Goal: Task Accomplishment & Management: Manage account settings

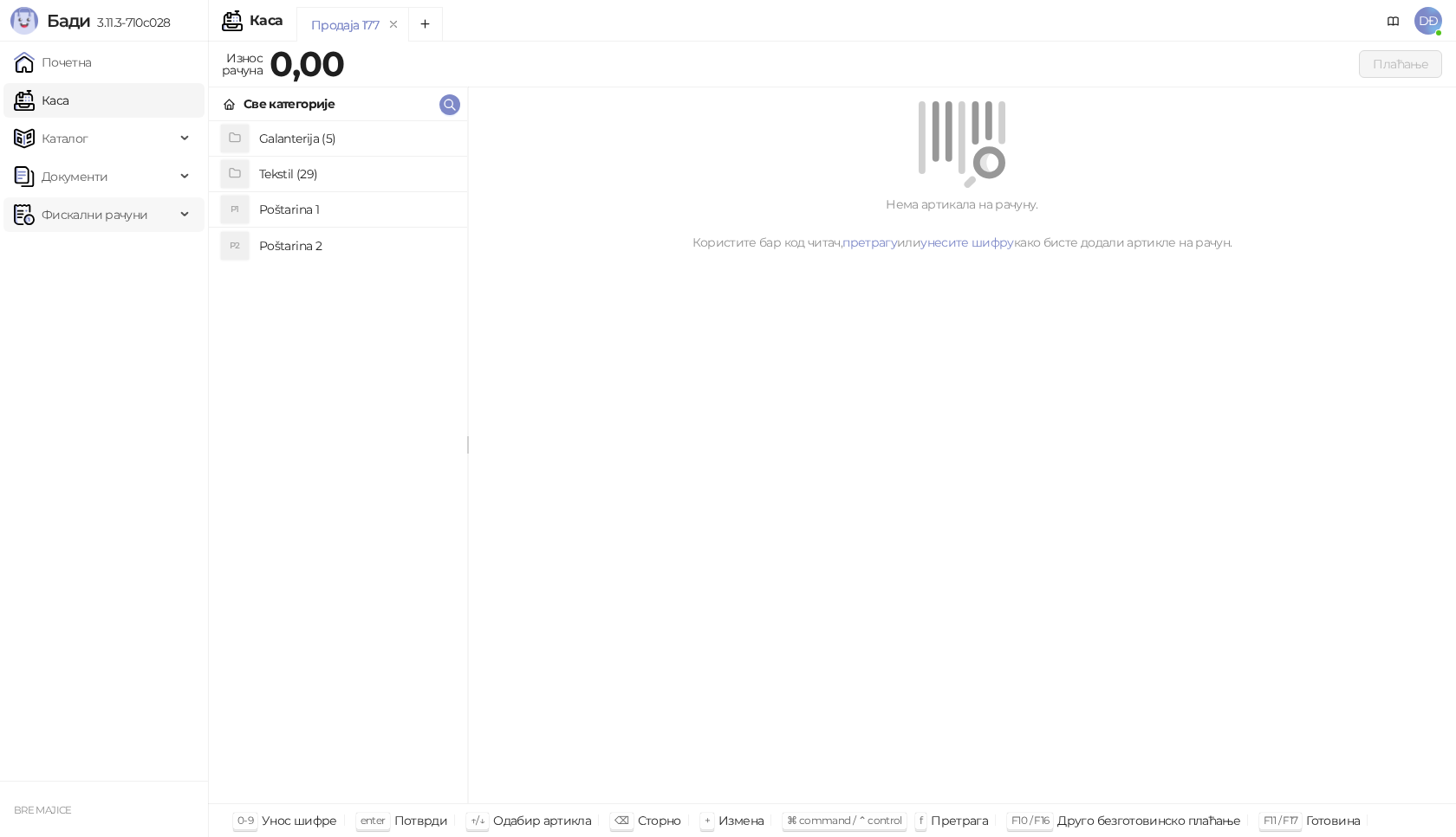
click at [84, 217] on span "Фискални рачуни" at bounding box center [95, 215] width 106 height 35
click at [87, 253] on link "Издати рачуни" at bounding box center [78, 253] width 116 height 35
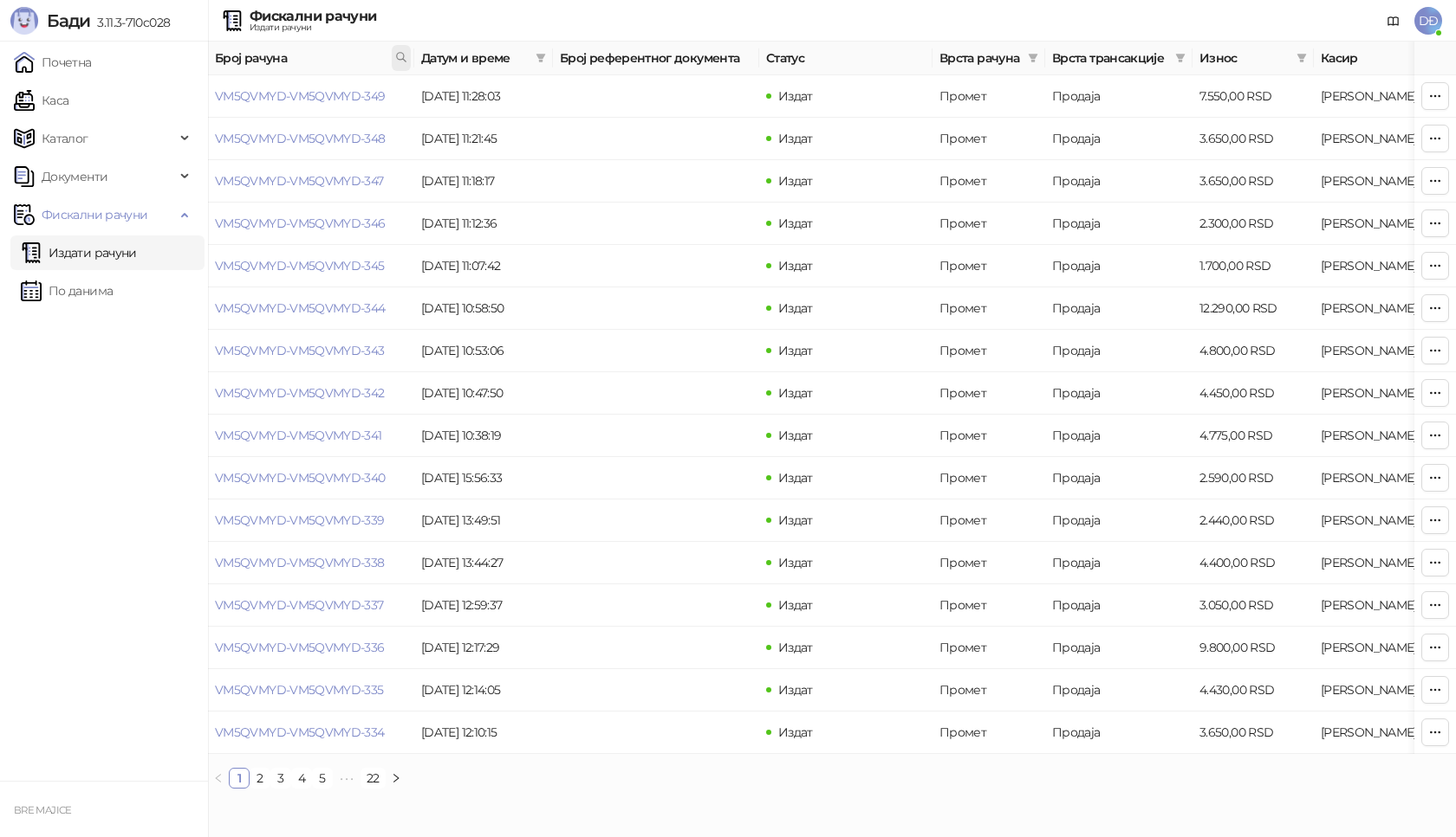
click at [398, 56] on icon at bounding box center [400, 57] width 12 height 12
type input "*******"
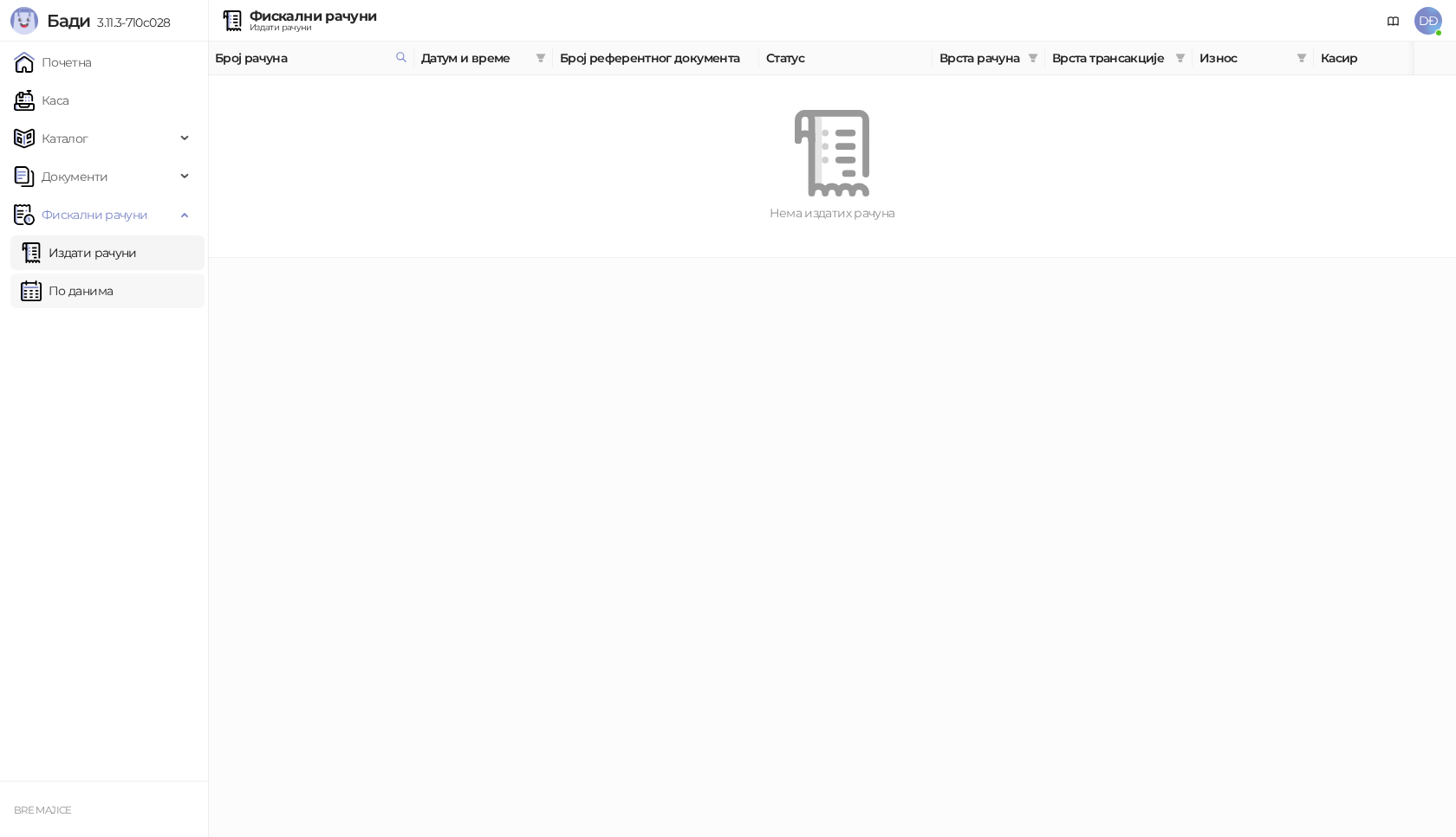
click at [94, 294] on link "По данима" at bounding box center [67, 291] width 92 height 35
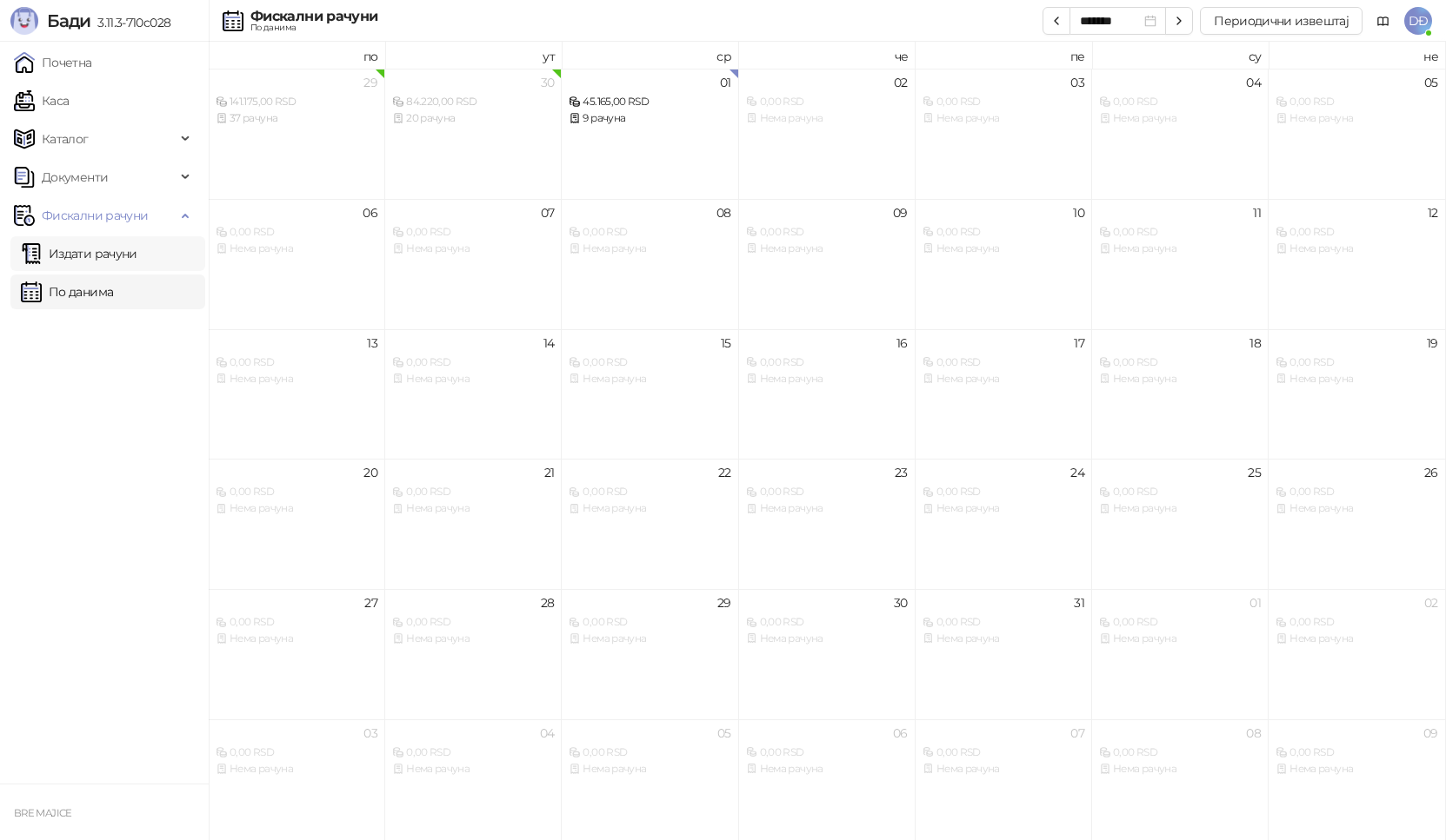
click at [98, 245] on link "Издати рачуни" at bounding box center [79, 253] width 116 height 35
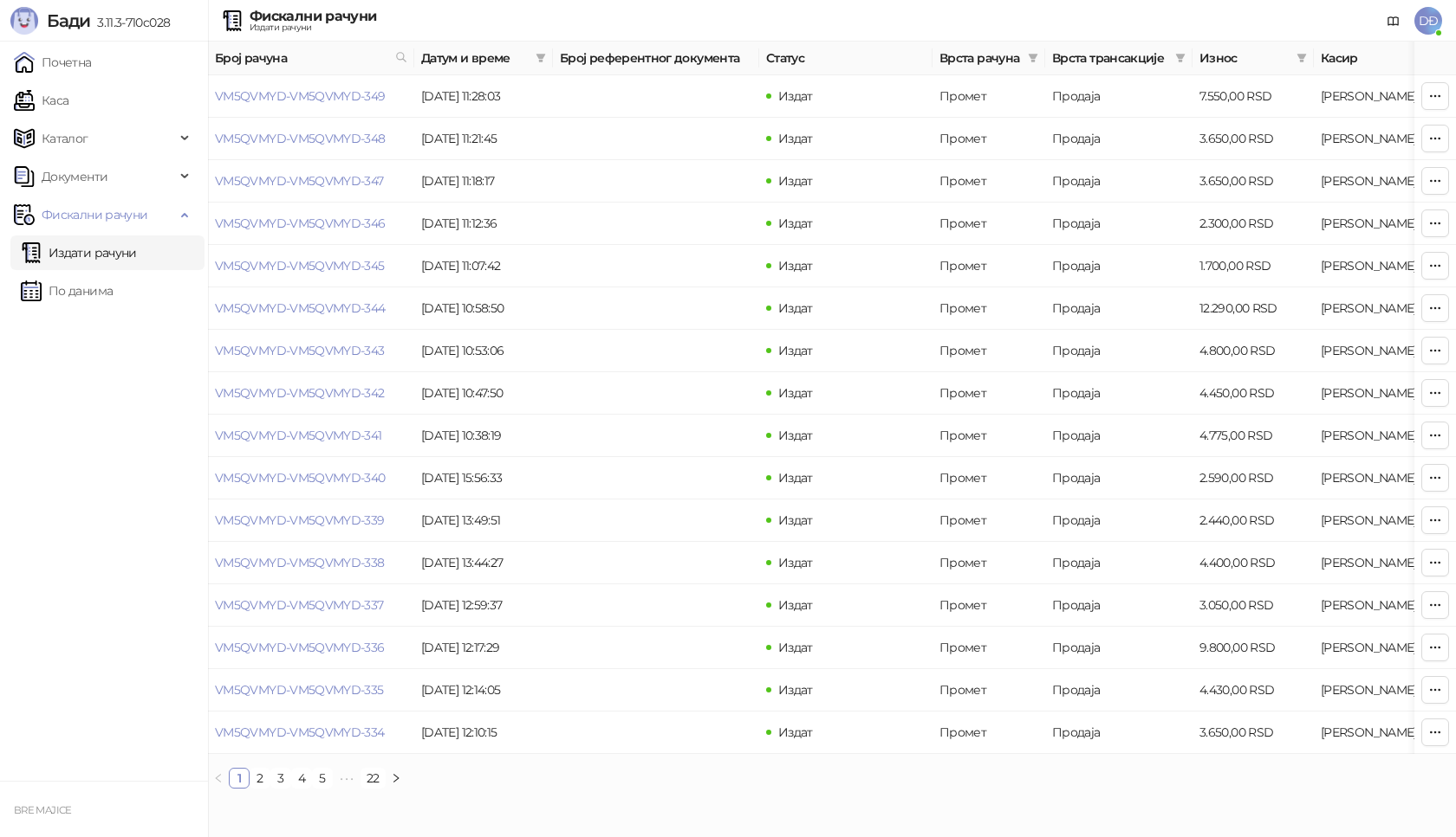
click at [112, 252] on link "Издати рачуни" at bounding box center [78, 253] width 116 height 35
click at [263, 788] on link "2" at bounding box center [260, 778] width 19 height 19
click at [234, 788] on link "1" at bounding box center [239, 778] width 19 height 19
click at [367, 788] on link "22" at bounding box center [373, 778] width 24 height 19
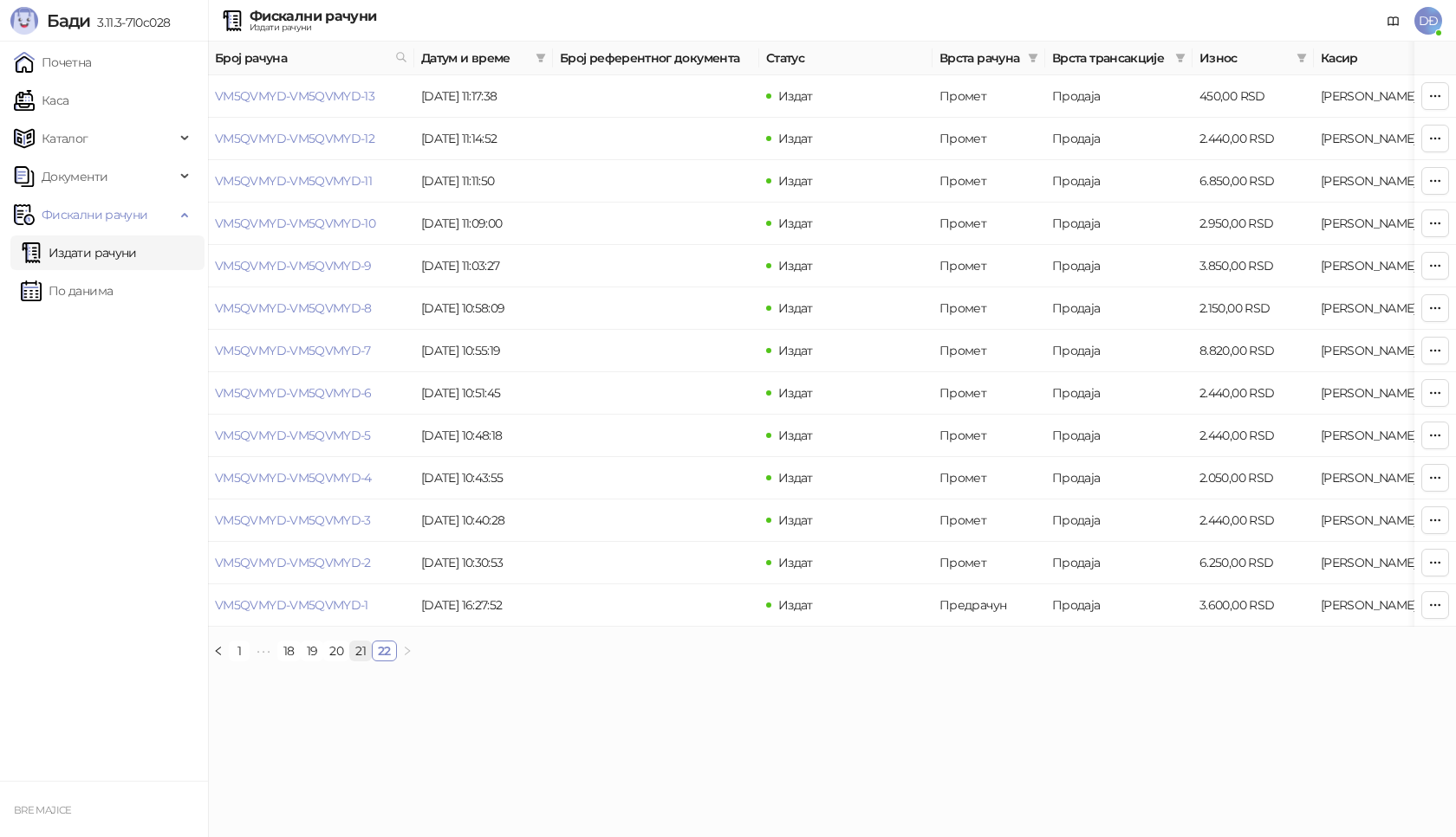
click at [362, 661] on link "21" at bounding box center [360, 651] width 21 height 19
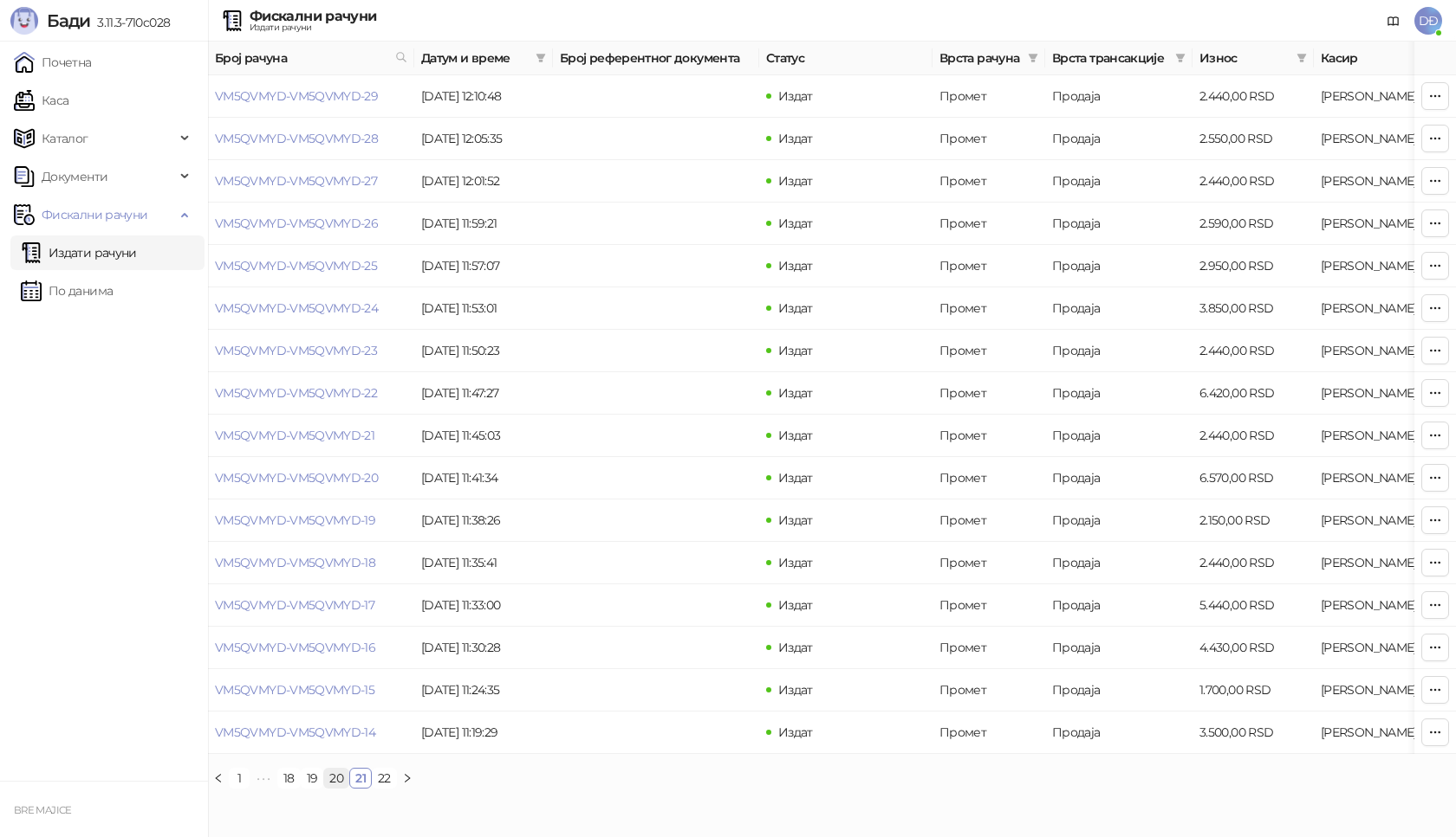
click at [333, 788] on link "20" at bounding box center [336, 778] width 25 height 19
click at [311, 788] on link "19" at bounding box center [313, 778] width 22 height 19
click at [307, 788] on link "18" at bounding box center [312, 778] width 22 height 19
click at [322, 181] on link "VM5QVMYD-VM5QVMYD-75" at bounding box center [296, 181] width 162 height 16
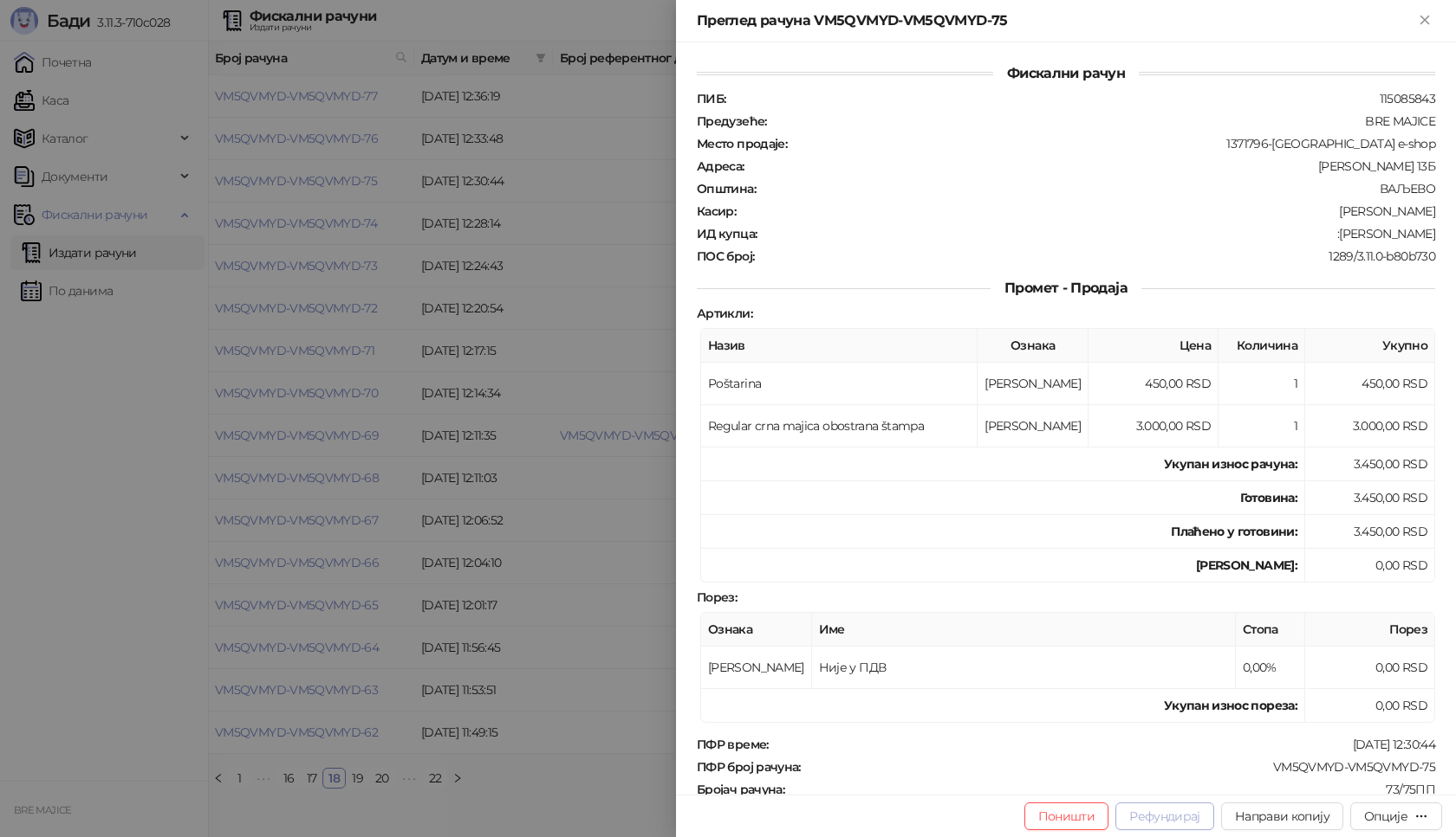
click at [1163, 820] on button "Рефундирај" at bounding box center [1164, 817] width 99 height 27
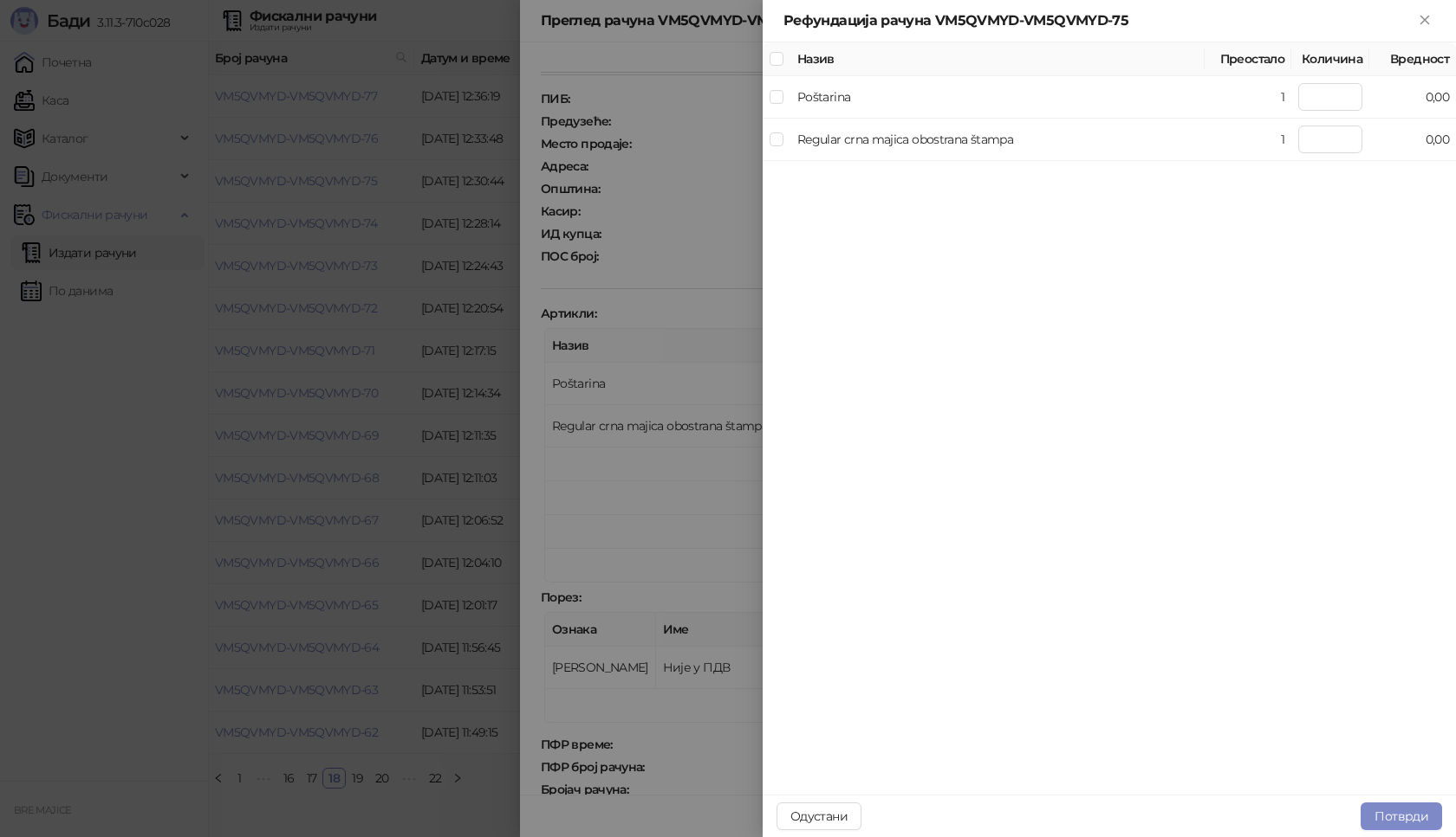
click at [1163, 820] on div "Одустани Потврди" at bounding box center [1109, 816] width 693 height 43
type input "*"
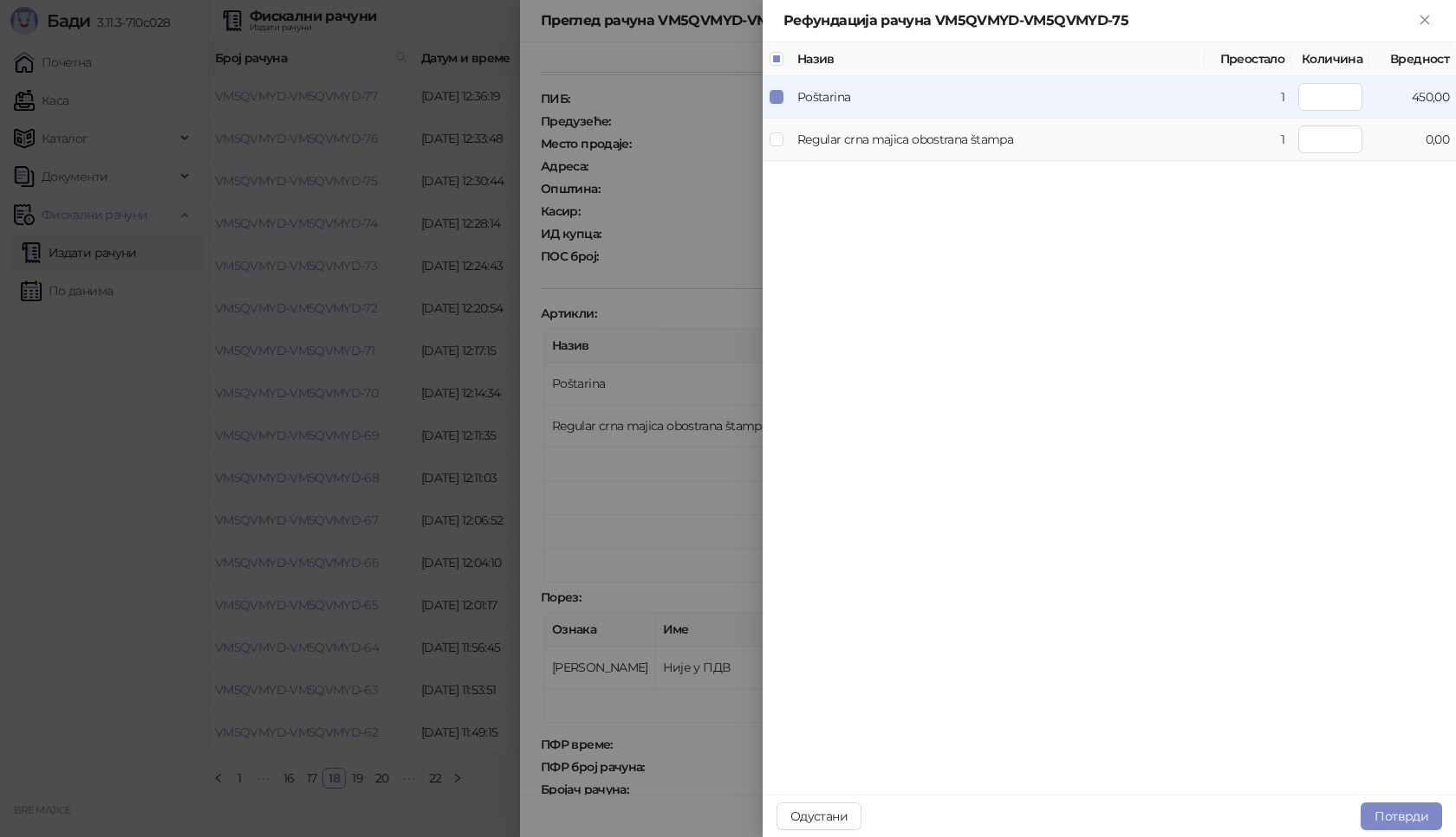
type input "*"
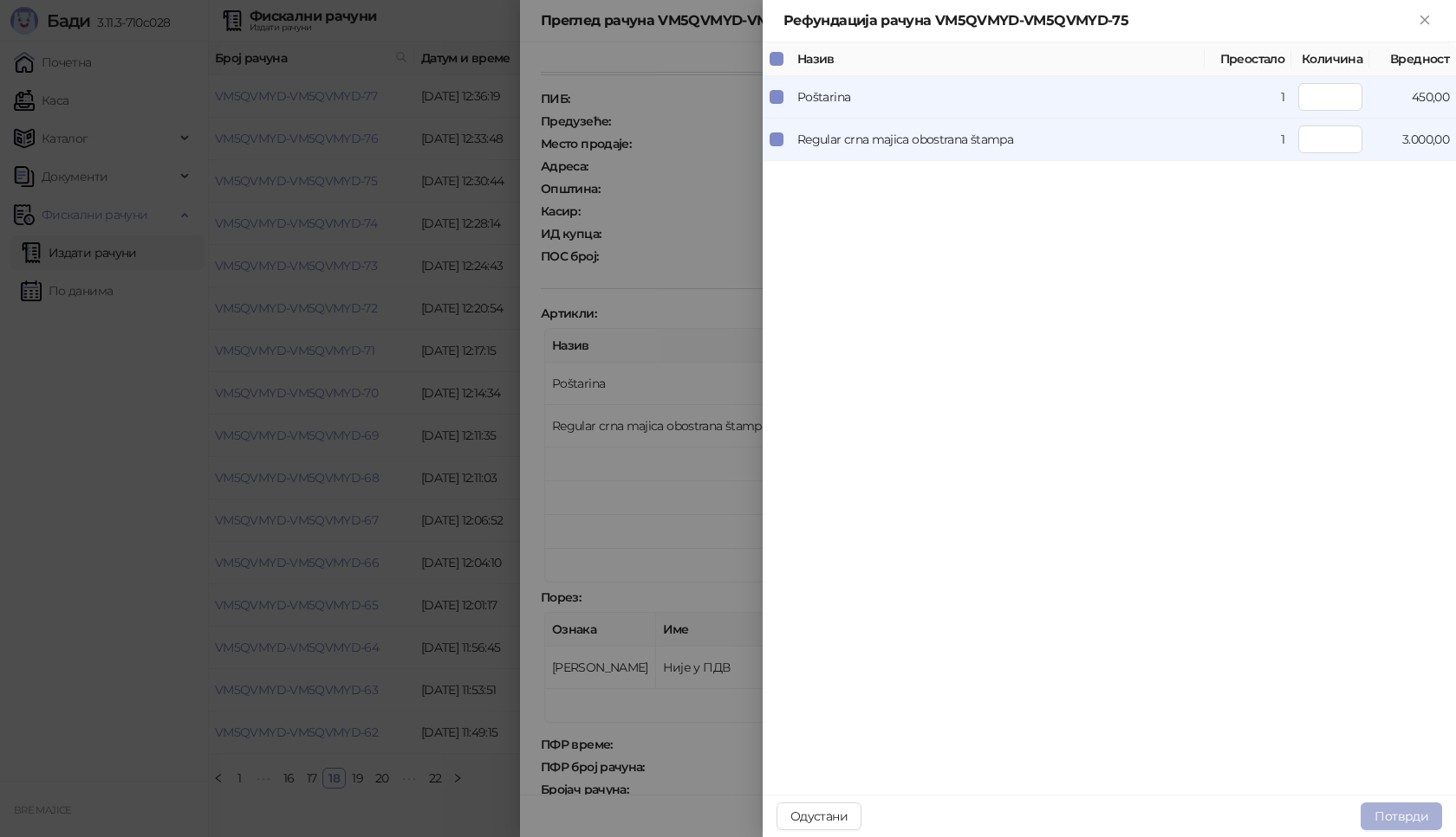
click at [1393, 813] on button "Потврди" at bounding box center [1400, 817] width 81 height 27
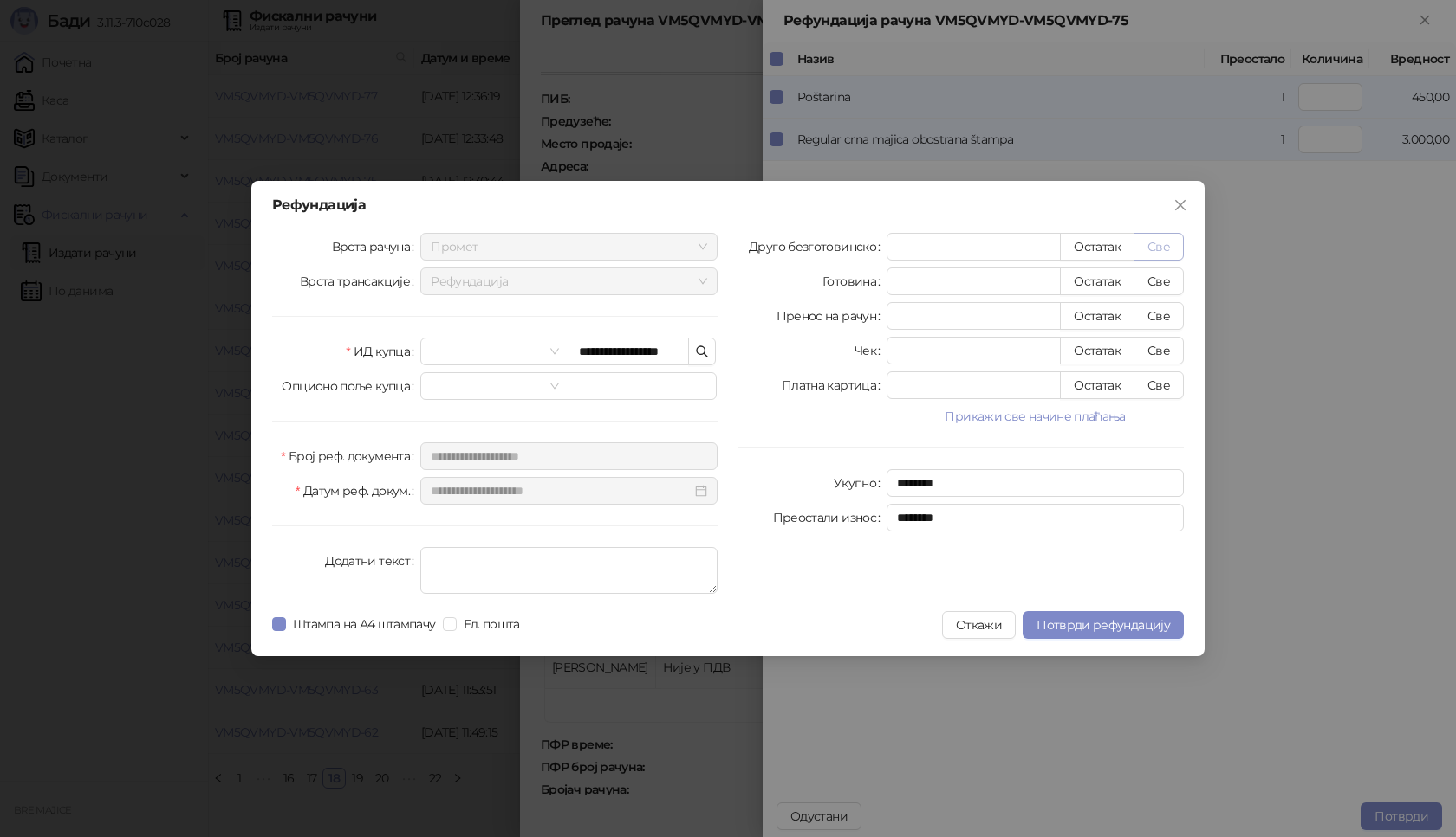
click at [1159, 248] on button "Све" at bounding box center [1158, 247] width 50 height 27
type input "****"
click at [1111, 626] on span "Потврди рефундацију" at bounding box center [1103, 625] width 133 height 16
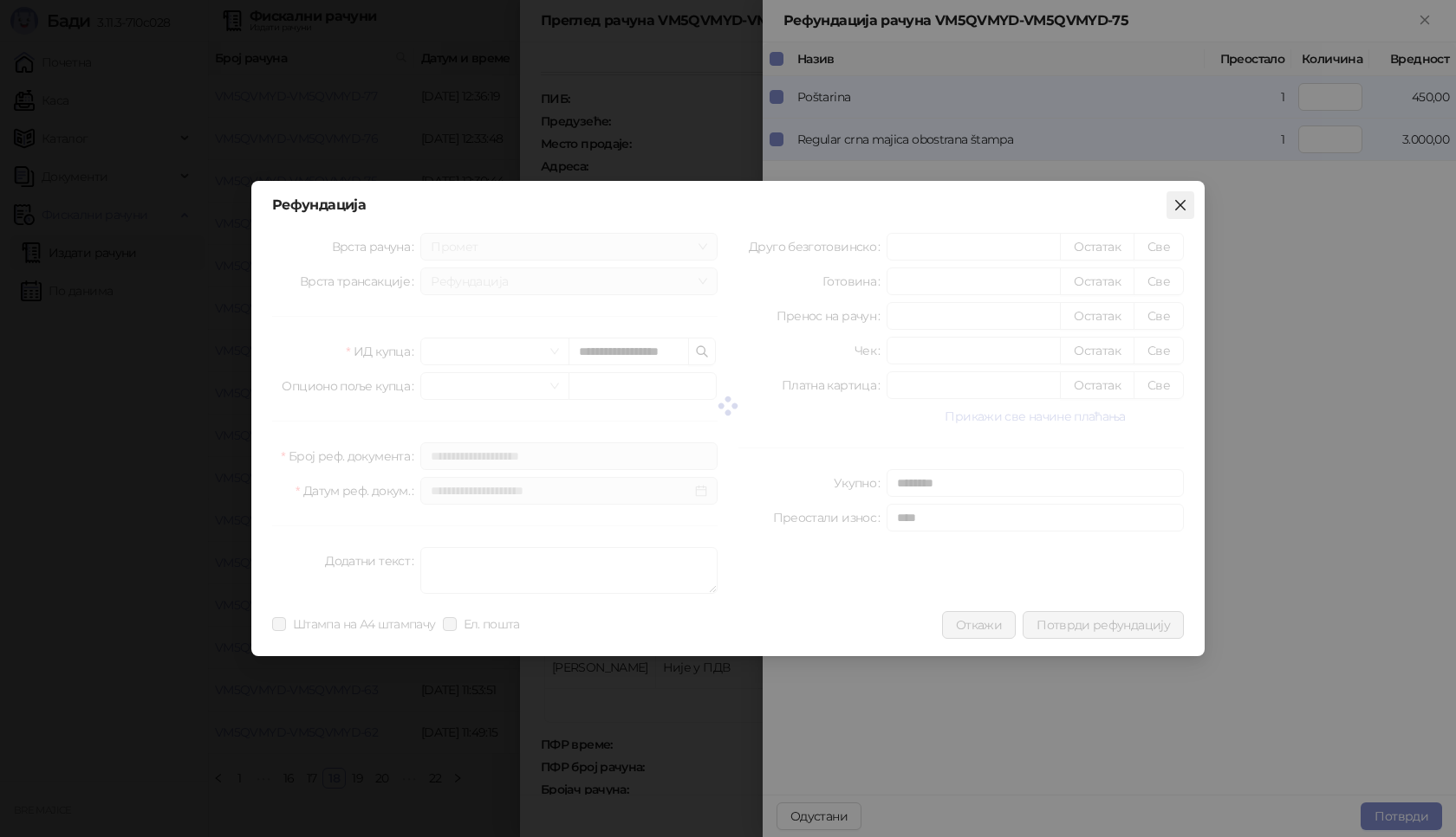
click at [1177, 202] on icon "close" at bounding box center [1180, 204] width 10 height 10
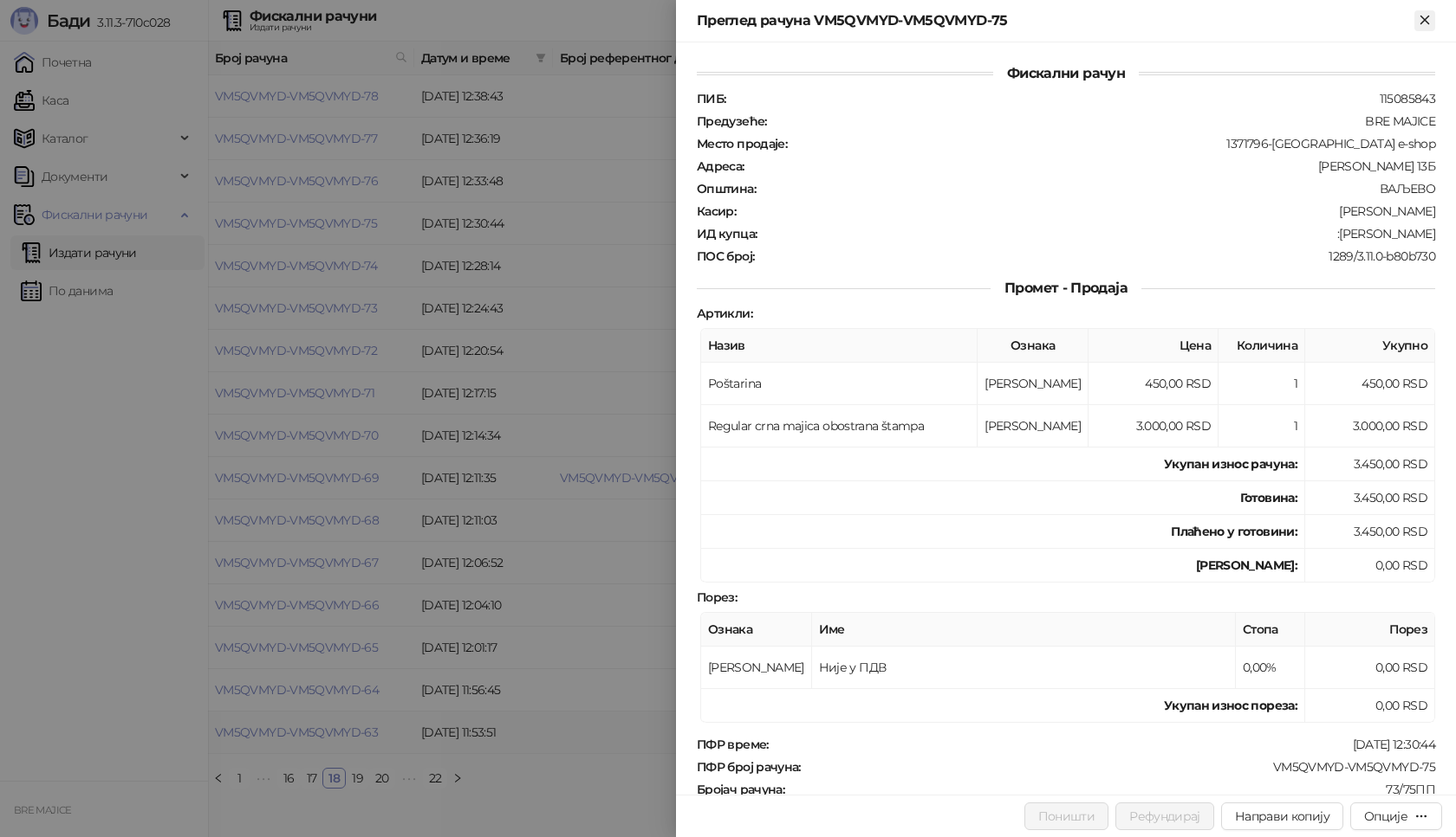
click at [1424, 22] on icon "Close" at bounding box center [1424, 19] width 8 height 8
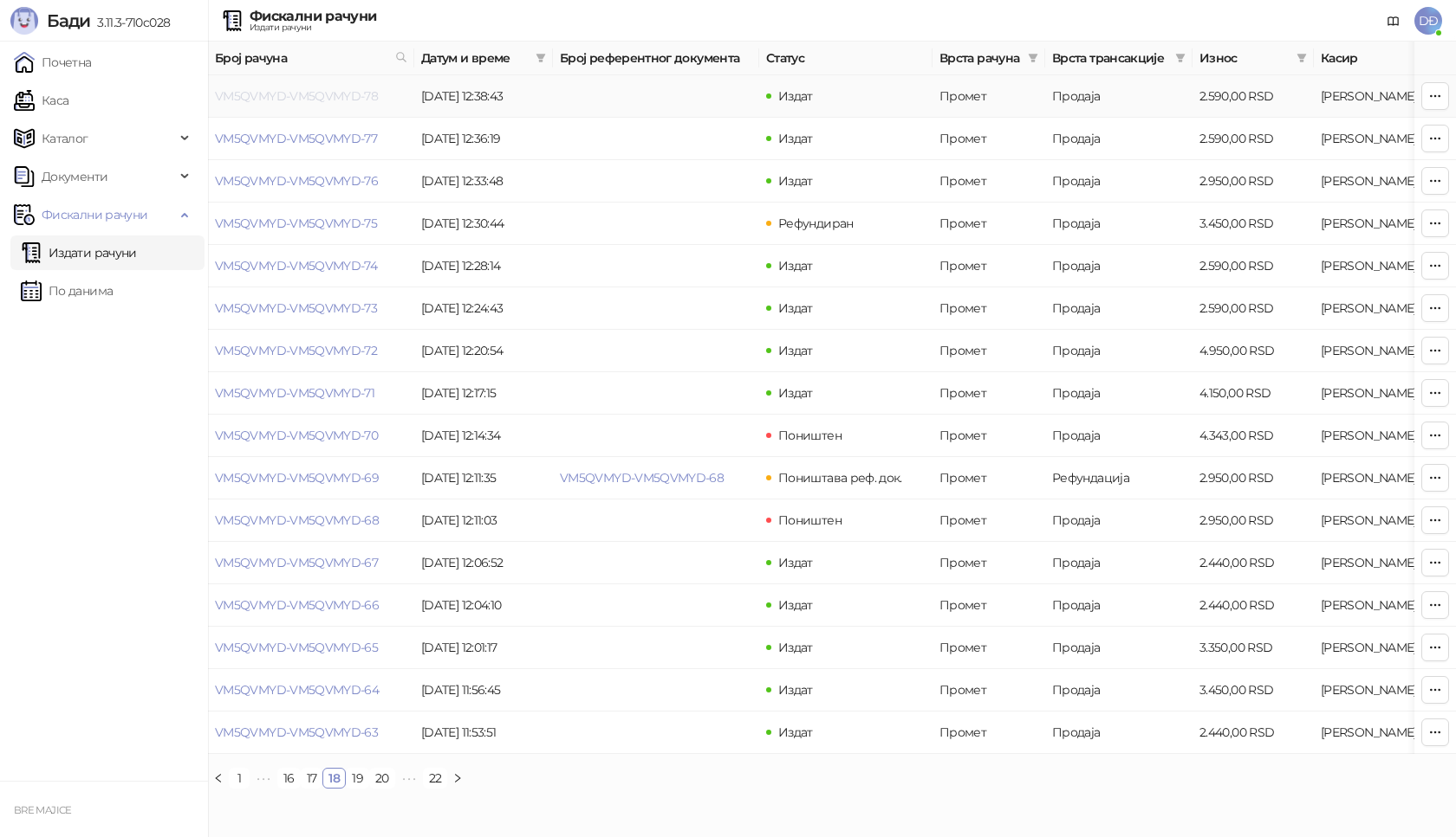
click at [296, 90] on link "VM5QVMYD-VM5QVMYD-78" at bounding box center [296, 96] width 163 height 16
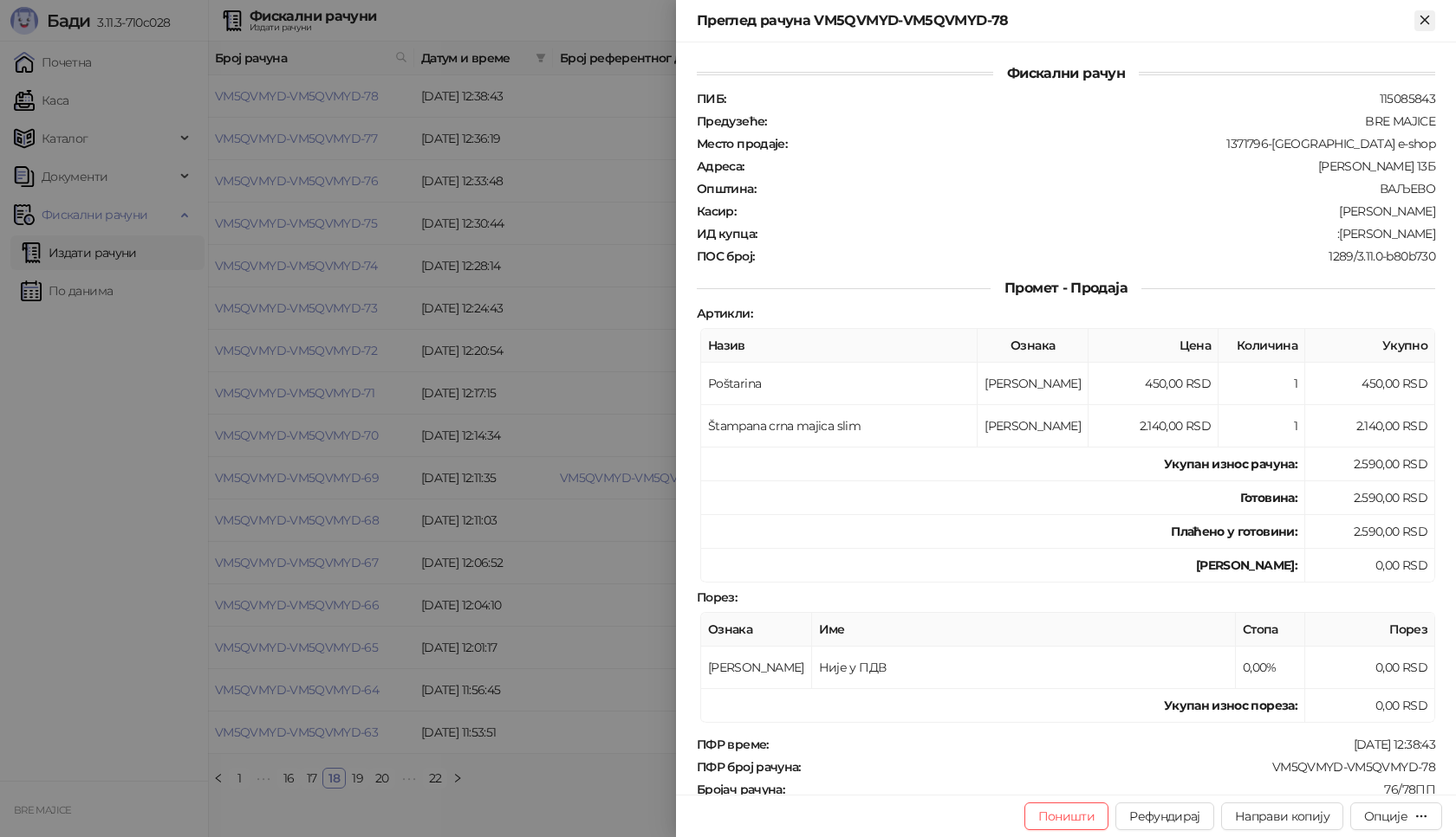
click at [1424, 17] on icon "Close" at bounding box center [1424, 19] width 16 height 16
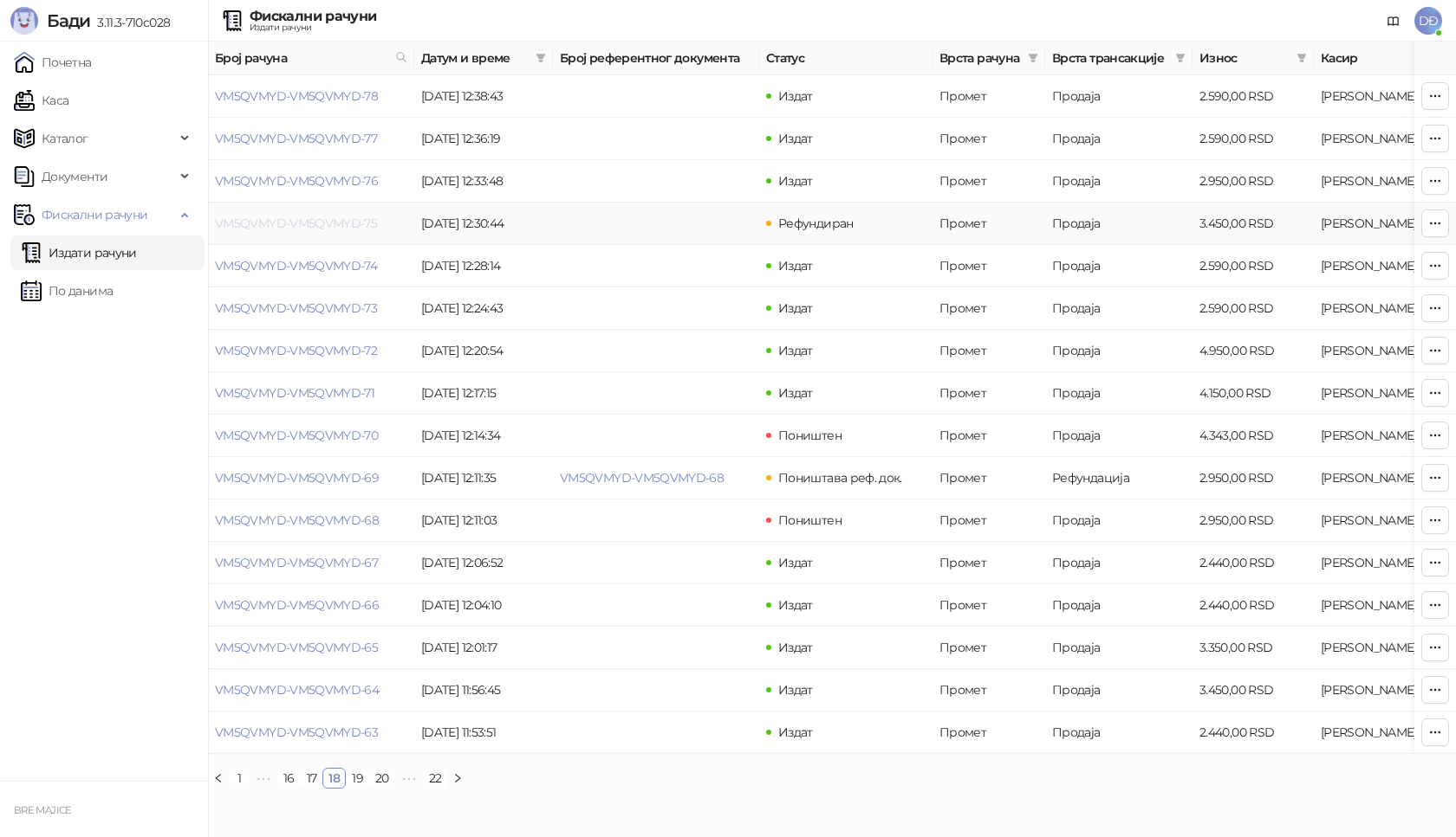
click at [344, 218] on link "VM5QVMYD-VM5QVMYD-75" at bounding box center [296, 223] width 162 height 16
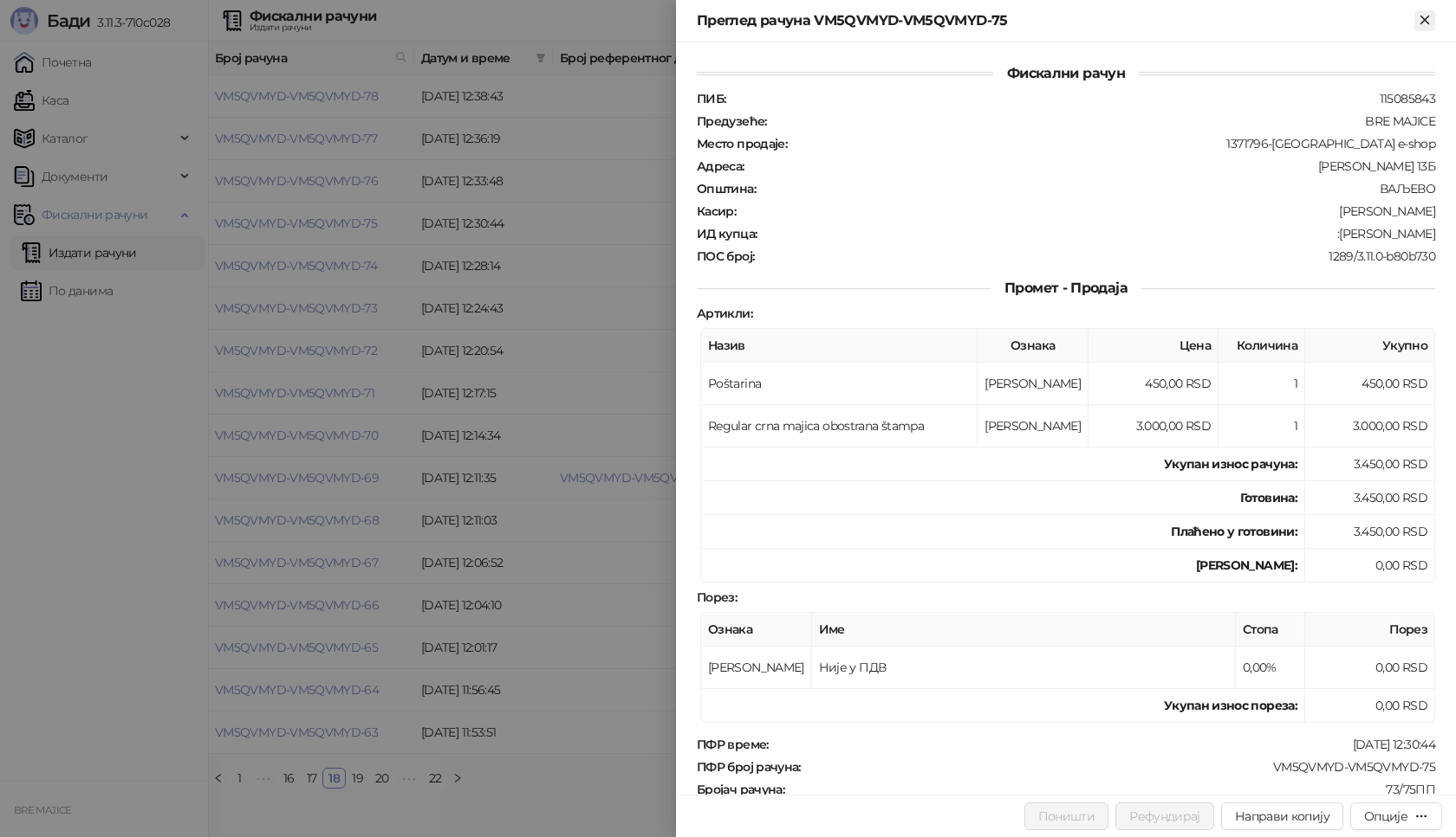
click at [1426, 21] on icon "Close" at bounding box center [1424, 19] width 8 height 8
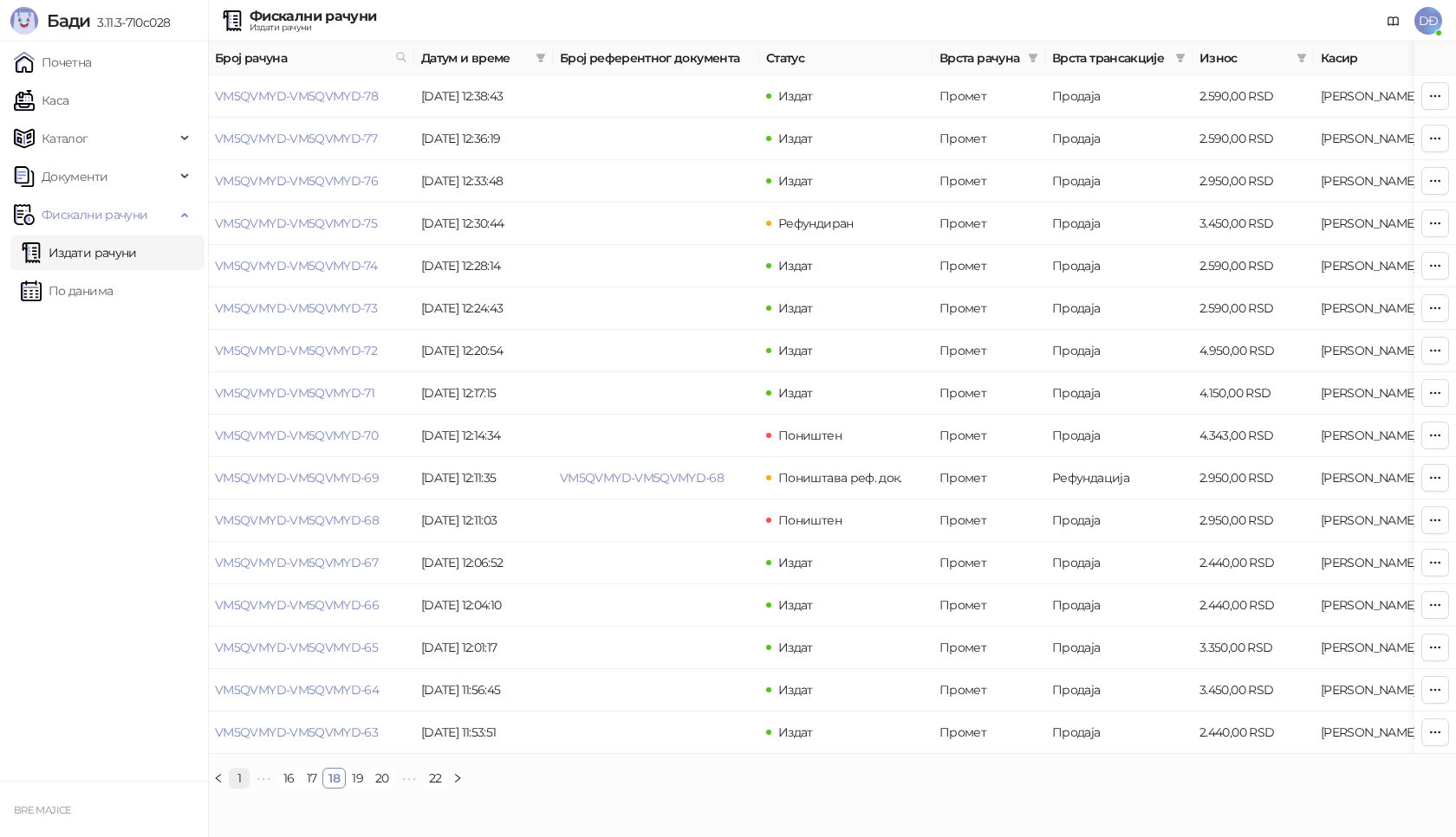
click at [238, 788] on link "1" at bounding box center [239, 778] width 19 height 19
click at [324, 95] on link "VM5QVMYD-VM5QVMYD-350" at bounding box center [300, 96] width 170 height 16
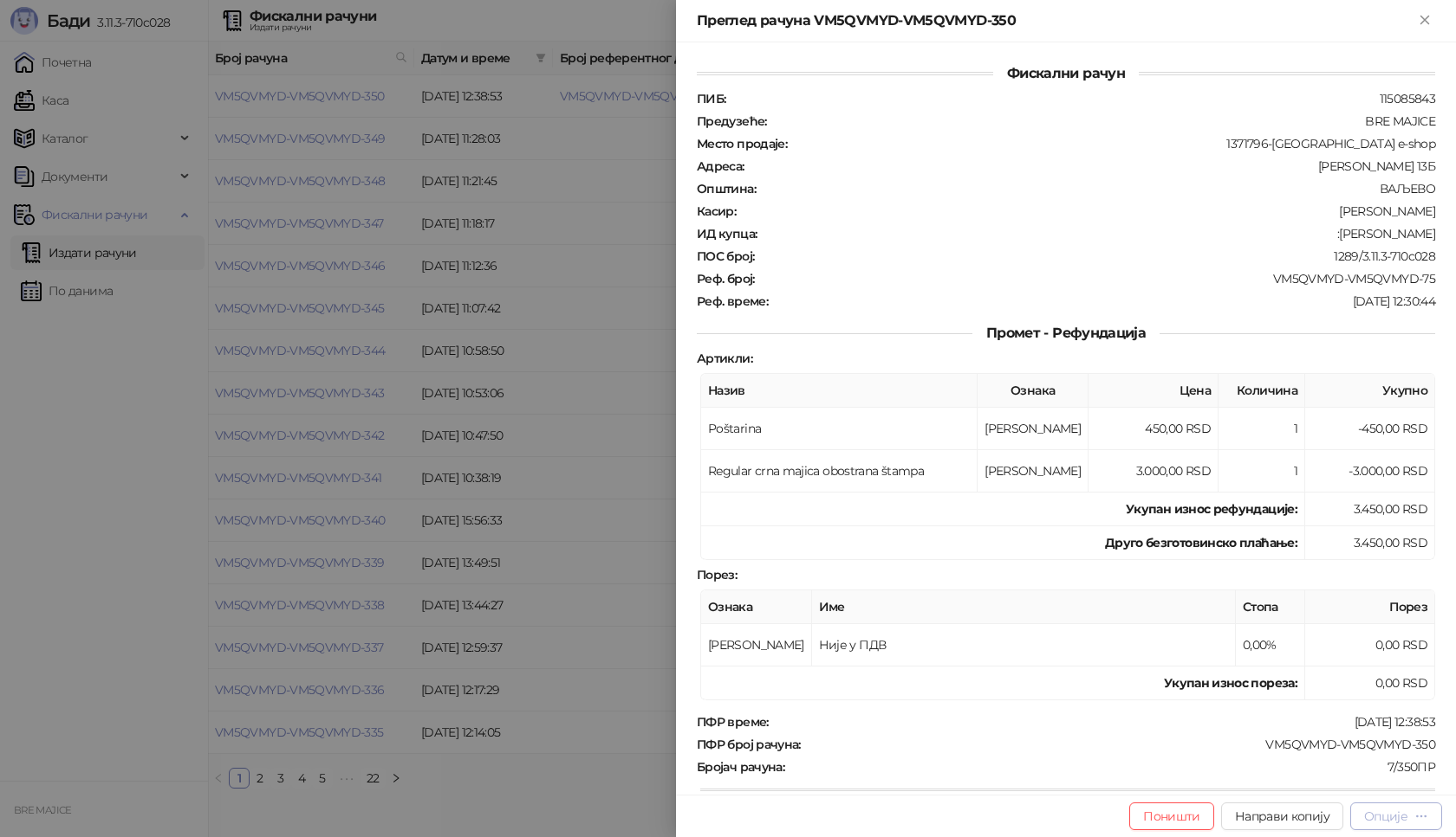
click at [1379, 815] on div "Опције" at bounding box center [1385, 816] width 43 height 16
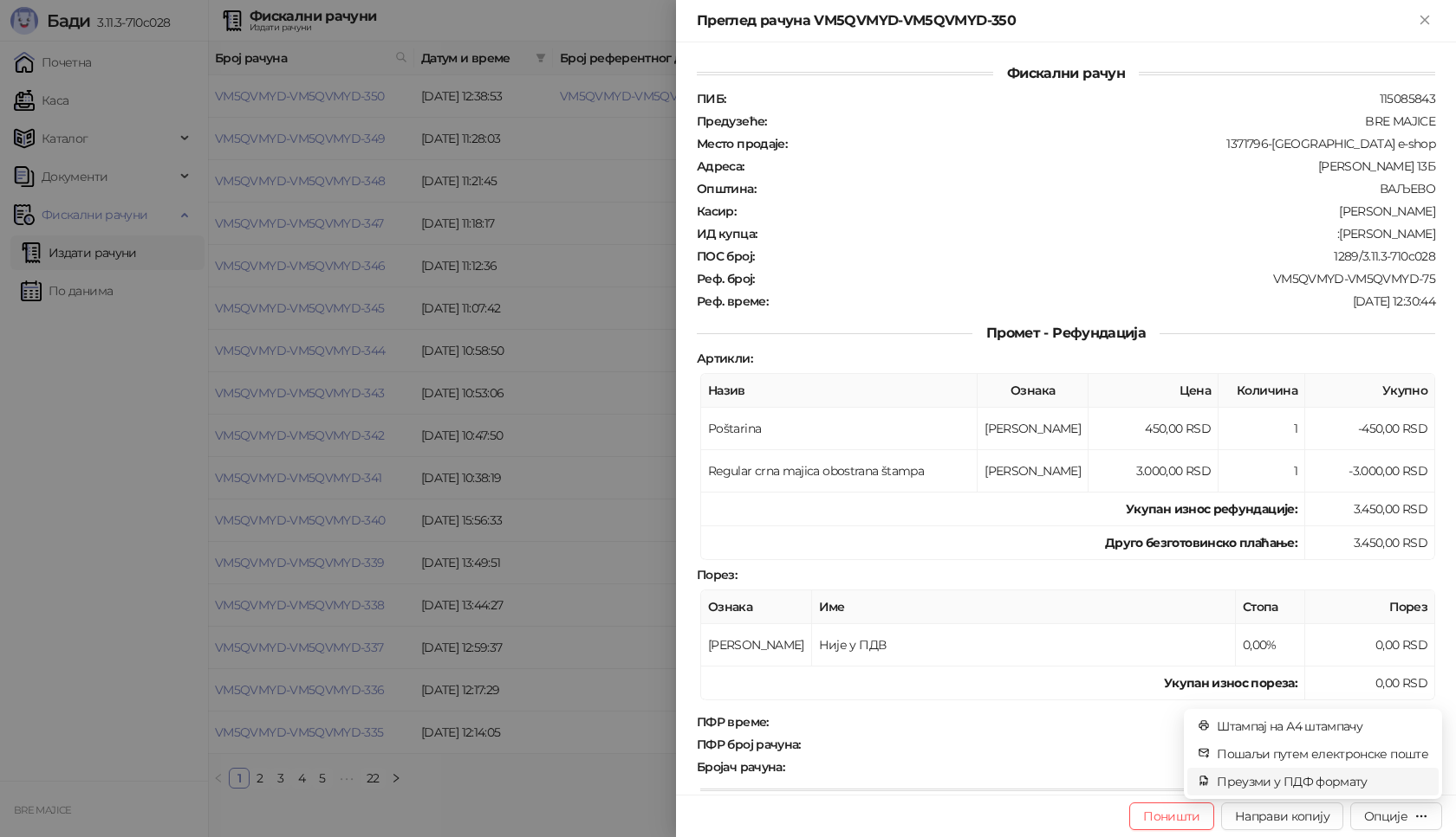
click at [1336, 786] on span "Преузми у ПДФ формату" at bounding box center [1323, 781] width 212 height 19
click at [1409, 748] on icon "close" at bounding box center [1404, 746] width 12 height 12
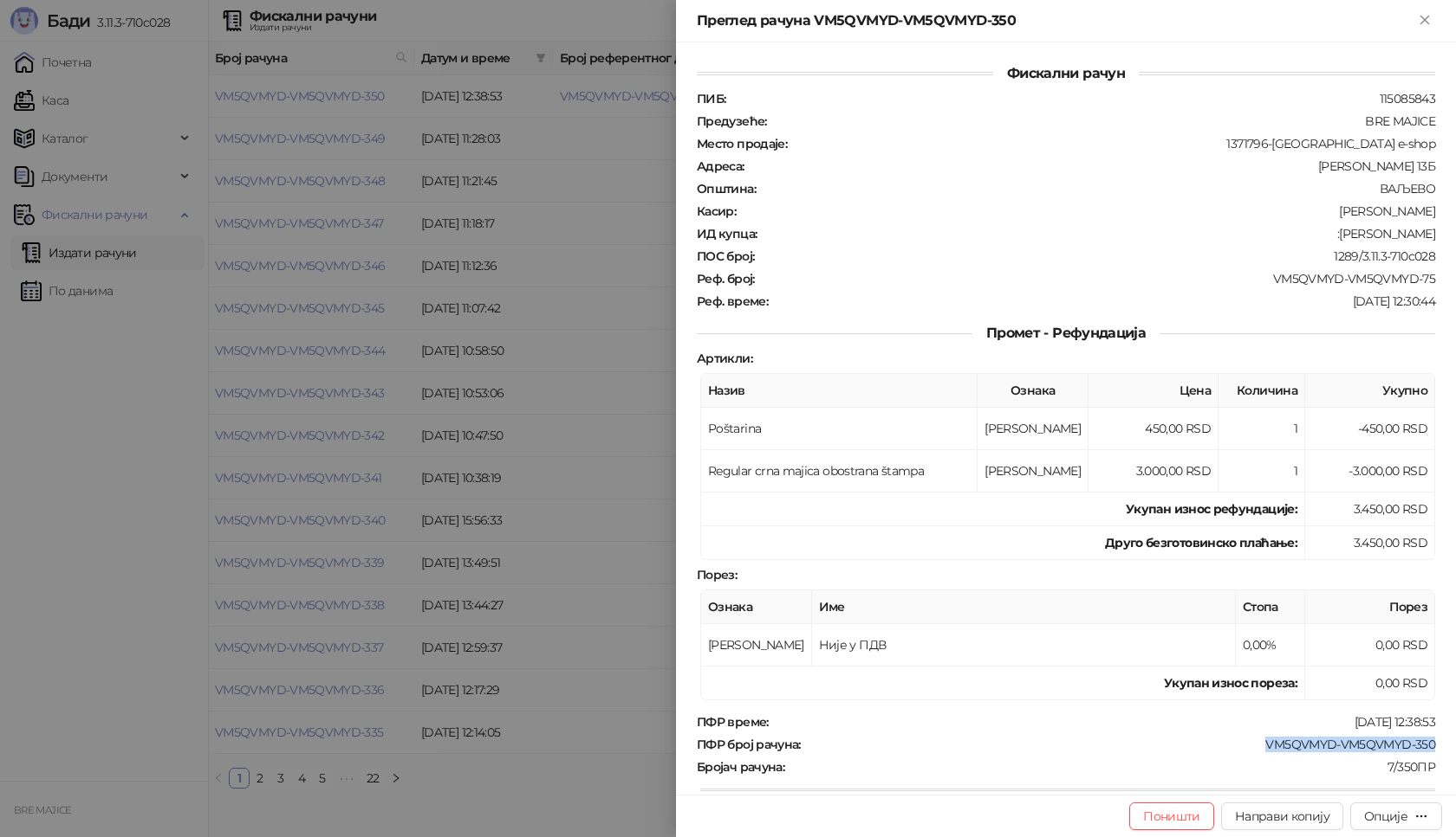
drag, startPoint x: 1427, startPoint y: 751, endPoint x: 1240, endPoint y: 751, distance: 187.0
click at [1240, 751] on div "Фискални рачун ПИБ : 115085843 Предузеће : BRE MAJICE Место продаје : 1371796-B…" at bounding box center [1066, 418] width 780 height 752
copy div "VM5QVMYD-VM5QVMYD-350"
drag, startPoint x: 1422, startPoint y: 233, endPoint x: 1322, endPoint y: 236, distance: 100.0
click at [1322, 236] on div "ИД купца : :Zlatko Milovanovic" at bounding box center [1066, 233] width 745 height 16
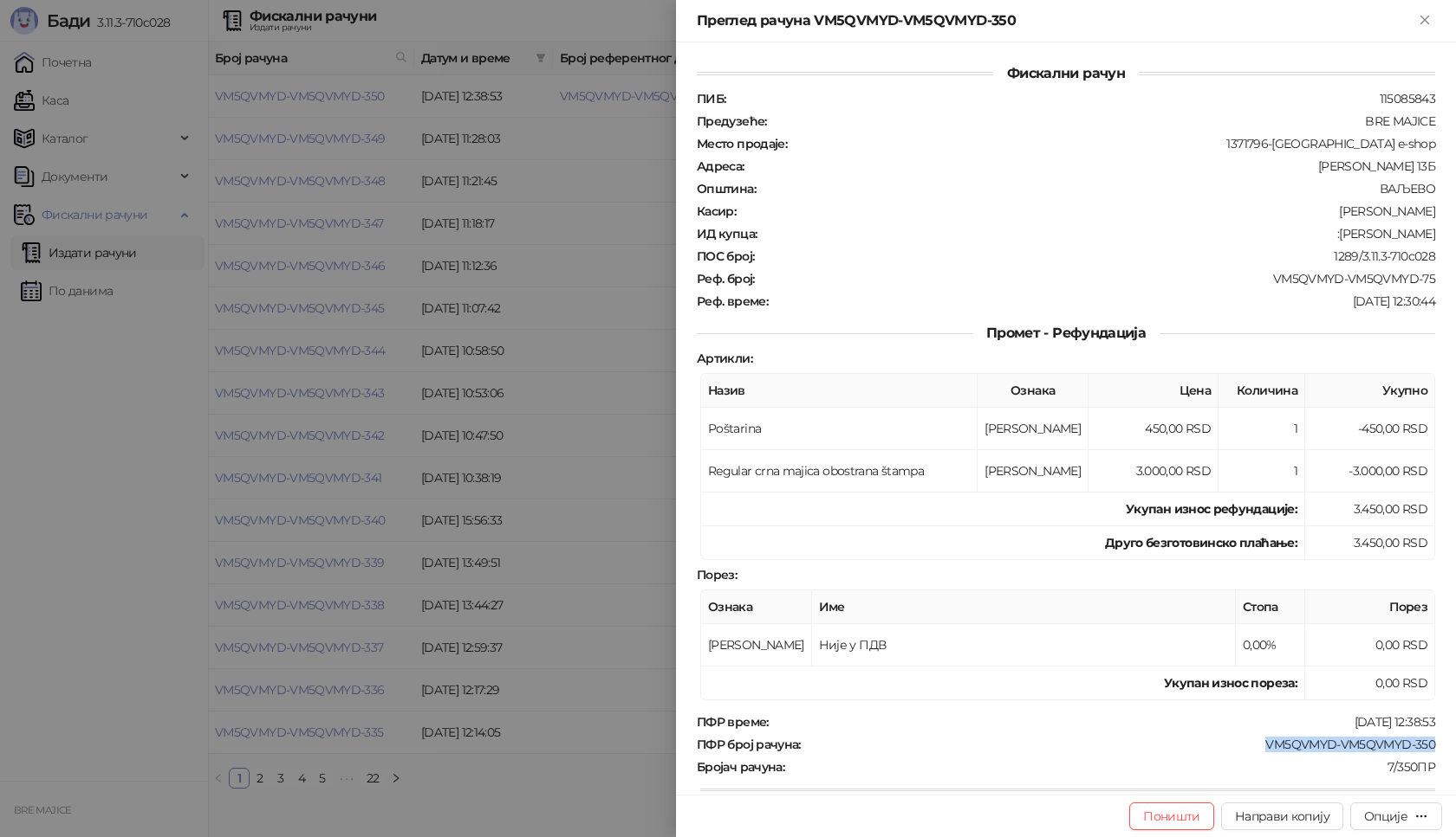
copy div "Zlatko Milovanovic"
click at [1424, 16] on icon "Close" at bounding box center [1424, 19] width 16 height 16
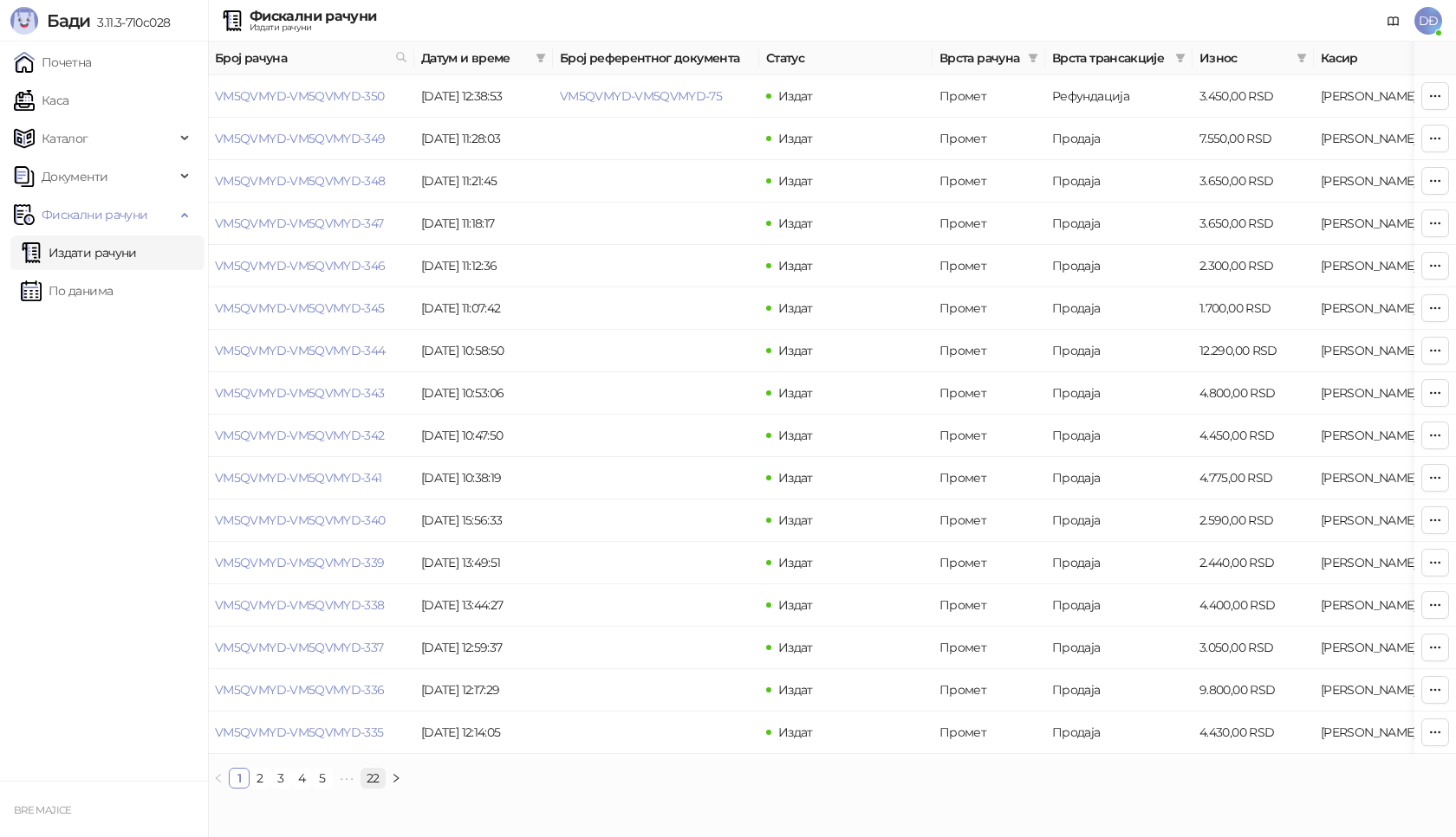
click at [371, 787] on link "22" at bounding box center [373, 778] width 24 height 19
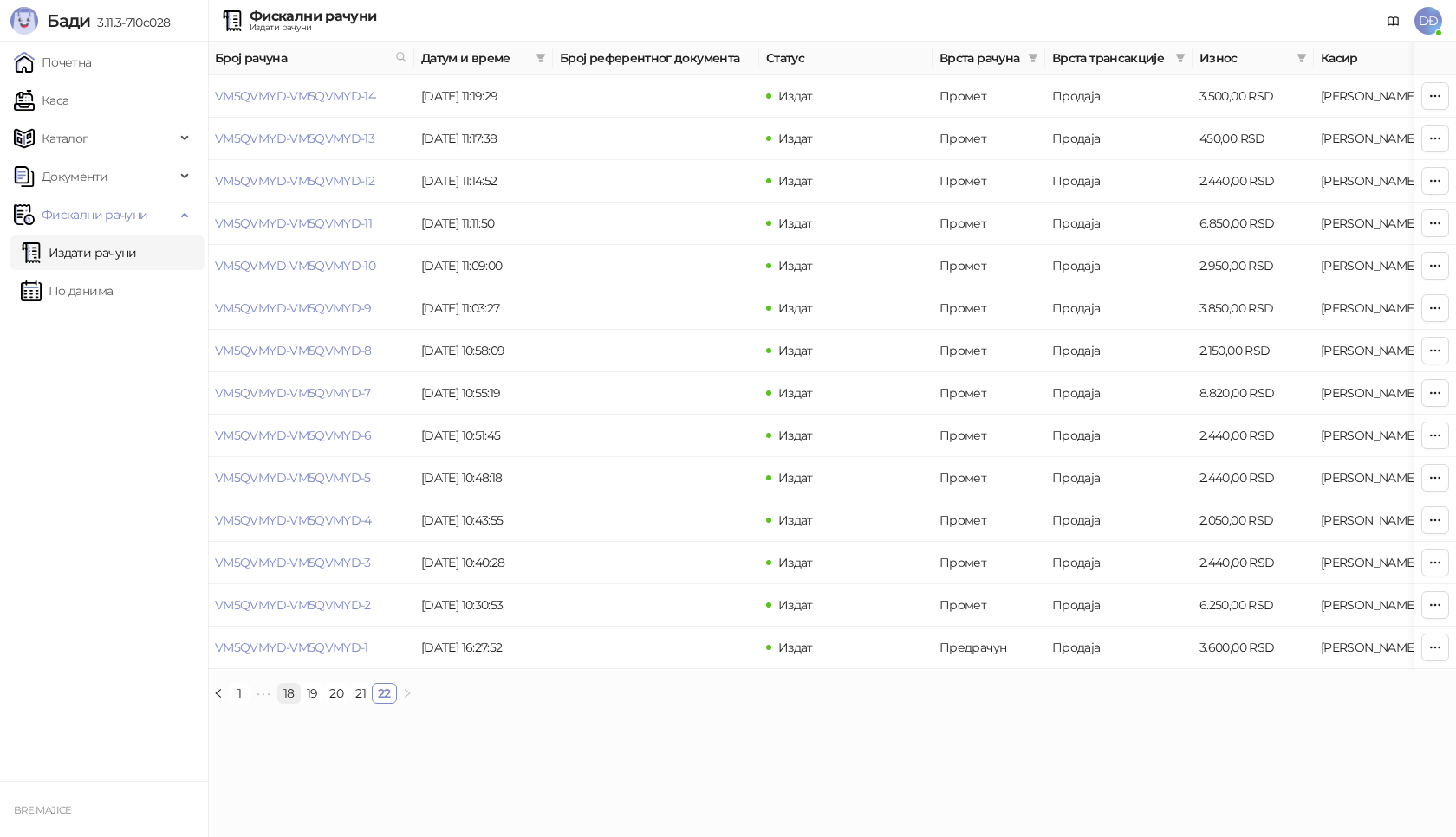
click at [287, 703] on link "18" at bounding box center [289, 693] width 22 height 19
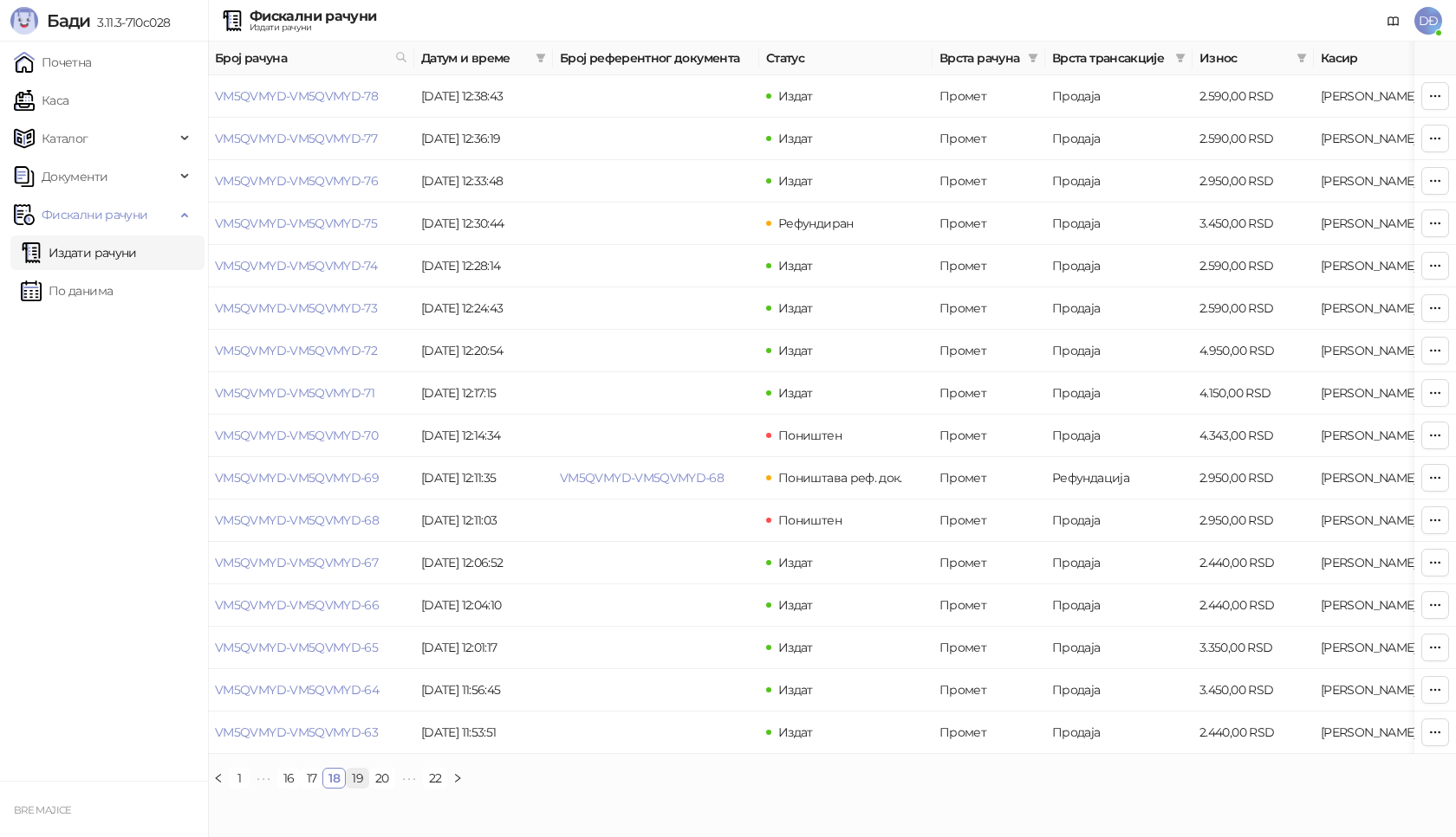
click at [351, 788] on link "19" at bounding box center [358, 778] width 22 height 19
click at [330, 181] on link "VM5QVMYD-VM5QVMYD-60" at bounding box center [297, 181] width 164 height 16
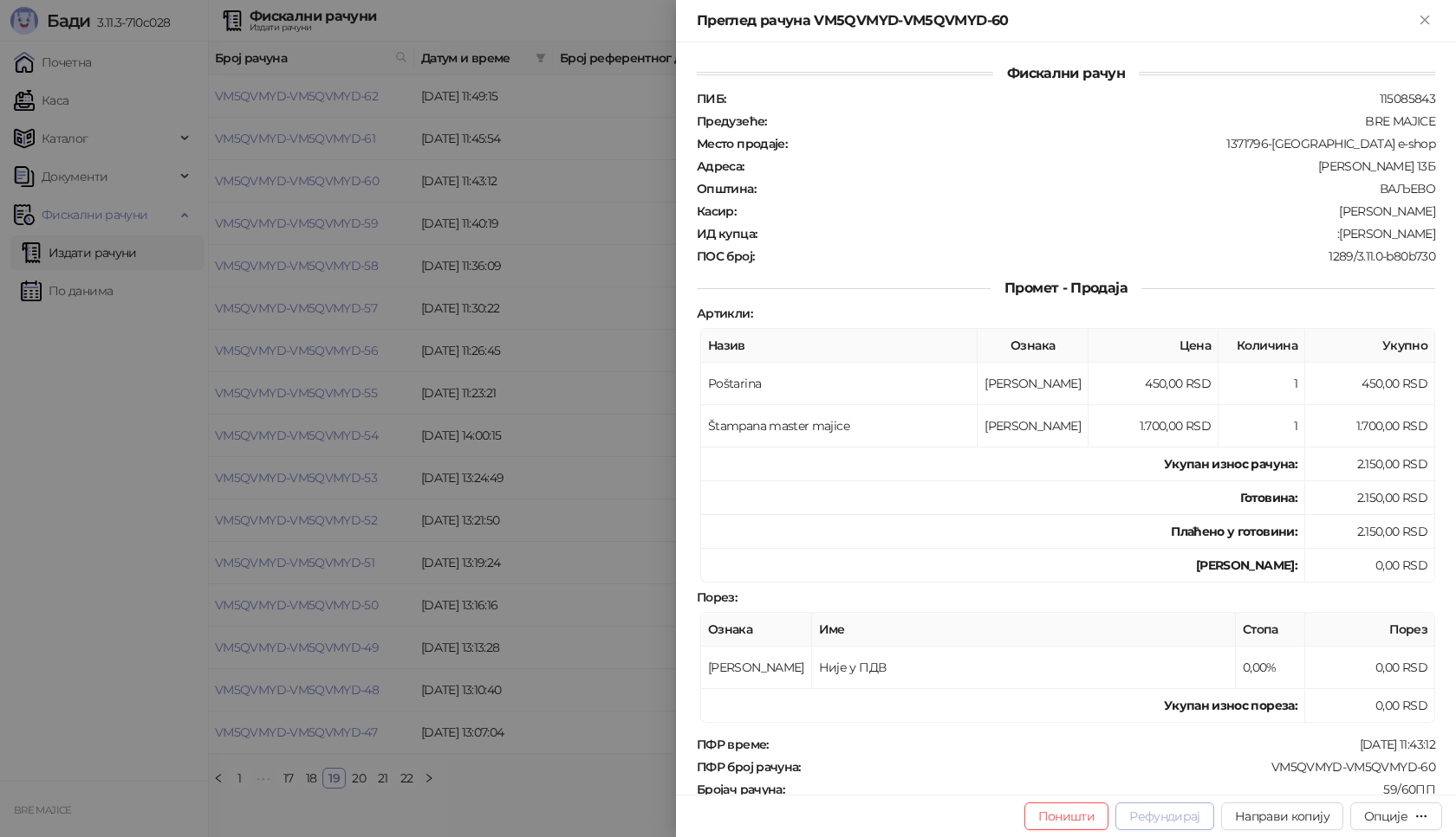
click at [1166, 820] on button "Рефундирај" at bounding box center [1164, 817] width 99 height 27
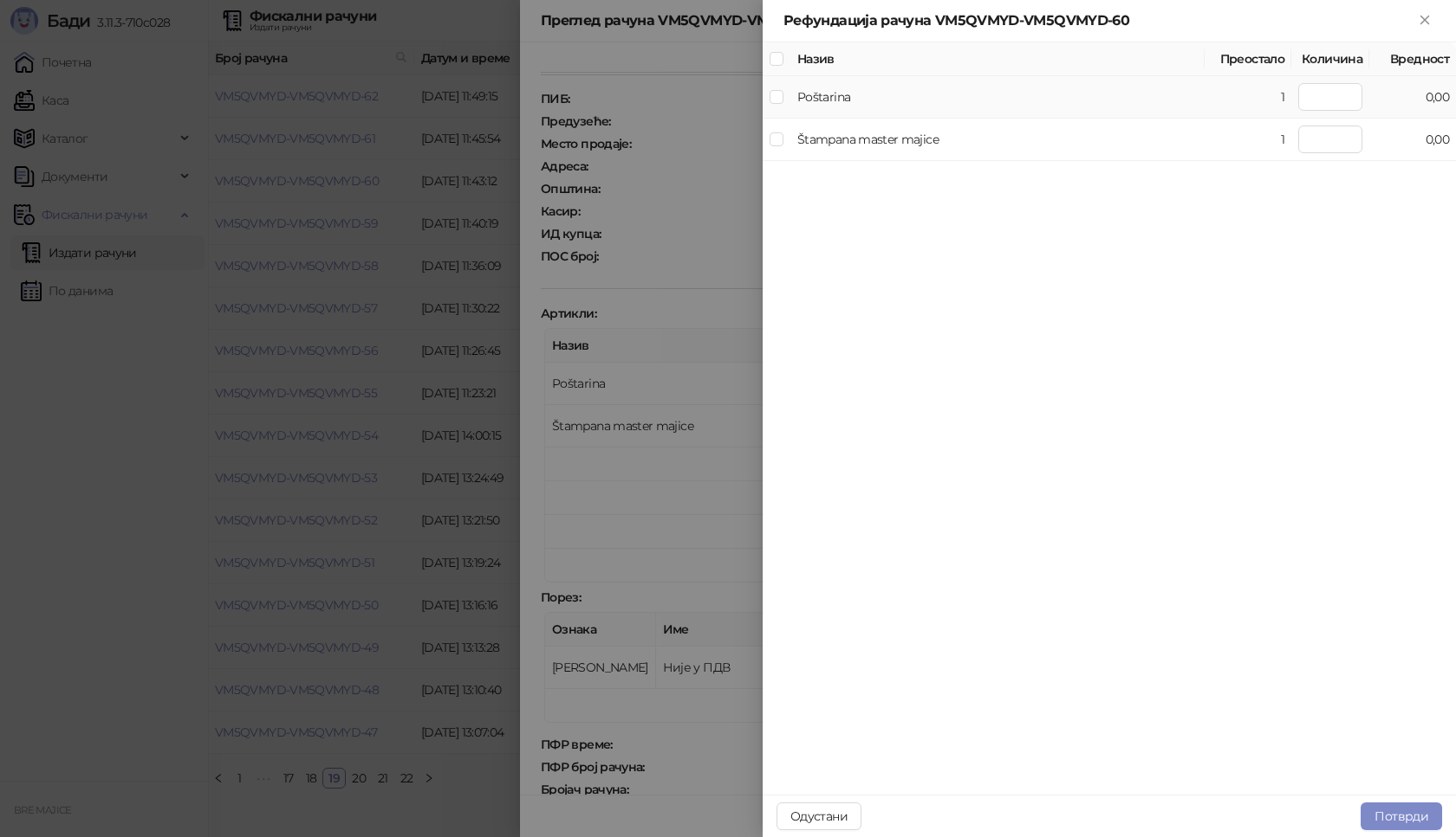
type input "*"
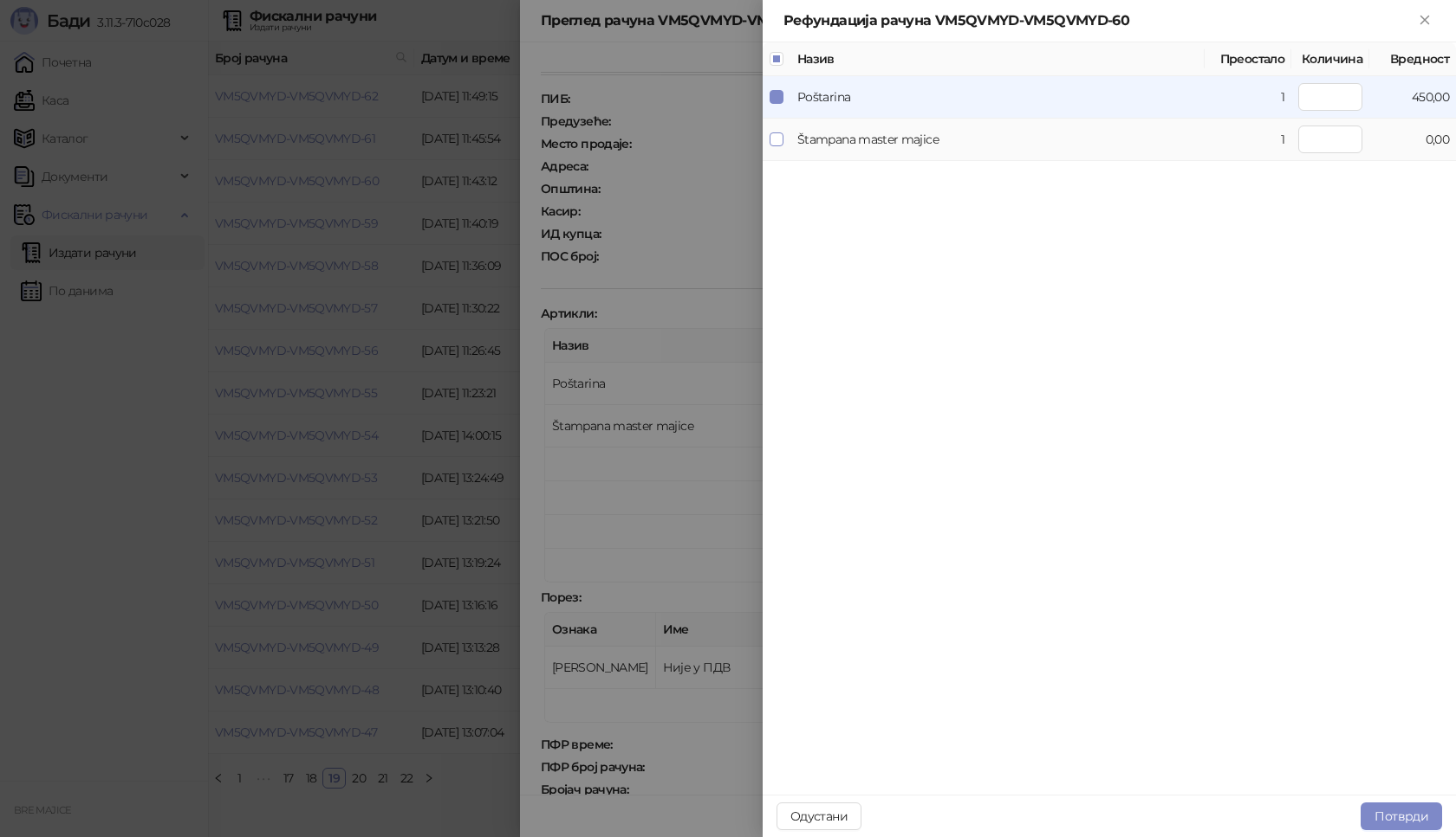
type input "*"
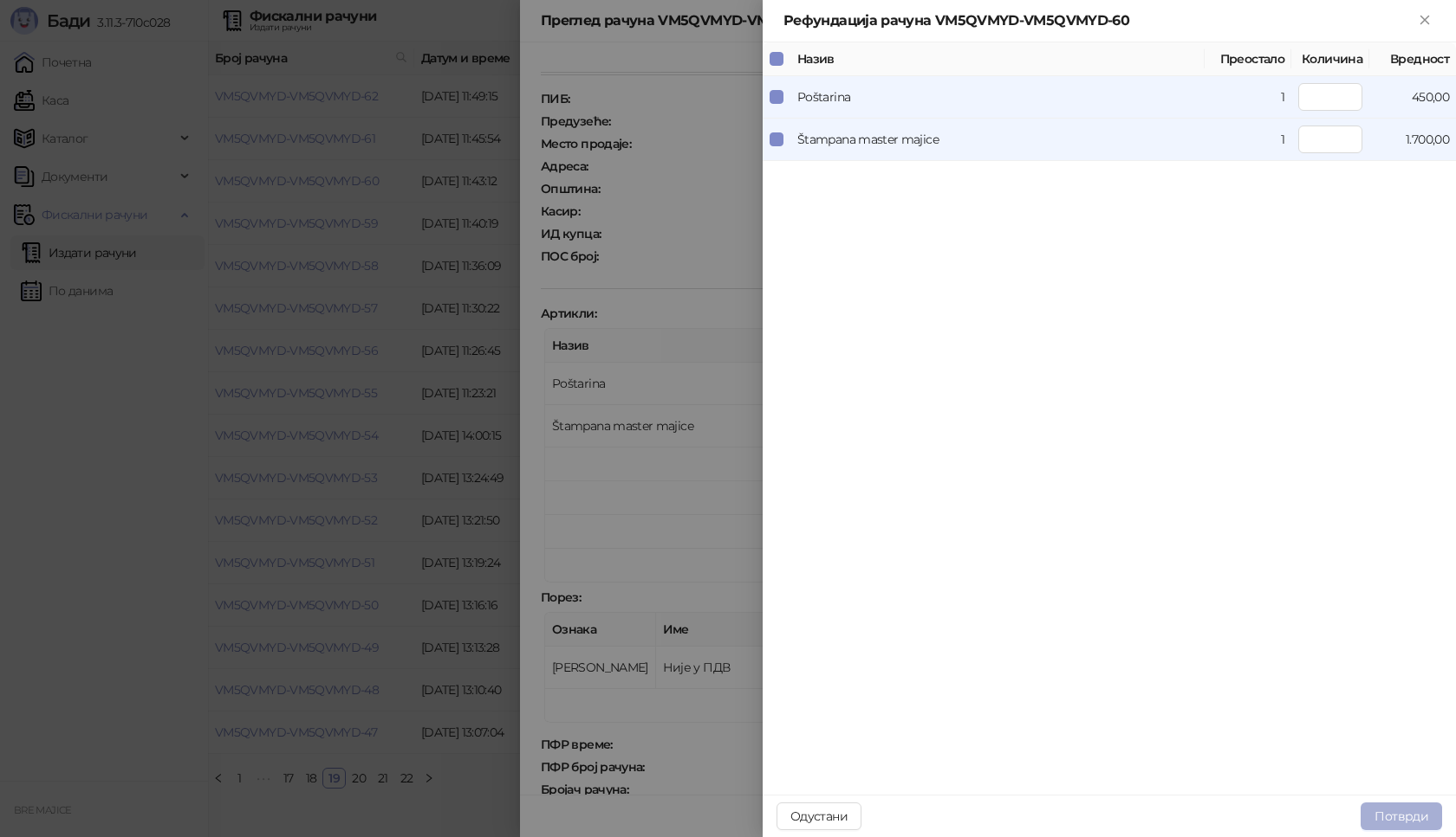
click at [1384, 817] on button "Потврди" at bounding box center [1400, 817] width 81 height 27
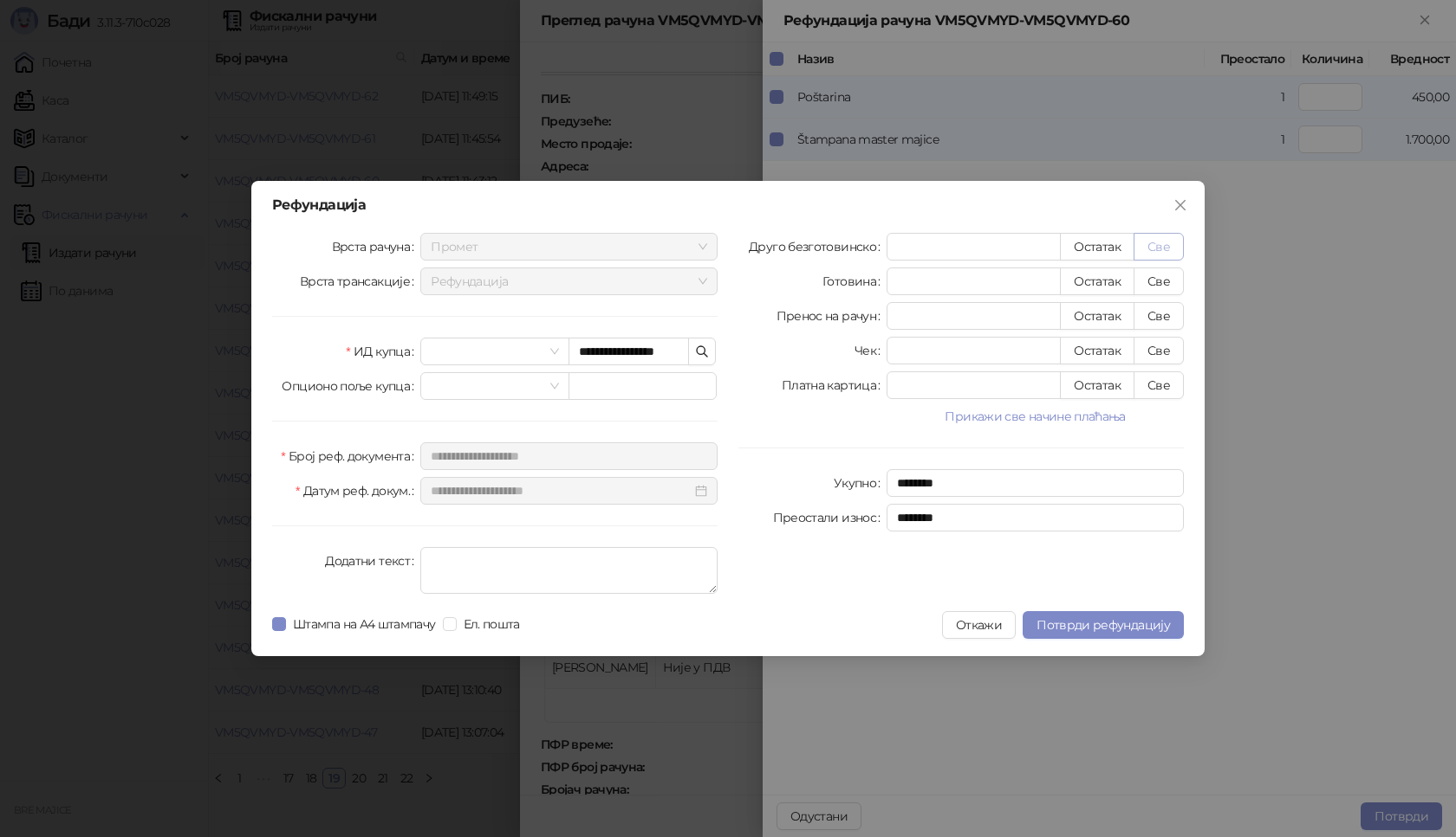
click at [1162, 251] on button "Све" at bounding box center [1158, 247] width 50 height 27
type input "****"
click at [1107, 624] on span "Потврди рефундацију" at bounding box center [1103, 625] width 133 height 16
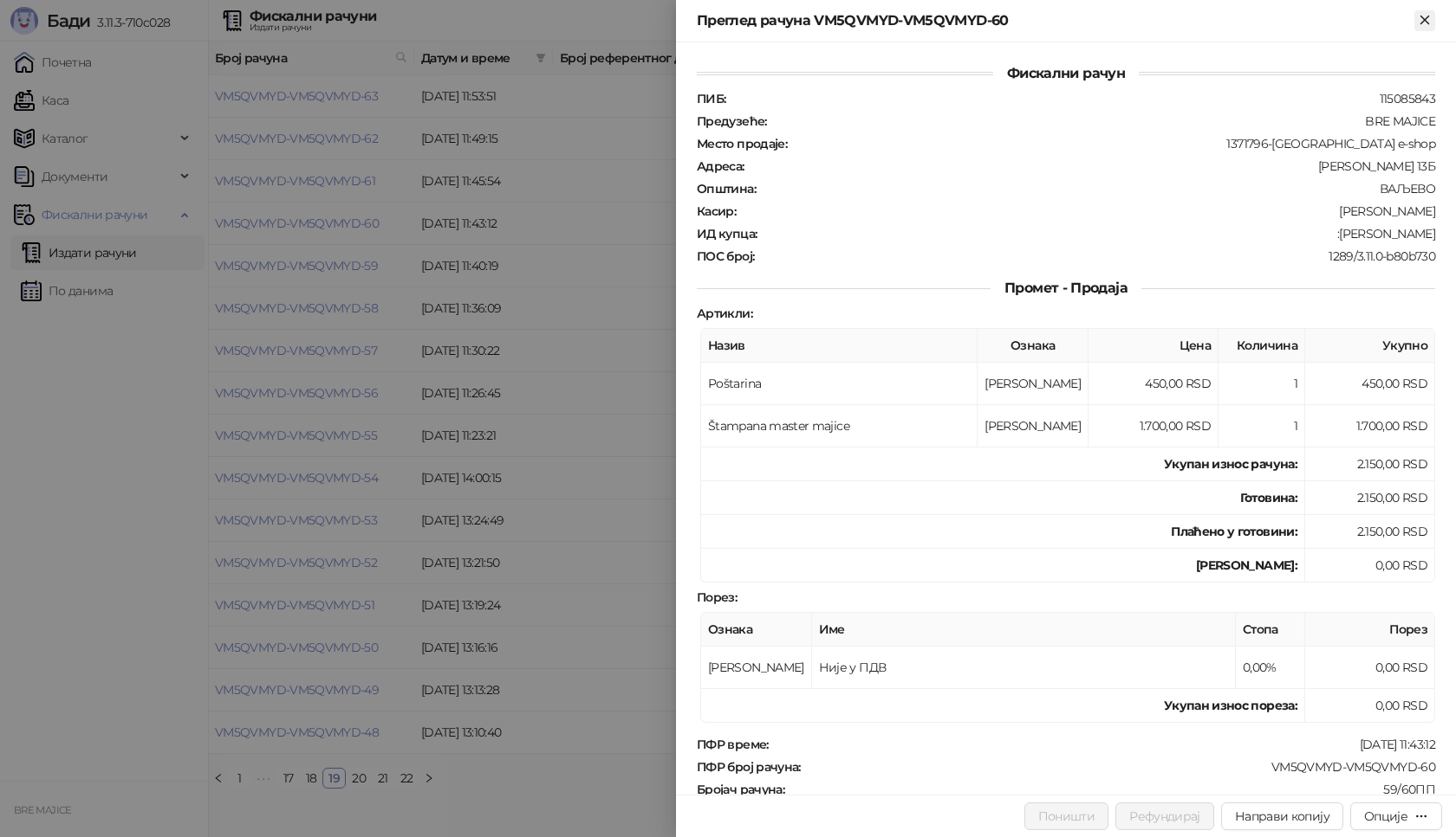
click at [1426, 18] on icon "Close" at bounding box center [1424, 19] width 8 height 8
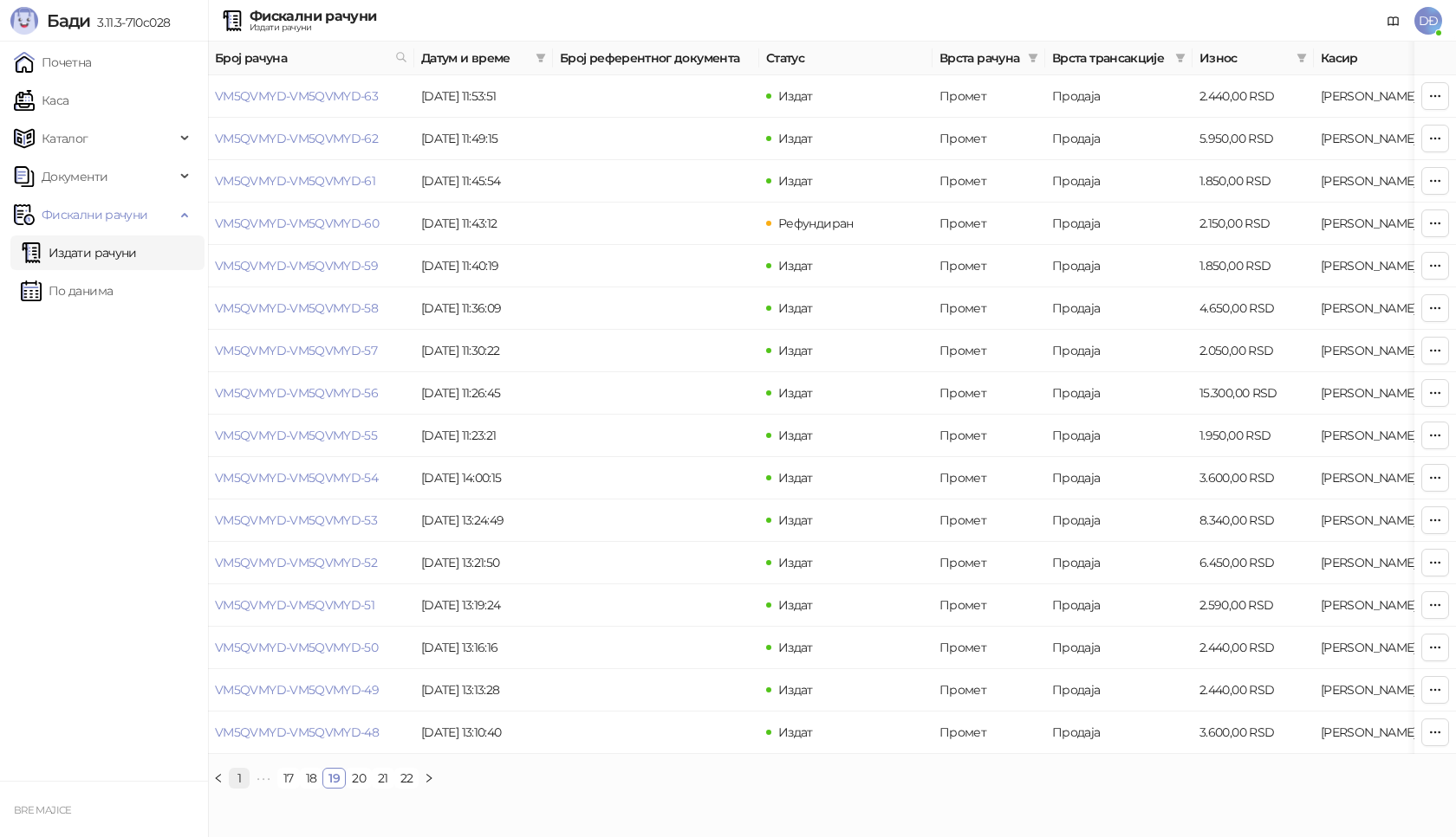
click at [239, 788] on link "1" at bounding box center [239, 778] width 19 height 19
click at [289, 95] on link "VM5QVMYD-VM5QVMYD-351" at bounding box center [298, 96] width 166 height 16
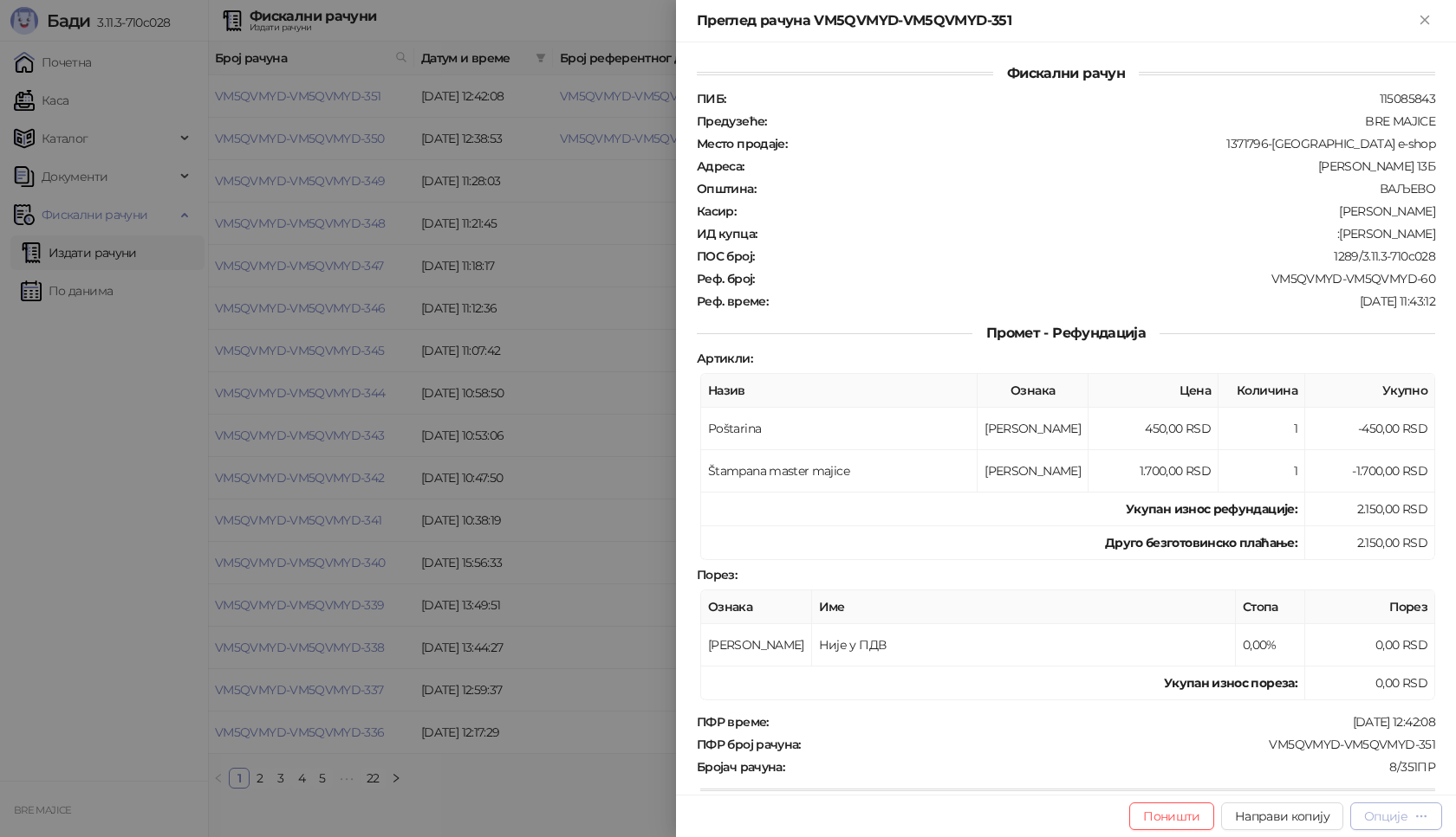
click at [1378, 811] on div "Опције" at bounding box center [1385, 816] width 43 height 16
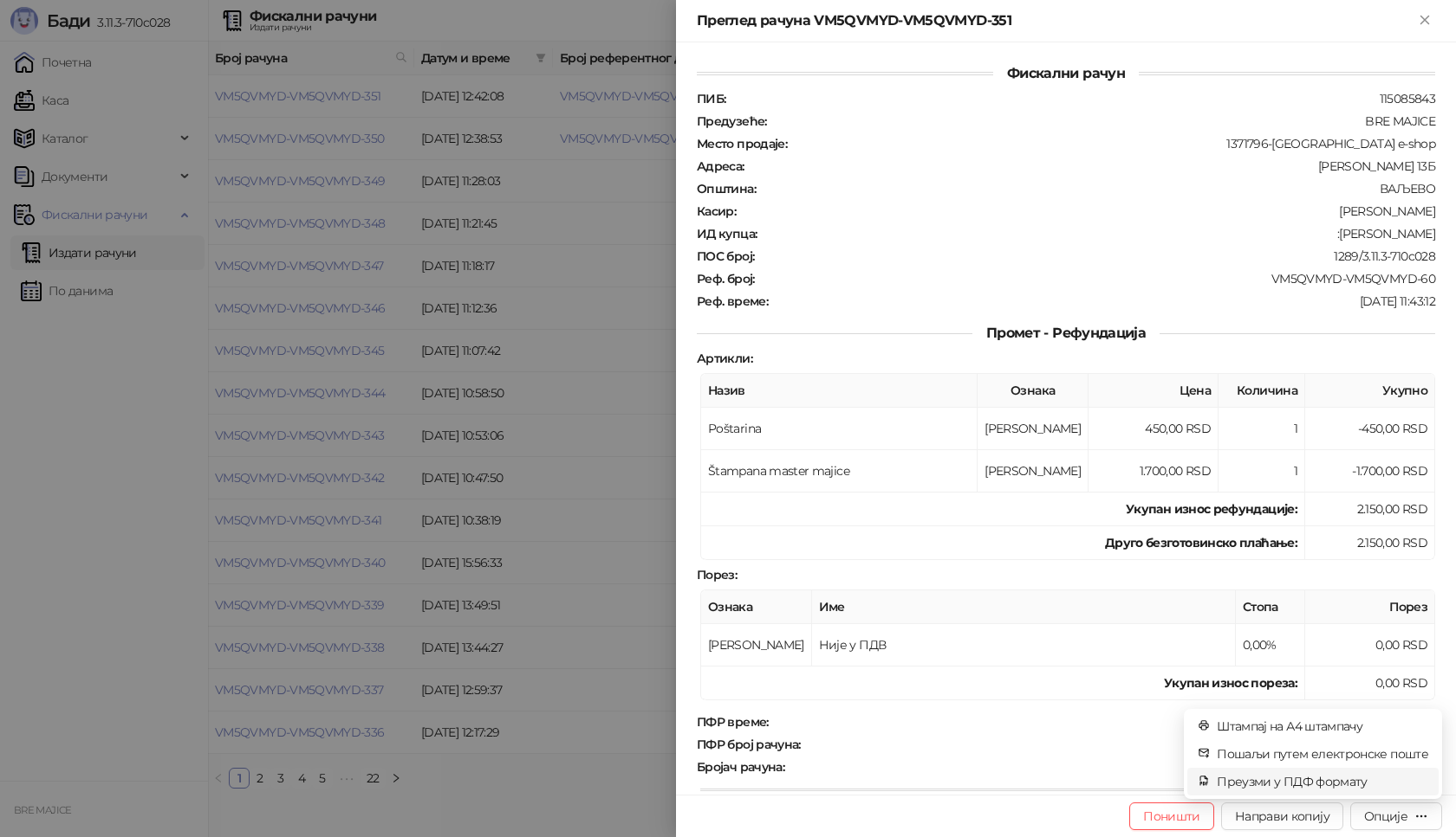
click at [1332, 784] on span "Преузми у ПДФ формату" at bounding box center [1323, 781] width 212 height 19
click at [1405, 748] on icon "close" at bounding box center [1404, 746] width 12 height 12
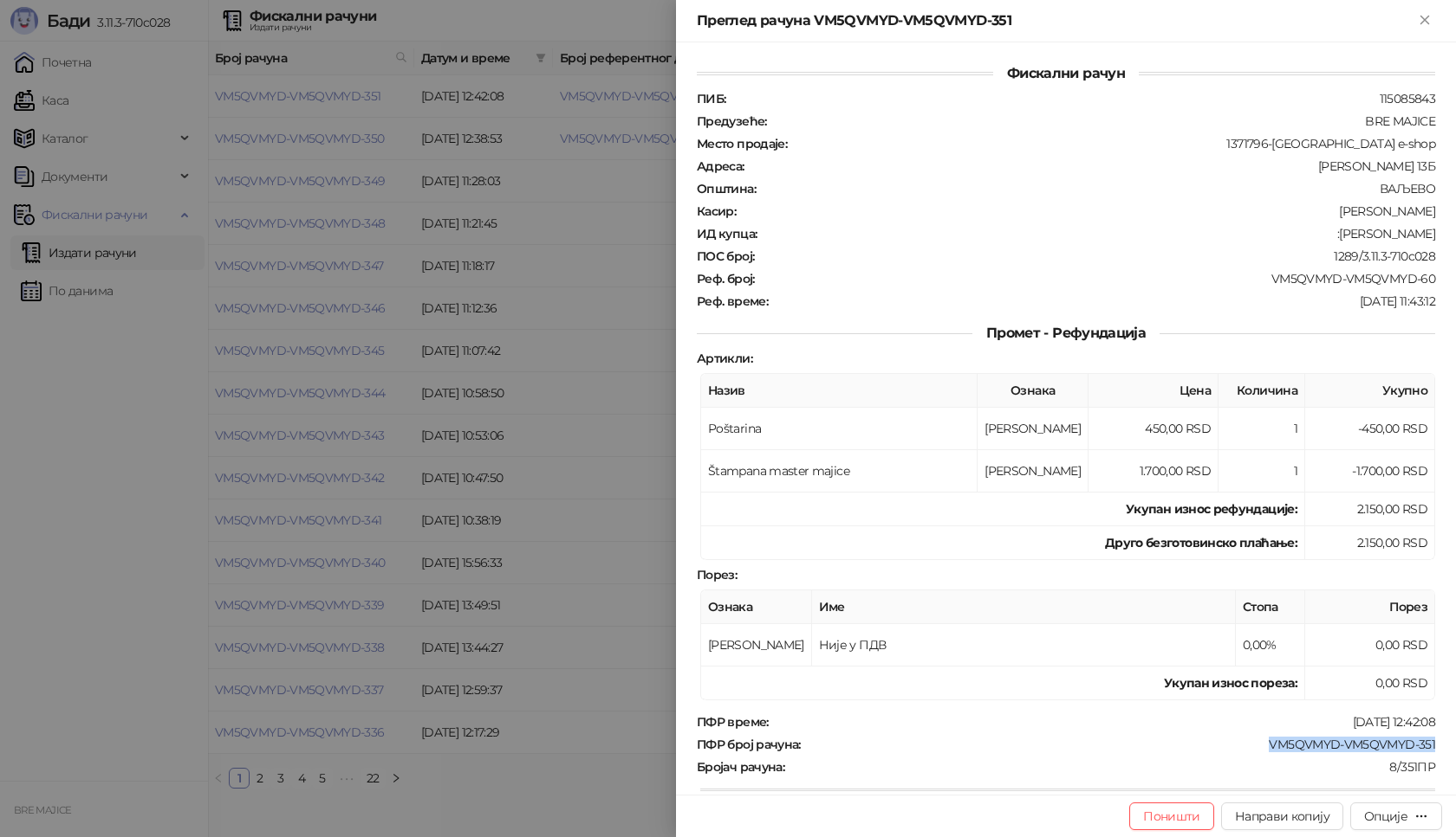
drag, startPoint x: 1424, startPoint y: 739, endPoint x: 1253, endPoint y: 750, distance: 171.4
click at [1253, 750] on div "Фискални рачун ПИБ : 115085843 Предузеће : BRE MAJICE Место продаје : 1371796-B…" at bounding box center [1066, 418] width 780 height 752
copy div "VM5QVMYD-VM5QVMYD-351"
drag, startPoint x: 1423, startPoint y: 231, endPoint x: 1327, endPoint y: 236, distance: 96.1
click at [1327, 236] on div "ИД купца : :Nikola Surdulovic" at bounding box center [1066, 233] width 745 height 16
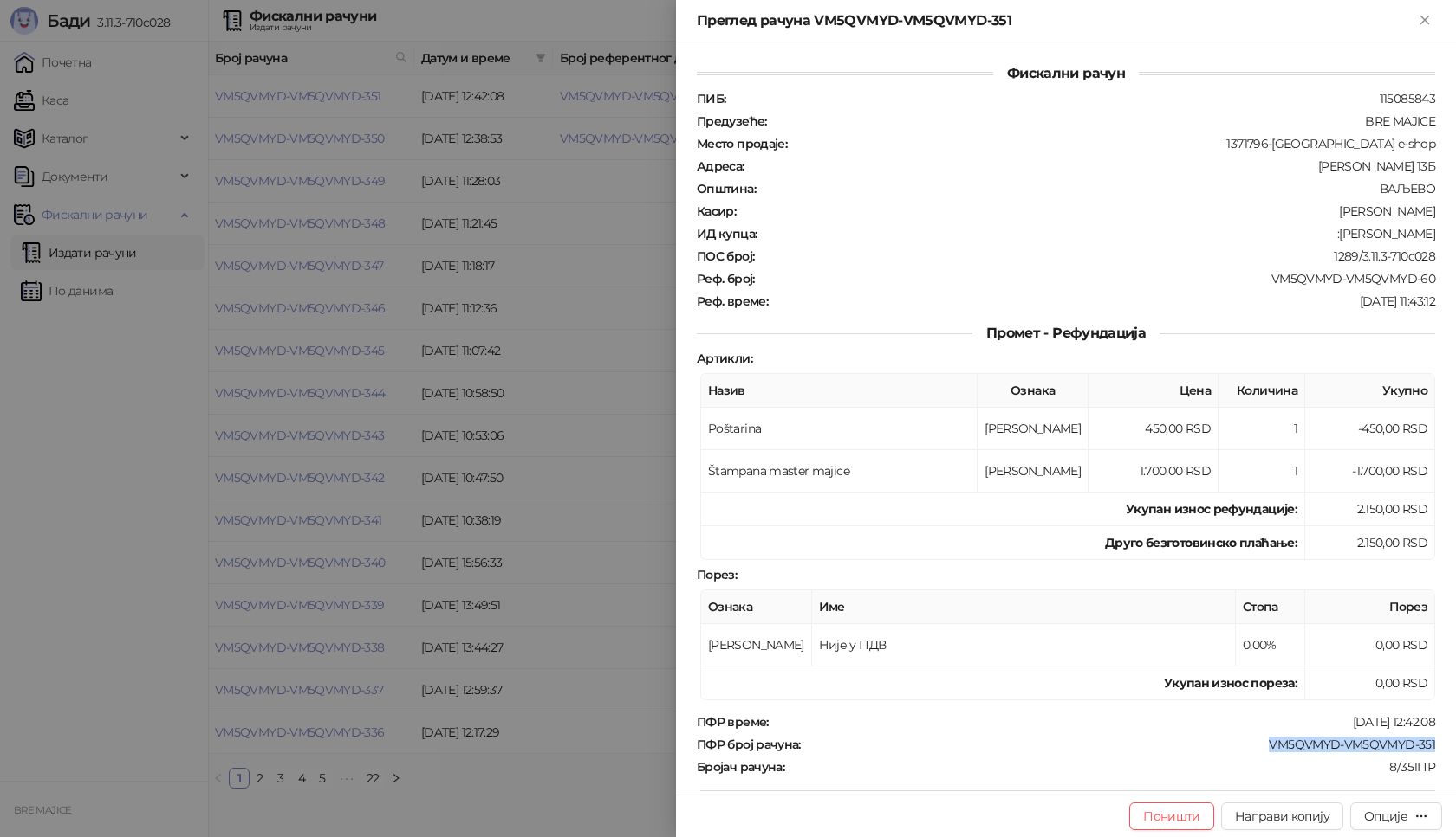
copy div "Nikola Surdulovic"
click at [374, 793] on div at bounding box center [728, 418] width 1456 height 837
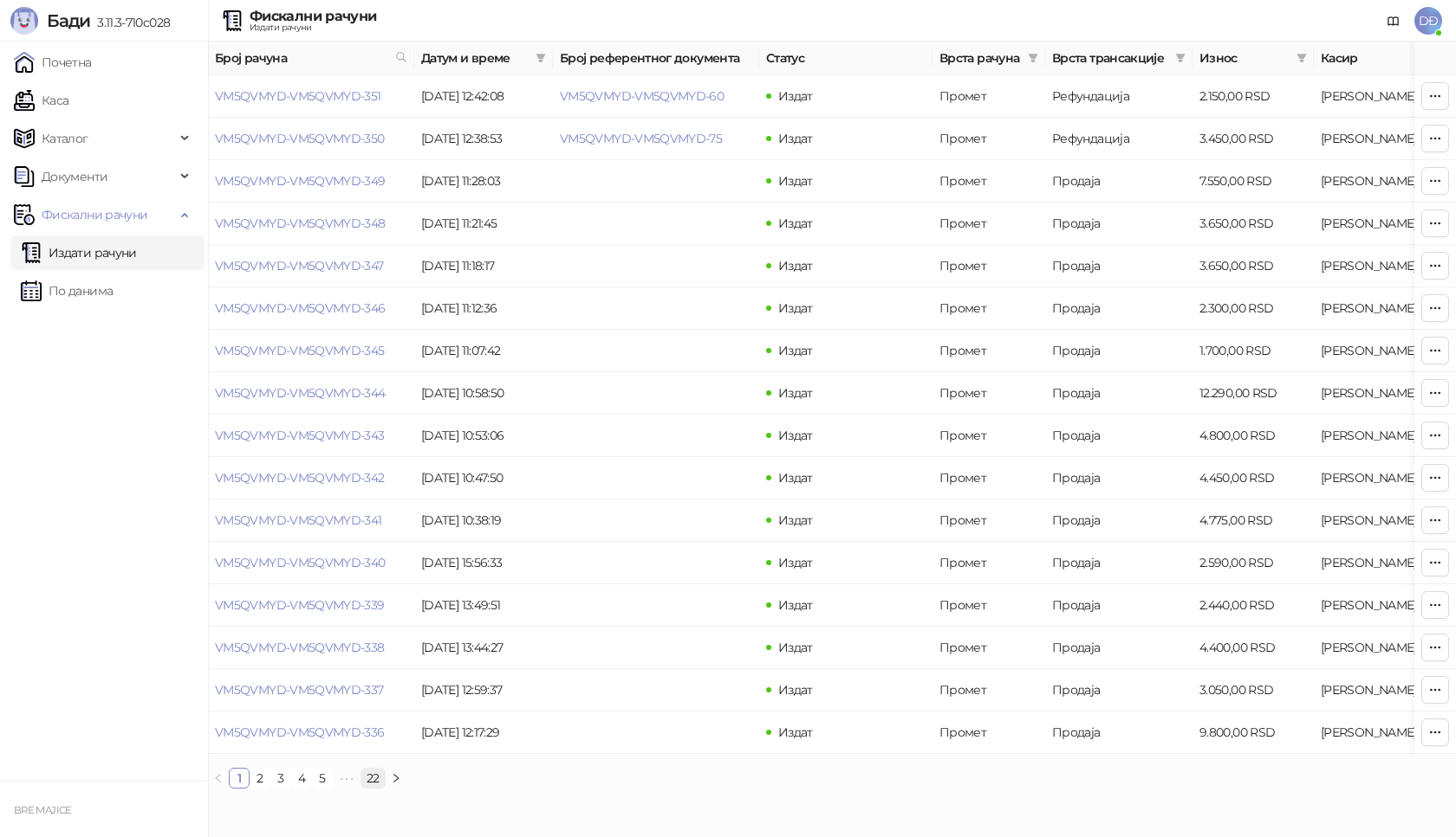
click at [371, 788] on link "22" at bounding box center [373, 778] width 24 height 19
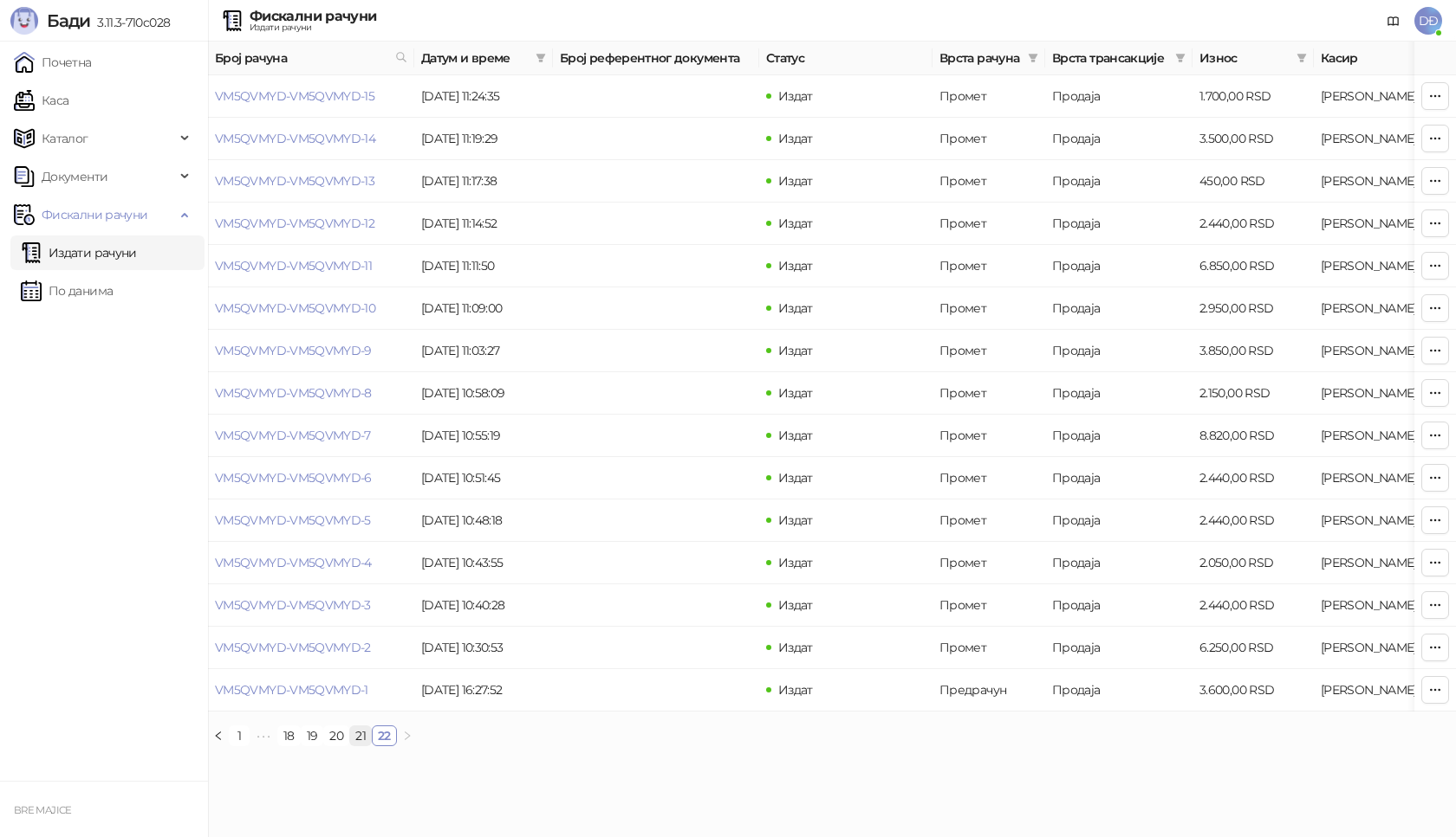
click at [359, 746] on link "21" at bounding box center [360, 736] width 21 height 19
click at [337, 344] on link "VM5QVMYD-VM5QVMYD-25" at bounding box center [296, 350] width 162 height 16
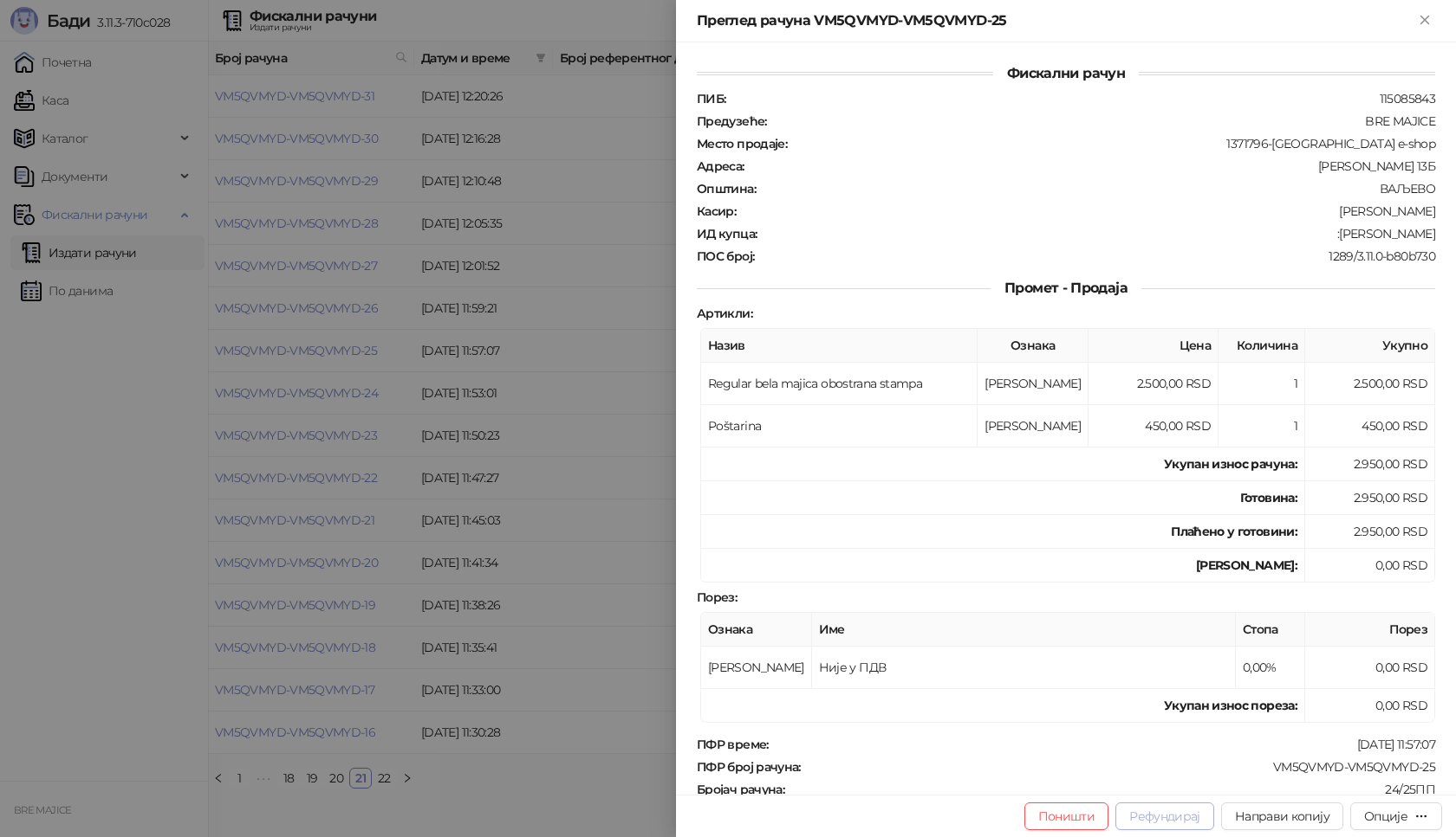
click at [1180, 819] on button "Рефундирај" at bounding box center [1164, 817] width 99 height 27
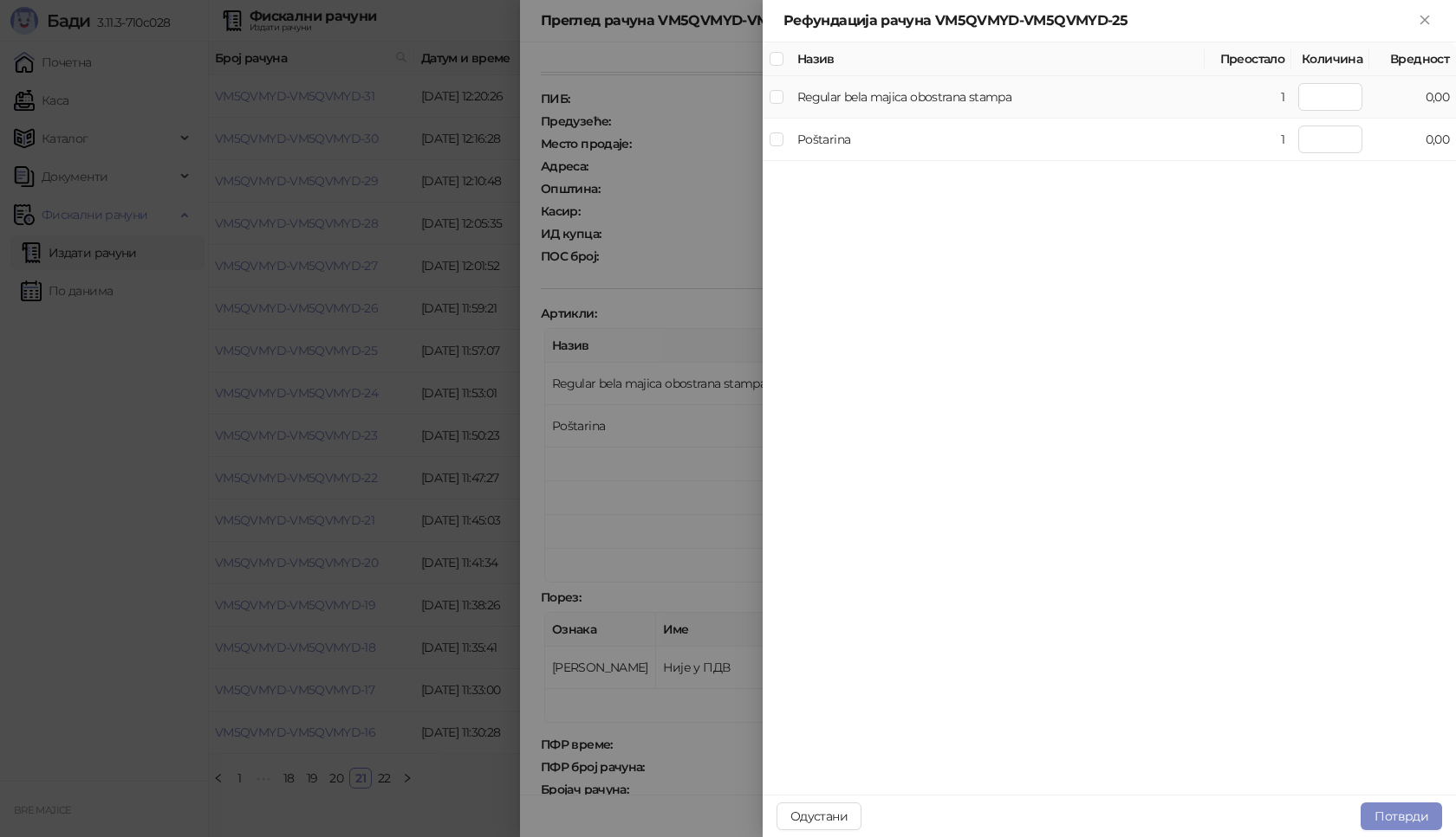
type input "*"
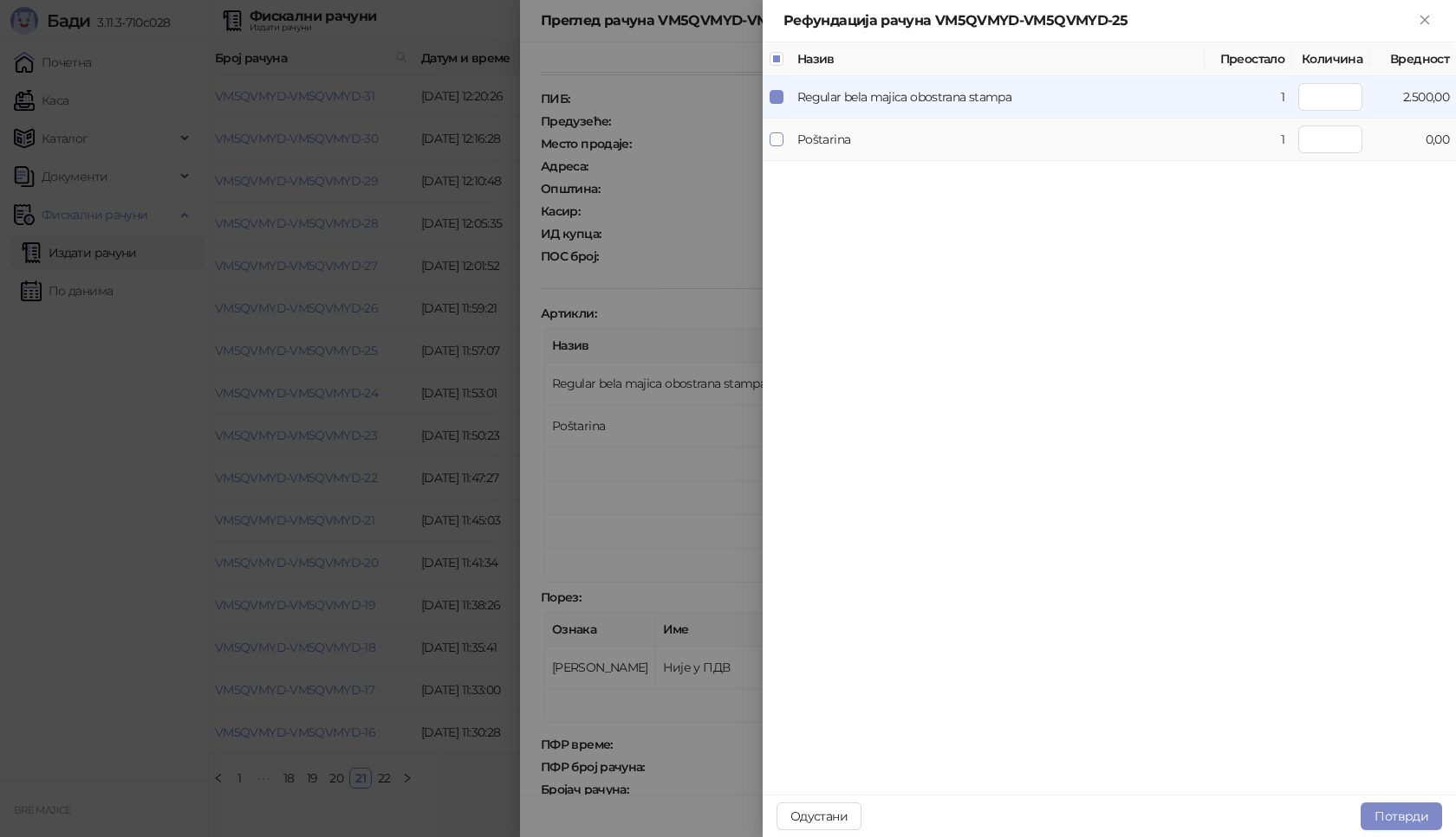
type input "*"
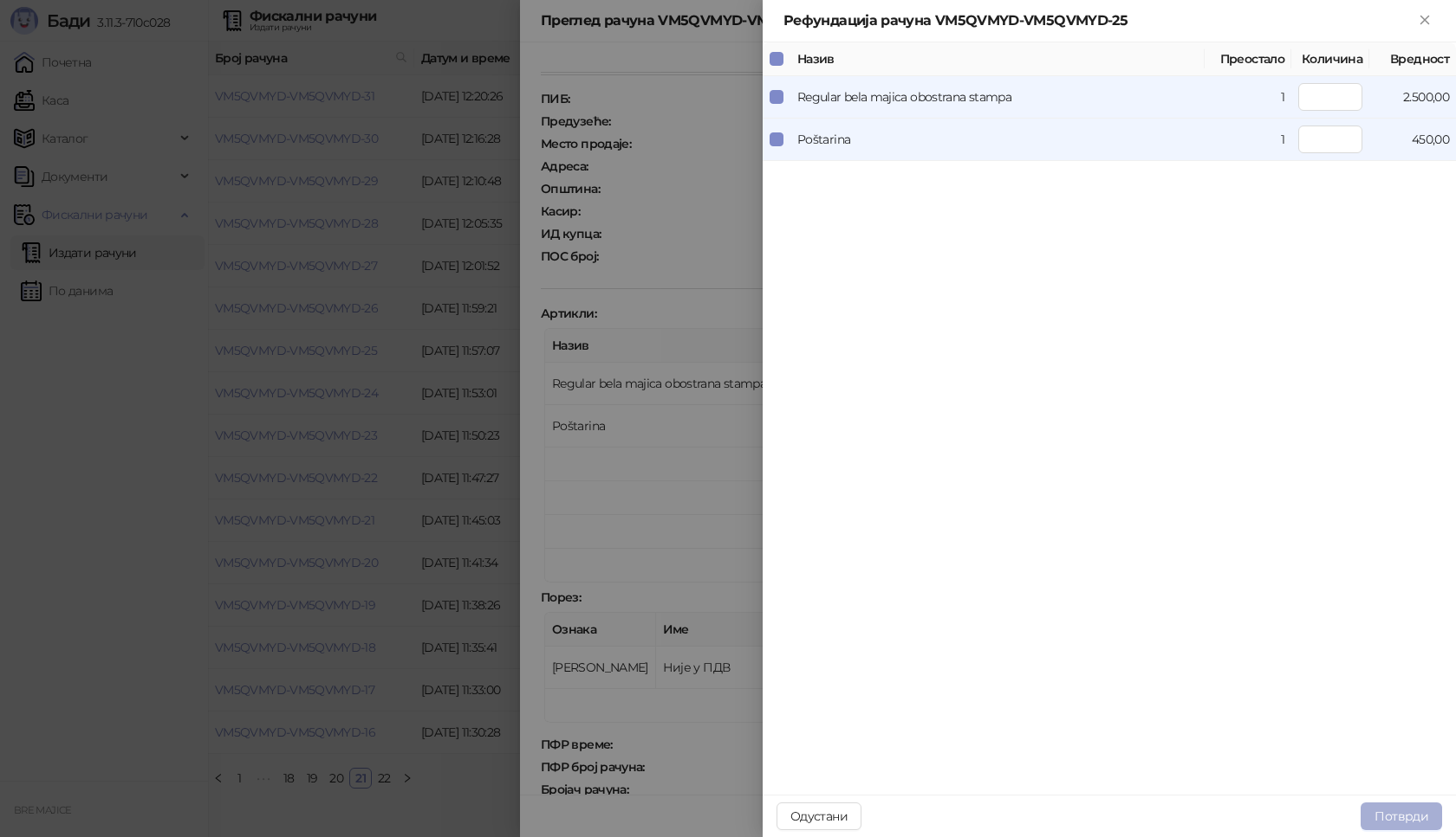
click at [1392, 818] on button "Потврди" at bounding box center [1400, 817] width 81 height 27
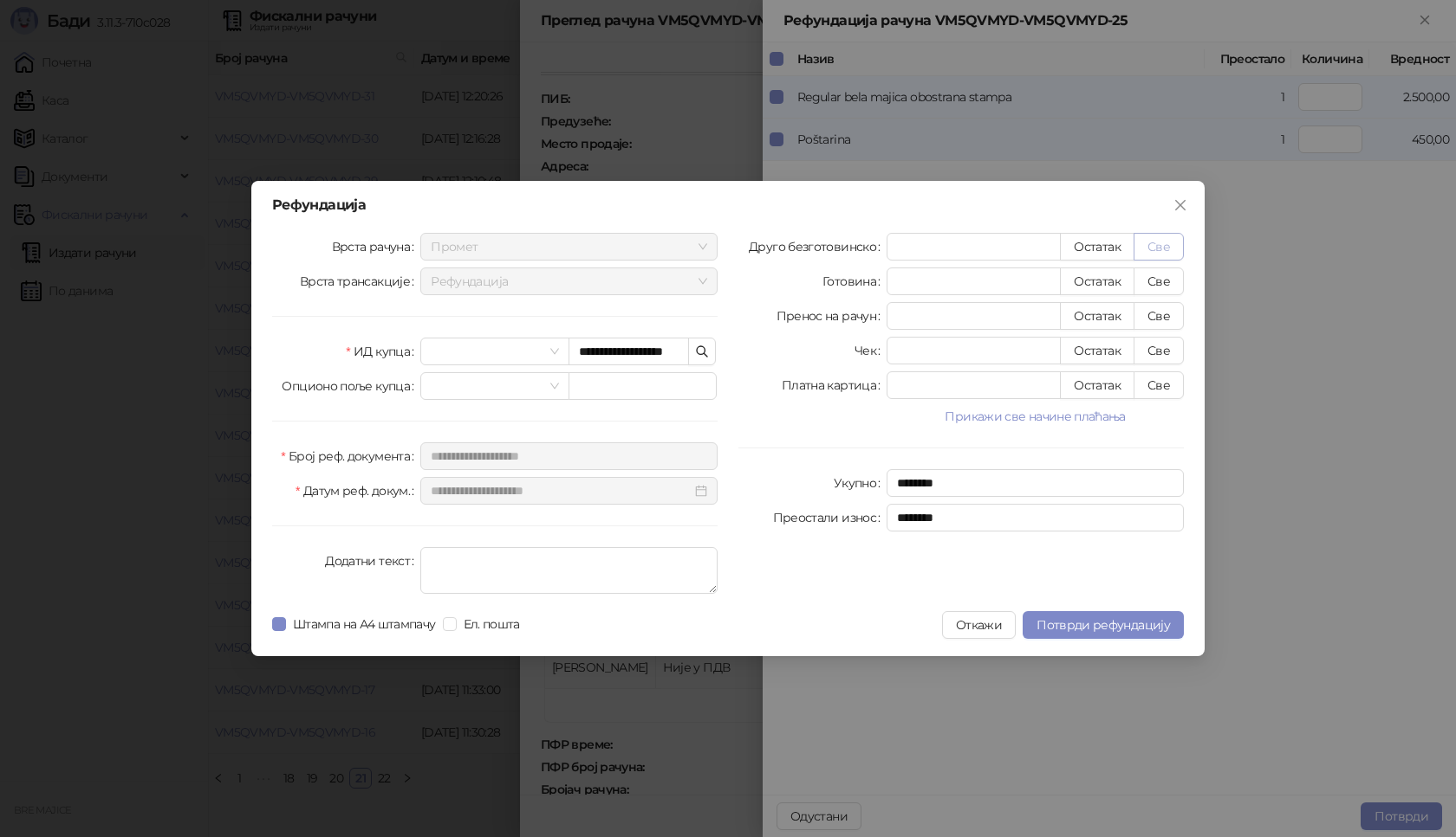
click at [1154, 239] on button "Све" at bounding box center [1158, 247] width 50 height 27
type input "****"
click at [1103, 627] on span "Потврди рефундацију" at bounding box center [1103, 625] width 133 height 16
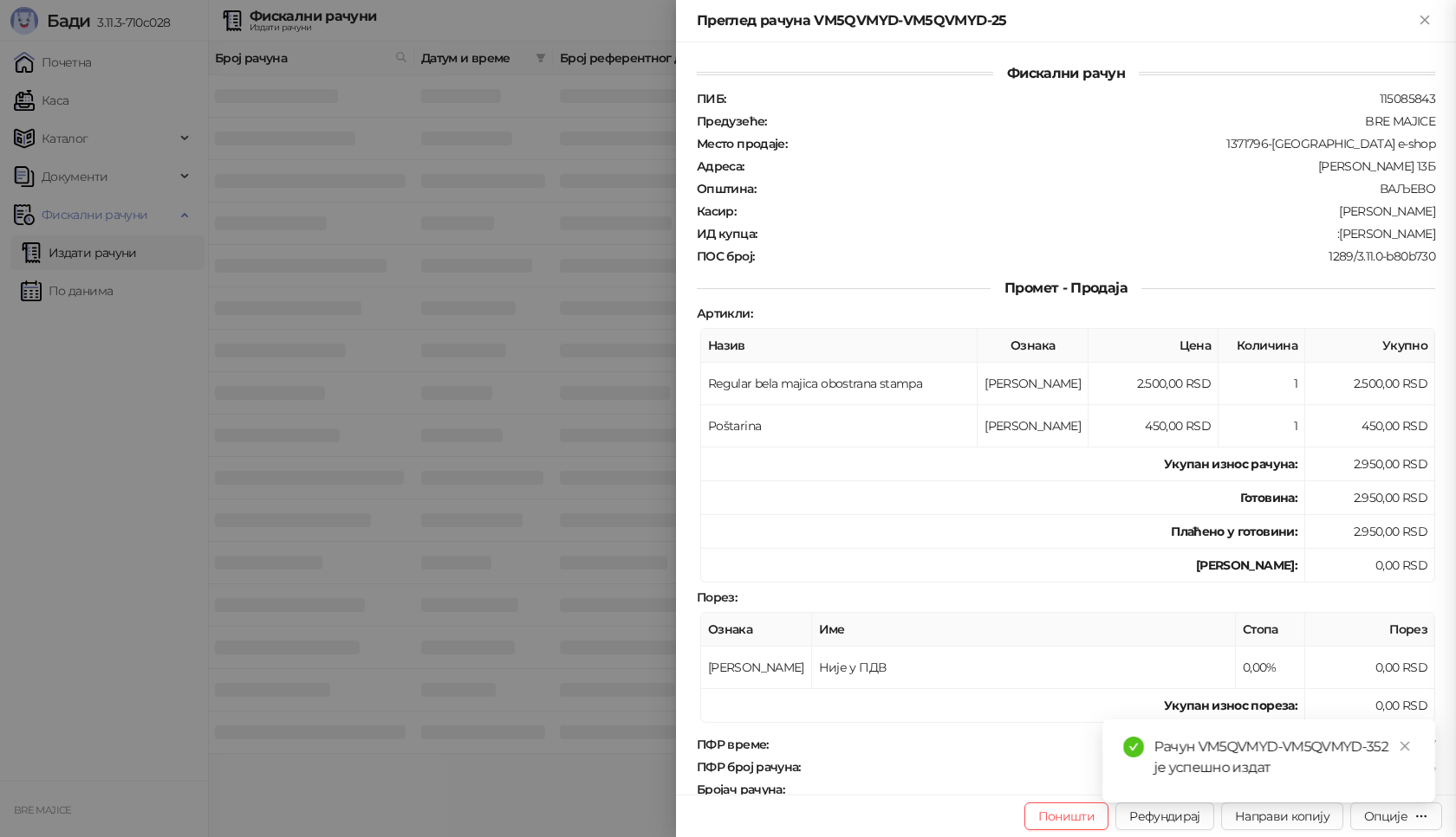
click at [1420, 20] on span "DĐ" at bounding box center [1428, 21] width 27 height 27
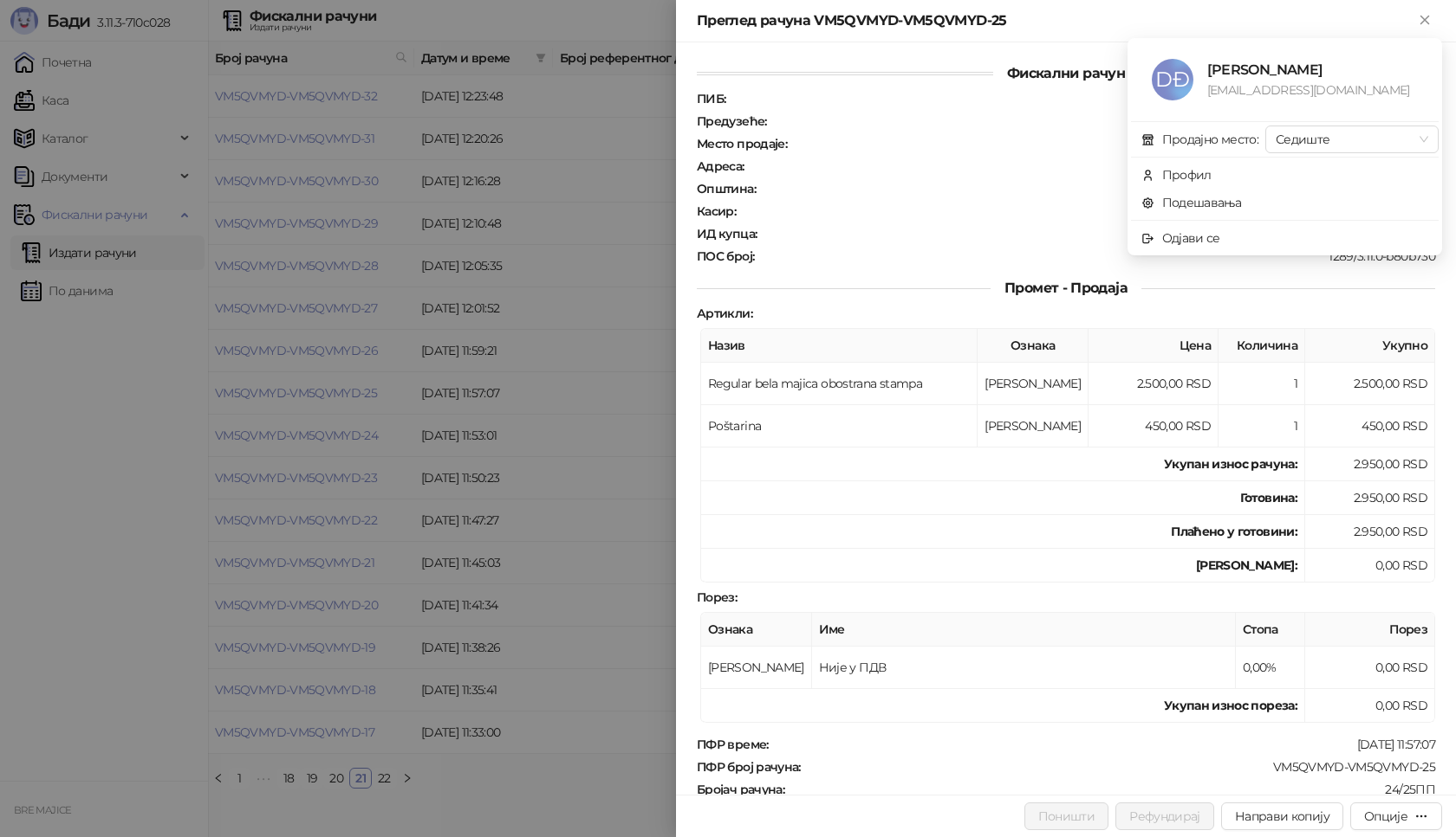
click at [239, 791] on div at bounding box center [728, 418] width 1456 height 837
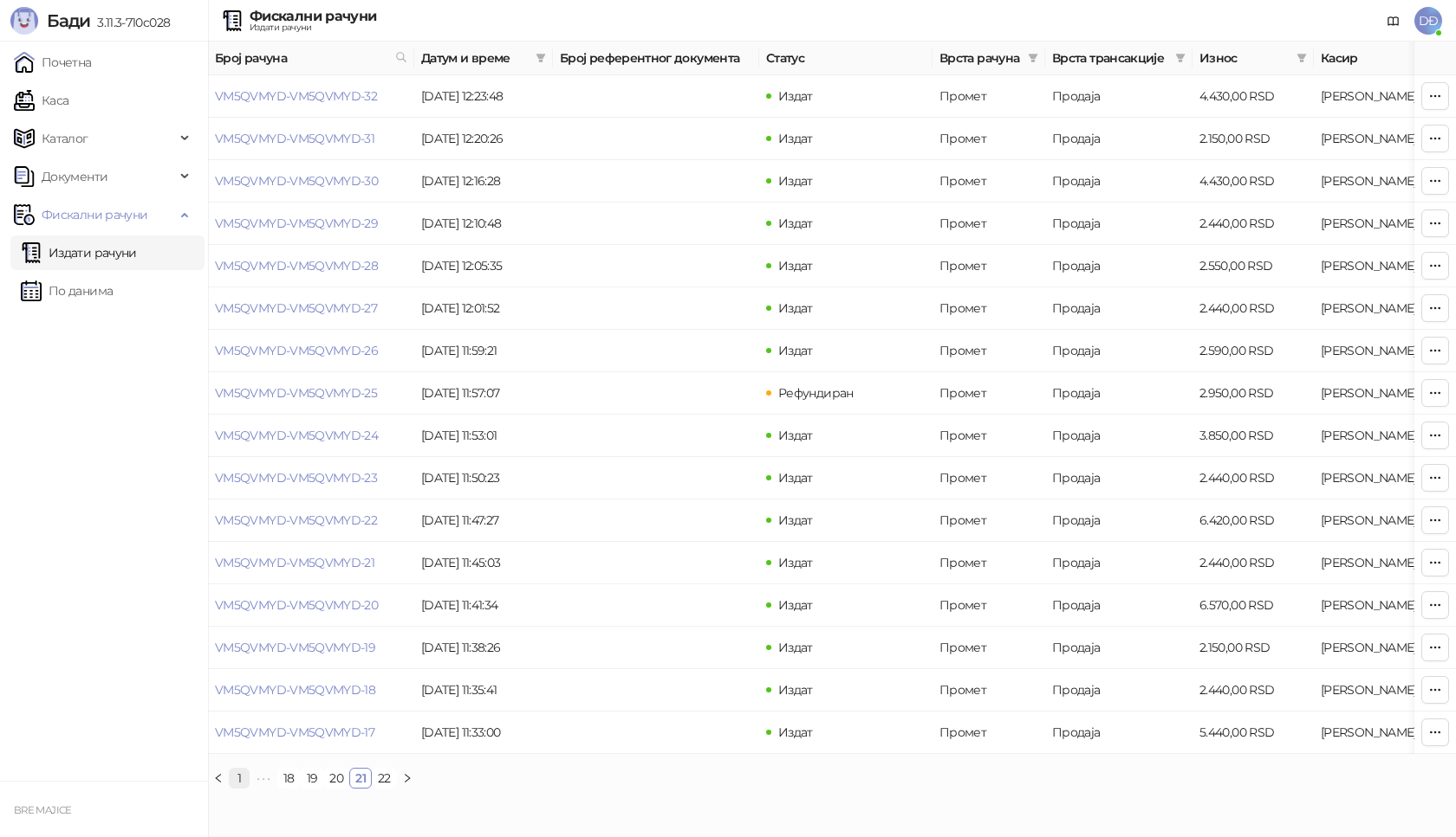
click at [238, 788] on link "1" at bounding box center [239, 778] width 19 height 19
click at [352, 89] on link "VM5QVMYD-VM5QVMYD-352" at bounding box center [299, 96] width 169 height 16
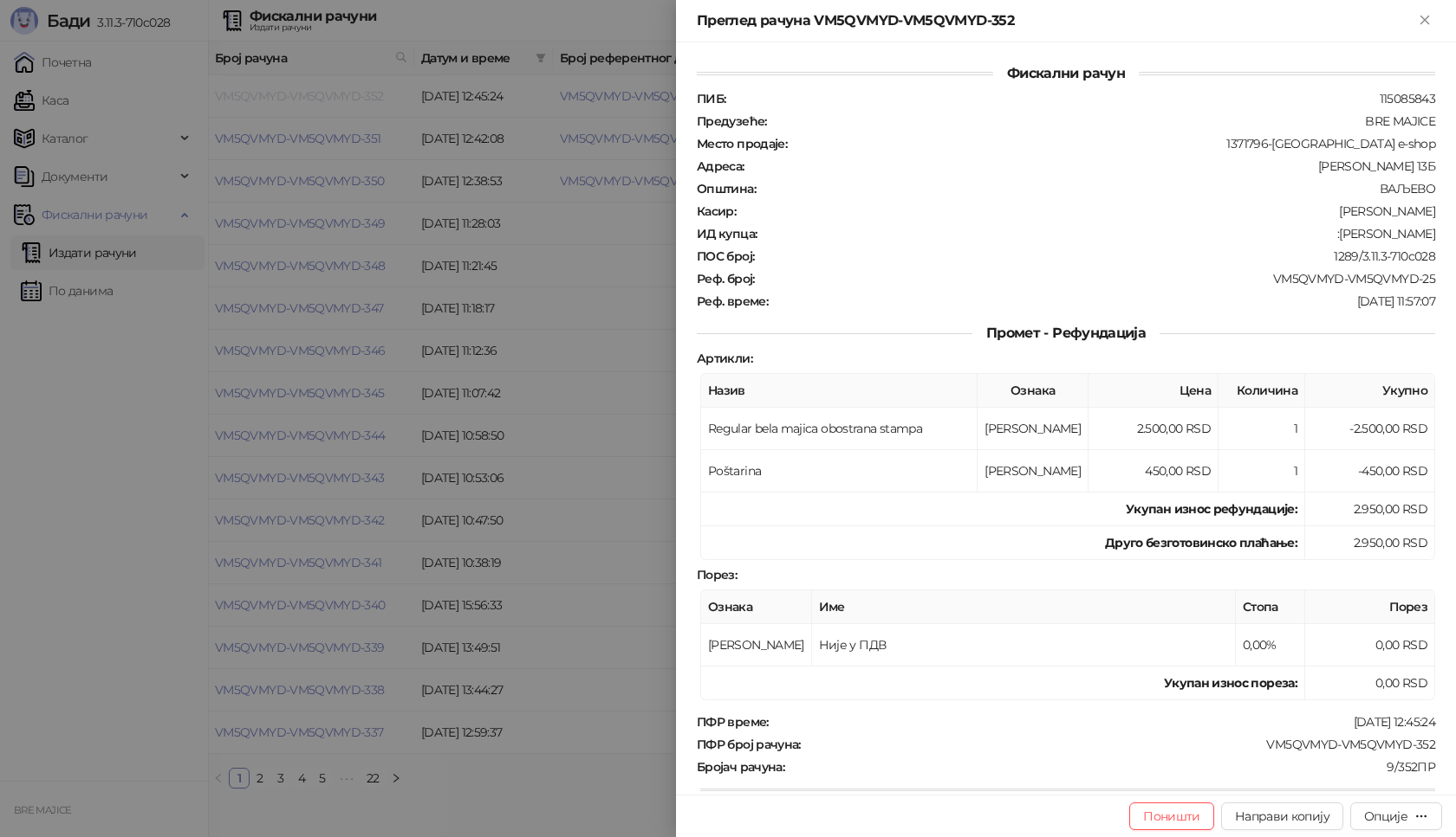
click at [352, 89] on div at bounding box center [728, 418] width 1456 height 837
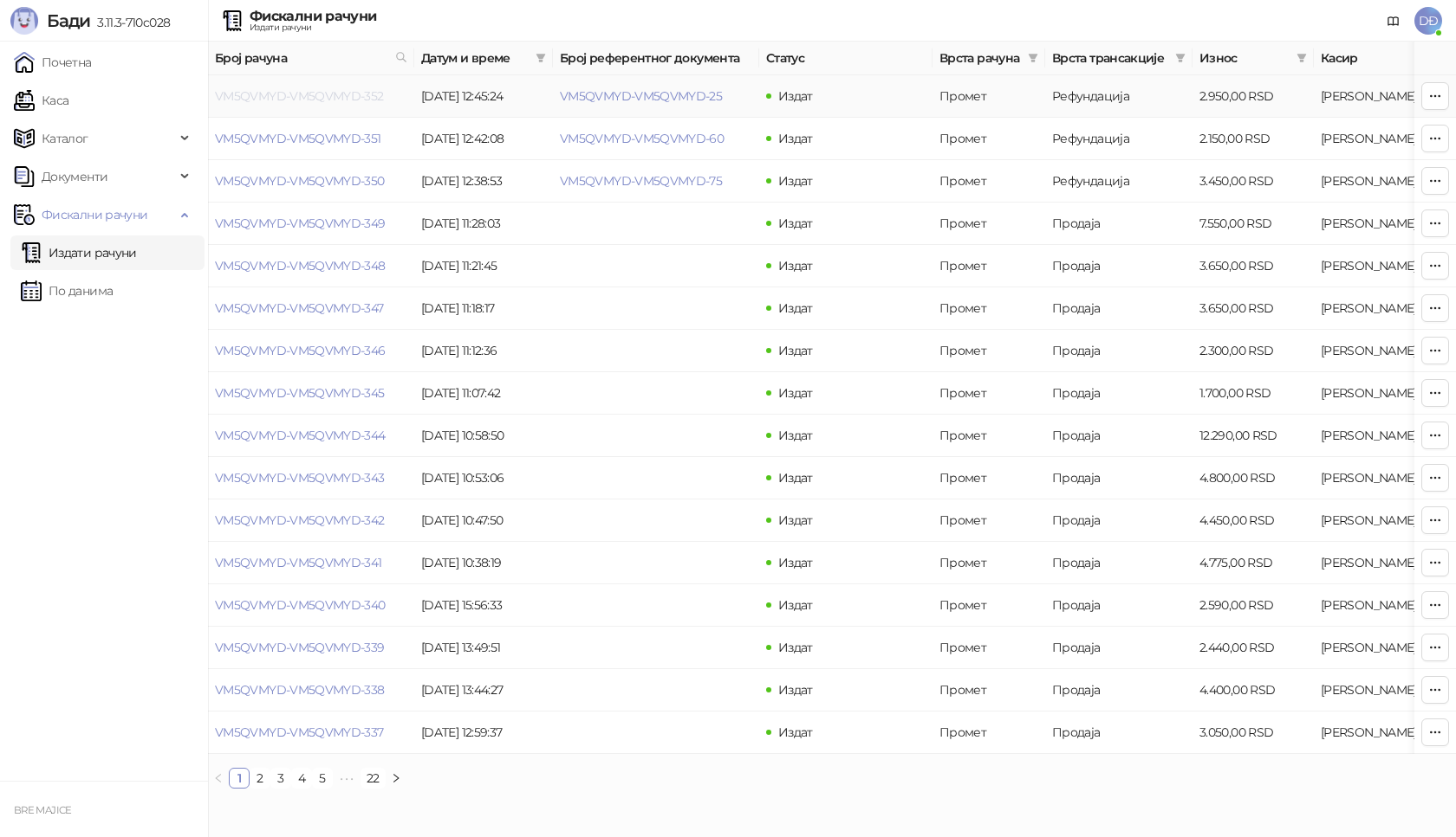
click at [352, 89] on link "VM5QVMYD-VM5QVMYD-352" at bounding box center [299, 96] width 169 height 16
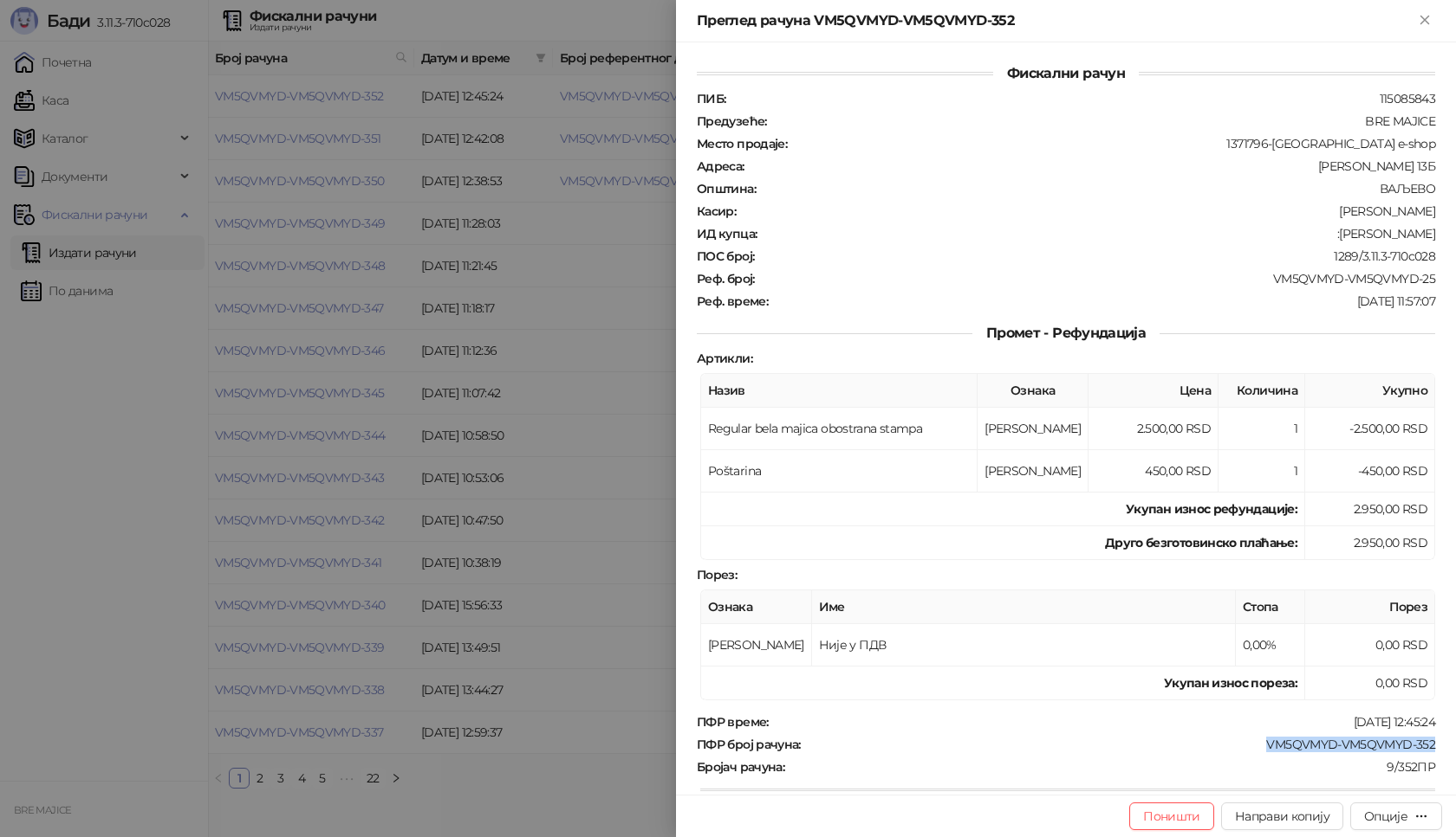
drag, startPoint x: 1424, startPoint y: 743, endPoint x: 1248, endPoint y: 749, distance: 176.1
click at [1248, 749] on div "Фискални рачун ПИБ : 115085843 Предузеће : BRE MAJICE Место продаје : 1371796-B…" at bounding box center [1066, 418] width 780 height 752
copy div "VM5QVMYD-VM5QVMYD-352"
drag, startPoint x: 1420, startPoint y: 230, endPoint x: 1321, endPoint y: 234, distance: 99.1
click at [1321, 234] on div ":Dalibor Milutinovic" at bounding box center [1097, 233] width 679 height 16
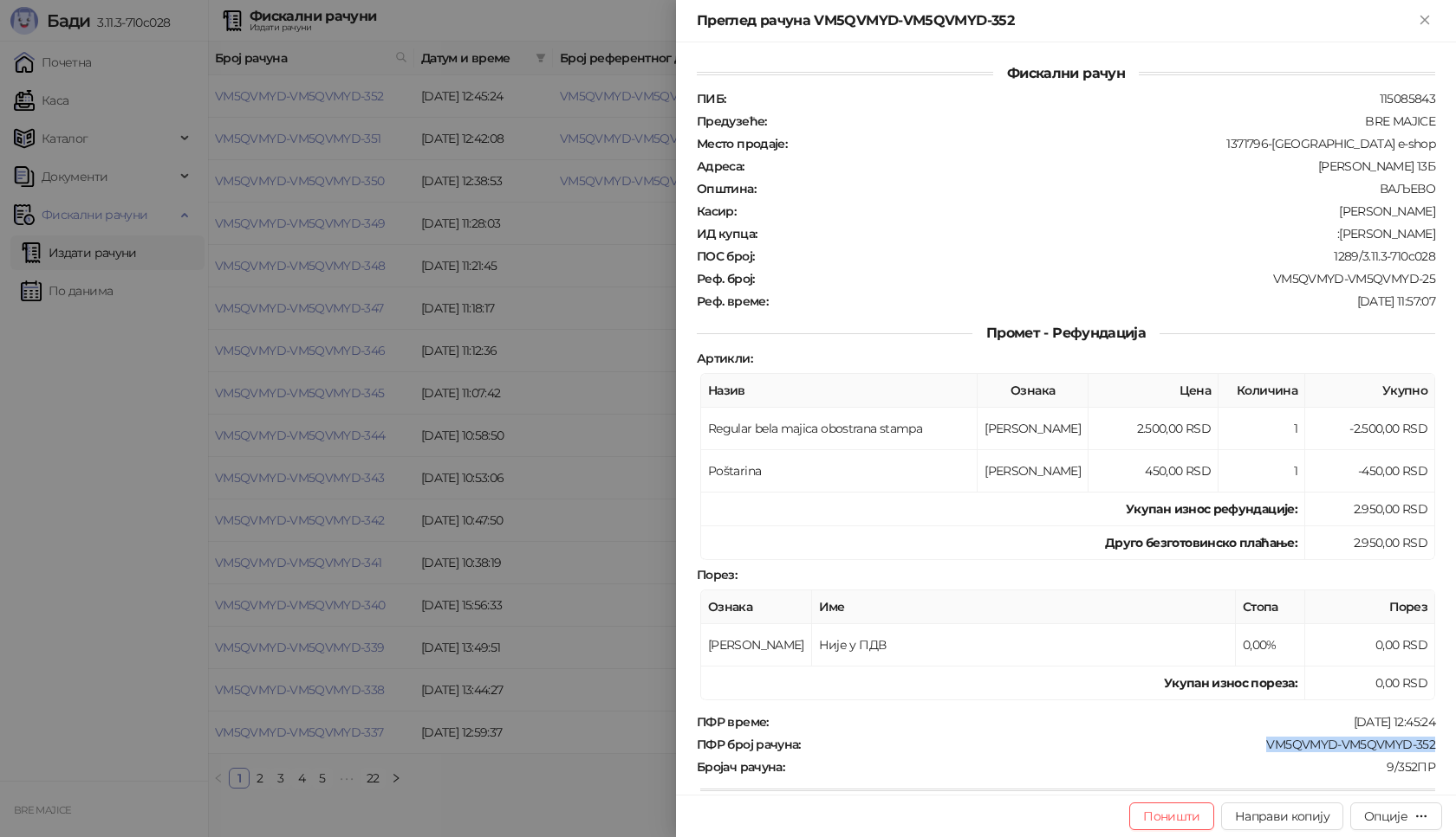
copy div "Dalibor Milutinovic"
click at [1420, 12] on icon "Close" at bounding box center [1424, 19] width 16 height 16
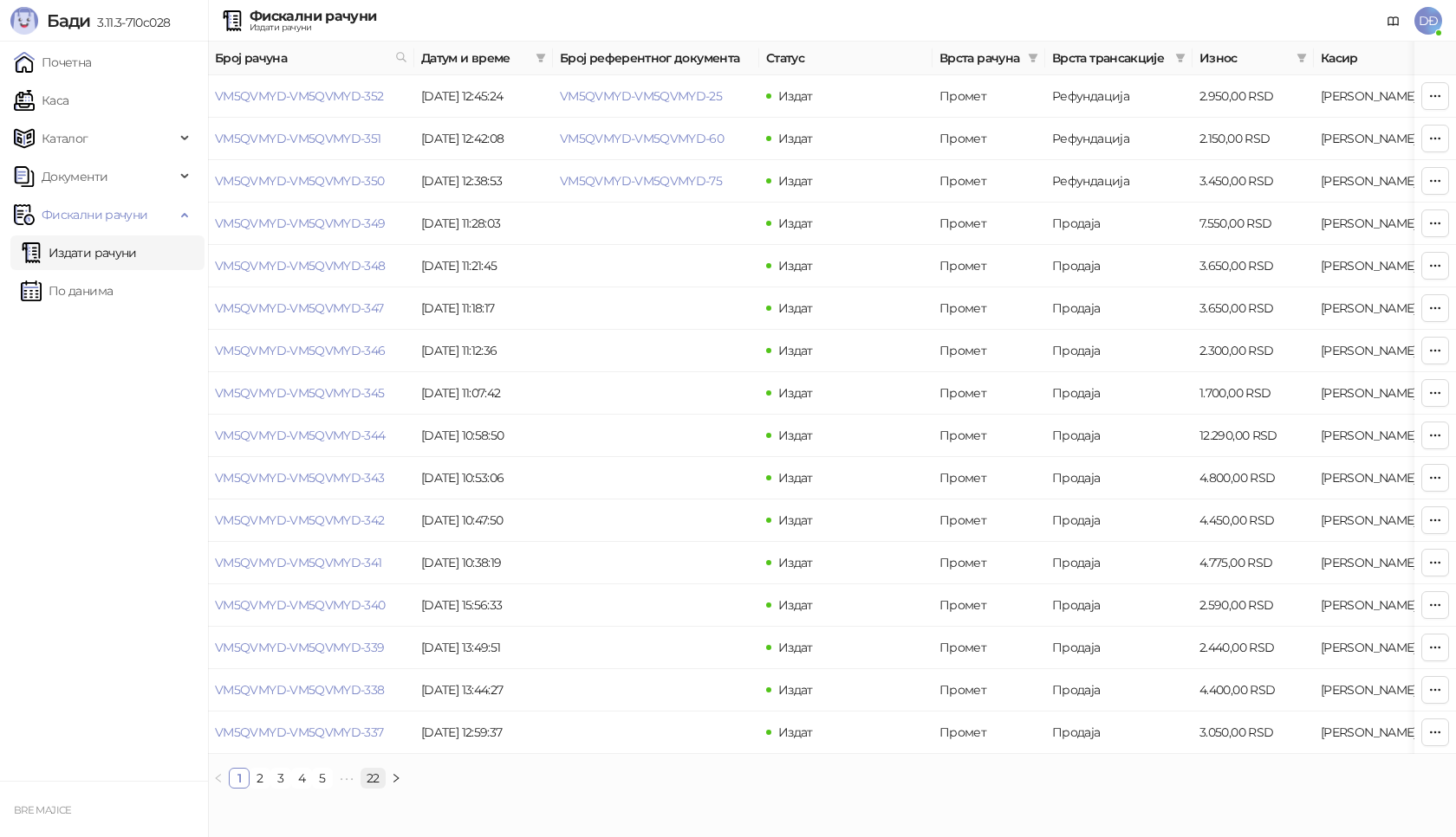
click at [375, 788] on link "22" at bounding box center [373, 778] width 24 height 19
click at [329, 140] on link "VM5QVMYD-VM5QVMYD-15" at bounding box center [295, 138] width 160 height 16
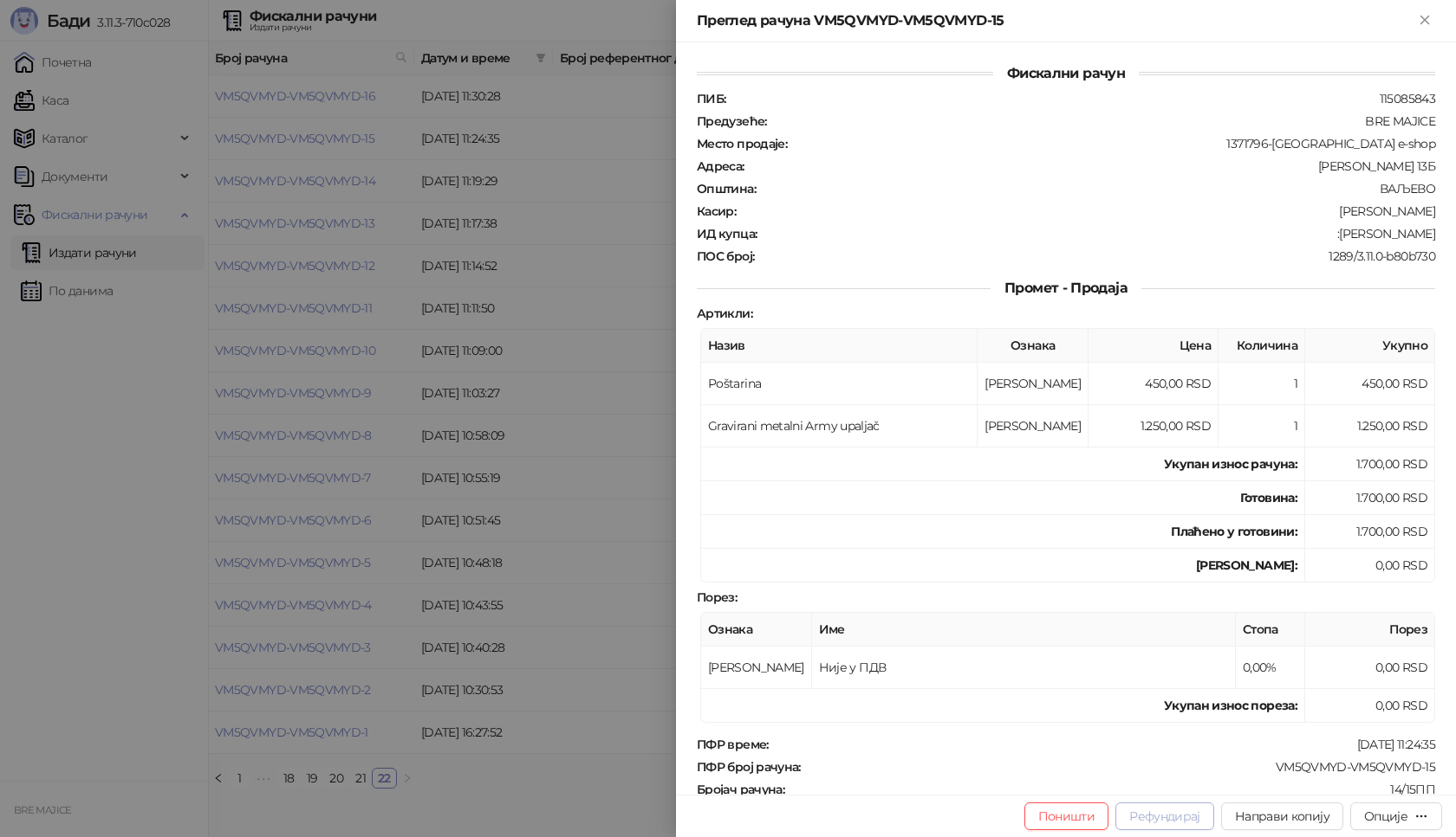
click at [1181, 822] on button "Рефундирај" at bounding box center [1164, 817] width 99 height 27
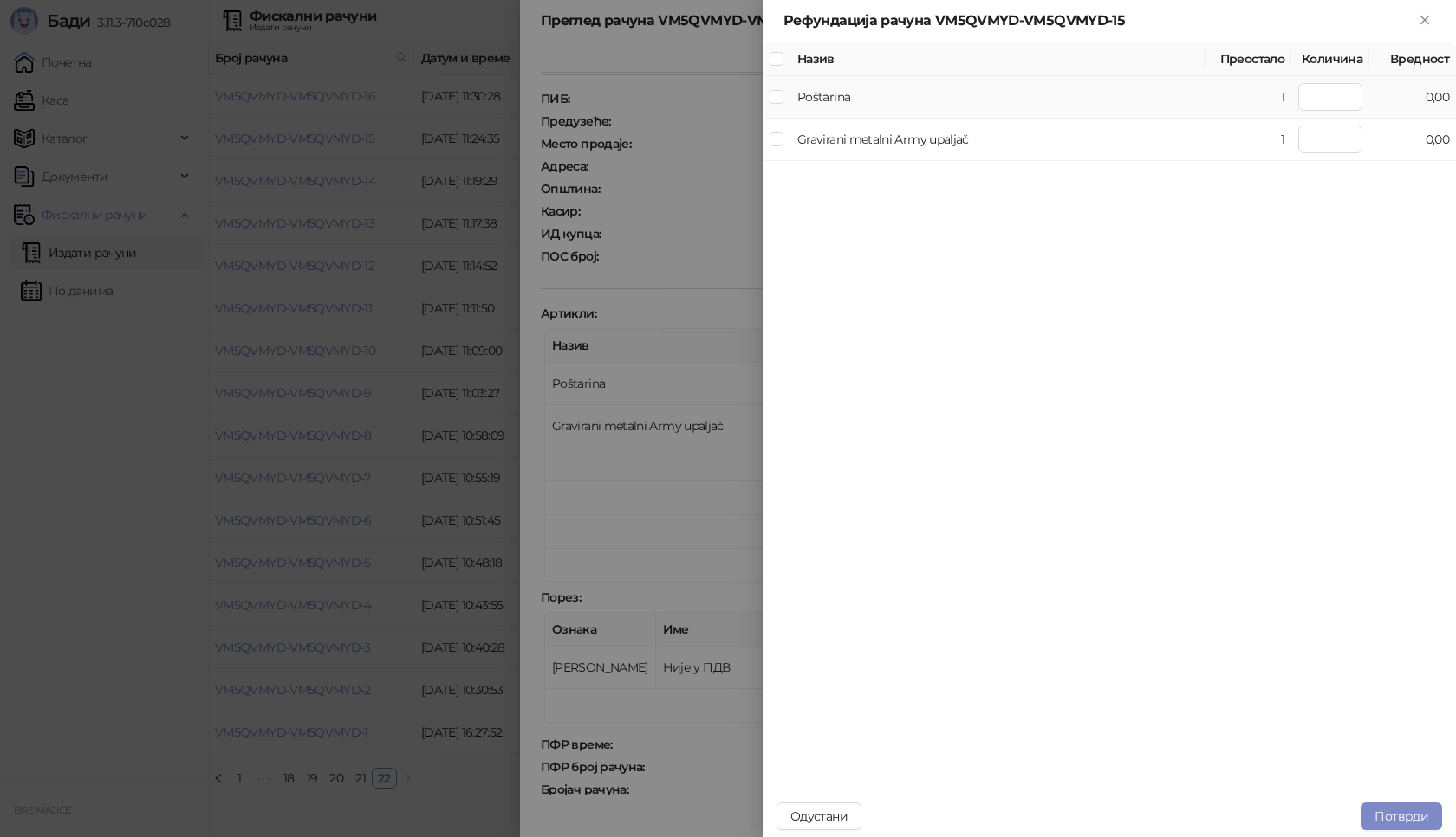
type input "*"
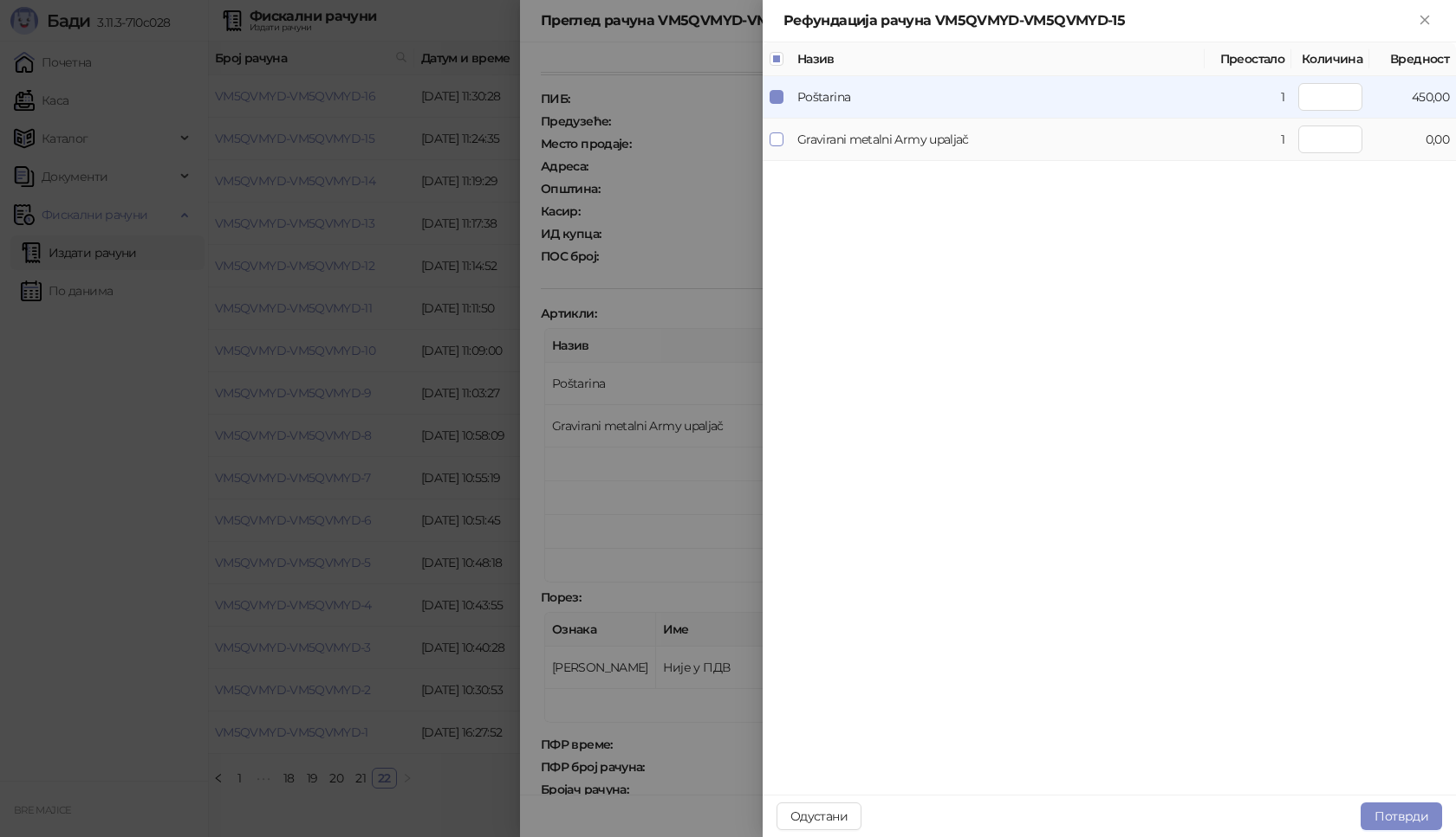
type input "*"
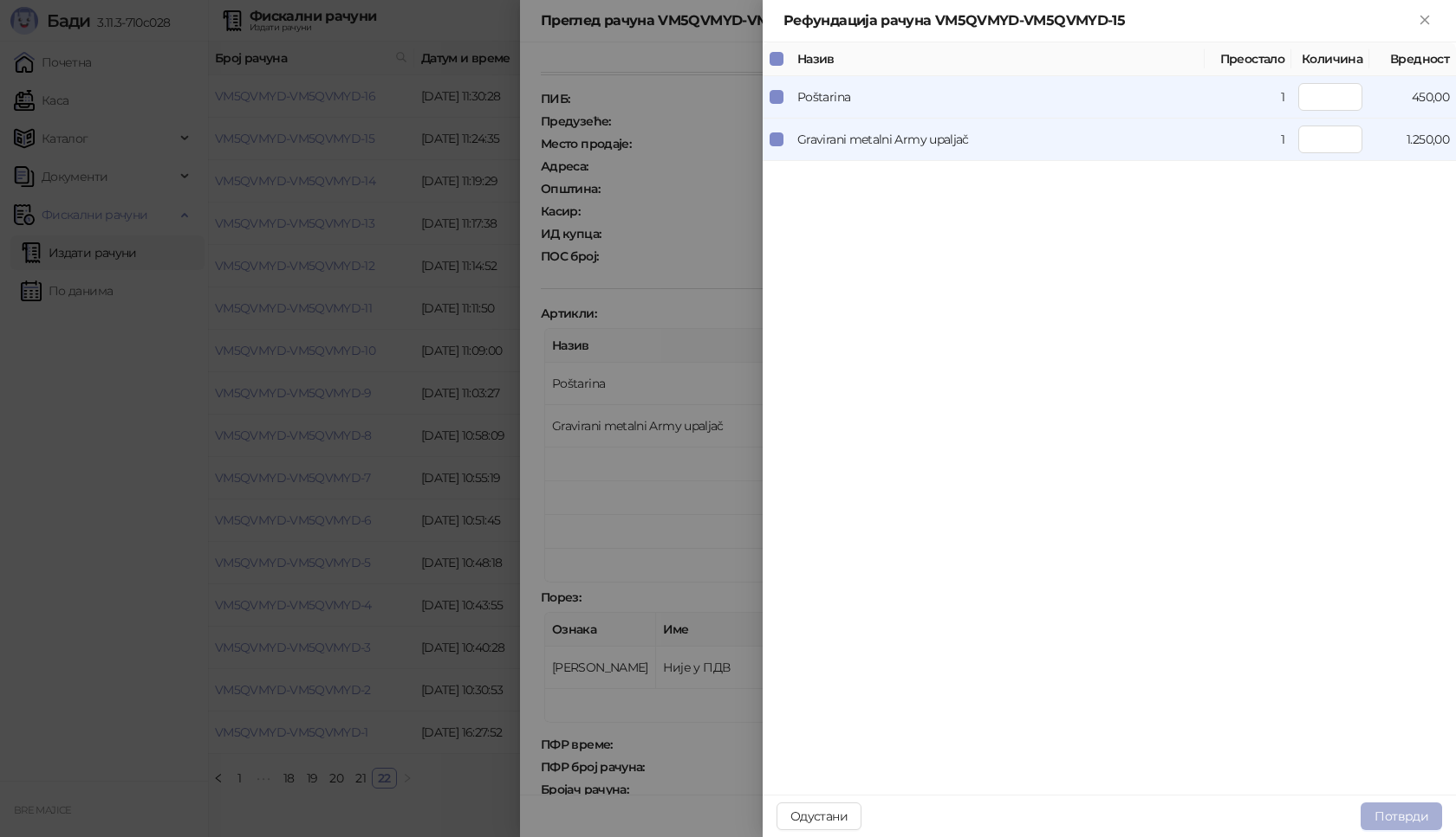
click at [1413, 809] on button "Потврди" at bounding box center [1400, 817] width 81 height 27
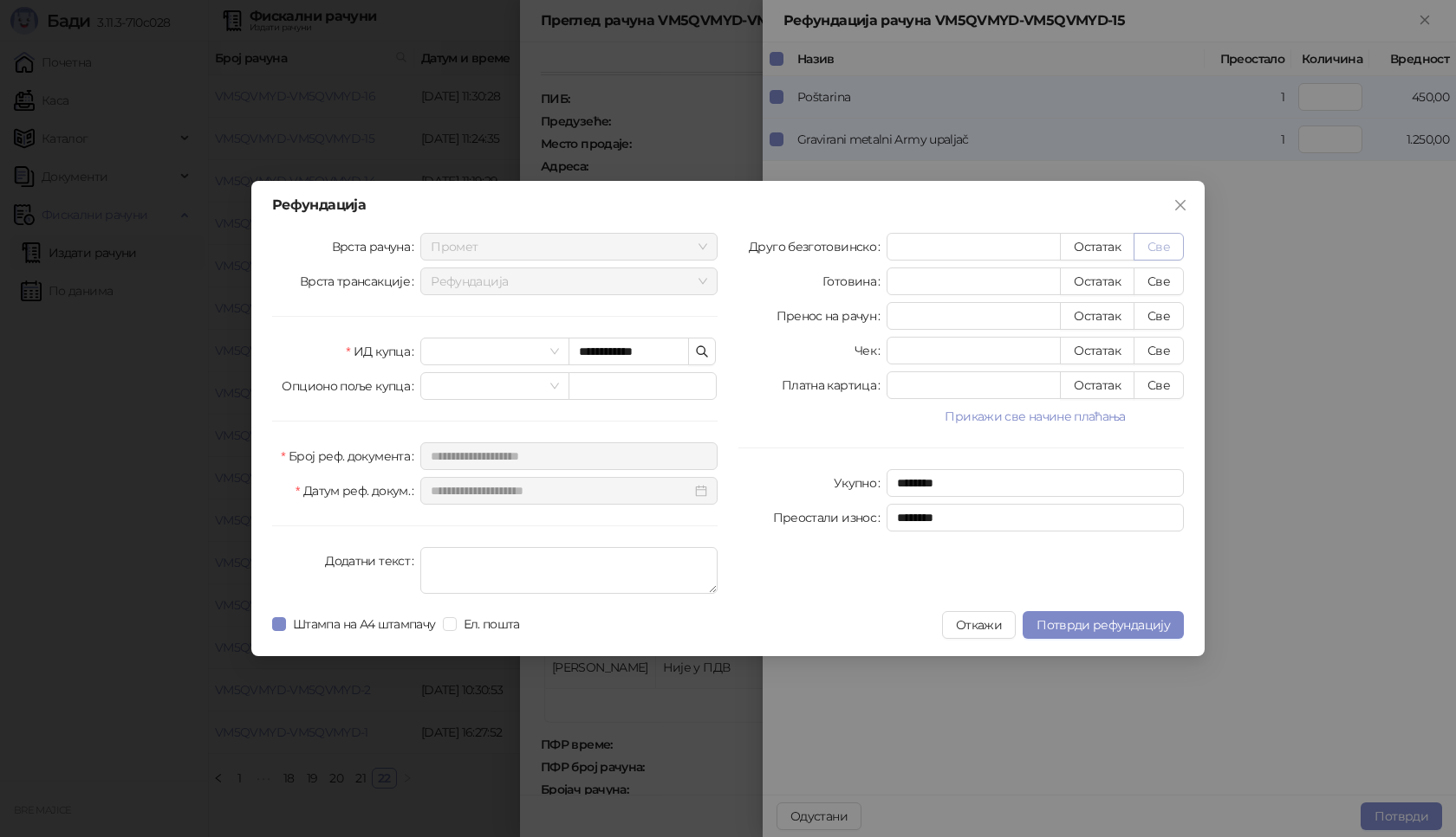
click at [1155, 249] on button "Све" at bounding box center [1158, 247] width 50 height 27
type input "****"
click at [1100, 630] on span "Потврди рефундацију" at bounding box center [1103, 625] width 133 height 16
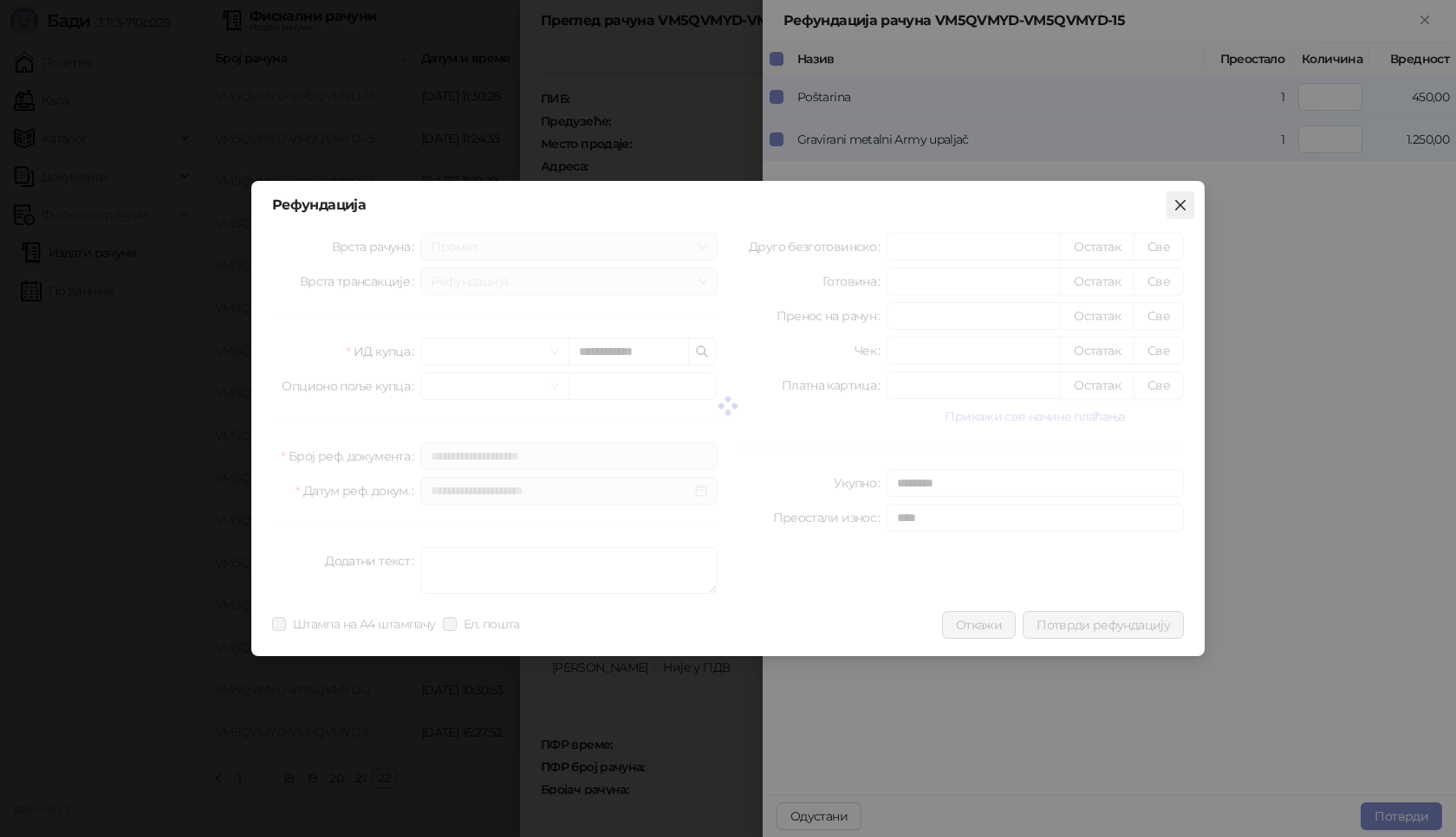
click at [1184, 206] on icon "close" at bounding box center [1180, 205] width 14 height 14
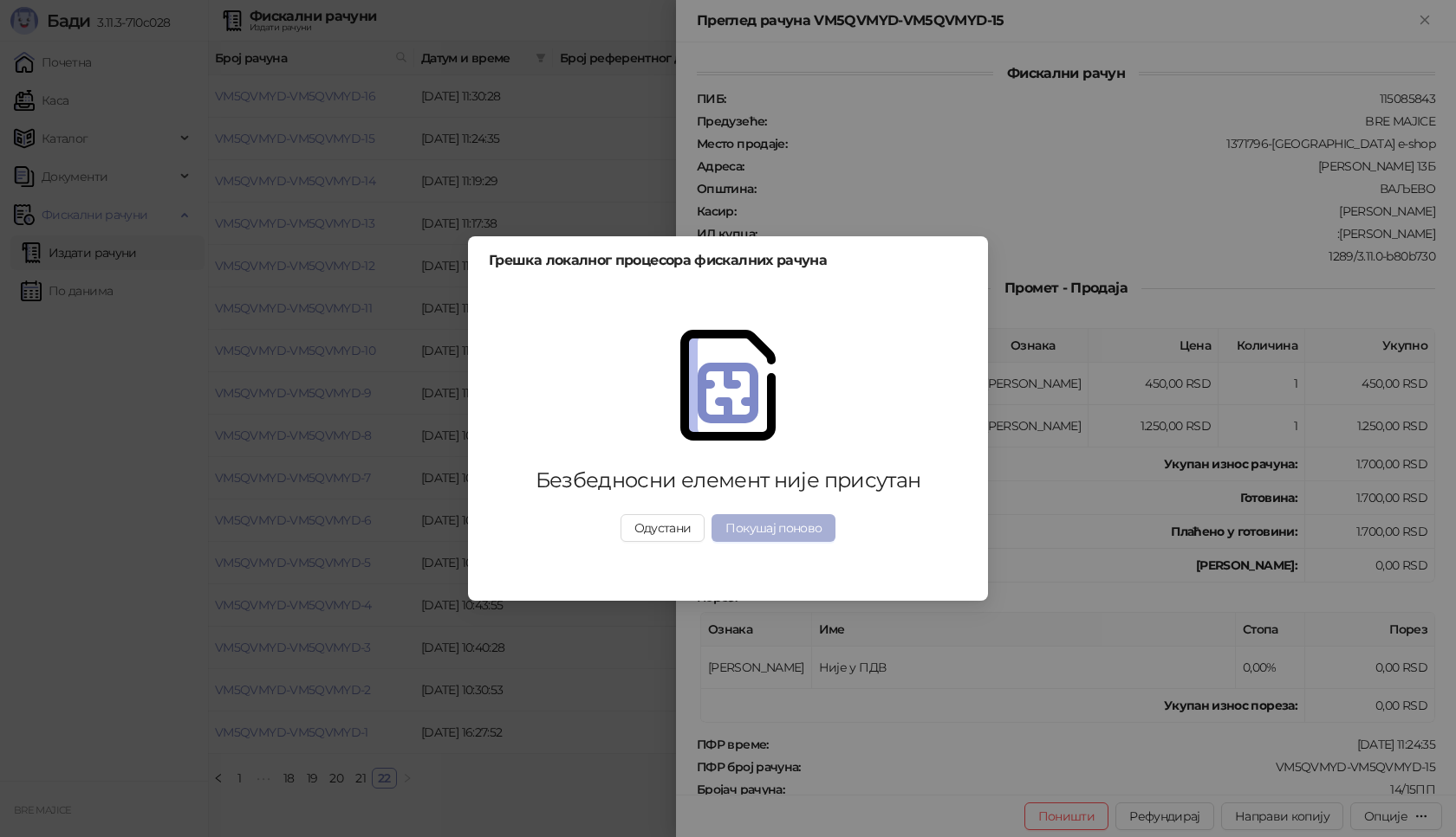
click at [745, 532] on button "Покушај поново" at bounding box center [774, 528] width 124 height 27
click at [681, 530] on button "Одустани" at bounding box center [662, 528] width 85 height 27
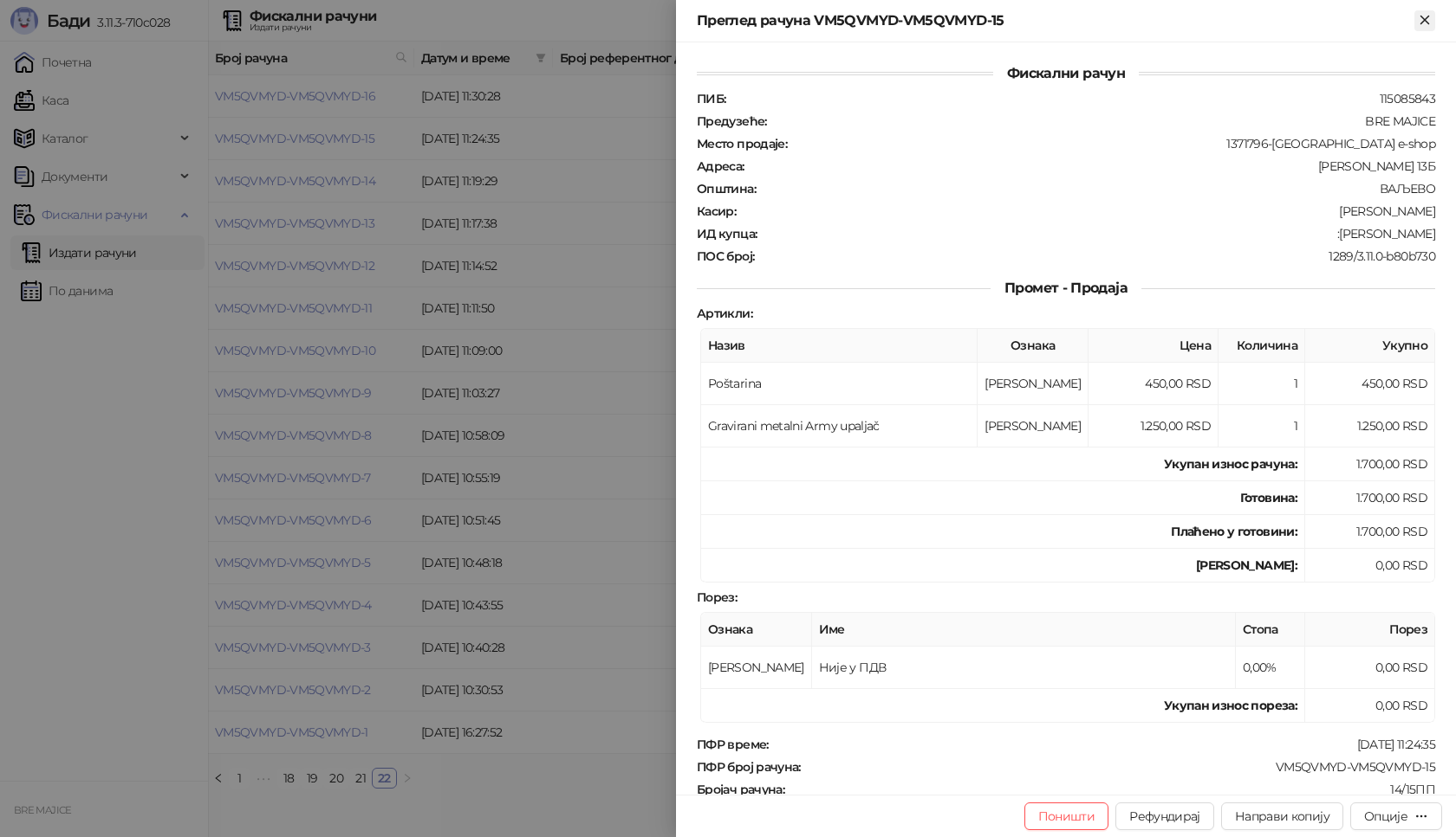
click at [1420, 19] on icon "Close" at bounding box center [1424, 19] width 16 height 16
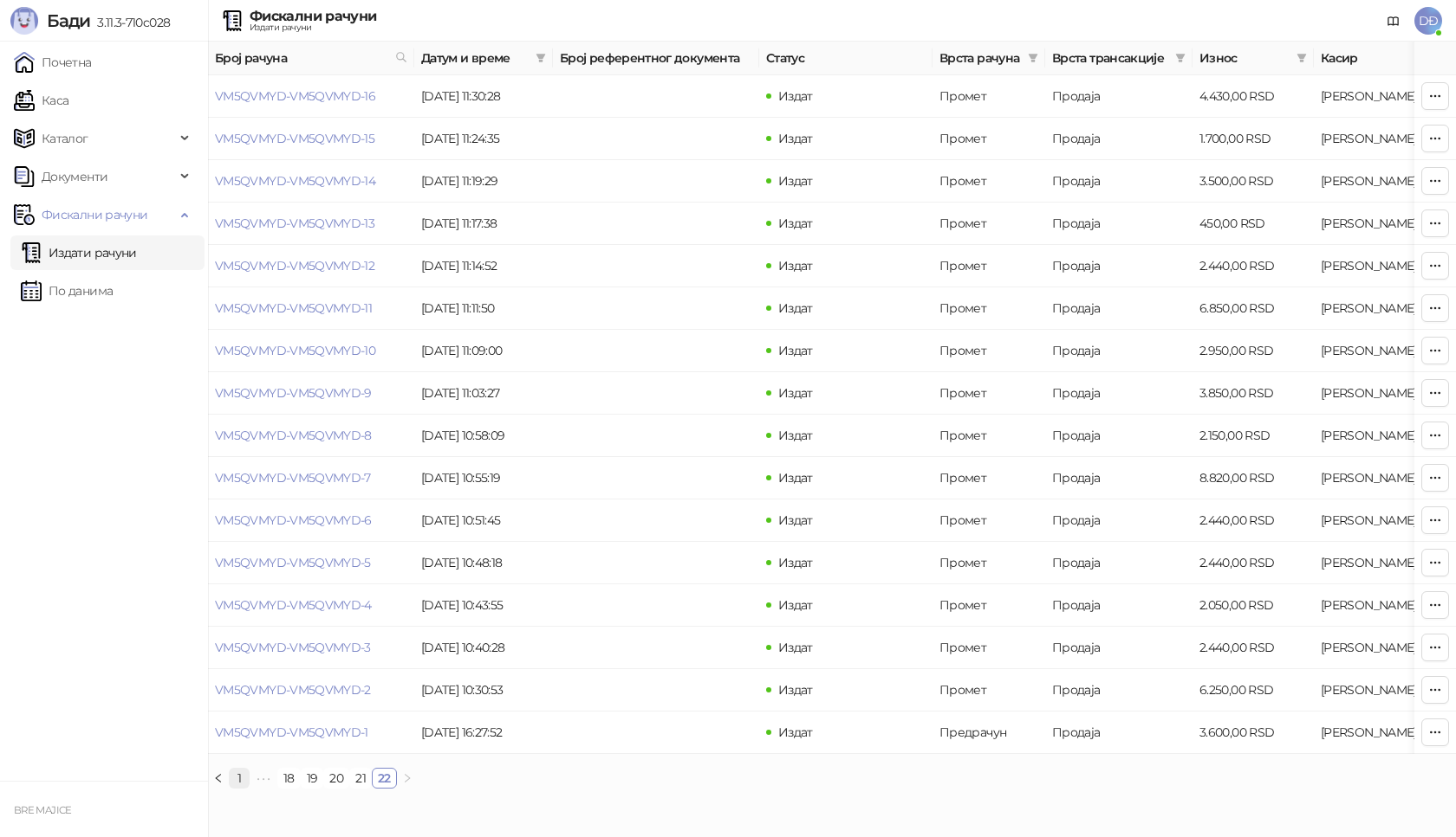
click at [240, 788] on link "1" at bounding box center [239, 778] width 19 height 19
click at [375, 788] on link "22" at bounding box center [373, 778] width 24 height 19
click at [352, 139] on link "VM5QVMYD-VM5QVMYD-15" at bounding box center [295, 138] width 160 height 16
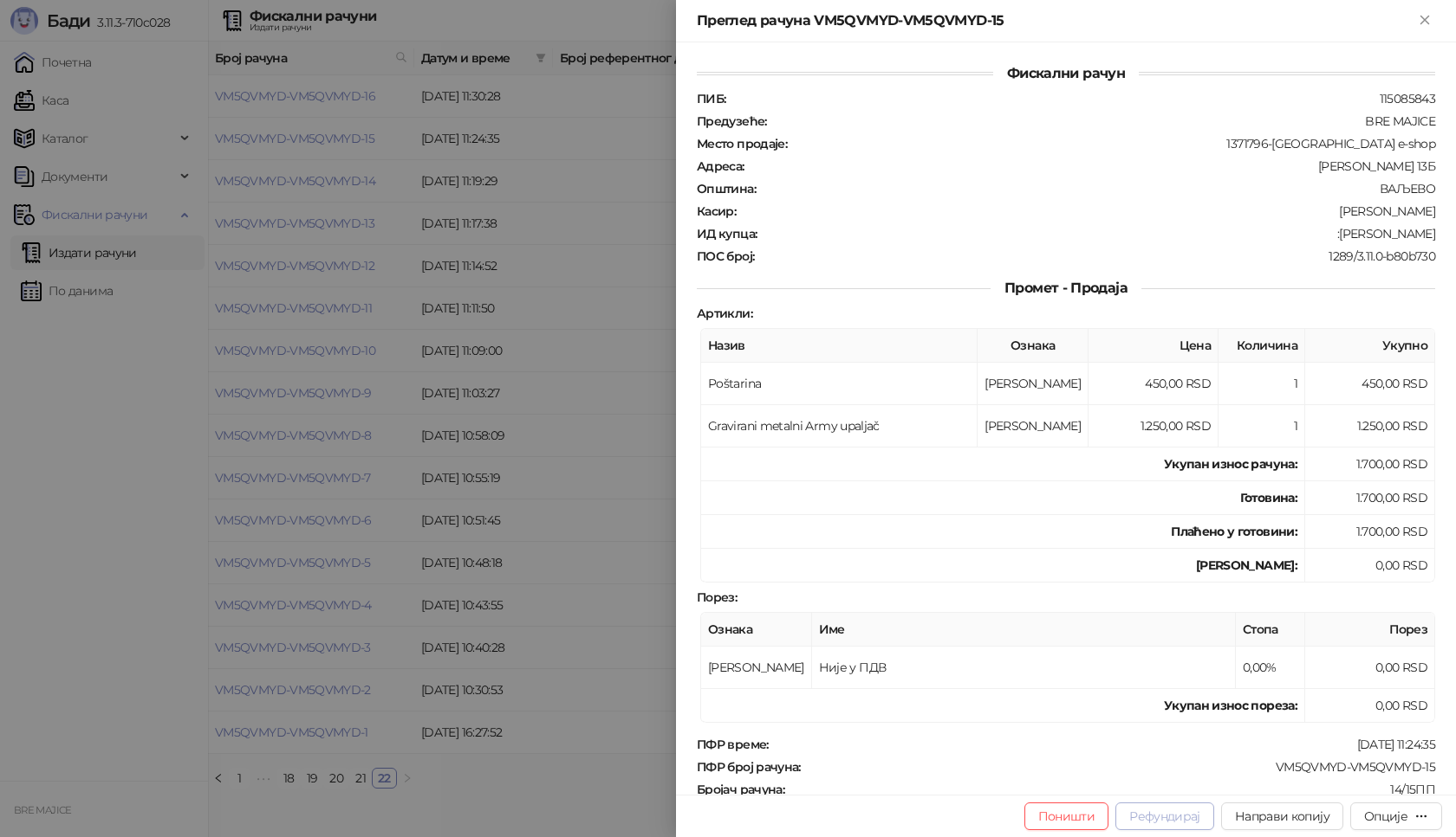
click at [1182, 826] on button "Рефундирај" at bounding box center [1164, 817] width 99 height 27
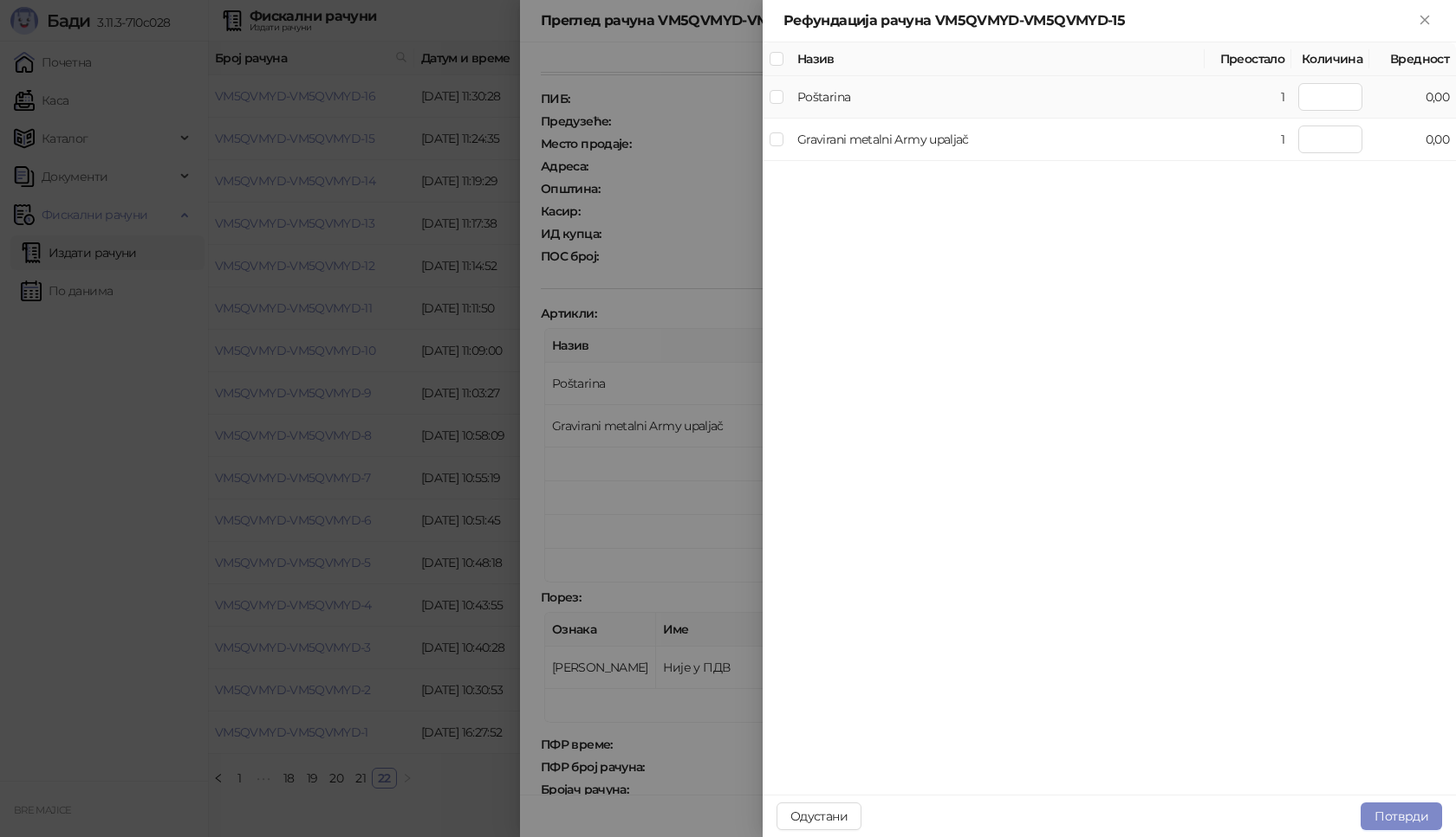
type input "*"
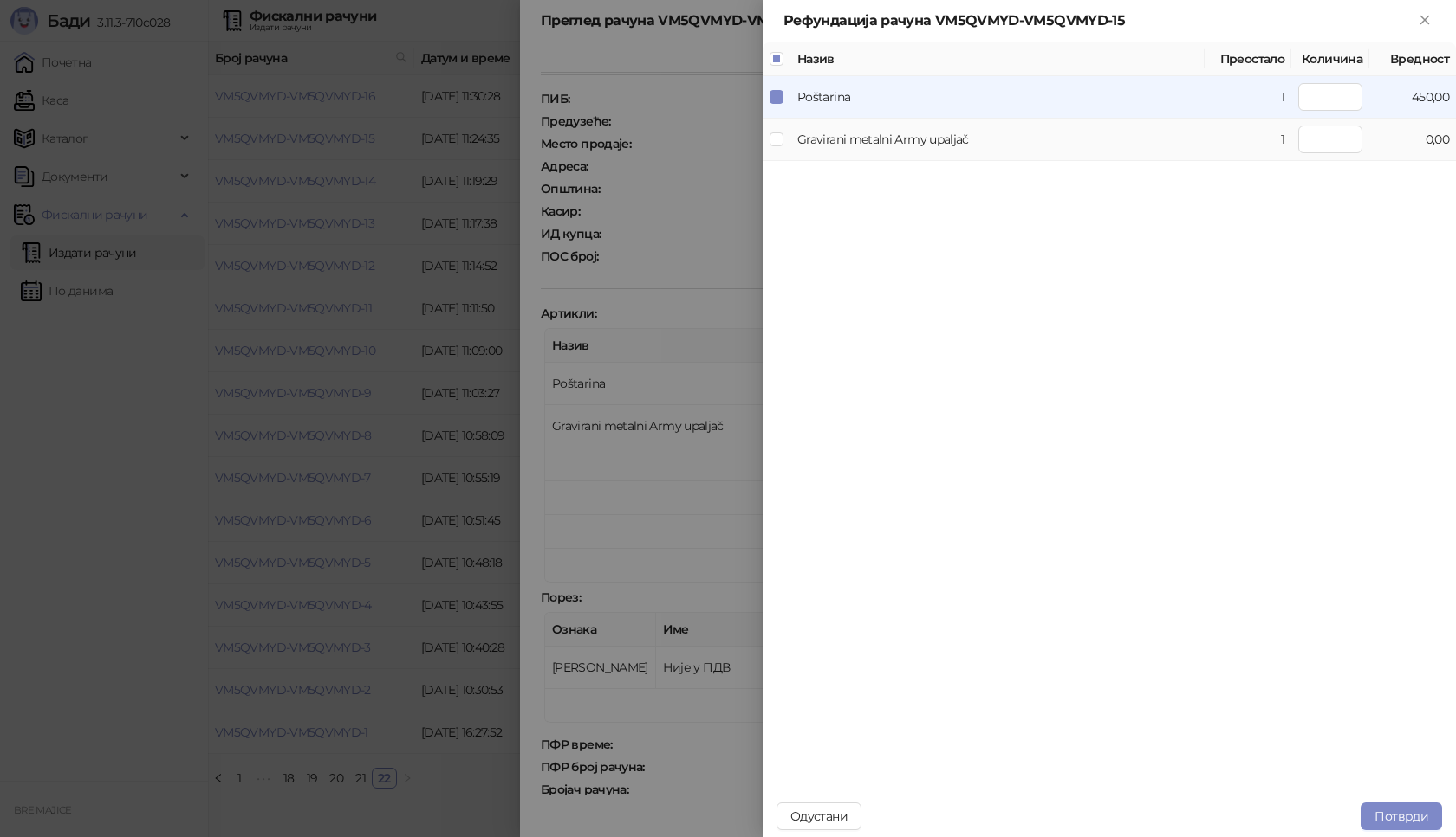
click at [785, 140] on td at bounding box center [776, 140] width 27 height 43
type input "*"
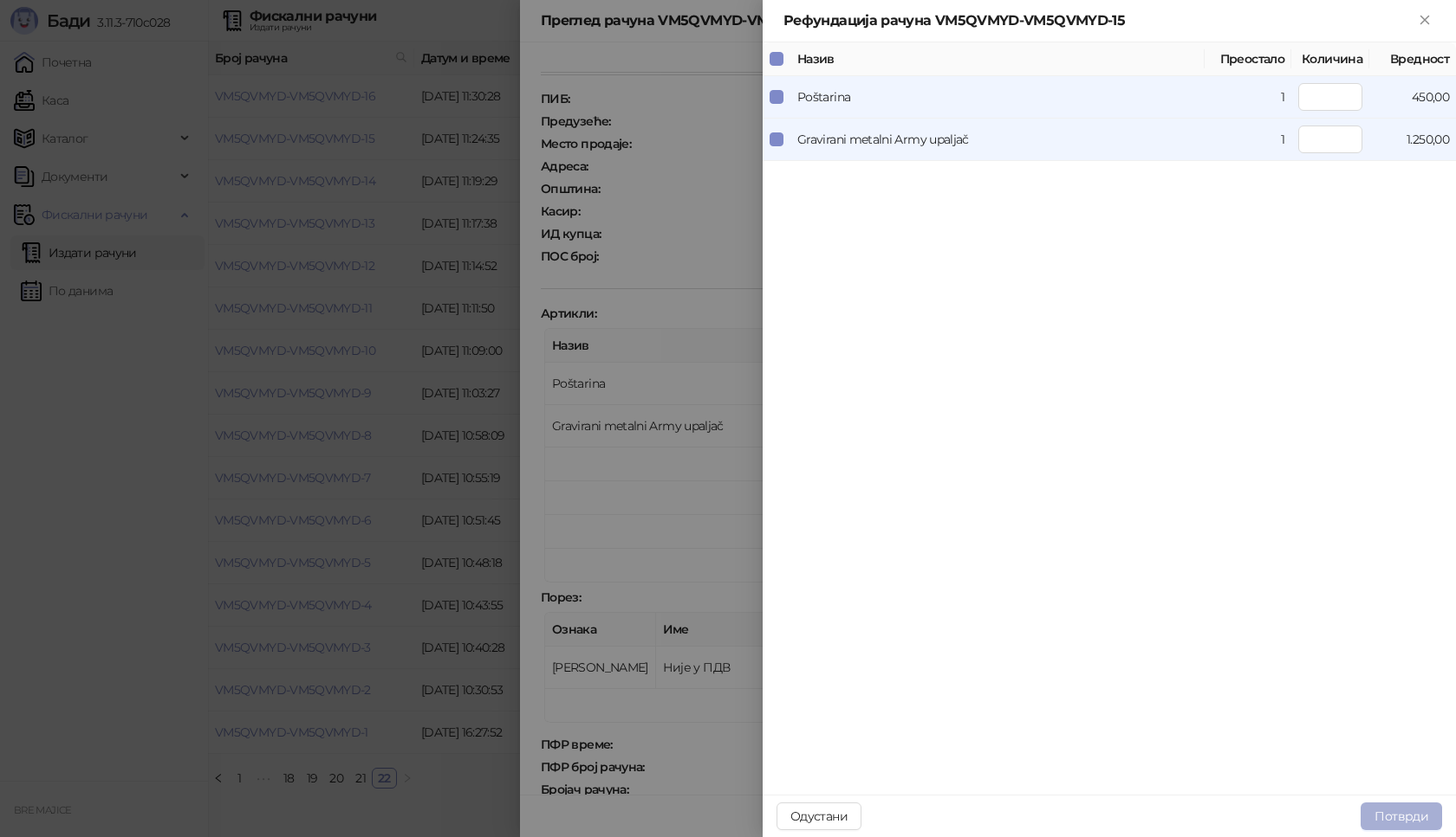
click at [1388, 822] on button "Потврди" at bounding box center [1400, 817] width 81 height 27
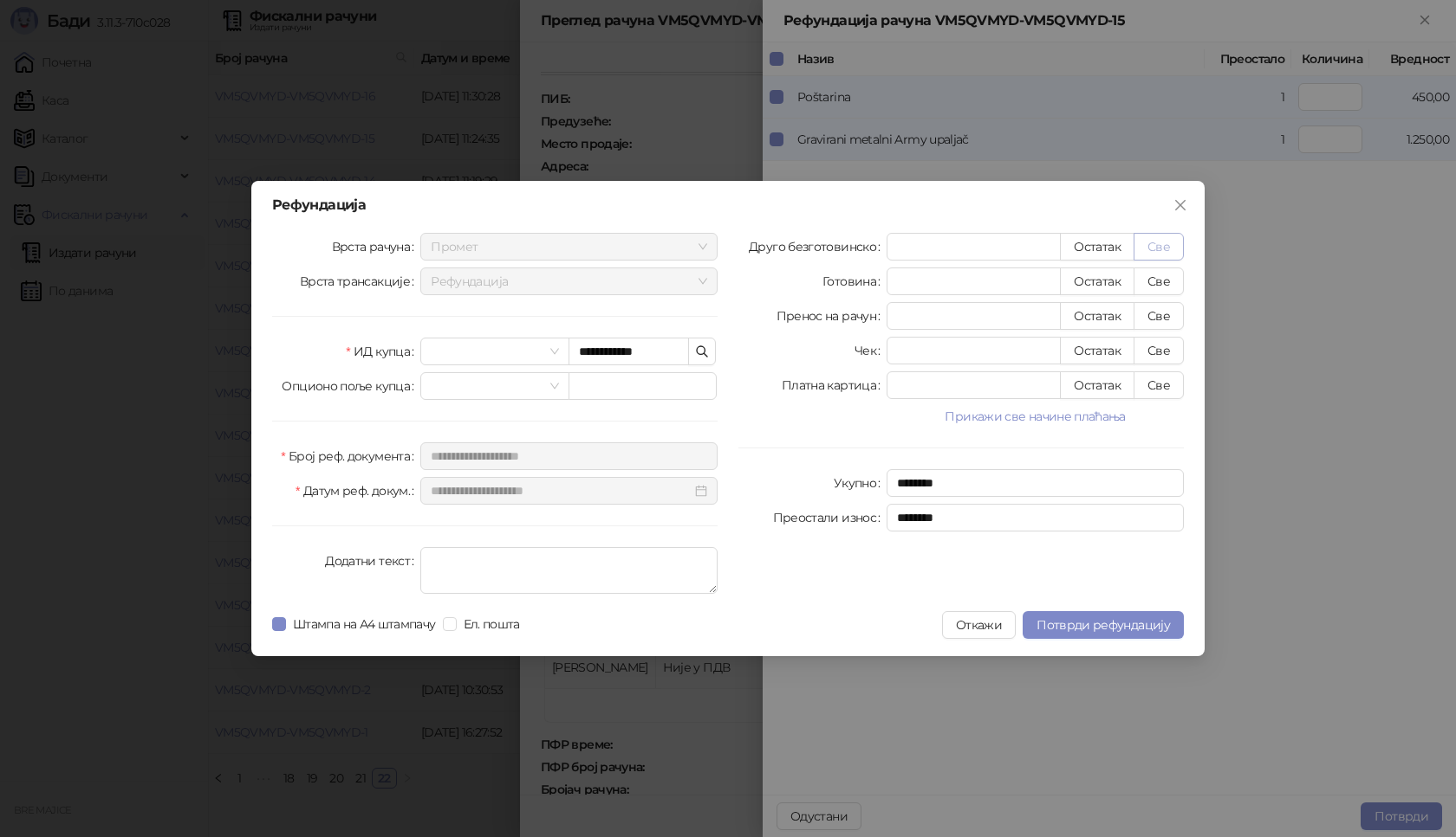
click at [1160, 247] on button "Све" at bounding box center [1158, 247] width 50 height 27
type input "****"
click at [1089, 621] on span "Потврди рефундацију" at bounding box center [1103, 625] width 133 height 16
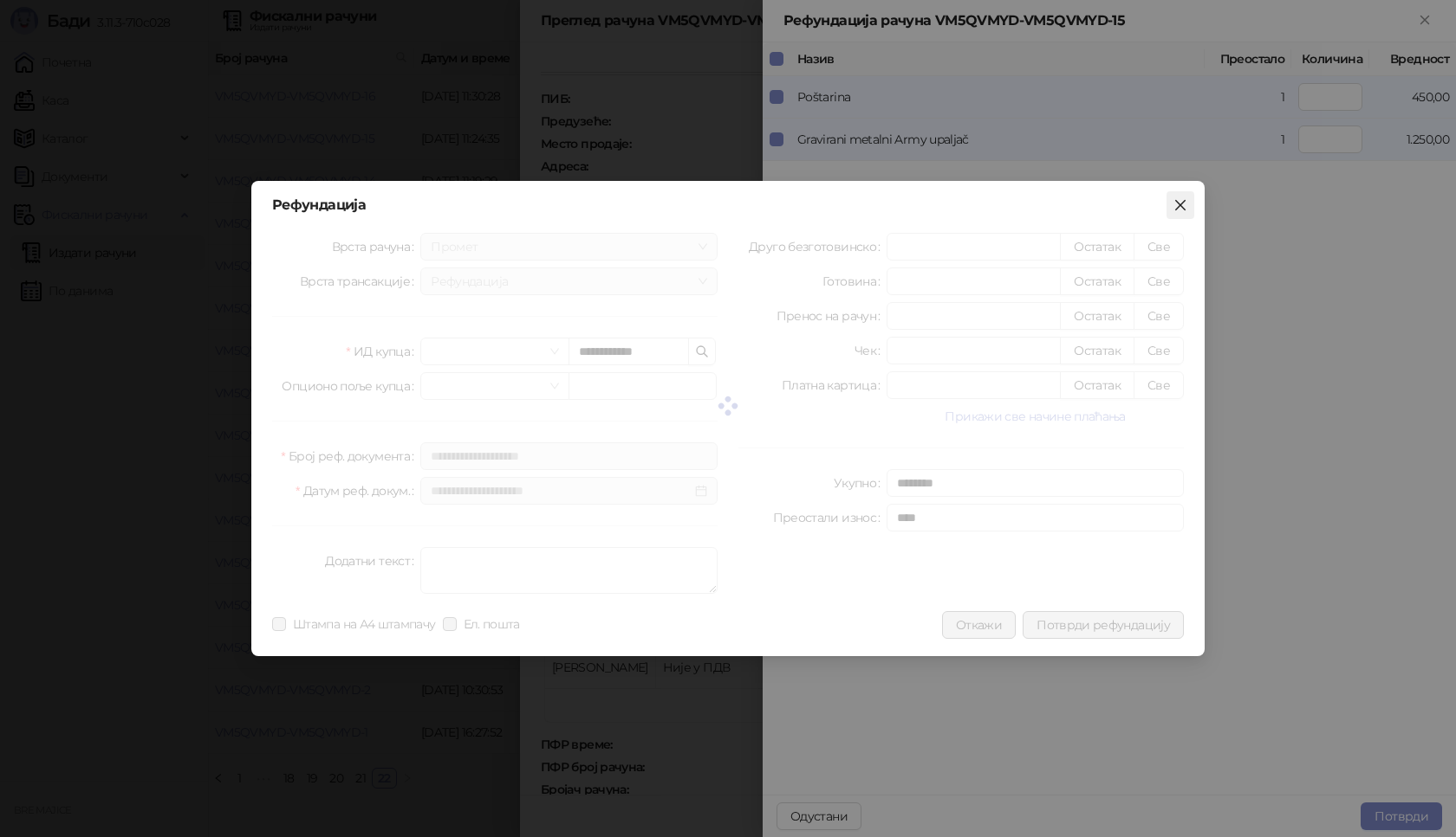
click at [1182, 211] on icon "close" at bounding box center [1180, 205] width 14 height 14
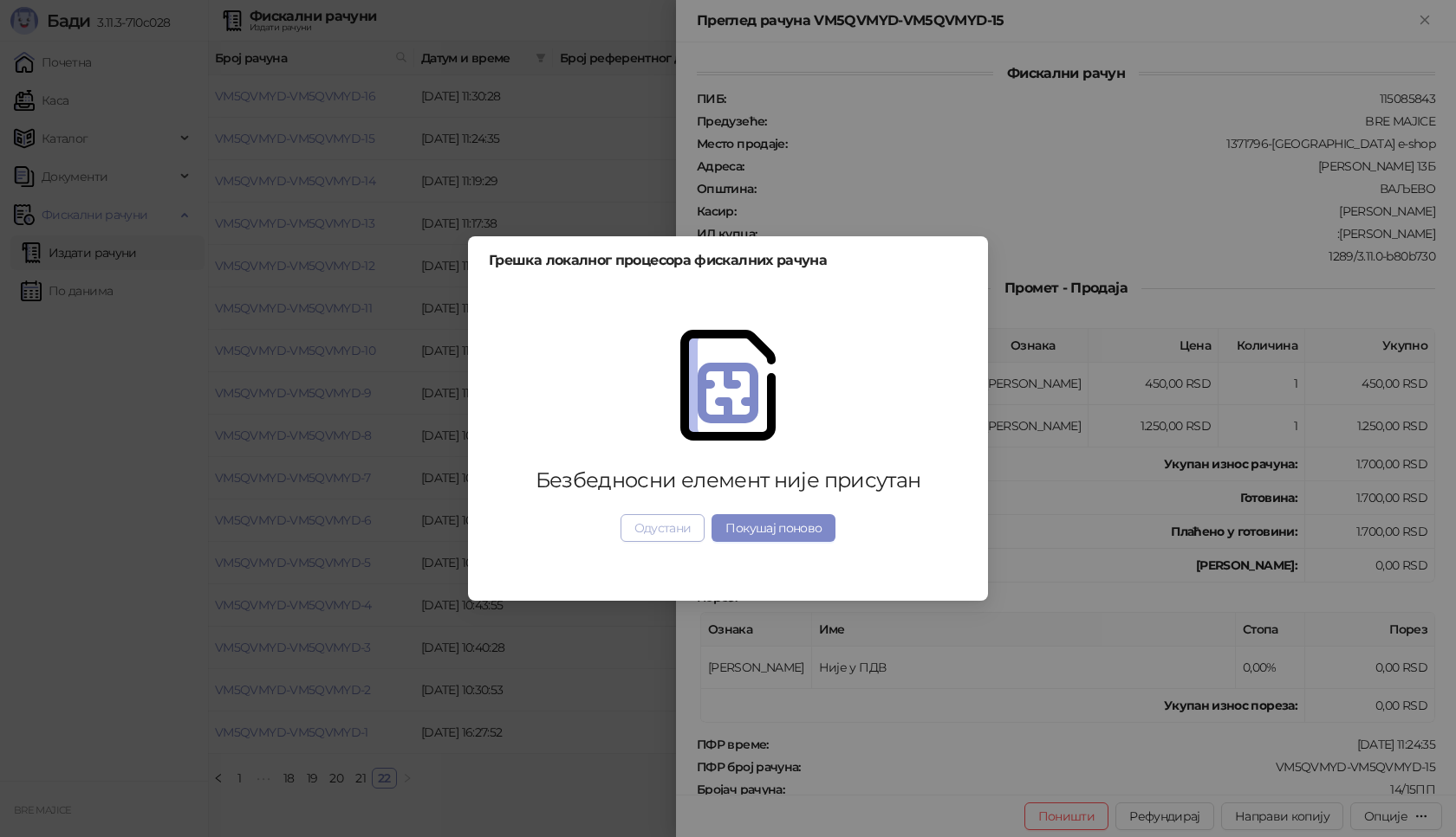
click at [682, 537] on button "Одустани" at bounding box center [662, 528] width 85 height 27
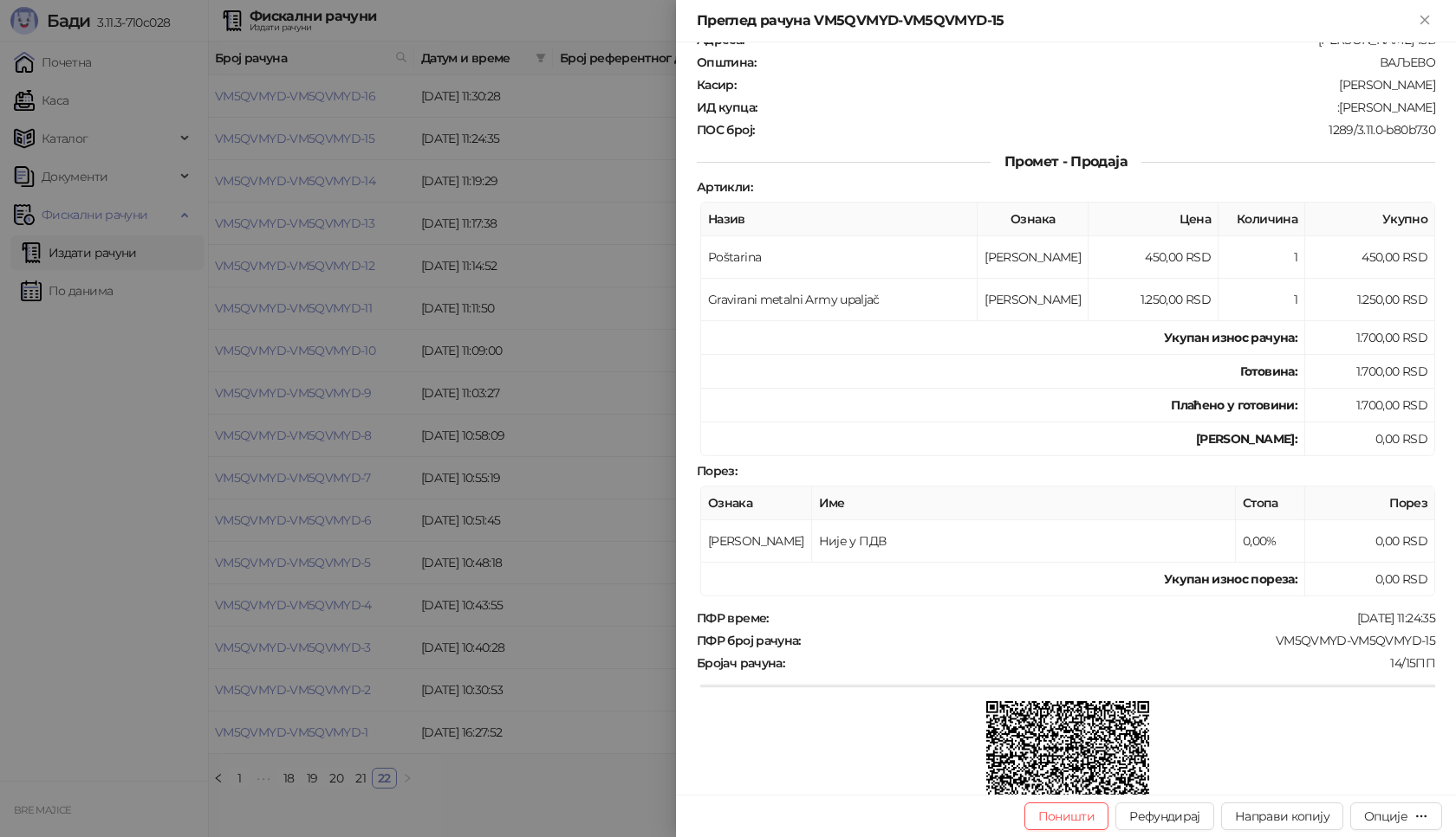
scroll to position [260, 0]
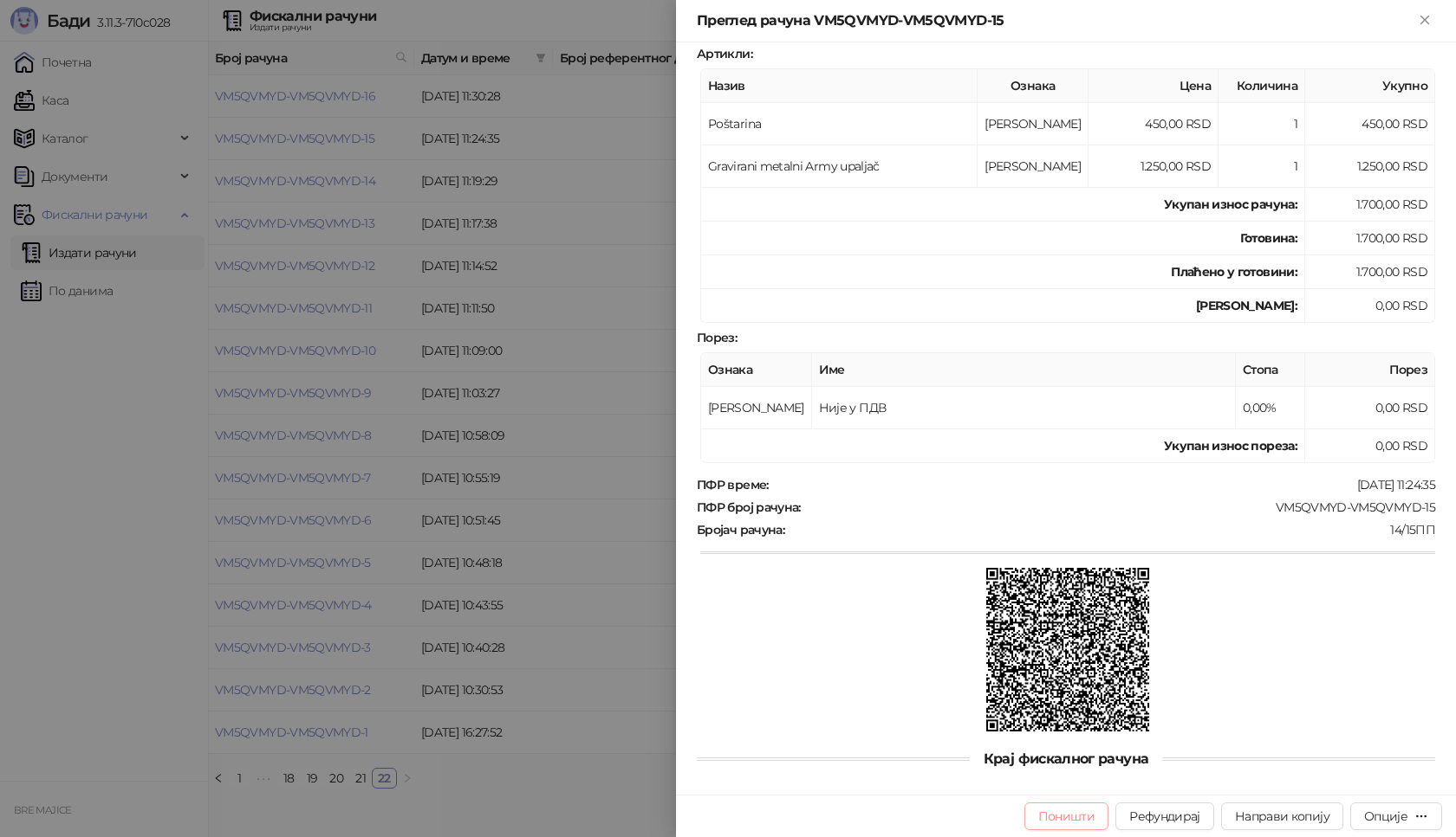
click at [1079, 816] on button "Поништи" at bounding box center [1066, 817] width 85 height 27
type input "**********"
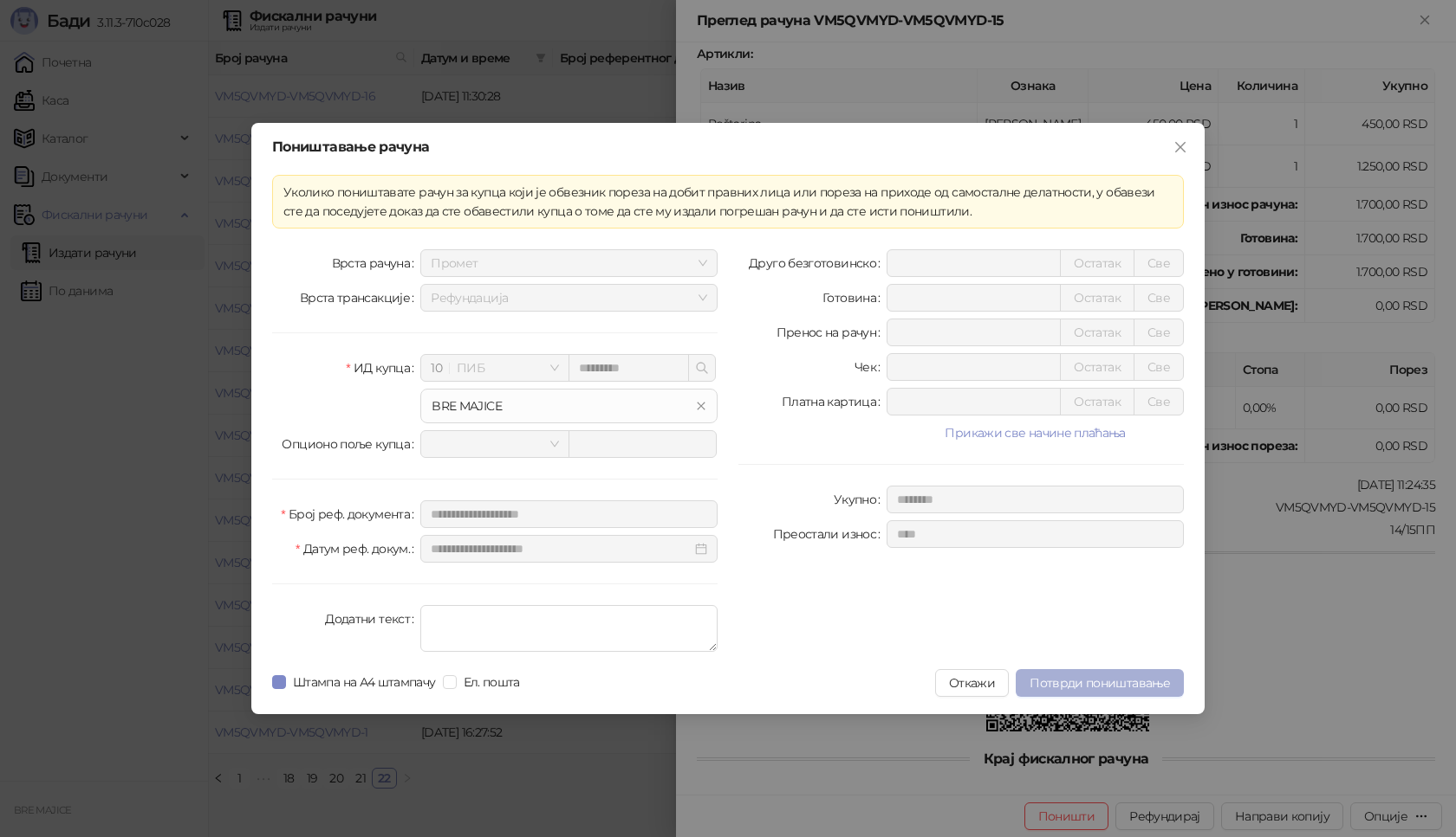
click at [1096, 671] on button "Потврди поништавање" at bounding box center [1099, 683] width 168 height 27
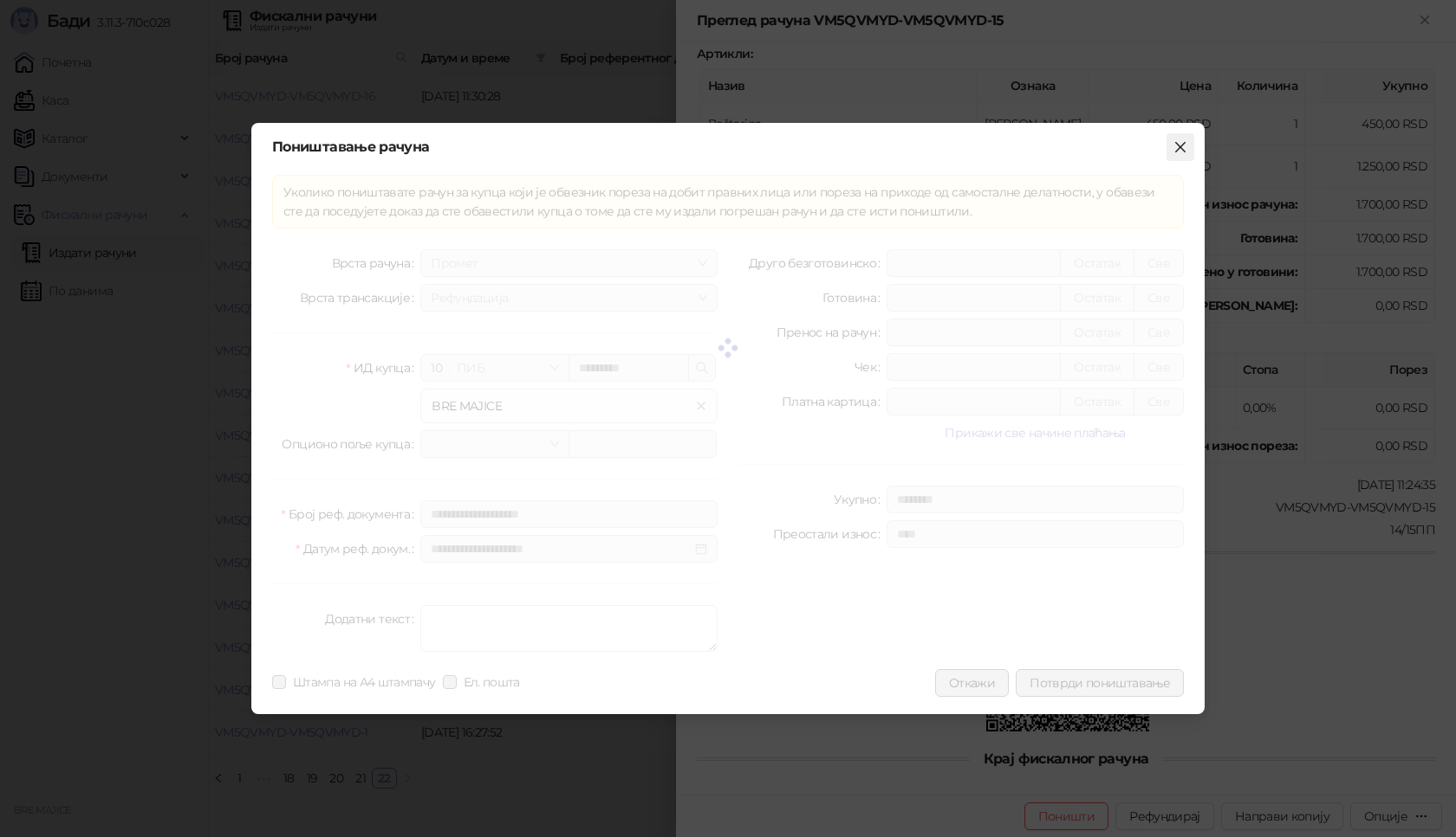
click at [1177, 141] on icon "close" at bounding box center [1180, 147] width 14 height 14
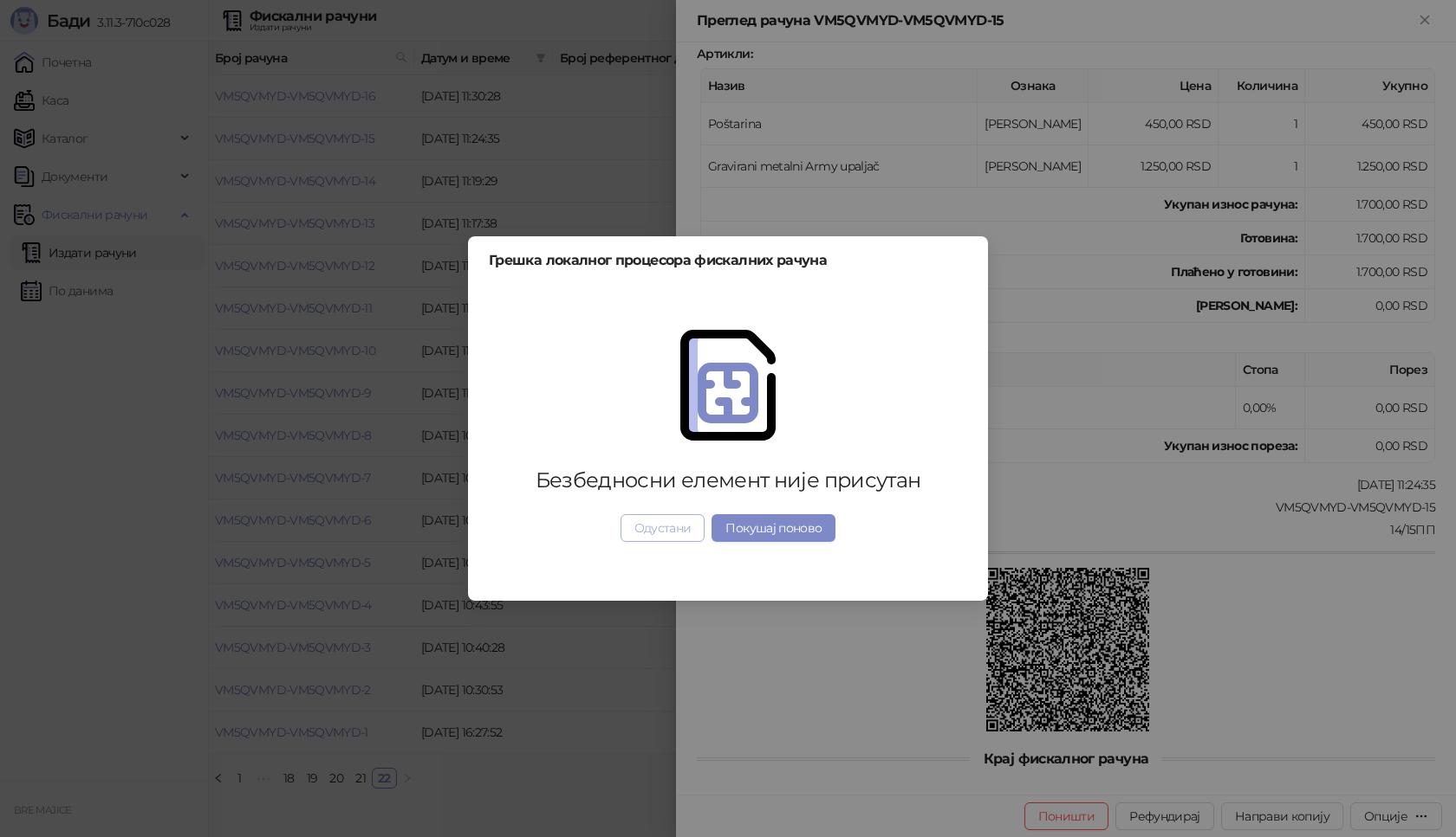
click at [676, 535] on button "Одустани" at bounding box center [662, 528] width 85 height 27
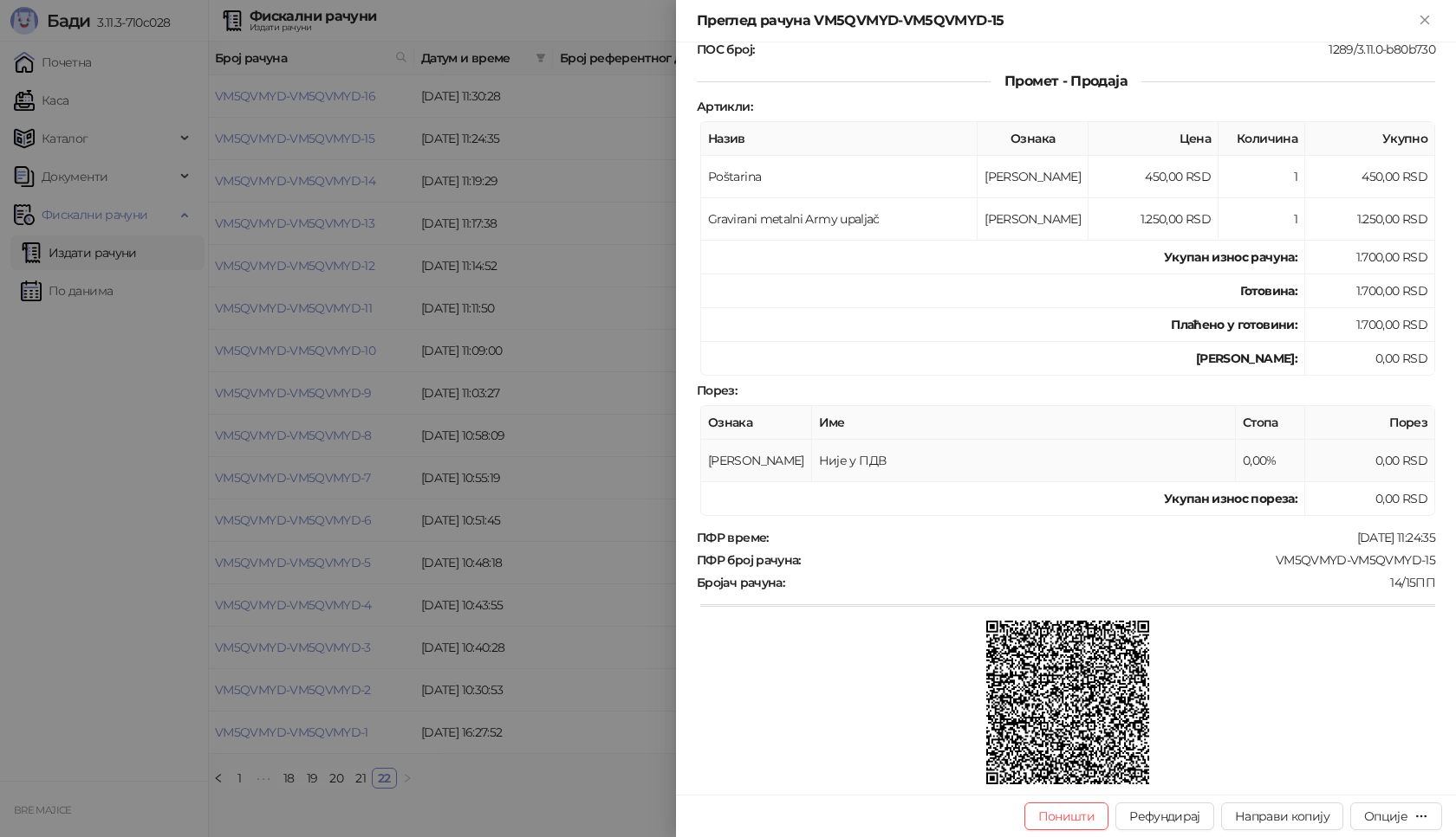
scroll to position [276, 0]
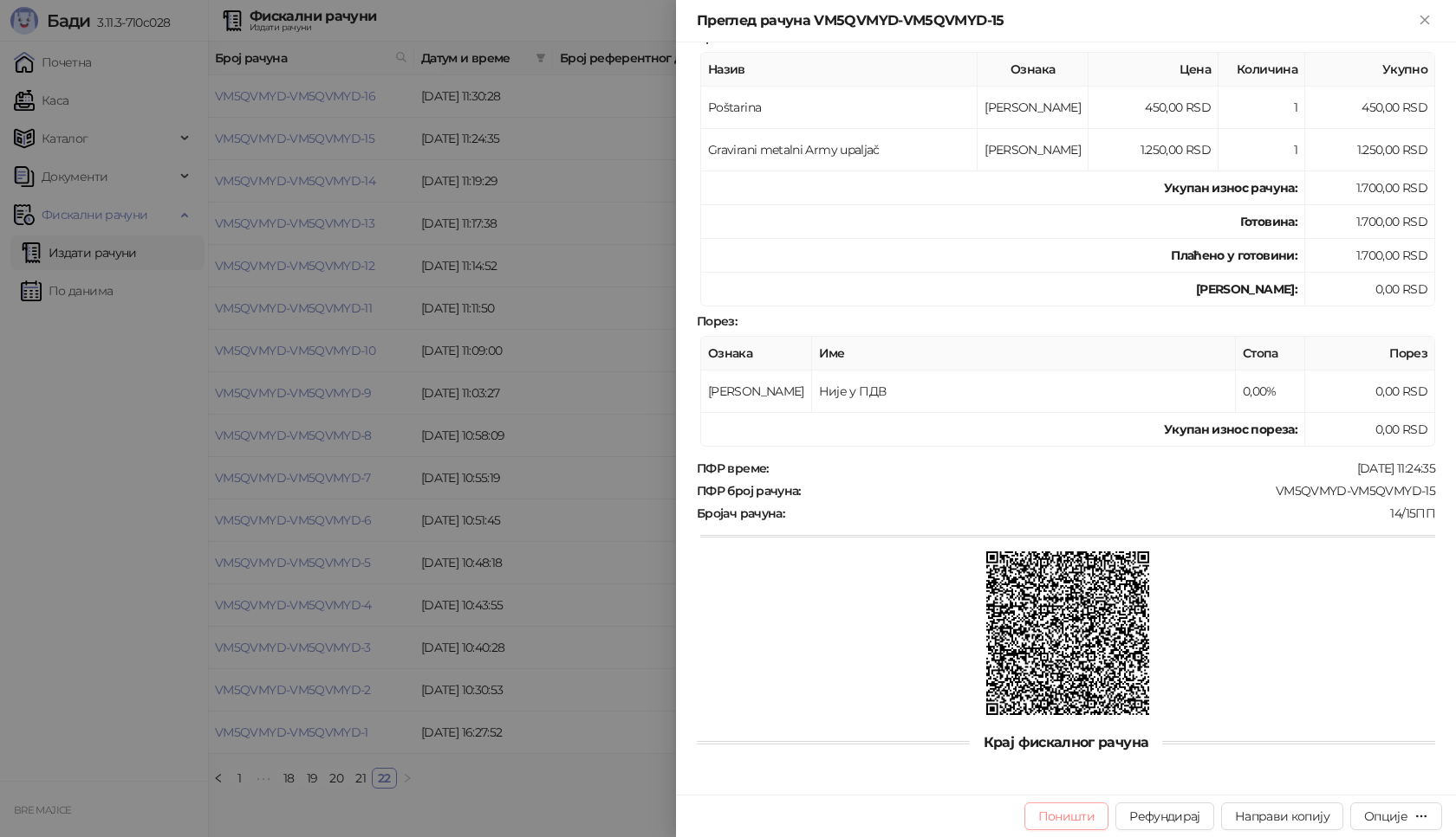
click at [1096, 824] on button "Поништи" at bounding box center [1066, 817] width 85 height 27
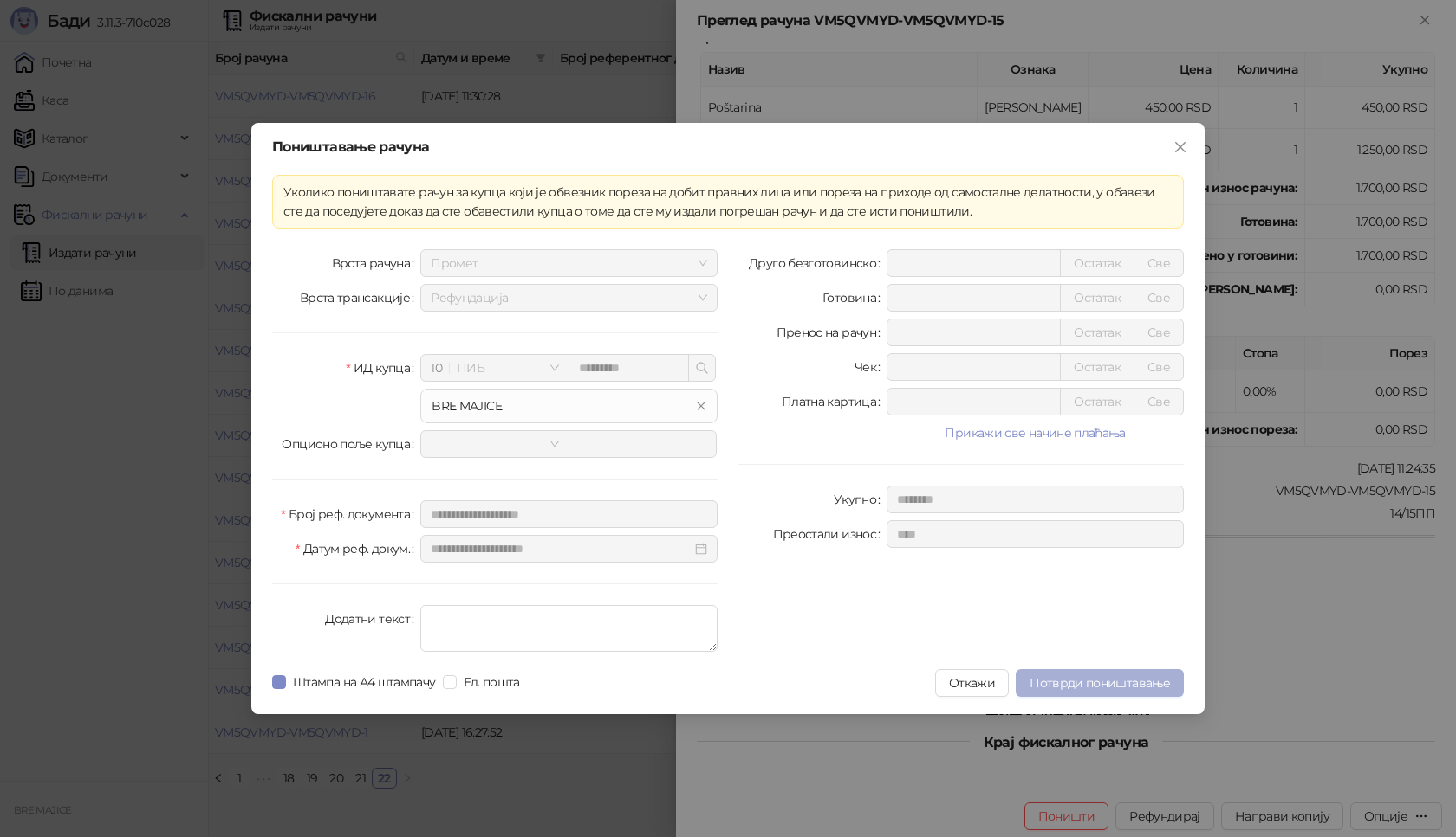
click at [1107, 681] on span "Потврди поништавање" at bounding box center [1099, 683] width 140 height 16
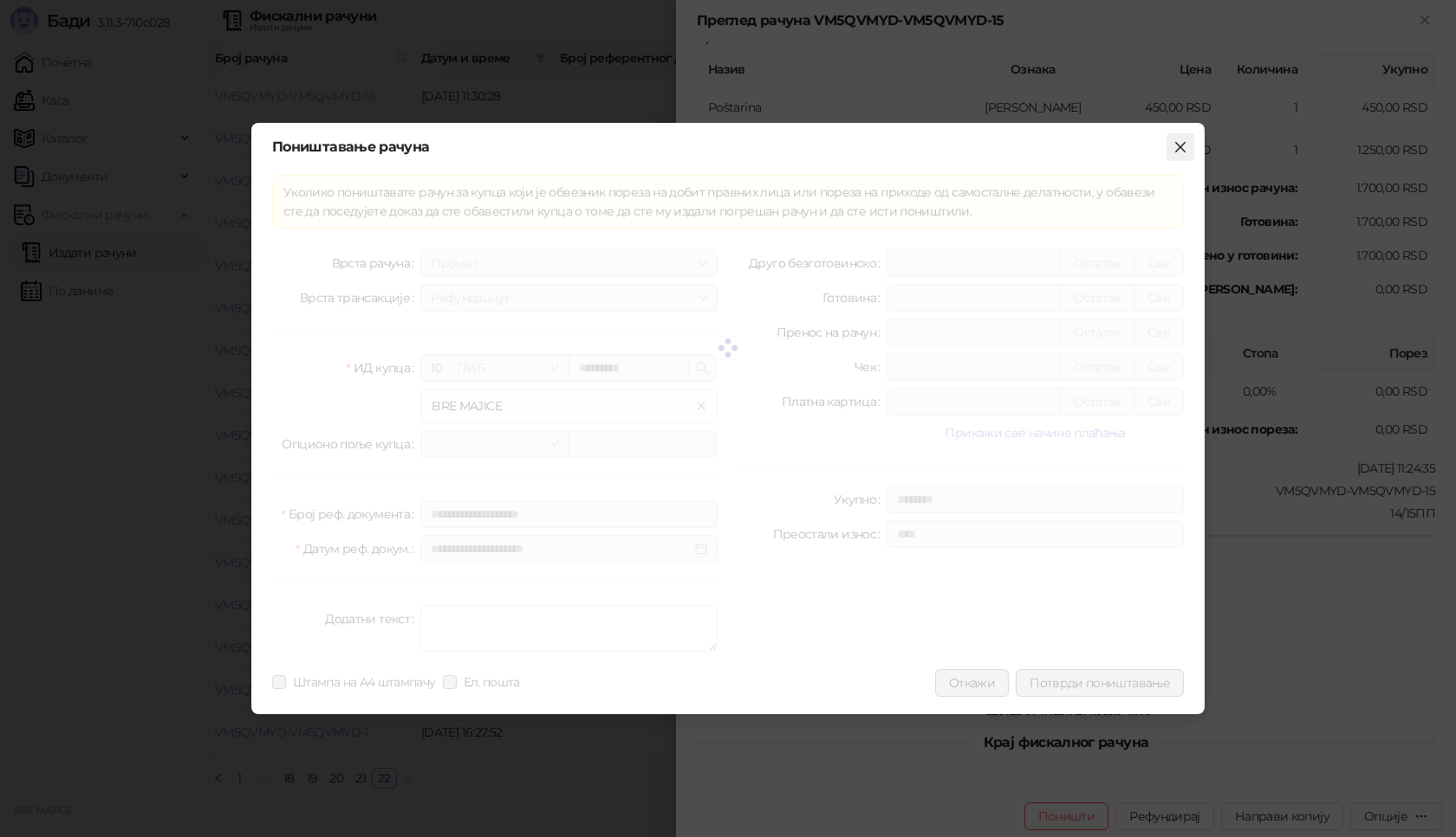
click at [1184, 149] on icon "close" at bounding box center [1180, 147] width 14 height 14
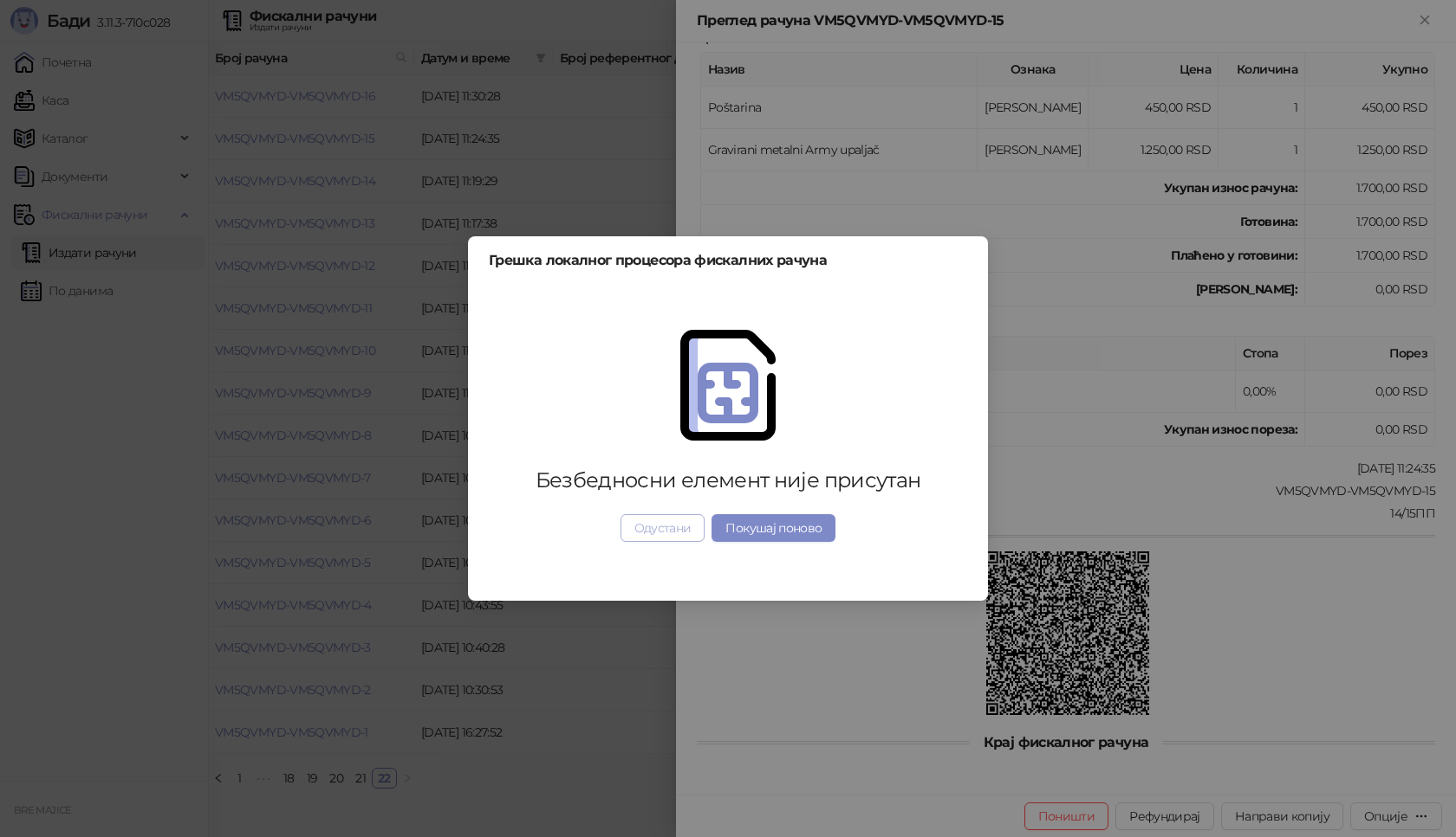
click at [676, 527] on button "Одустани" at bounding box center [662, 528] width 85 height 27
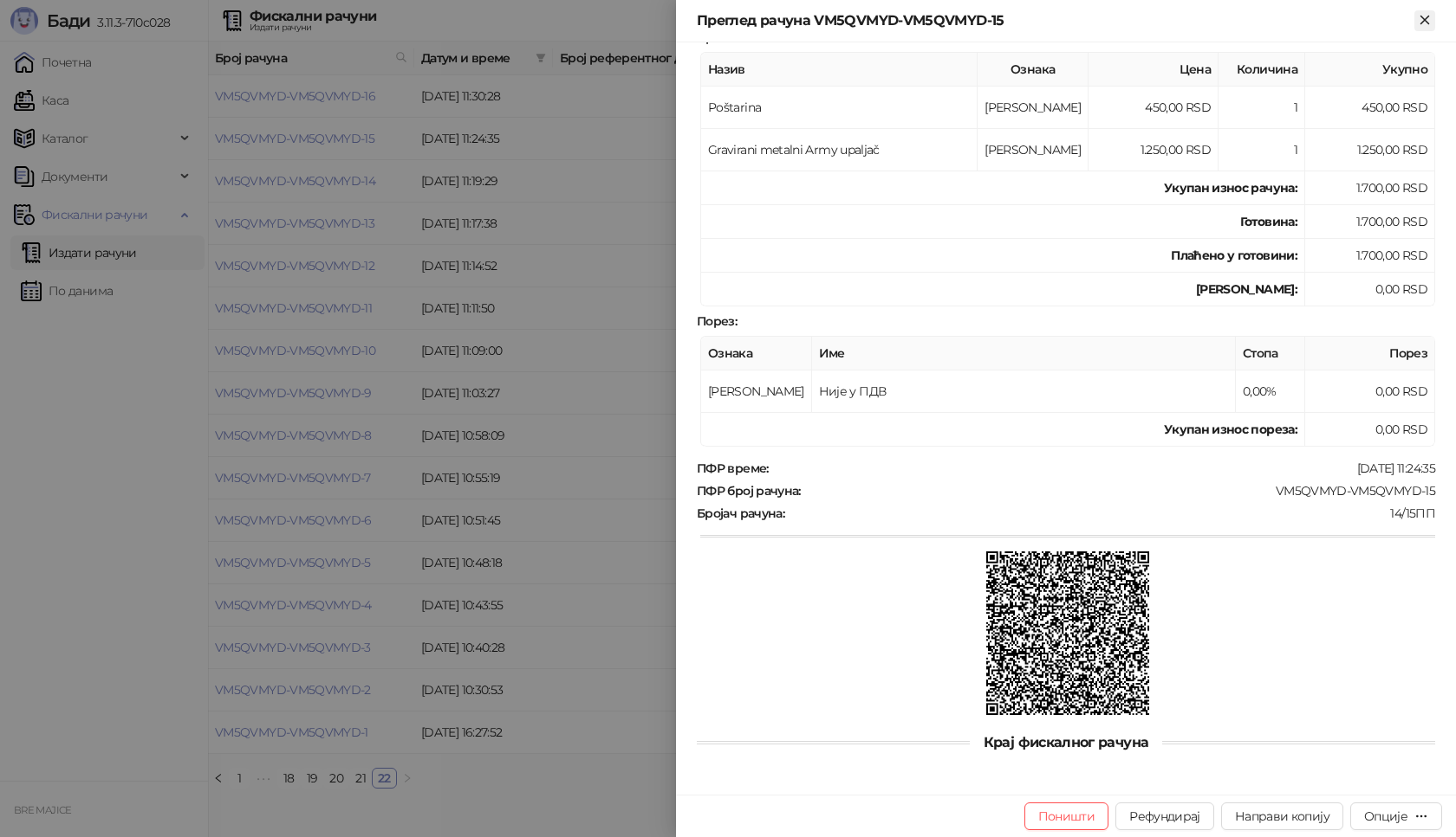
click at [1426, 19] on icon "Close" at bounding box center [1424, 19] width 8 height 8
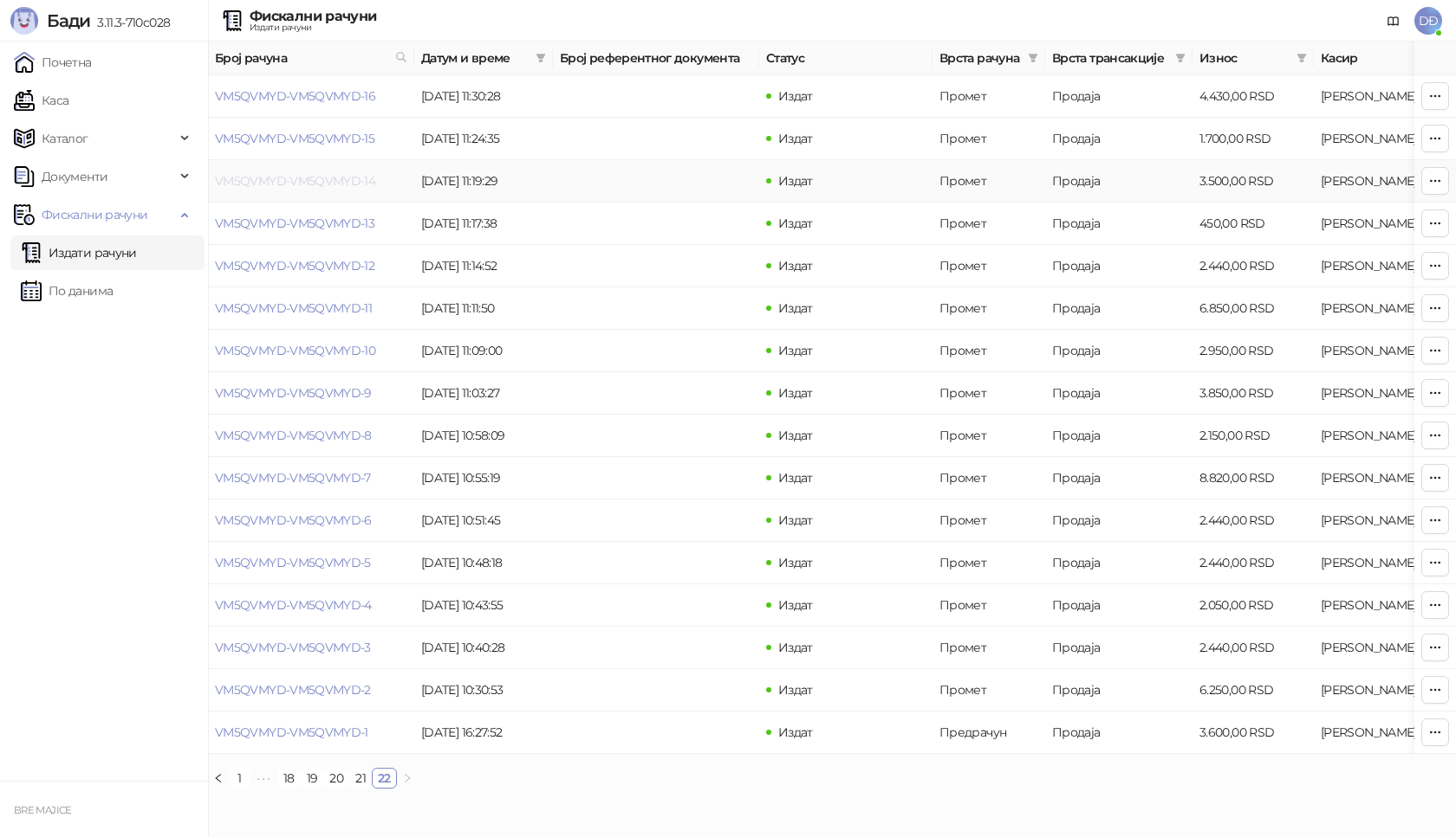
click at [275, 182] on link "VM5QVMYD-VM5QVMYD-14" at bounding box center [296, 181] width 161 height 16
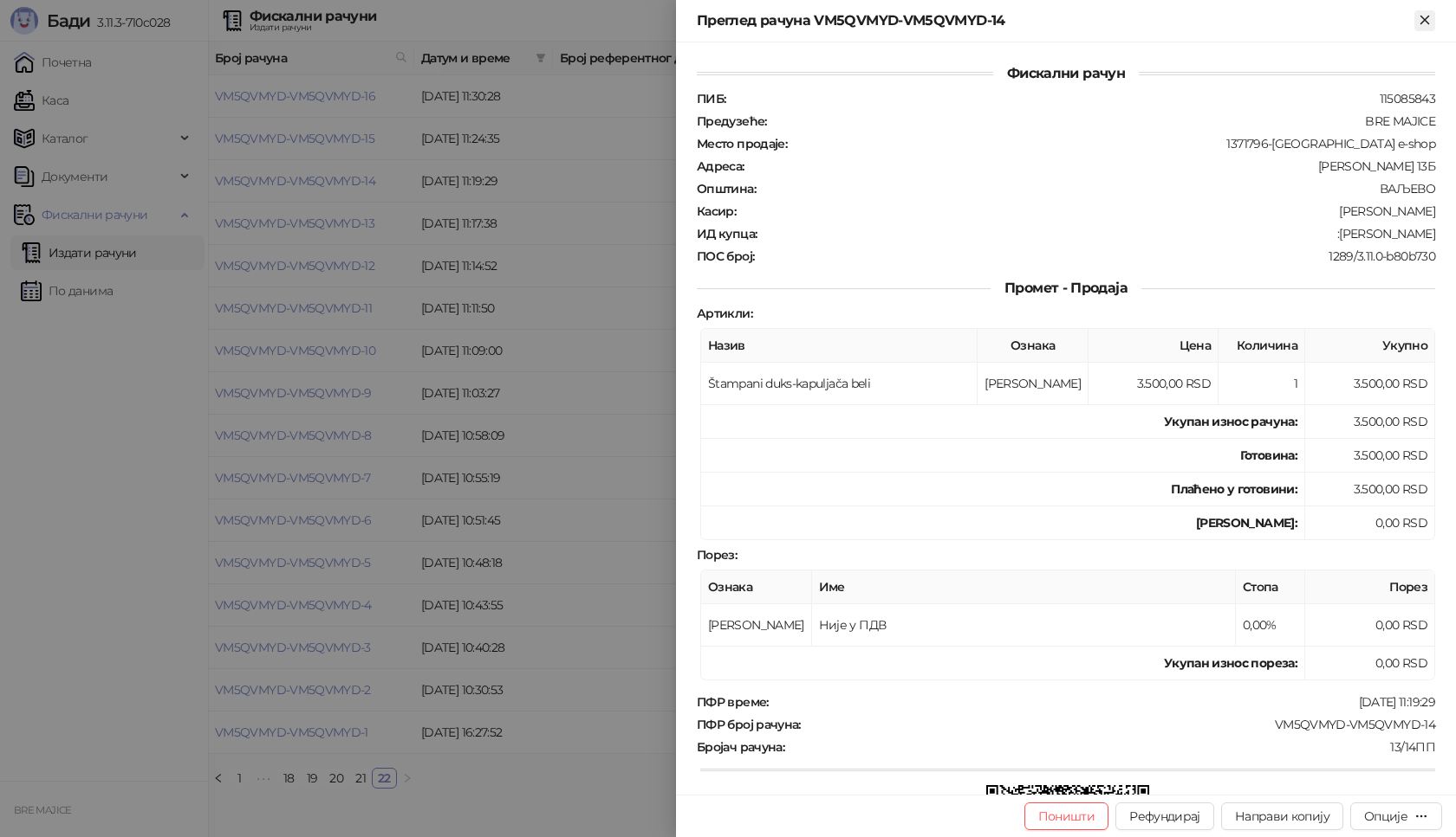
click at [1424, 19] on icon "Close" at bounding box center [1424, 19] width 8 height 8
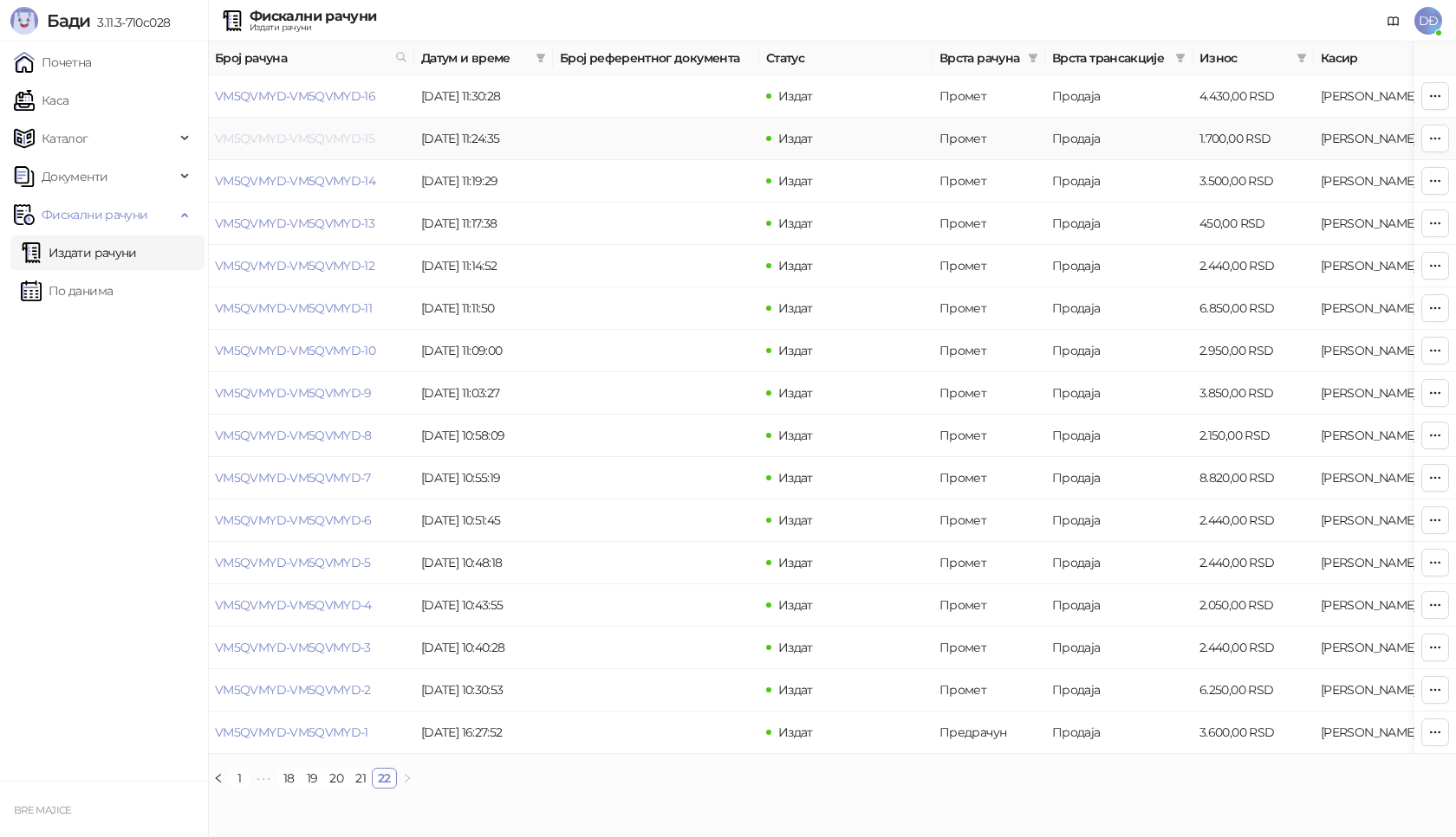
click at [325, 135] on link "VM5QVMYD-VM5QVMYD-15" at bounding box center [295, 138] width 160 height 16
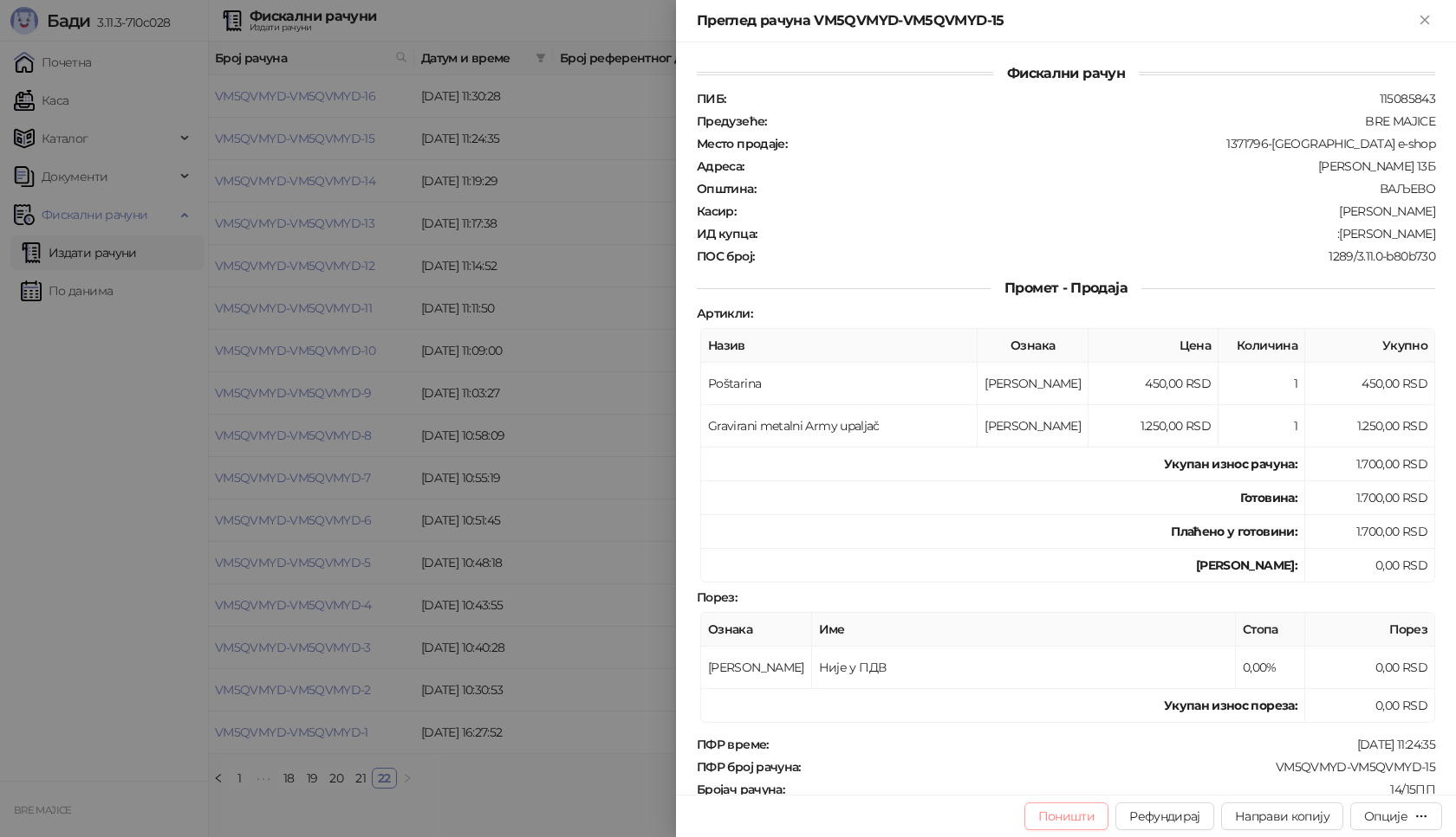
click at [1062, 817] on button "Поништи" at bounding box center [1066, 817] width 85 height 27
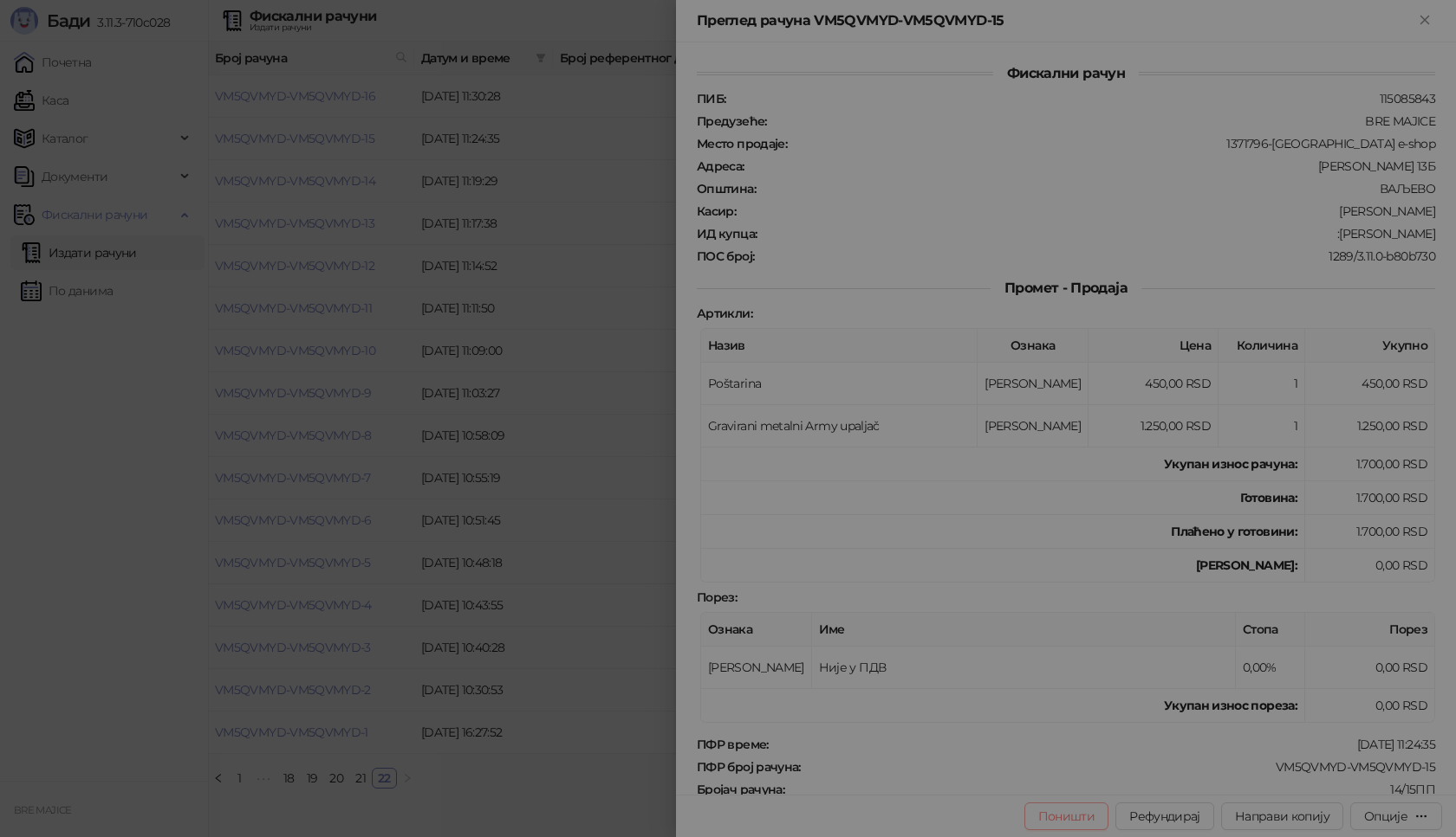
type input "**********"
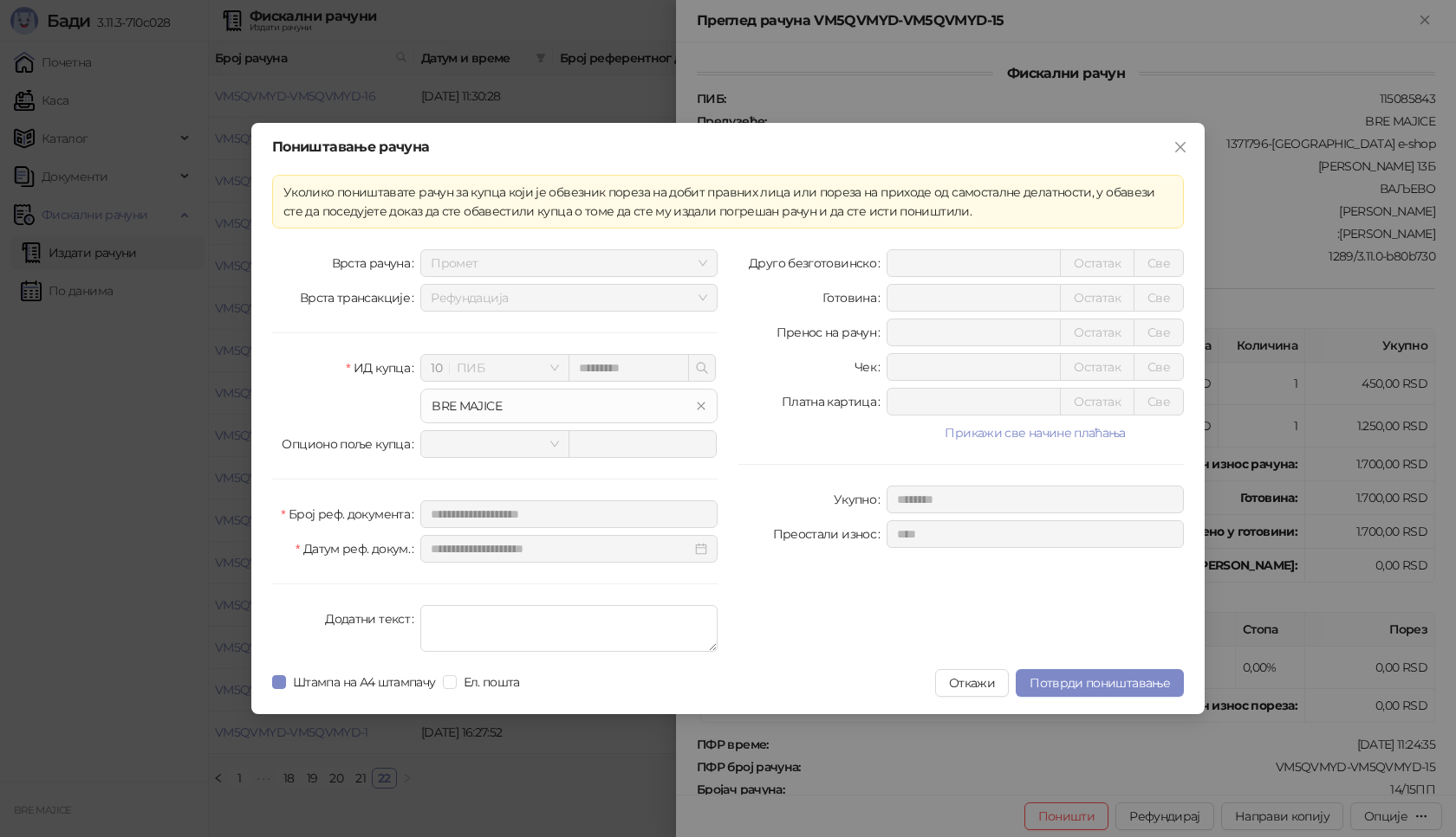
click at [594, 449] on input "text" at bounding box center [642, 444] width 148 height 27
click at [601, 444] on input "text" at bounding box center [642, 444] width 148 height 27
click at [1071, 684] on span "Потврди поништавање" at bounding box center [1099, 683] width 140 height 16
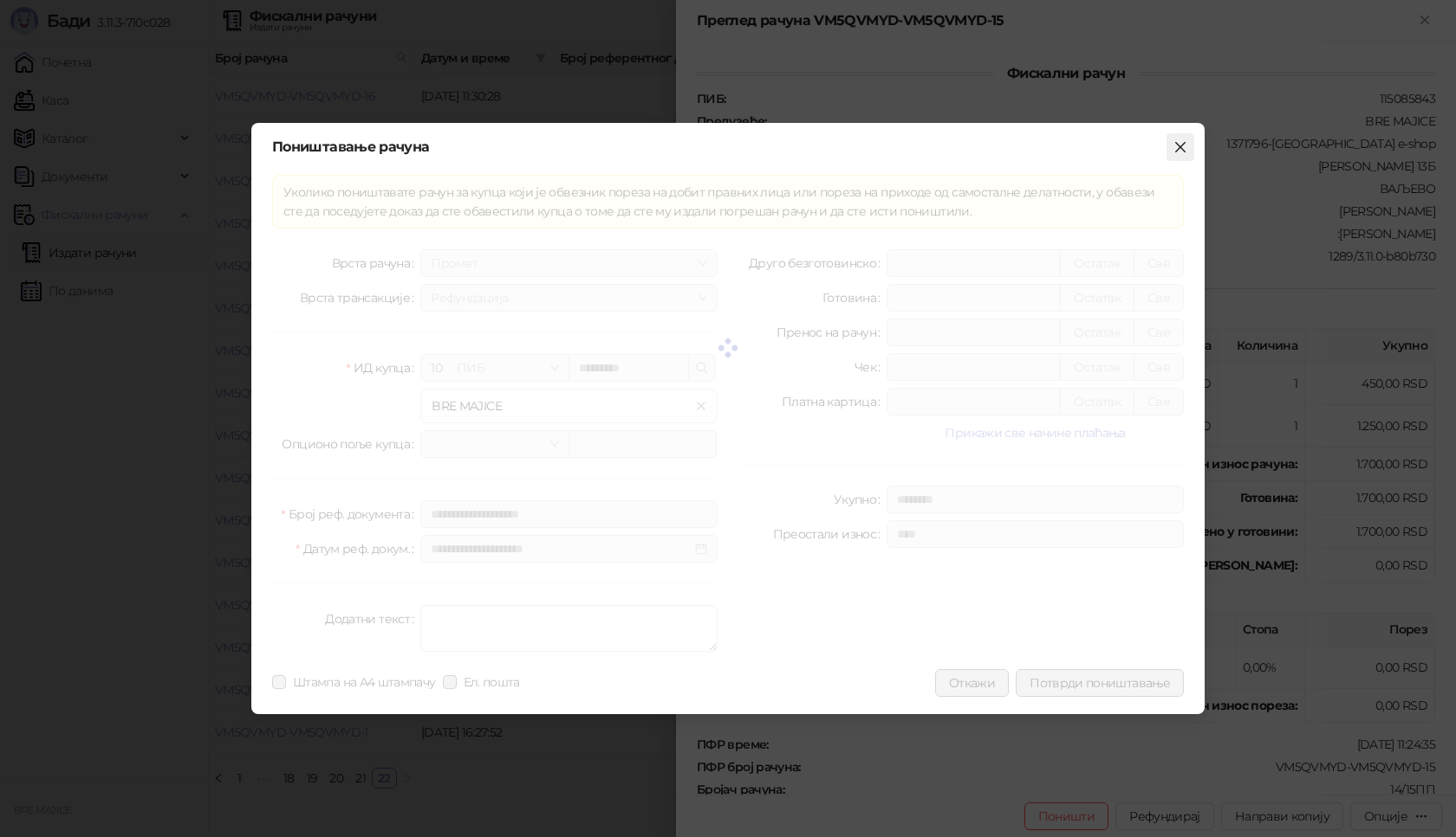
click at [1178, 149] on icon "close" at bounding box center [1180, 147] width 10 height 10
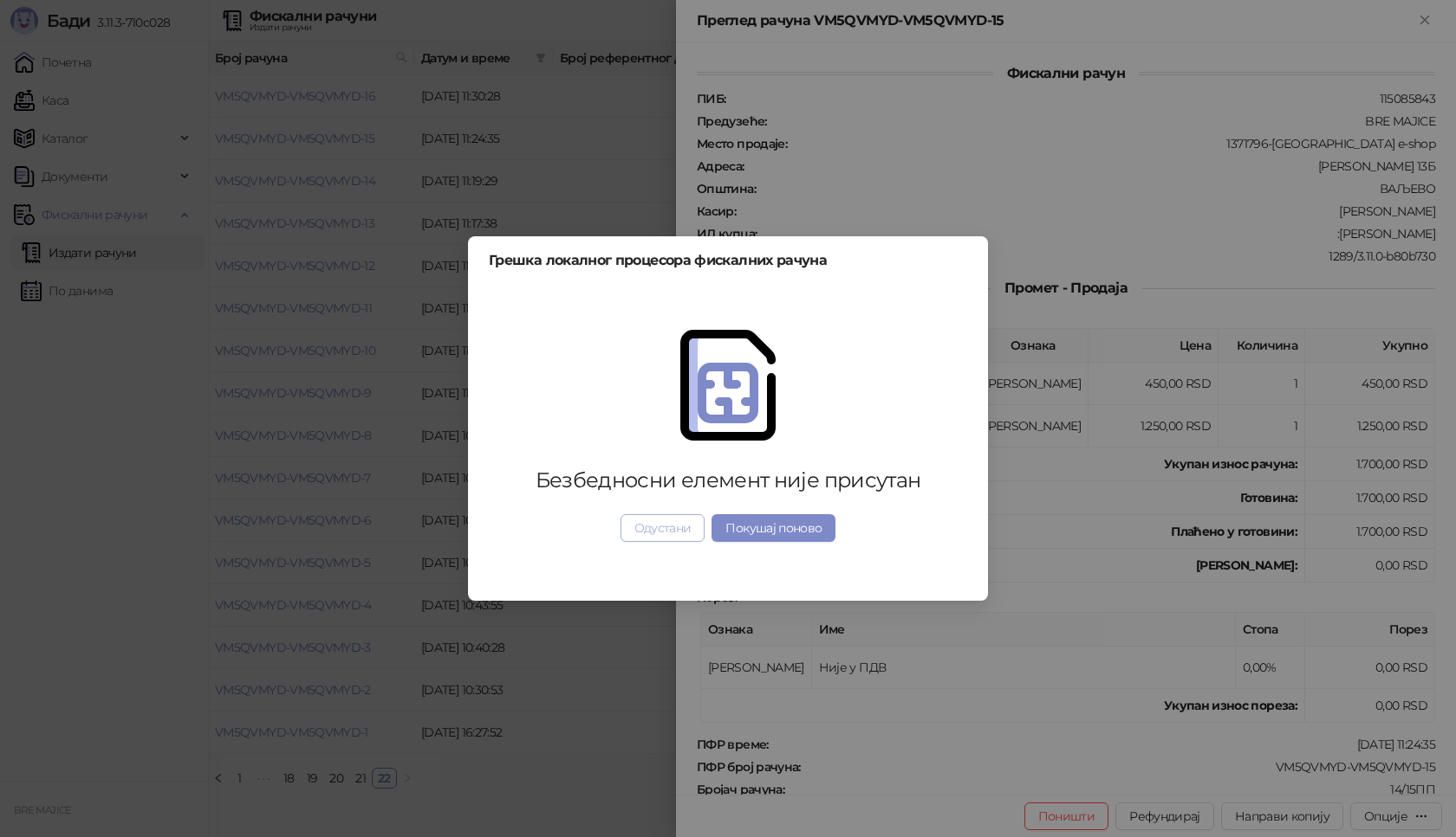
click at [680, 536] on button "Одустани" at bounding box center [662, 528] width 85 height 27
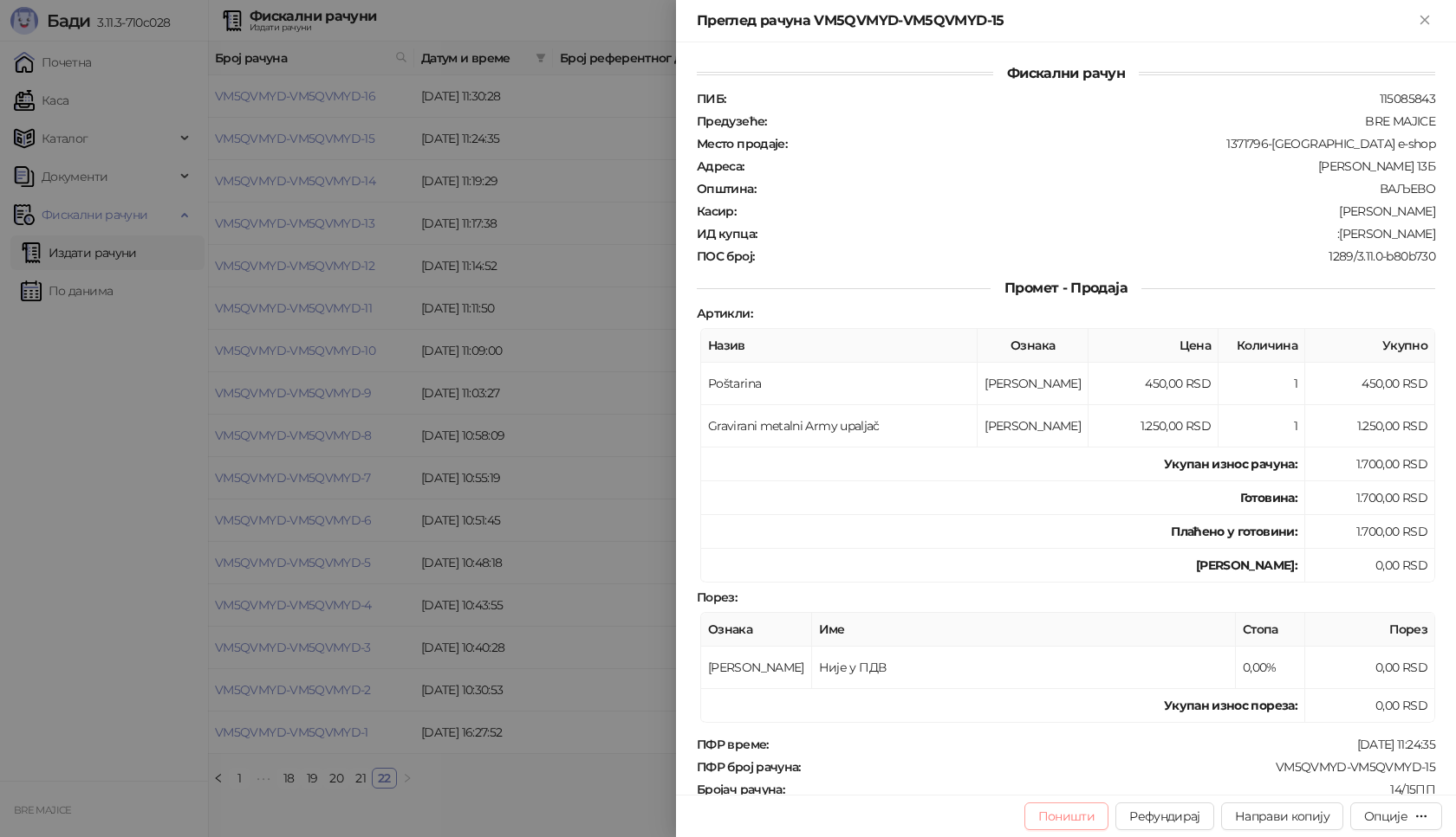
click at [1078, 811] on button "Поништи" at bounding box center [1066, 817] width 85 height 27
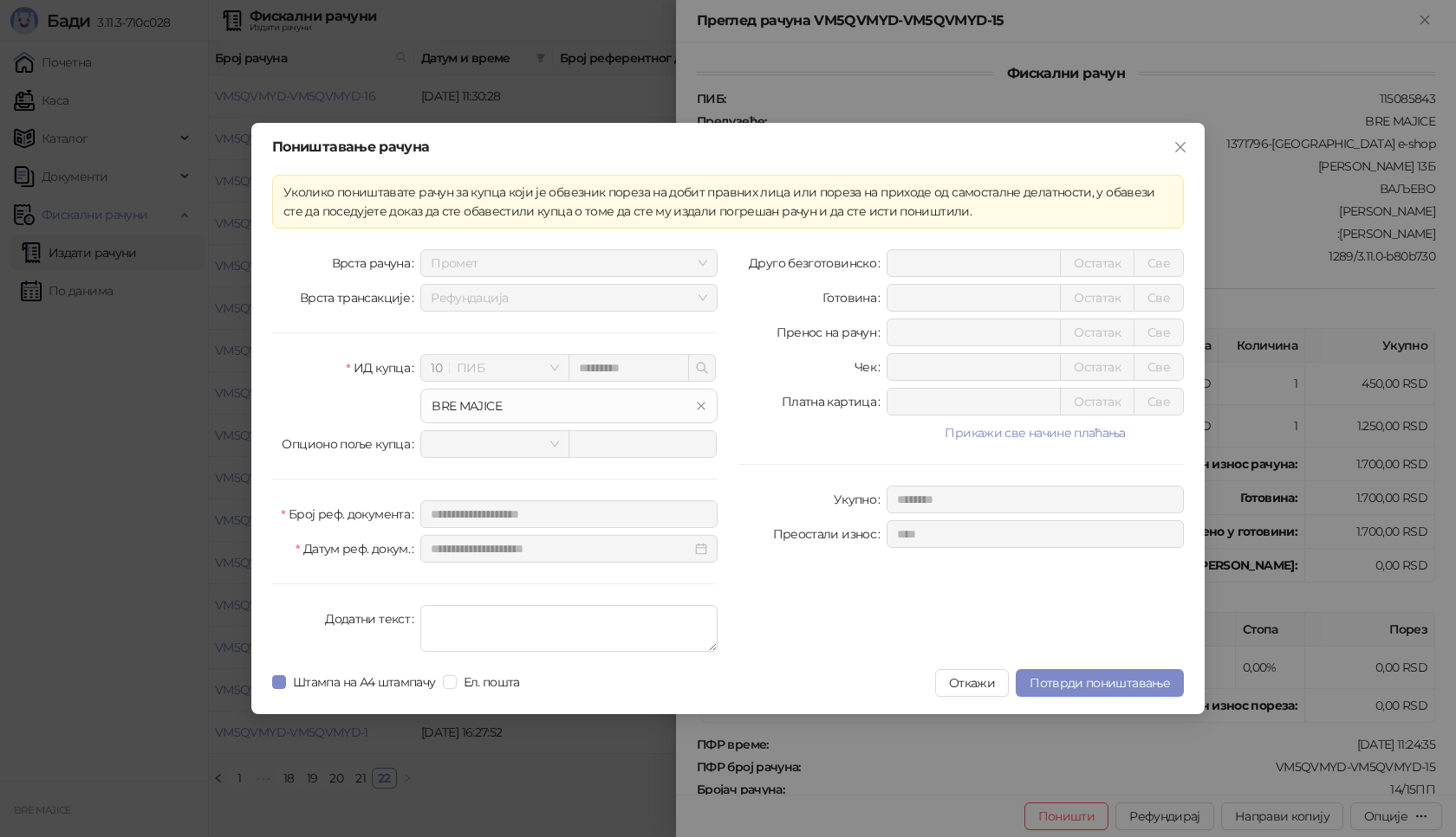
click at [648, 372] on input "*********" at bounding box center [629, 367] width 120 height 27
click at [596, 362] on input "*********" at bounding box center [629, 367] width 120 height 27
click at [621, 364] on input "*********" at bounding box center [629, 367] width 120 height 27
click at [647, 367] on input "*********" at bounding box center [629, 367] width 120 height 27
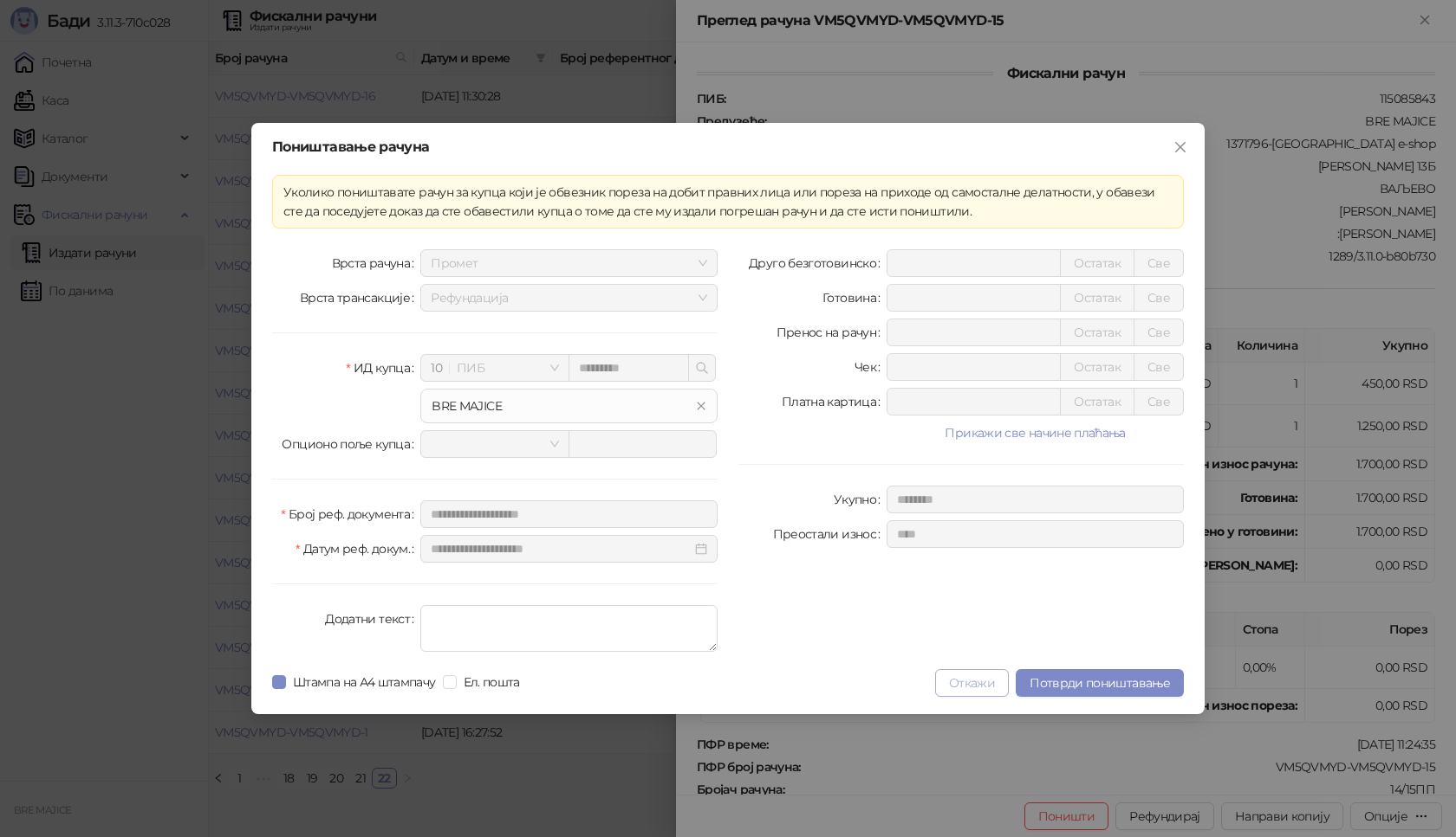
click at [973, 682] on button "Откажи" at bounding box center [972, 683] width 74 height 27
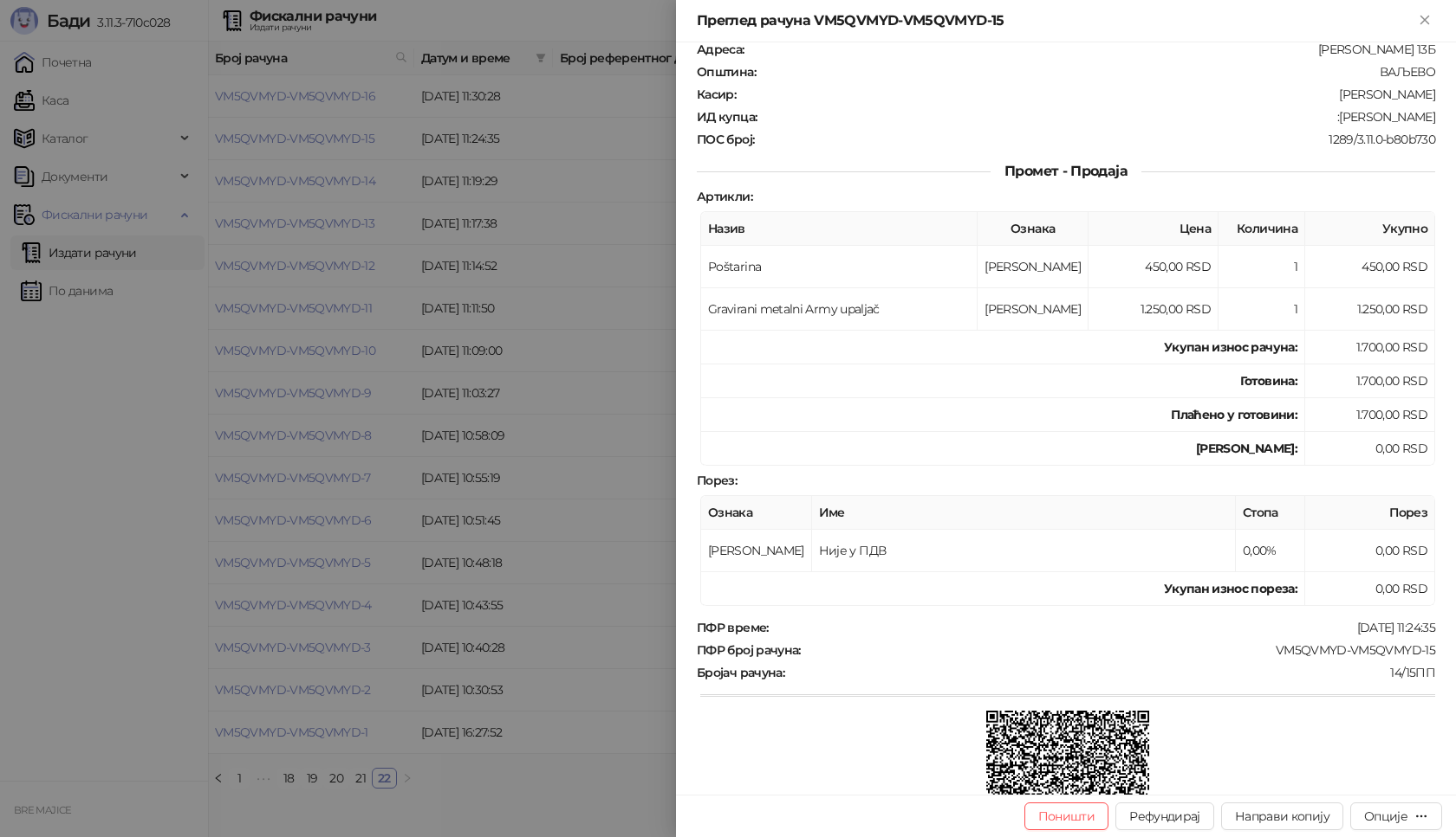
scroll to position [276, 0]
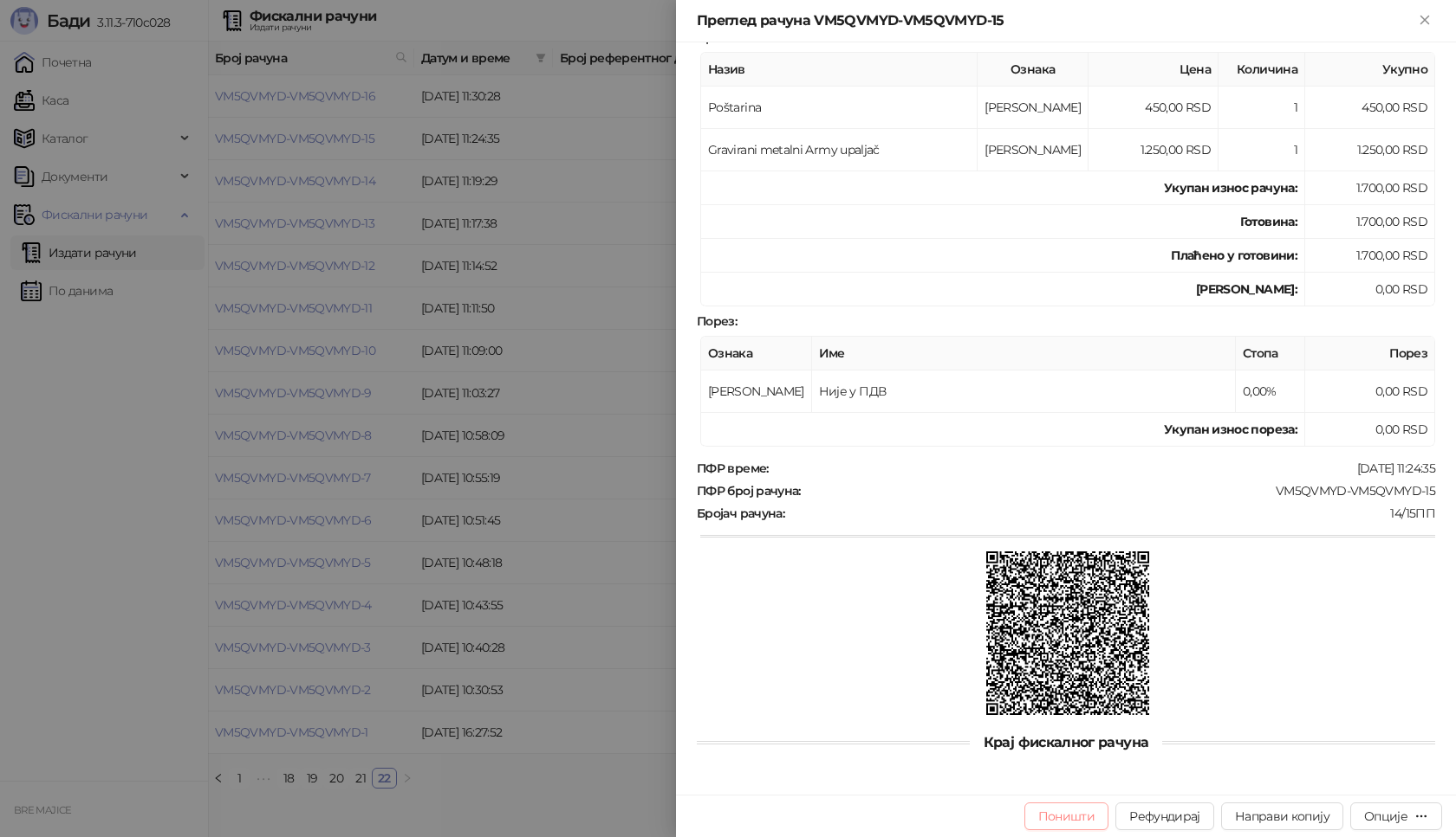
click at [1074, 818] on button "Поништи" at bounding box center [1066, 817] width 85 height 27
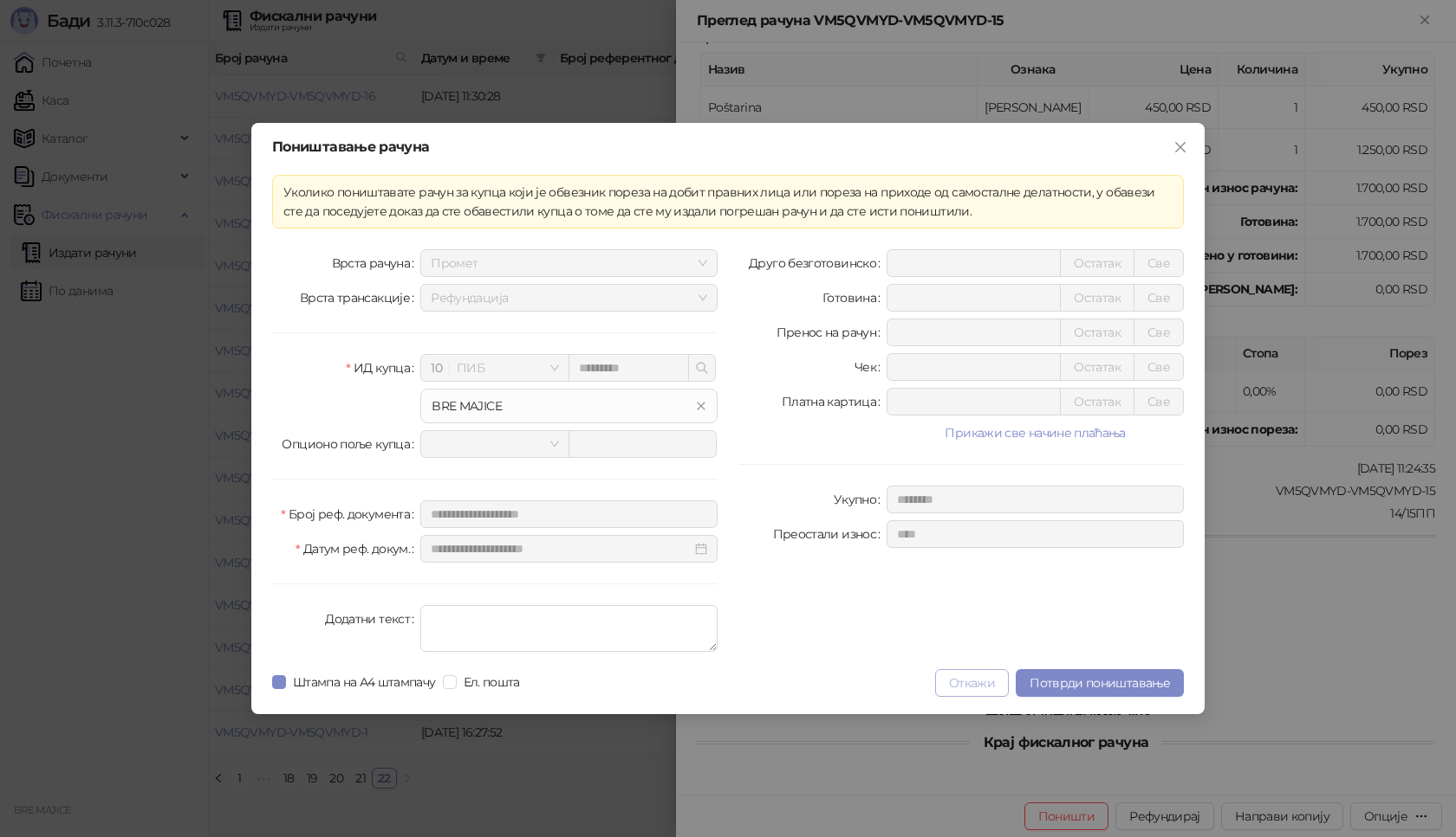
click at [970, 687] on button "Откажи" at bounding box center [972, 683] width 74 height 27
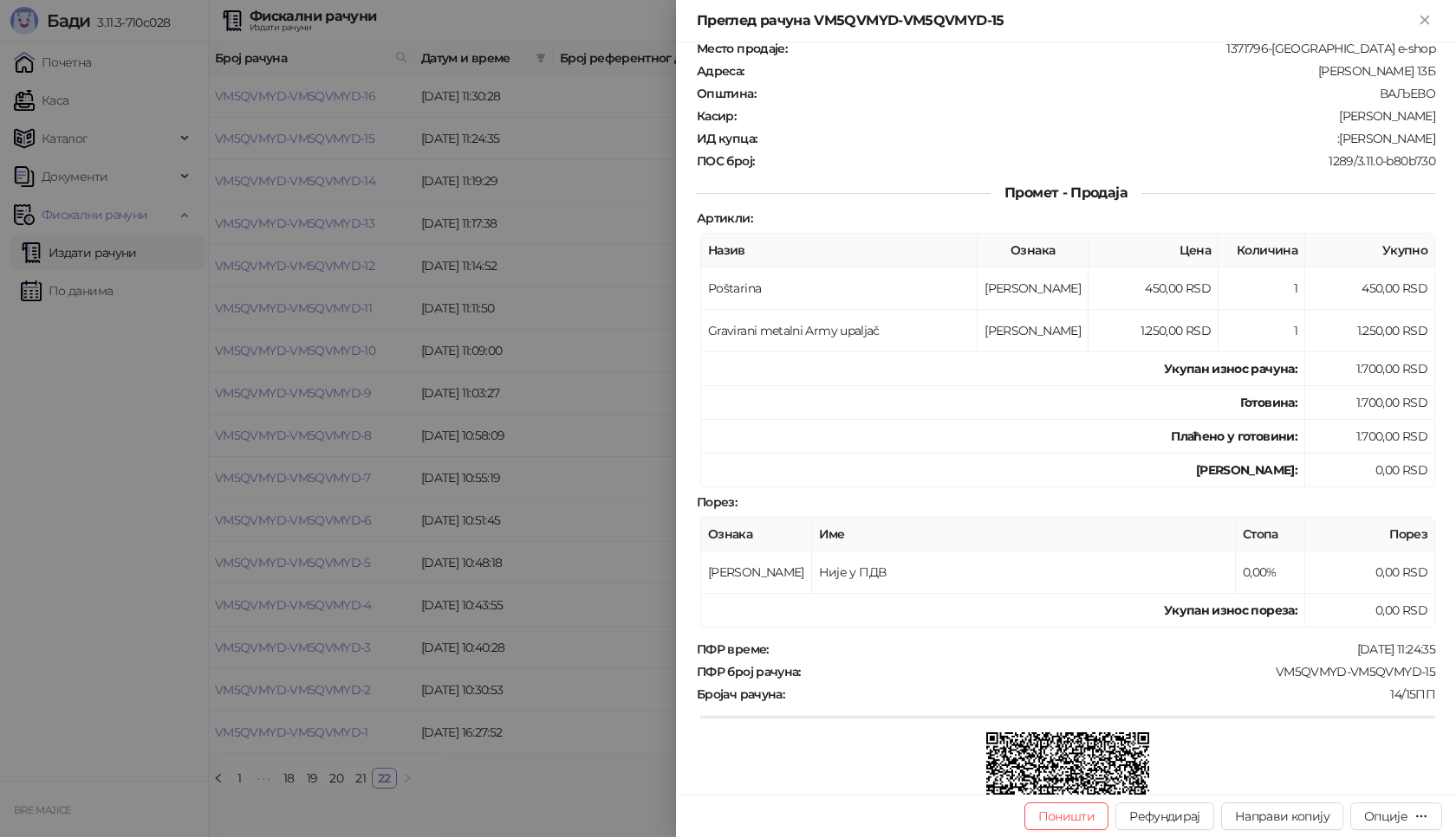
scroll to position [0, 0]
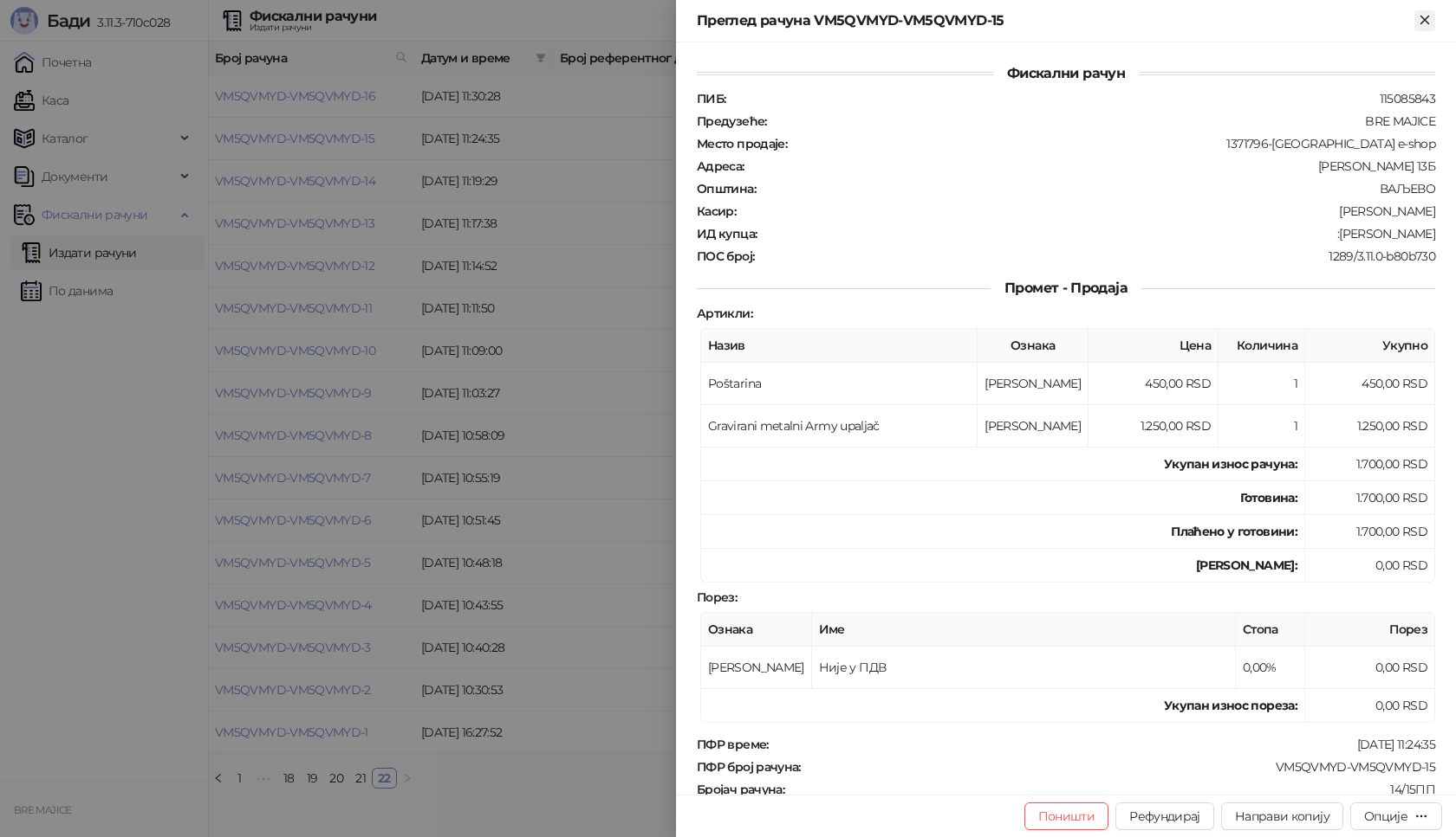
click at [1419, 24] on icon "Close" at bounding box center [1424, 19] width 16 height 16
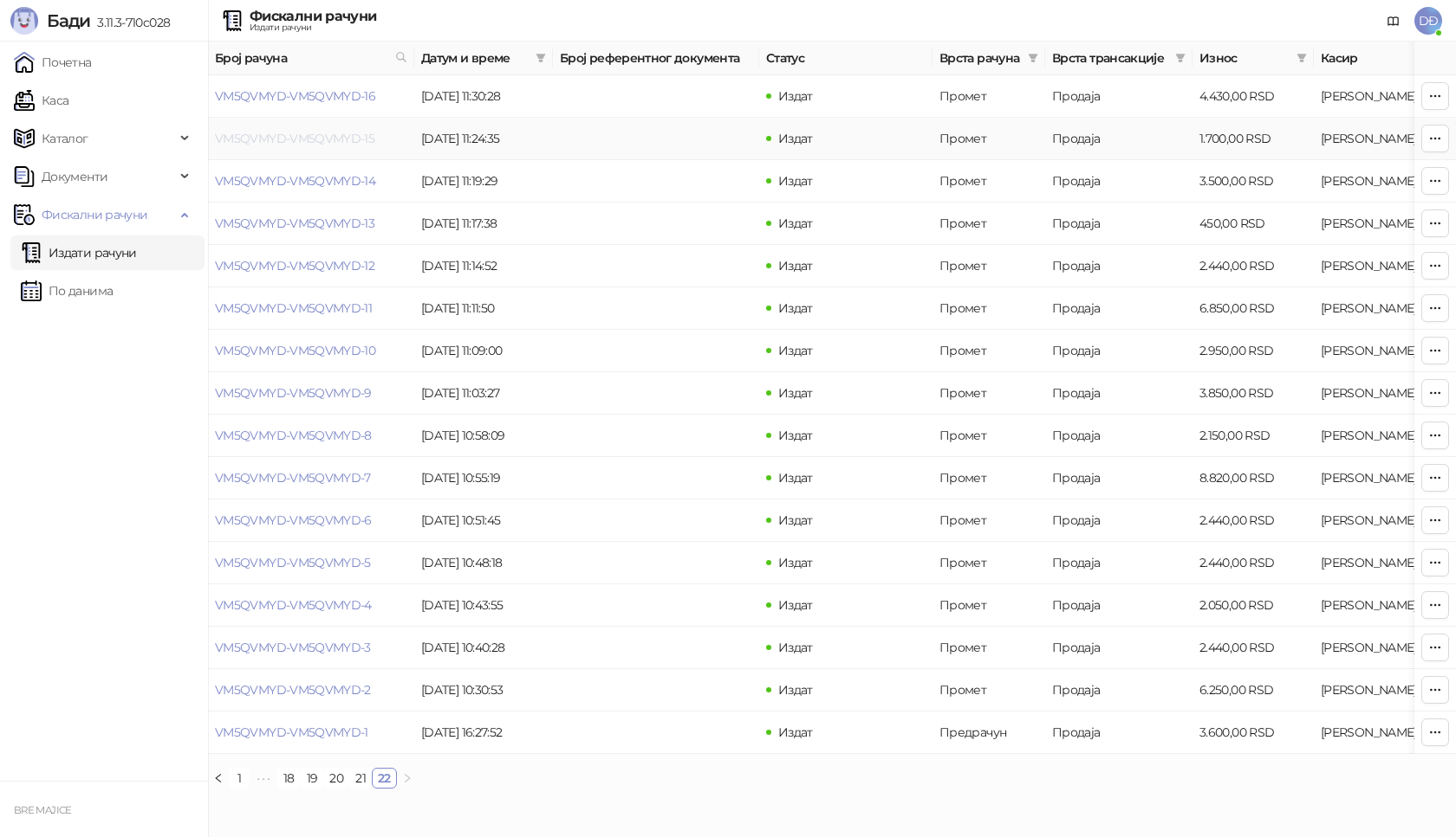
click at [266, 138] on link "VM5QVMYD-VM5QVMYD-15" at bounding box center [295, 138] width 160 height 16
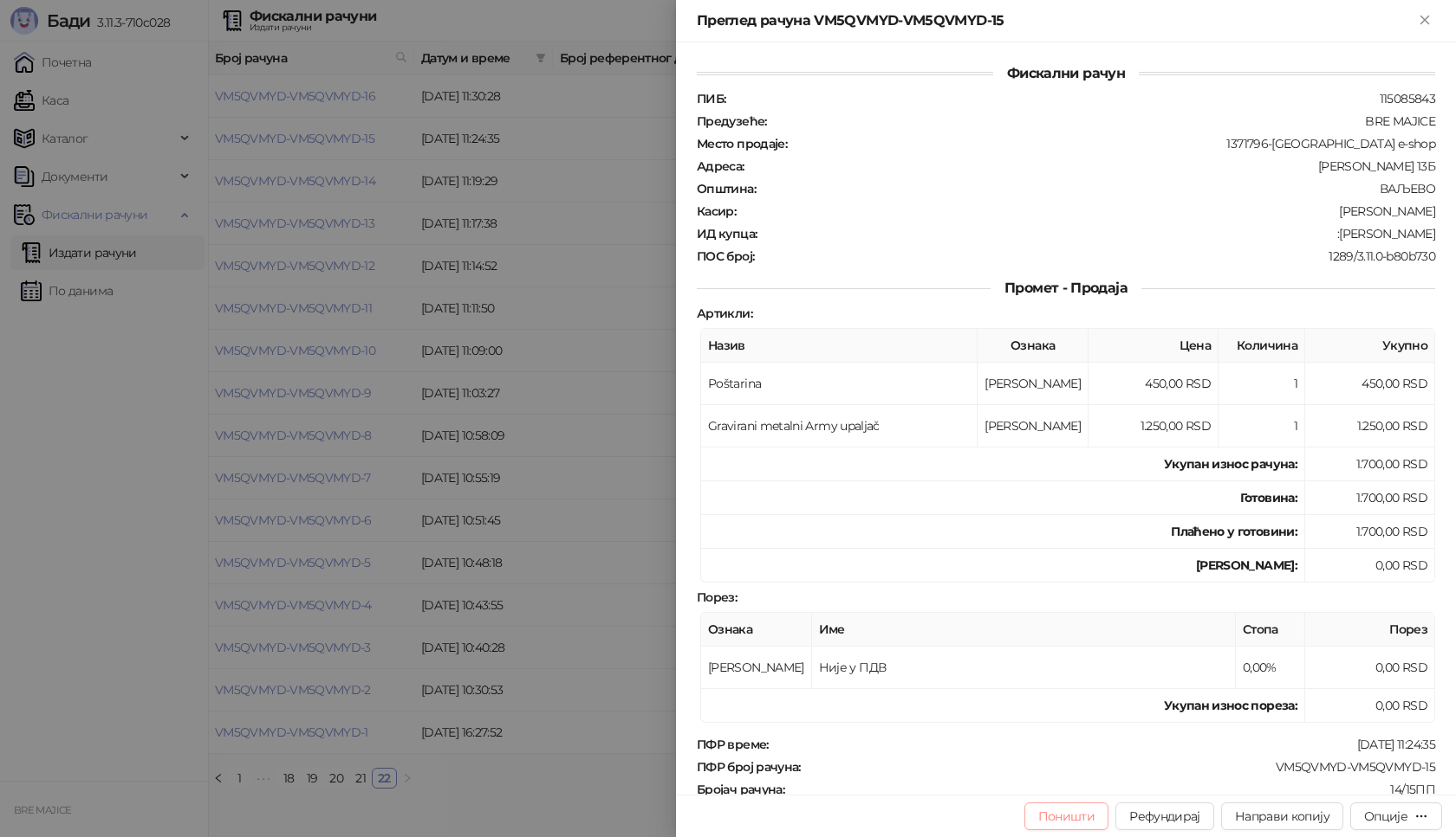
click at [1053, 813] on button "Поништи" at bounding box center [1066, 817] width 85 height 27
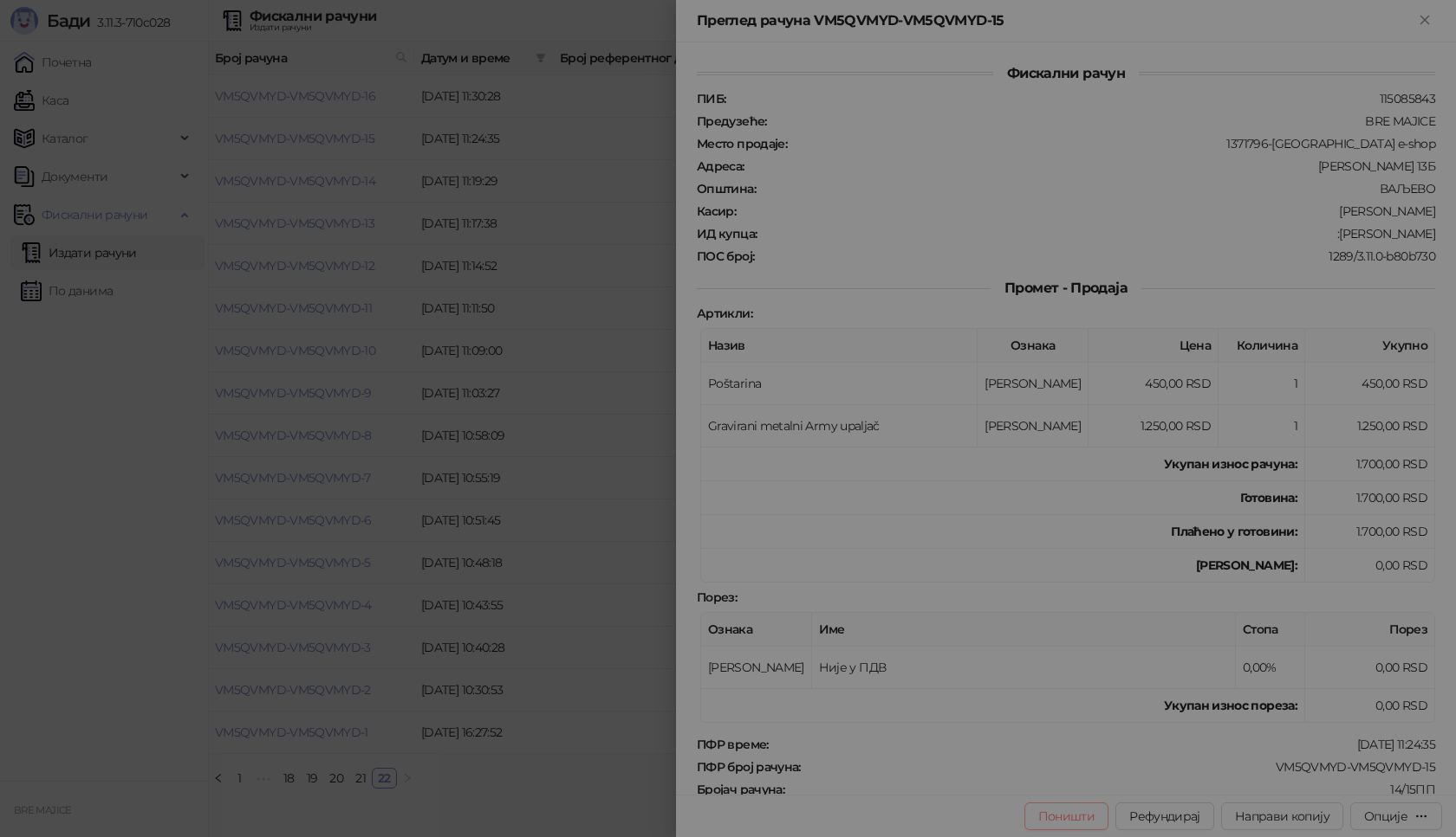
type input "**********"
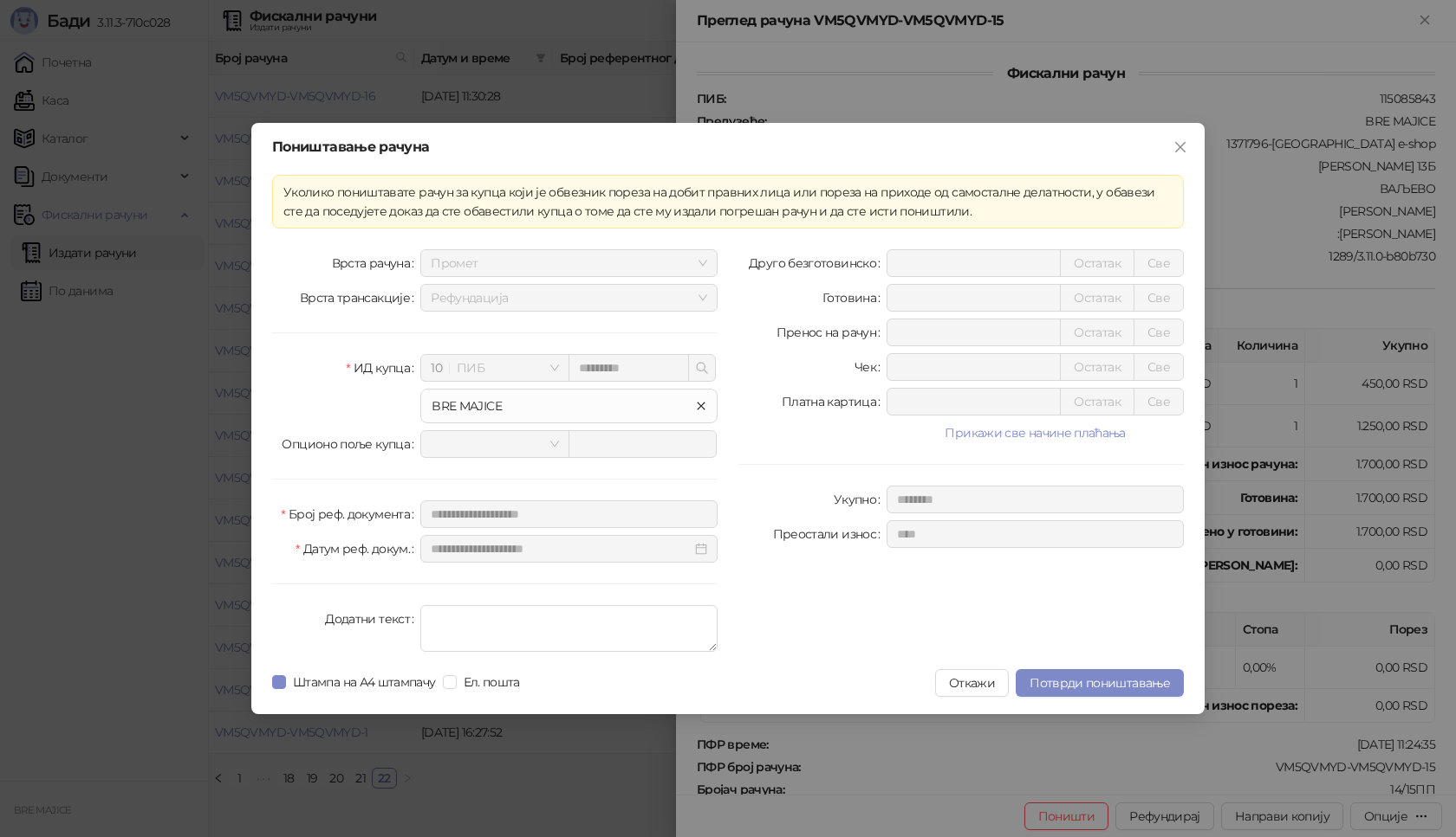
click at [698, 408] on icon "close" at bounding box center [701, 406] width 10 height 10
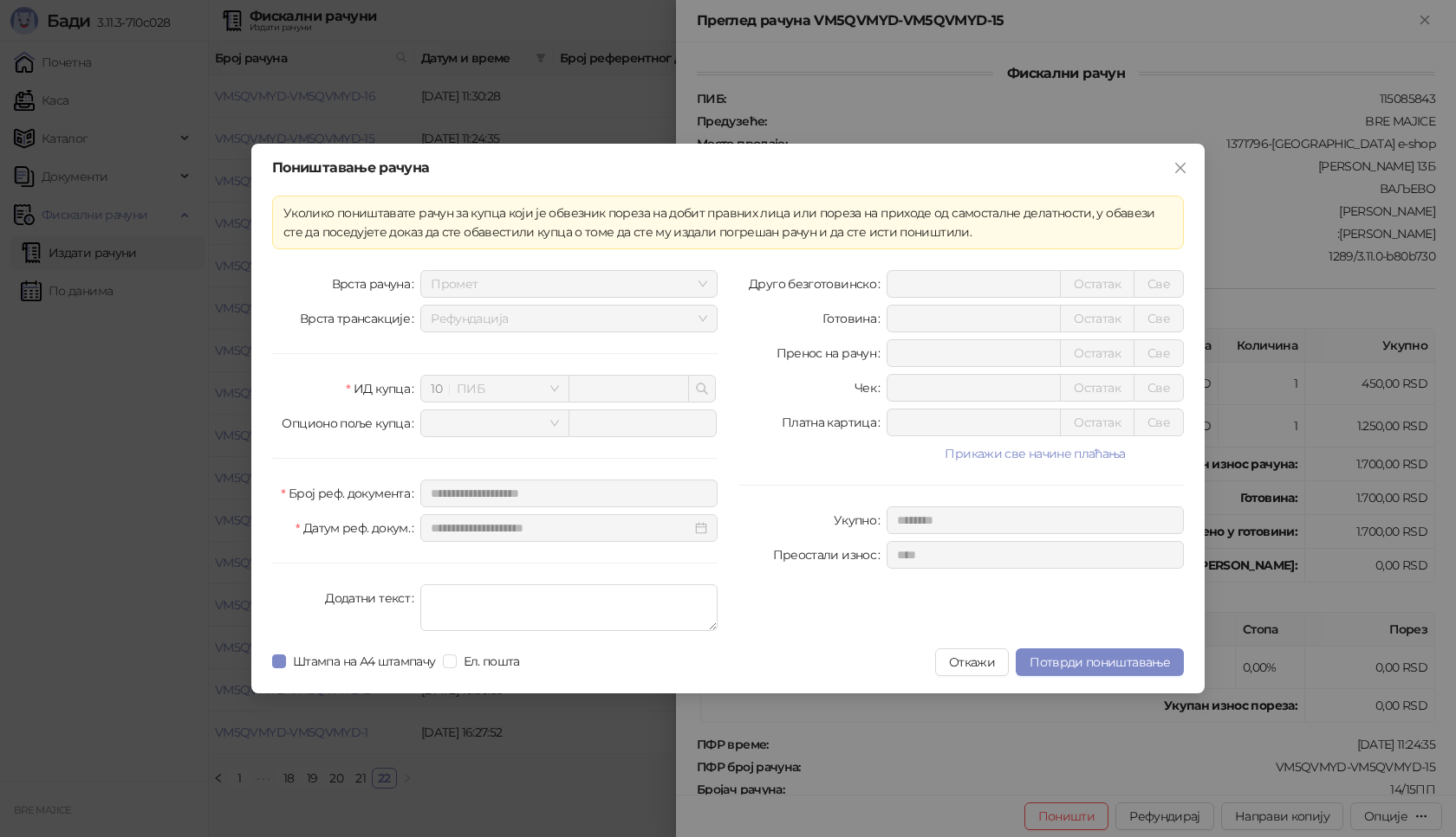
click at [648, 388] on input "text" at bounding box center [629, 388] width 120 height 27
click at [989, 456] on button "Прикажи све начине плаћања" at bounding box center [1035, 453] width 297 height 21
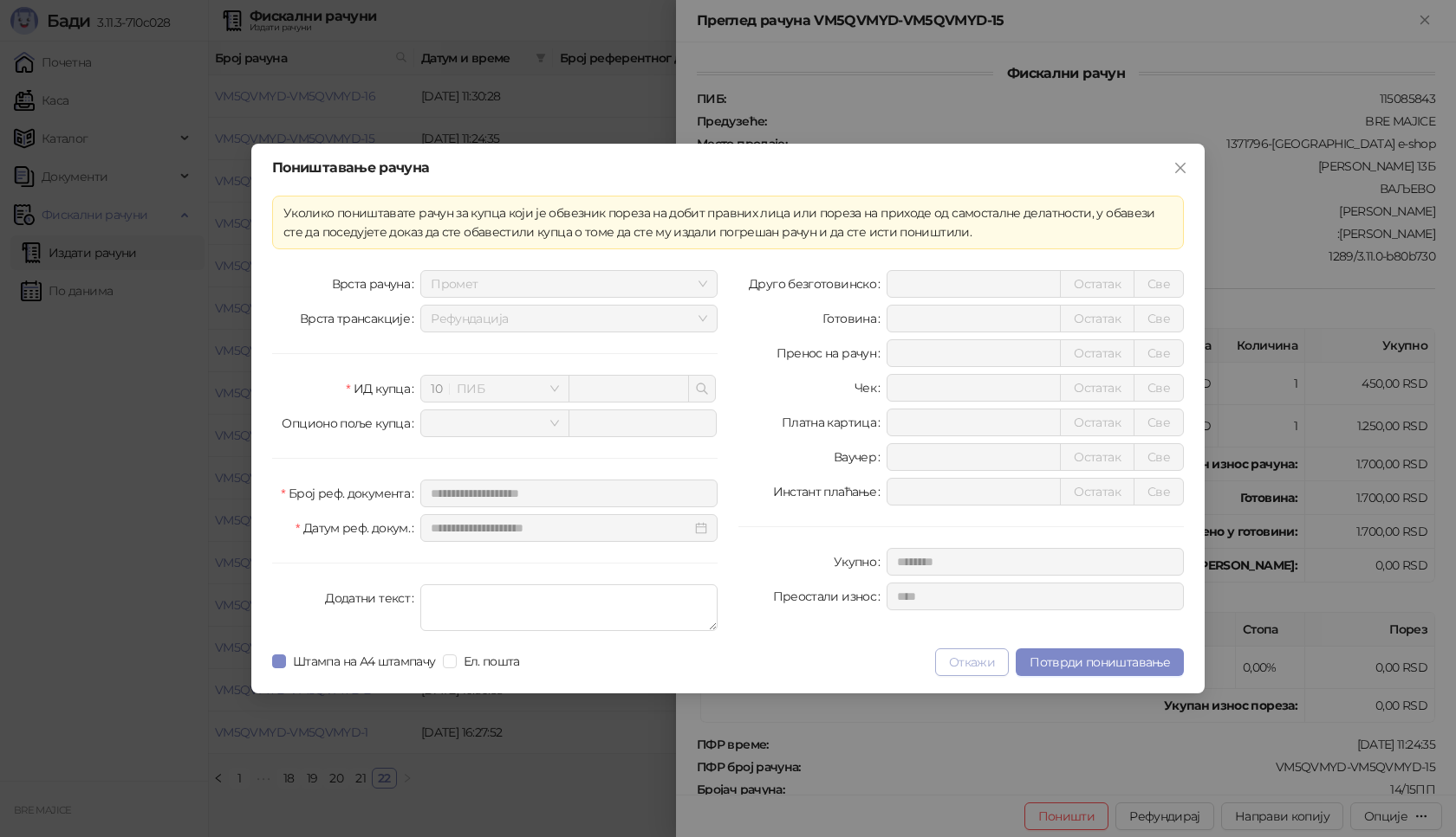
click at [972, 662] on button "Откажи" at bounding box center [972, 662] width 74 height 27
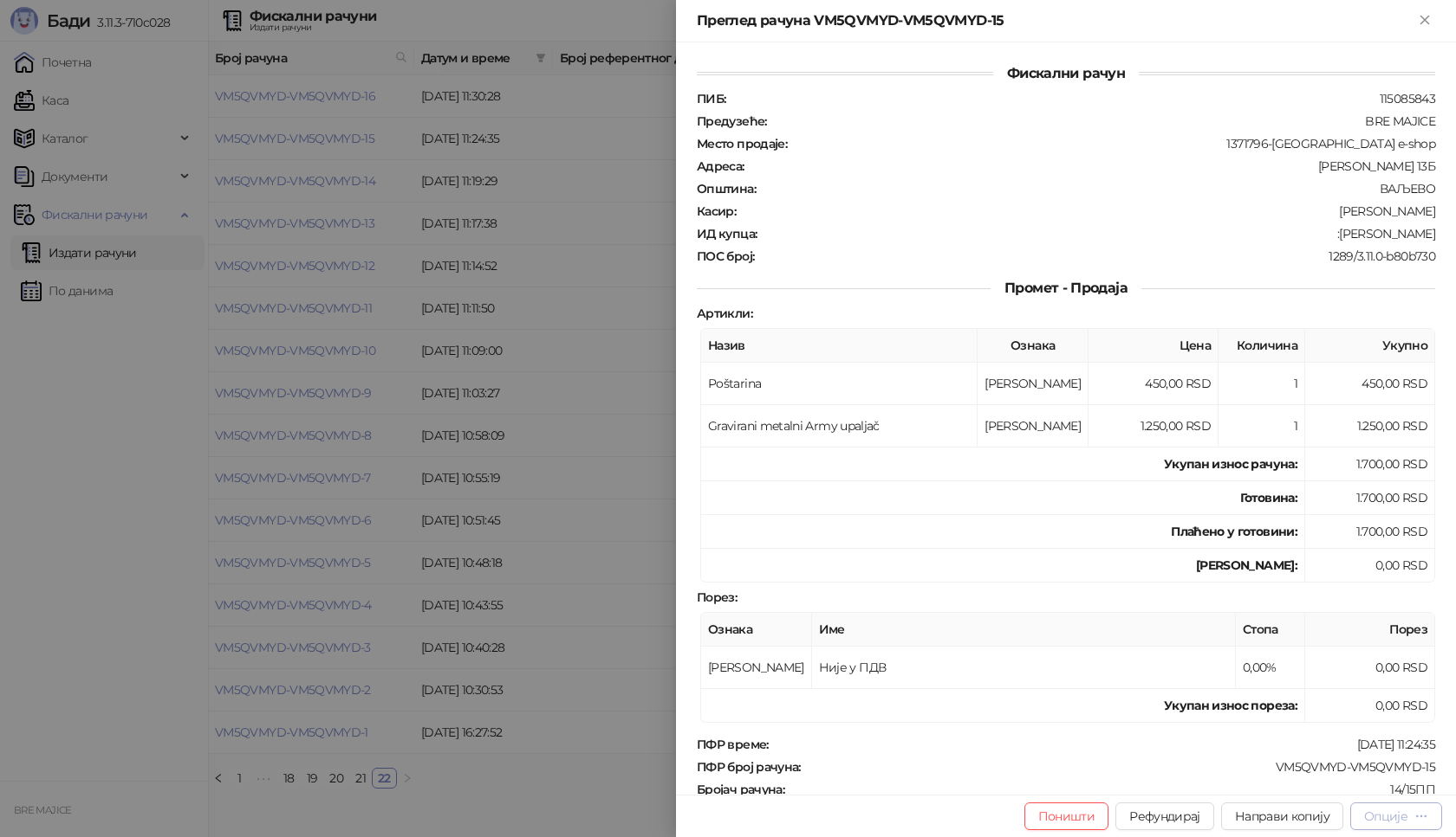
click at [1416, 813] on icon "button" at bounding box center [1420, 816] width 14 height 14
click at [1067, 812] on button "Поништи" at bounding box center [1066, 817] width 85 height 27
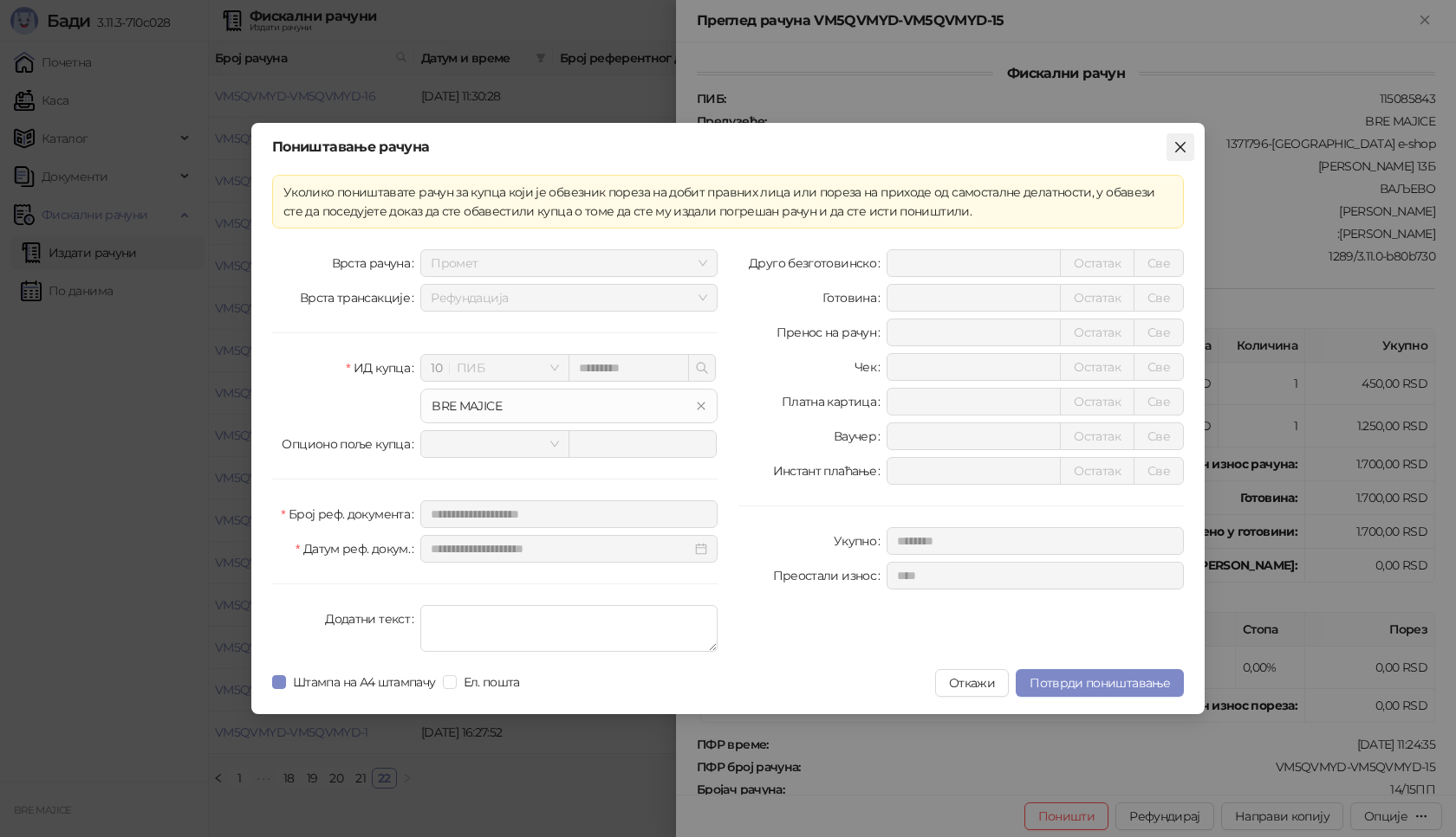
click at [1175, 148] on icon "close" at bounding box center [1180, 147] width 14 height 14
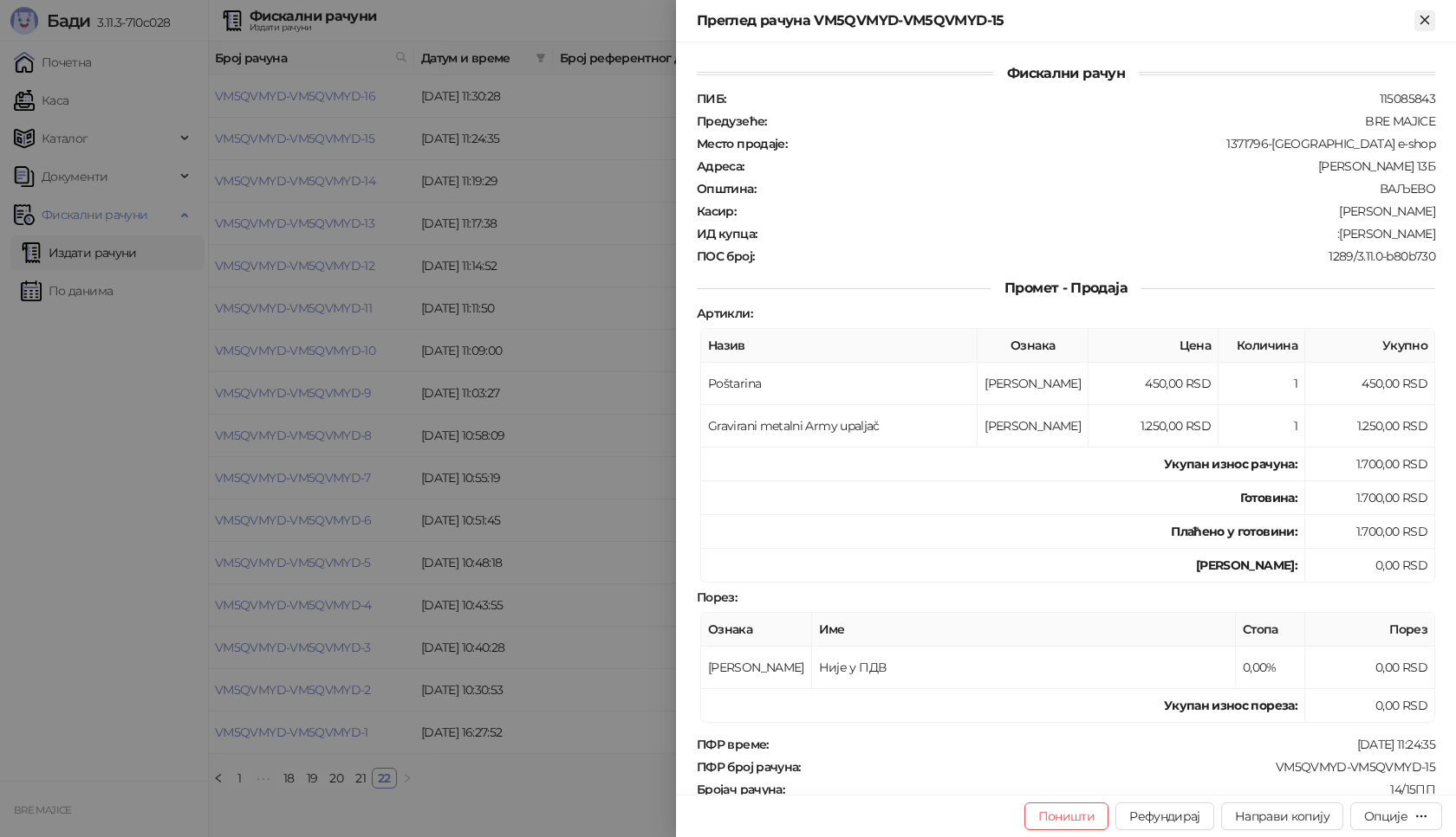
click at [1426, 17] on icon "Close" at bounding box center [1424, 19] width 8 height 8
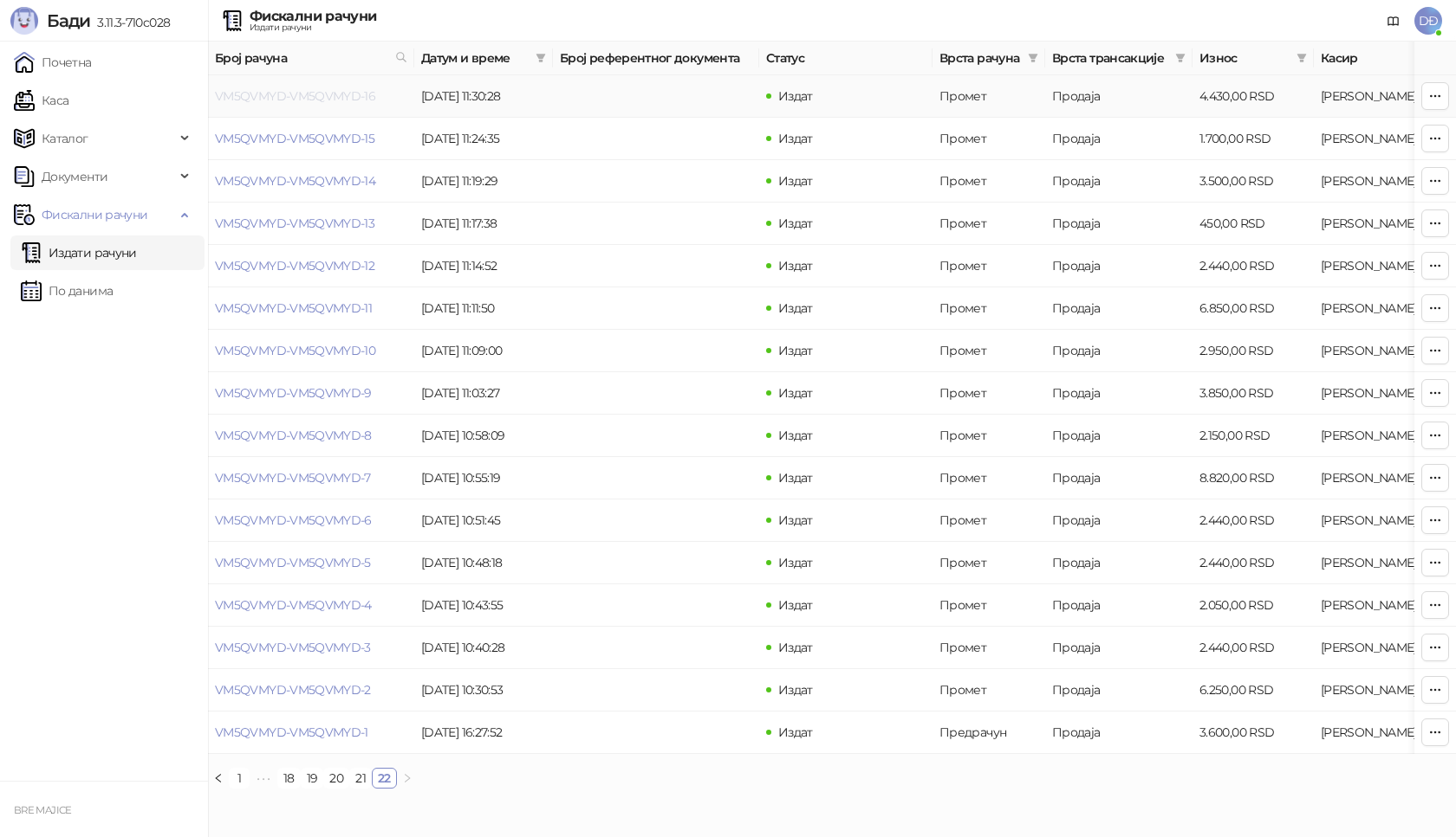
click at [354, 89] on link "VM5QVMYD-VM5QVMYD-16" at bounding box center [296, 96] width 161 height 16
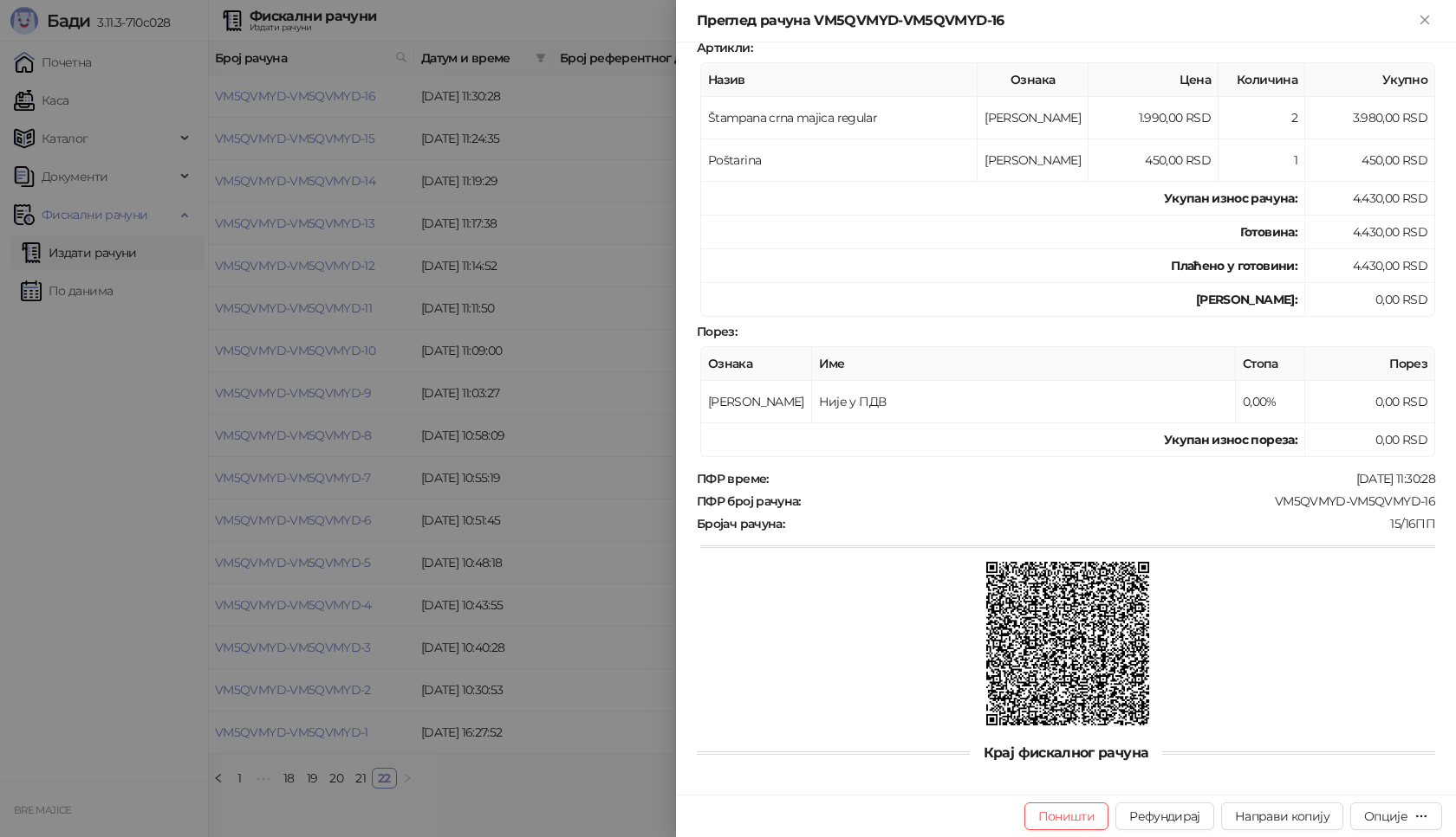
scroll to position [276, 0]
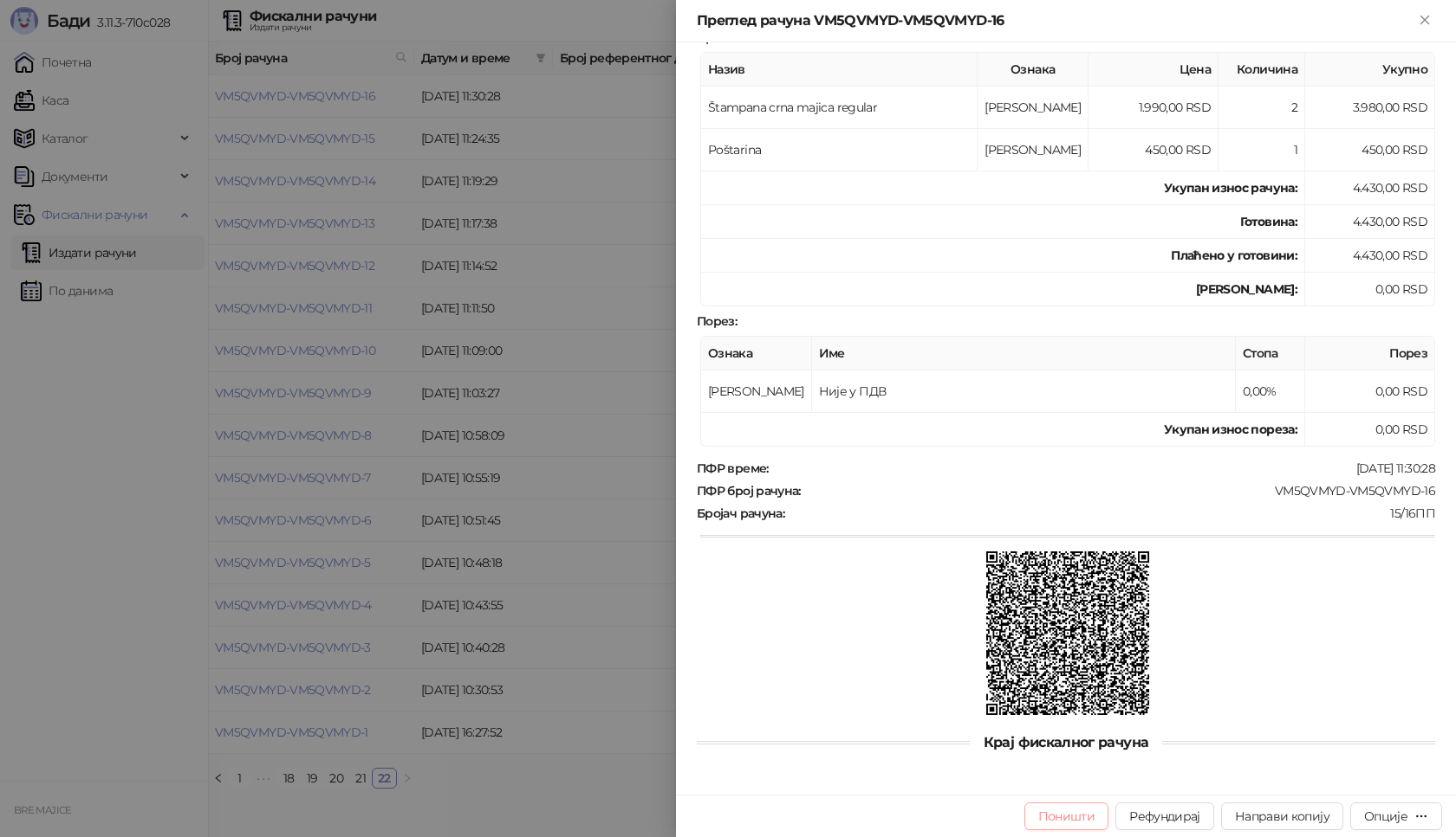
click at [1045, 820] on button "Поништи" at bounding box center [1066, 817] width 85 height 27
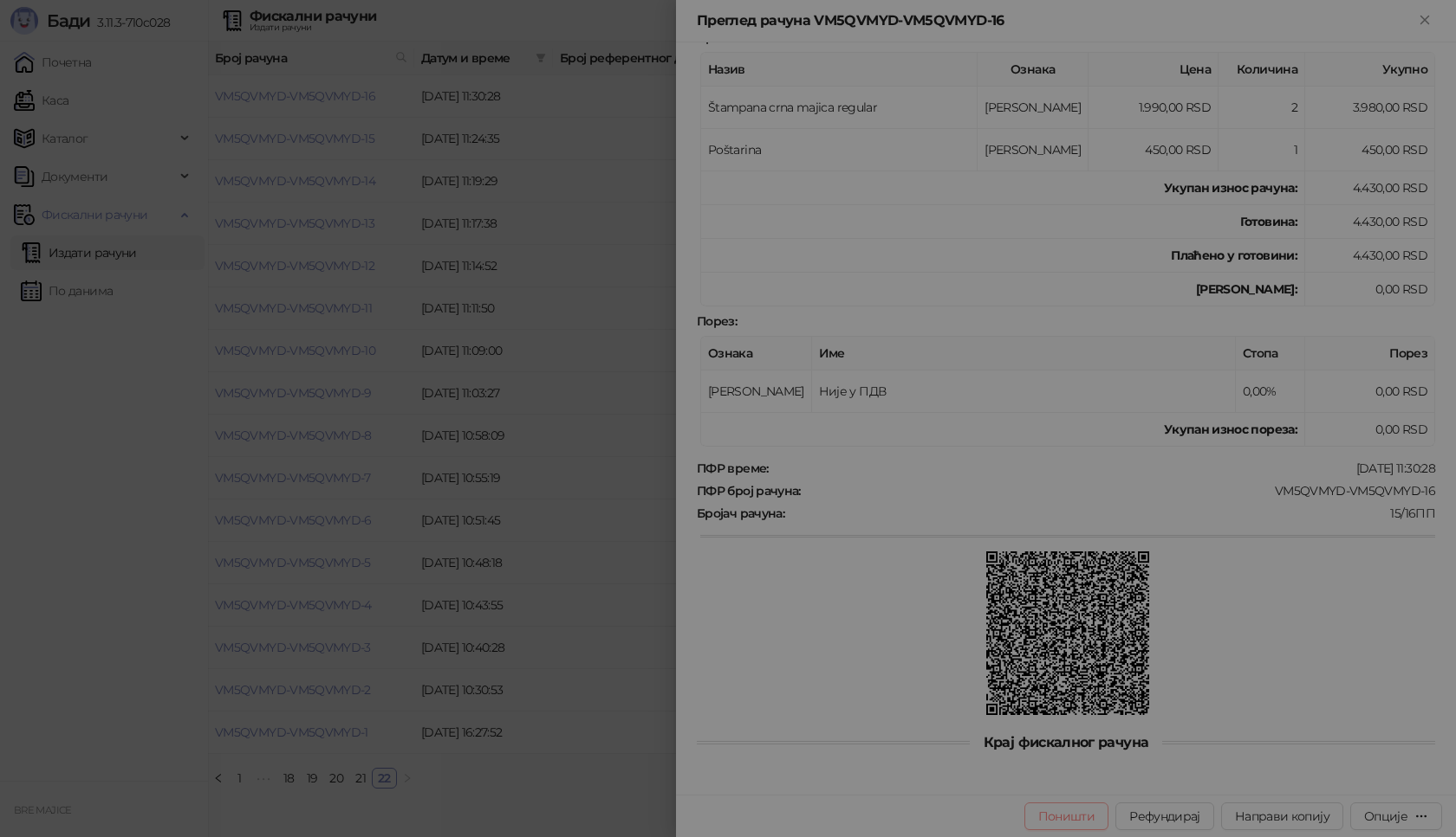
type input "**********"
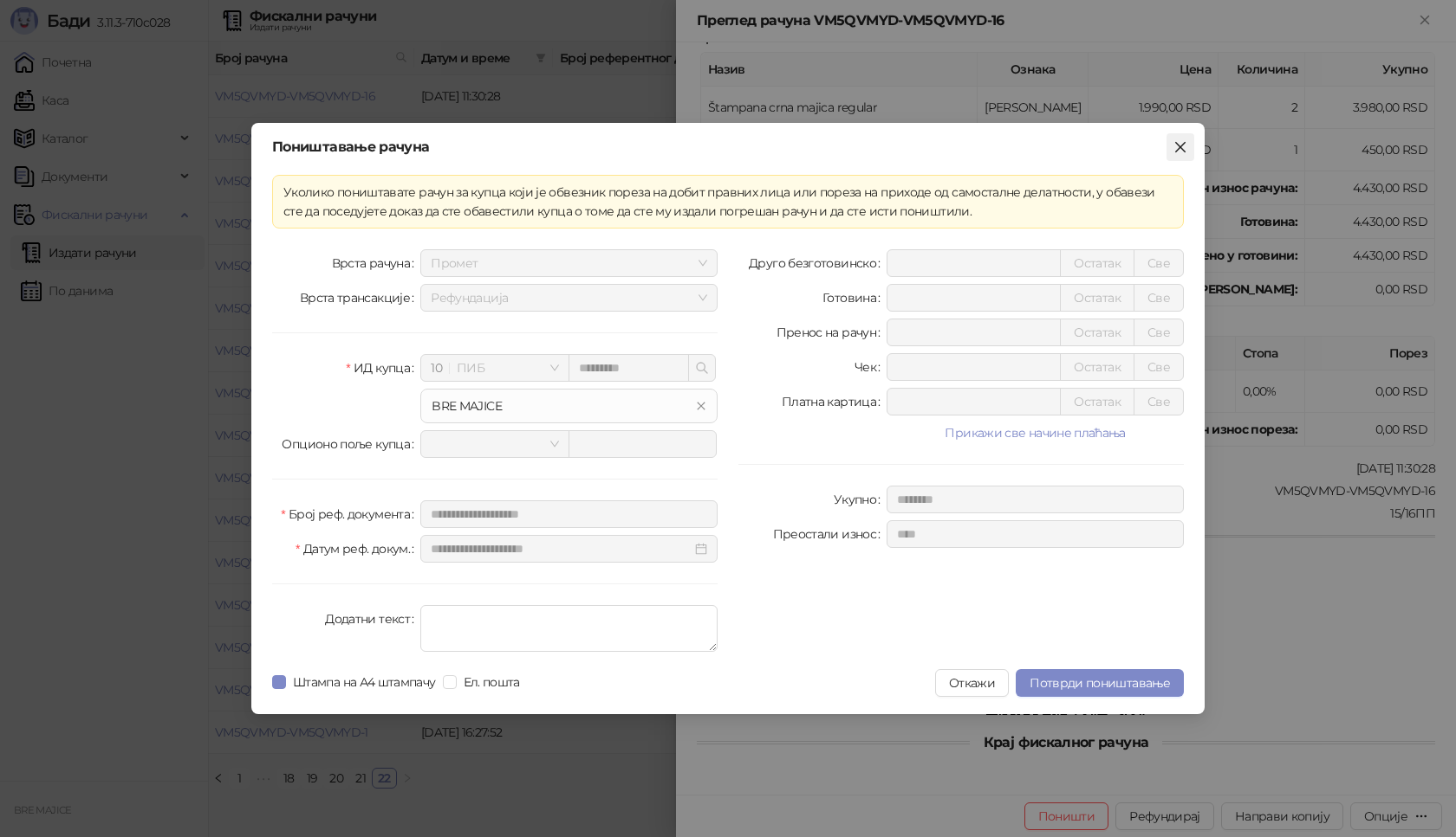
click at [1183, 146] on icon "close" at bounding box center [1180, 147] width 14 height 14
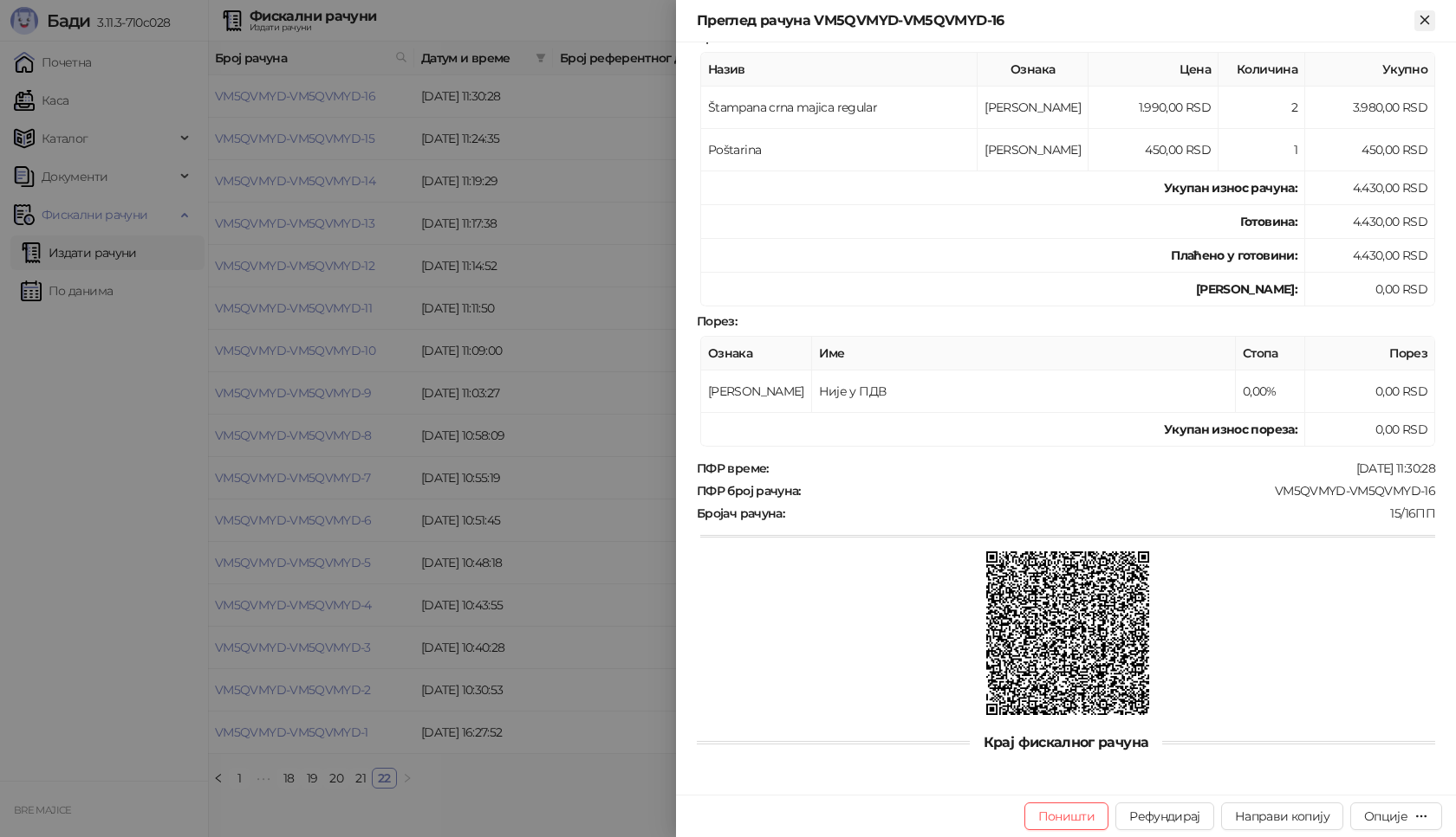
click at [1425, 17] on icon "Close" at bounding box center [1424, 19] width 16 height 16
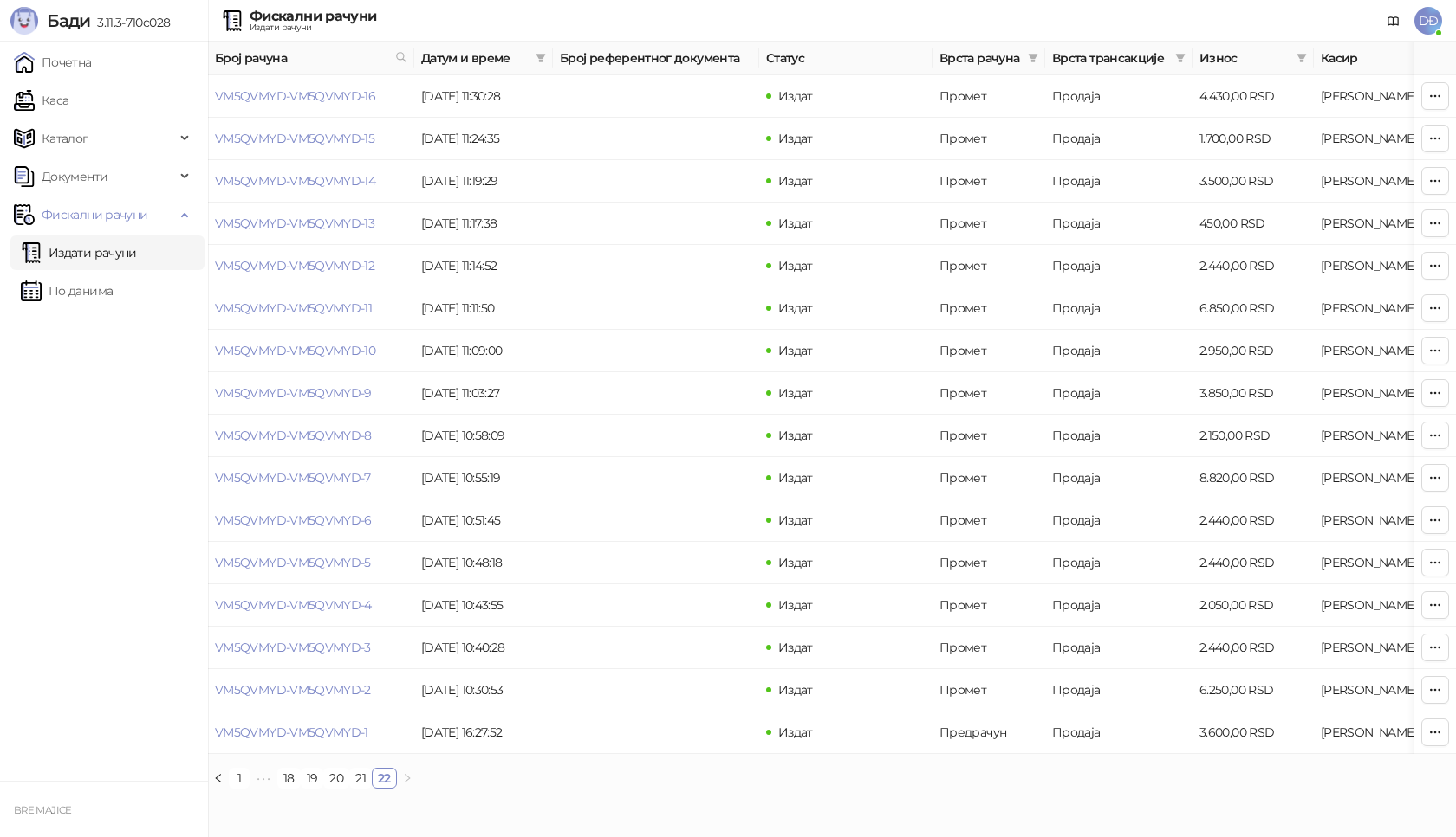
click at [1007, 803] on div "Број рачуна Датум и време Број референтног документа Статус Врста рачуна Врста …" at bounding box center [832, 422] width 1248 height 761
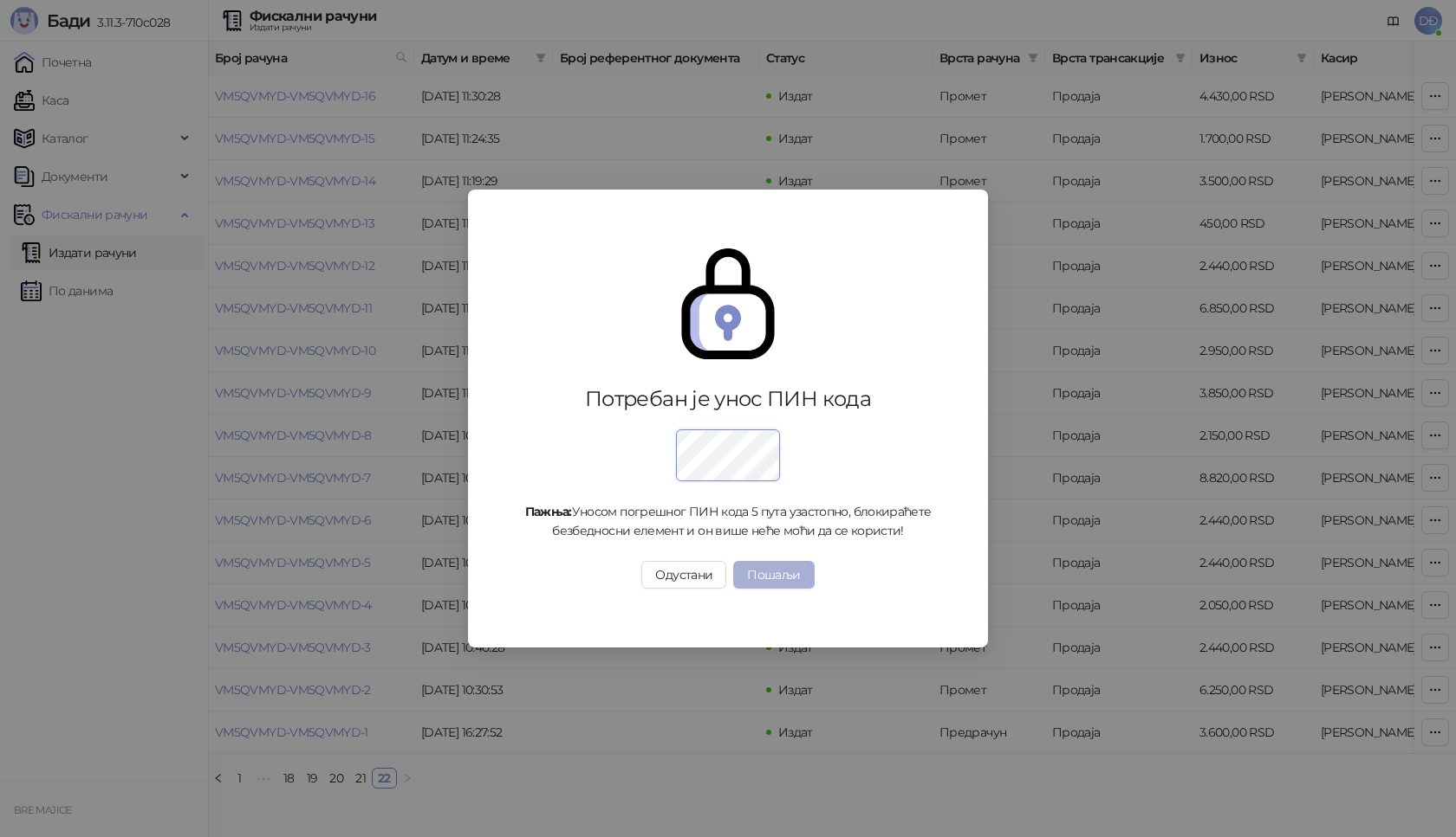
click at [773, 578] on button "Пошаљи" at bounding box center [774, 574] width 80 height 27
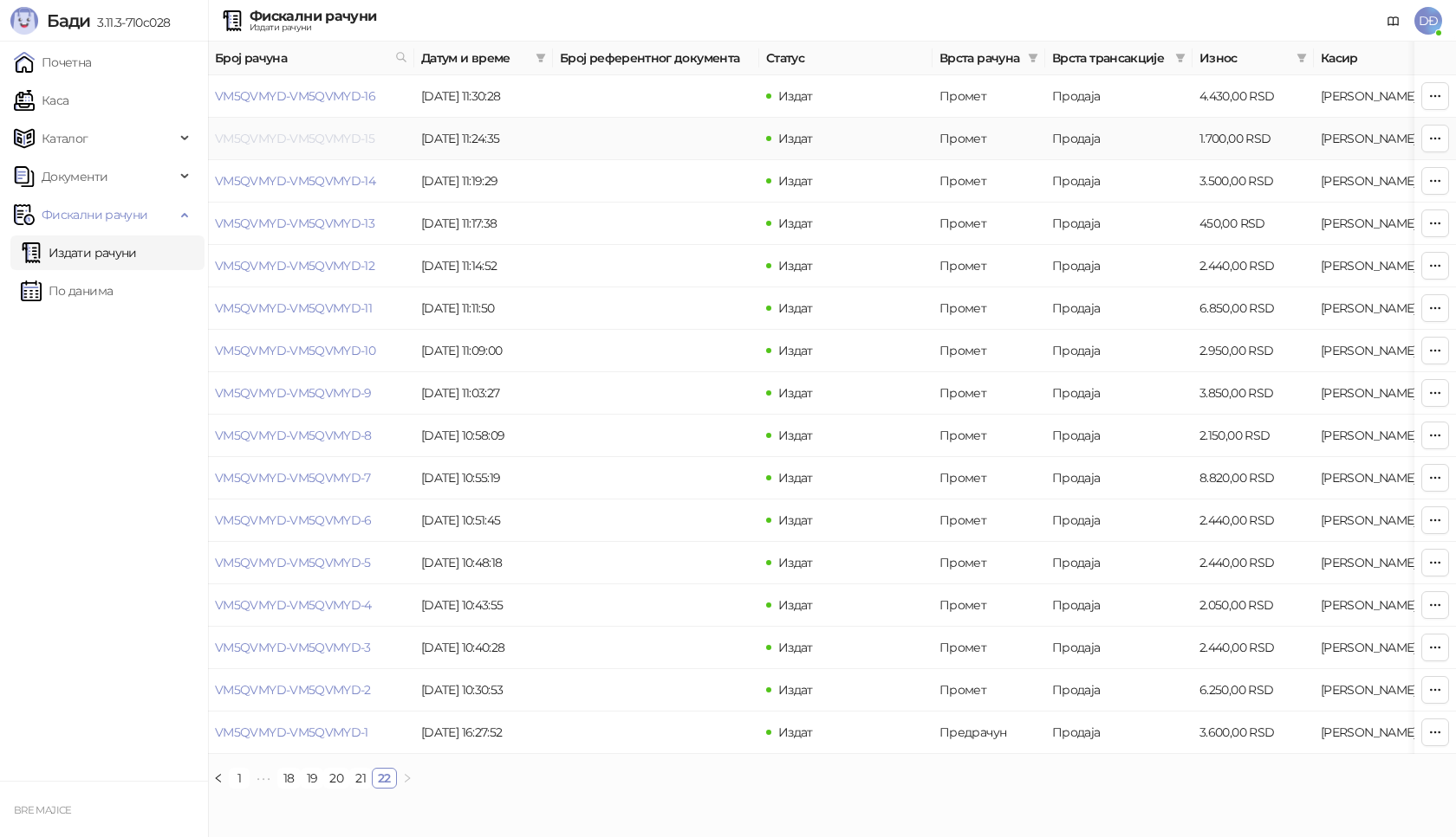
click at [354, 139] on link "VM5QVMYD-VM5QVMYD-15" at bounding box center [295, 138] width 160 height 16
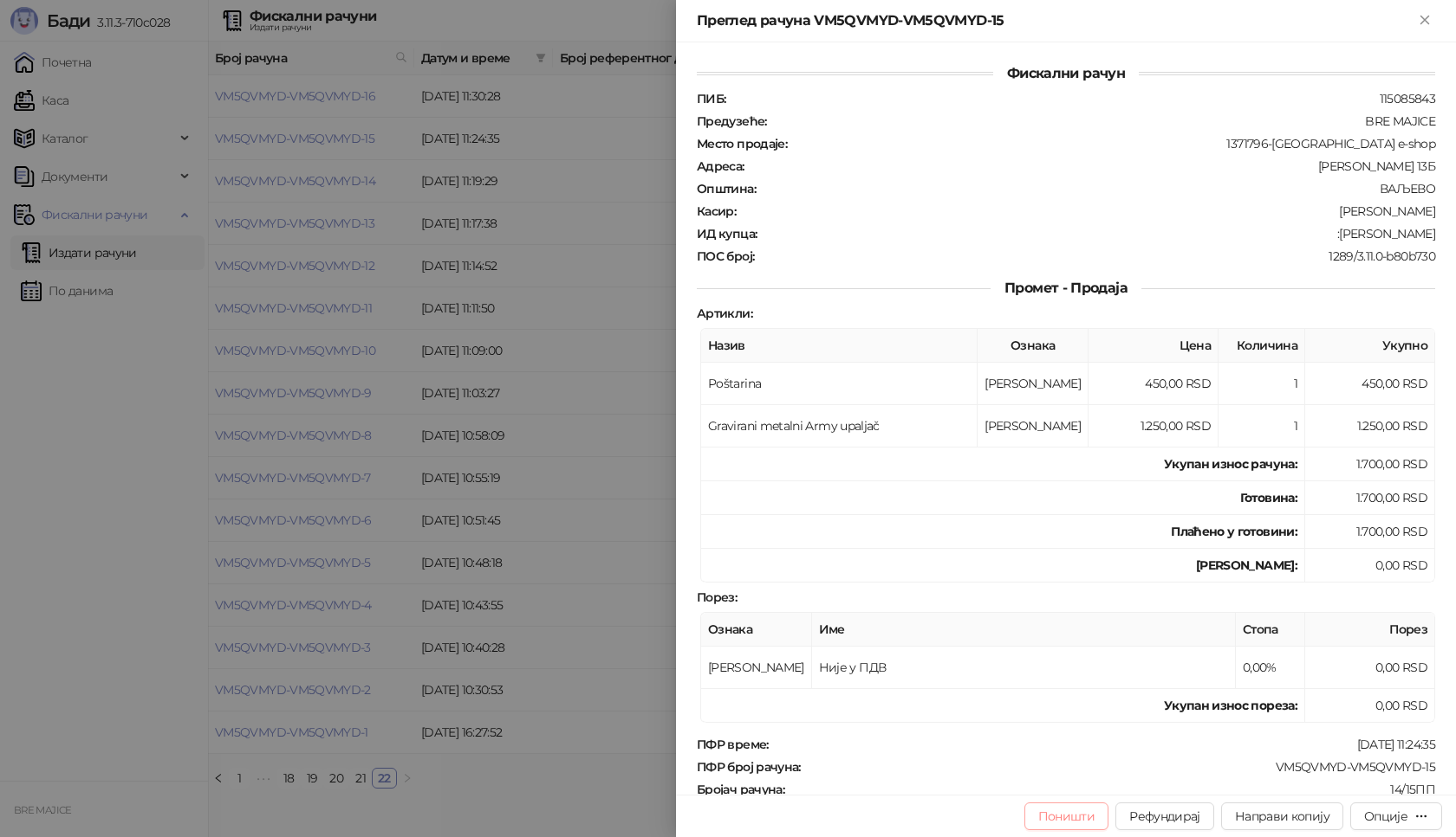
click at [1059, 816] on button "Поништи" at bounding box center [1066, 817] width 85 height 27
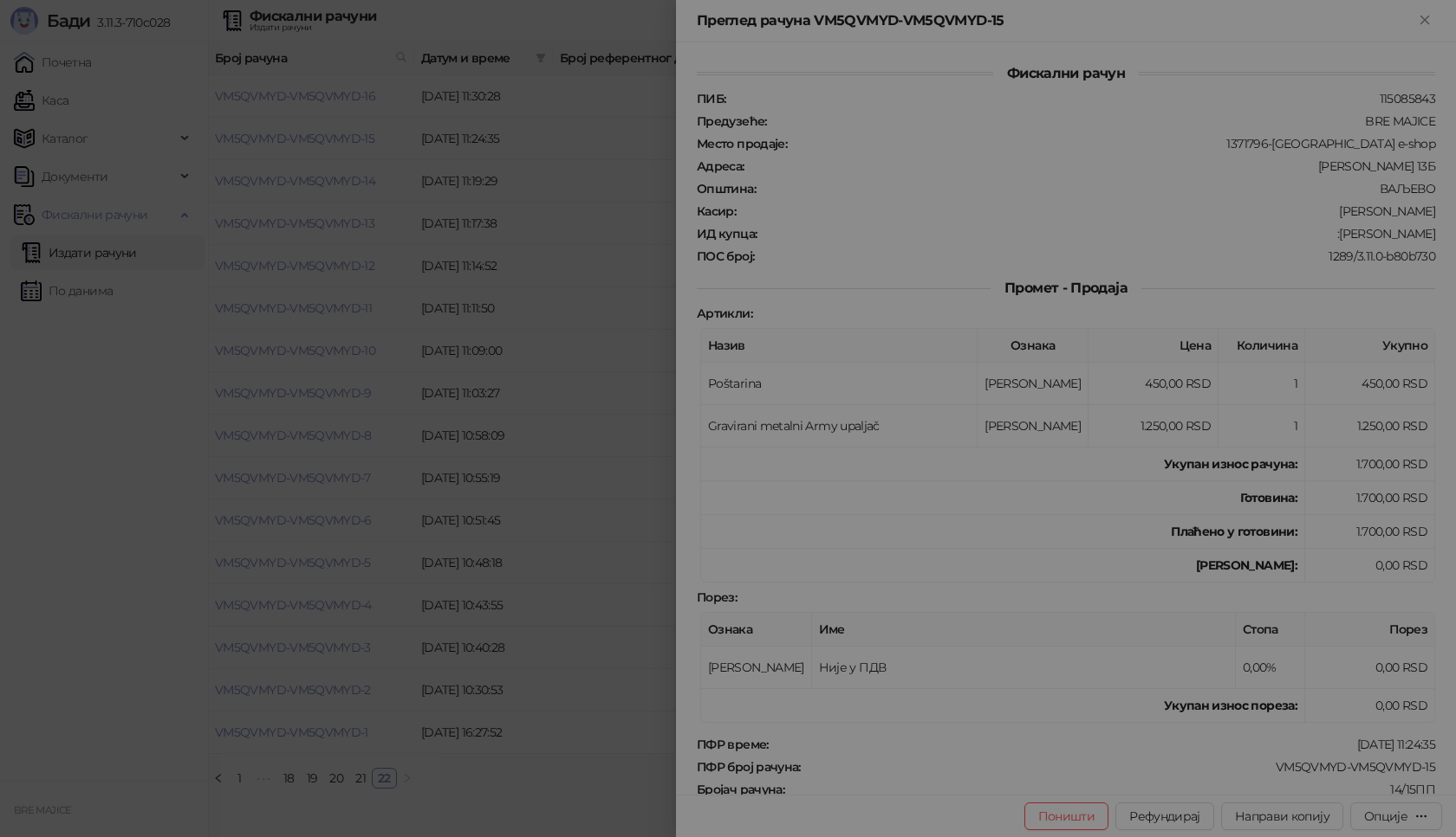
type input "**********"
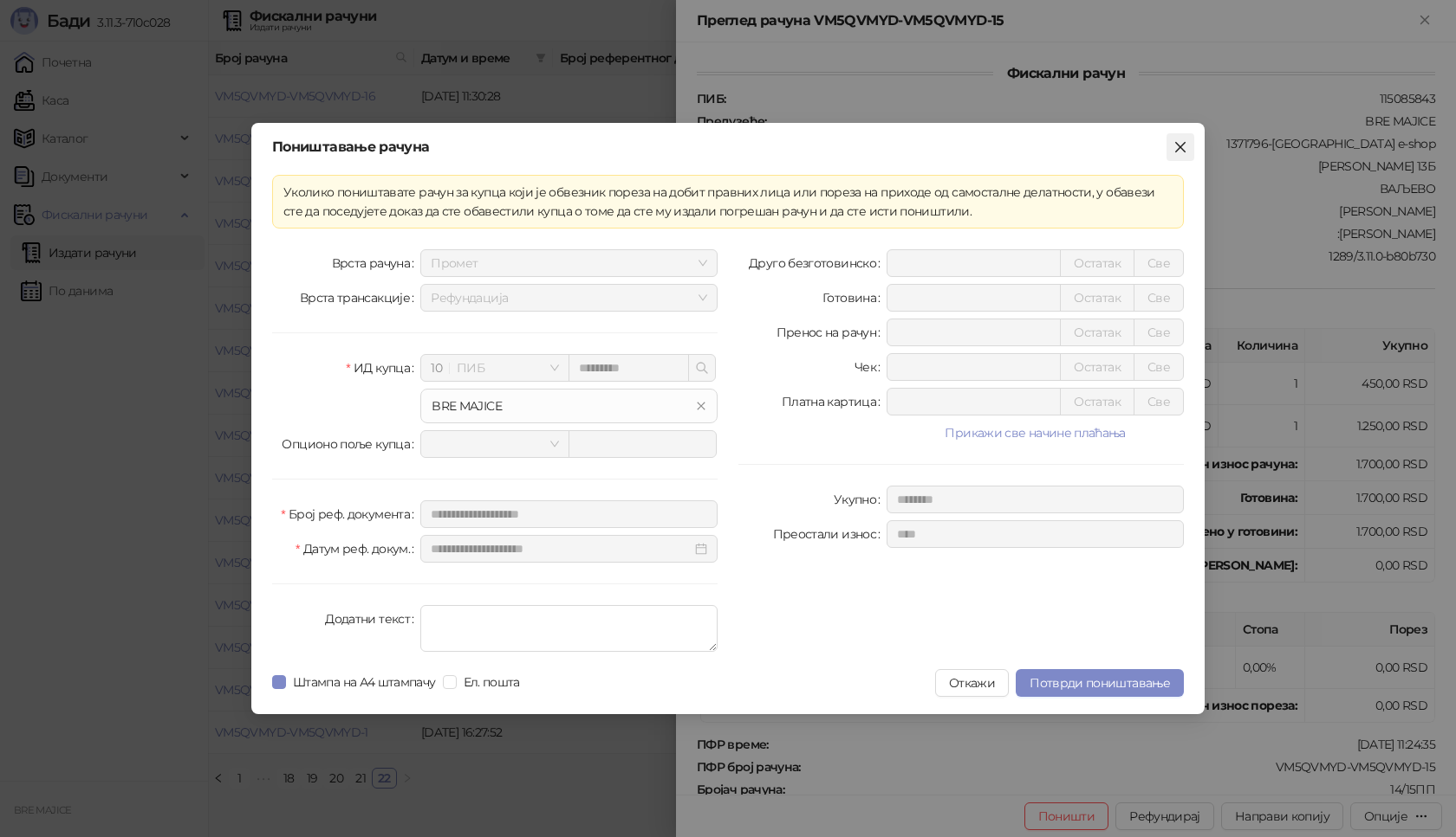
click at [1184, 139] on button "Close" at bounding box center [1180, 147] width 27 height 27
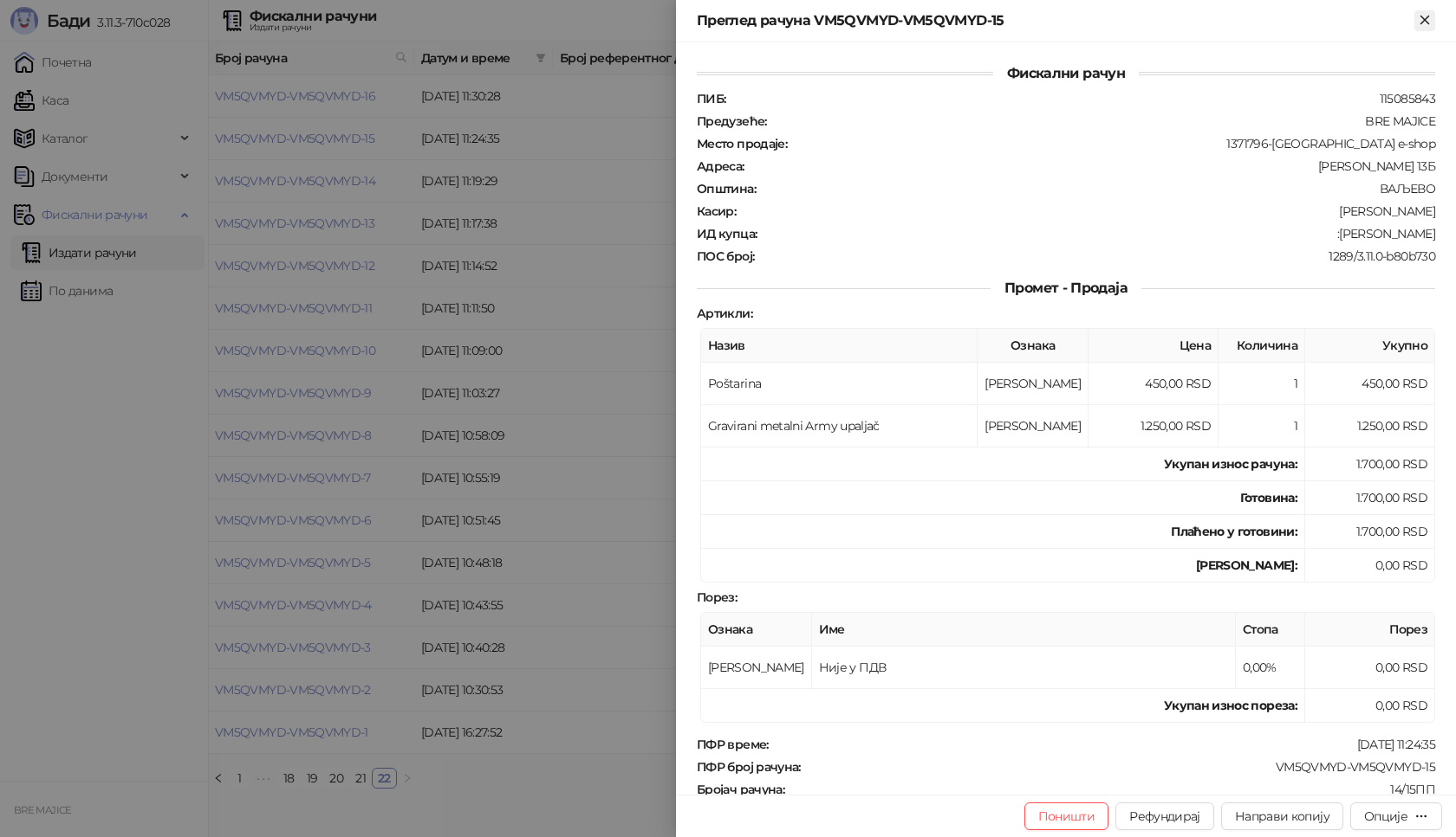
click at [1426, 18] on icon "Close" at bounding box center [1424, 19] width 8 height 8
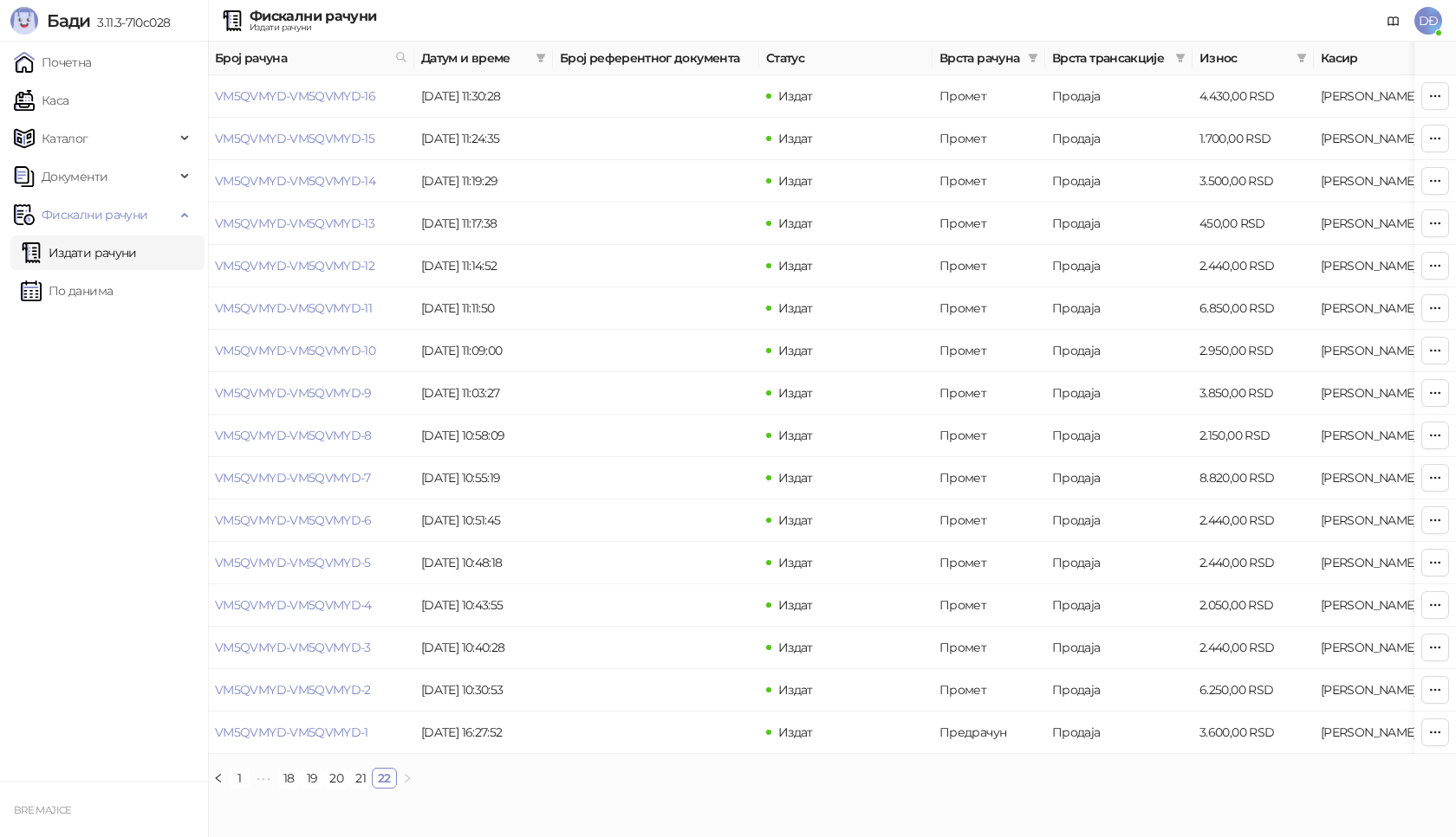
click at [1141, 803] on html "Бади 3.11.3-710c028 Почетна Каса Каталог Документи Фискални рачуни Издати рачун…" at bounding box center [728, 401] width 1456 height 803
click at [261, 138] on link "VM5QVMYD-VM5QVMYD-15" at bounding box center [295, 138] width 160 height 16
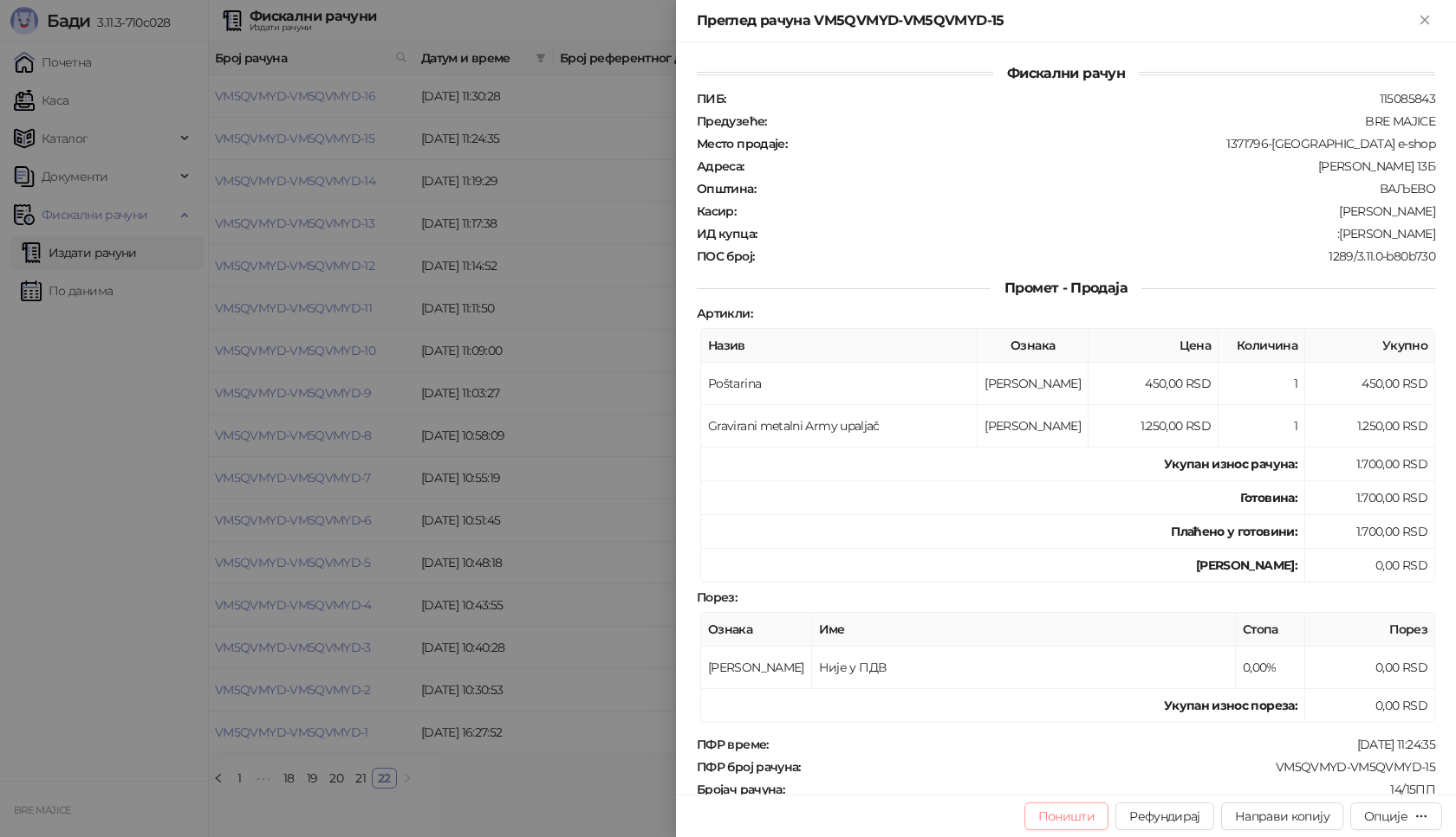
click at [1048, 819] on button "Поништи" at bounding box center [1066, 817] width 85 height 27
type input "**********"
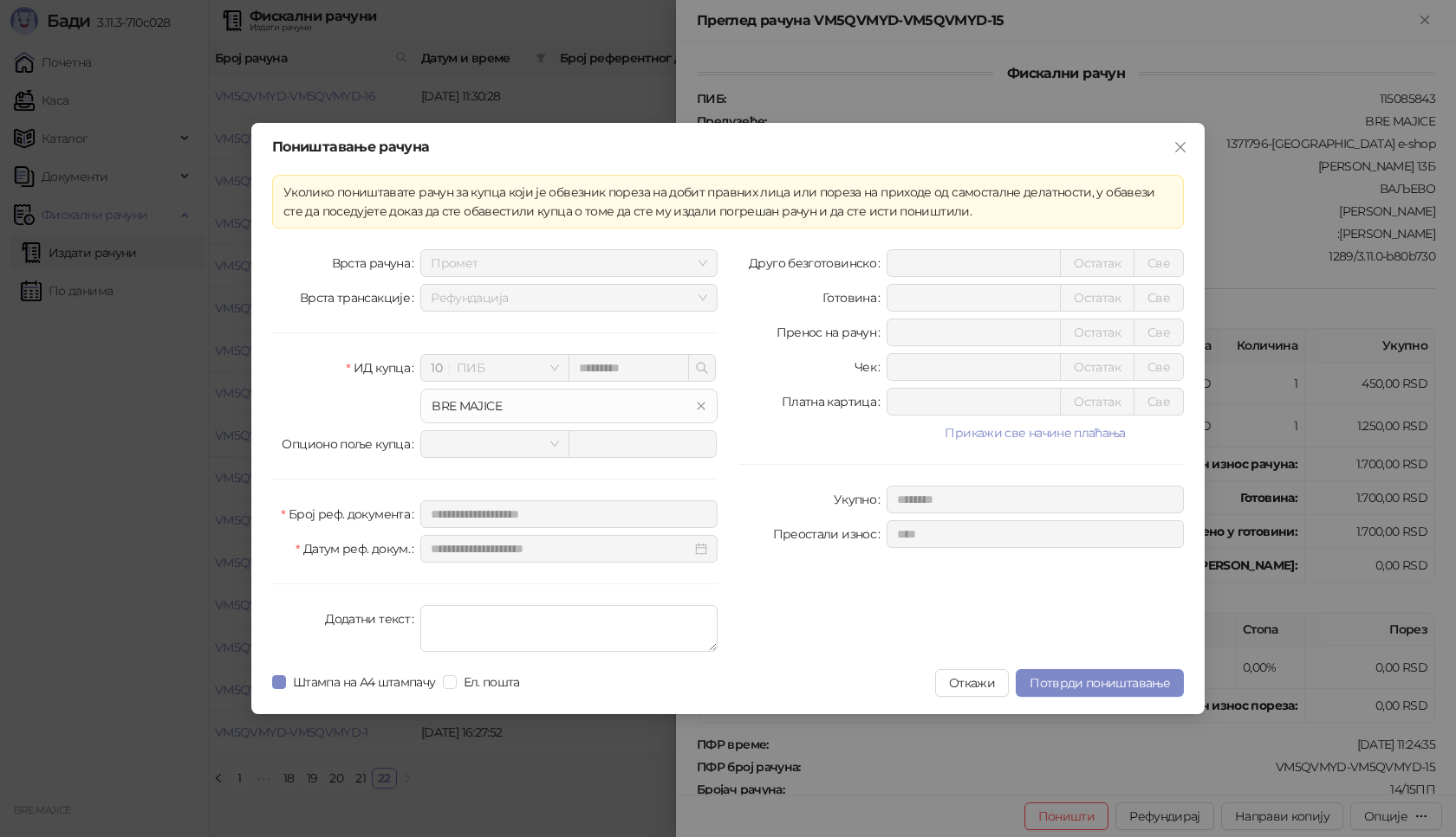
click at [599, 370] on input "*********" at bounding box center [629, 367] width 120 height 27
click at [600, 369] on input "*********" at bounding box center [629, 367] width 120 height 27
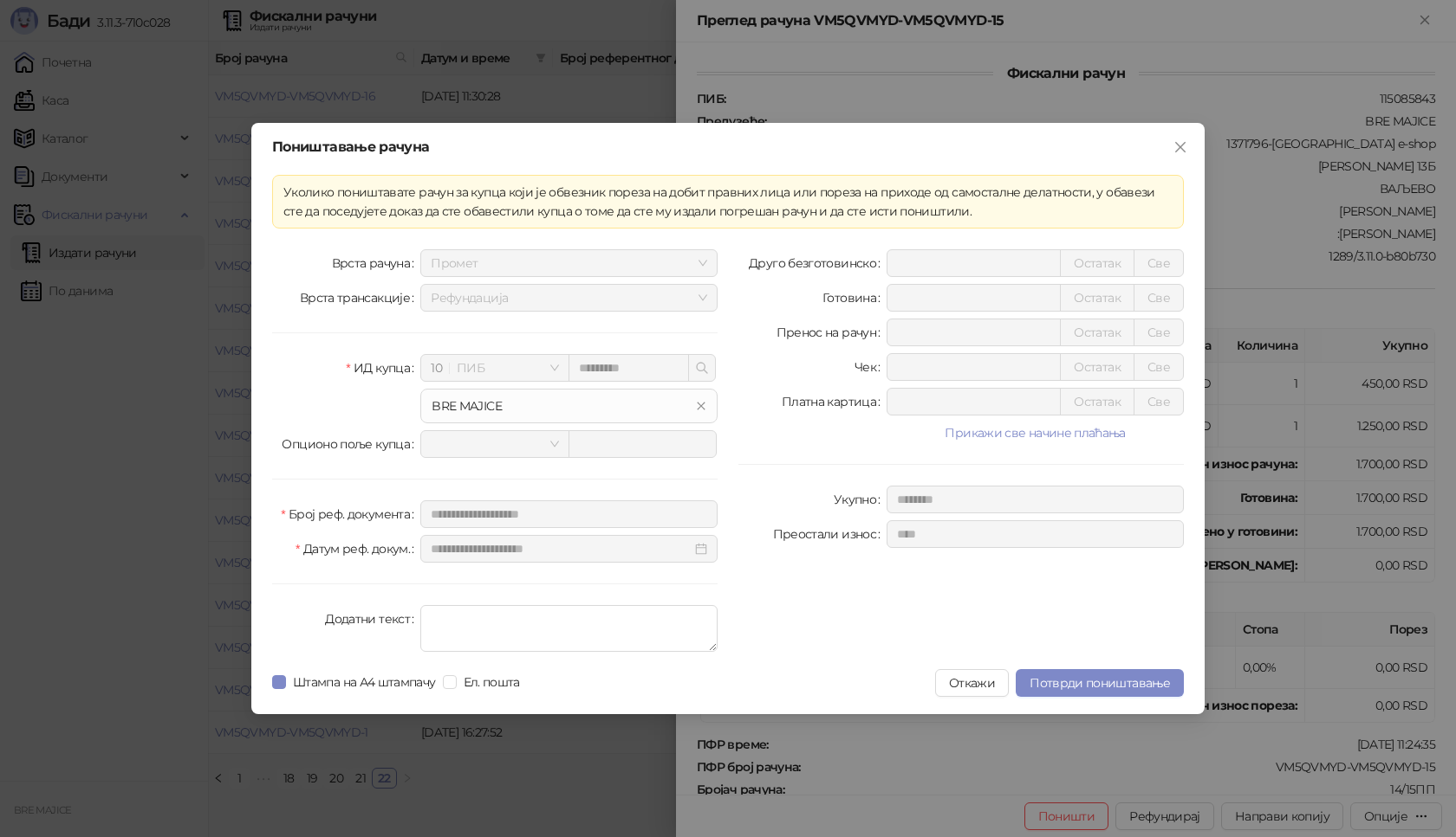
click at [600, 369] on input "*********" at bounding box center [629, 367] width 120 height 27
click at [931, 168] on div "**********" at bounding box center [727, 418] width 953 height 592
drag, startPoint x: 1180, startPoint y: 147, endPoint x: 1251, endPoint y: 105, distance: 82.5
click at [1183, 147] on icon "close" at bounding box center [1180, 147] width 14 height 14
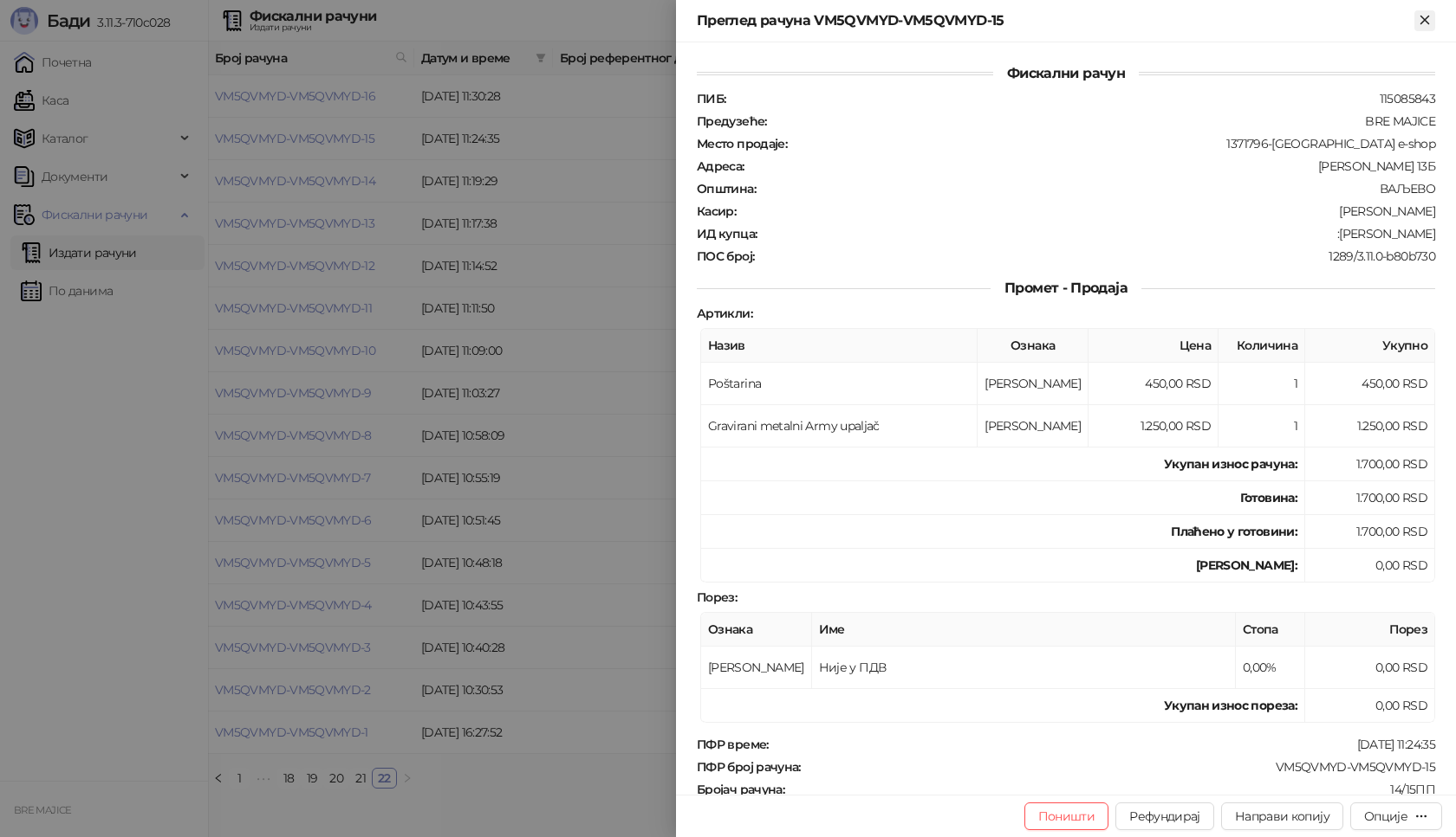
click at [1434, 16] on button "Close" at bounding box center [1424, 20] width 21 height 21
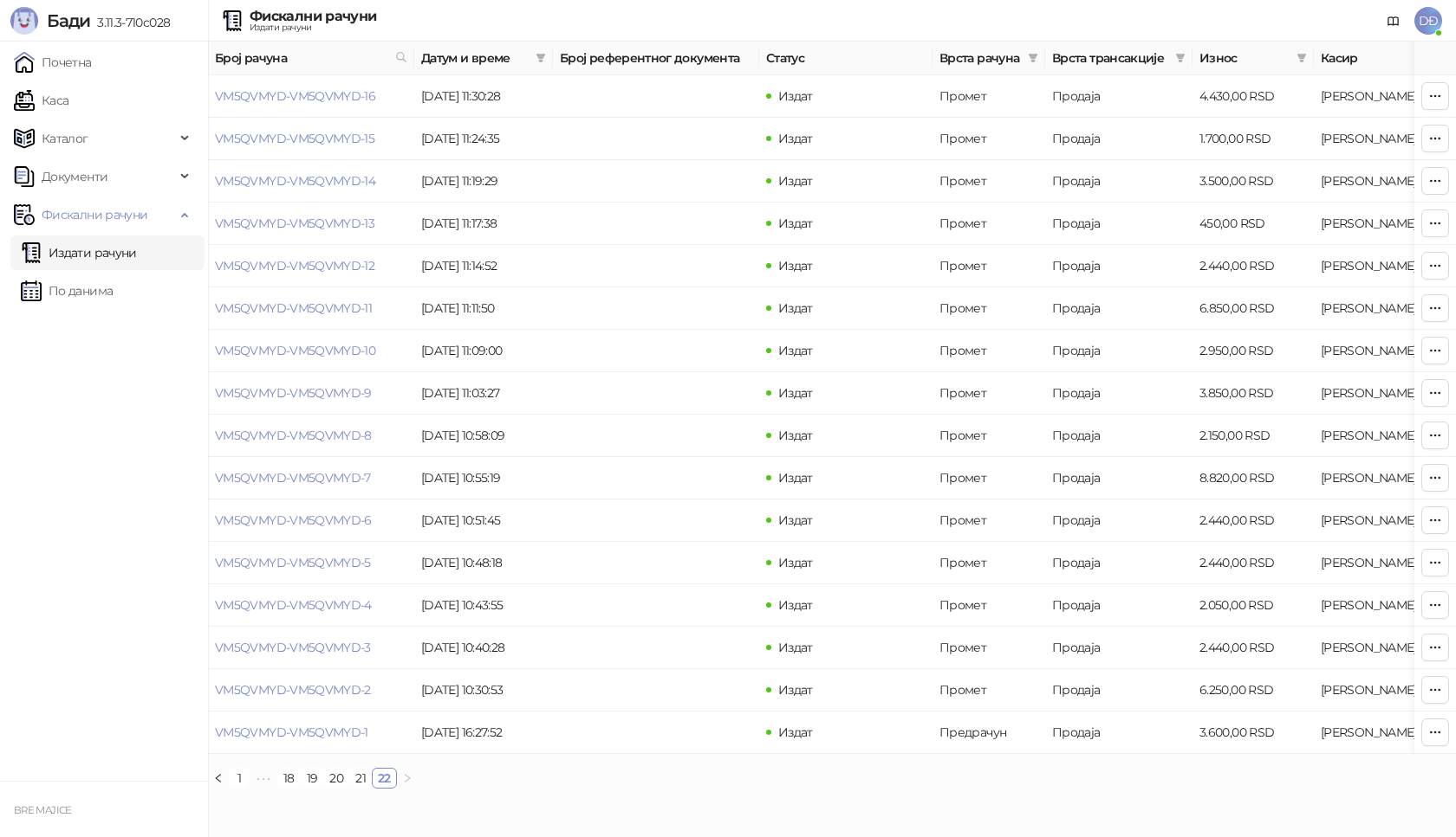
click at [1429, 24] on span "DĐ" at bounding box center [1428, 21] width 27 height 27
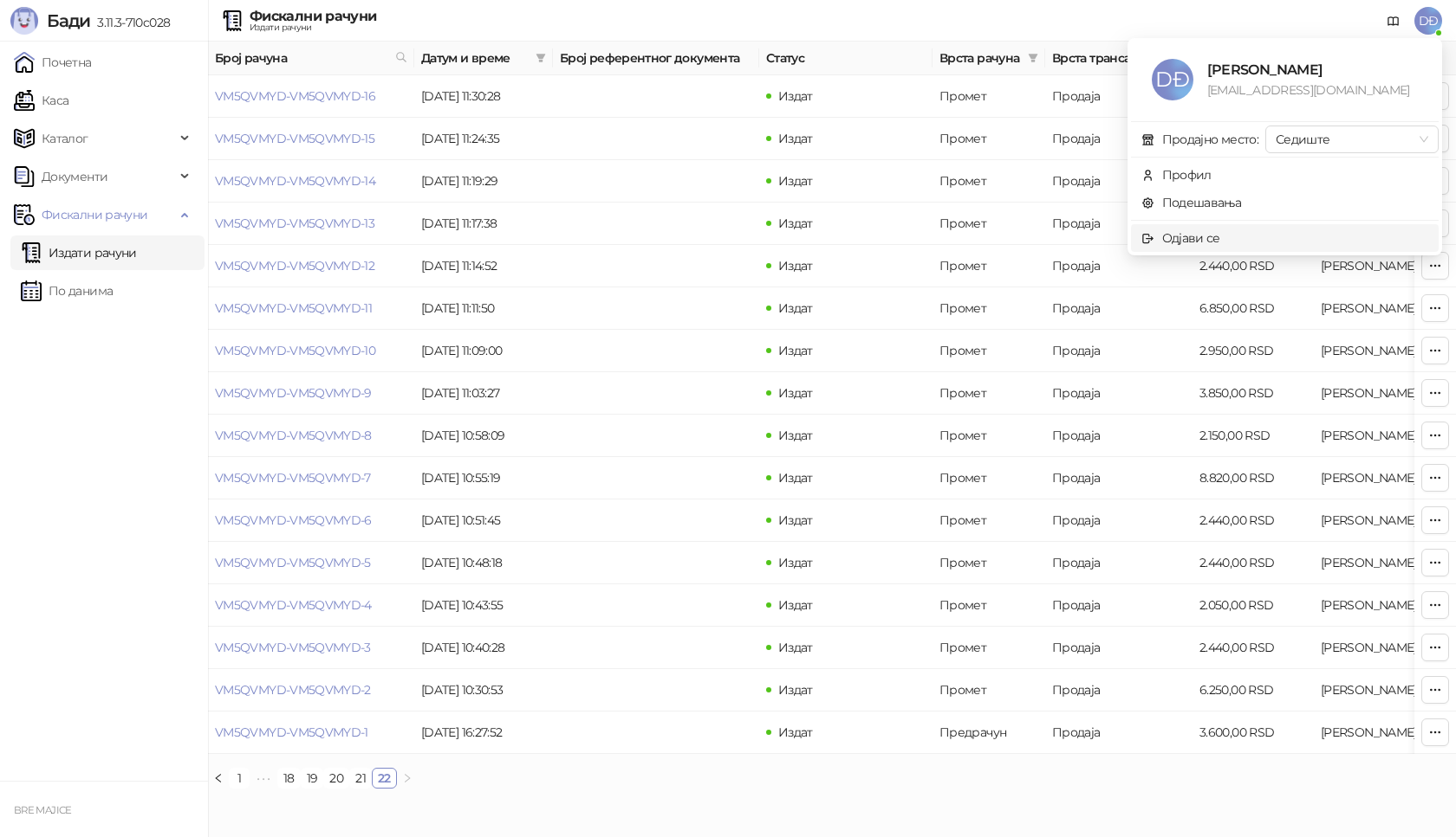
click at [1180, 236] on div "Одјави се" at bounding box center [1191, 238] width 58 height 19
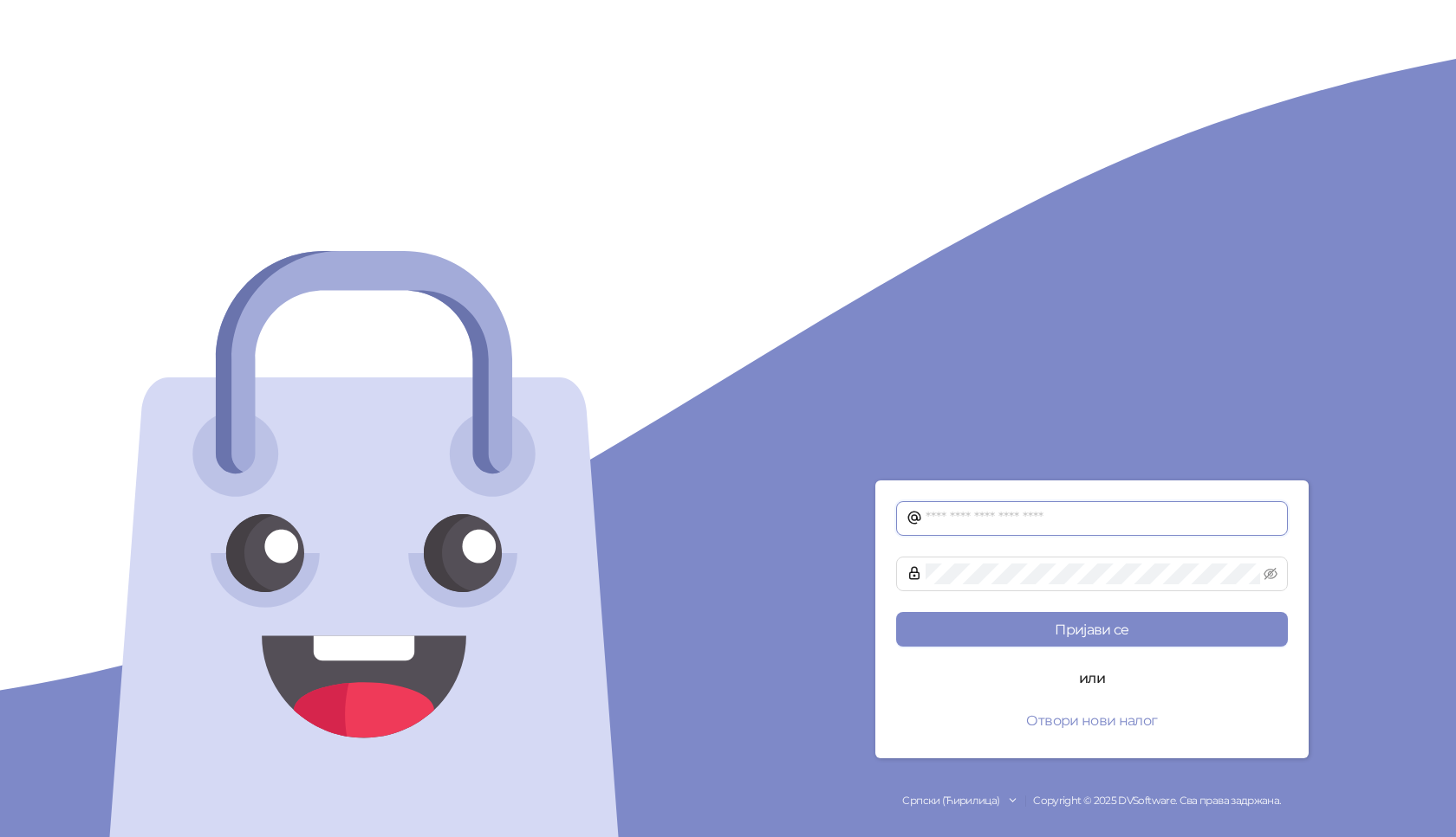
click at [961, 522] on input "text" at bounding box center [1101, 519] width 352 height 21
type input "**********"
click at [896, 613] on button "Пријави се" at bounding box center [1091, 630] width 391 height 35
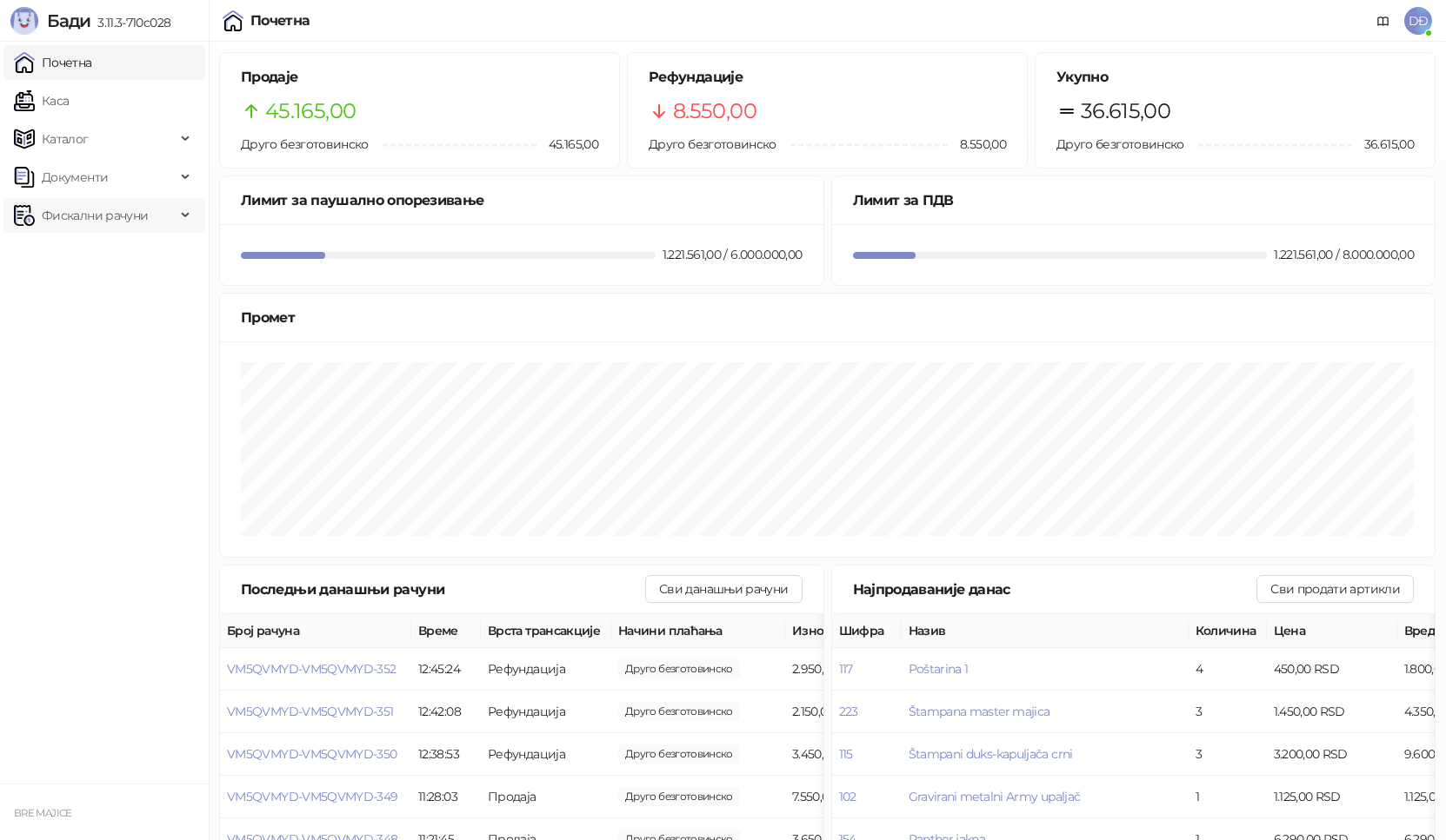
click at [88, 213] on span "Фискални рачуни" at bounding box center [95, 216] width 106 height 35
click at [81, 256] on link "Издати рачуни" at bounding box center [79, 253] width 116 height 35
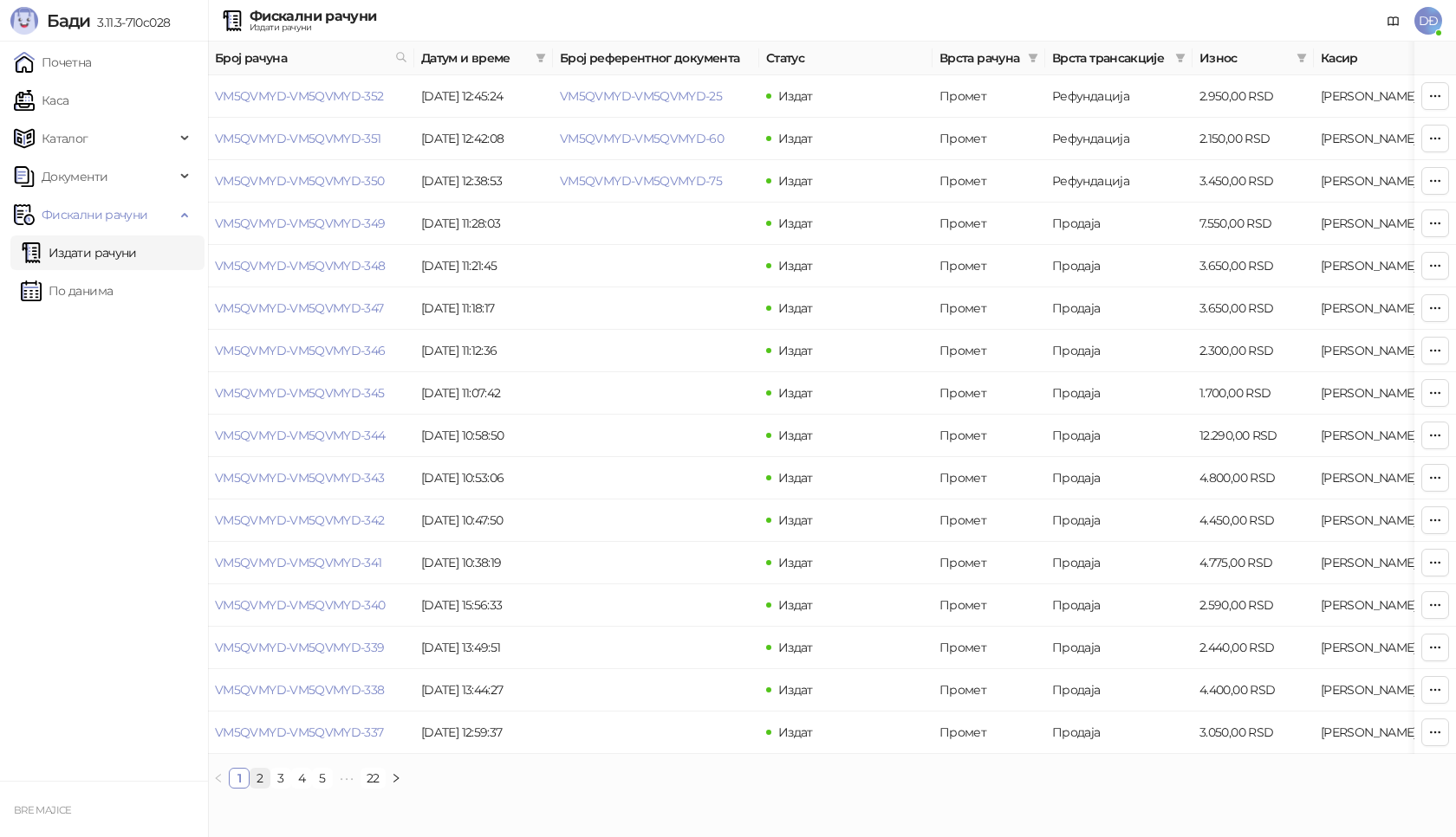
click at [261, 788] on link "2" at bounding box center [260, 778] width 19 height 19
drag, startPoint x: 386, startPoint y: 97, endPoint x: 218, endPoint y: 92, distance: 168.1
click at [218, 92] on td "VM5QVMYD-VM5QVMYD-336" at bounding box center [311, 97] width 206 height 43
copy link "VM5QVMYD-VM5QVMYD-336"
click at [400, 47] on span at bounding box center [400, 57] width 19 height 26
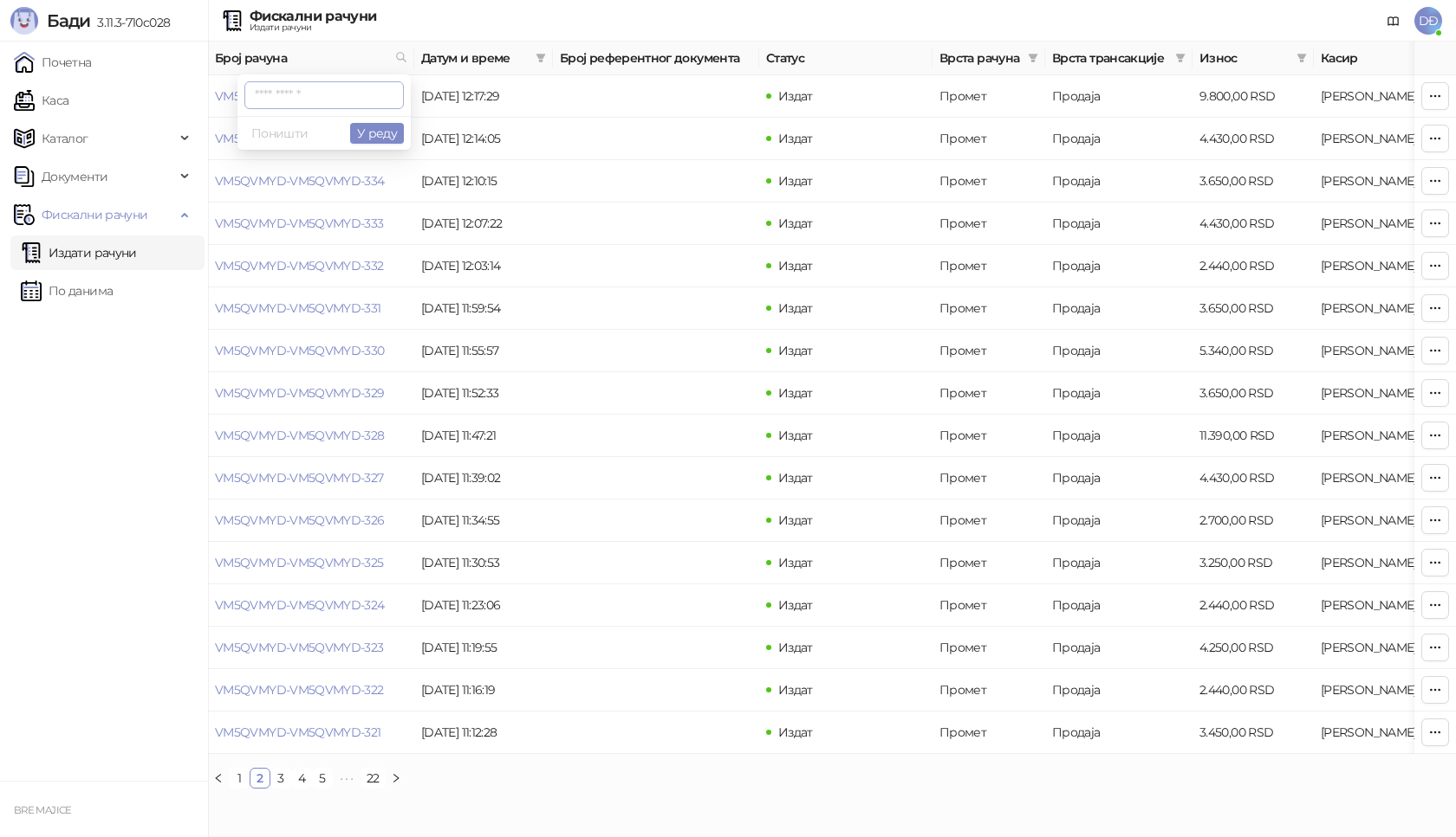
click at [353, 96] on input "text" at bounding box center [324, 95] width 160 height 27
drag, startPoint x: 374, startPoint y: 94, endPoint x: 404, endPoint y: 95, distance: 30.0
click at [404, 95] on div "**********" at bounding box center [321, 96] width 181 height 42
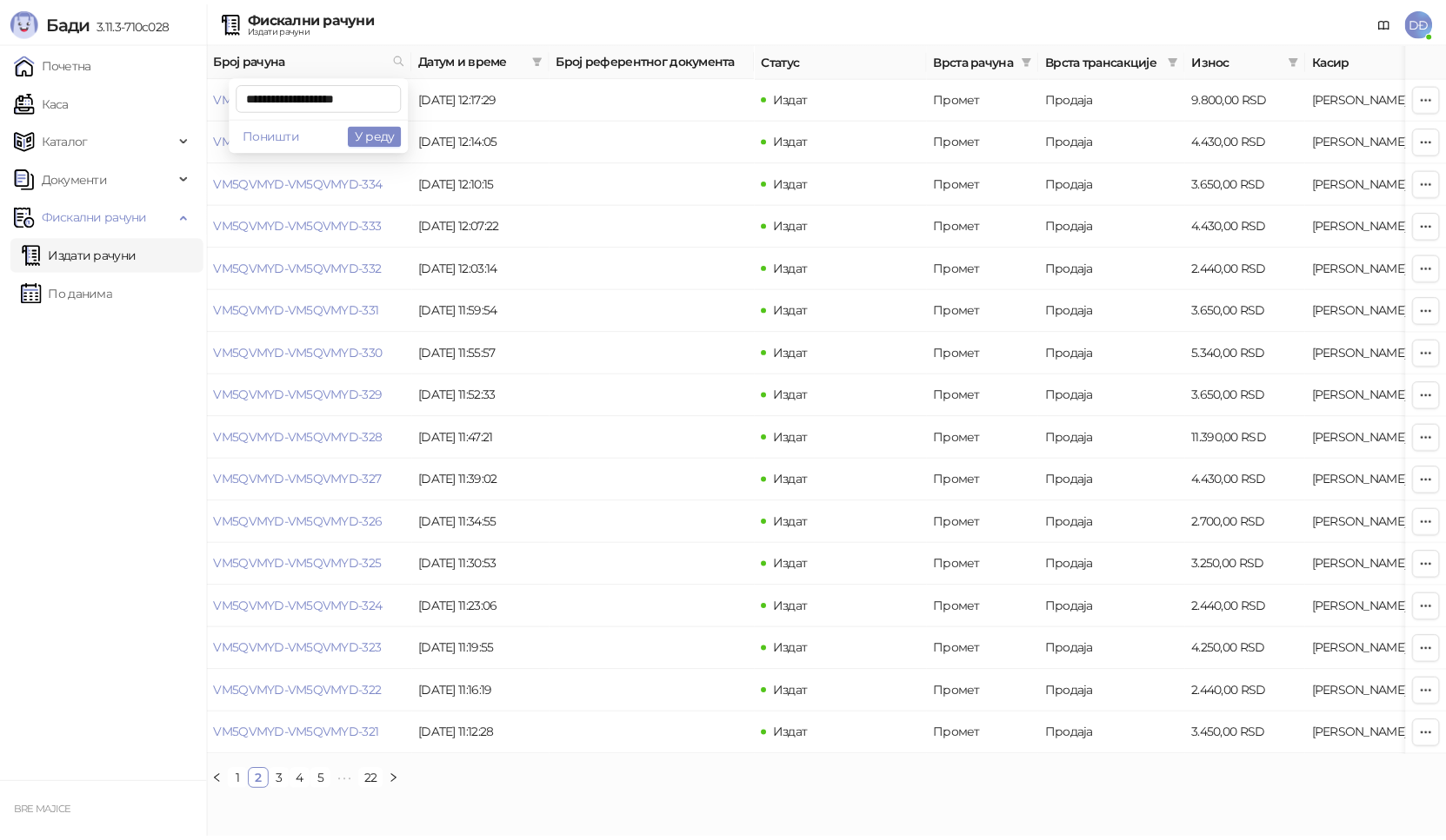
scroll to position [0, 11]
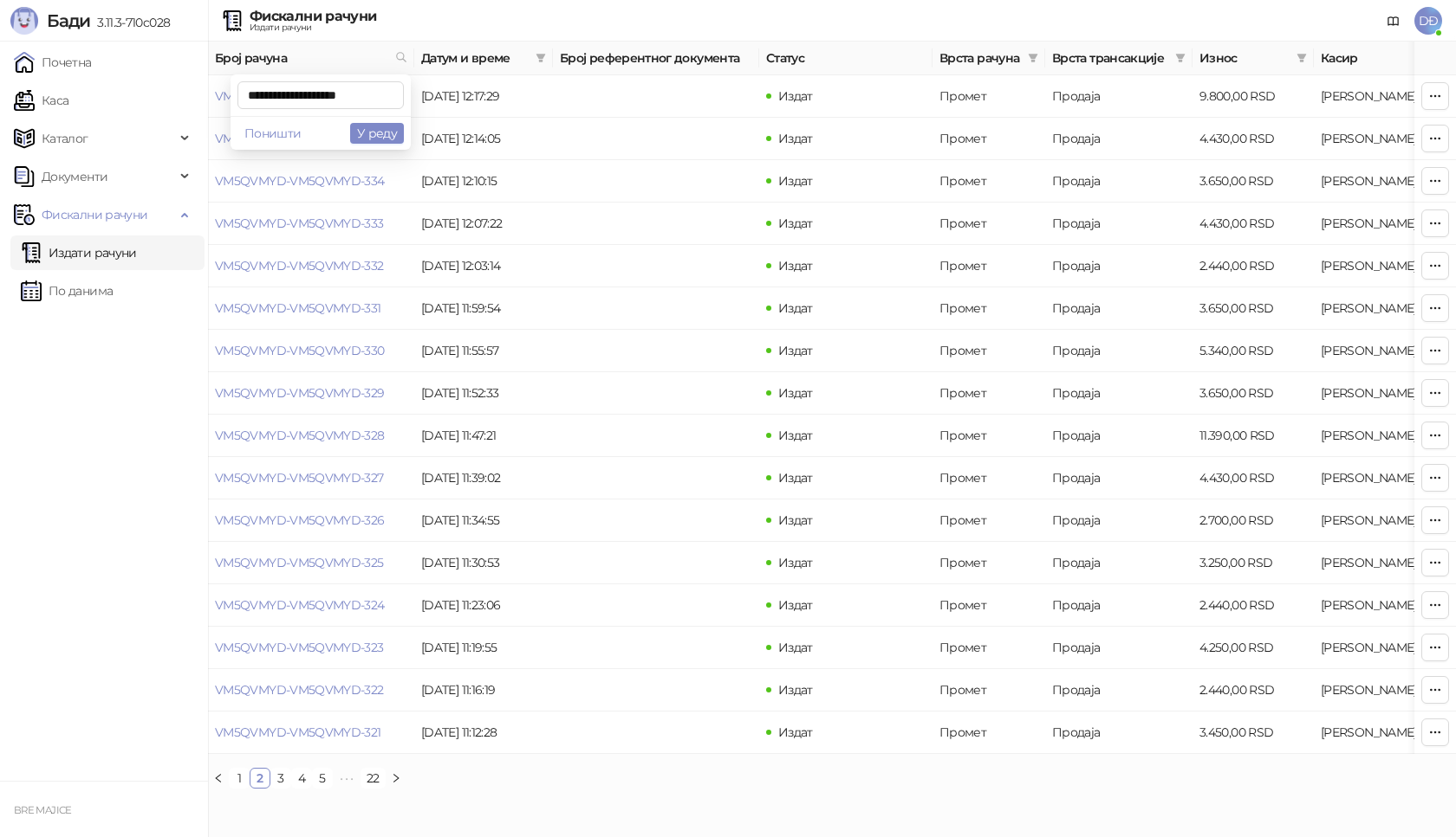
type input "**********"
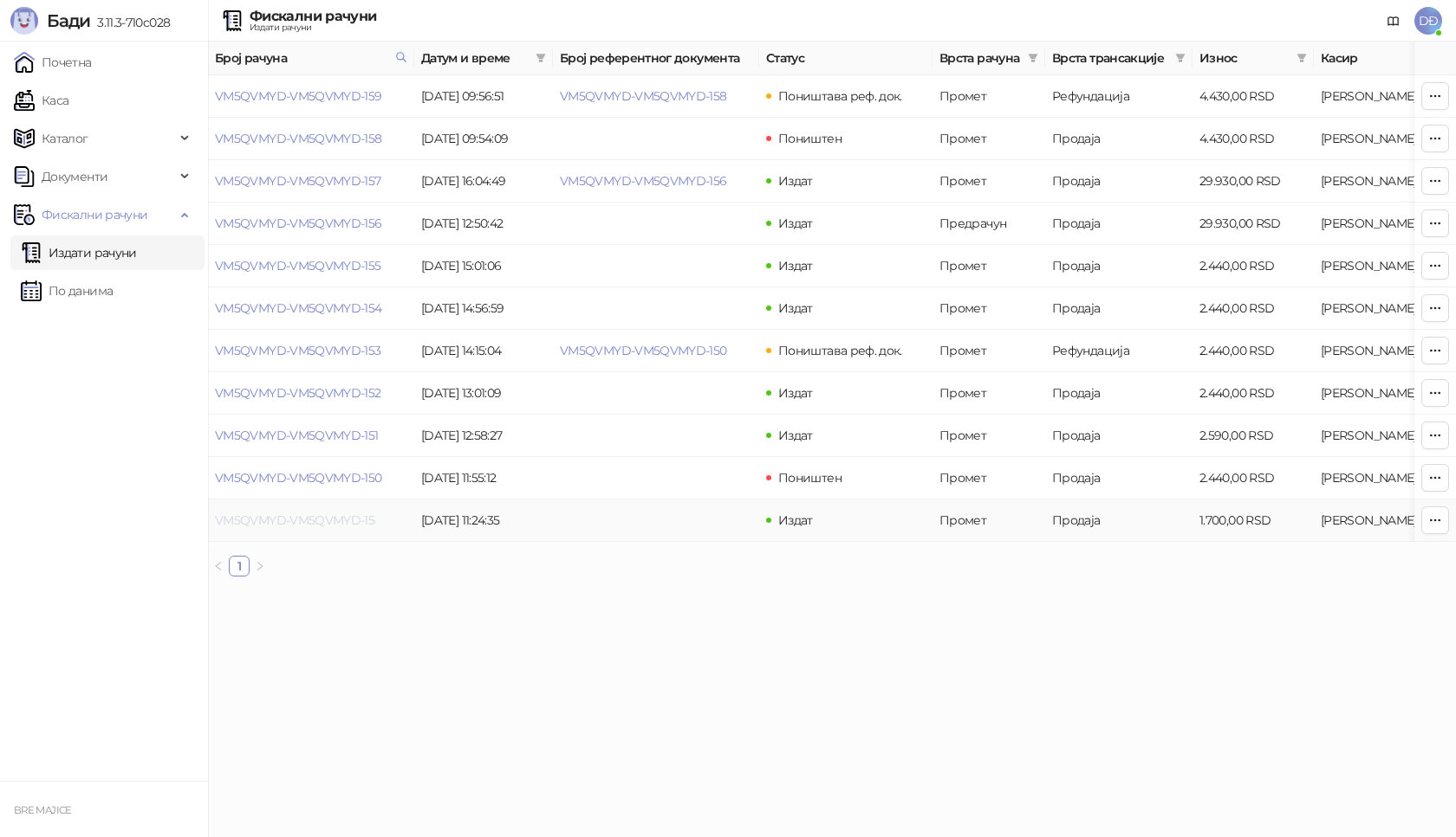
click at [251, 525] on link "VM5QVMYD-VM5QVMYD-15" at bounding box center [295, 520] width 160 height 16
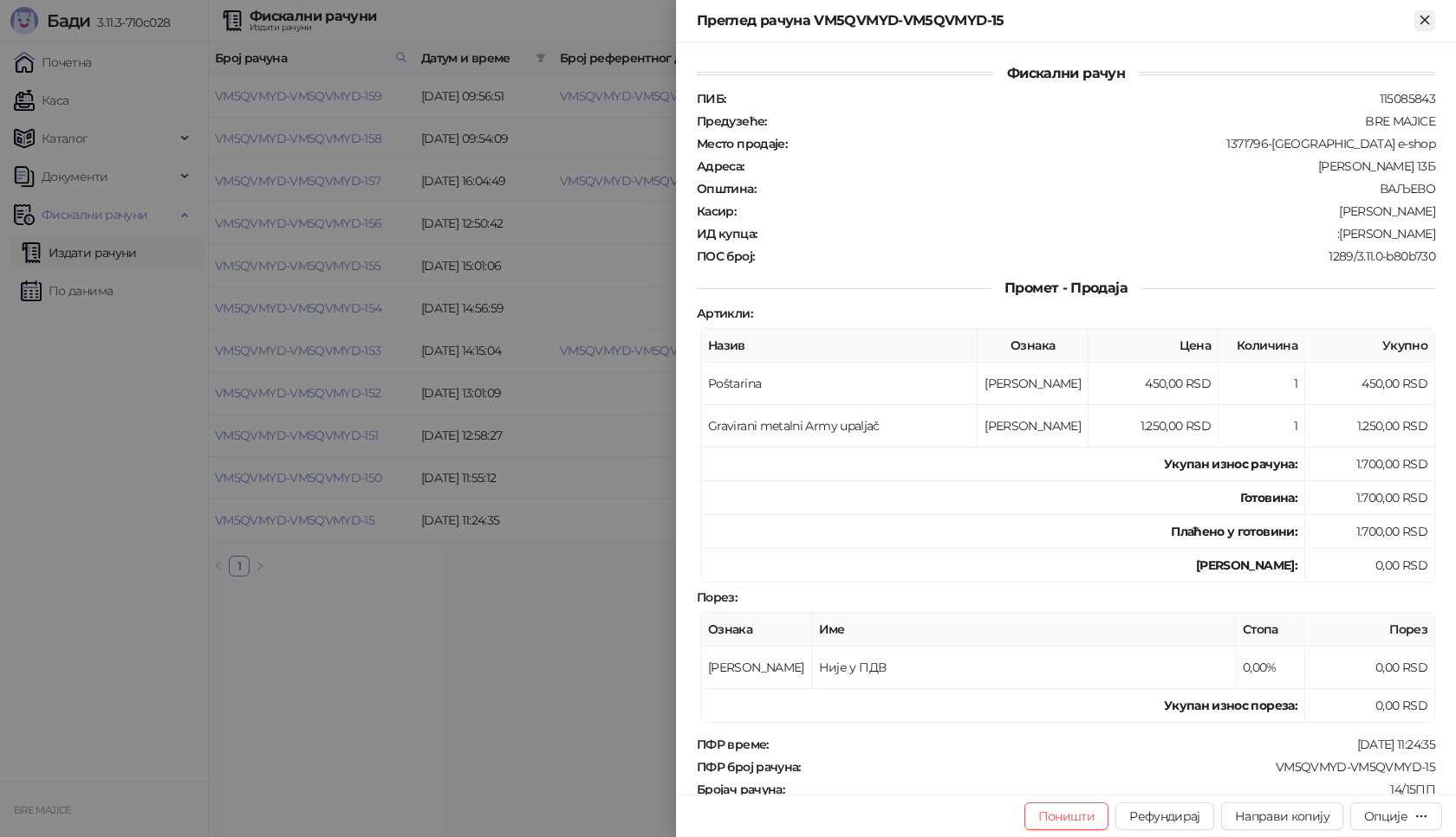
click at [1425, 22] on icon "Close" at bounding box center [1424, 19] width 8 height 8
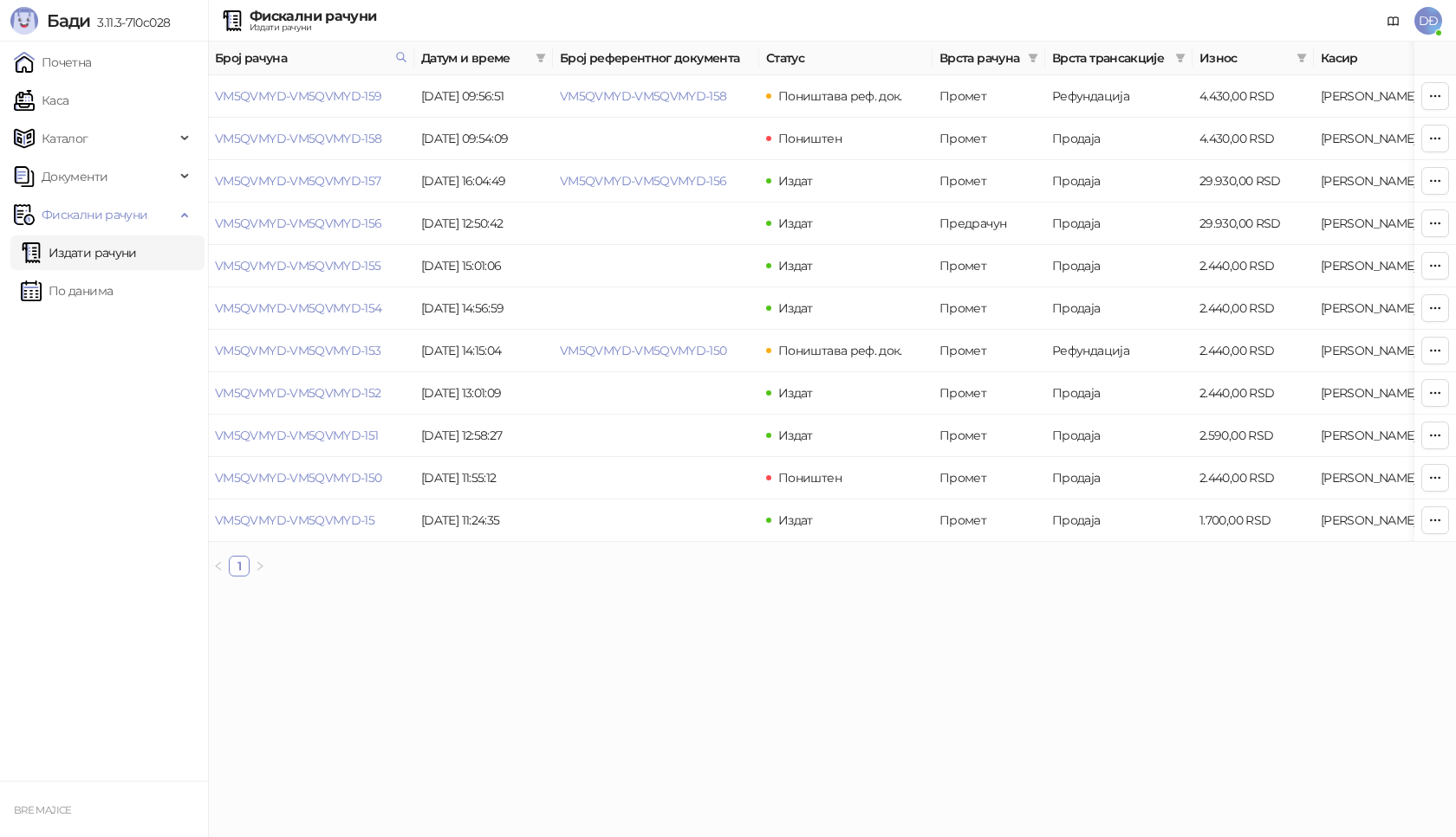
click at [108, 239] on link "Издати рачуни" at bounding box center [78, 253] width 116 height 35
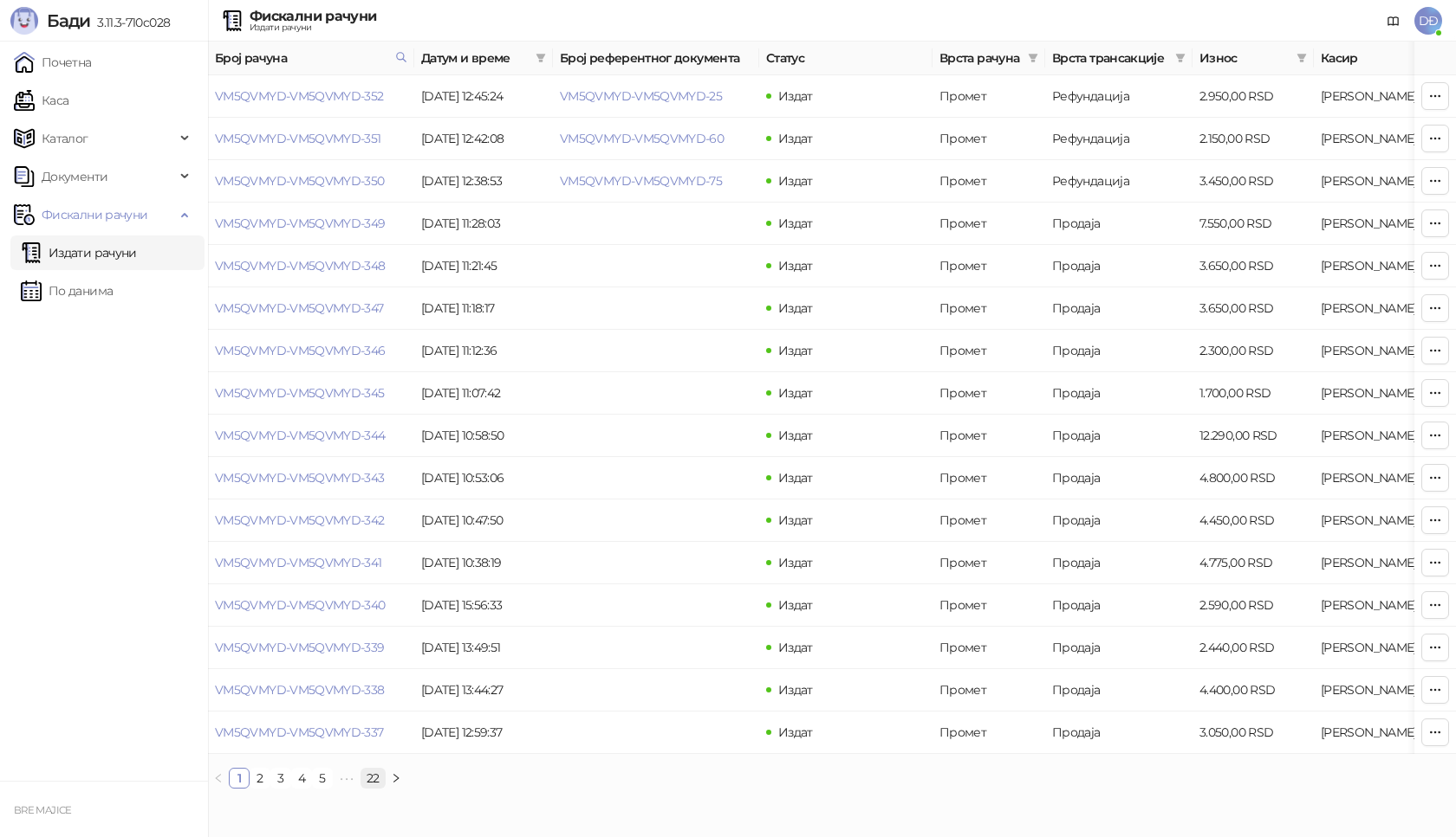
click at [376, 788] on link "22" at bounding box center [373, 778] width 24 height 19
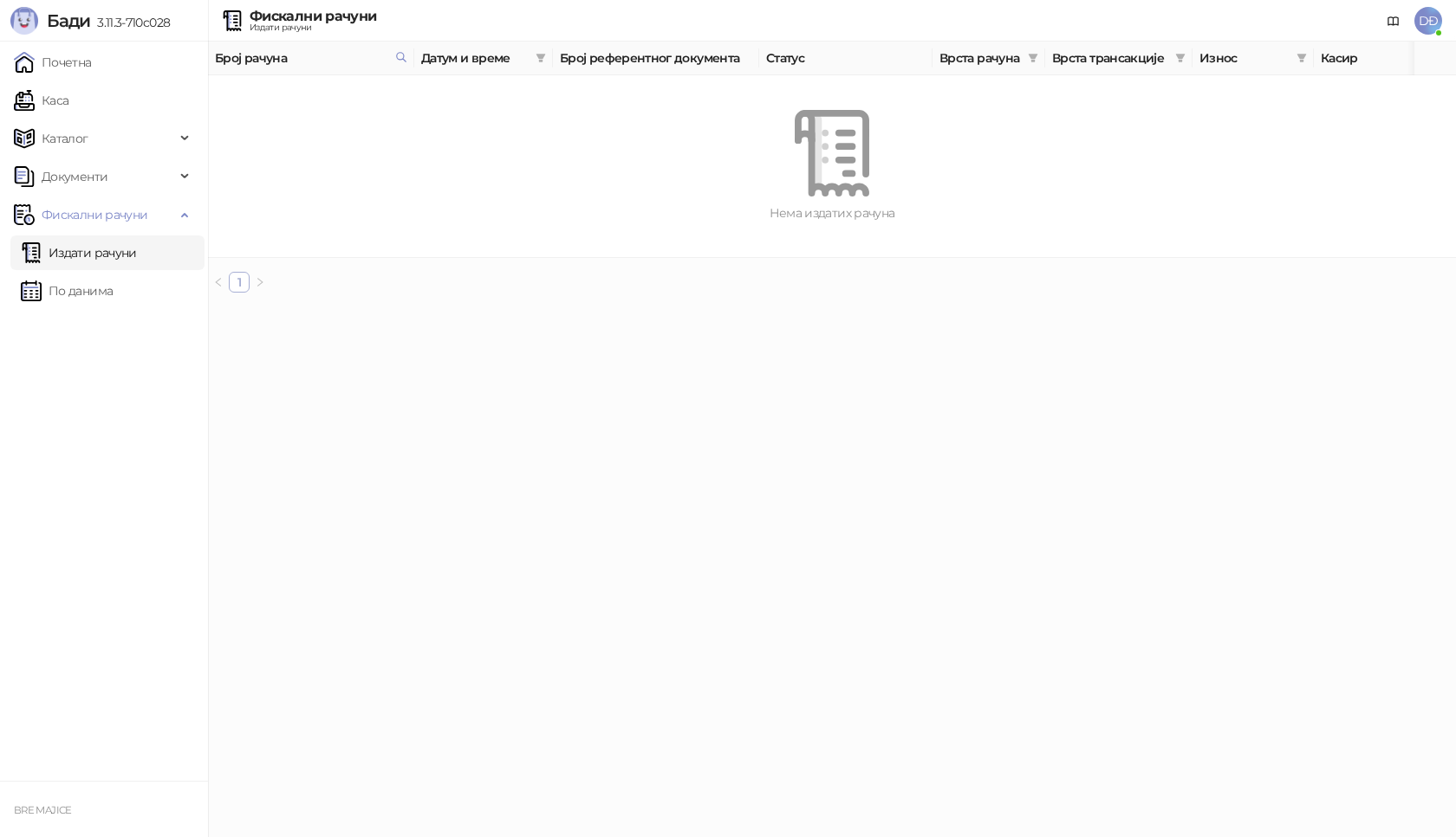
click at [240, 292] on link "1" at bounding box center [239, 282] width 19 height 19
click at [120, 243] on link "Издати рачуни" at bounding box center [78, 253] width 116 height 35
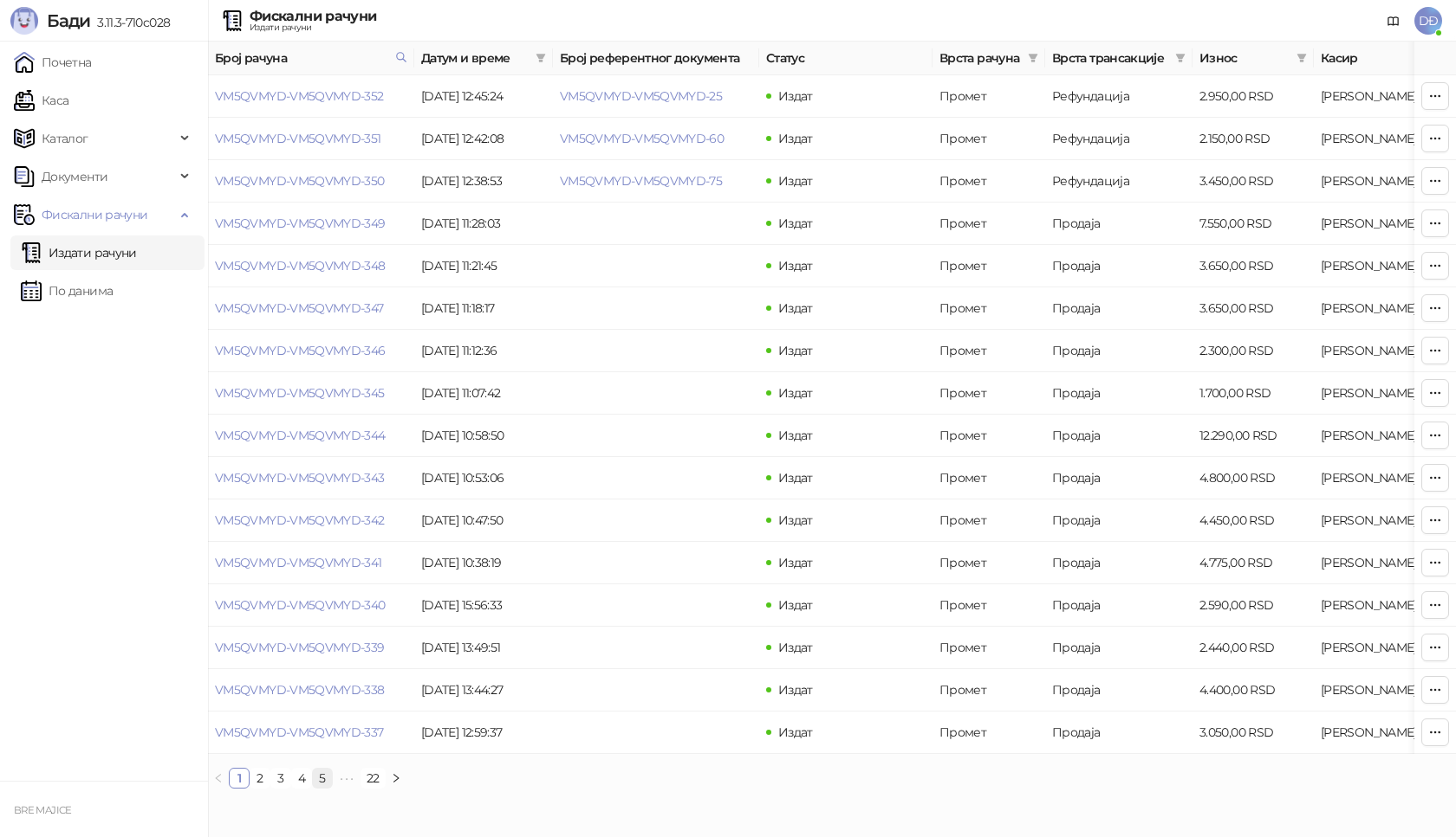
click at [320, 788] on link "5" at bounding box center [322, 778] width 19 height 19
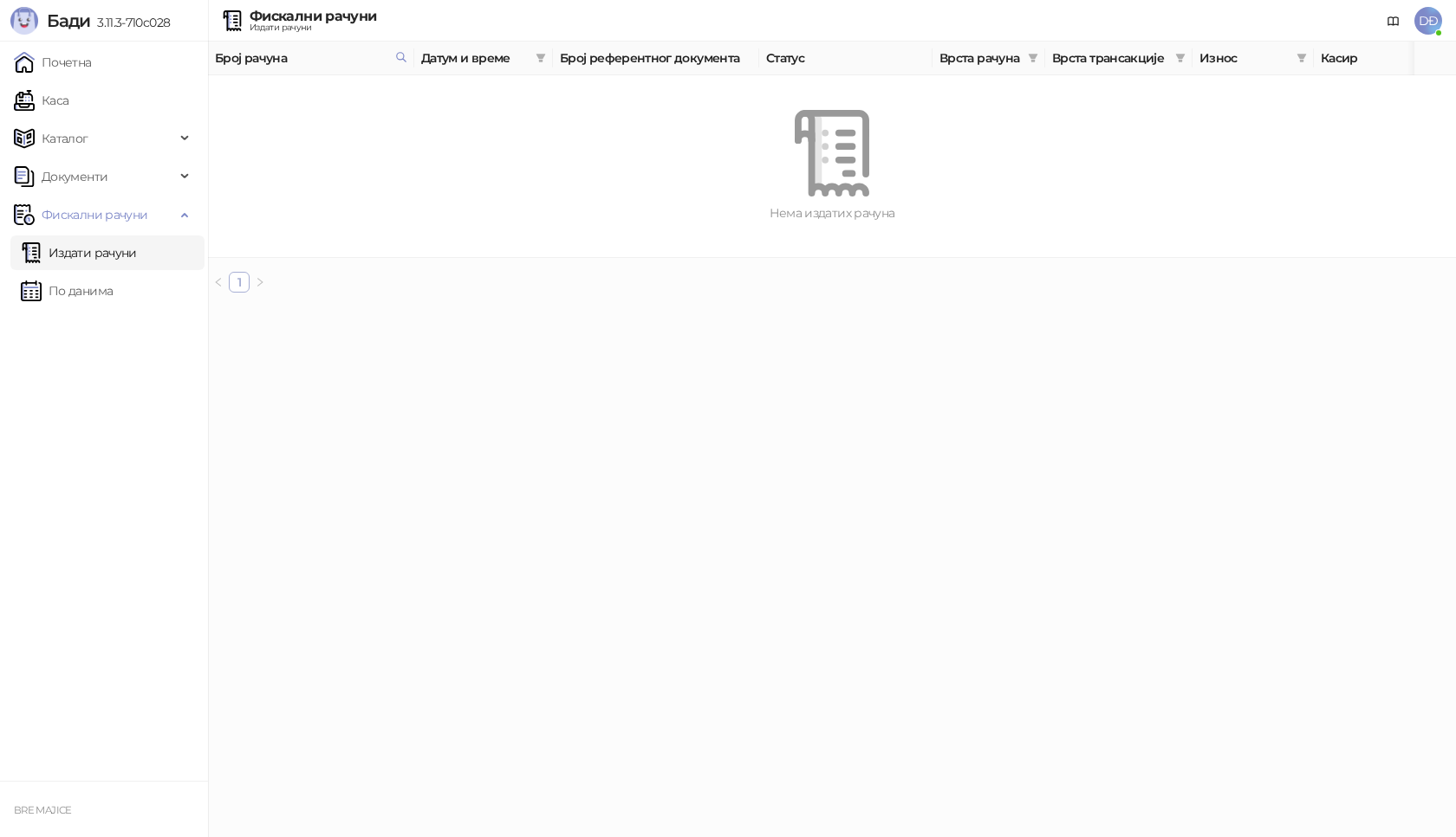
click at [234, 292] on link "1" at bounding box center [239, 282] width 19 height 19
click at [44, 258] on link "Издати рачуни" at bounding box center [78, 253] width 116 height 35
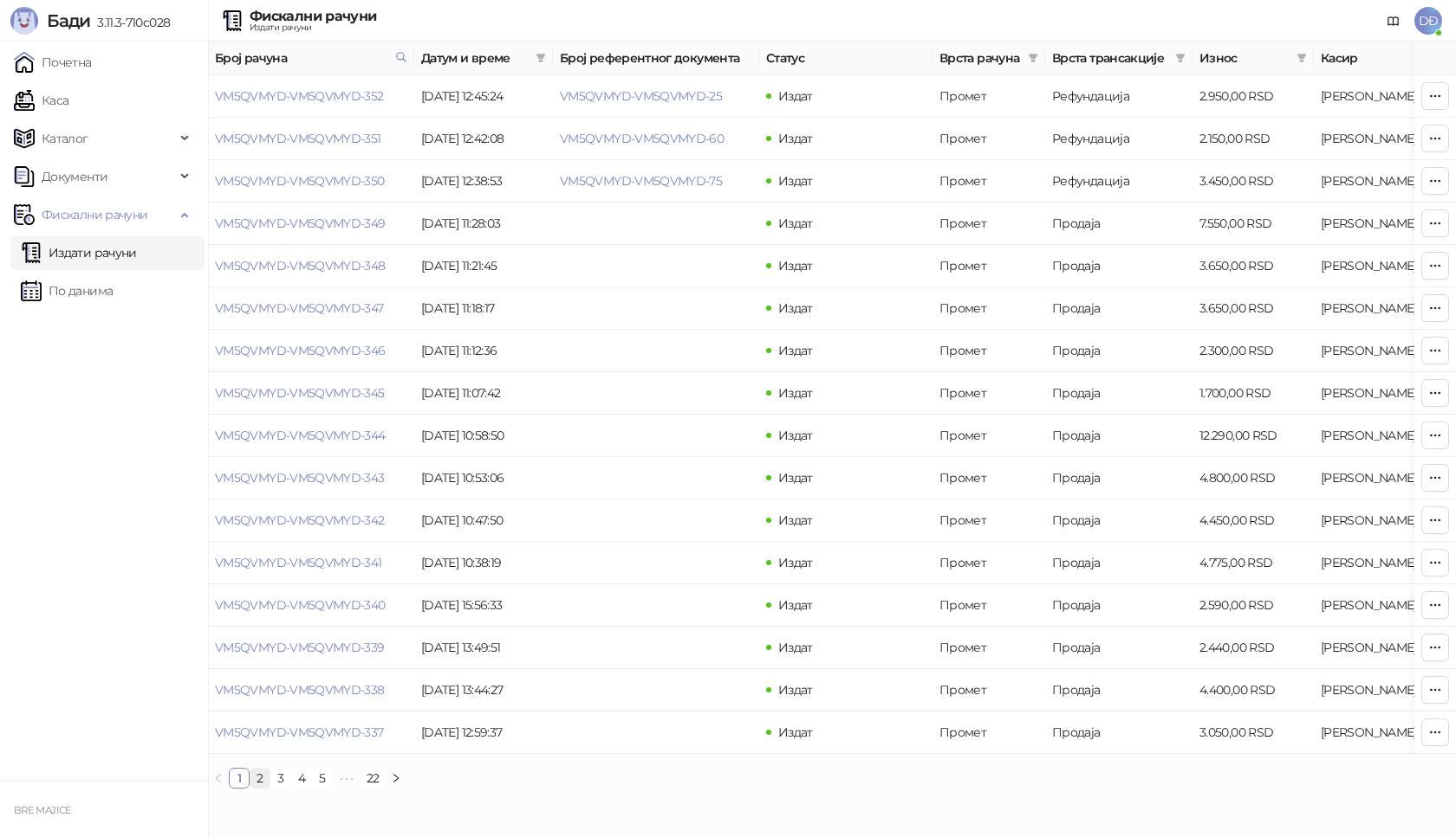
click at [254, 788] on link "2" at bounding box center [260, 778] width 19 height 19
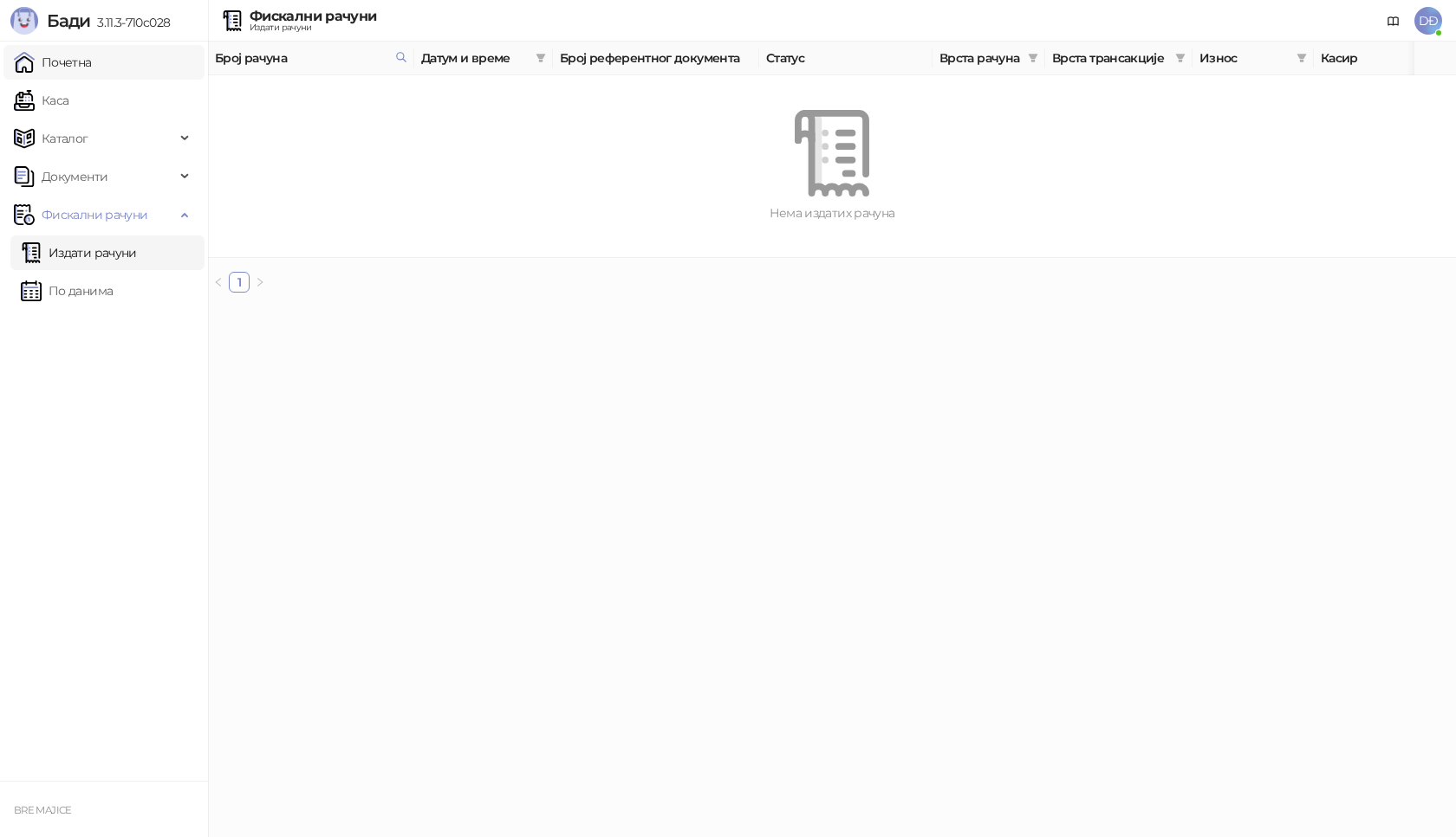
click at [77, 56] on link "Почетна" at bounding box center [52, 62] width 78 height 35
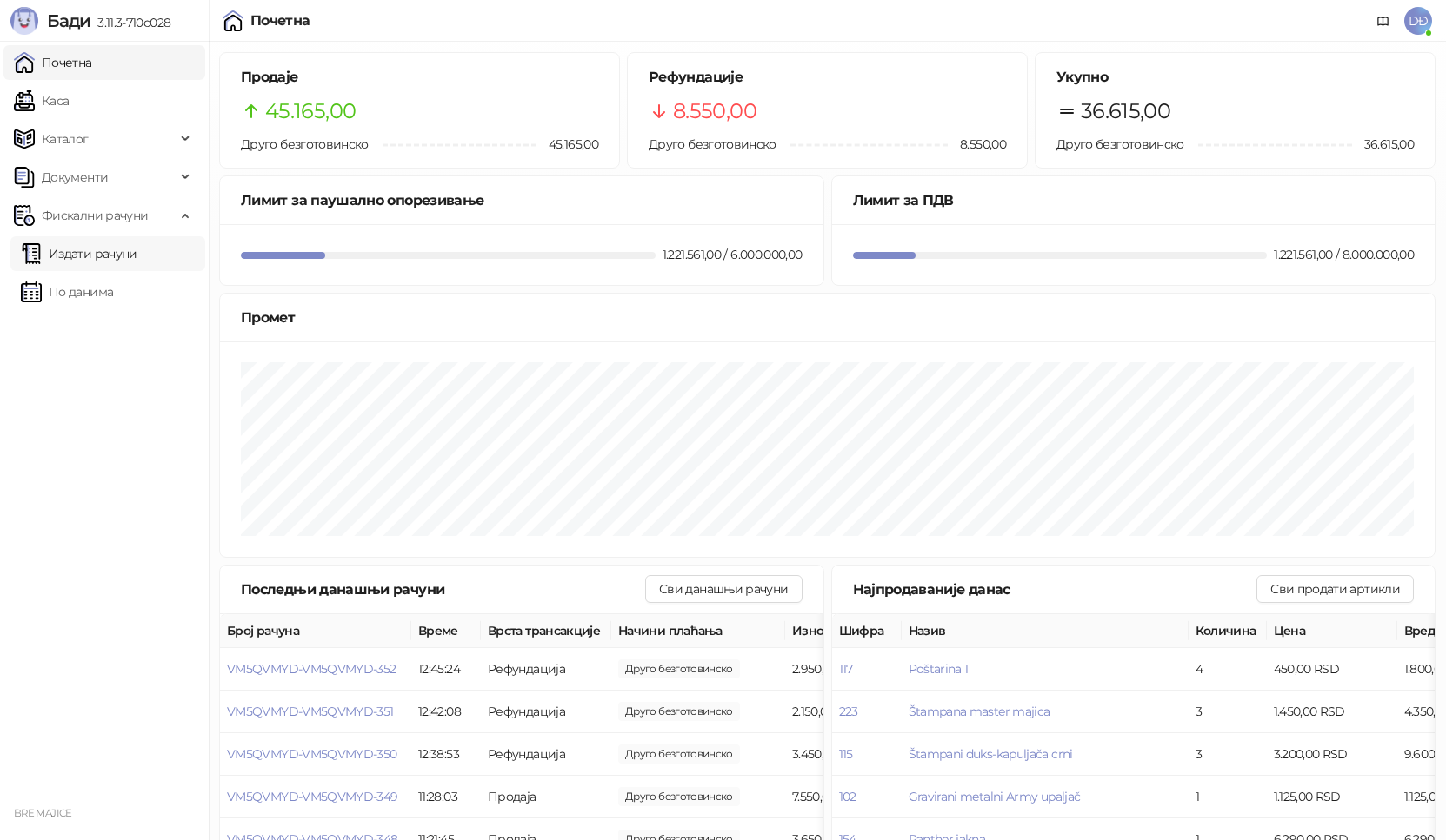
click at [62, 256] on link "Издати рачуни" at bounding box center [79, 253] width 116 height 35
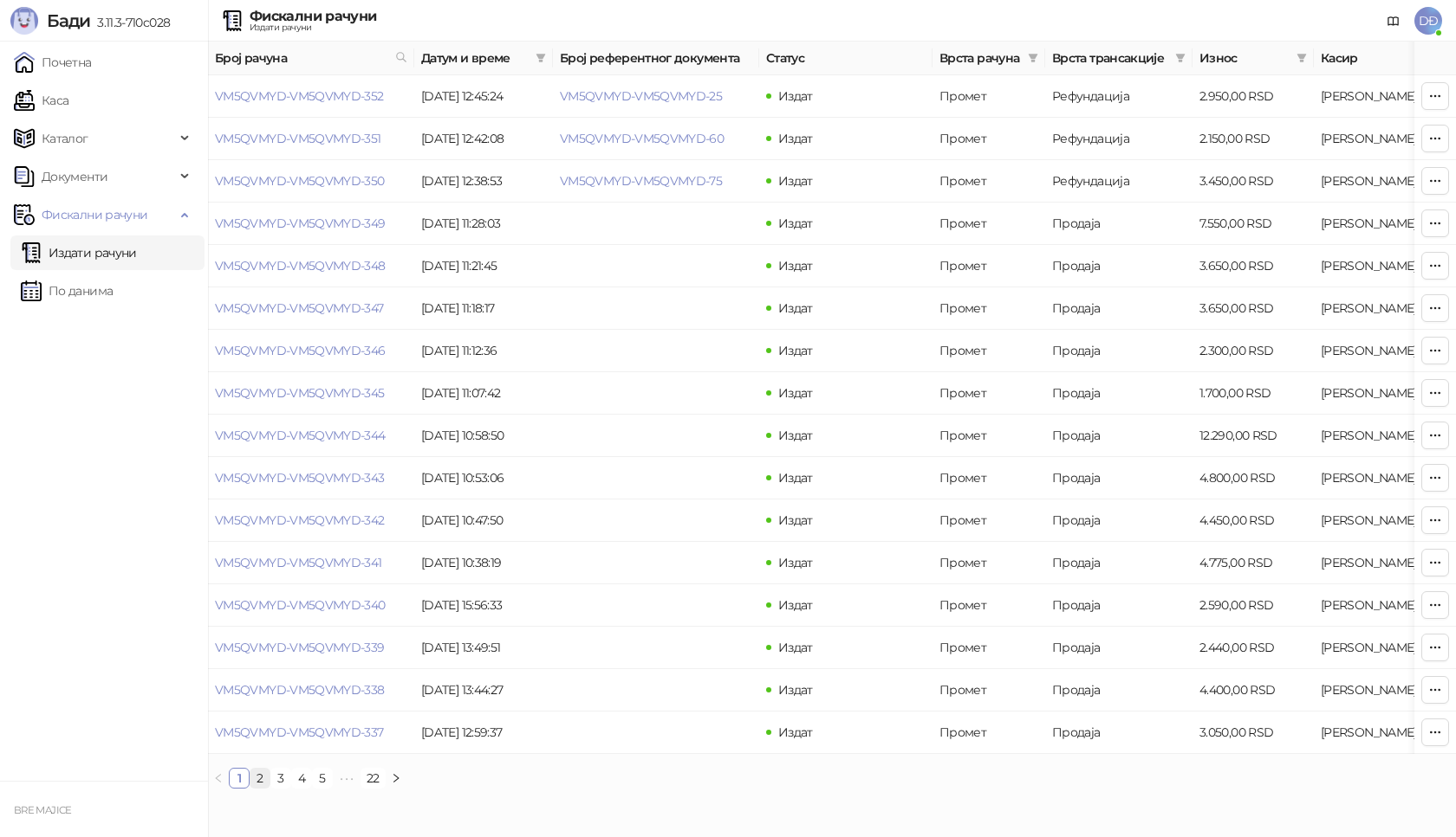
click at [263, 788] on link "2" at bounding box center [260, 778] width 19 height 19
click at [319, 788] on link "5" at bounding box center [322, 778] width 19 height 19
click at [417, 788] on link "22" at bounding box center [421, 778] width 24 height 19
click at [402, 56] on icon at bounding box center [400, 57] width 12 height 12
click at [0, 656] on ul "Почетна [PERSON_NAME] Документи Фискални рачуни Издати рачуни По данима" at bounding box center [104, 411] width 208 height 739
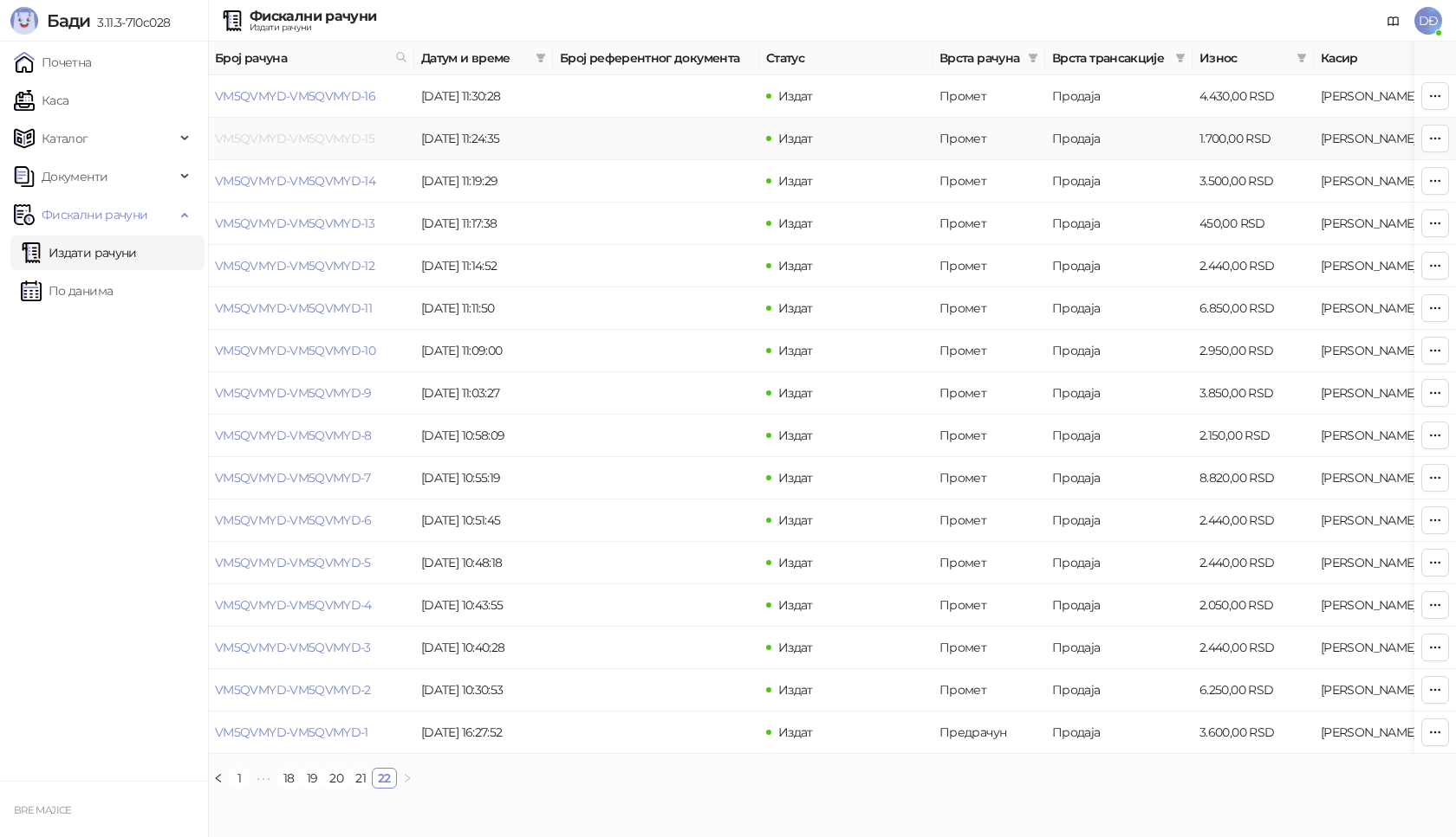
click at [338, 141] on link "VM5QVMYD-VM5QVMYD-15" at bounding box center [295, 138] width 160 height 16
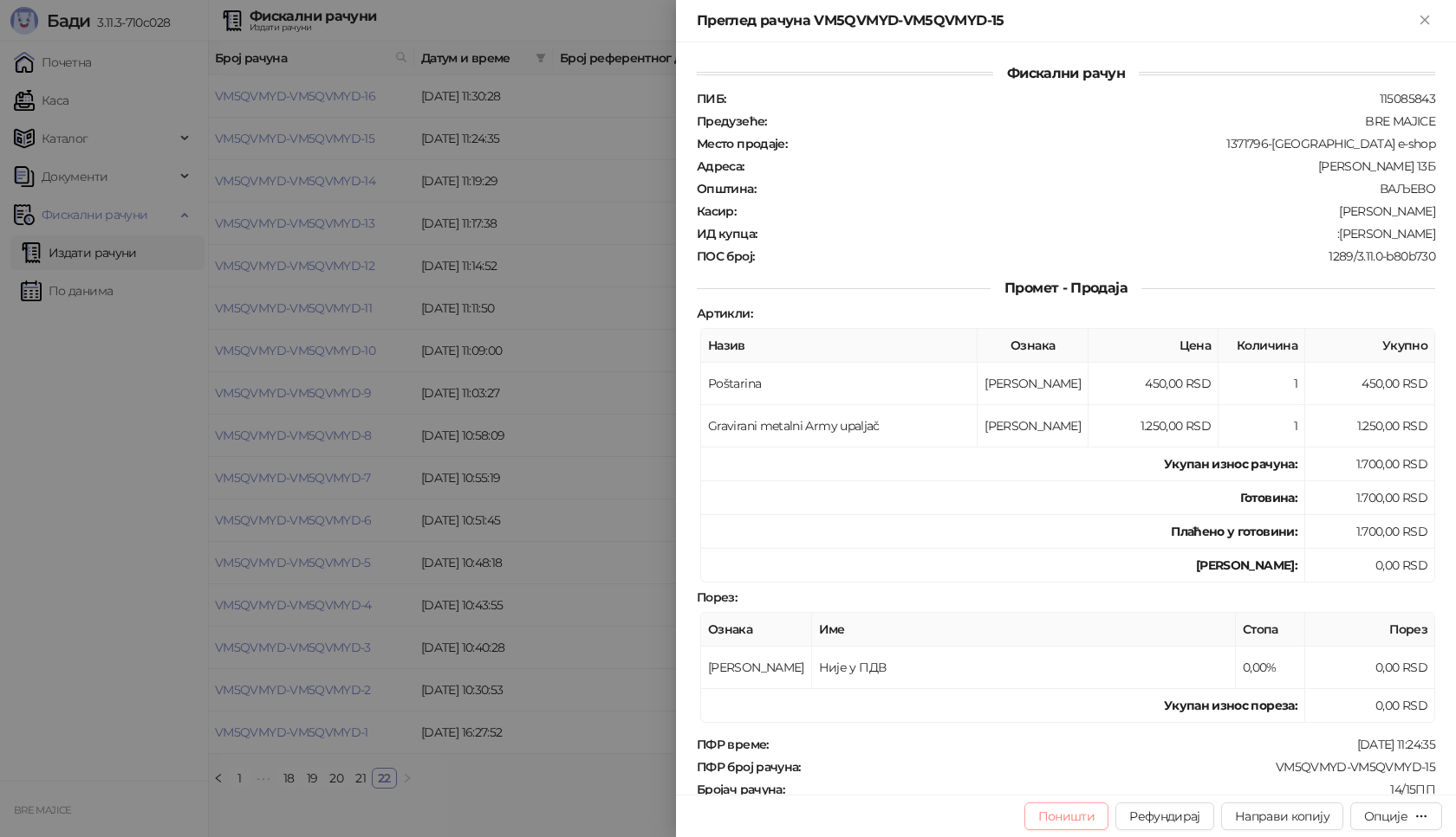
click at [1073, 819] on button "Поништи" at bounding box center [1066, 817] width 85 height 27
type input "**********"
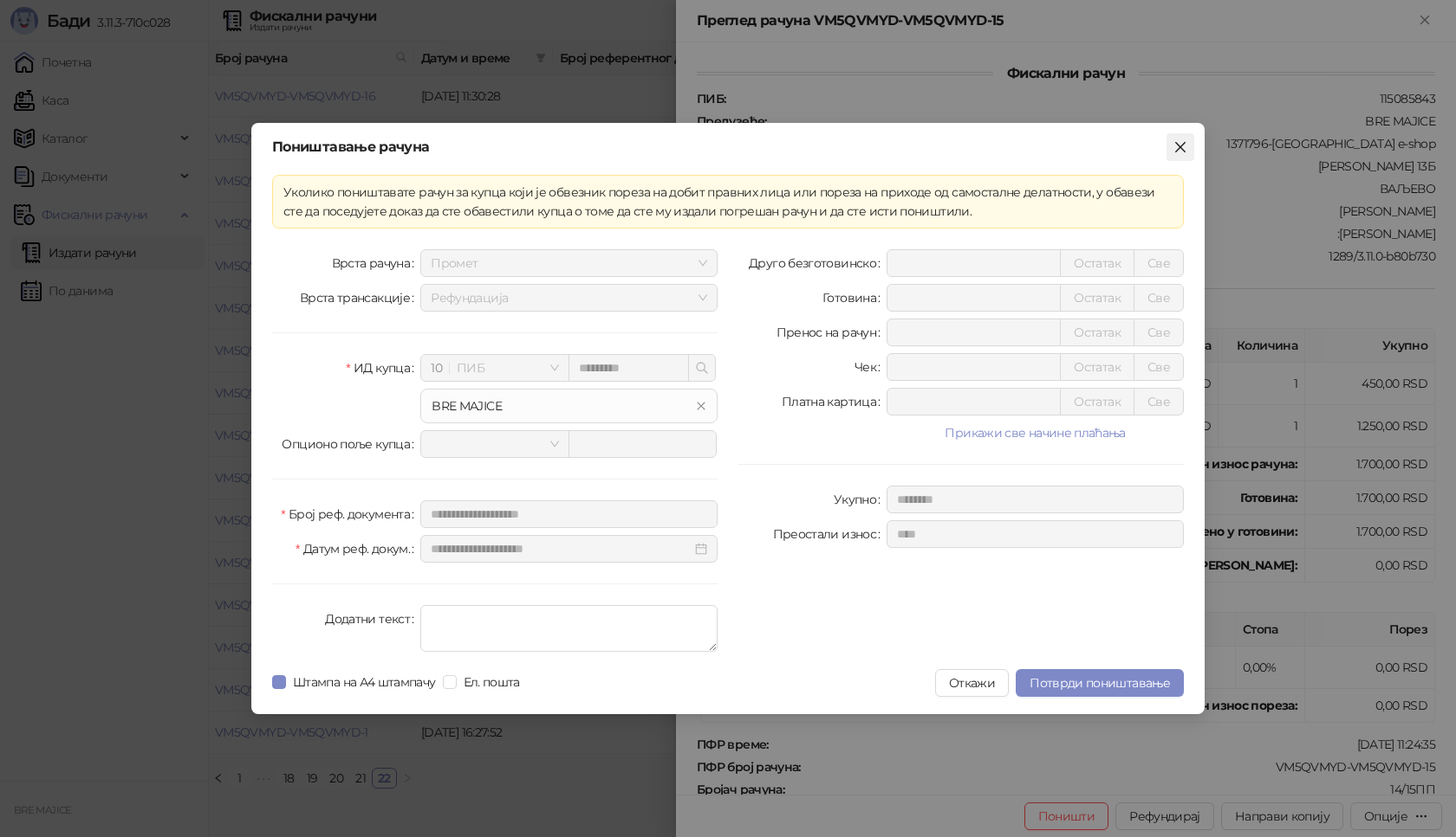
click at [1181, 149] on icon "close" at bounding box center [1180, 147] width 10 height 10
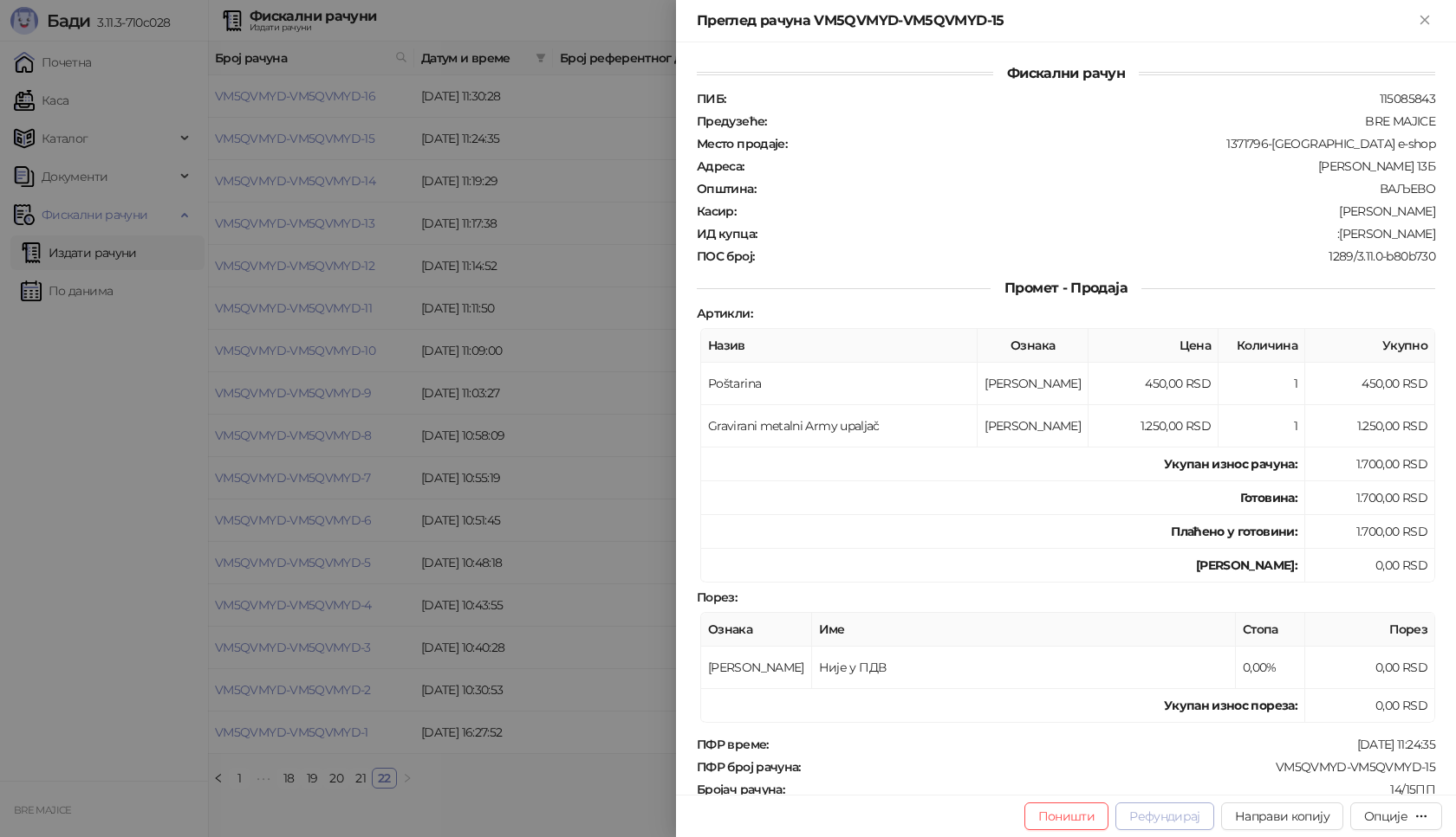
click at [1143, 818] on button "Рефундирај" at bounding box center [1164, 817] width 99 height 27
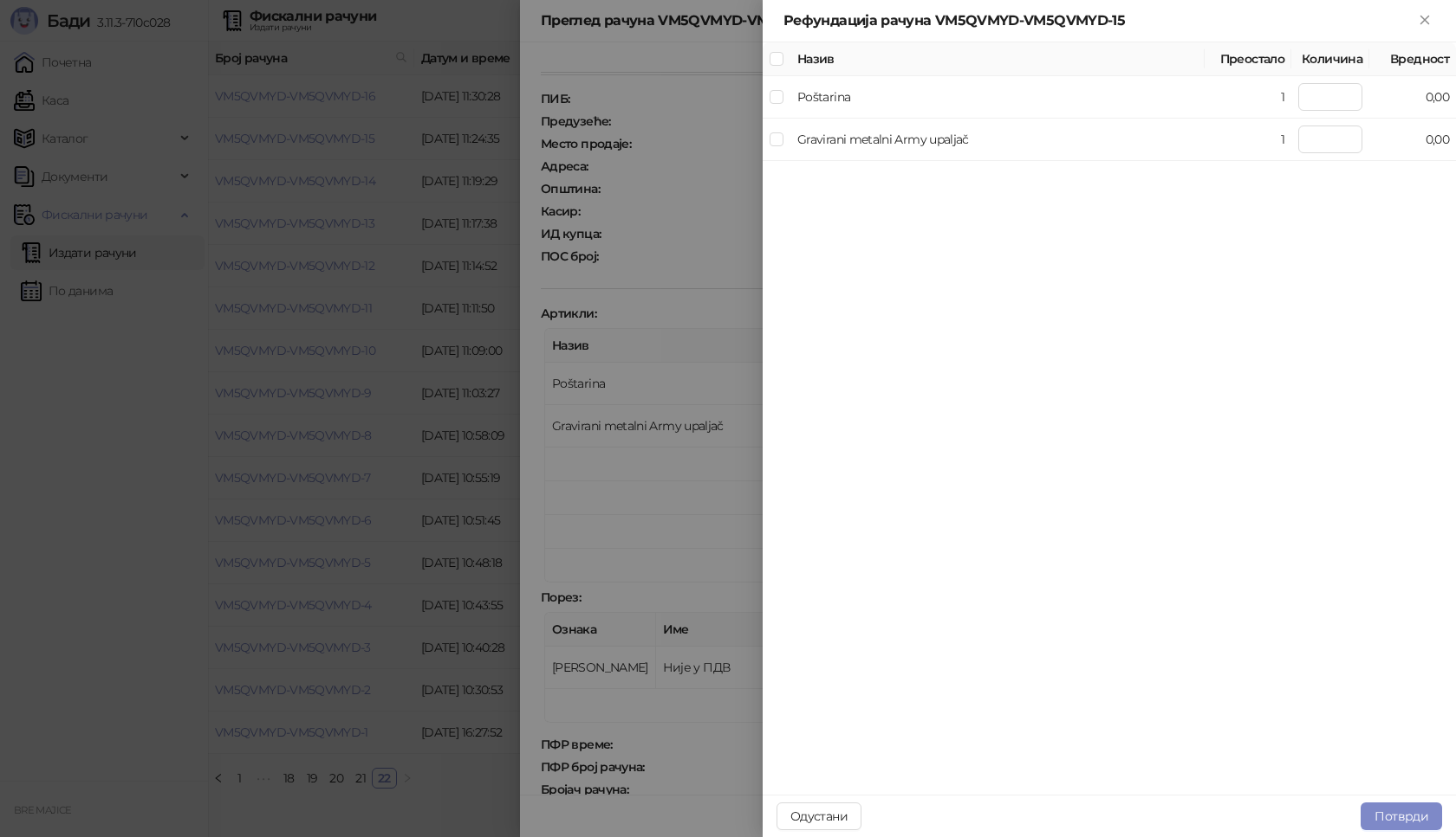
type input "*"
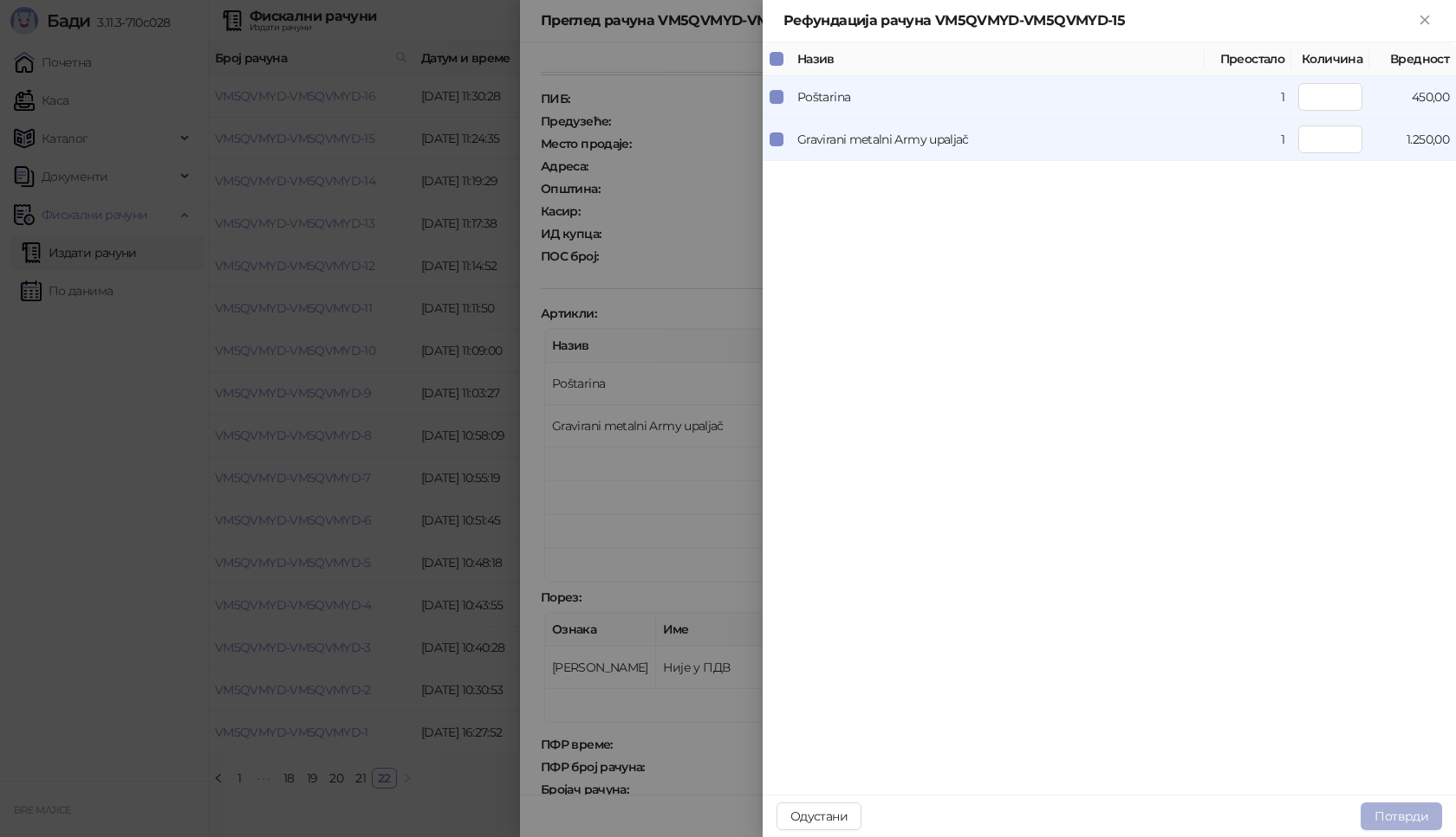
click at [1408, 817] on button "Потврди" at bounding box center [1400, 817] width 81 height 27
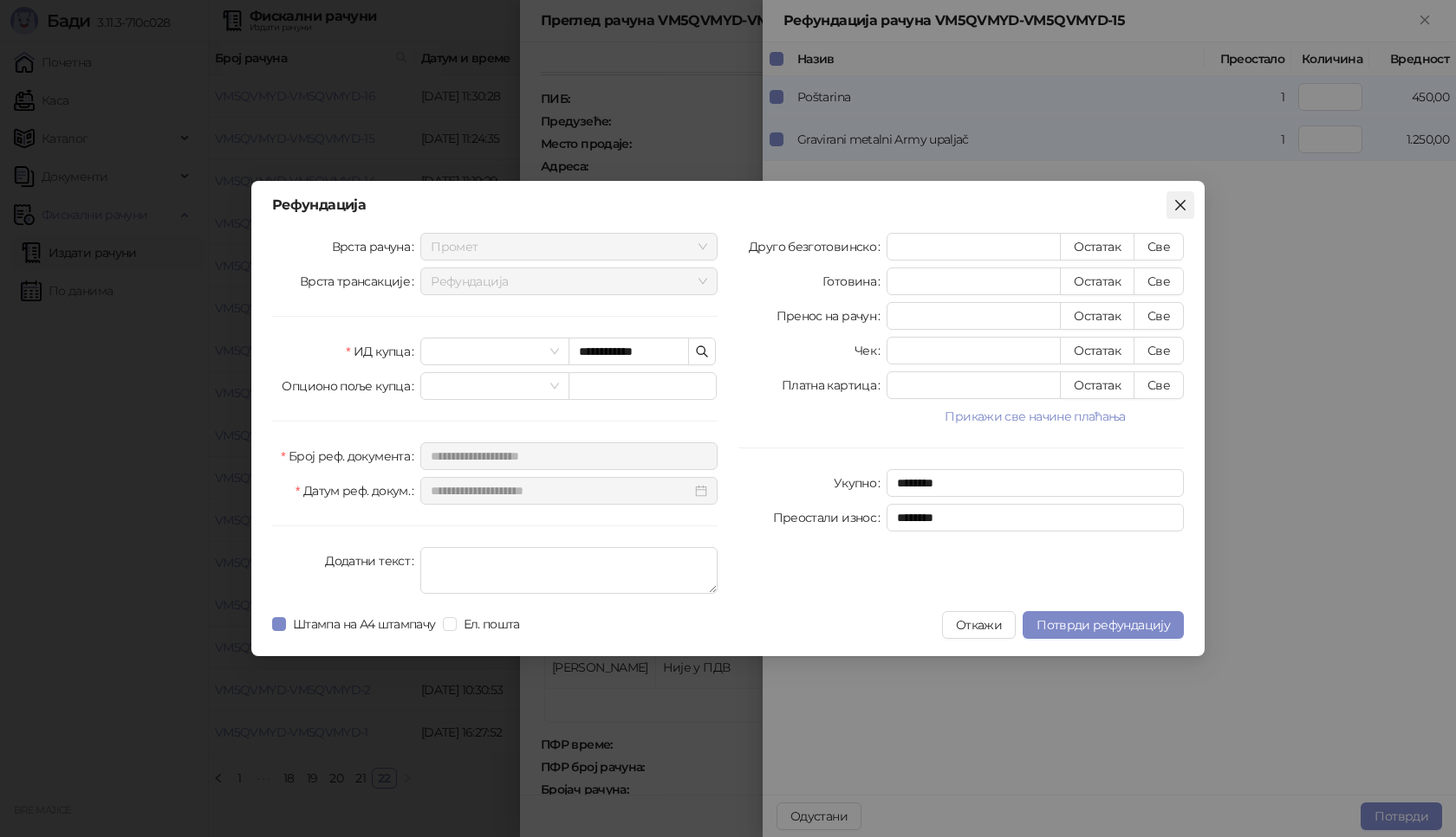
click at [1177, 205] on icon "close" at bounding box center [1180, 205] width 14 height 14
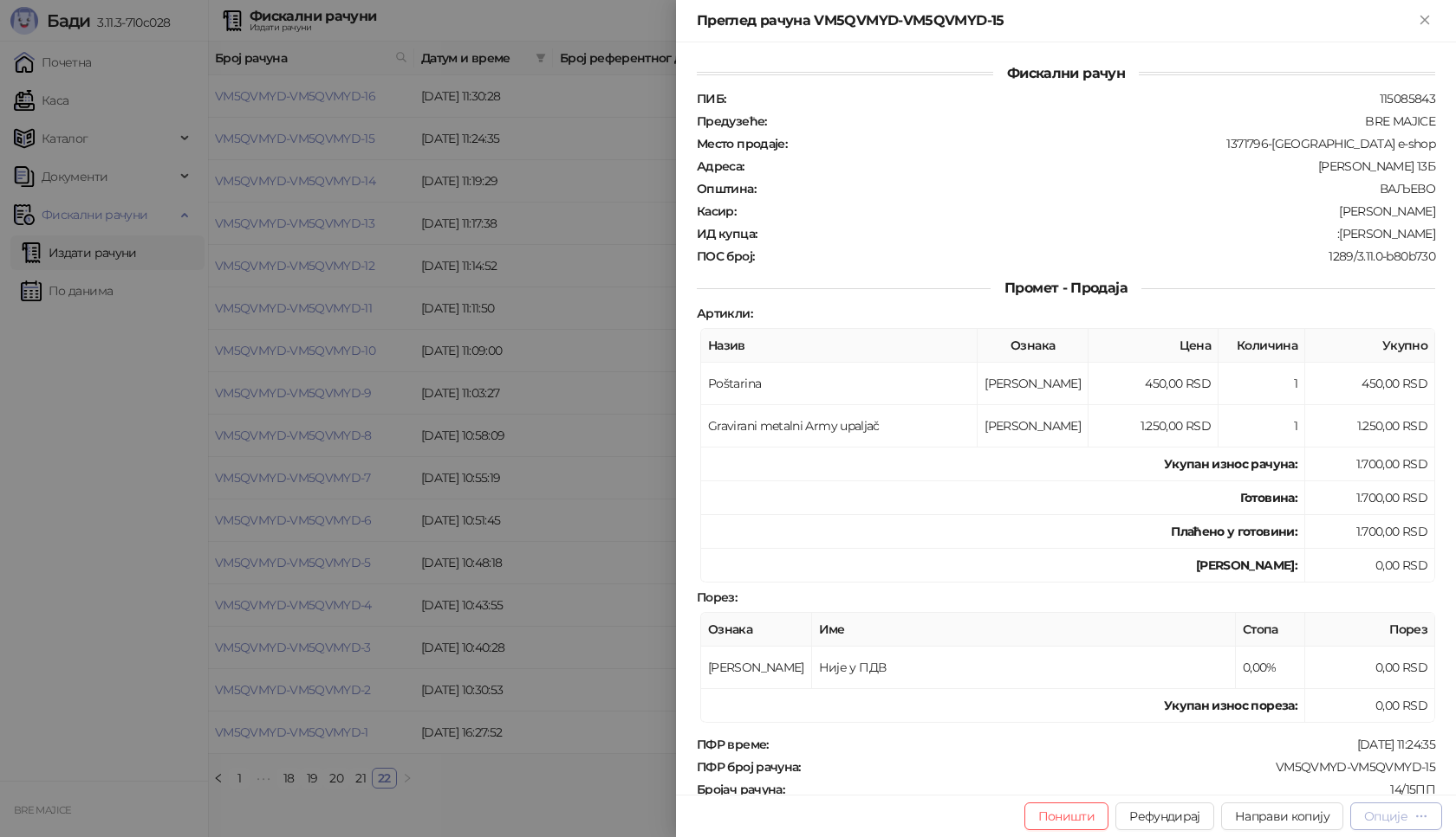
click at [1422, 822] on icon "button" at bounding box center [1420, 816] width 14 height 14
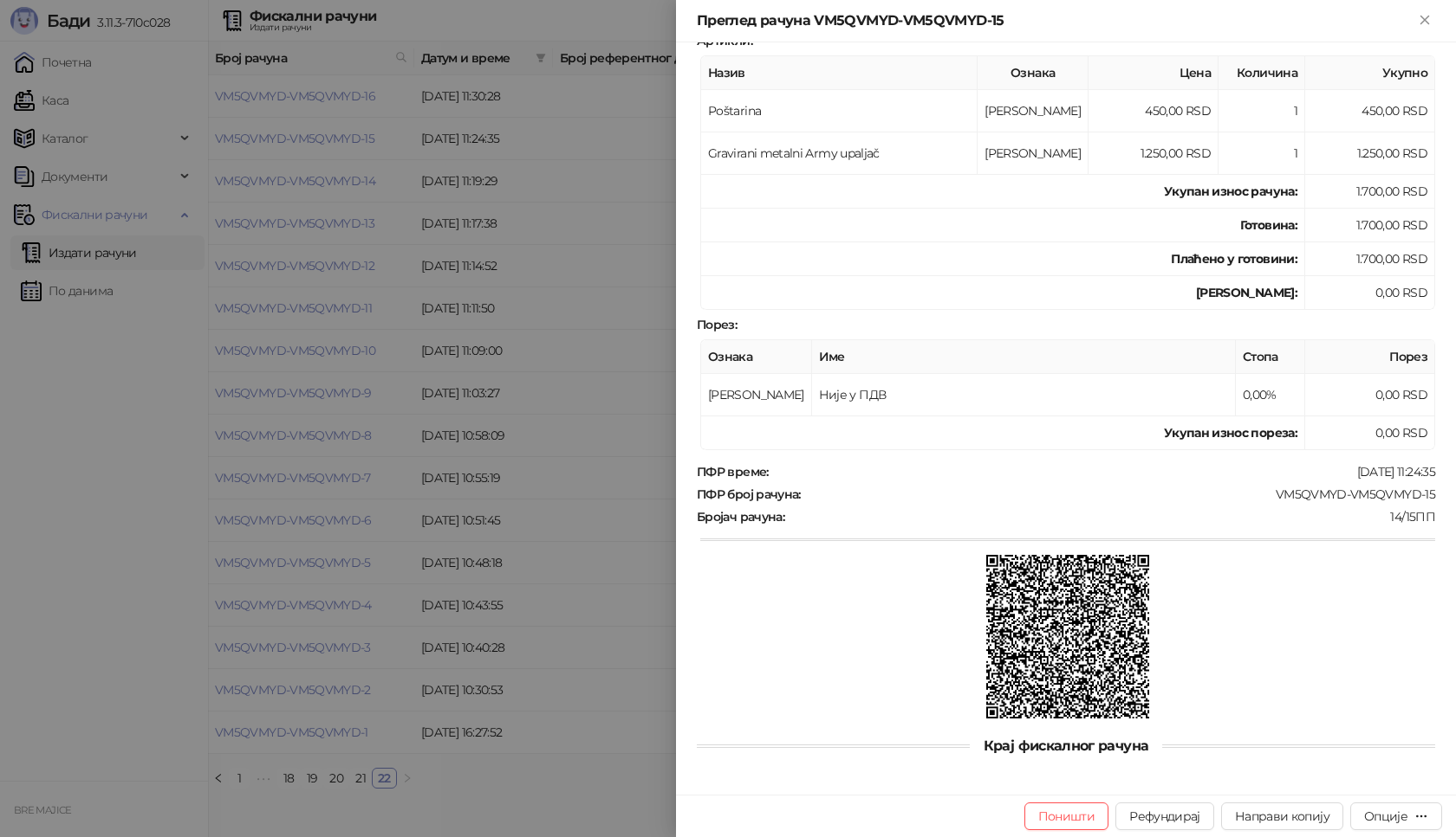
scroll to position [276, 0]
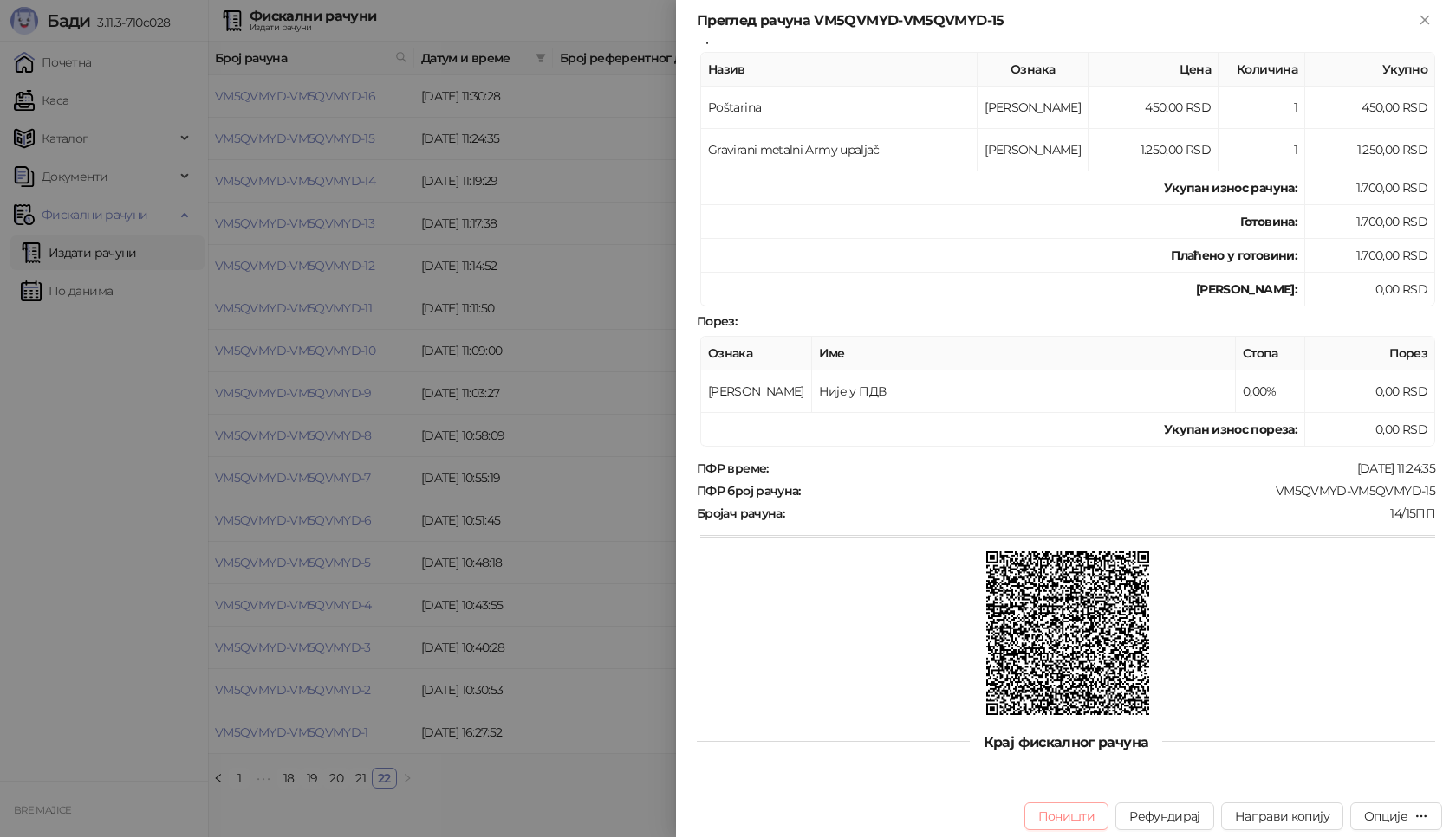
click at [1069, 817] on button "Поништи" at bounding box center [1066, 817] width 85 height 27
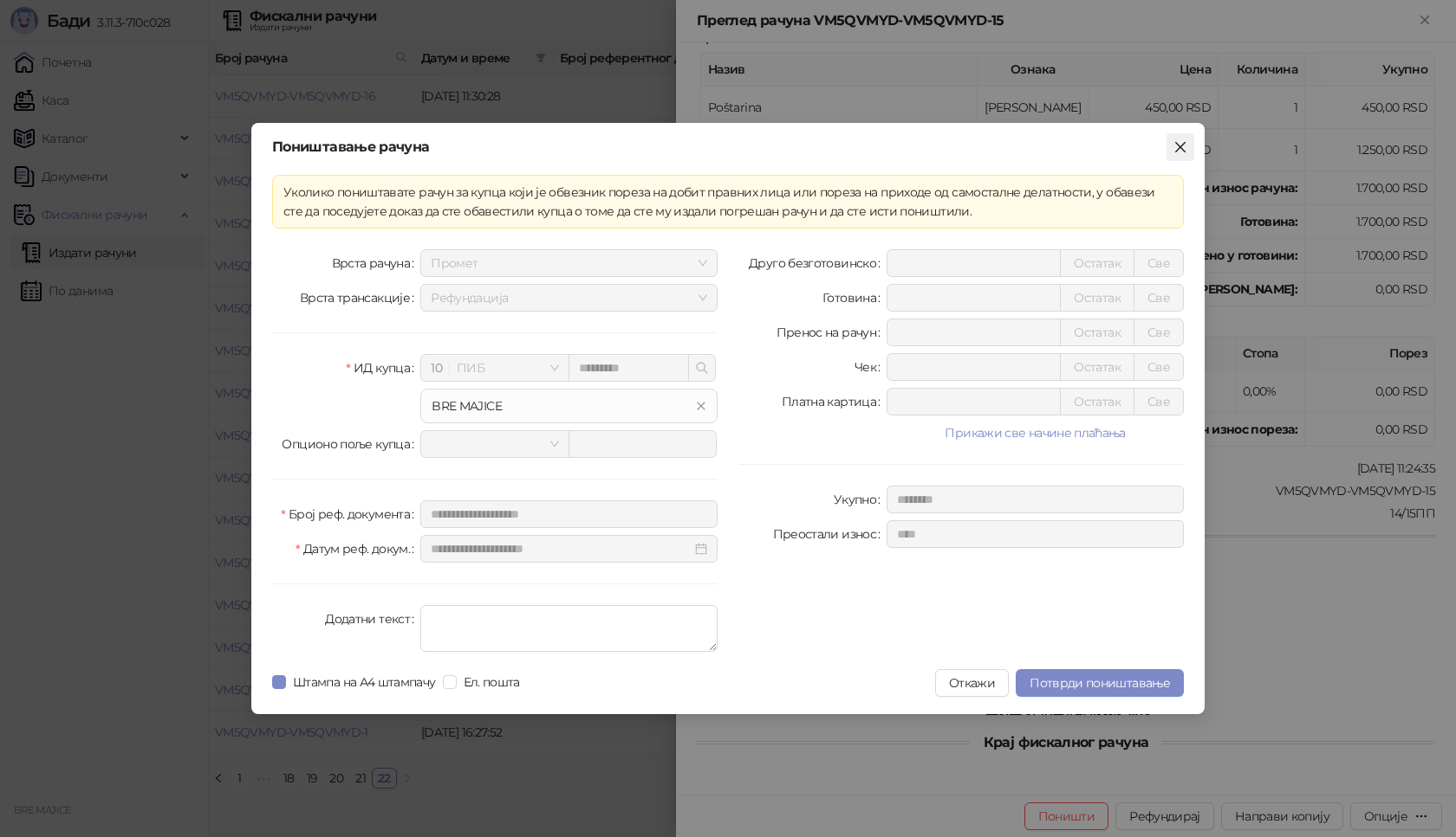
click at [1176, 146] on icon "close" at bounding box center [1180, 147] width 14 height 14
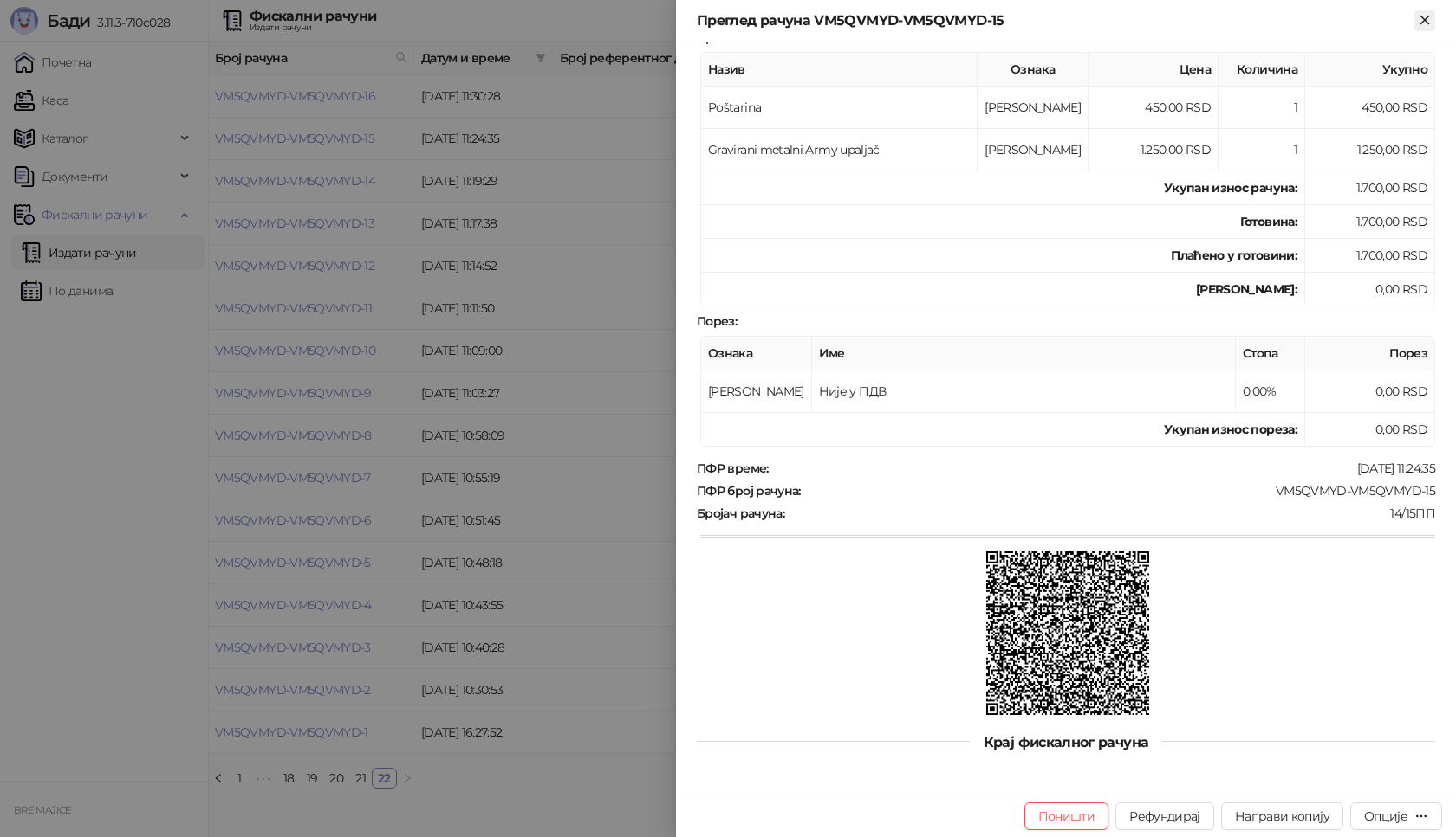
click at [1422, 21] on icon "Close" at bounding box center [1424, 19] width 16 height 16
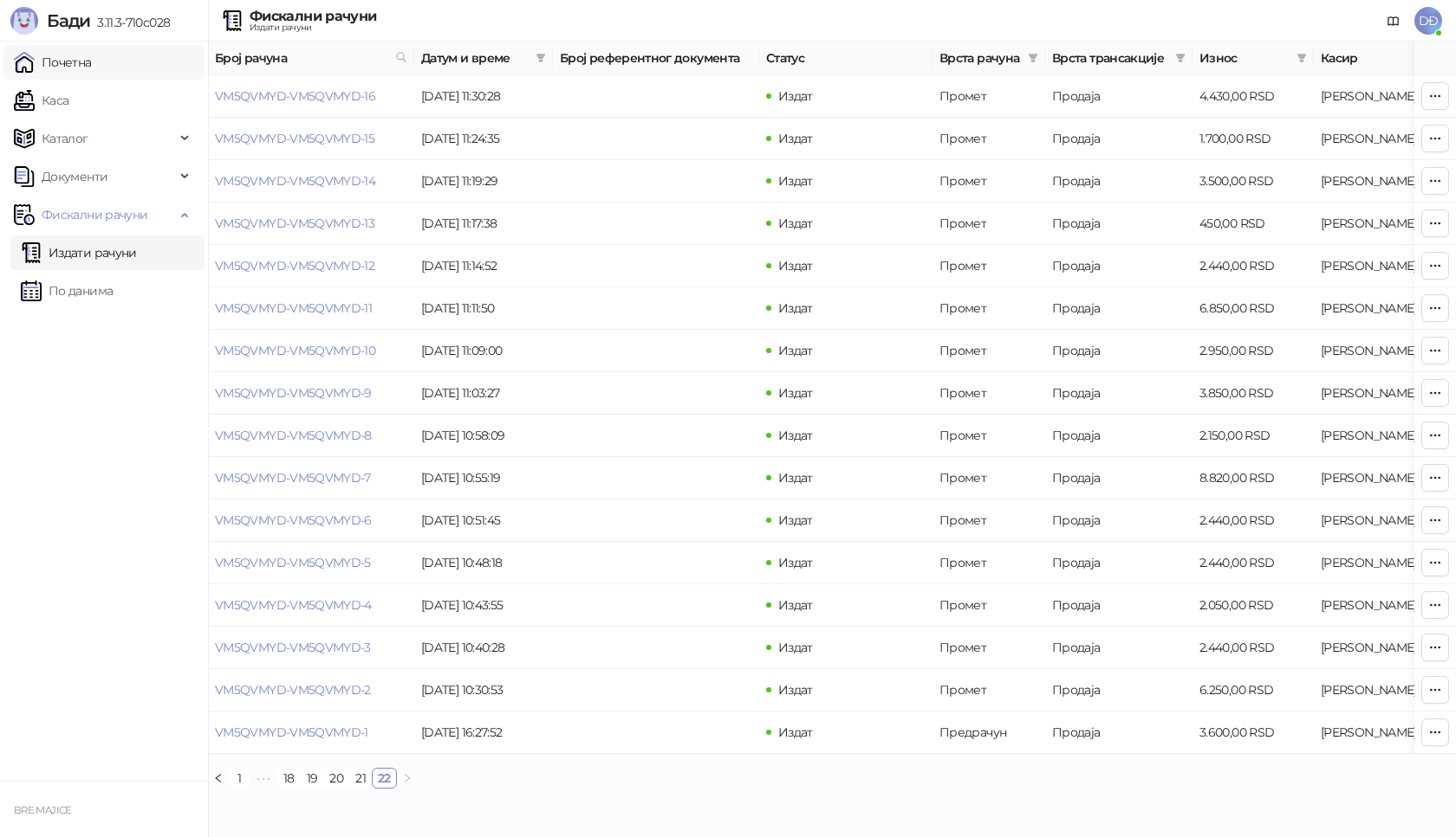
click at [60, 60] on link "Почетна" at bounding box center [52, 62] width 78 height 35
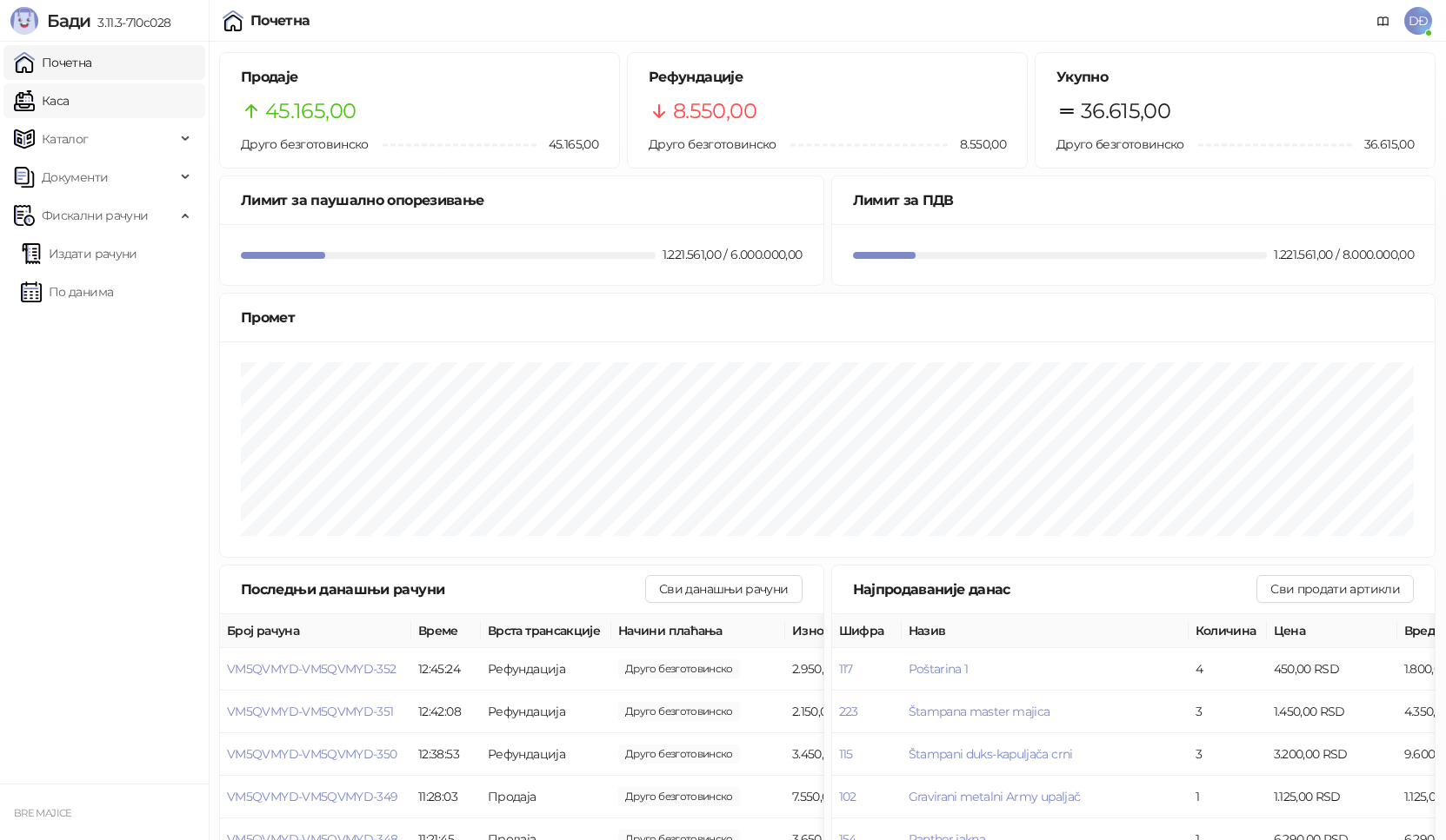
click at [69, 102] on link "Каса" at bounding box center [41, 101] width 55 height 35
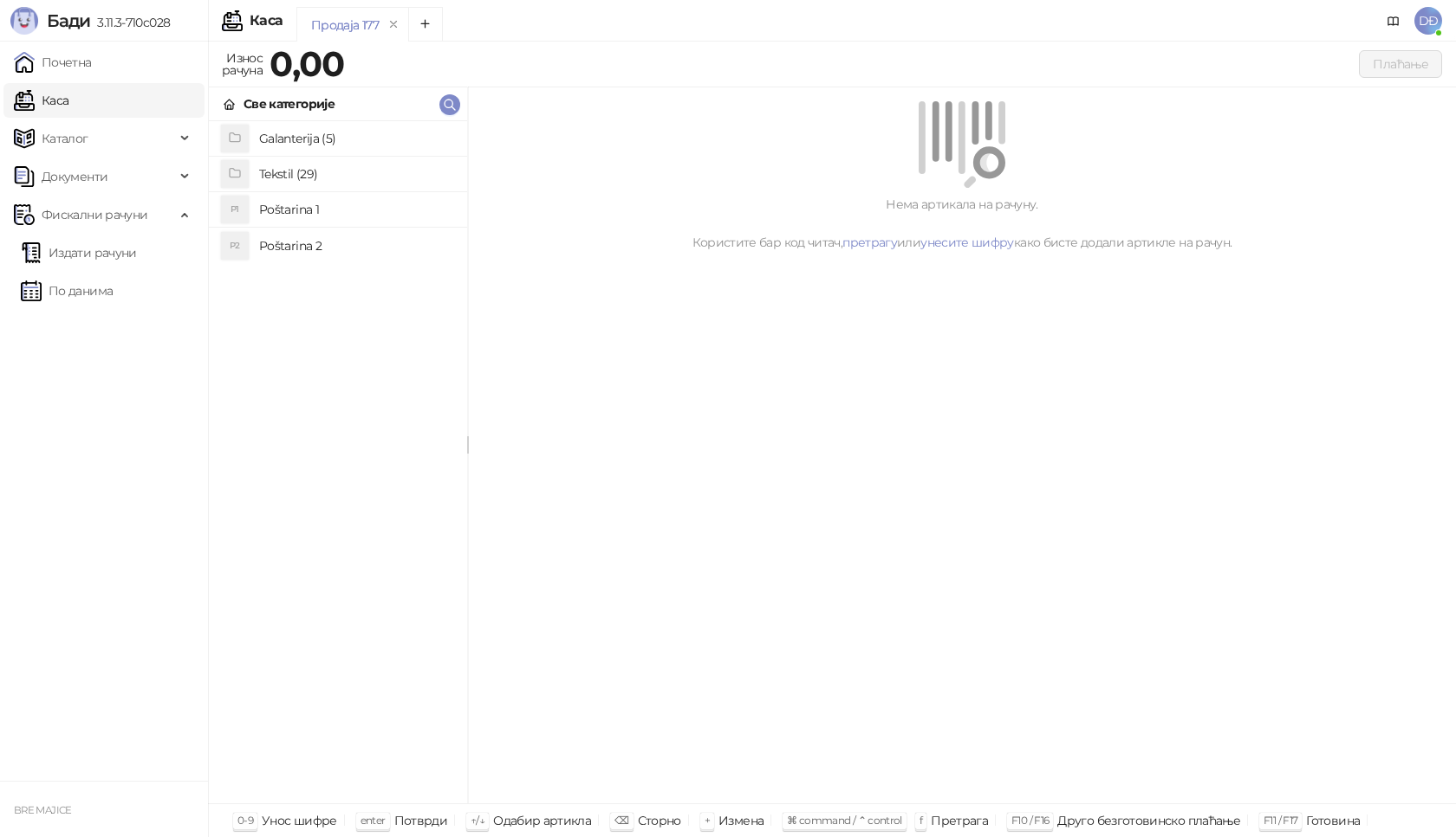
click at [278, 205] on h4 "Poštarina 1" at bounding box center [356, 210] width 194 height 27
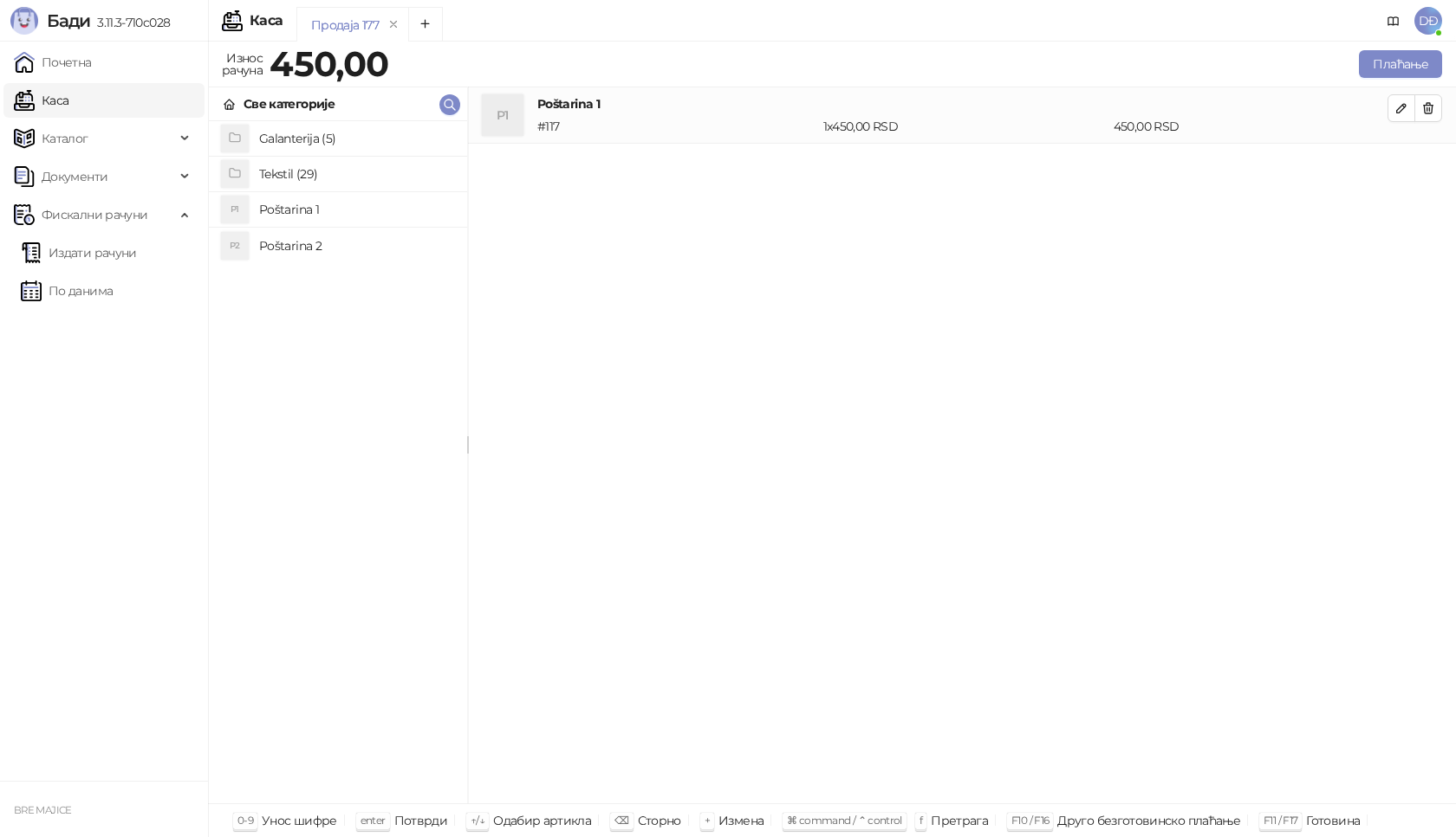
click at [281, 168] on h4 "Tekstil (29)" at bounding box center [356, 174] width 194 height 27
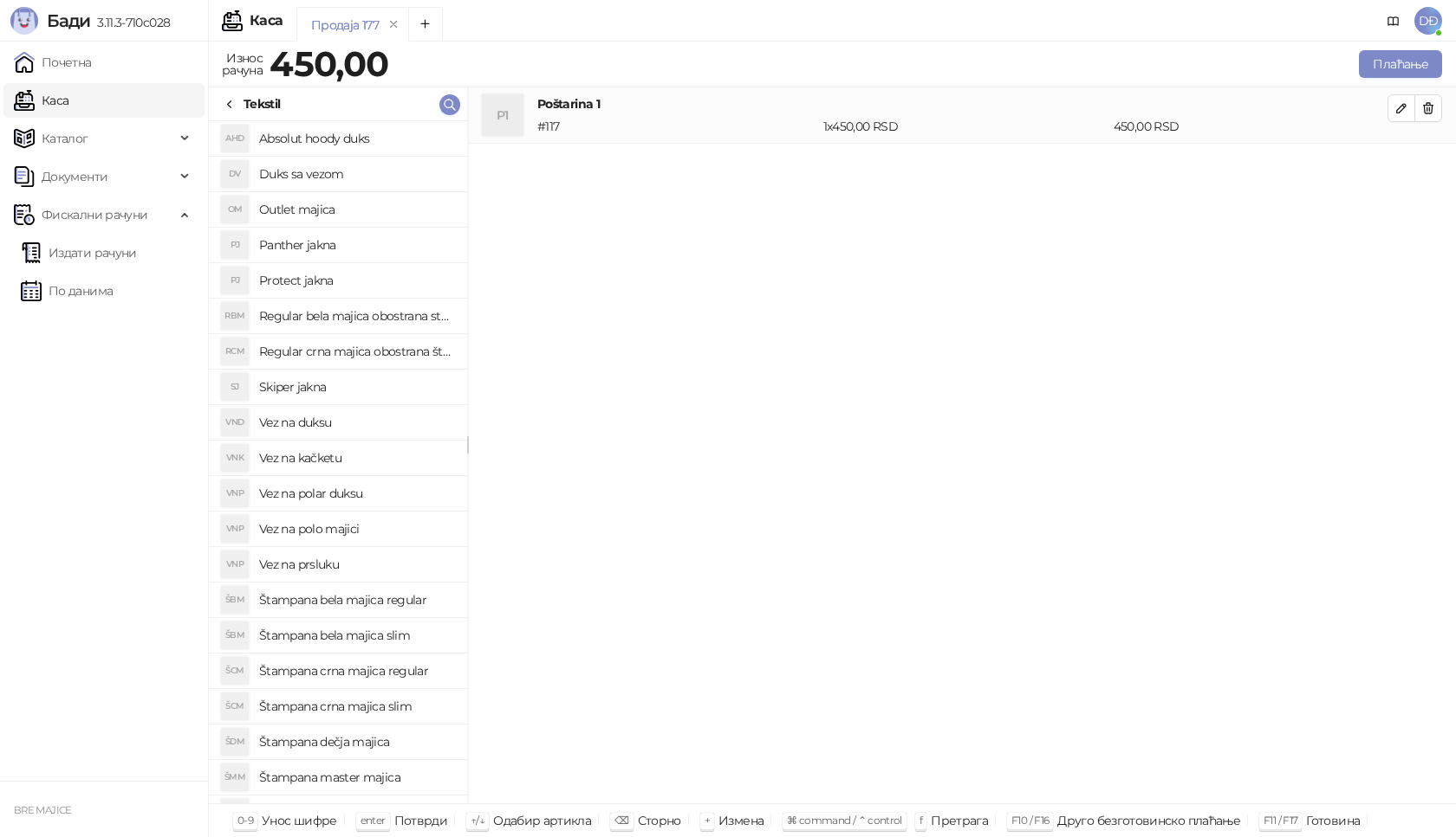
click at [285, 205] on h4 "Outlet majica" at bounding box center [356, 210] width 194 height 27
click at [1428, 165] on icon "button" at bounding box center [1428, 164] width 14 height 14
click at [1398, 67] on button "Плаћање" at bounding box center [1399, 64] width 83 height 27
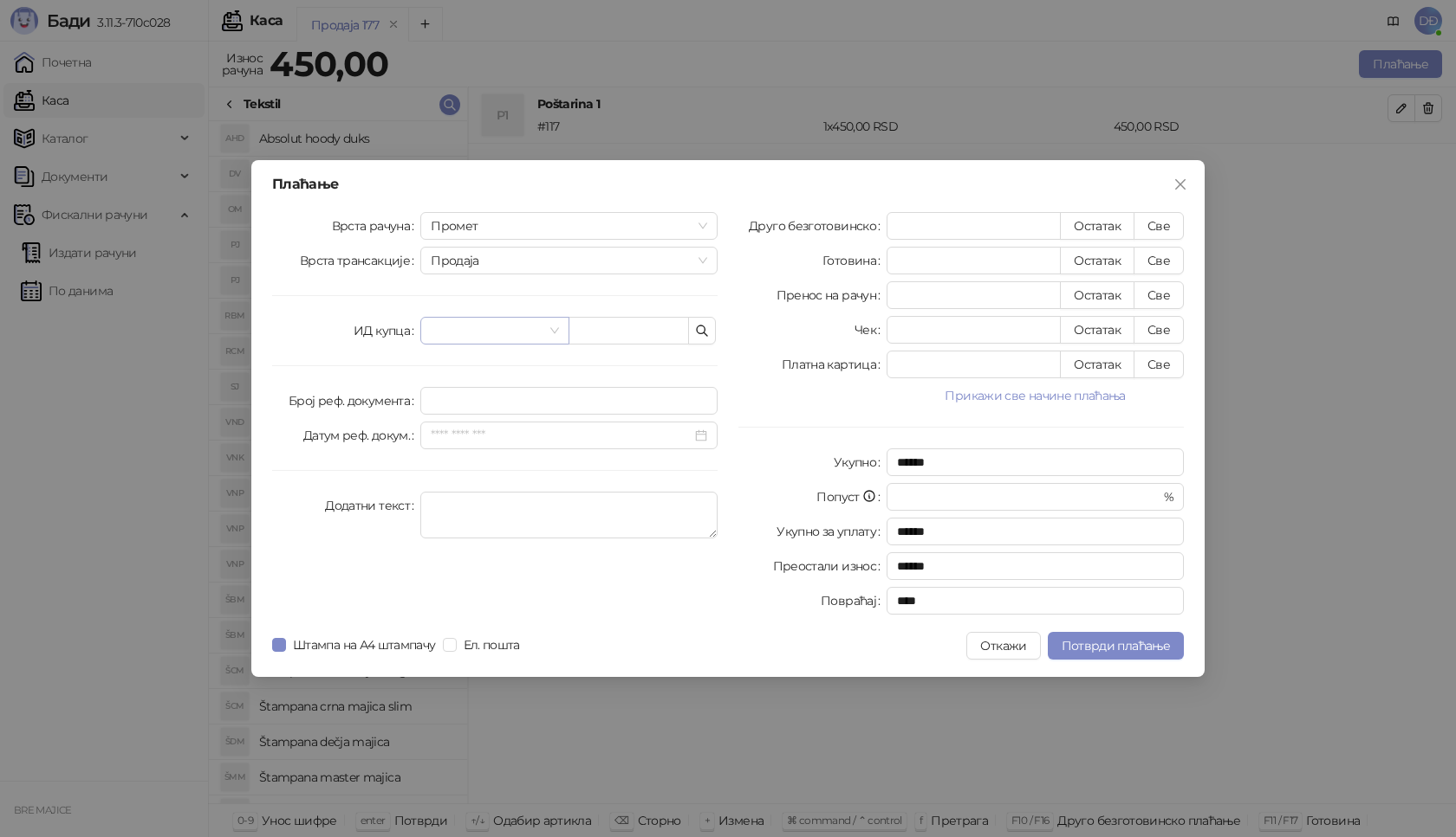
click at [546, 328] on span at bounding box center [494, 331] width 128 height 26
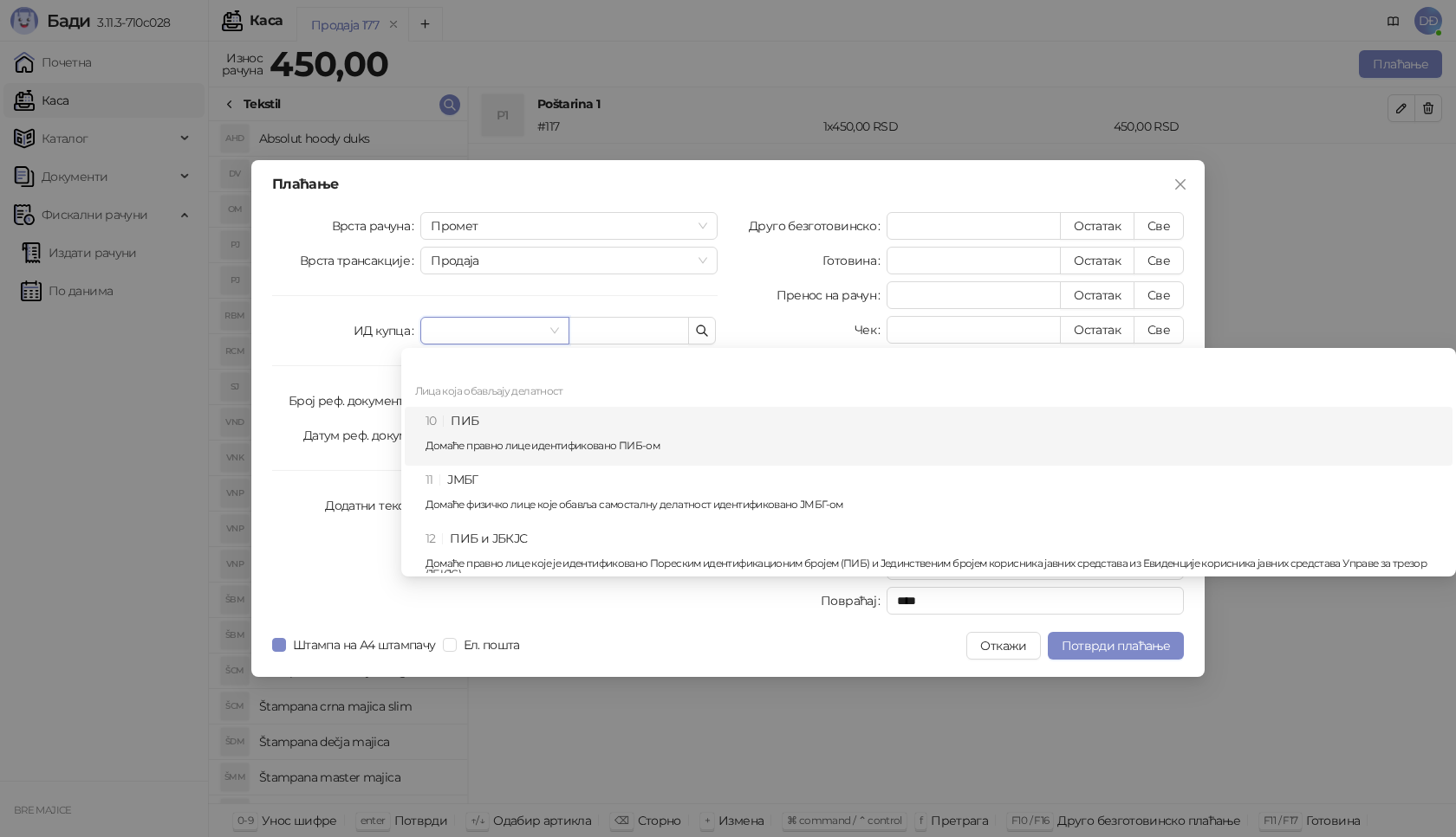
click at [476, 433] on div "10 ПИБ Домаће правно лице идентификовано ПИБ-ом" at bounding box center [933, 436] width 1016 height 50
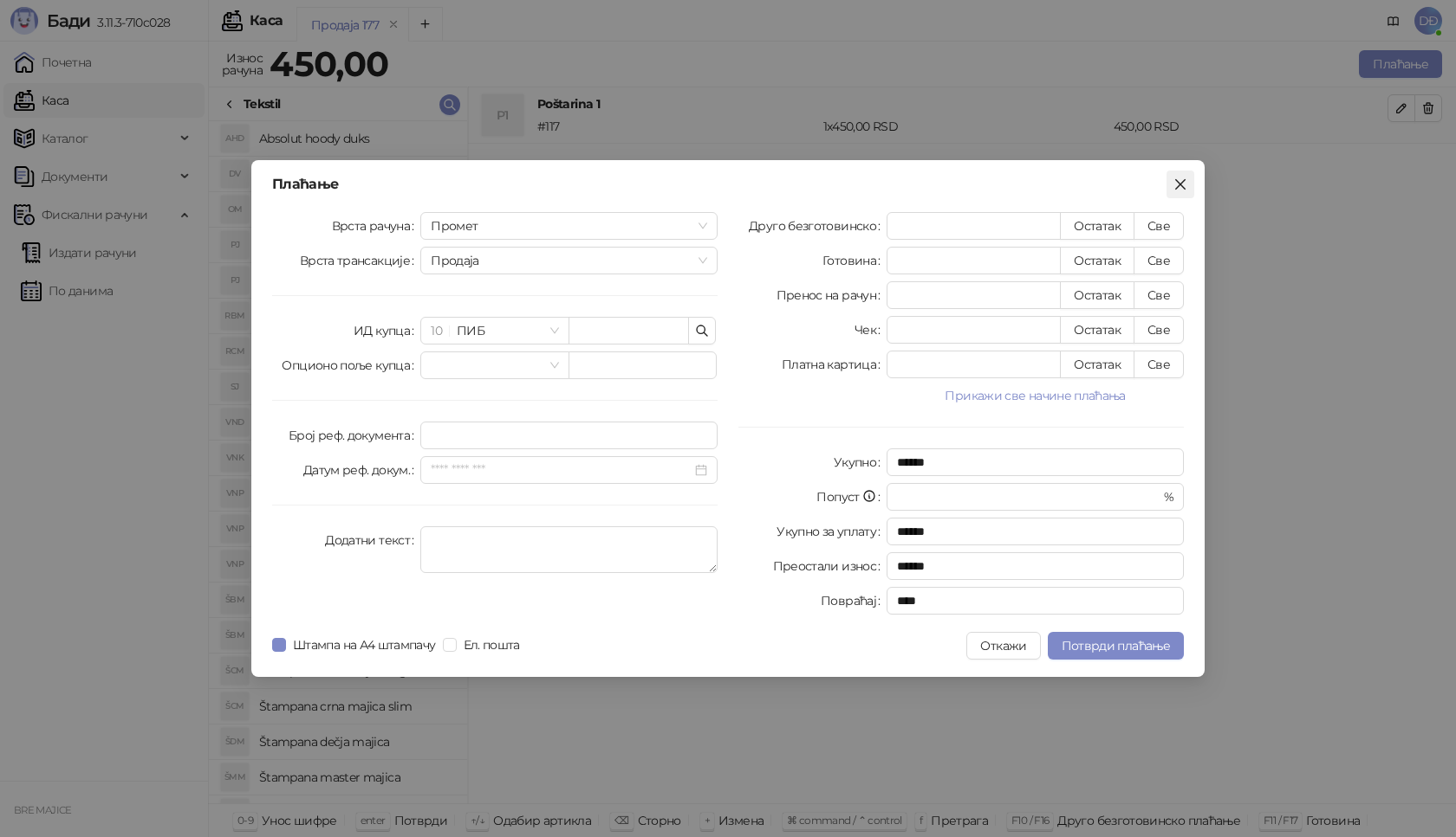
click at [1187, 183] on span "Close" at bounding box center [1180, 184] width 27 height 14
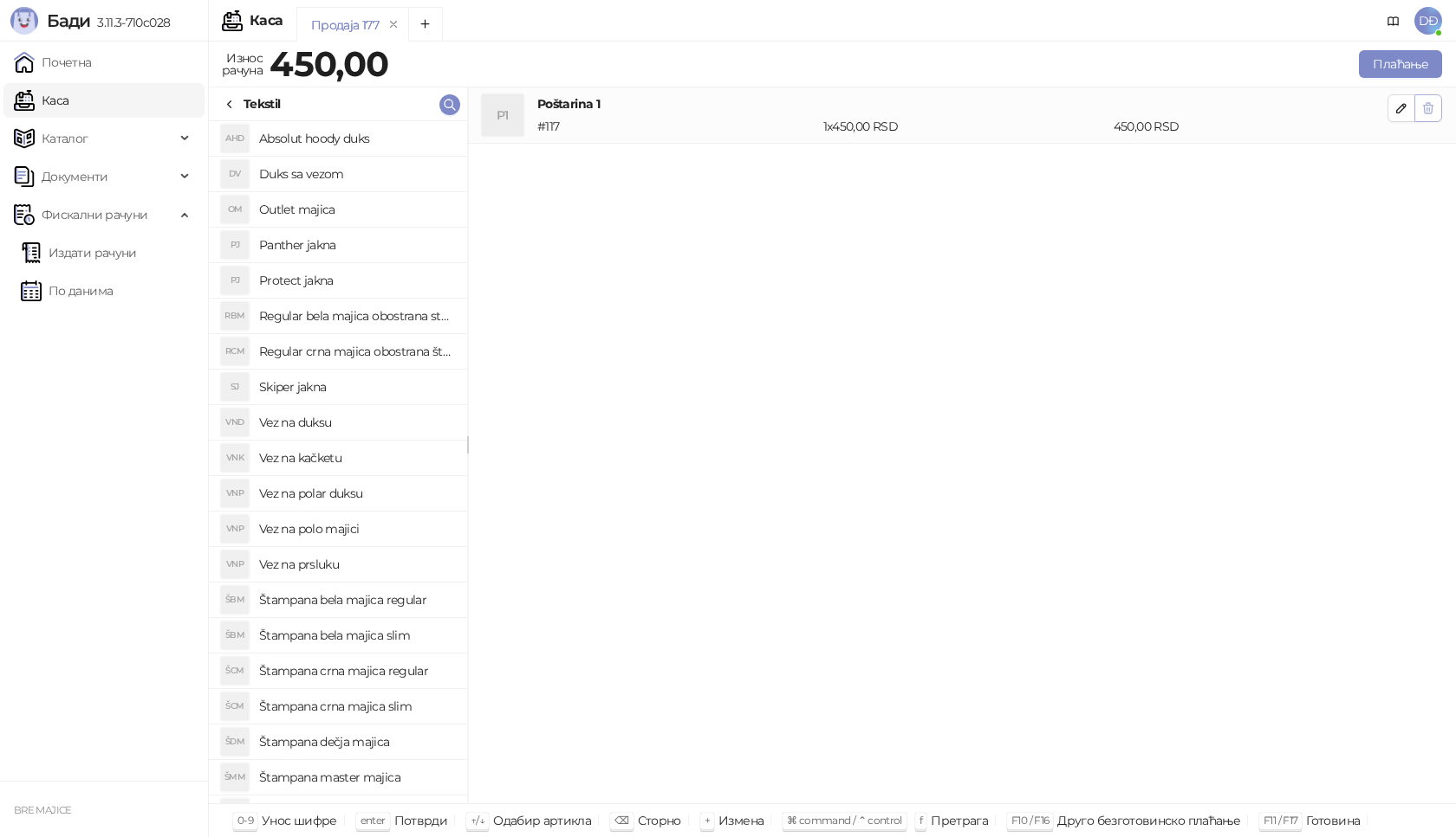
click at [1425, 110] on icon "button" at bounding box center [1429, 108] width 9 height 10
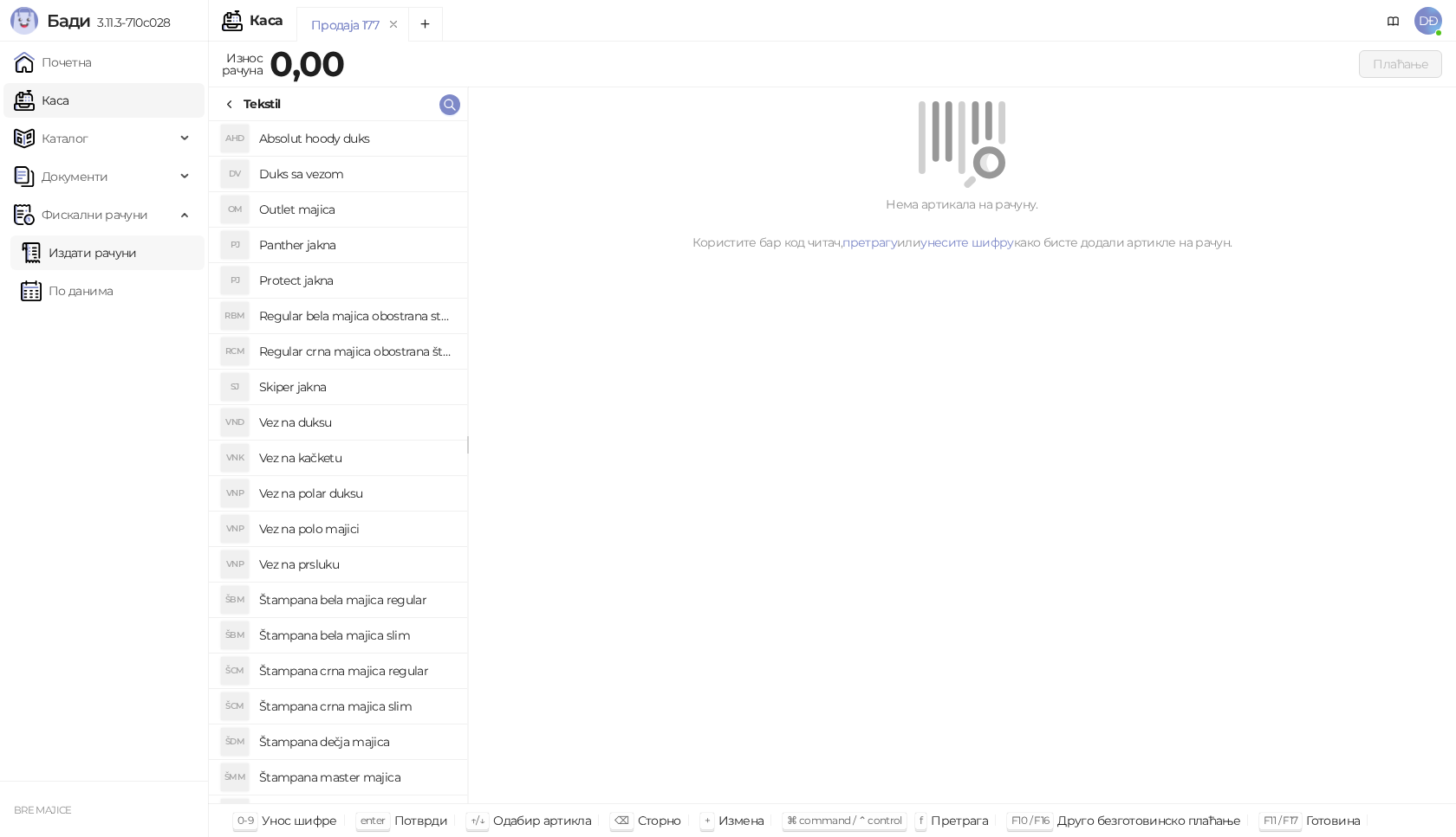
click at [69, 253] on link "Издати рачуни" at bounding box center [78, 253] width 116 height 35
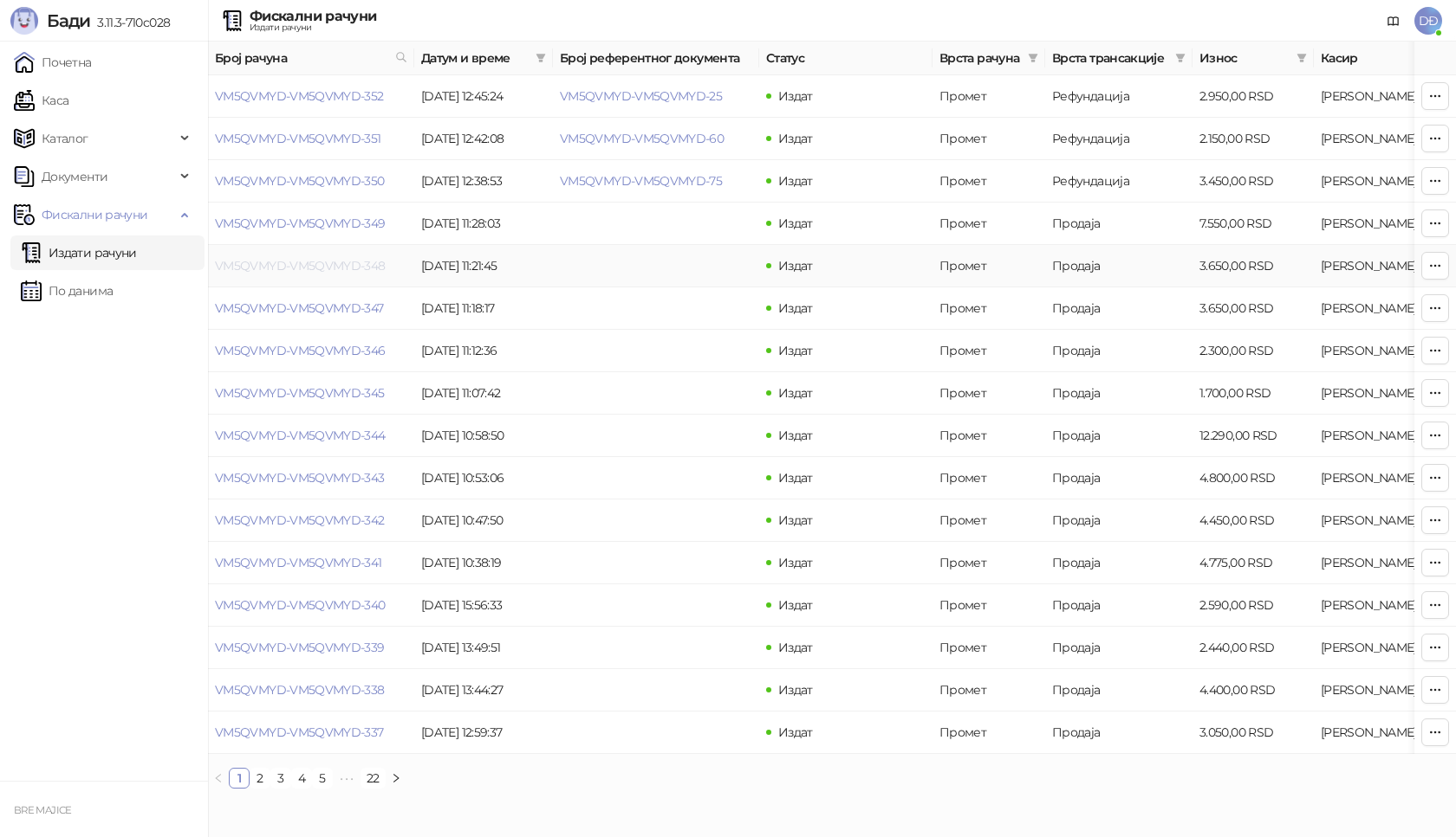
click at [332, 269] on link "VM5QVMYD-VM5QVMYD-348" at bounding box center [300, 265] width 171 height 16
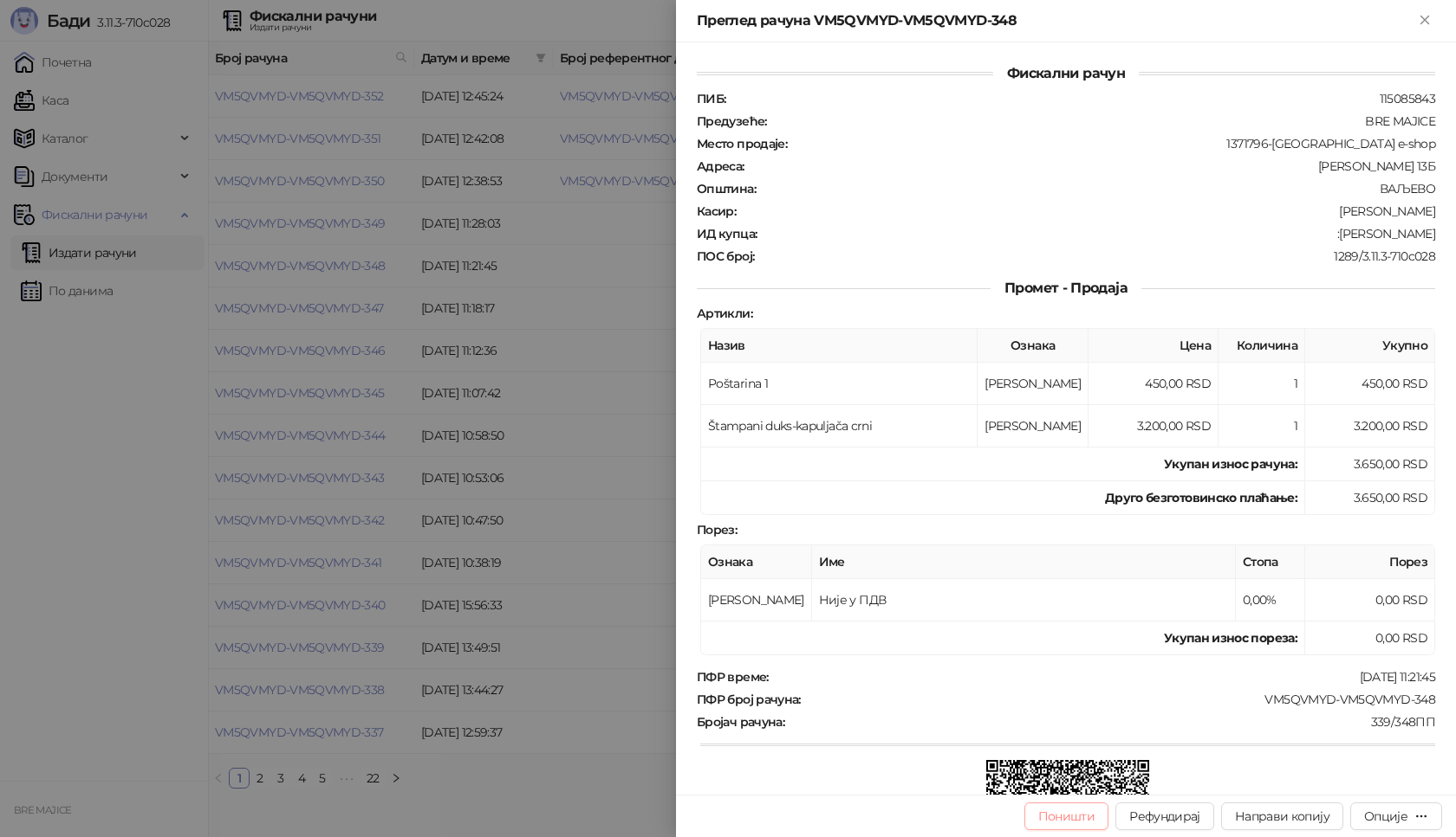
click at [1056, 815] on button "Поништи" at bounding box center [1066, 817] width 85 height 27
type input "**********"
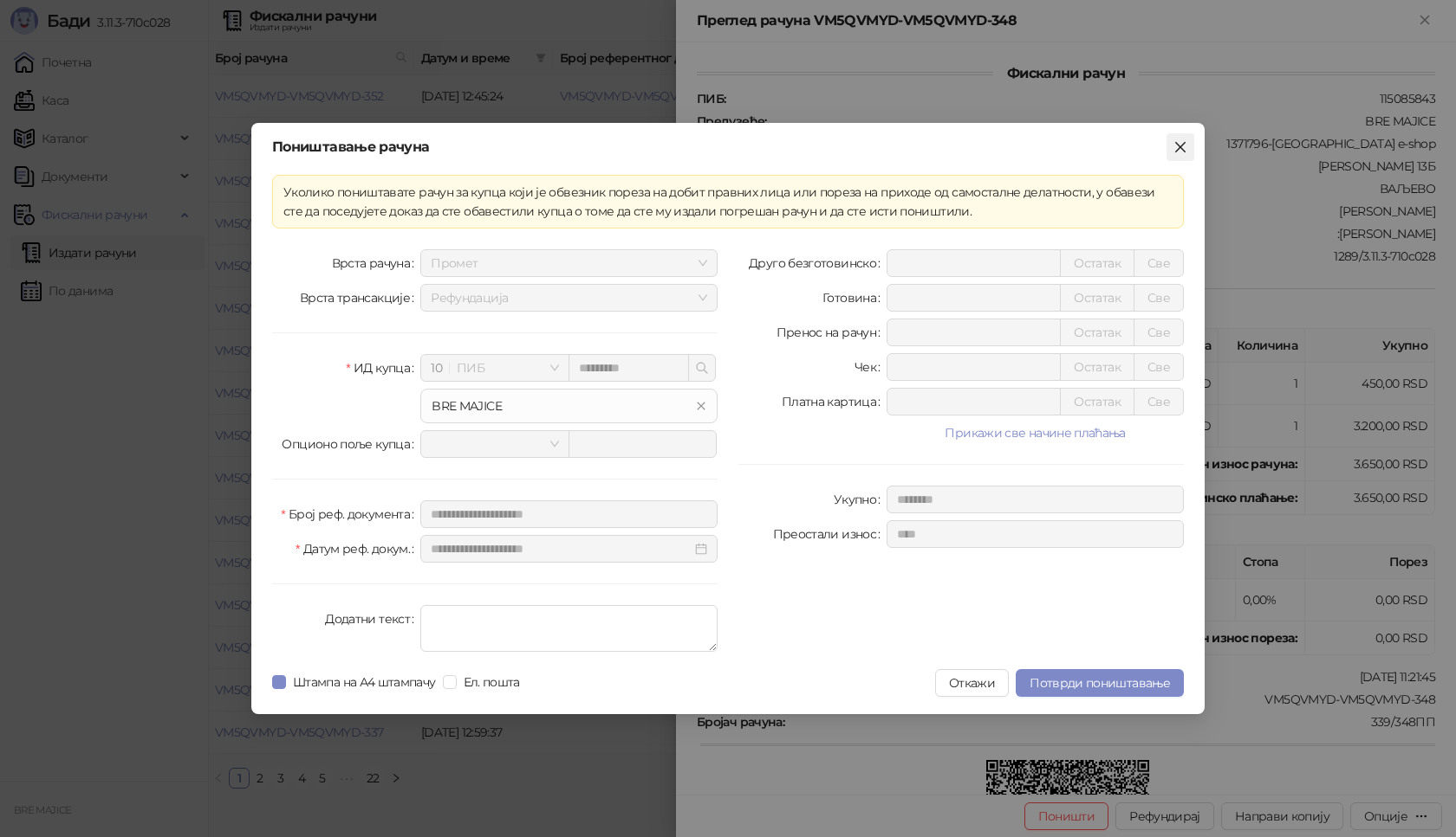
click at [1179, 148] on icon "close" at bounding box center [1180, 147] width 10 height 10
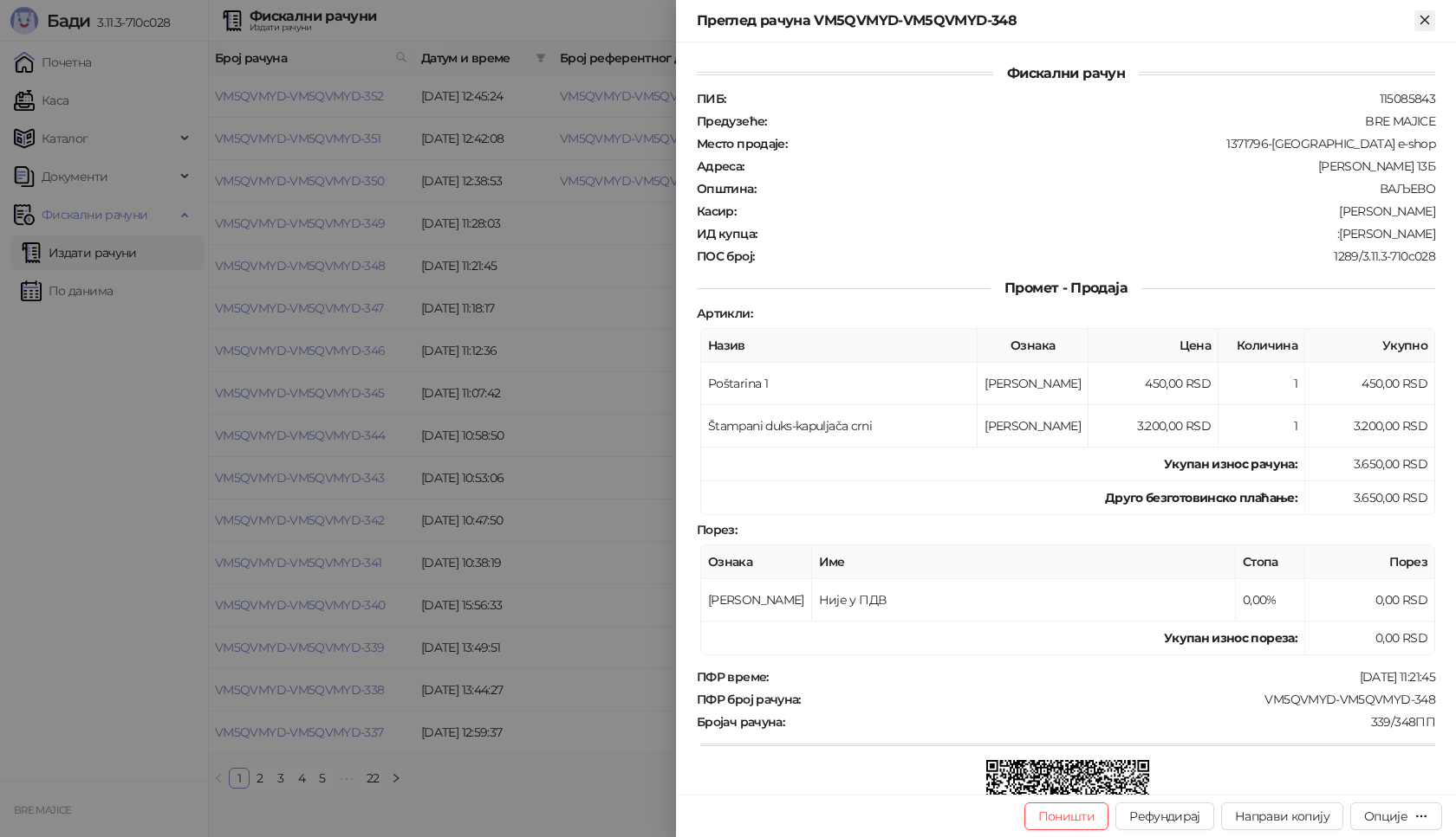
click at [1424, 23] on icon "Close" at bounding box center [1424, 19] width 16 height 16
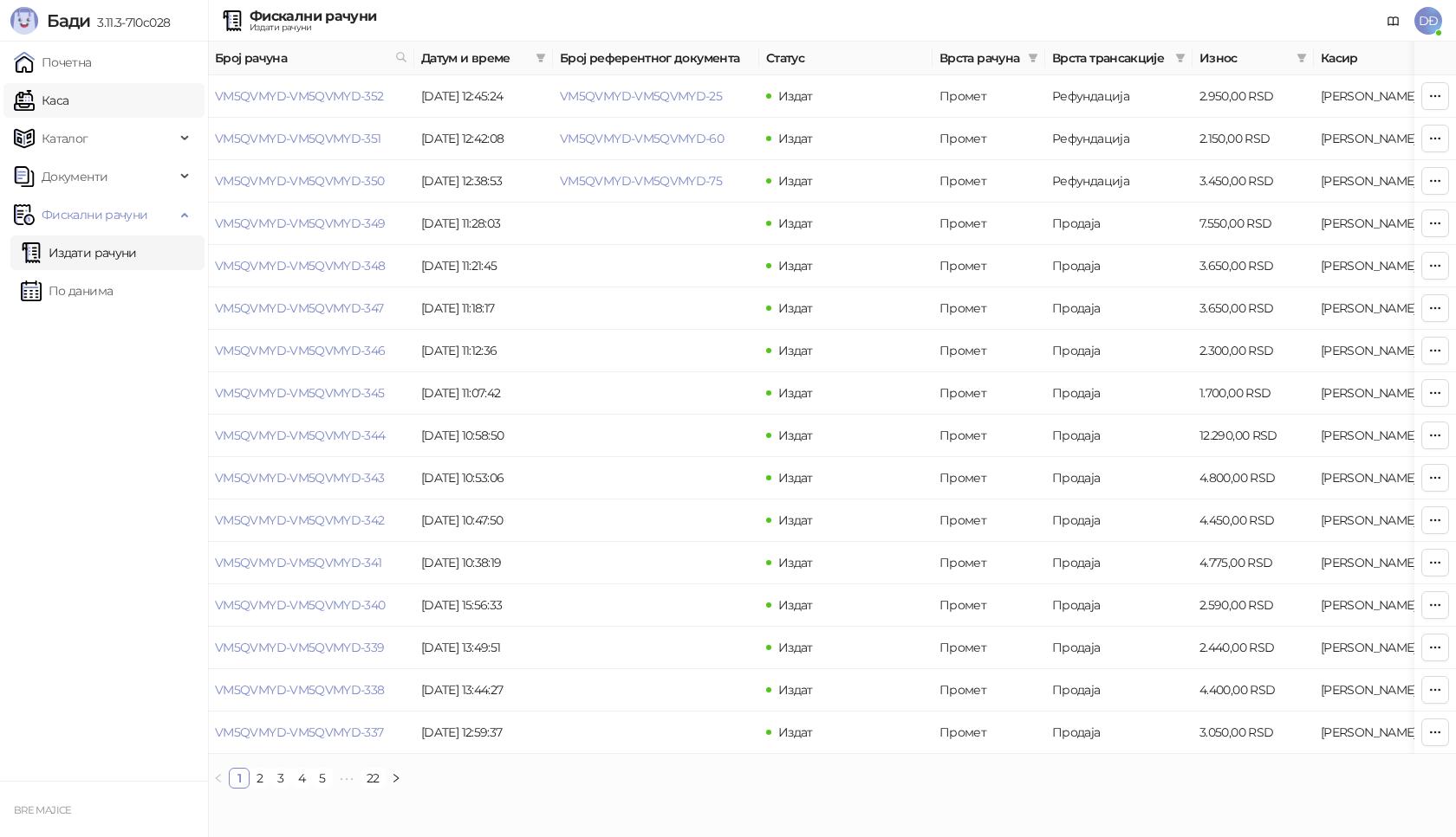
click at [68, 98] on link "Каса" at bounding box center [41, 100] width 55 height 35
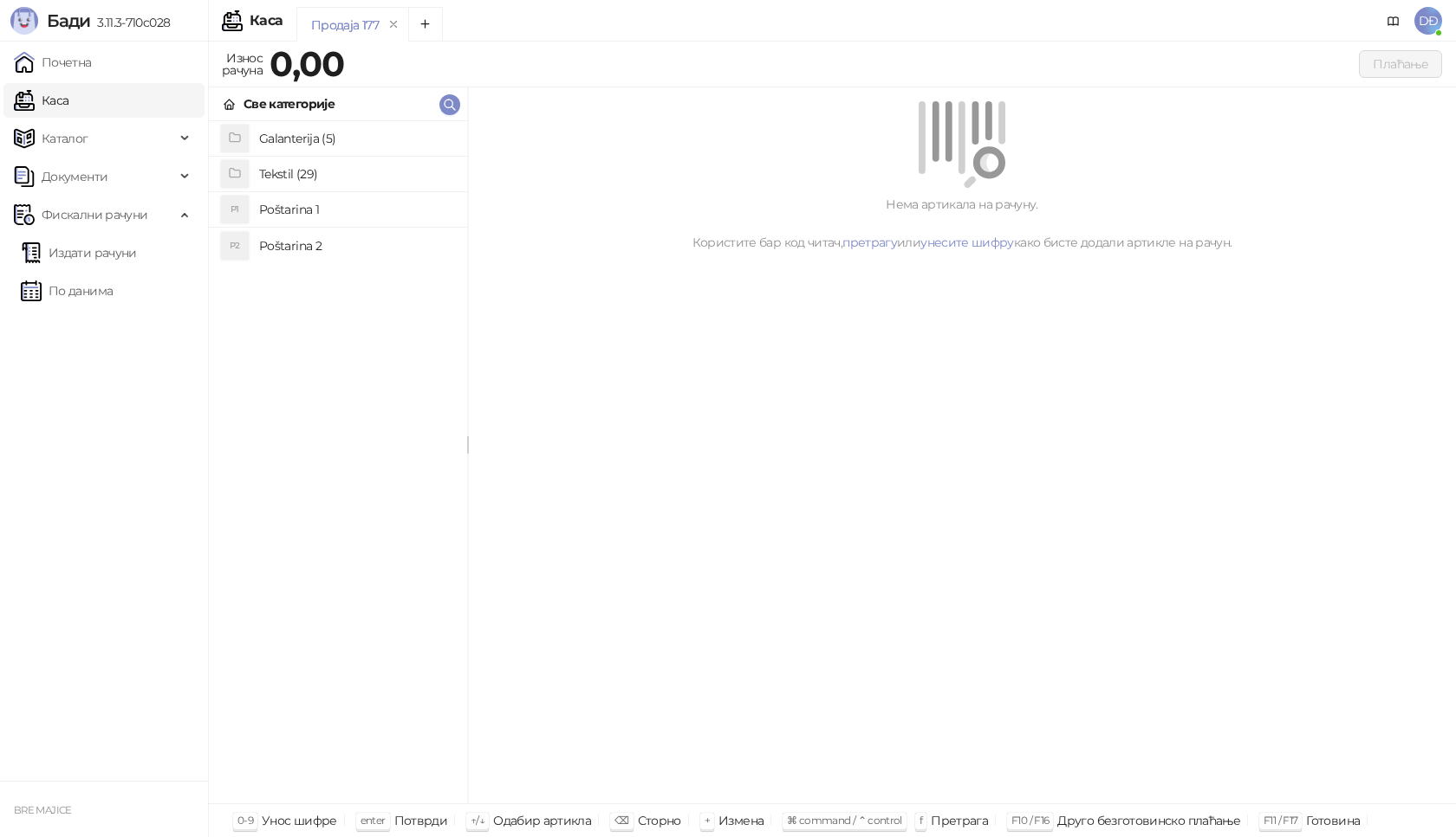
click at [268, 176] on h4 "Tekstil (29)" at bounding box center [356, 174] width 194 height 27
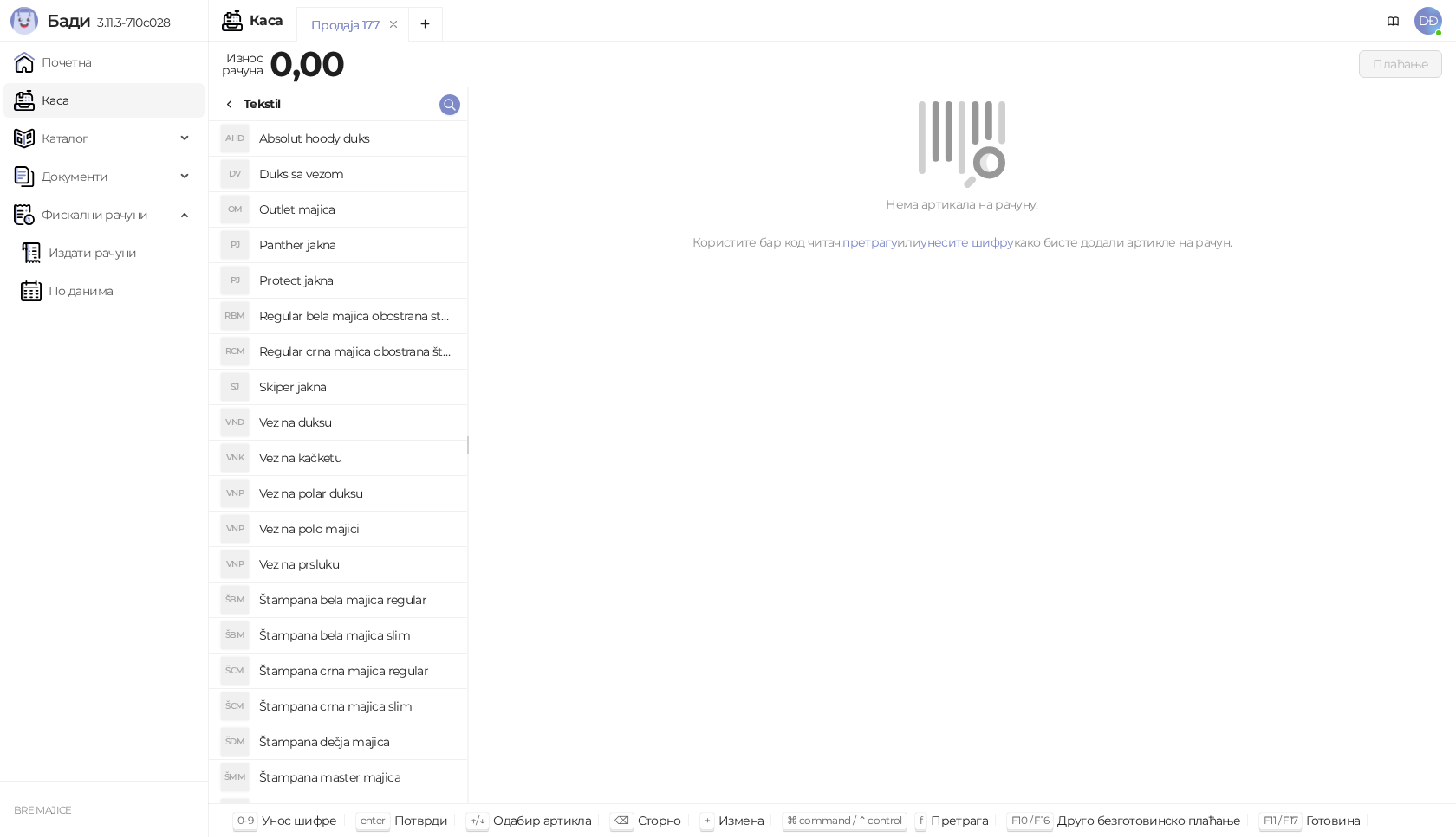
click at [277, 209] on h4 "Outlet majica" at bounding box center [356, 210] width 194 height 27
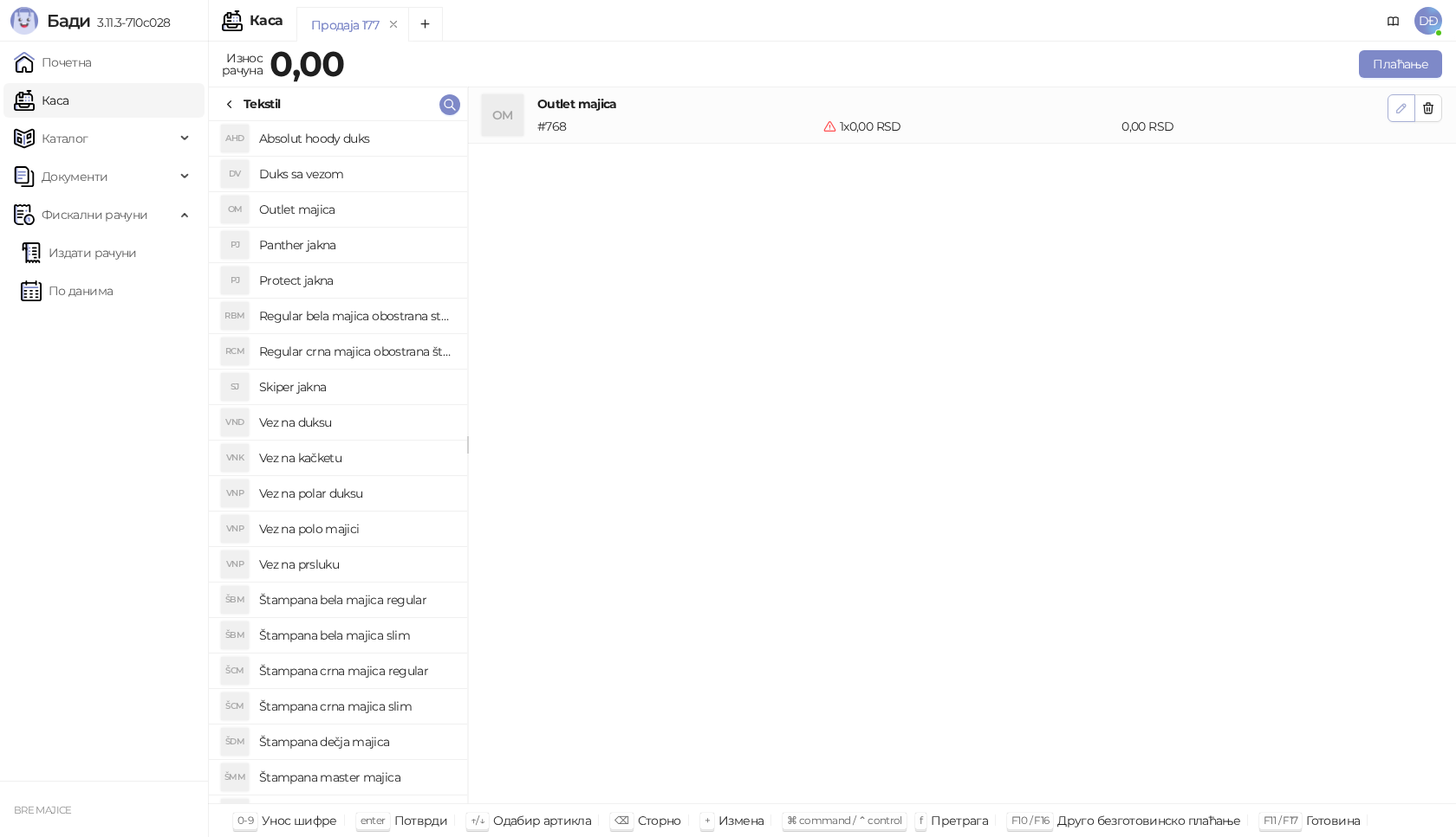
click at [1399, 112] on icon "button" at bounding box center [1400, 108] width 8 height 8
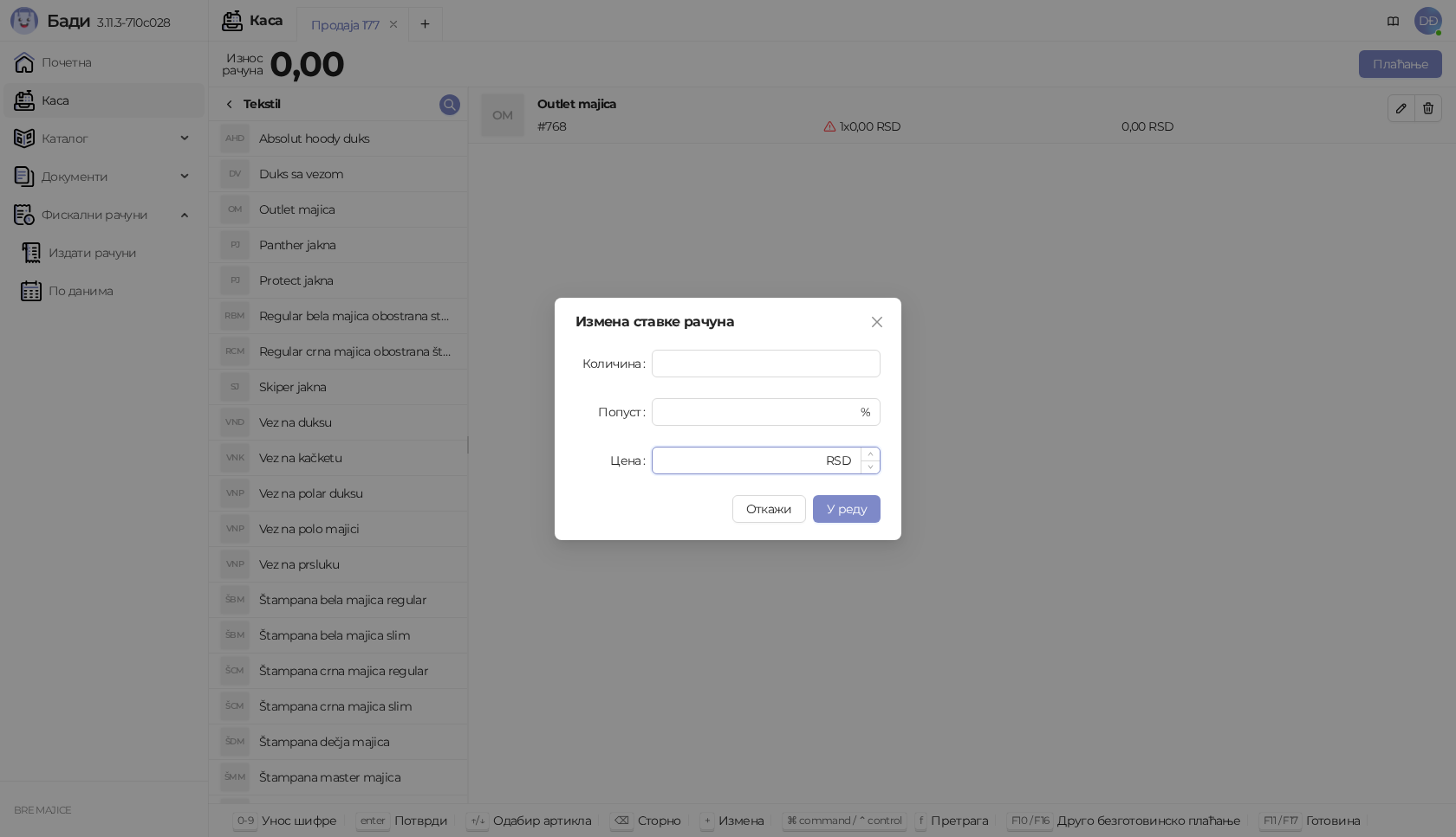
click at [665, 466] on input "*" at bounding box center [743, 460] width 161 height 26
type input "****"
click at [842, 506] on span "У реду" at bounding box center [847, 509] width 40 height 16
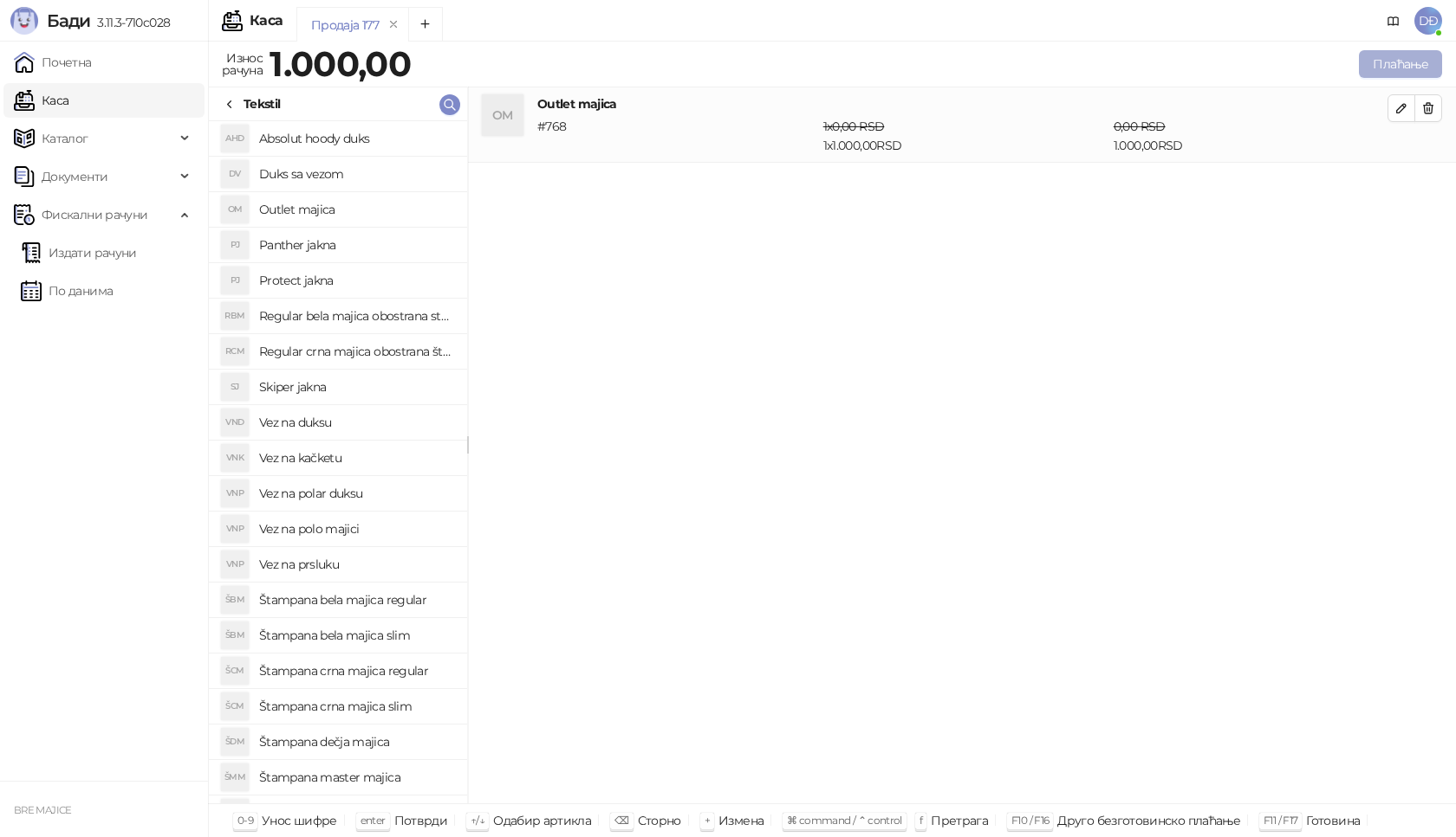
click at [1407, 67] on button "Плаћање" at bounding box center [1399, 64] width 83 height 27
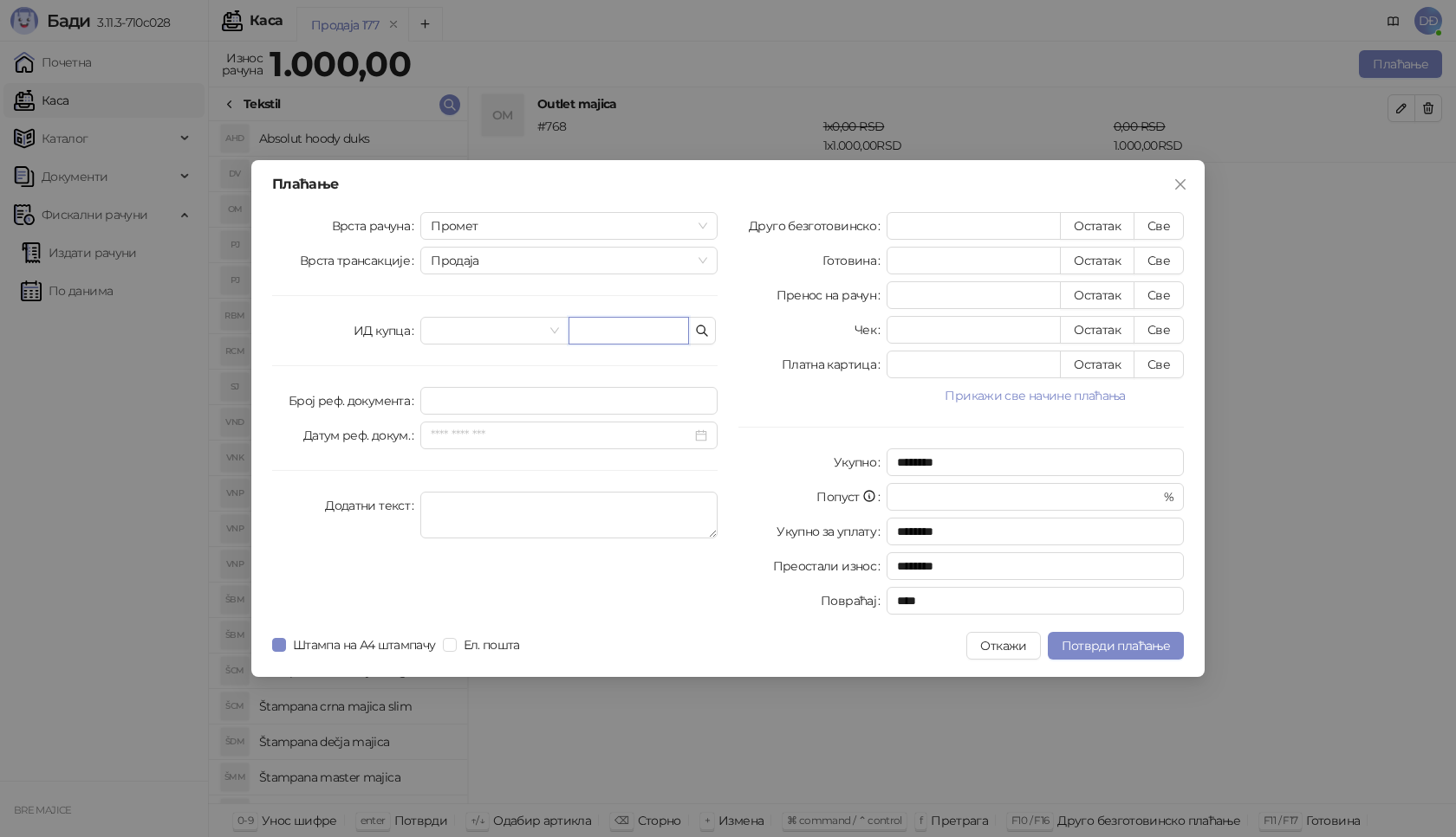
click at [609, 333] on input "text" at bounding box center [629, 331] width 120 height 27
type input "****"
click at [1153, 222] on button "Све" at bounding box center [1158, 226] width 50 height 27
type input "****"
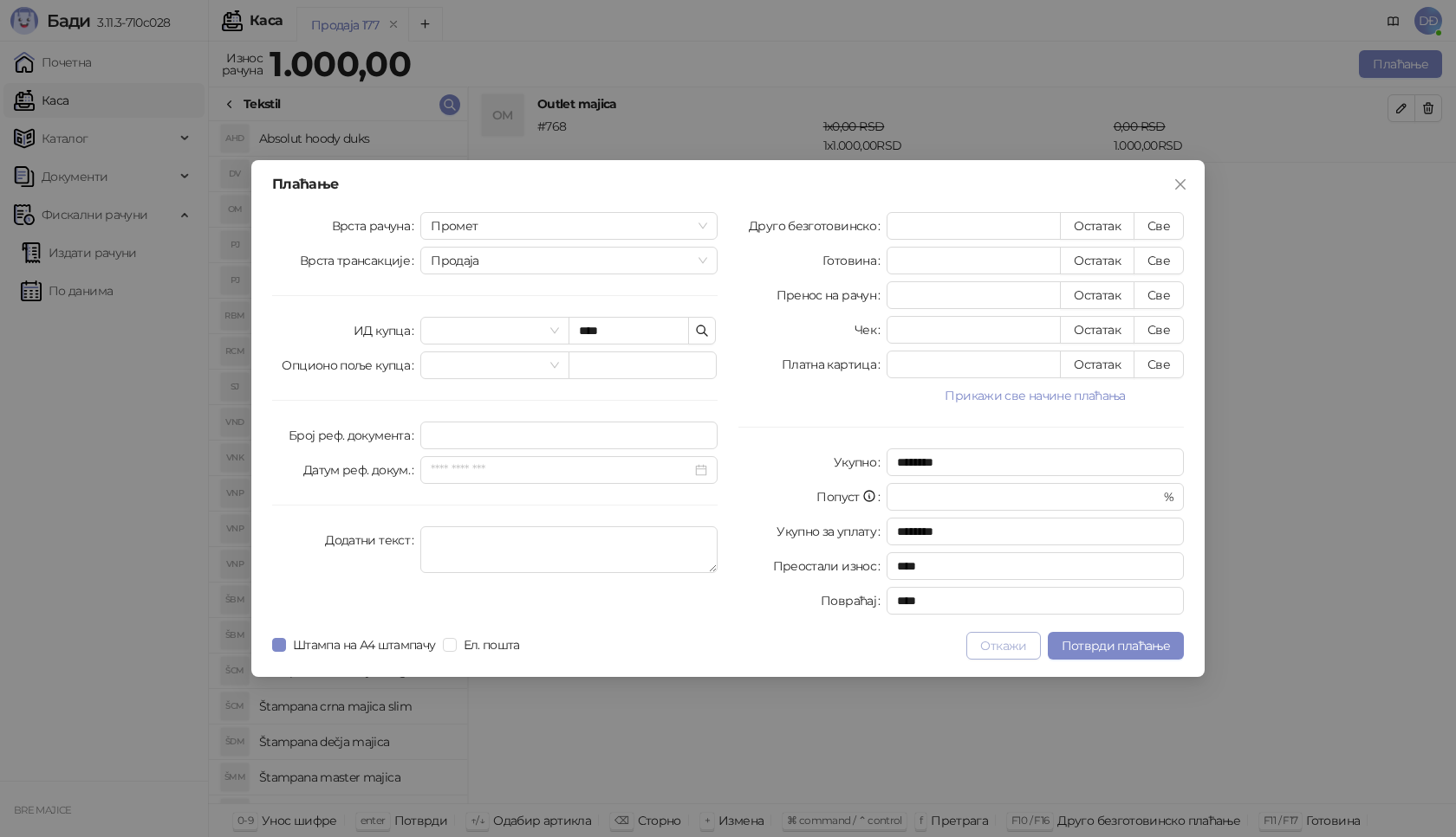
click at [1001, 641] on button "Откажи" at bounding box center [1003, 646] width 74 height 27
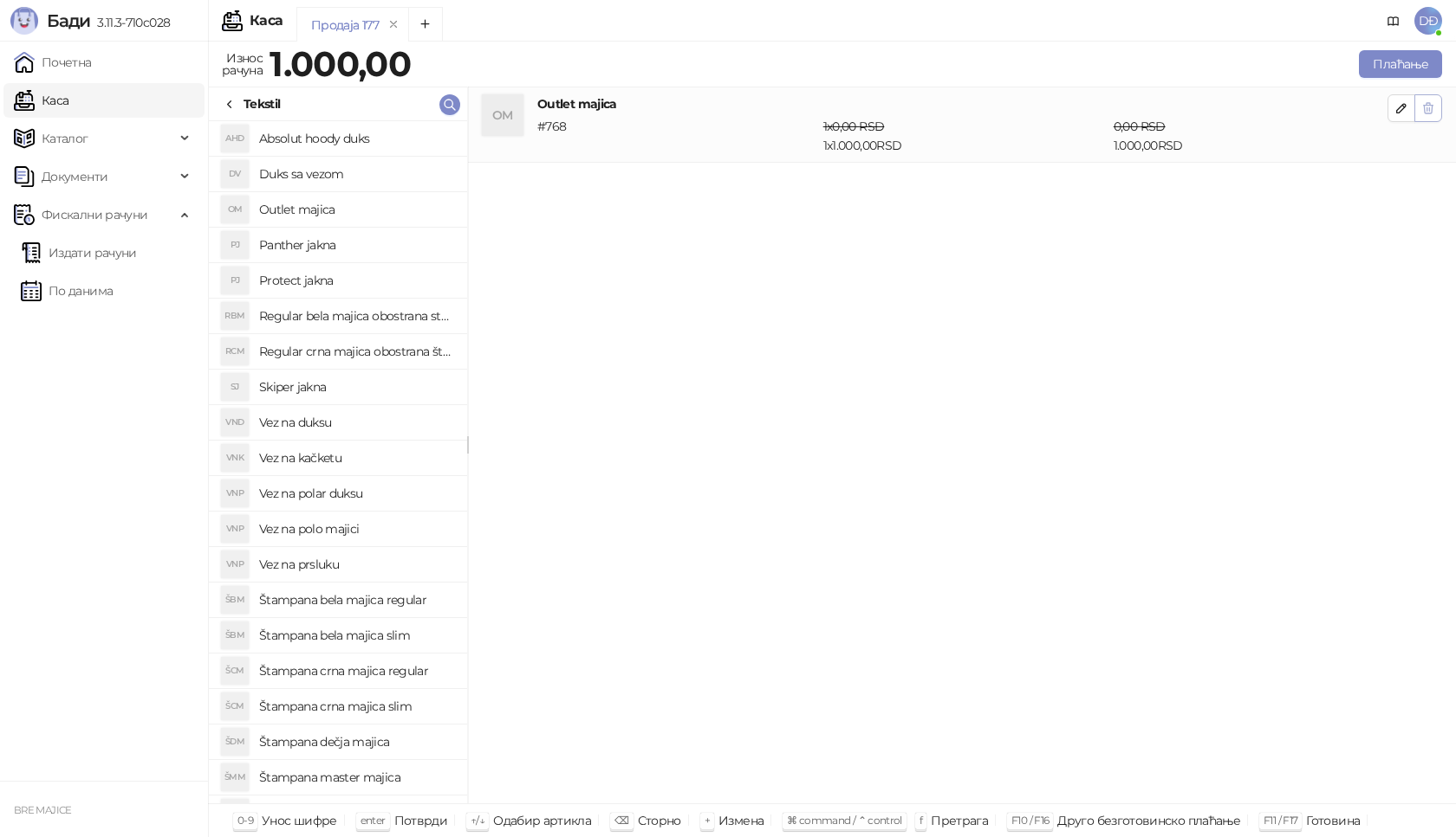
click at [1432, 112] on icon "button" at bounding box center [1428, 108] width 14 height 14
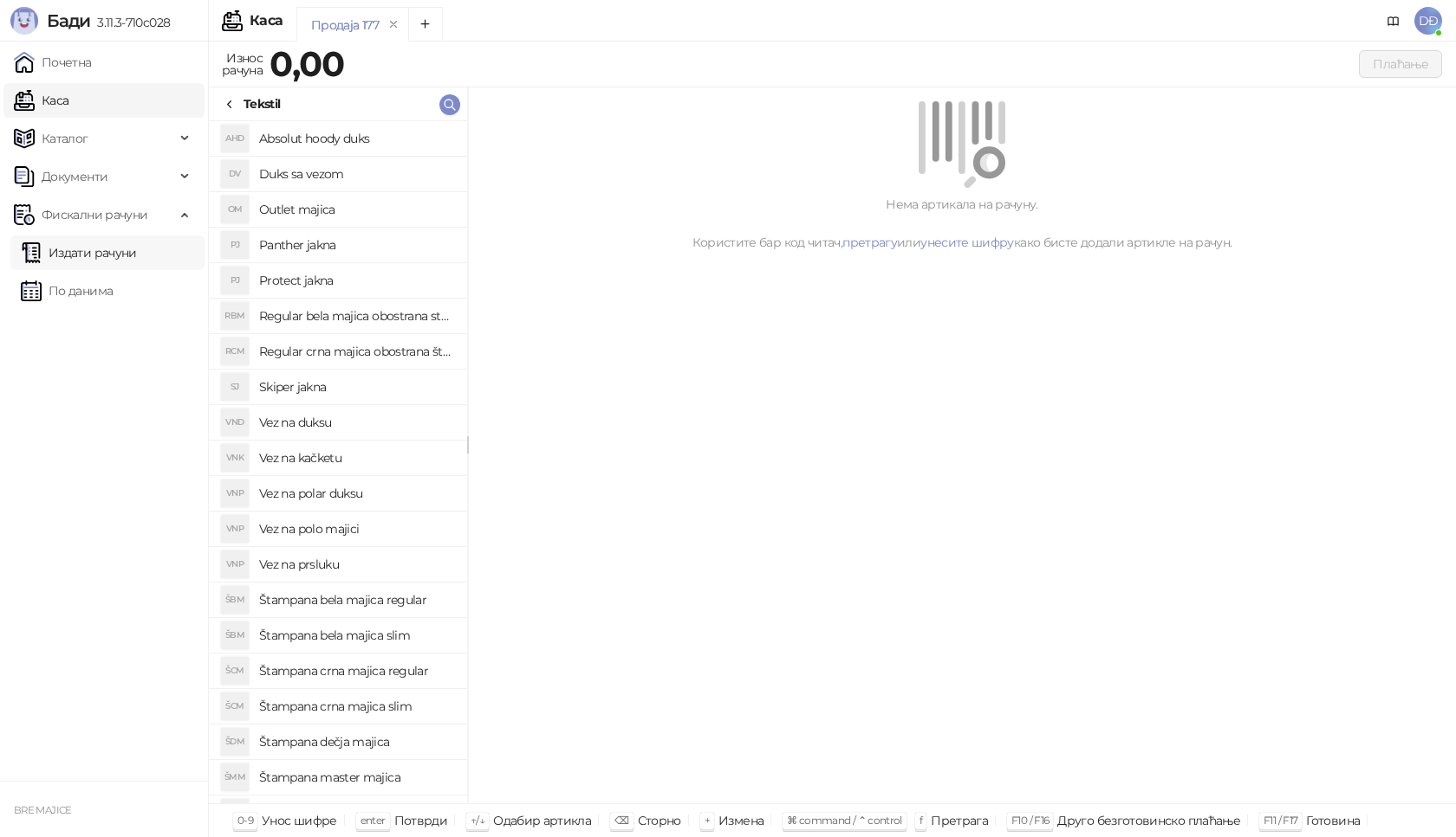
click at [71, 258] on link "Издати рачуни" at bounding box center [78, 253] width 116 height 35
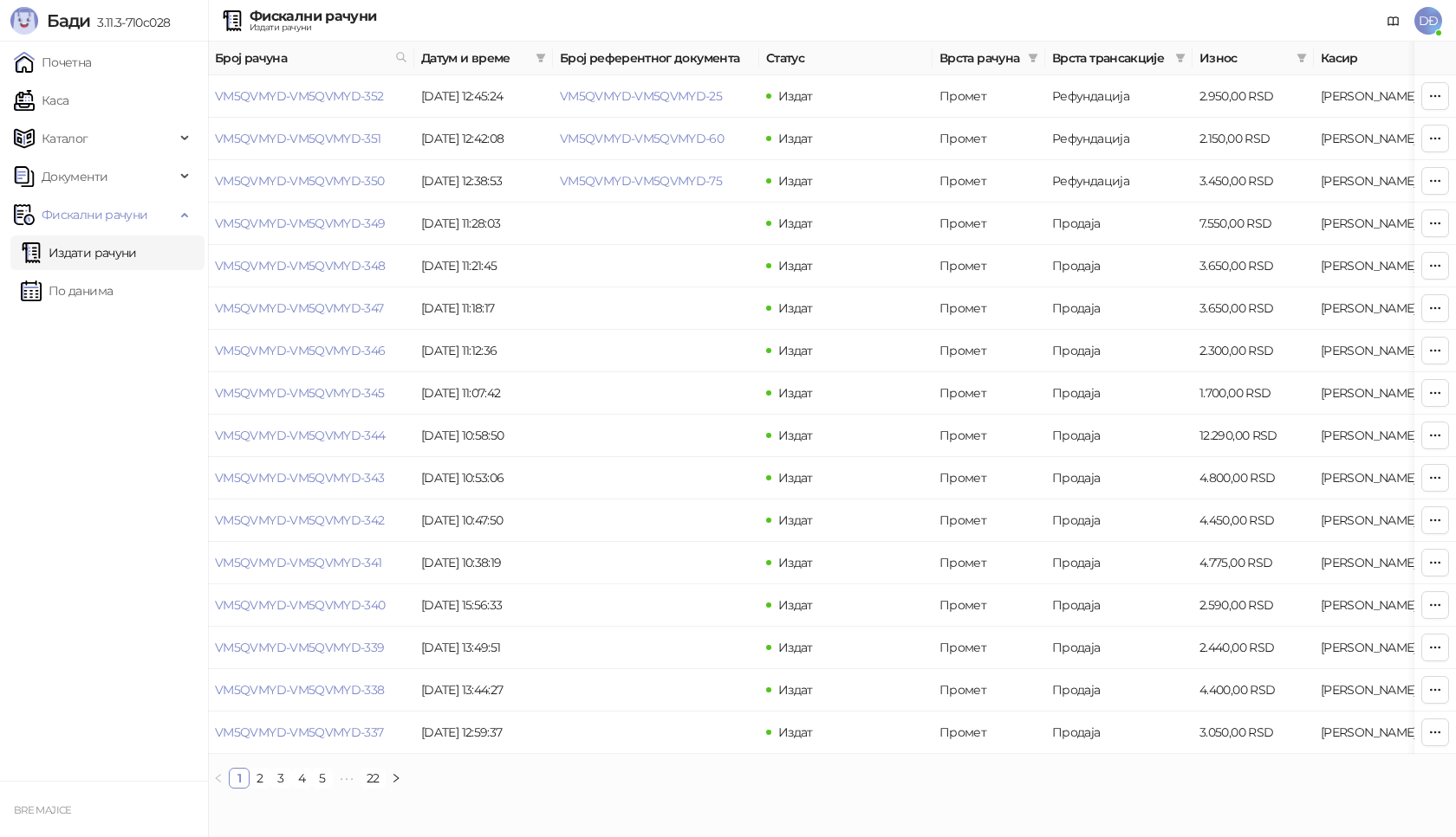
click at [1436, 16] on span "DĐ" at bounding box center [1428, 21] width 27 height 27
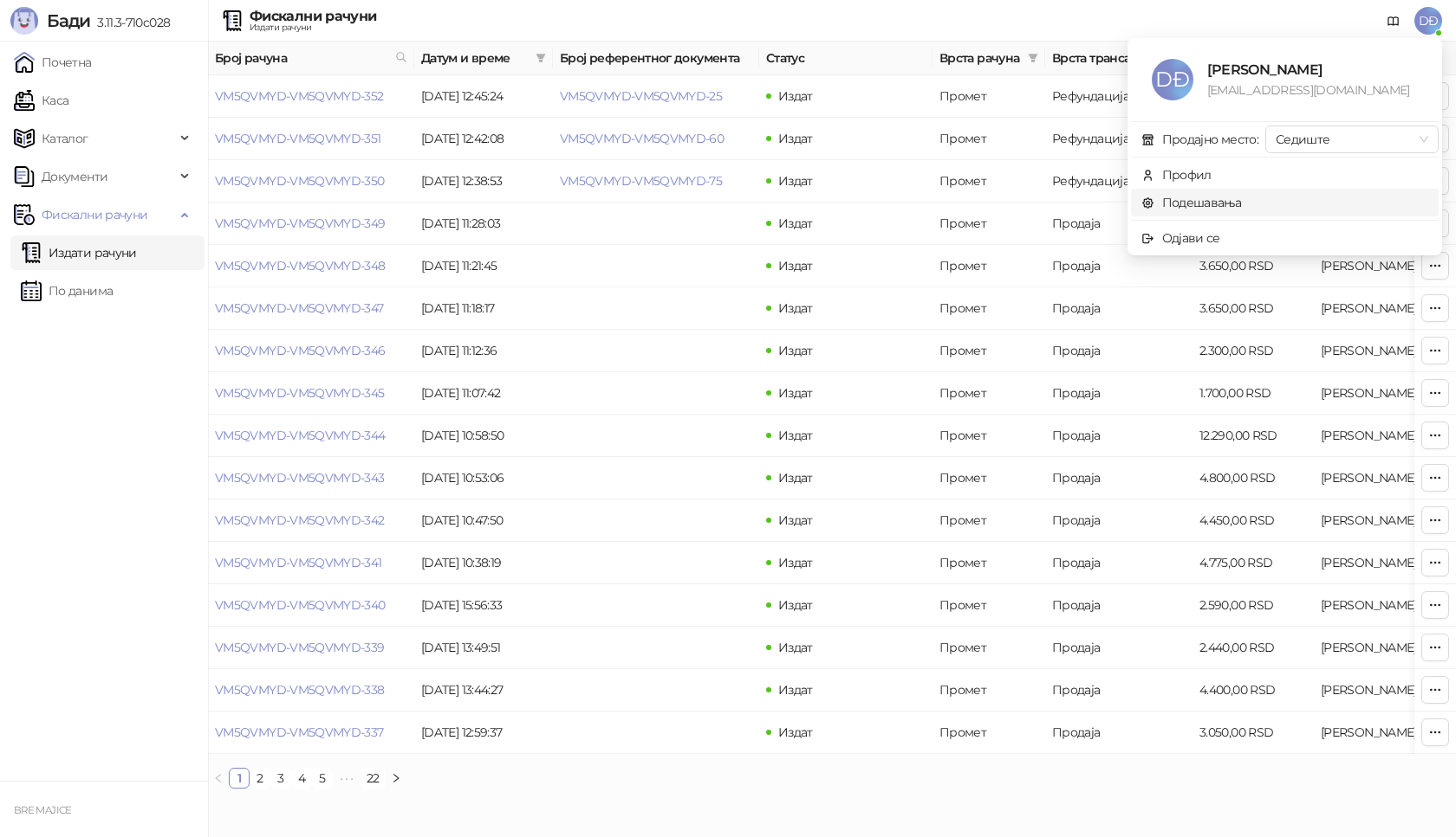
click at [1183, 199] on link "Подешавања" at bounding box center [1191, 202] width 100 height 16
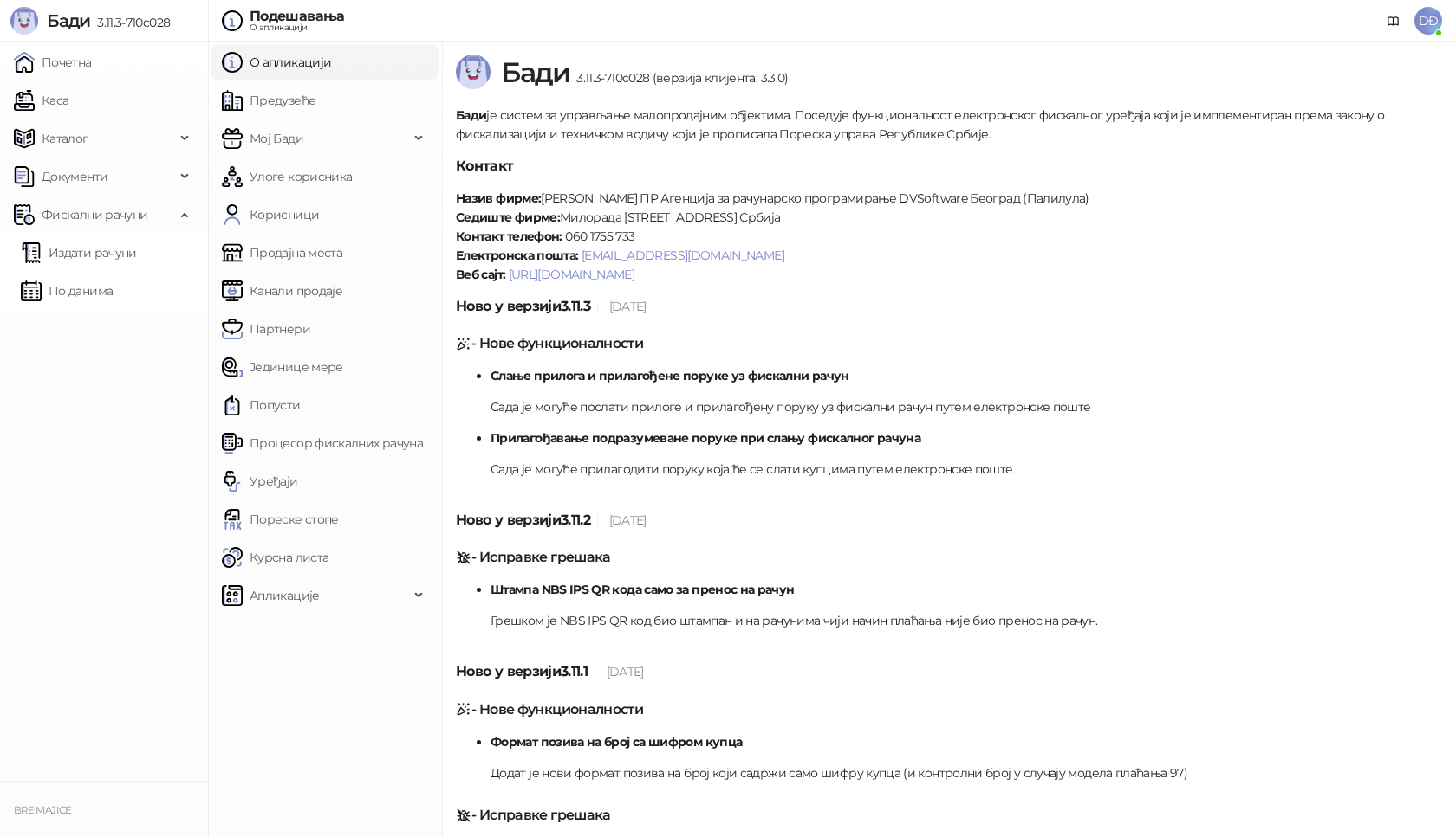
click at [1435, 8] on span "DĐ" at bounding box center [1428, 21] width 27 height 27
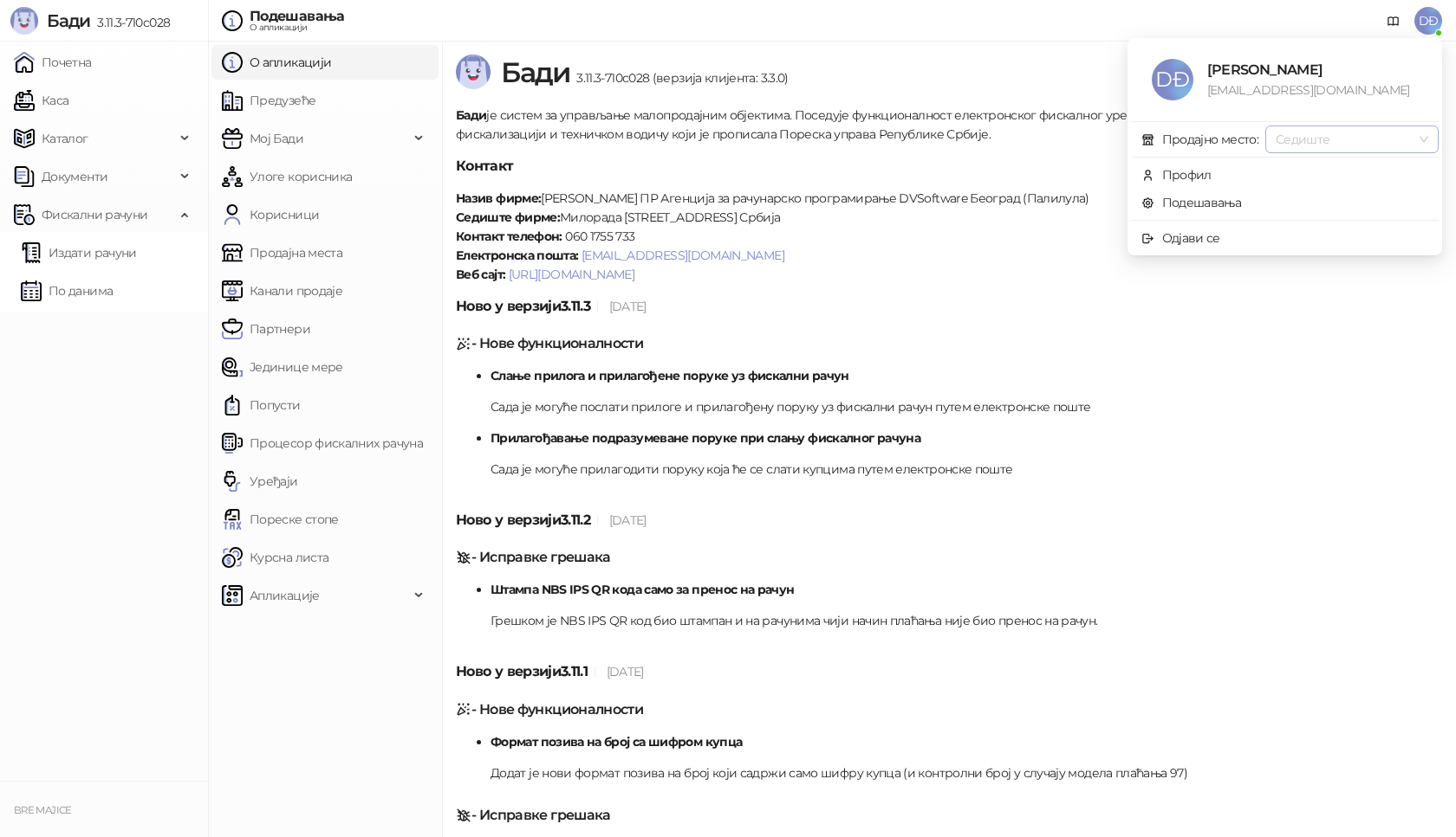
click at [1423, 137] on span "Седиште" at bounding box center [1351, 140] width 152 height 26
click at [272, 250] on link "Продајна места" at bounding box center [282, 253] width 120 height 35
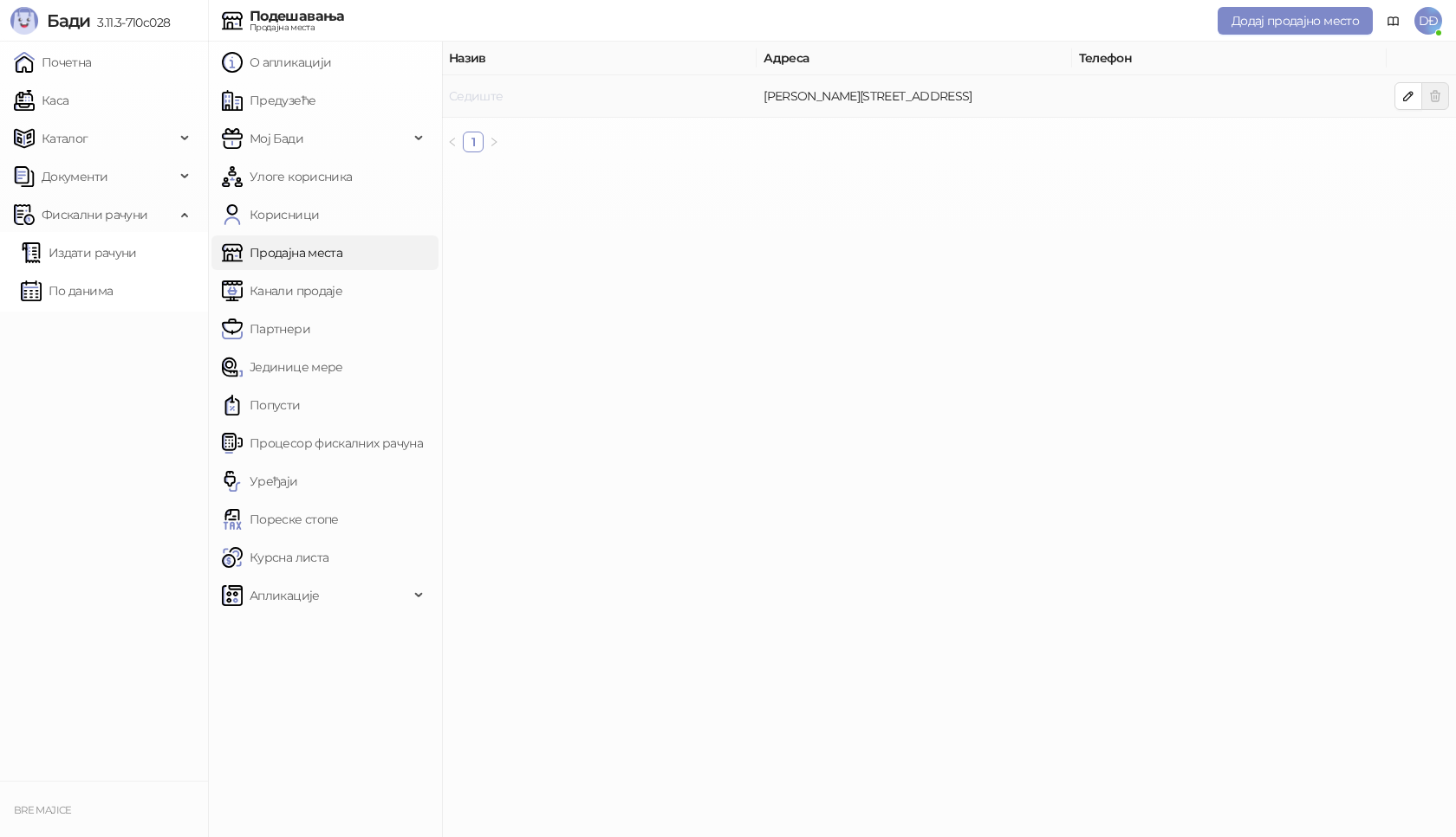
click at [479, 97] on link "Седиште" at bounding box center [476, 96] width 55 height 16
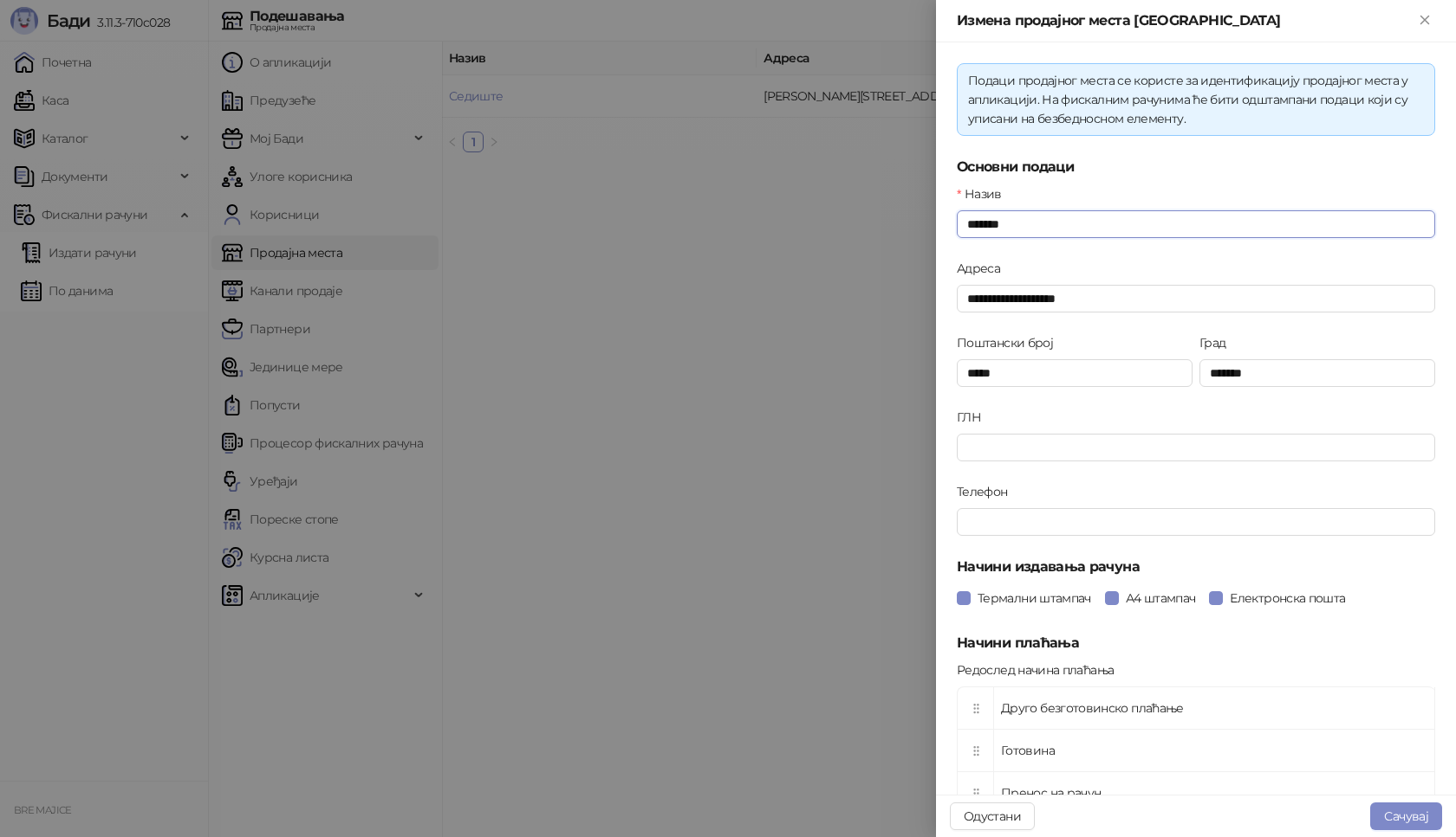
drag, startPoint x: 1094, startPoint y: 228, endPoint x: 928, endPoint y: 225, distance: 166.0
click at [928, 225] on div "**********" at bounding box center [728, 418] width 1456 height 837
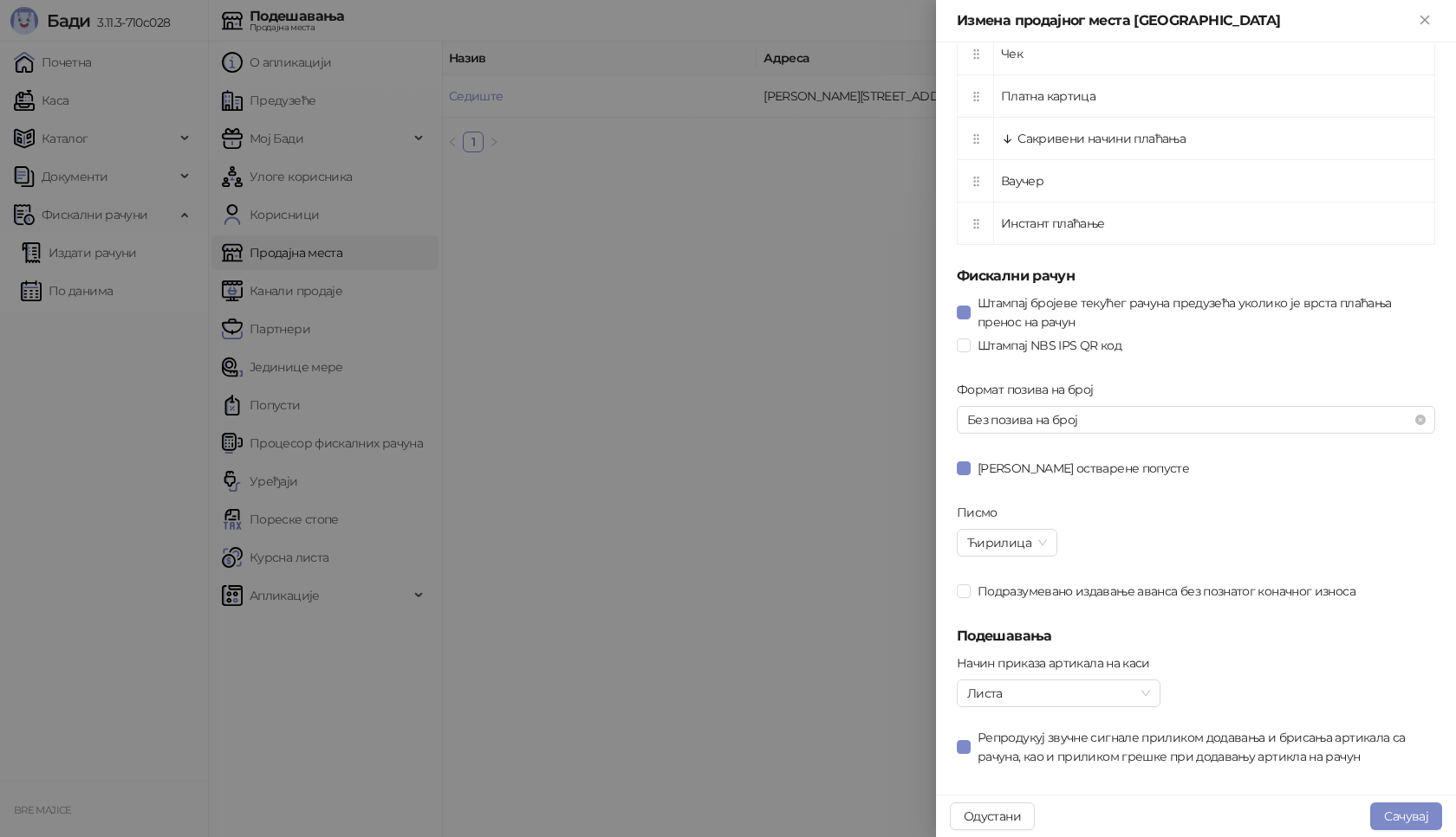
scroll to position [795, 0]
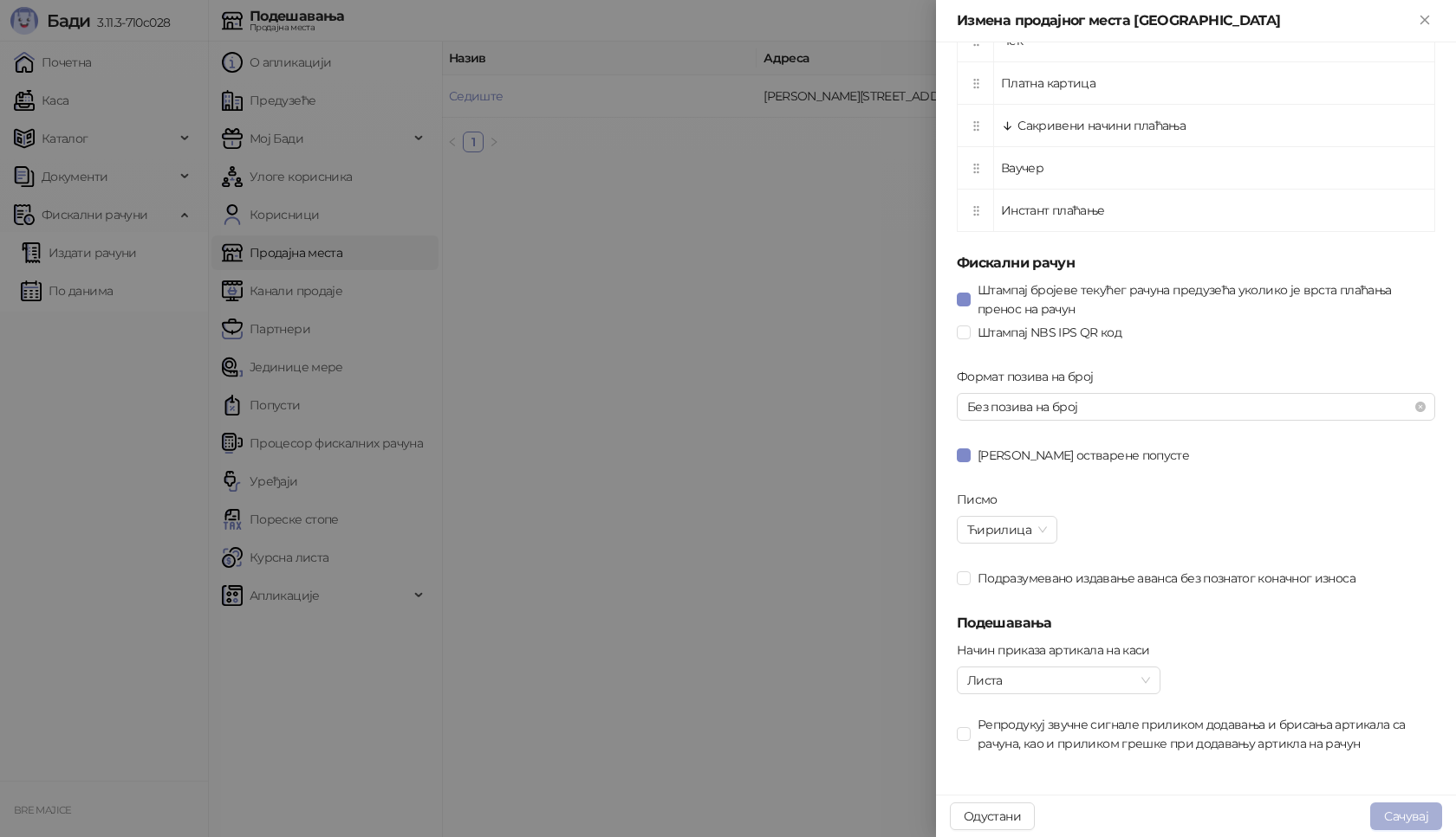
click at [1384, 811] on button "Сачувај" at bounding box center [1406, 817] width 72 height 27
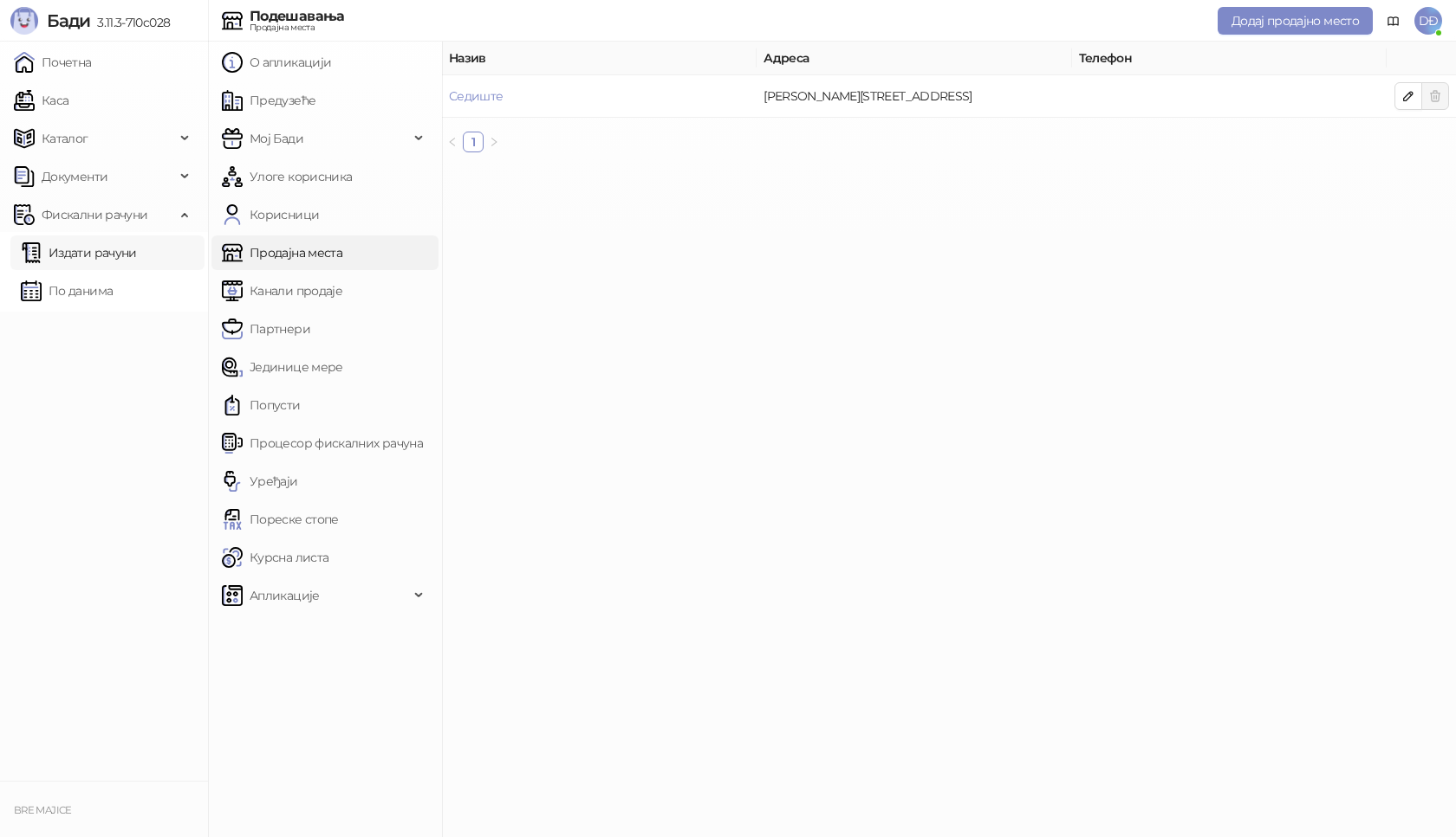
click at [61, 244] on link "Издати рачуни" at bounding box center [78, 253] width 116 height 35
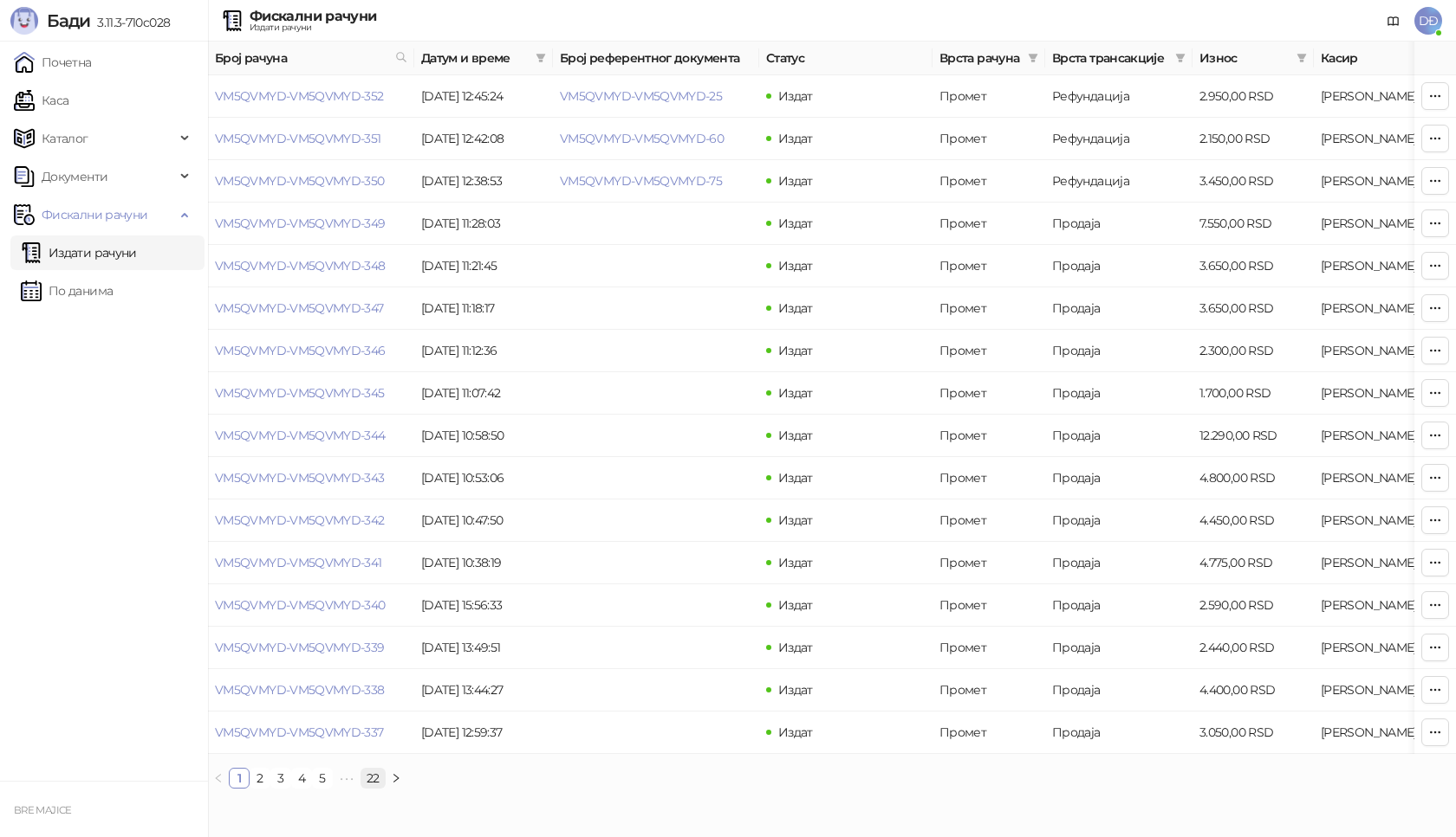
click at [377, 788] on link "22" at bounding box center [373, 778] width 24 height 19
click at [270, 439] on link "VM5QVMYD-VM5QVMYD-8" at bounding box center [294, 435] width 157 height 16
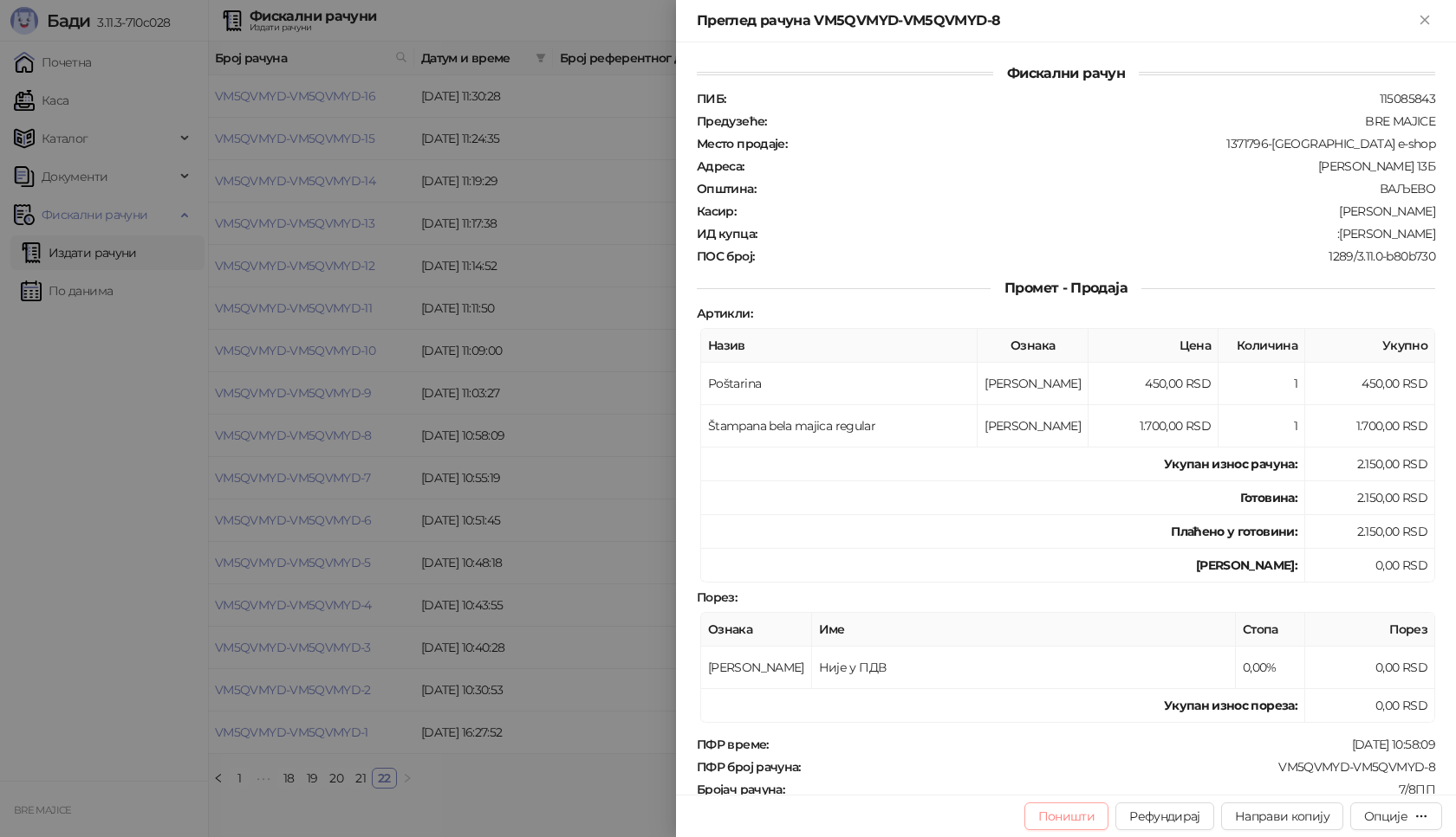
click at [1083, 827] on button "Поништи" at bounding box center [1066, 817] width 85 height 27
type input "**********"
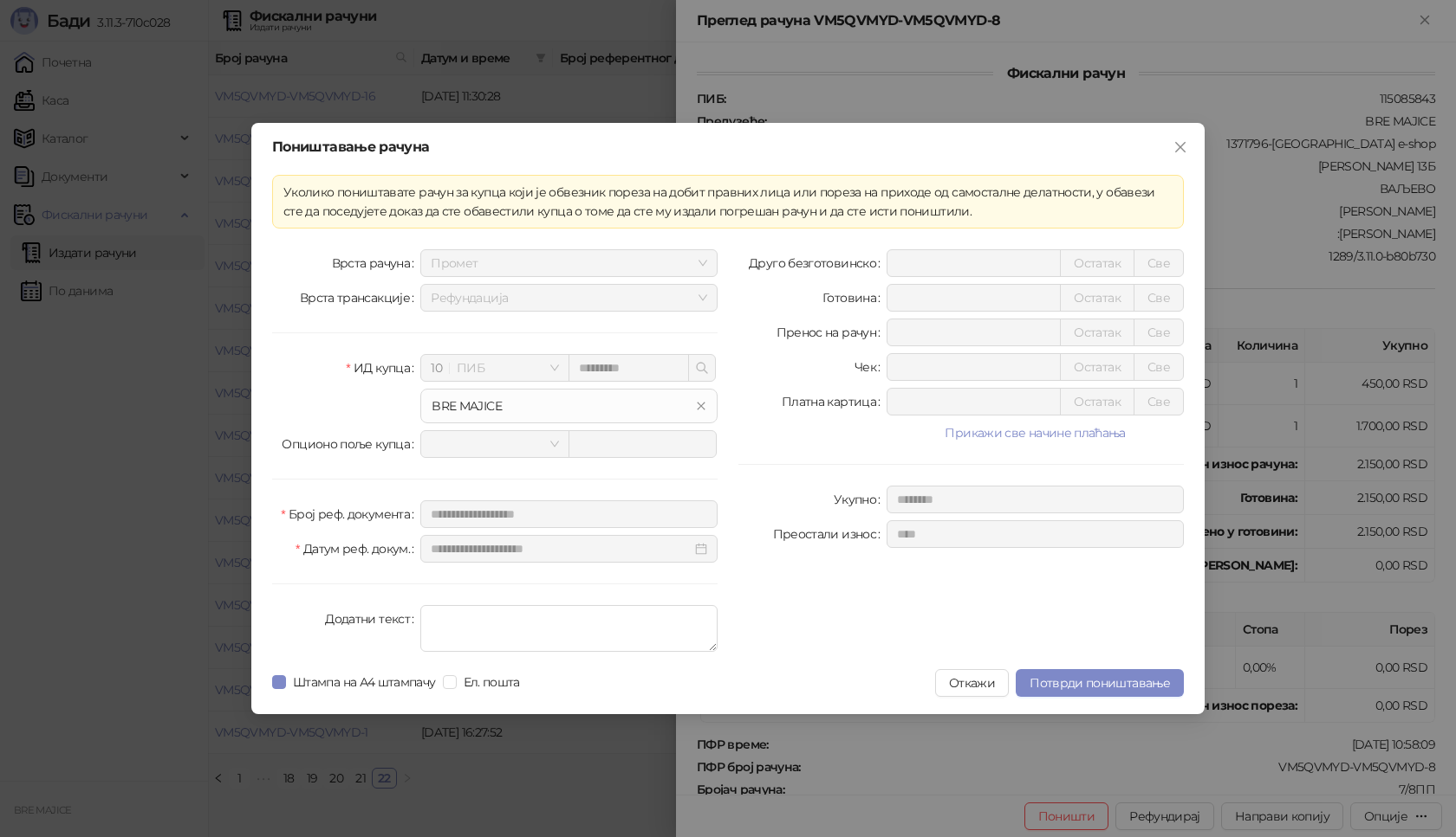
click at [483, 406] on div "BRE MAJICE" at bounding box center [560, 406] width 257 height 19
click at [634, 415] on div "BRE MAJICE" at bounding box center [560, 406] width 257 height 19
click at [1176, 143] on icon "close" at bounding box center [1180, 147] width 10 height 10
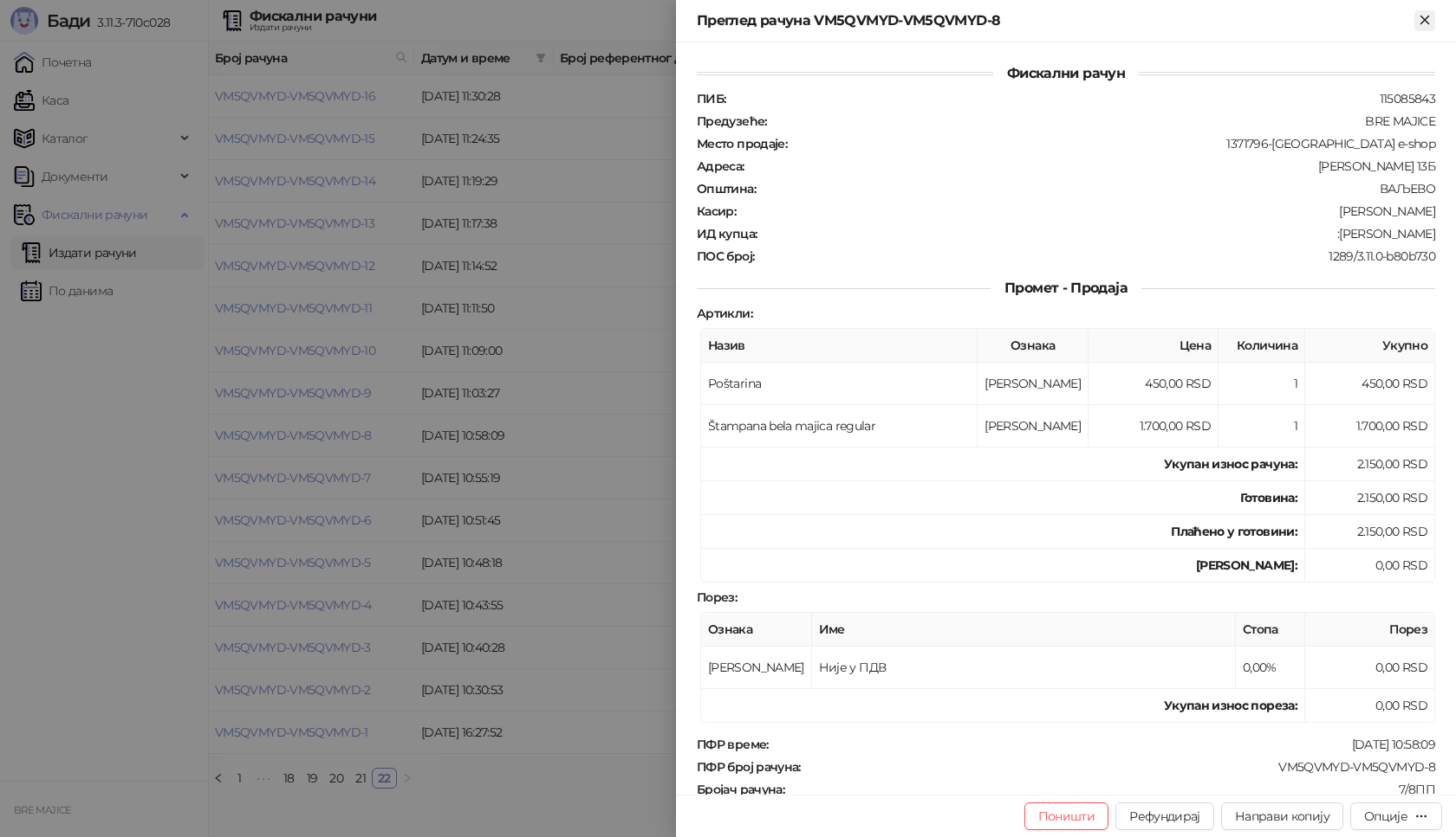
click at [1432, 16] on icon "Close" at bounding box center [1424, 19] width 16 height 16
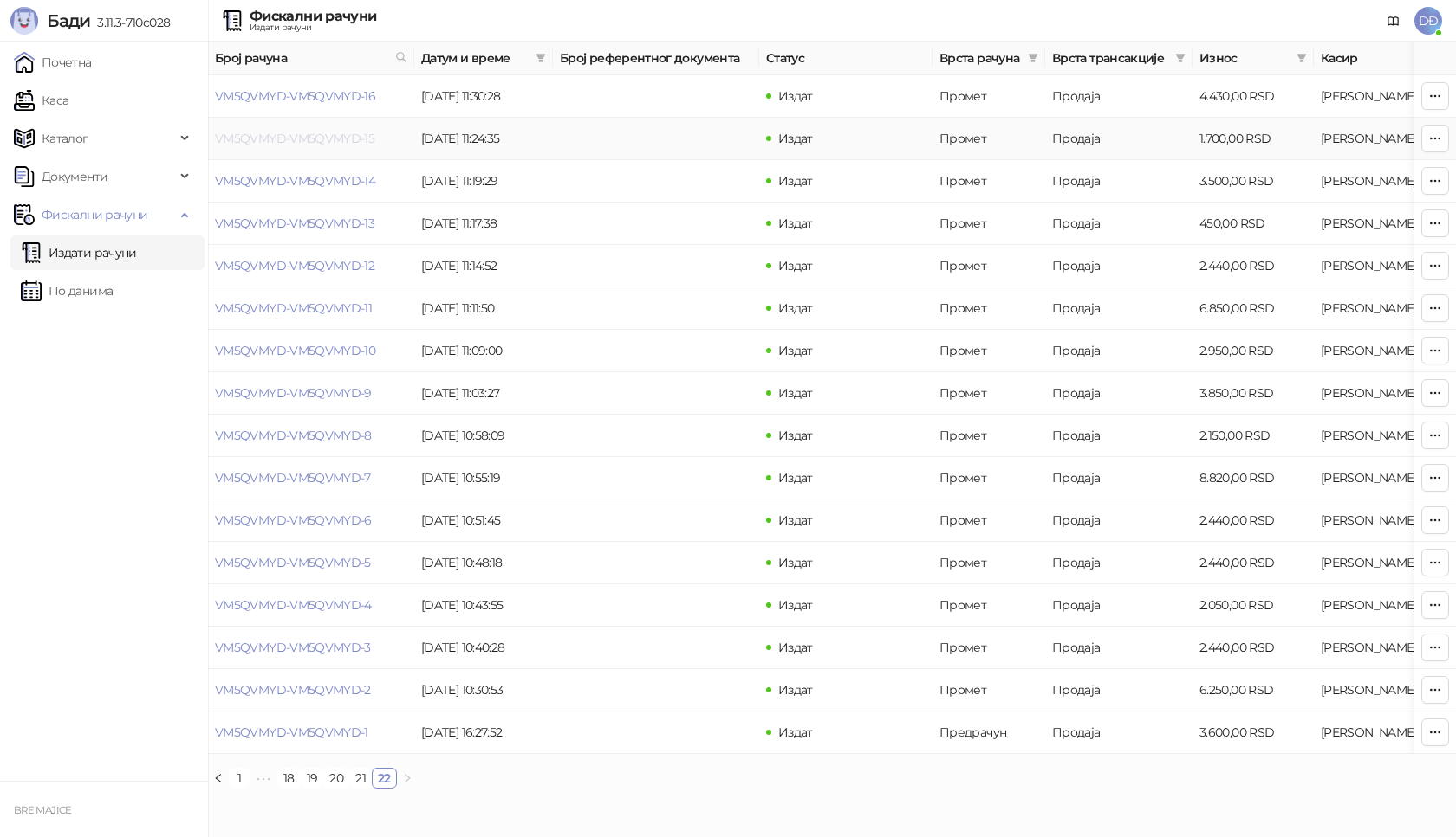
click at [332, 142] on link "VM5QVMYD-VM5QVMYD-15" at bounding box center [295, 138] width 160 height 16
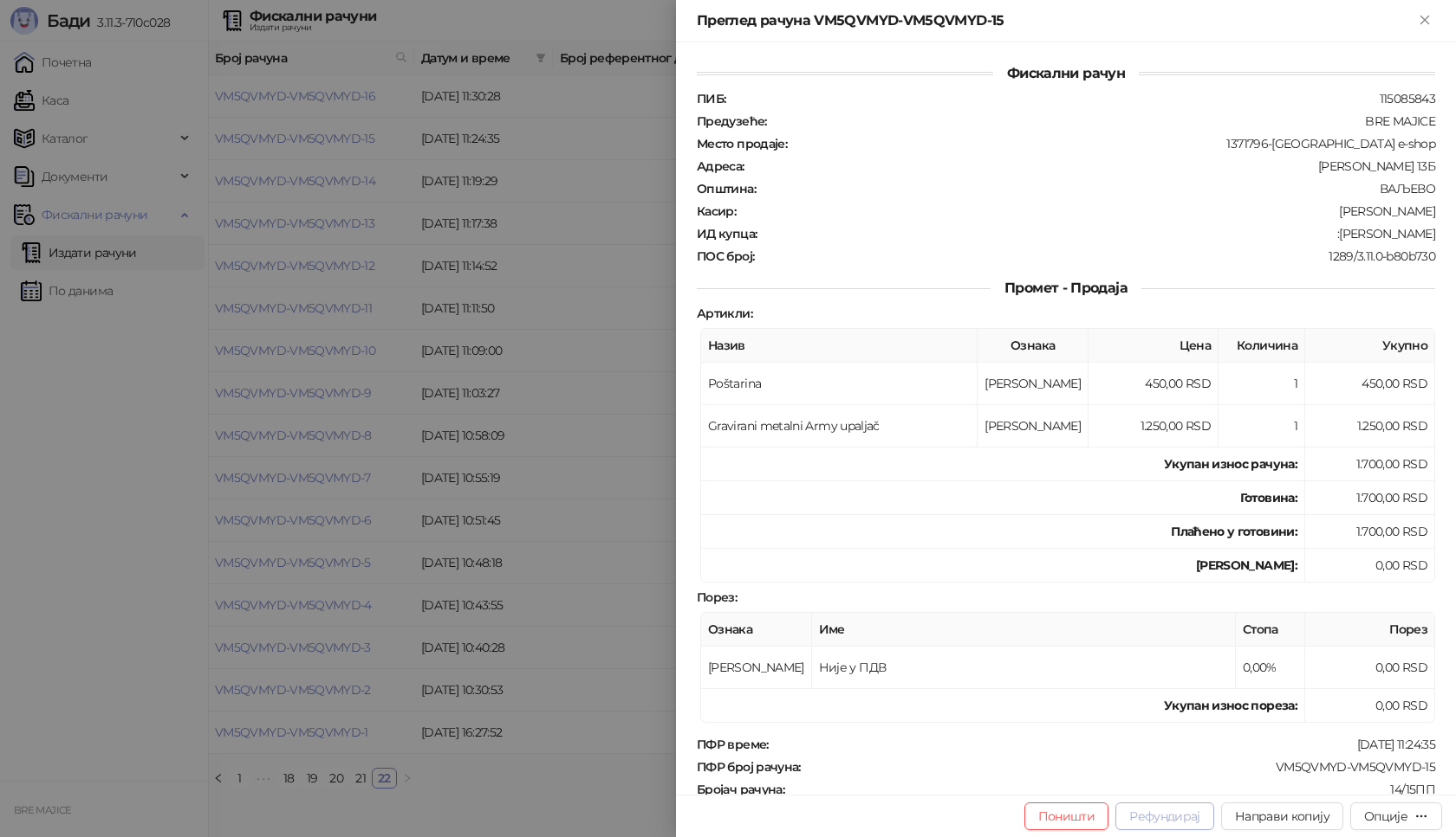
click at [1165, 810] on button "Рефундирај" at bounding box center [1164, 817] width 99 height 27
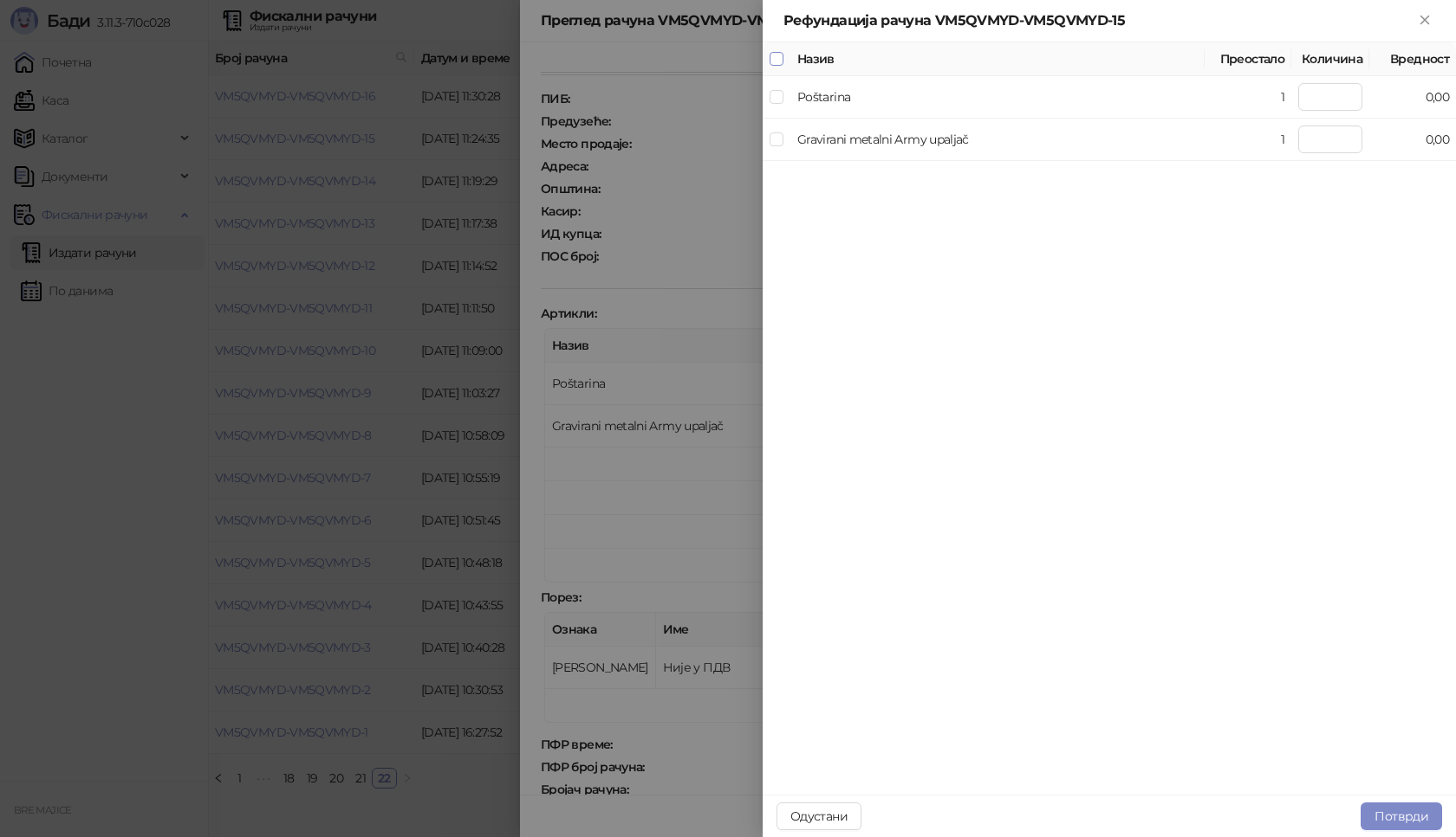
type input "*"
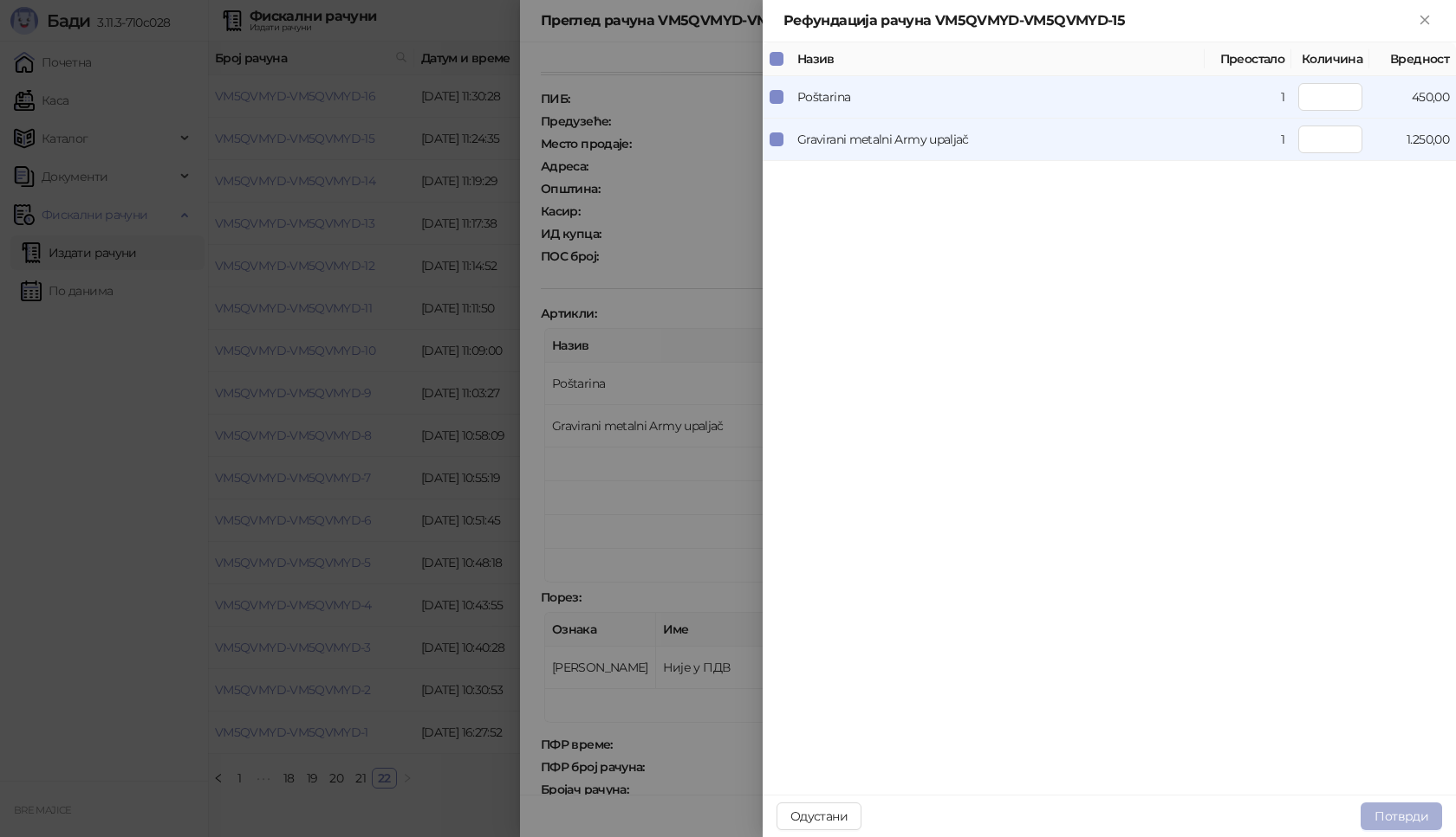
click at [1427, 809] on button "Потврди" at bounding box center [1400, 817] width 81 height 27
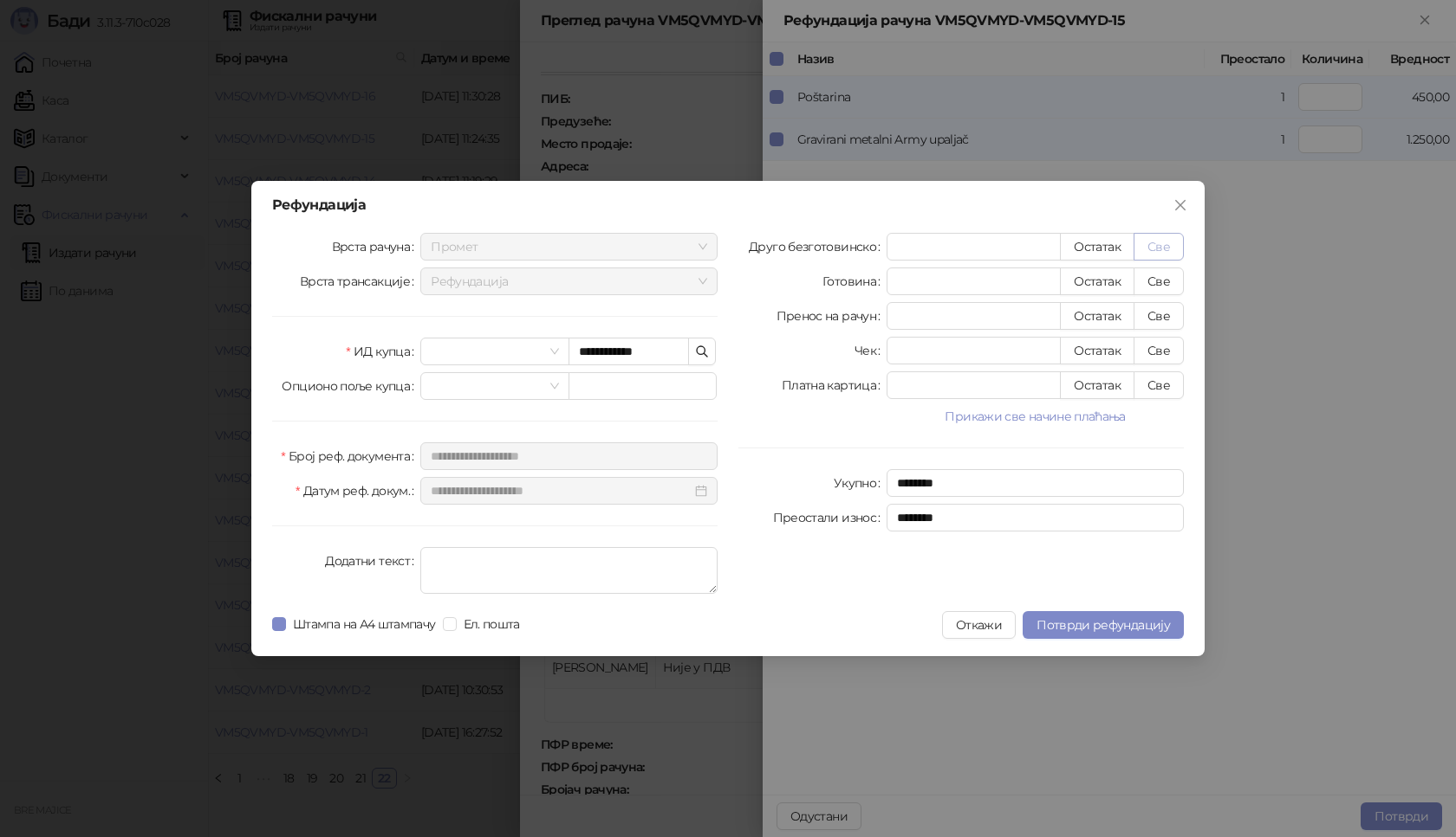
click at [1177, 240] on button "Све" at bounding box center [1158, 247] width 50 height 27
type input "****"
click at [1104, 625] on span "Потврди рефундацију" at bounding box center [1103, 625] width 133 height 16
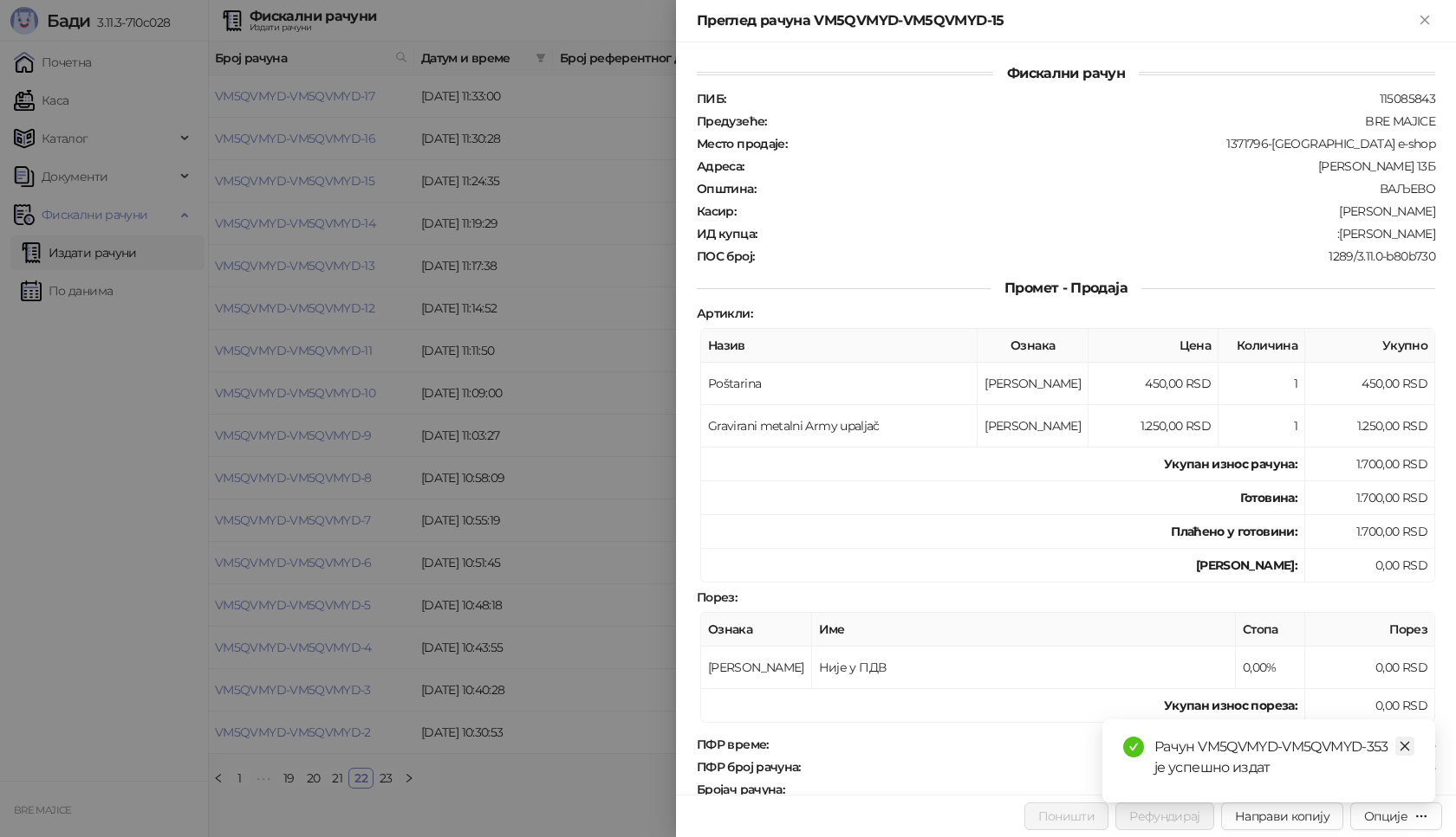
click at [1410, 746] on link "Close" at bounding box center [1404, 746] width 19 height 19
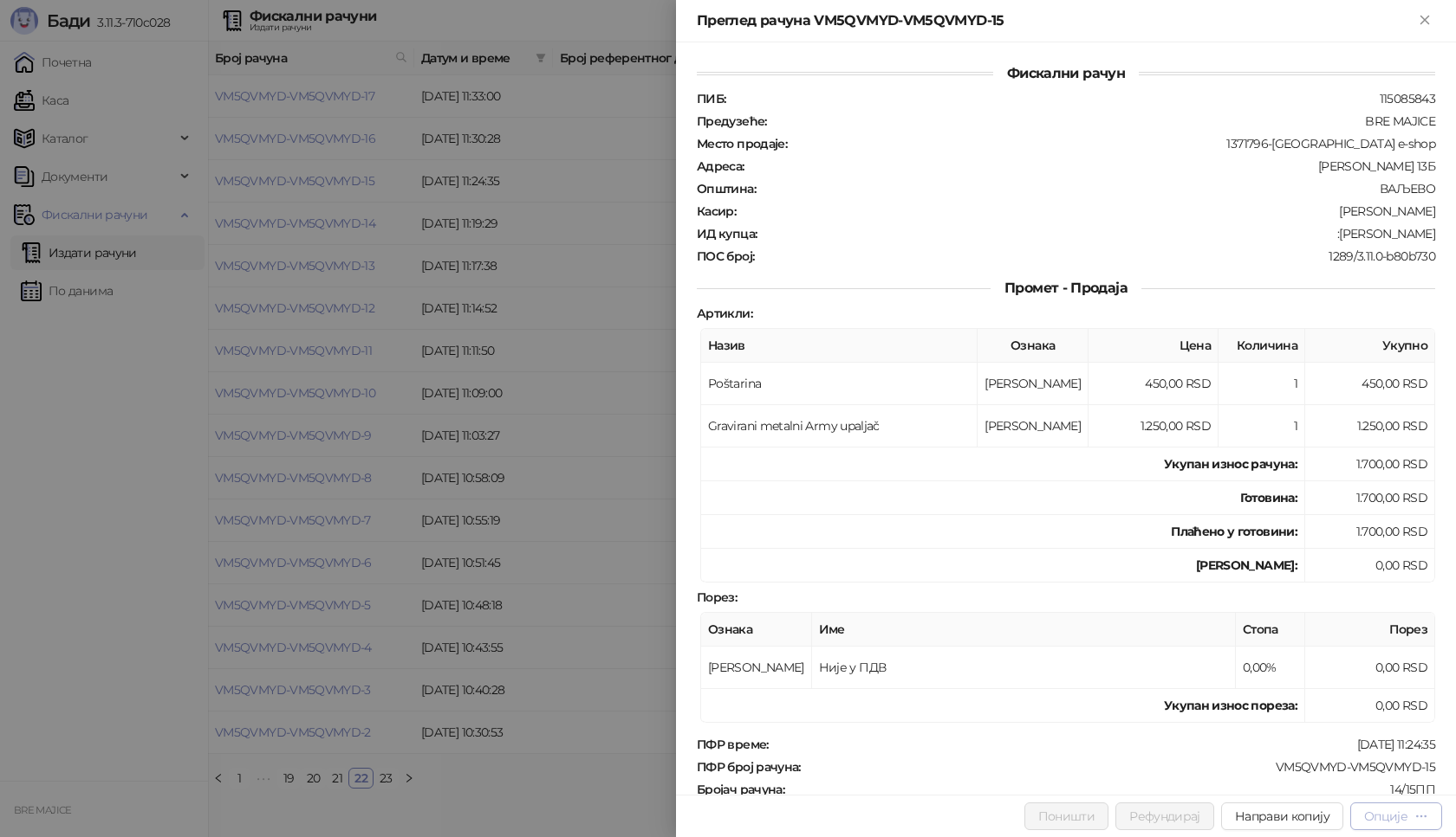
click at [1421, 815] on icon "button" at bounding box center [1420, 816] width 14 height 14
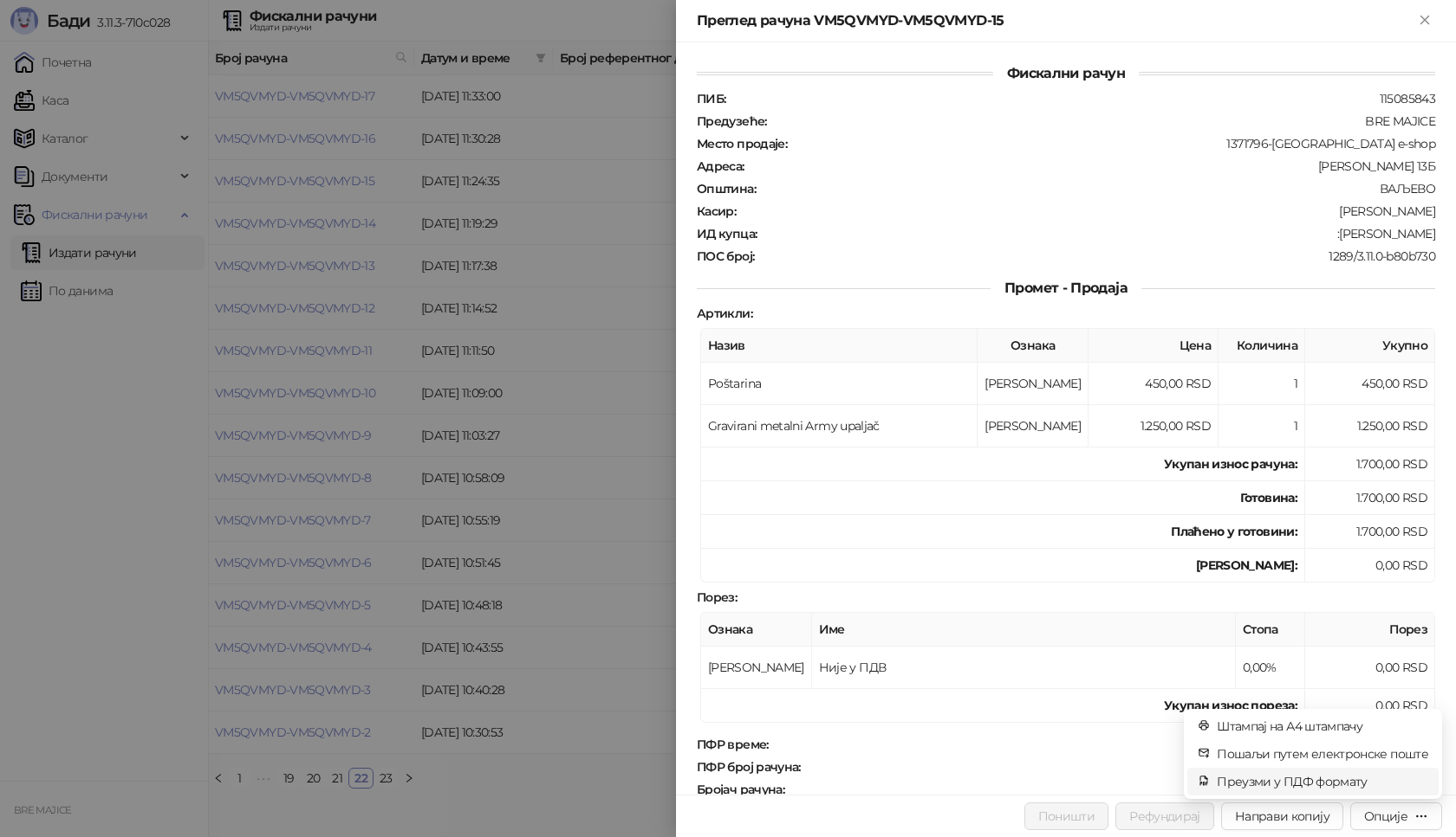
click at [1282, 779] on span "Преузми у ПДФ формату" at bounding box center [1323, 781] width 212 height 19
click at [1430, 16] on icon "Close" at bounding box center [1424, 19] width 16 height 16
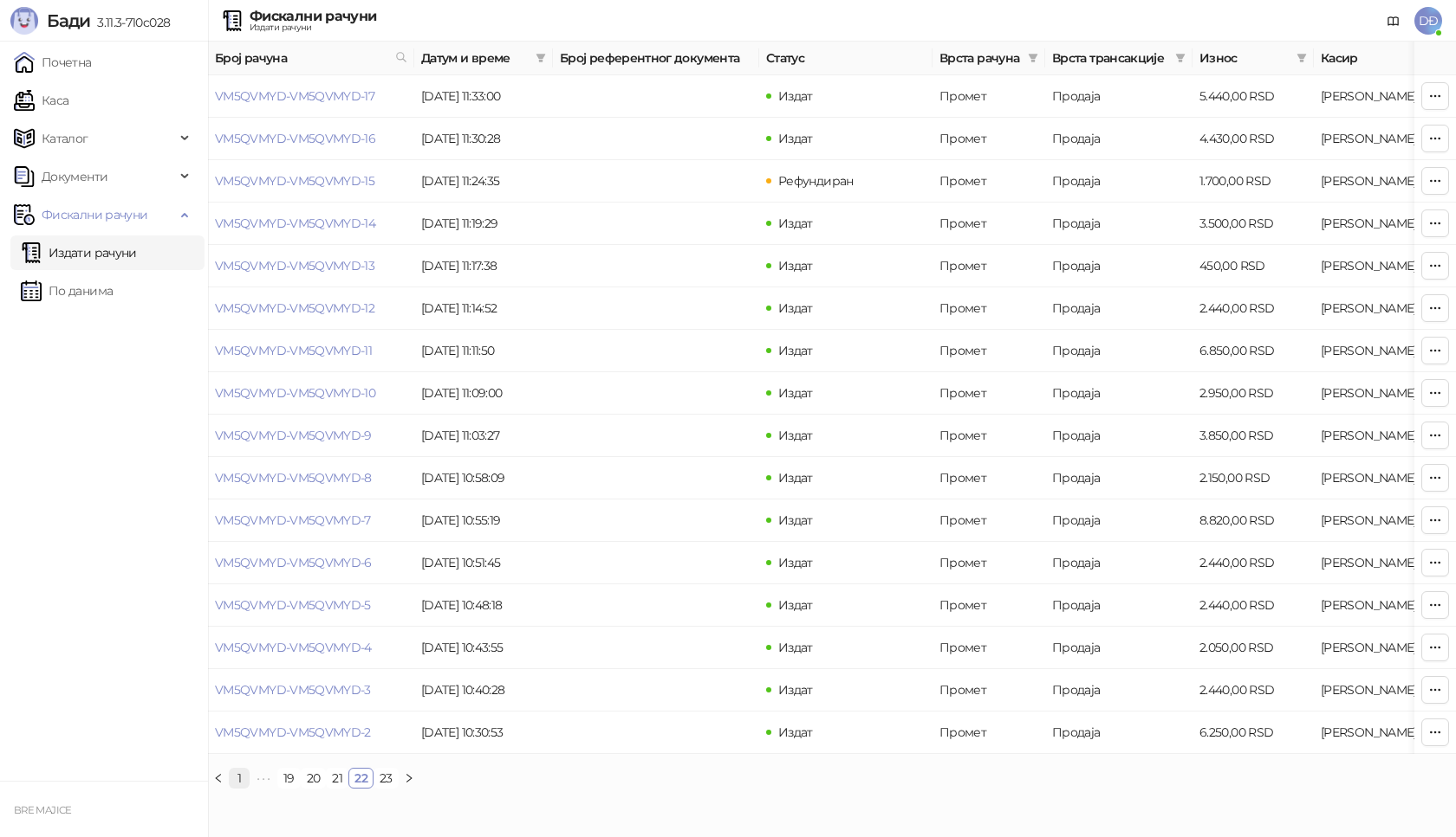
click at [234, 788] on link "1" at bounding box center [239, 778] width 19 height 19
click at [320, 89] on link "VM5QVMYD-VM5QVMYD-353" at bounding box center [299, 96] width 169 height 16
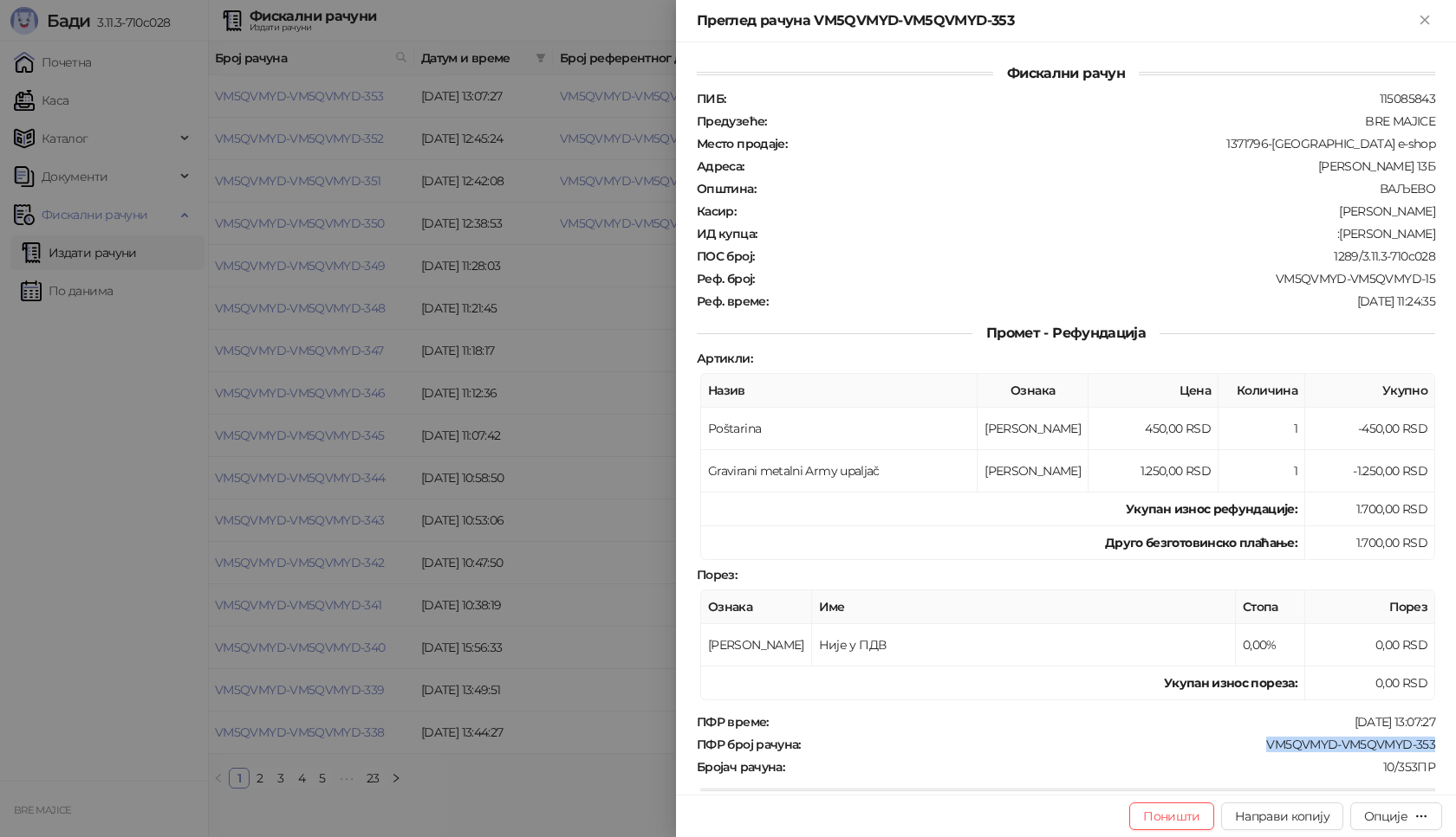
drag, startPoint x: 1420, startPoint y: 739, endPoint x: 1247, endPoint y: 753, distance: 173.6
click at [1247, 753] on div "ПФР време : [DATE] 13:07:27 ПФР број рачуна : VM5QVMYD-VM5QVMYD-353 Бројач рачу…" at bounding box center [1066, 843] width 745 height 258
copy div "VM5QVMYD-VM5QVMYD-353"
drag, startPoint x: 1425, startPoint y: 235, endPoint x: 1350, endPoint y: 243, distance: 75.4
click at [1350, 243] on div "Фискални рачун ПИБ : 115085843 Предузеће : BRE MAJICE Место продаје : 1371796-B…" at bounding box center [1066, 418] width 780 height 752
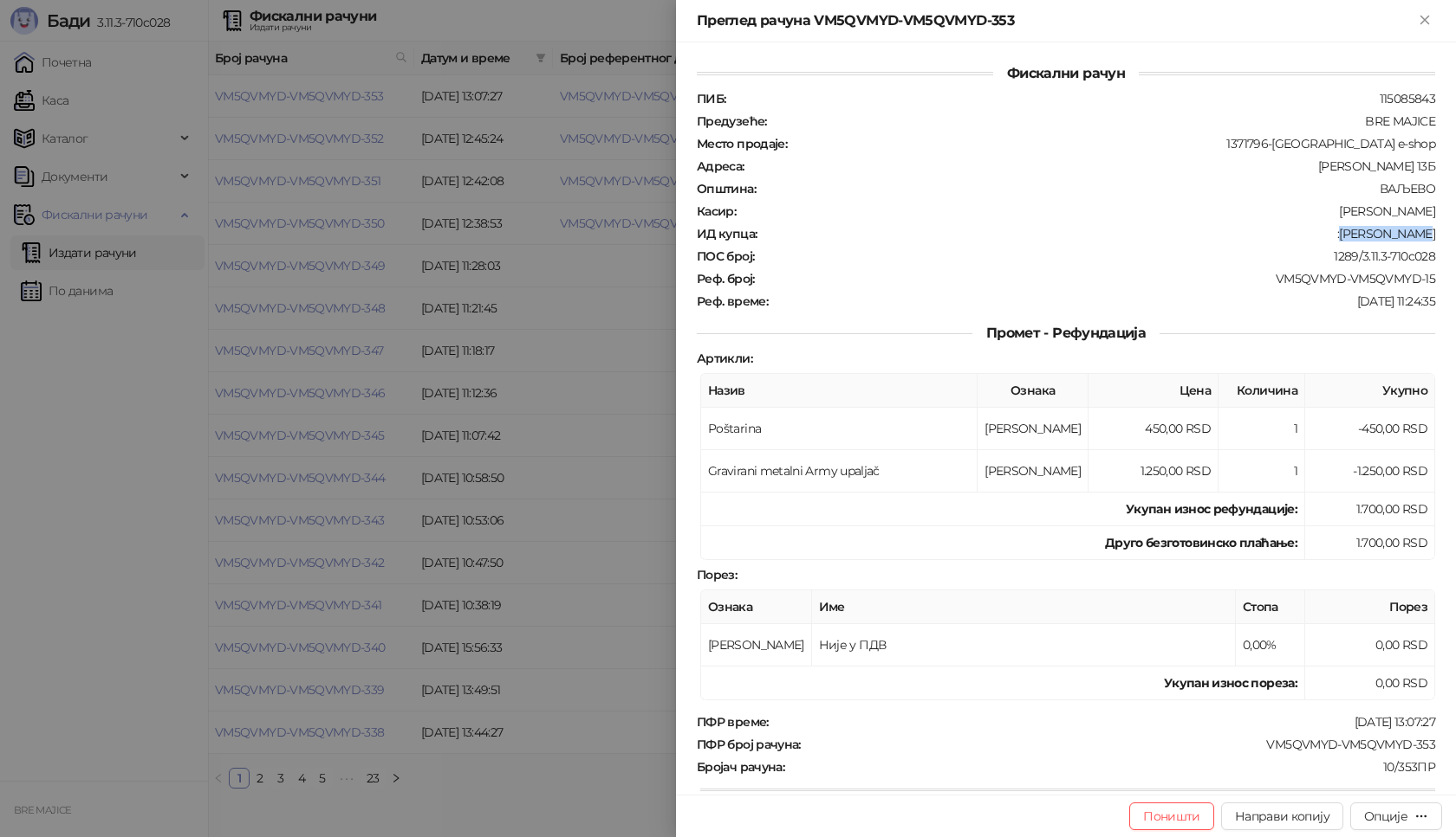
copy div "[PERSON_NAME]"
click at [1420, 19] on icon "Close" at bounding box center [1424, 19] width 16 height 16
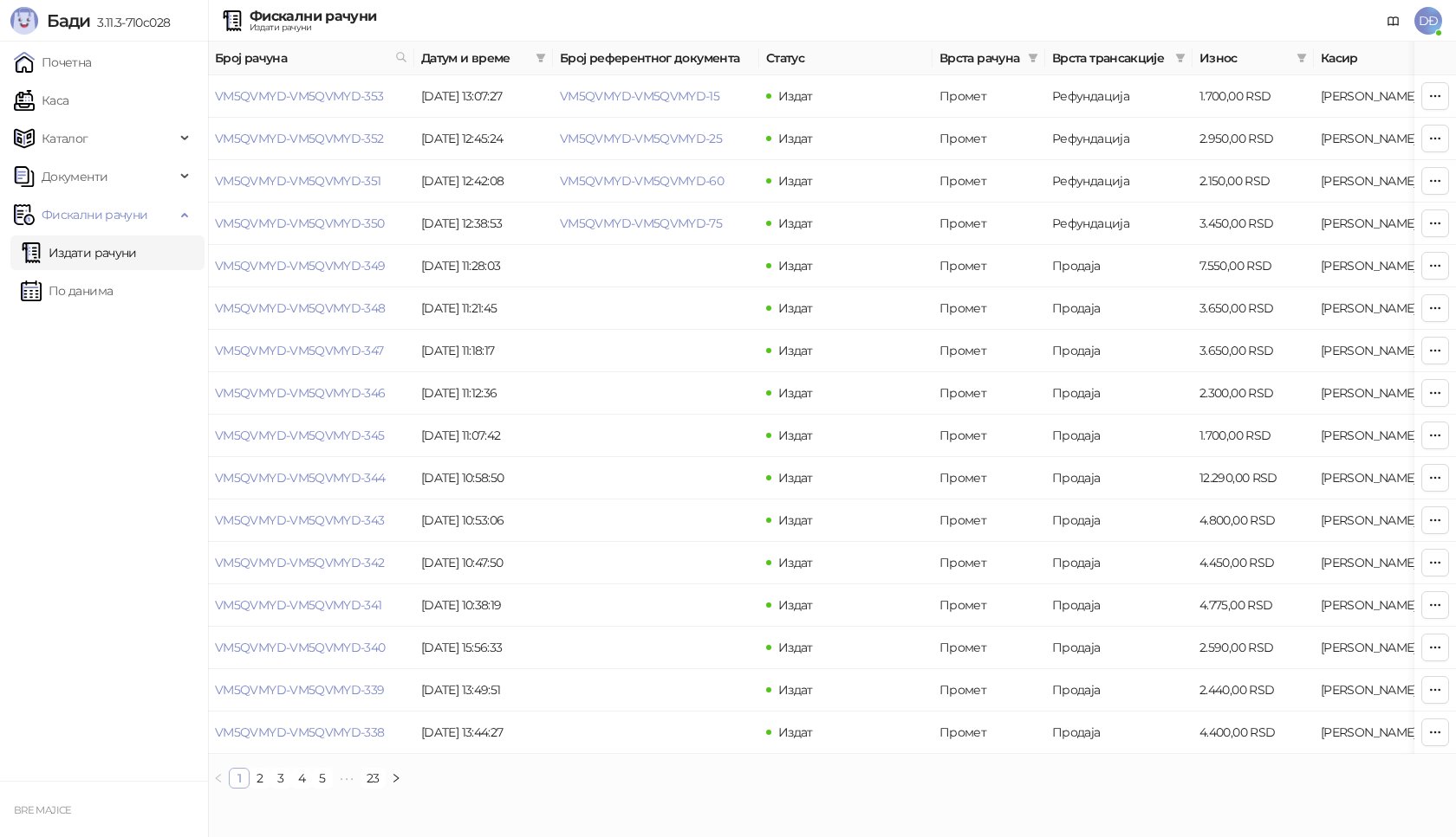
click at [242, 788] on link "1" at bounding box center [239, 778] width 19 height 19
click at [319, 564] on link "VM5QVMYD-VM5QVMYD-342" at bounding box center [300, 563] width 170 height 16
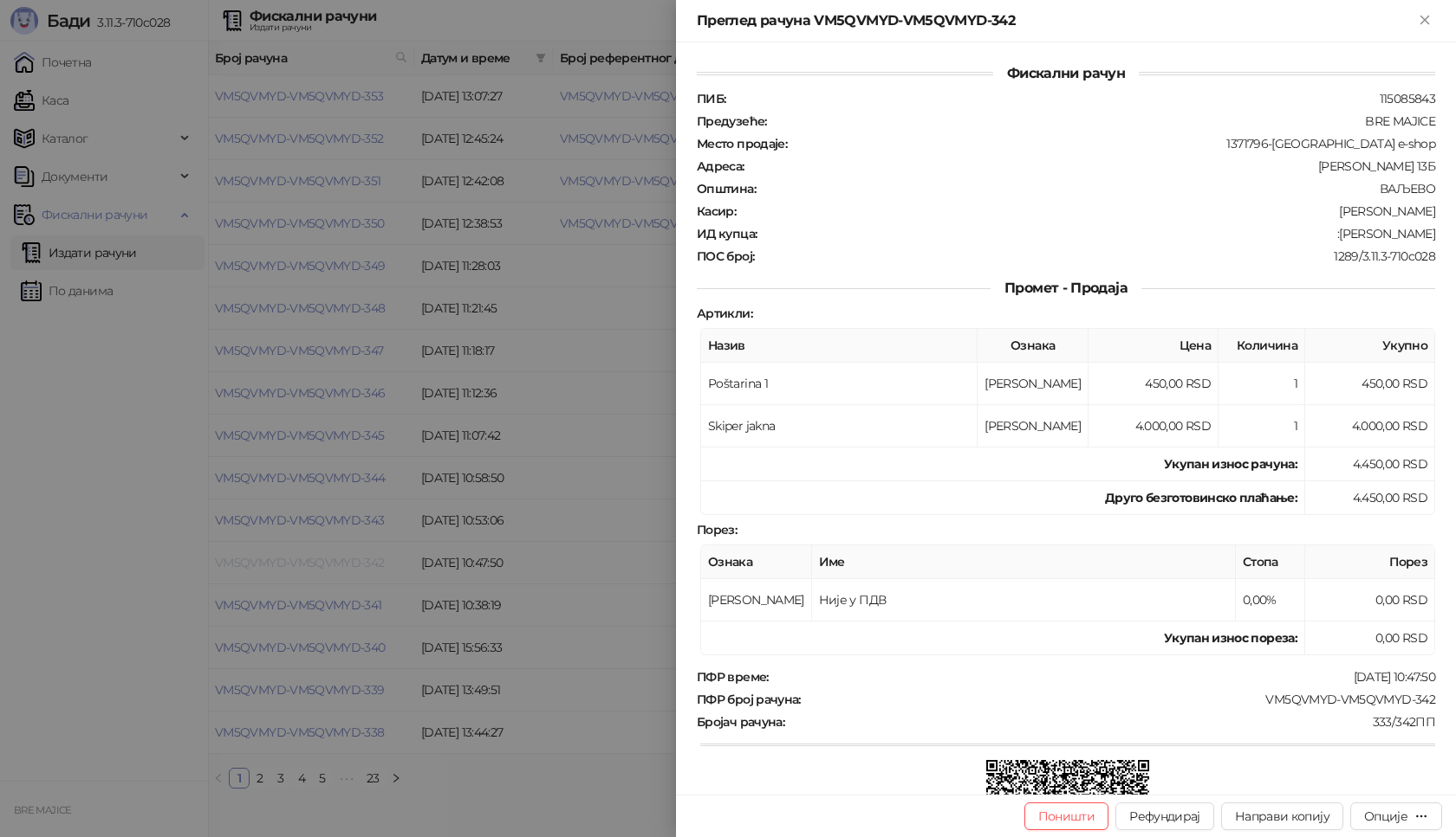
click at [319, 564] on div at bounding box center [728, 418] width 1456 height 837
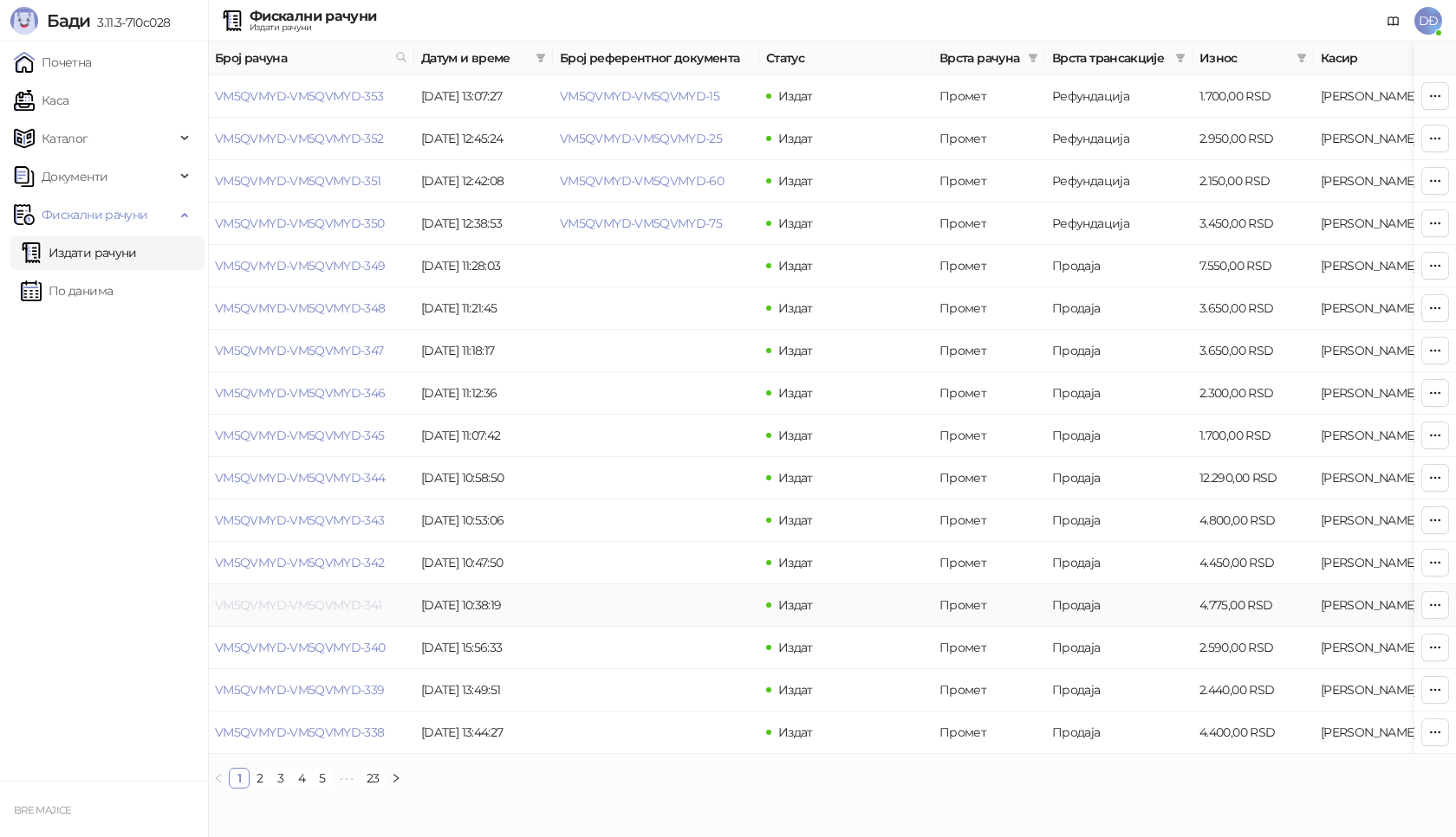
click at [326, 605] on link "VM5QVMYD-VM5QVMYD-341" at bounding box center [298, 604] width 167 height 16
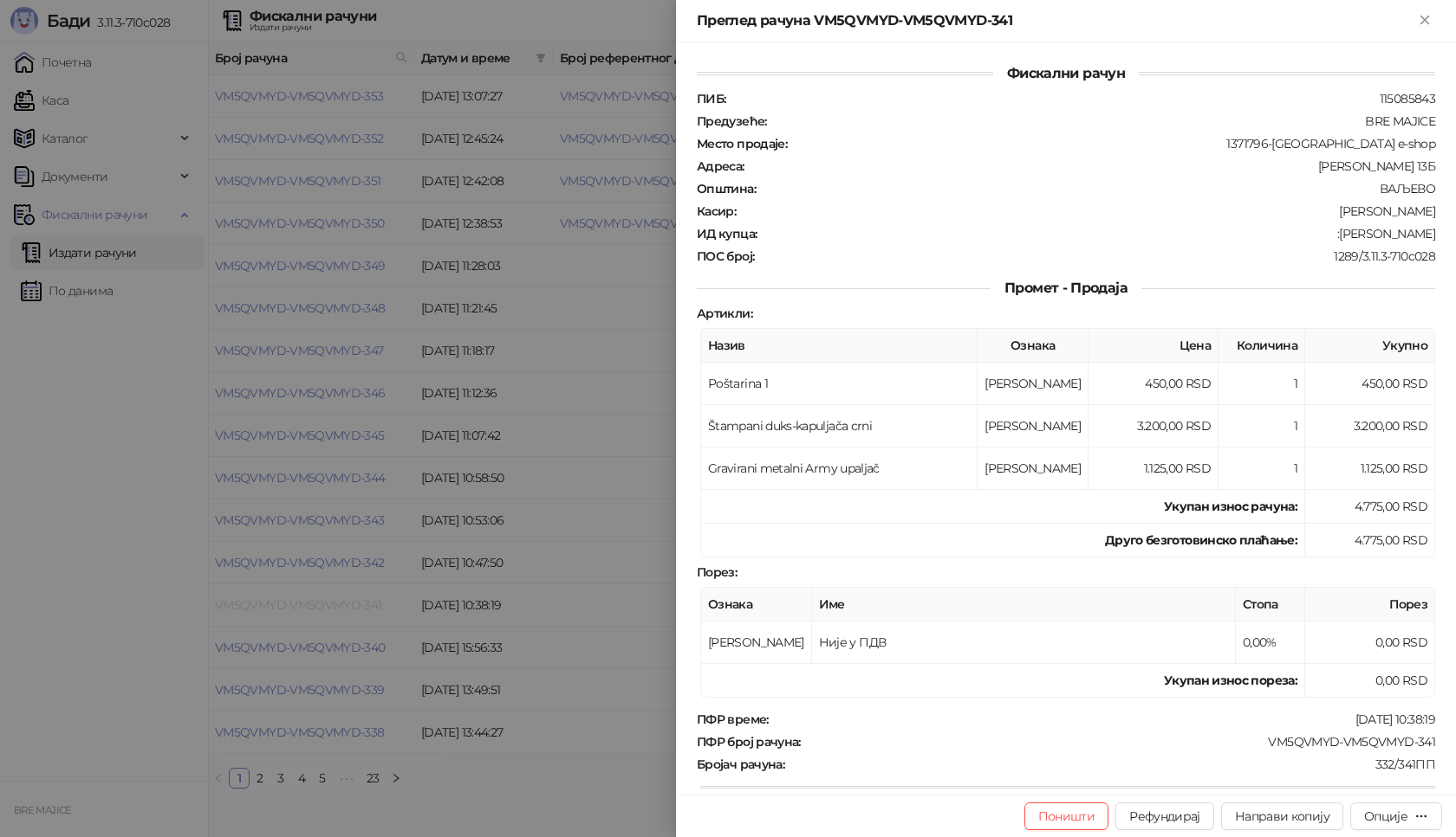
click at [326, 605] on div at bounding box center [728, 418] width 1456 height 837
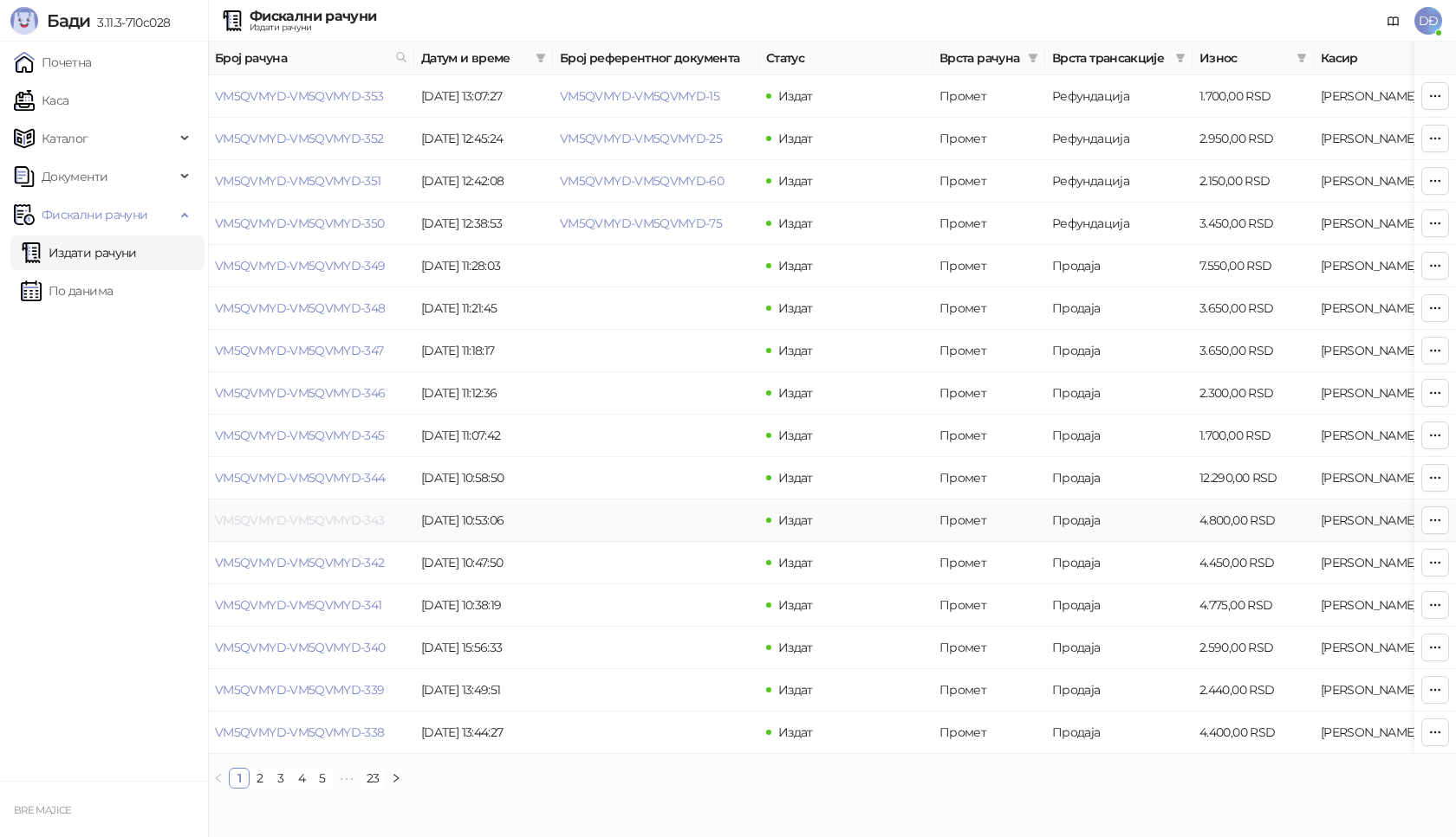
click at [328, 522] on link "VM5QVMYD-VM5QVMYD-343" at bounding box center [300, 520] width 170 height 16
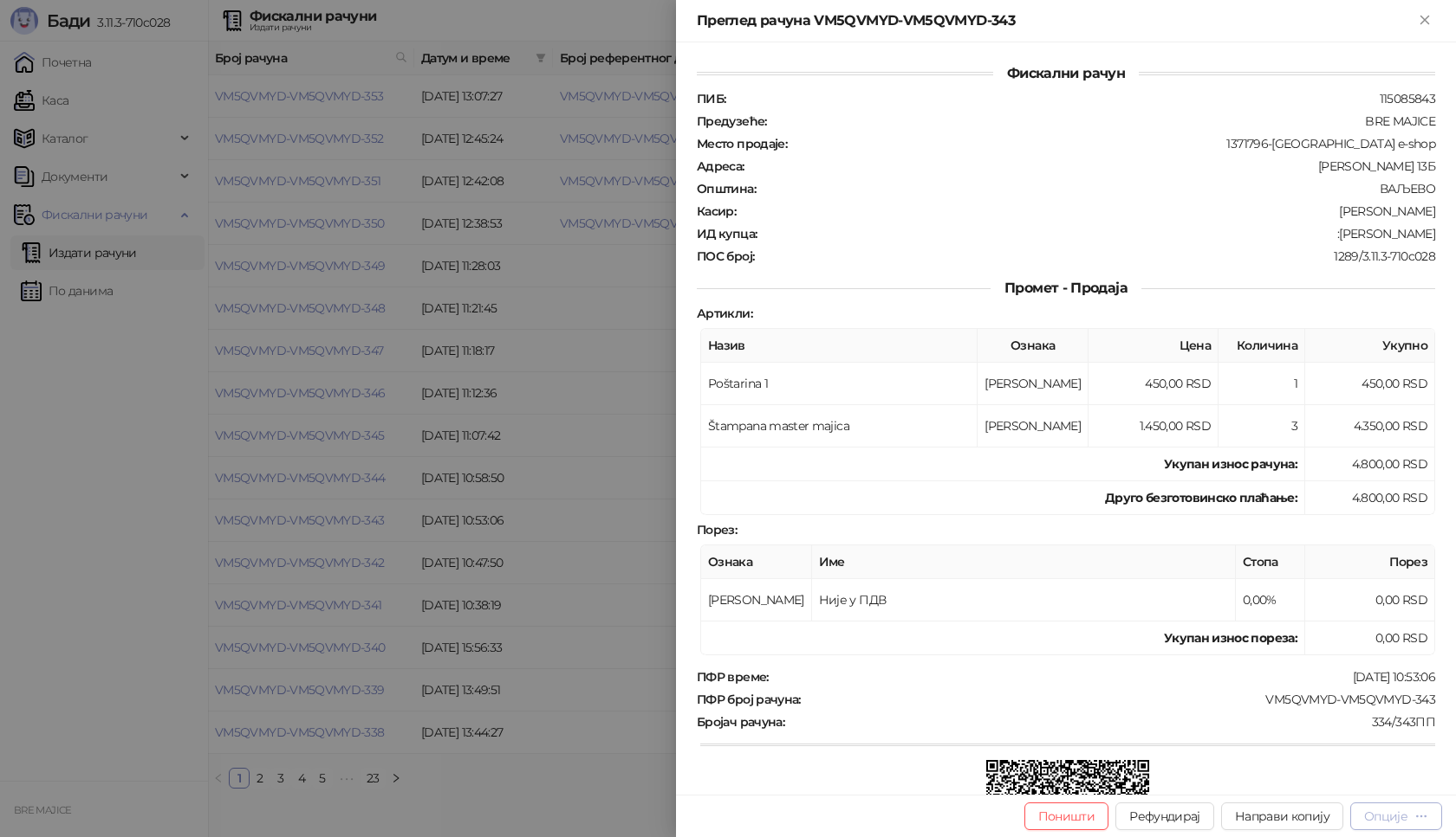
click at [1381, 820] on div "Опције" at bounding box center [1385, 816] width 43 height 16
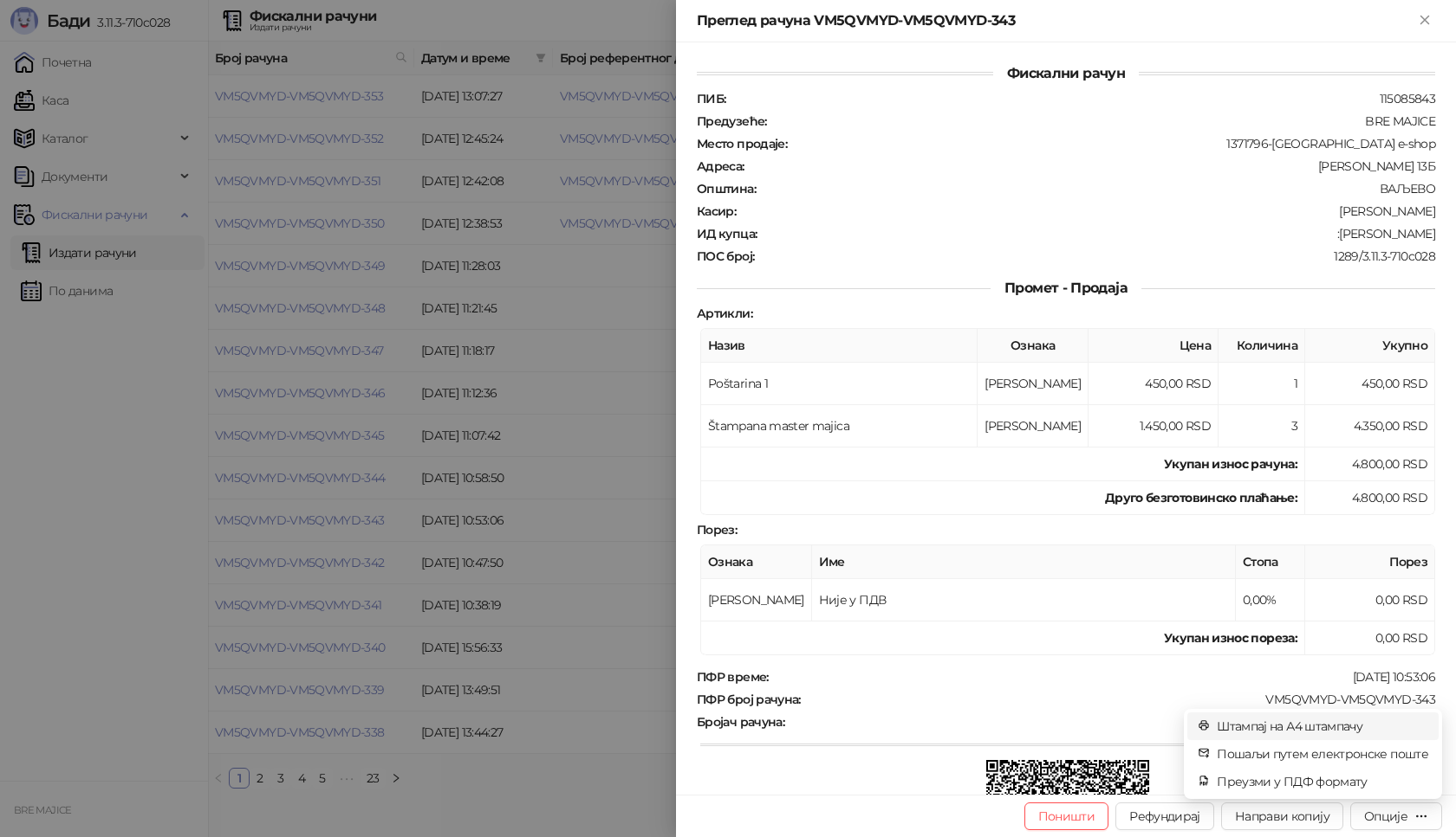
click at [1338, 729] on span "Штампај на А4 штампачу" at bounding box center [1323, 726] width 212 height 19
click at [1428, 10] on button "Close" at bounding box center [1424, 20] width 21 height 21
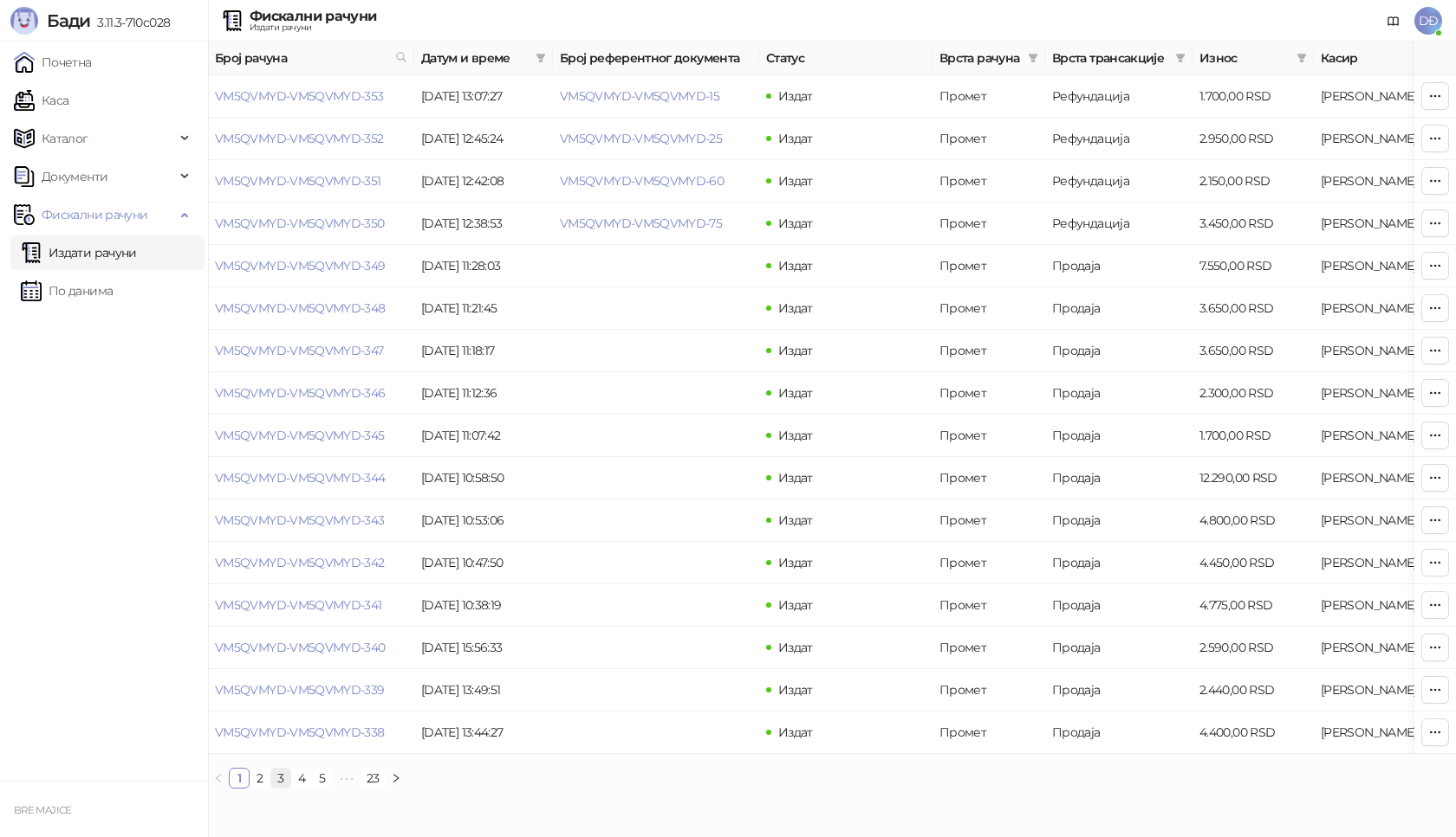
click at [287, 788] on link "3" at bounding box center [280, 778] width 19 height 19
click at [306, 788] on link "4" at bounding box center [301, 778] width 19 height 19
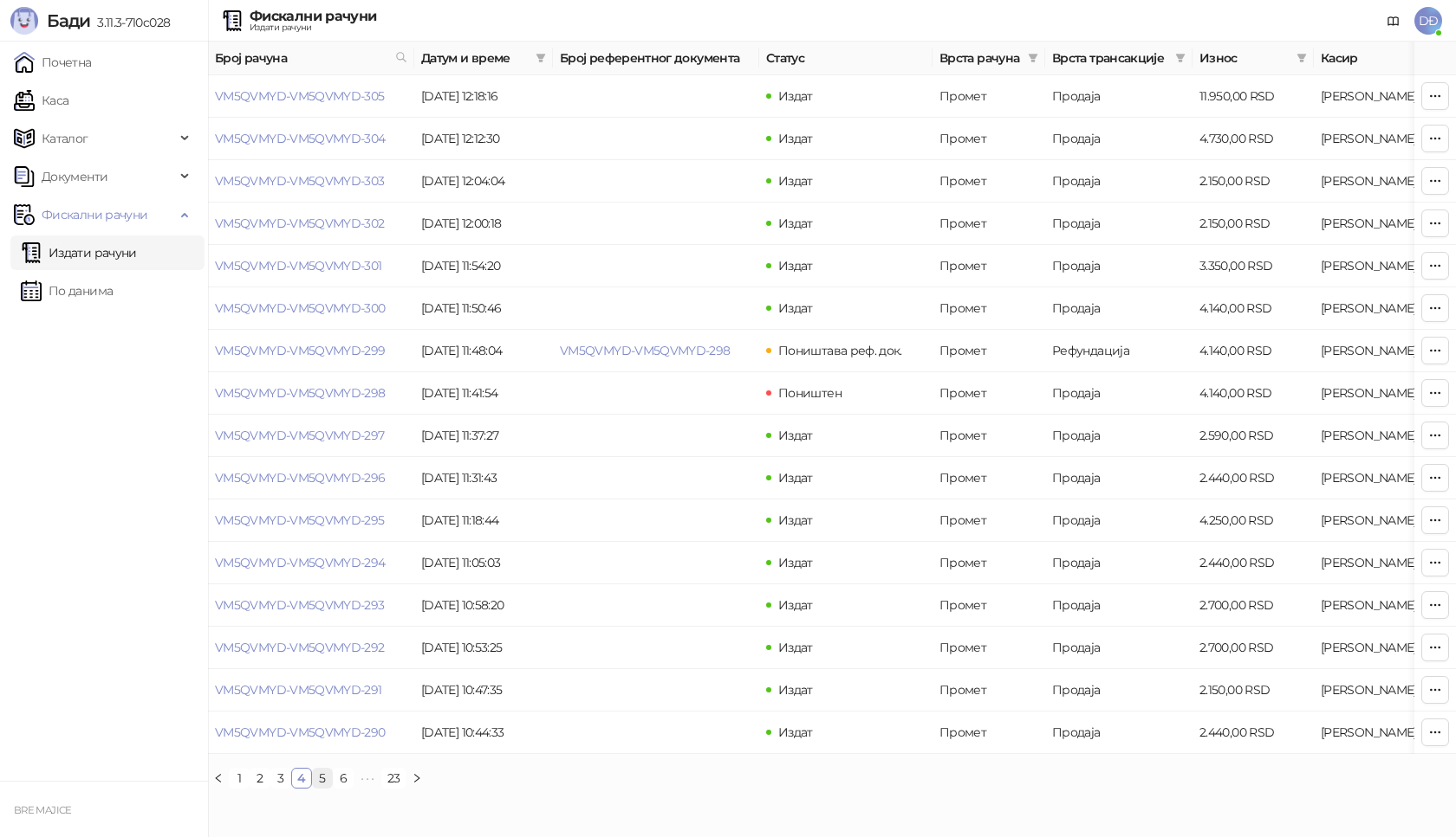
click at [327, 788] on link "5" at bounding box center [322, 778] width 19 height 19
click at [354, 788] on link "6" at bounding box center [349, 778] width 19 height 19
click at [355, 788] on link "7" at bounding box center [349, 778] width 19 height 19
click at [354, 788] on link "8" at bounding box center [349, 778] width 19 height 19
click at [357, 788] on link "9" at bounding box center [349, 778] width 19 height 19
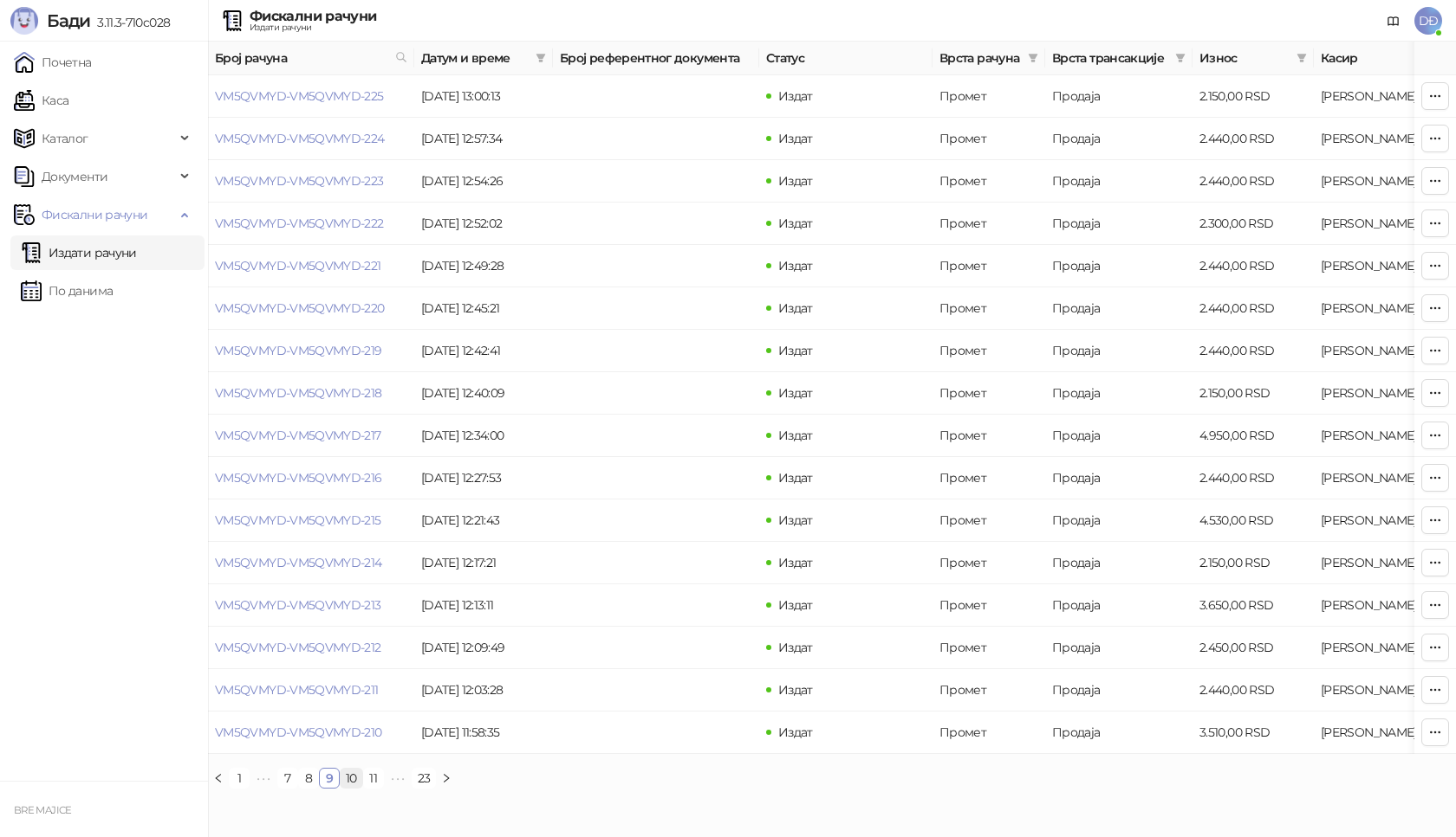
click at [353, 788] on link "10" at bounding box center [351, 778] width 22 height 19
click at [356, 788] on link "11" at bounding box center [352, 778] width 19 height 19
click at [375, 788] on link "13" at bounding box center [375, 778] width 21 height 19
click at [357, 788] on link "14" at bounding box center [354, 778] width 22 height 19
click at [366, 691] on link "VM5QVMYD-VM5QVMYD-131" at bounding box center [297, 689] width 164 height 16
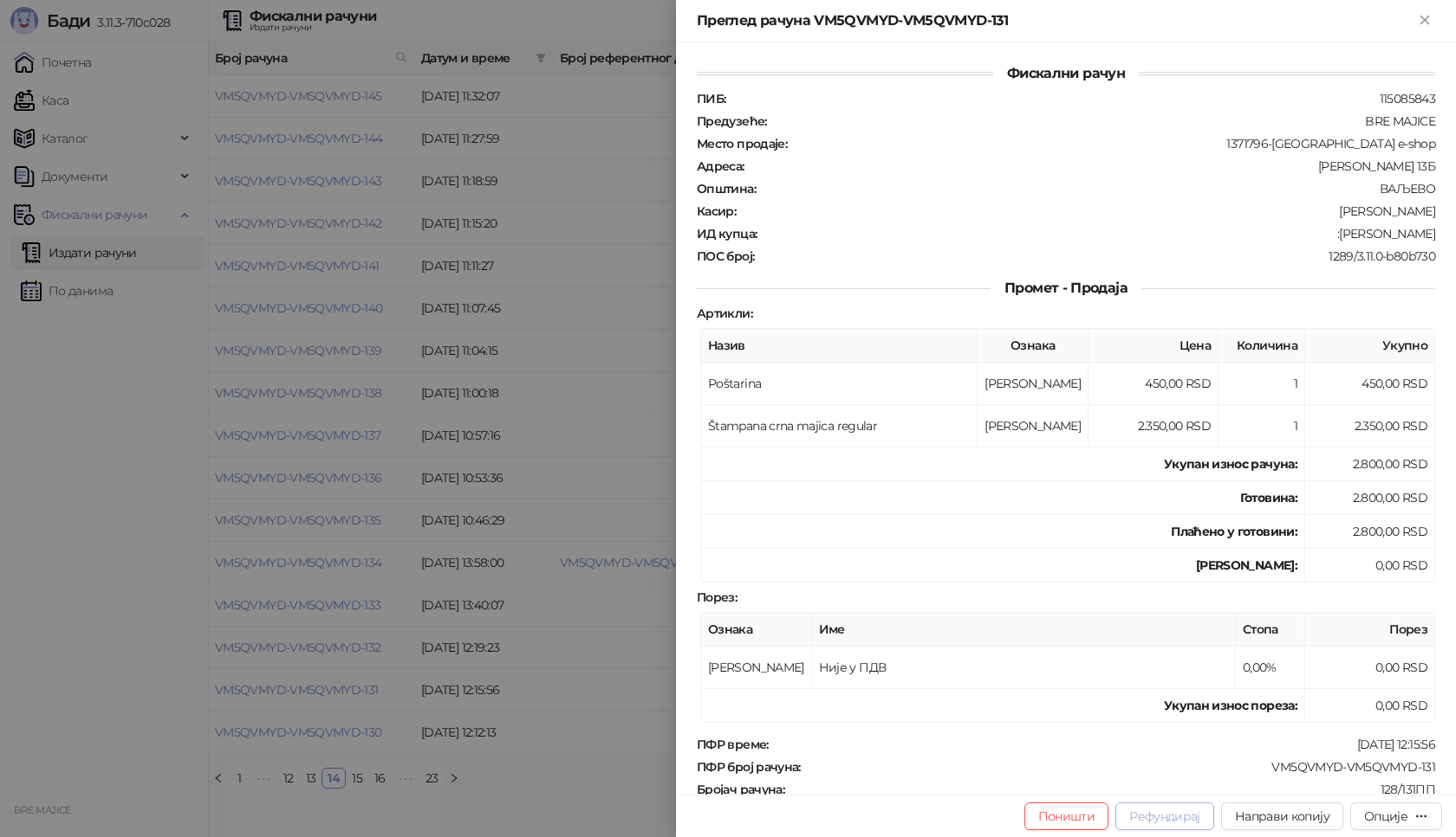
click at [1162, 817] on button "Рефундирај" at bounding box center [1164, 817] width 99 height 27
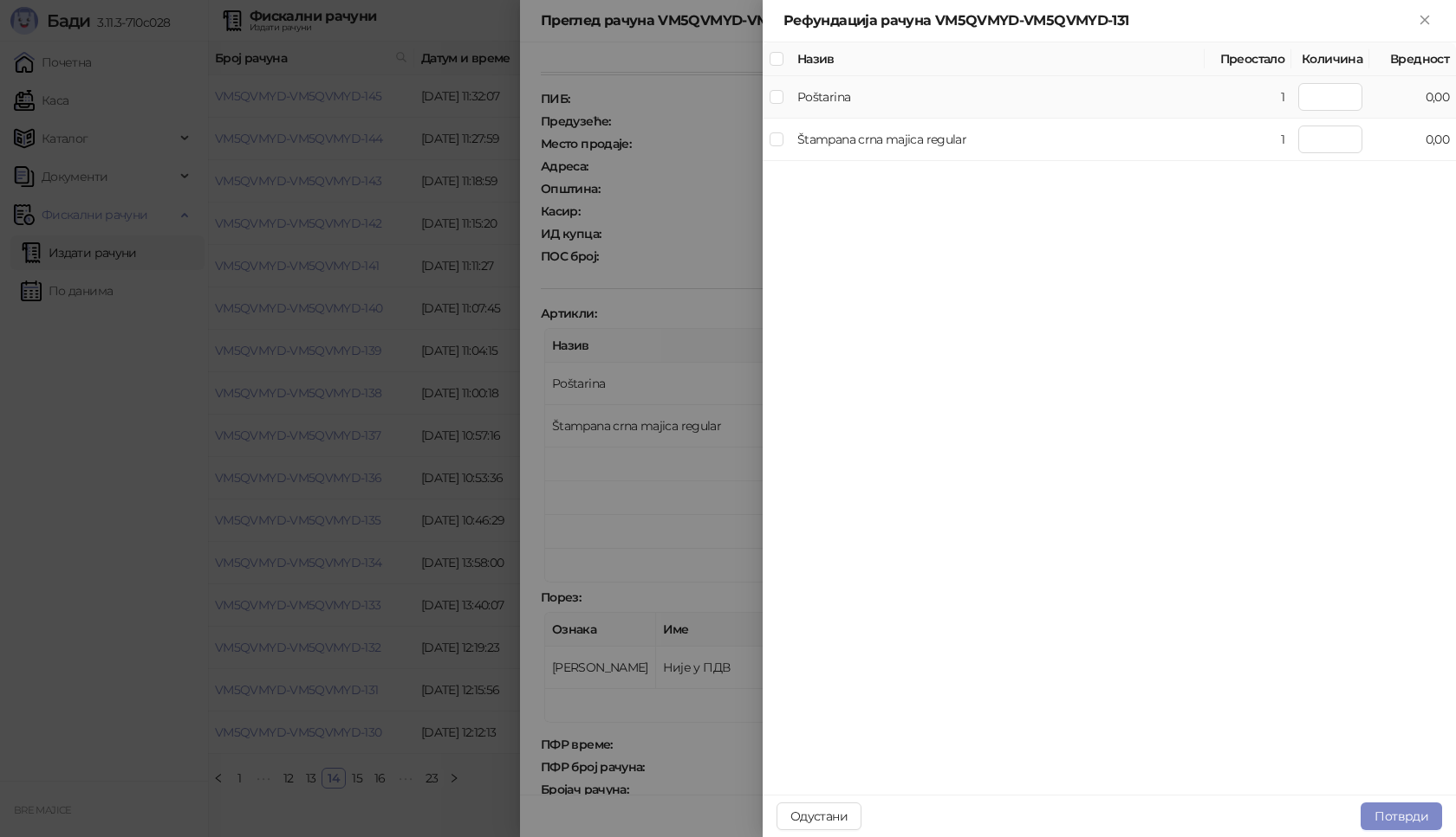
type input "*"
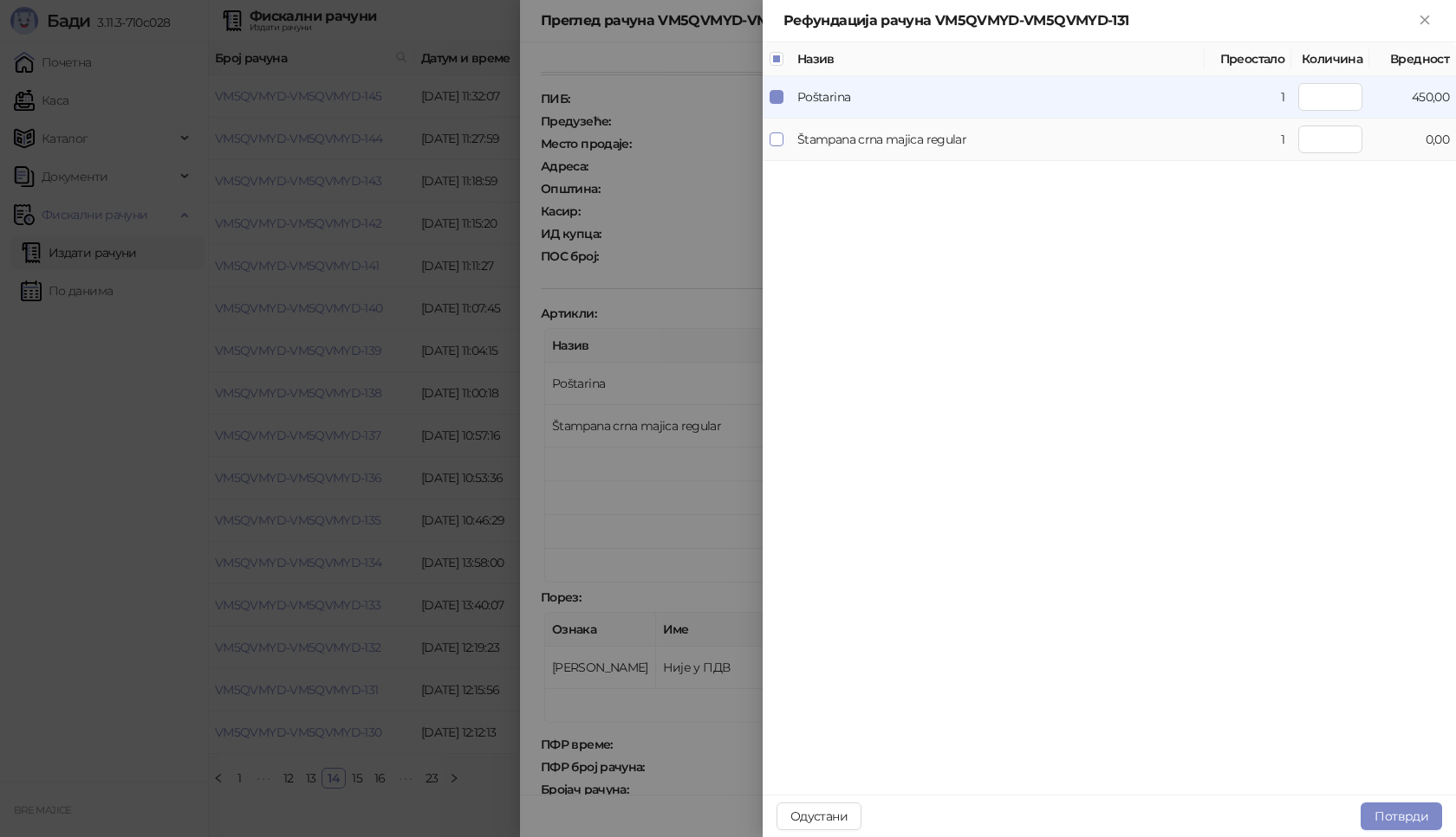
type input "*"
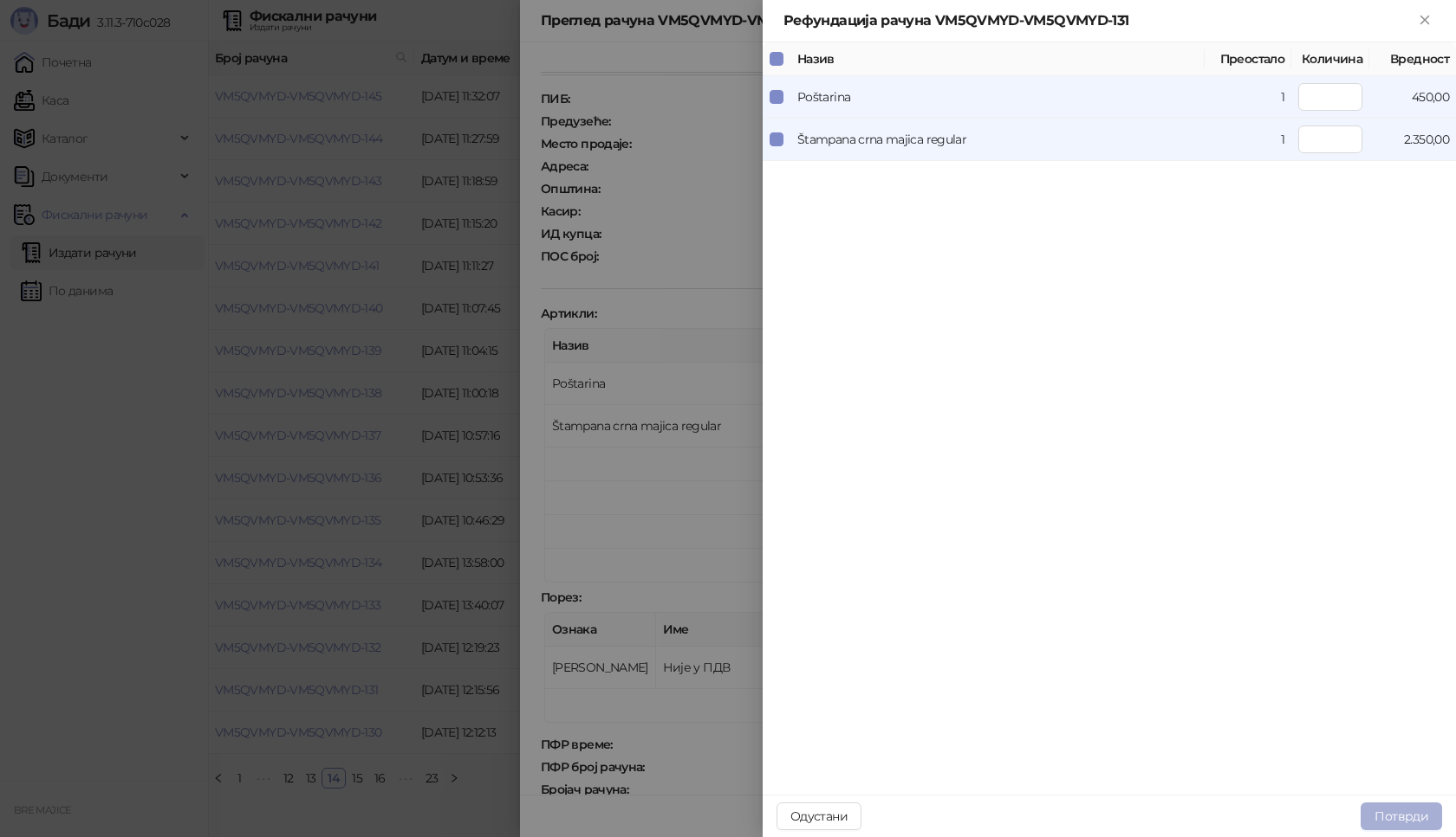
click at [1399, 820] on button "Потврди" at bounding box center [1400, 817] width 81 height 27
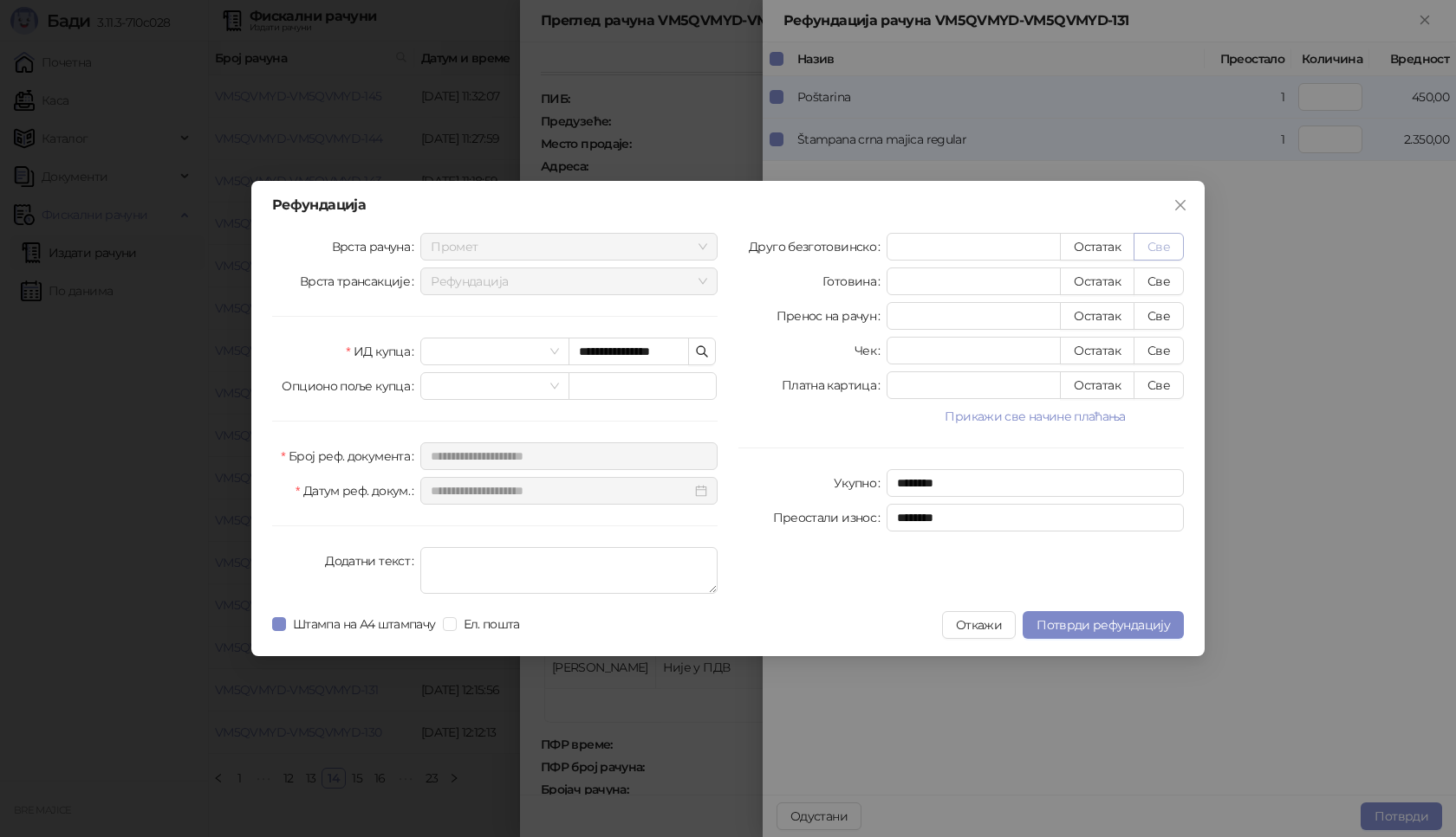
click at [1152, 248] on button "Све" at bounding box center [1158, 247] width 50 height 27
type input "****"
click at [1118, 625] on span "Потврди рефундацију" at bounding box center [1103, 625] width 133 height 16
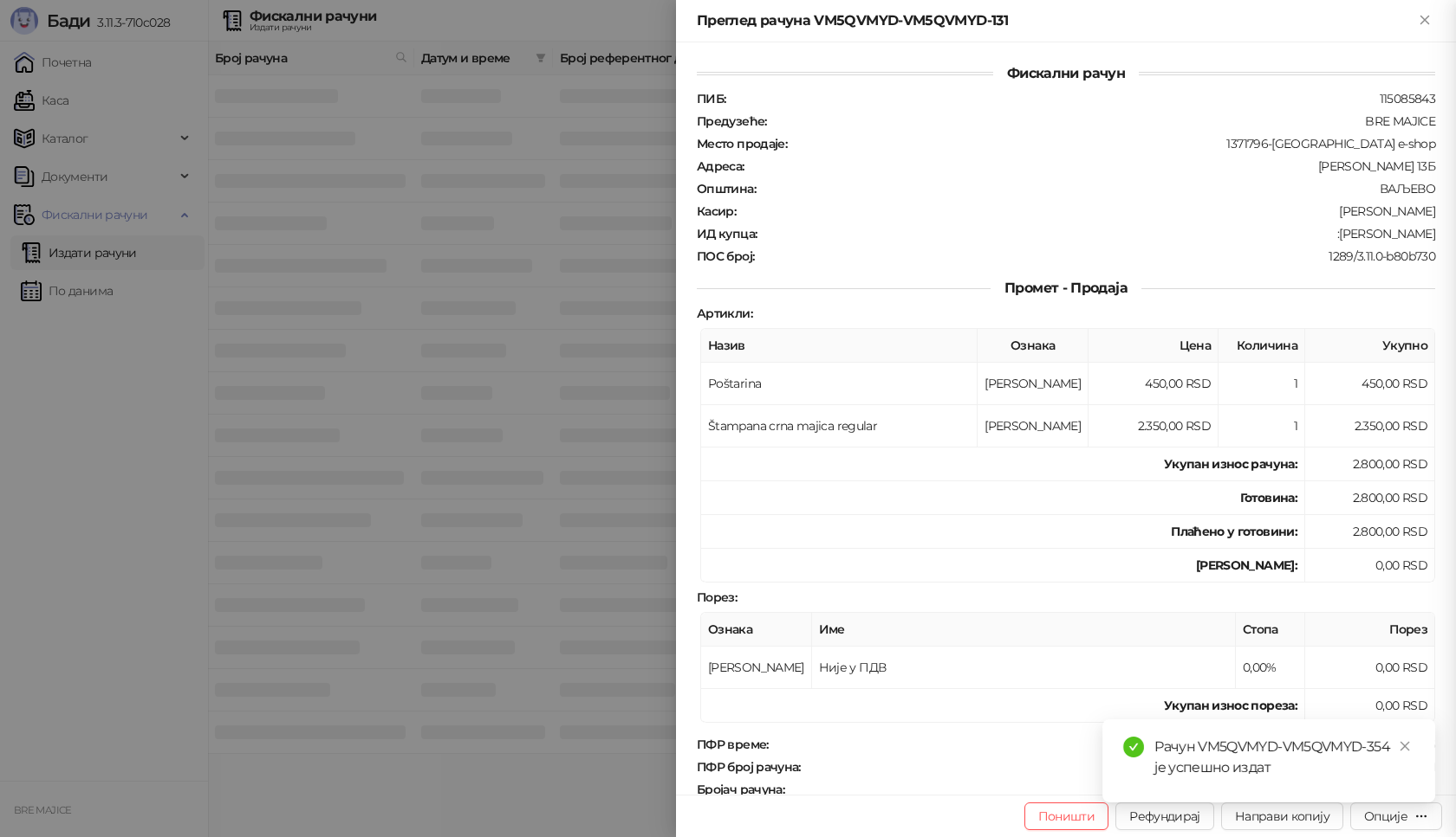
click at [1380, 803] on div "Рачун VM5QVMYD-VM5QVMYD-354 је успешно издат" at bounding box center [1268, 760] width 333 height 83
click at [1404, 748] on icon "close" at bounding box center [1405, 747] width 9 height 9
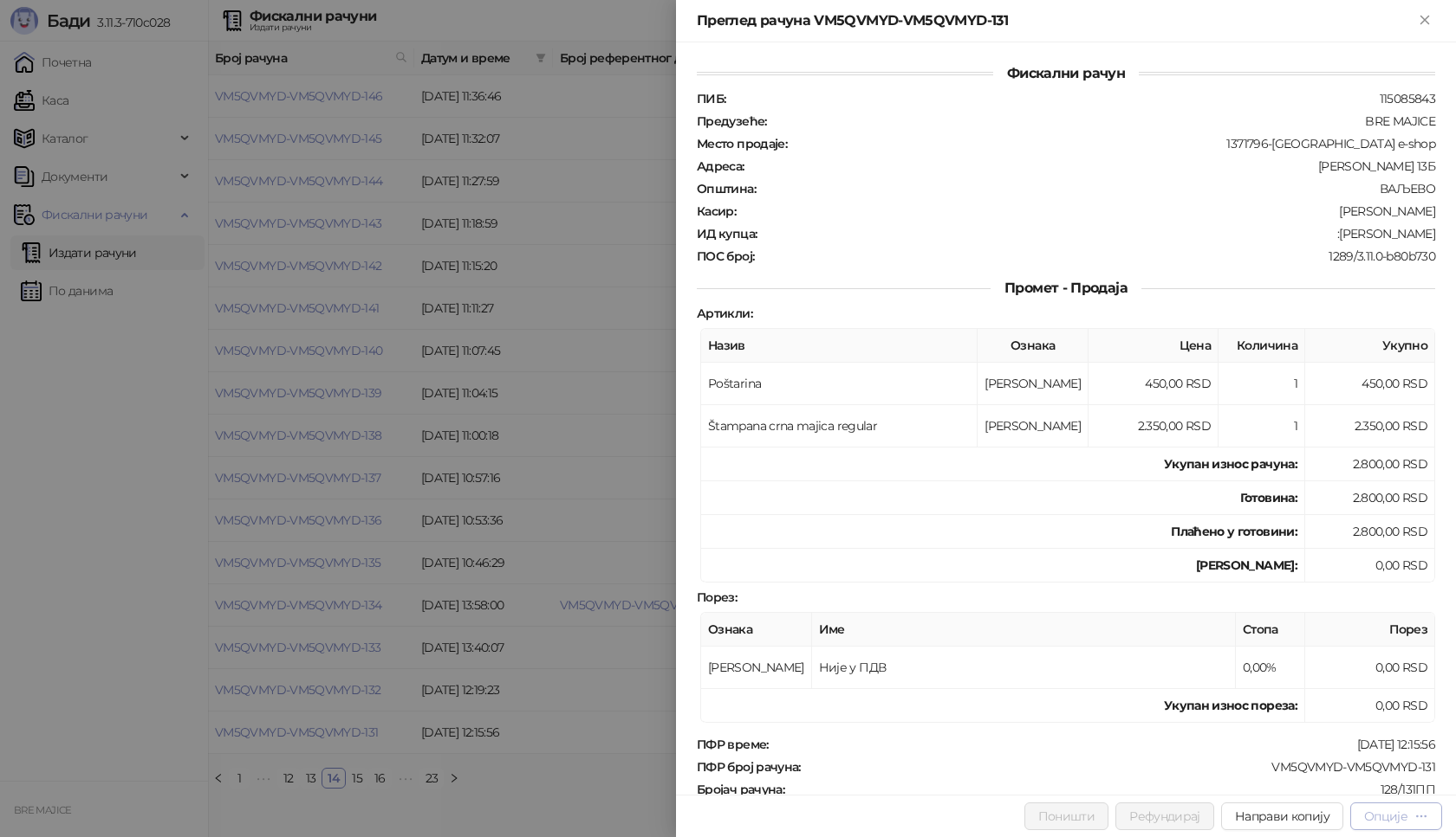
click at [1359, 828] on button "Опције" at bounding box center [1396, 817] width 92 height 27
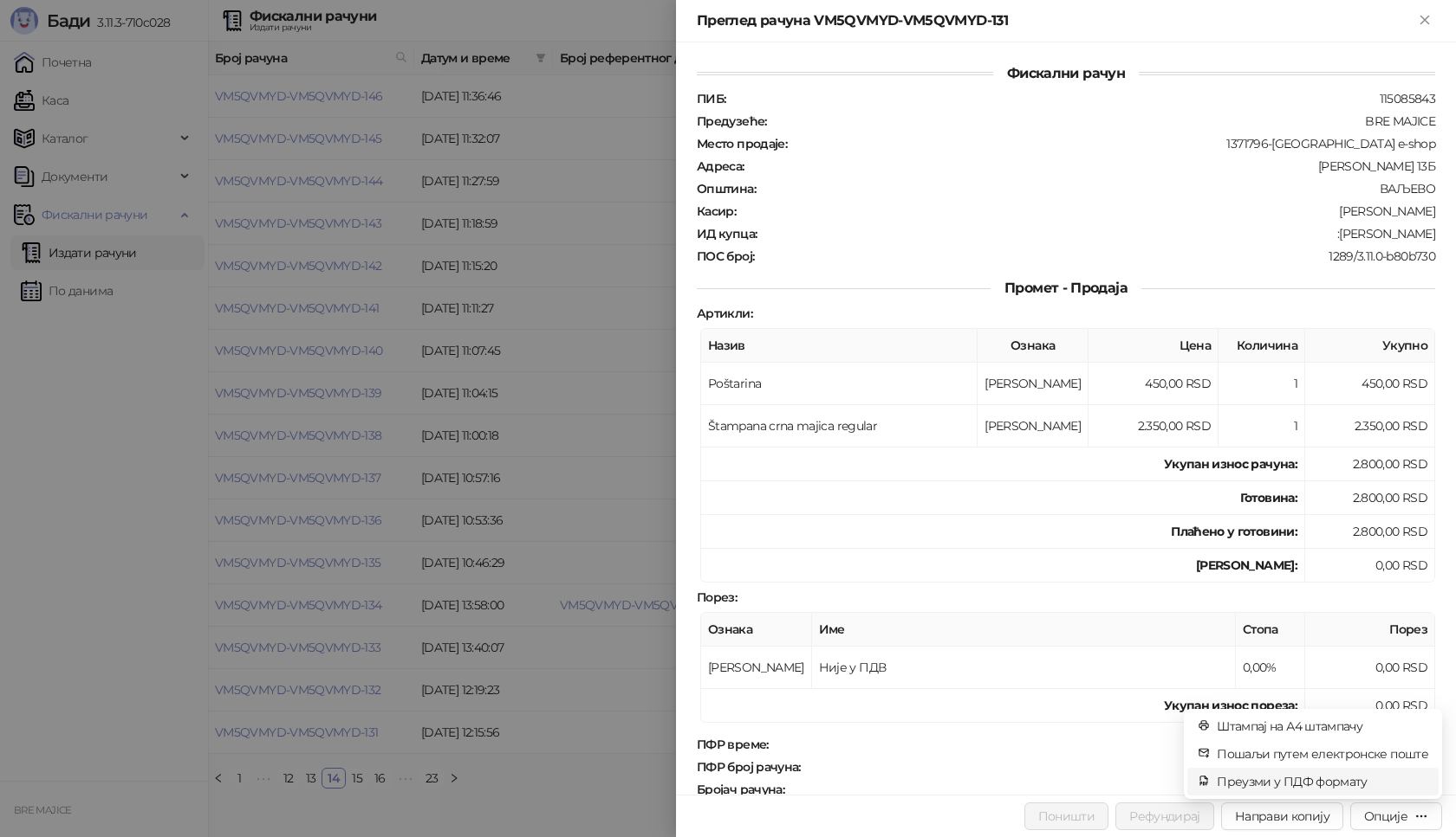
click at [1339, 784] on span "Преузми у ПДФ формату" at bounding box center [1323, 781] width 212 height 19
click at [1401, 742] on icon "close" at bounding box center [1404, 746] width 12 height 12
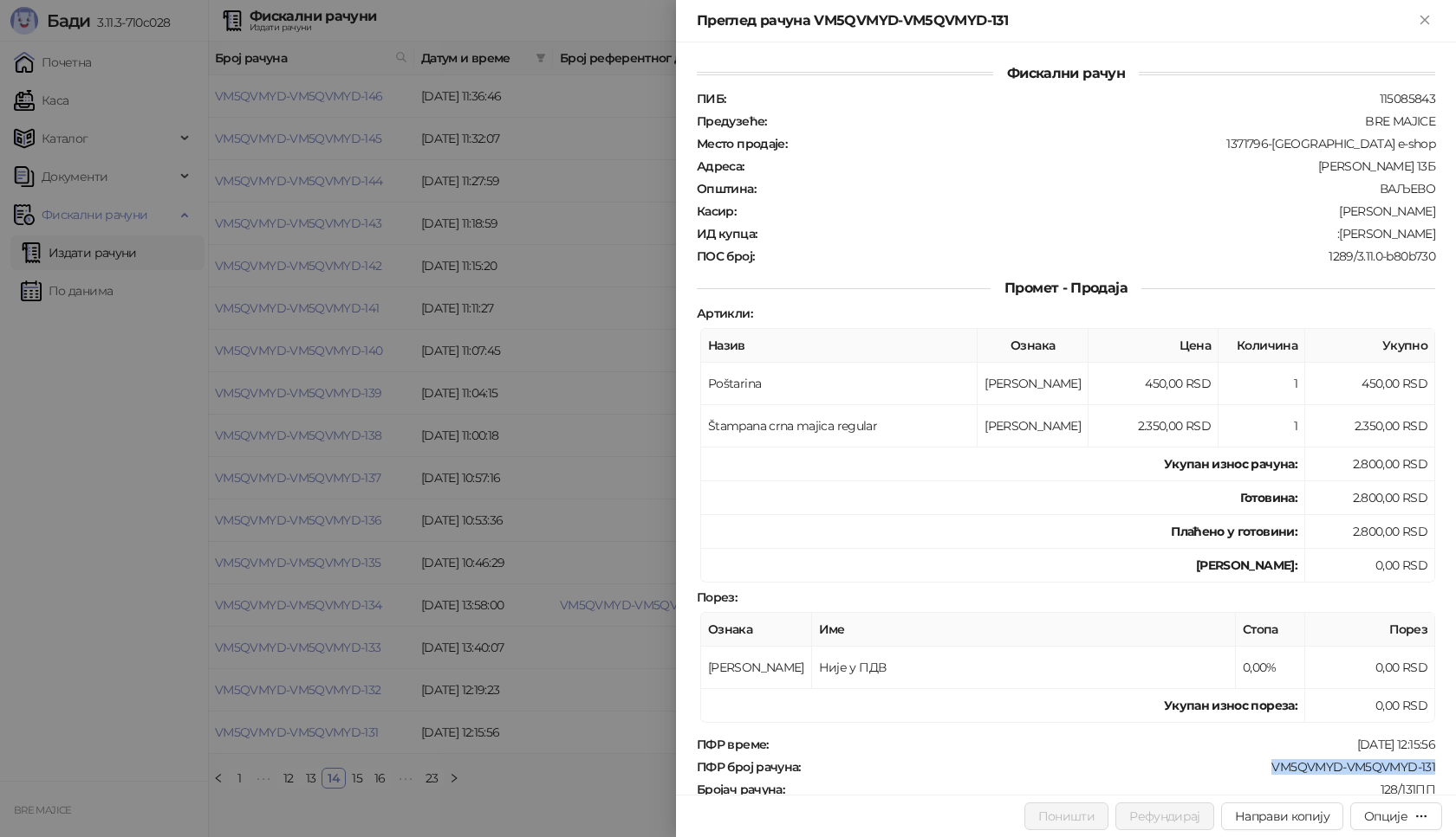
drag, startPoint x: 1422, startPoint y: 767, endPoint x: 1255, endPoint y: 767, distance: 167.0
click at [1255, 767] on div "ПФР број рачуна : VM5QVMYD-VM5QVMYD-131" at bounding box center [1066, 767] width 745 height 16
copy div "VM5QVMYD-VM5QVMYD-131"
drag, startPoint x: 1428, startPoint y: 233, endPoint x: 1326, endPoint y: 233, distance: 102.0
click at [1326, 233] on div "Фискални рачун ПИБ : 115085843 Предузеће : BRE MAJICE Место продаје : 1371796-[…" at bounding box center [1066, 418] width 780 height 752
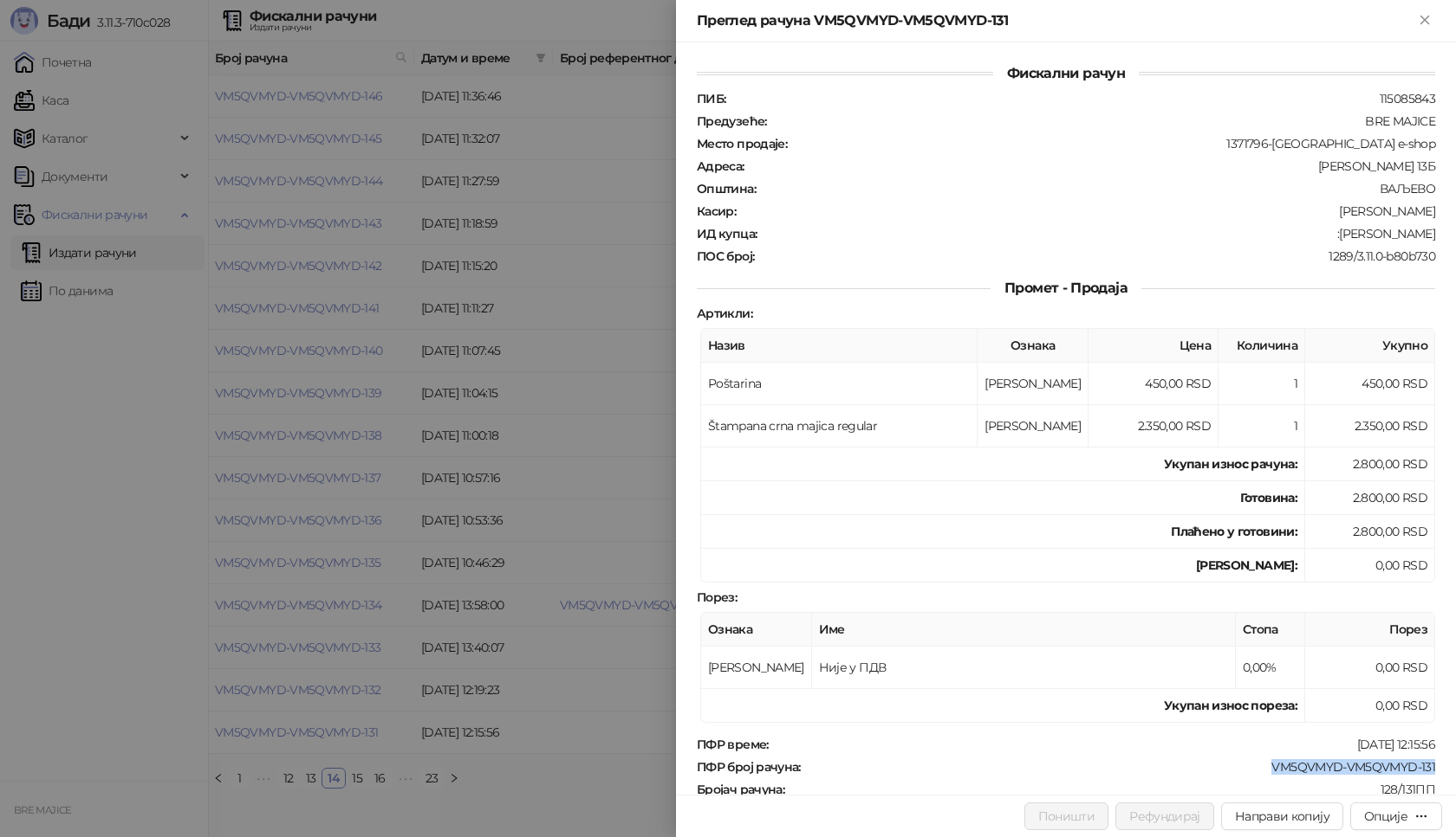
copy div "[PERSON_NAME]"
click at [1422, 16] on icon "Close" at bounding box center [1424, 19] width 8 height 8
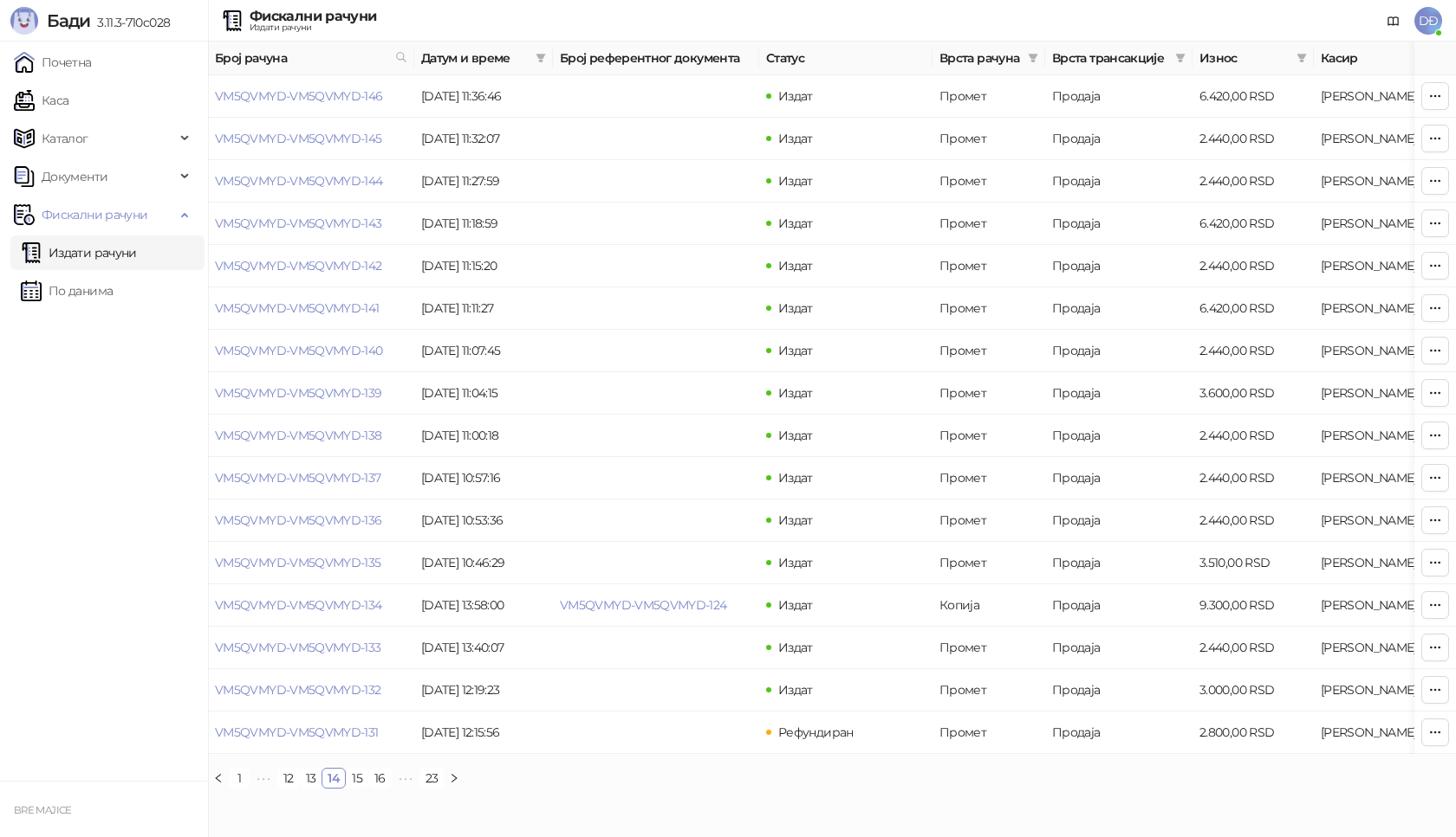
click at [287, 788] on link "12" at bounding box center [288, 778] width 21 height 19
click at [438, 788] on link "23" at bounding box center [430, 778] width 24 height 19
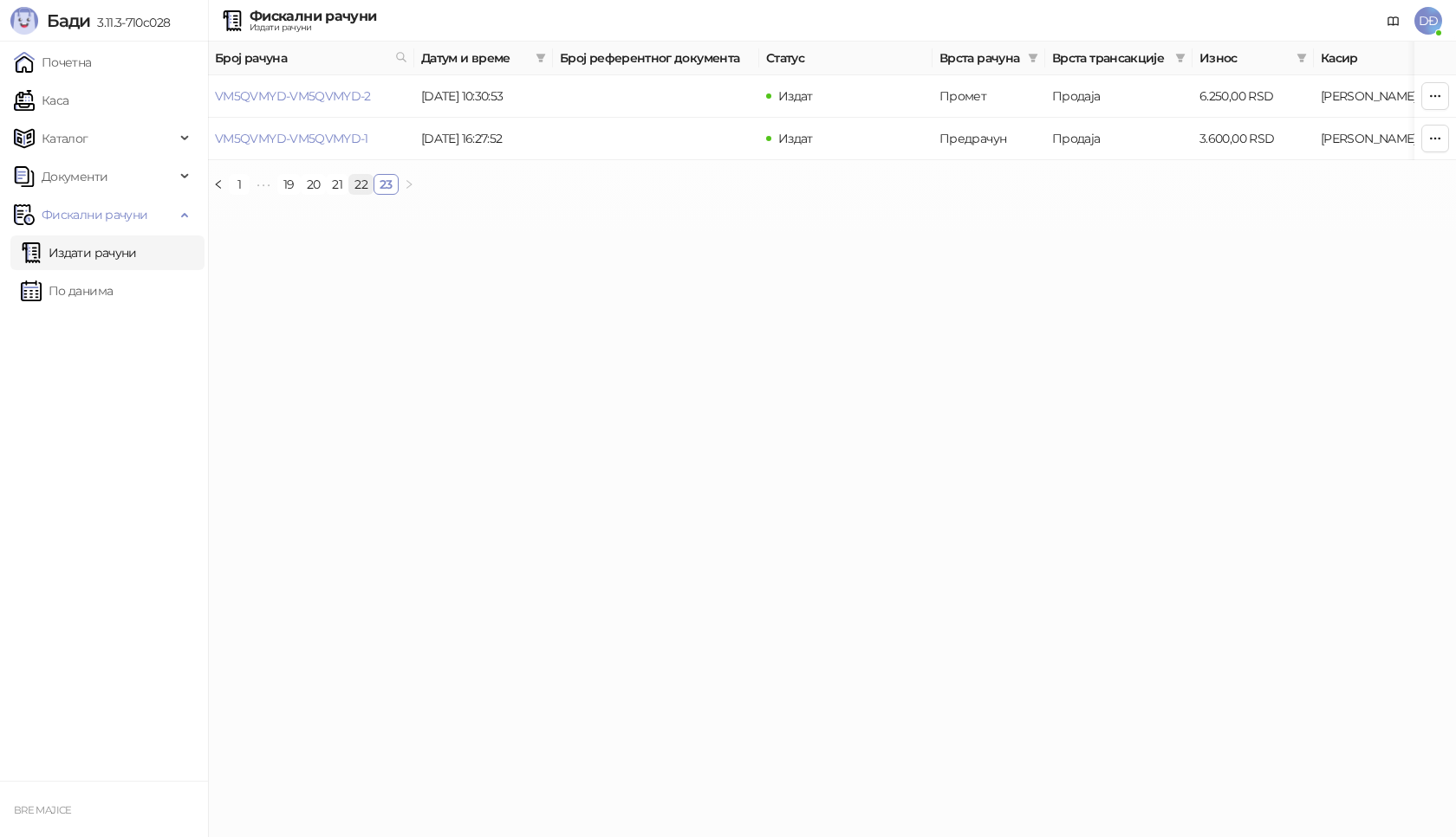
click at [353, 194] on link "22" at bounding box center [361, 184] width 24 height 19
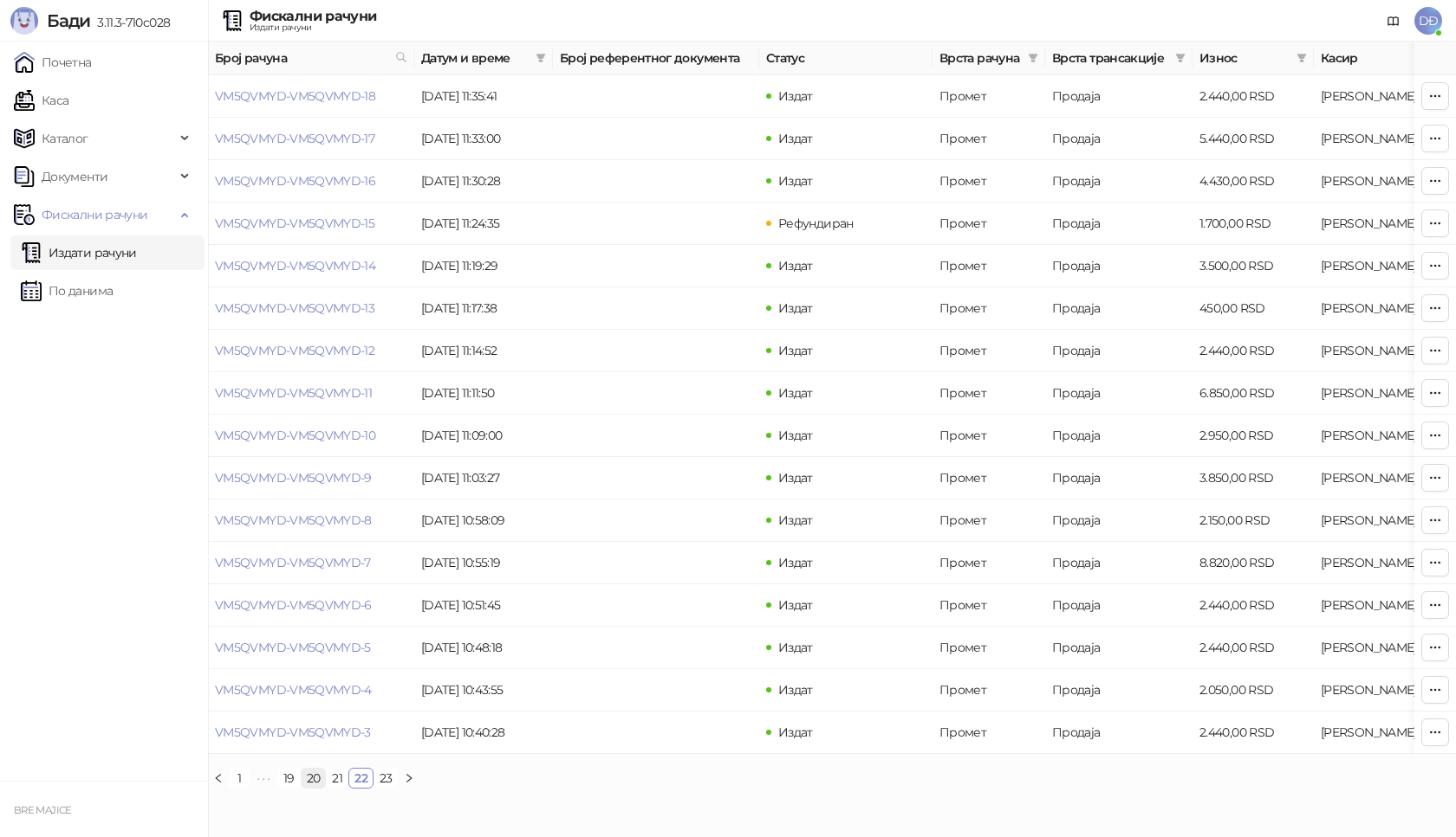
click at [319, 788] on link "20" at bounding box center [314, 778] width 25 height 19
click at [314, 788] on link "19" at bounding box center [313, 778] width 22 height 19
click at [345, 648] on link "VM5QVMYD-VM5QVMYD-53" at bounding box center [296, 647] width 162 height 16
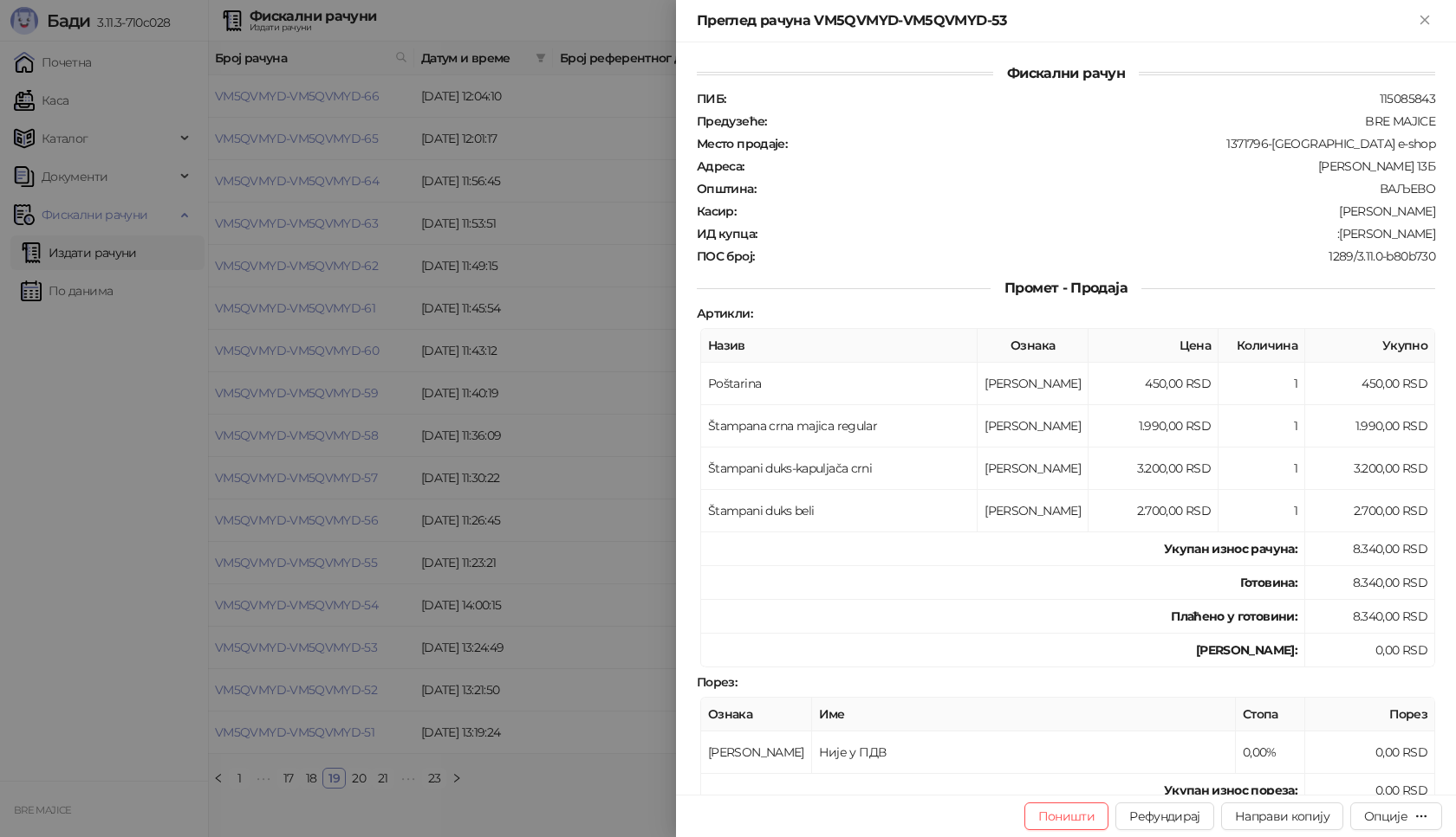
click at [1437, 17] on div "Преглед рачуна VM5QVMYD-VM5QVMYD-53" at bounding box center [1066, 21] width 780 height 43
click at [1426, 18] on icon "Close" at bounding box center [1424, 19] width 8 height 8
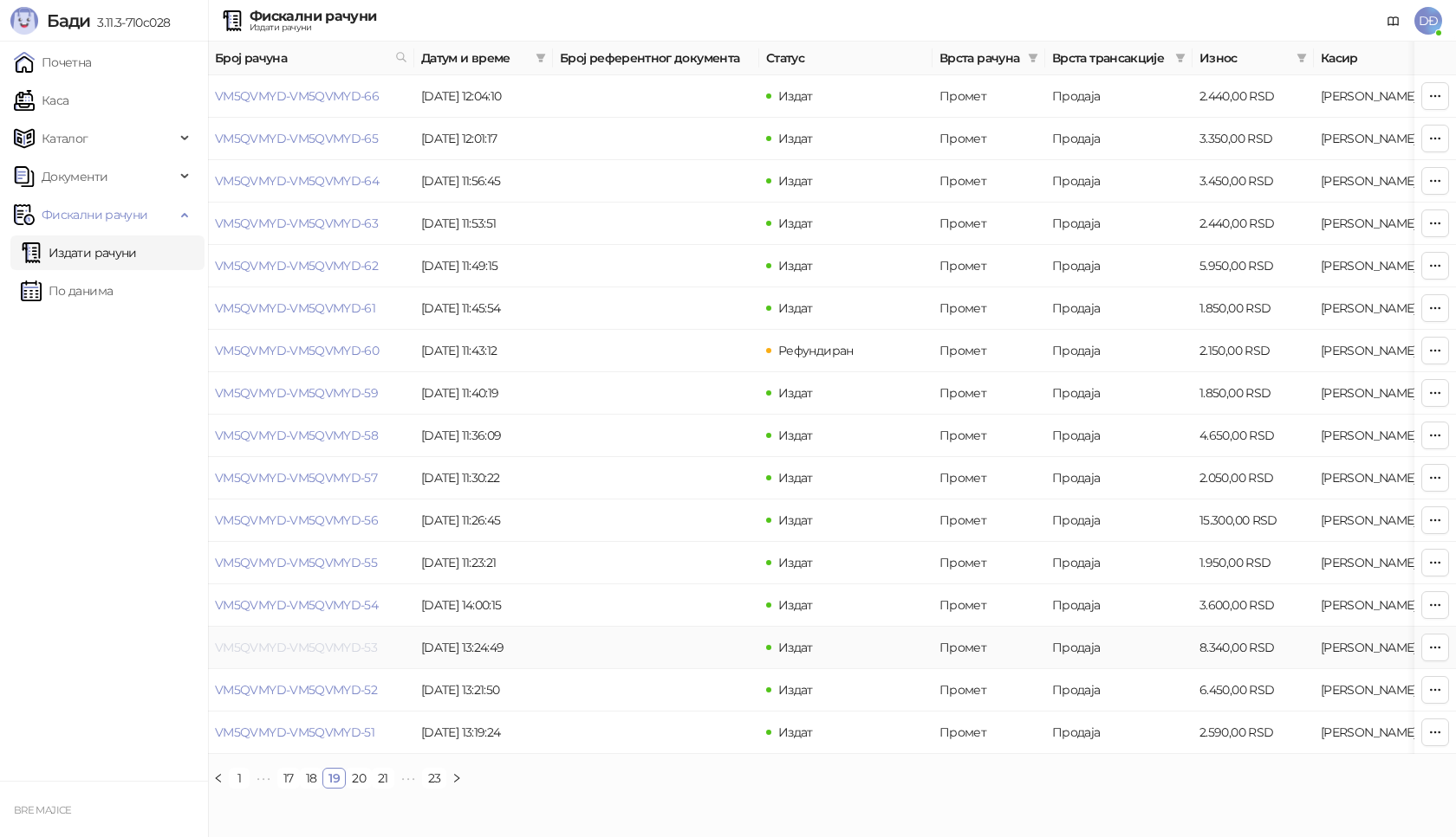
click at [317, 647] on link "VM5QVMYD-VM5QVMYD-53" at bounding box center [296, 647] width 162 height 16
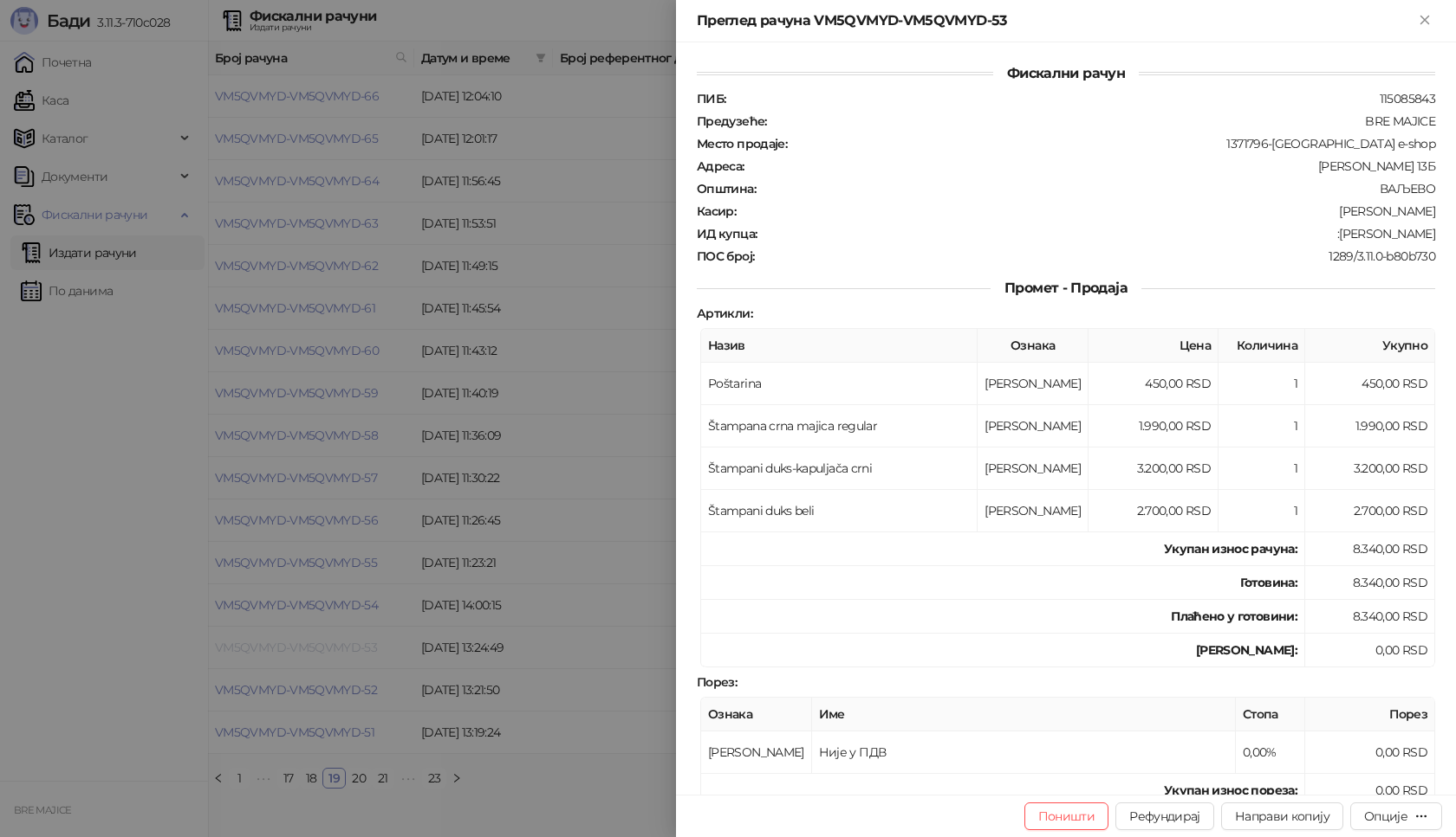
click at [317, 647] on div at bounding box center [728, 418] width 1456 height 837
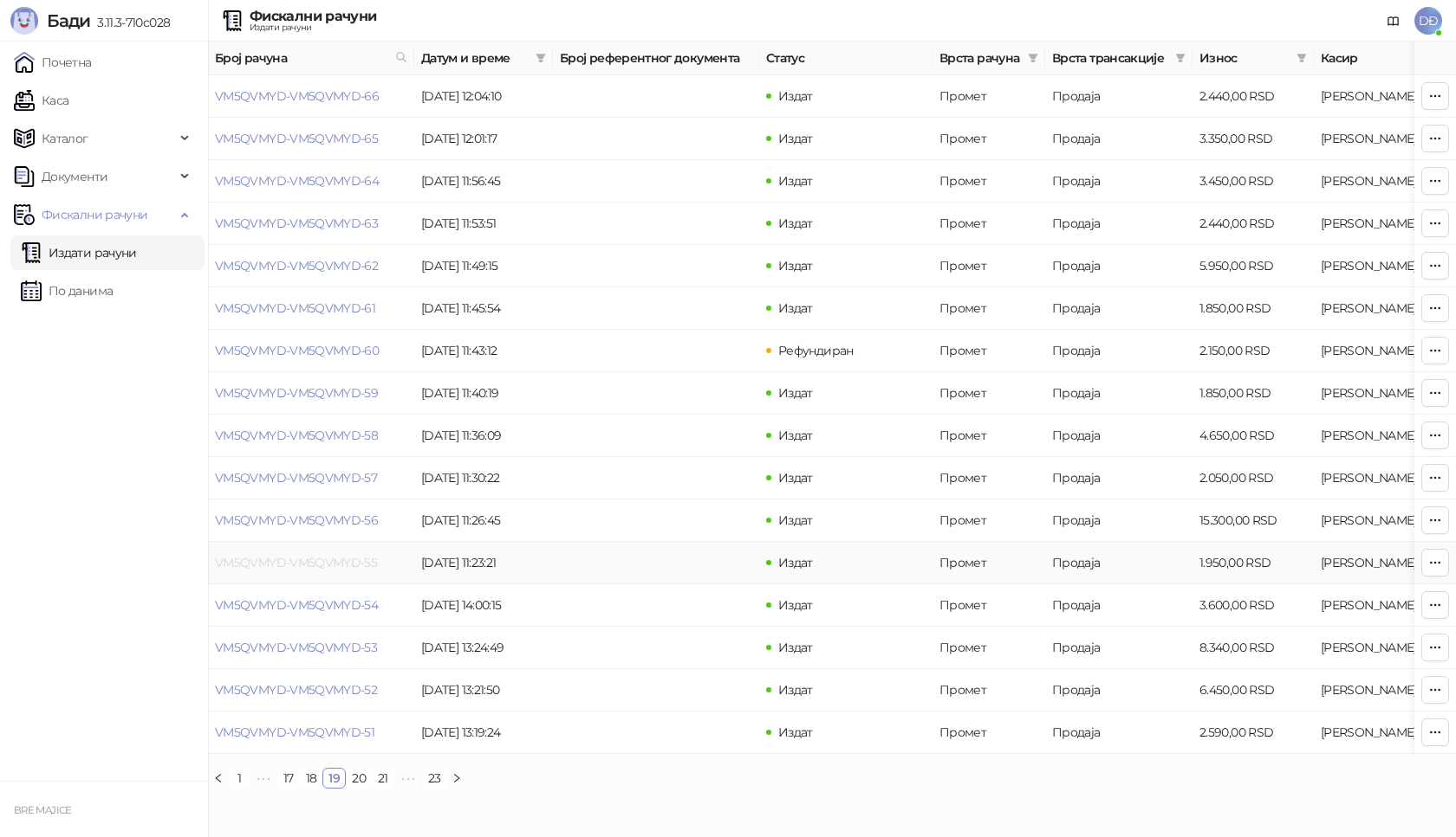
click at [326, 562] on link "VM5QVMYD-VM5QVMYD-55" at bounding box center [296, 563] width 162 height 16
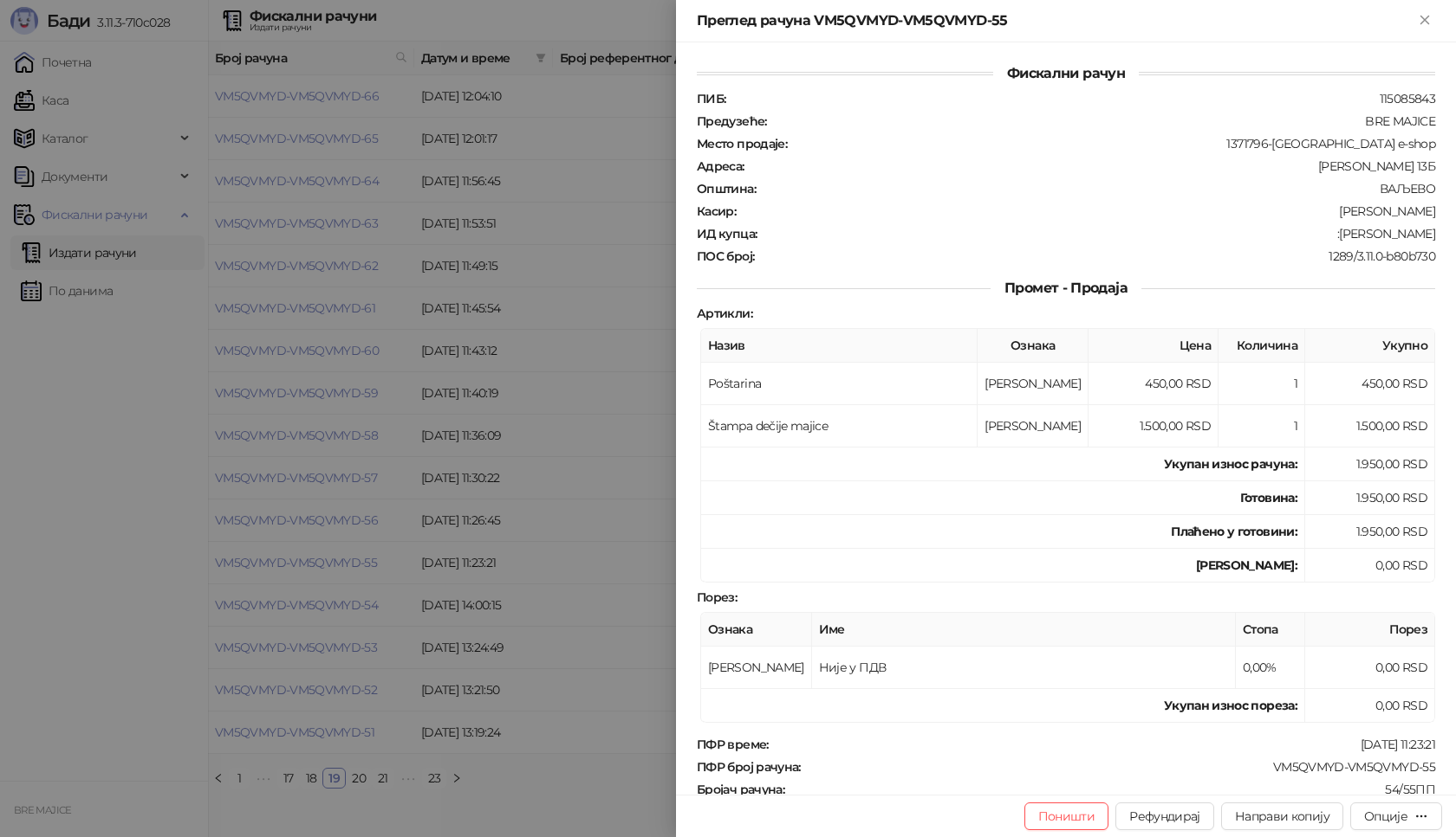
drag, startPoint x: 1425, startPoint y: 21, endPoint x: 1405, endPoint y: 60, distance: 43.8
click at [1425, 22] on icon "Close" at bounding box center [1424, 19] width 16 height 16
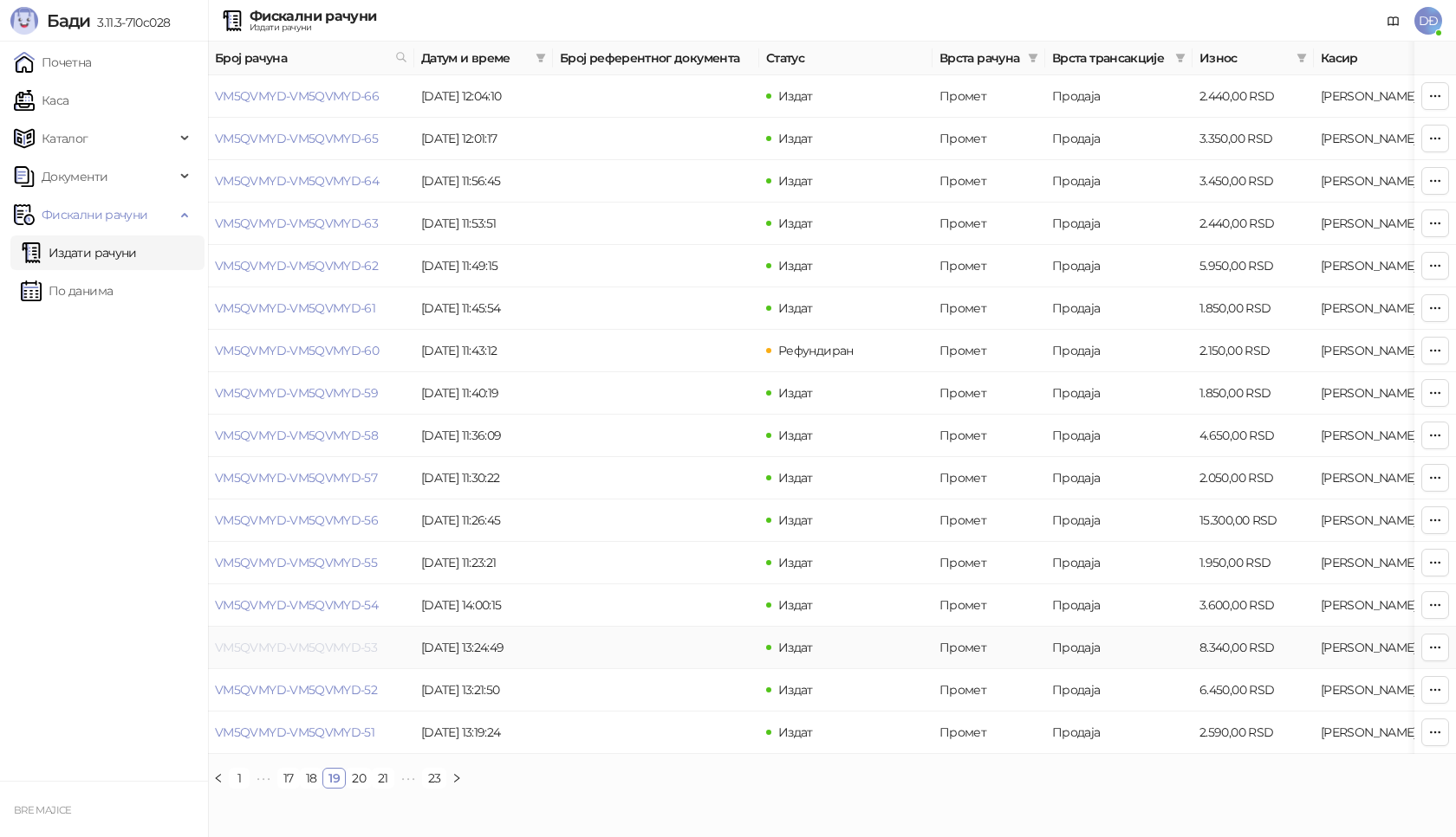
click at [318, 646] on link "VM5QVMYD-VM5QVMYD-53" at bounding box center [296, 647] width 162 height 16
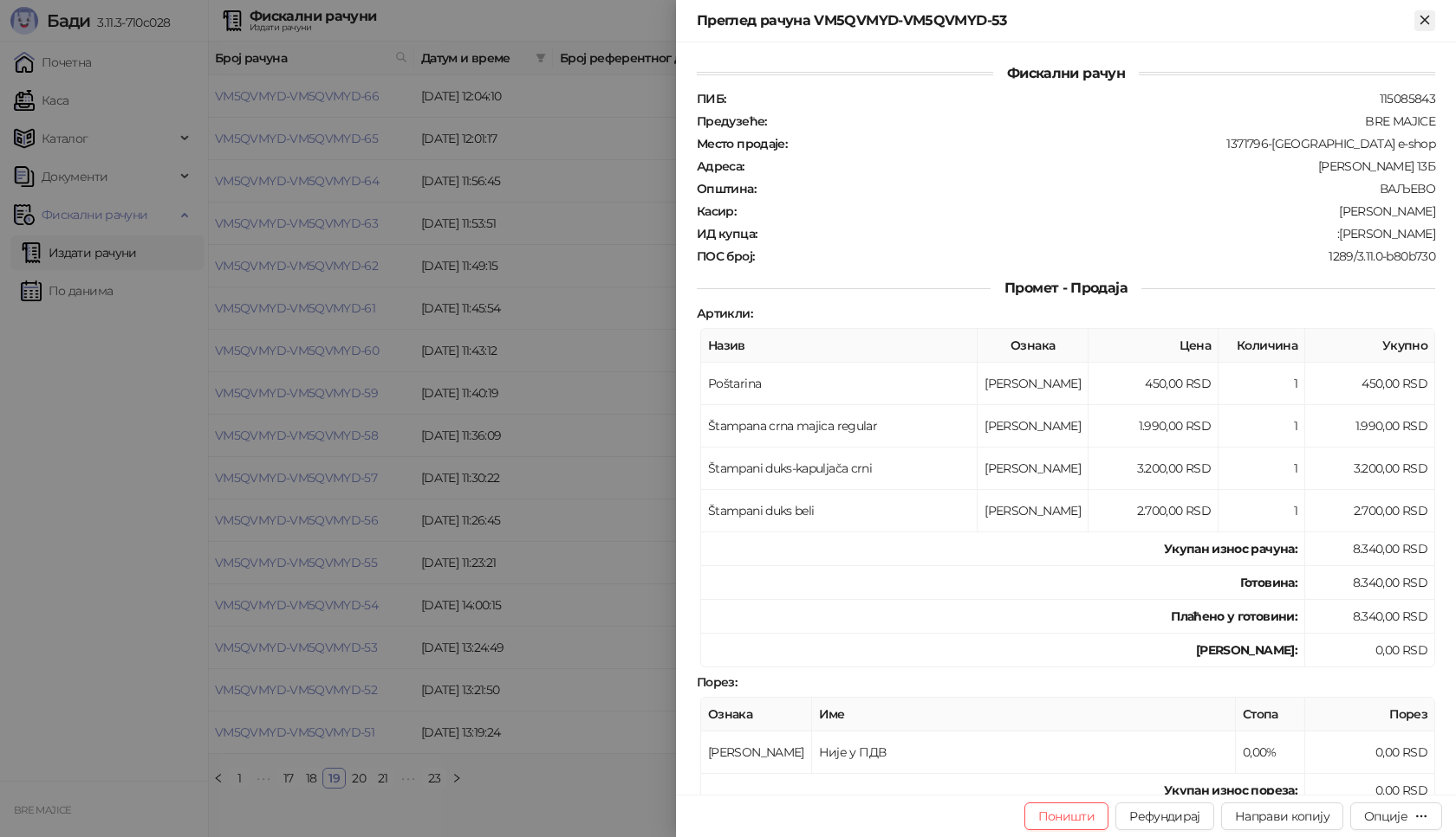
click at [1424, 19] on icon "Close" at bounding box center [1424, 19] width 8 height 8
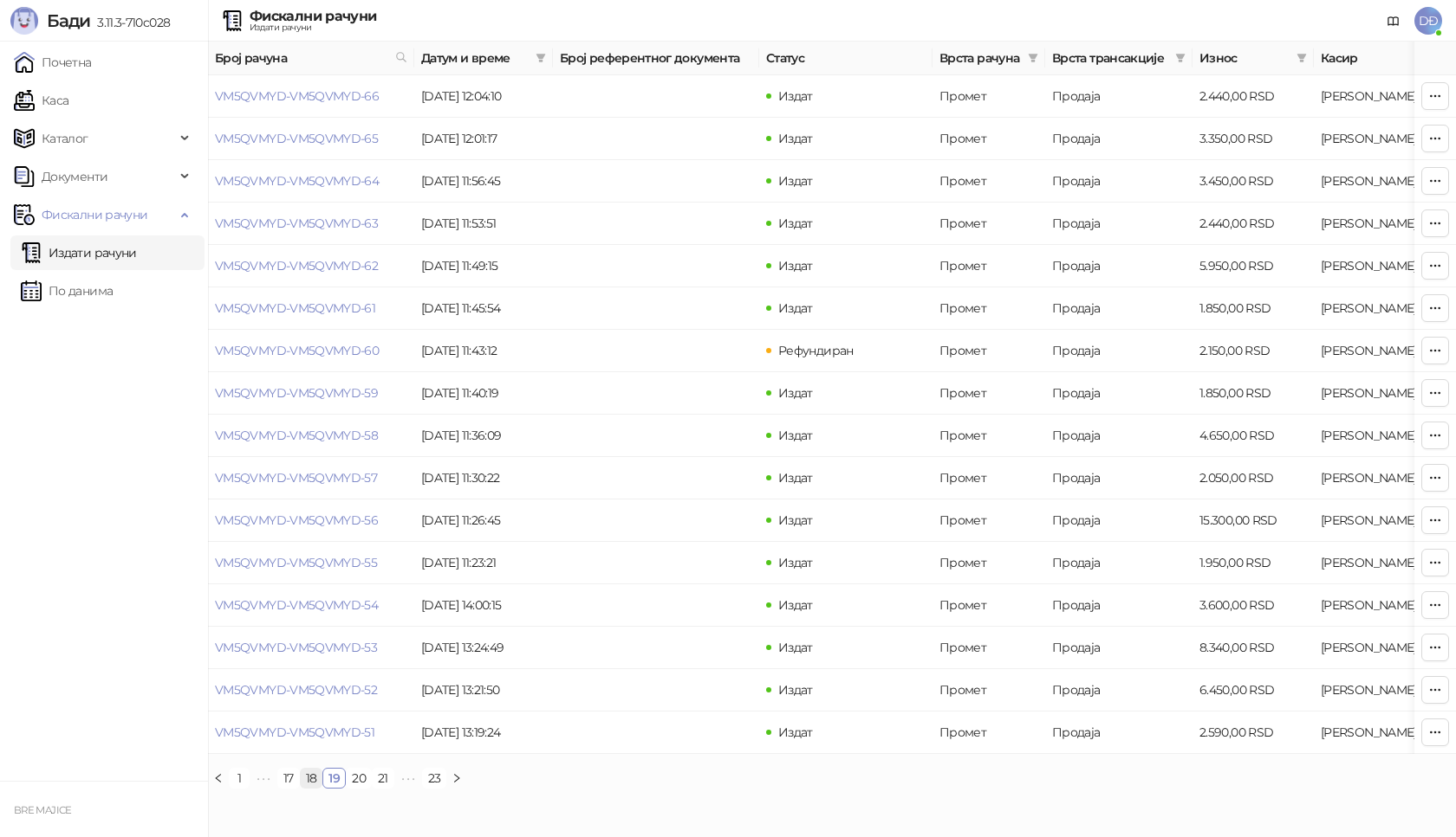
click at [312, 788] on link "18" at bounding box center [312, 778] width 22 height 19
click at [286, 788] on link "16" at bounding box center [289, 778] width 22 height 19
click at [313, 788] on link "15" at bounding box center [312, 778] width 21 height 19
click at [294, 788] on link "13" at bounding box center [288, 778] width 21 height 19
click at [294, 788] on link "11" at bounding box center [287, 778] width 19 height 19
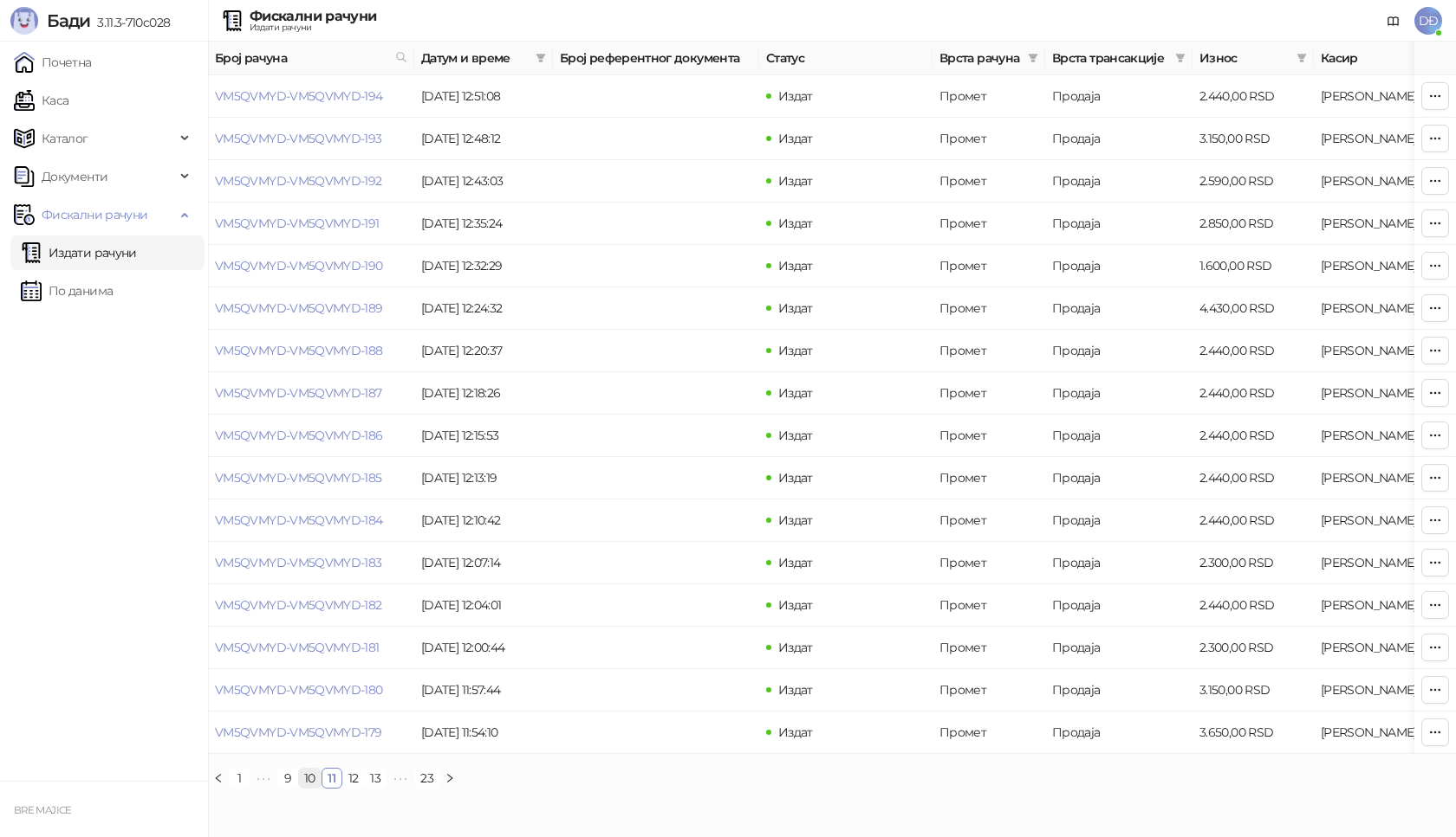
click at [305, 788] on link "10" at bounding box center [310, 778] width 22 height 19
click at [309, 788] on link "9" at bounding box center [308, 778] width 19 height 19
click at [372, 788] on link "11" at bounding box center [373, 778] width 19 height 19
click at [378, 788] on link "13" at bounding box center [375, 778] width 21 height 19
click at [361, 788] on link "14" at bounding box center [354, 778] width 22 height 19
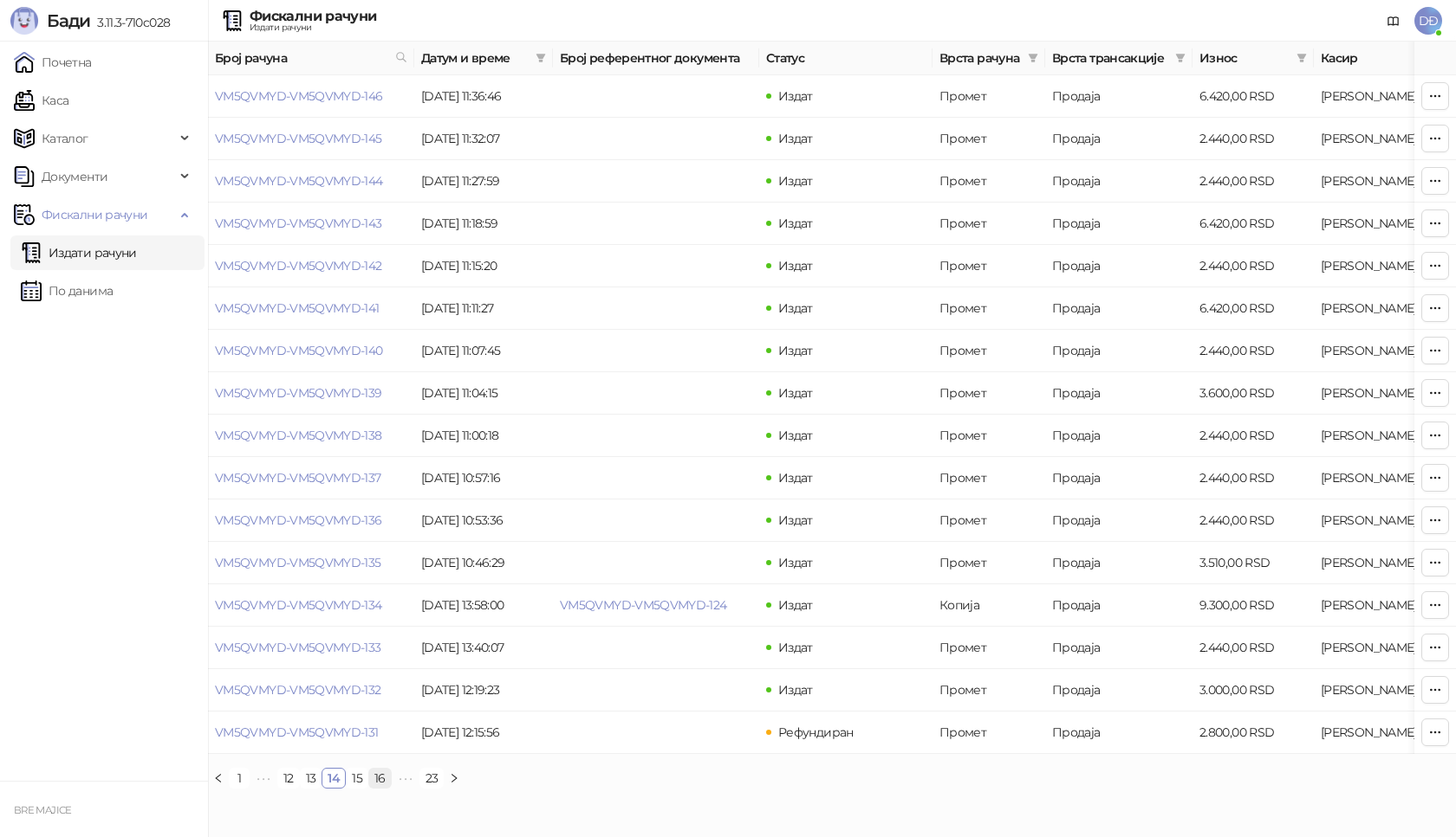
click at [383, 788] on link "16" at bounding box center [380, 778] width 22 height 19
click at [365, 788] on link "17" at bounding box center [357, 778] width 21 height 19
click at [309, 788] on link "16" at bounding box center [312, 778] width 22 height 19
click at [379, 788] on link "18" at bounding box center [380, 778] width 22 height 19
click at [286, 788] on link "16" at bounding box center [289, 778] width 22 height 19
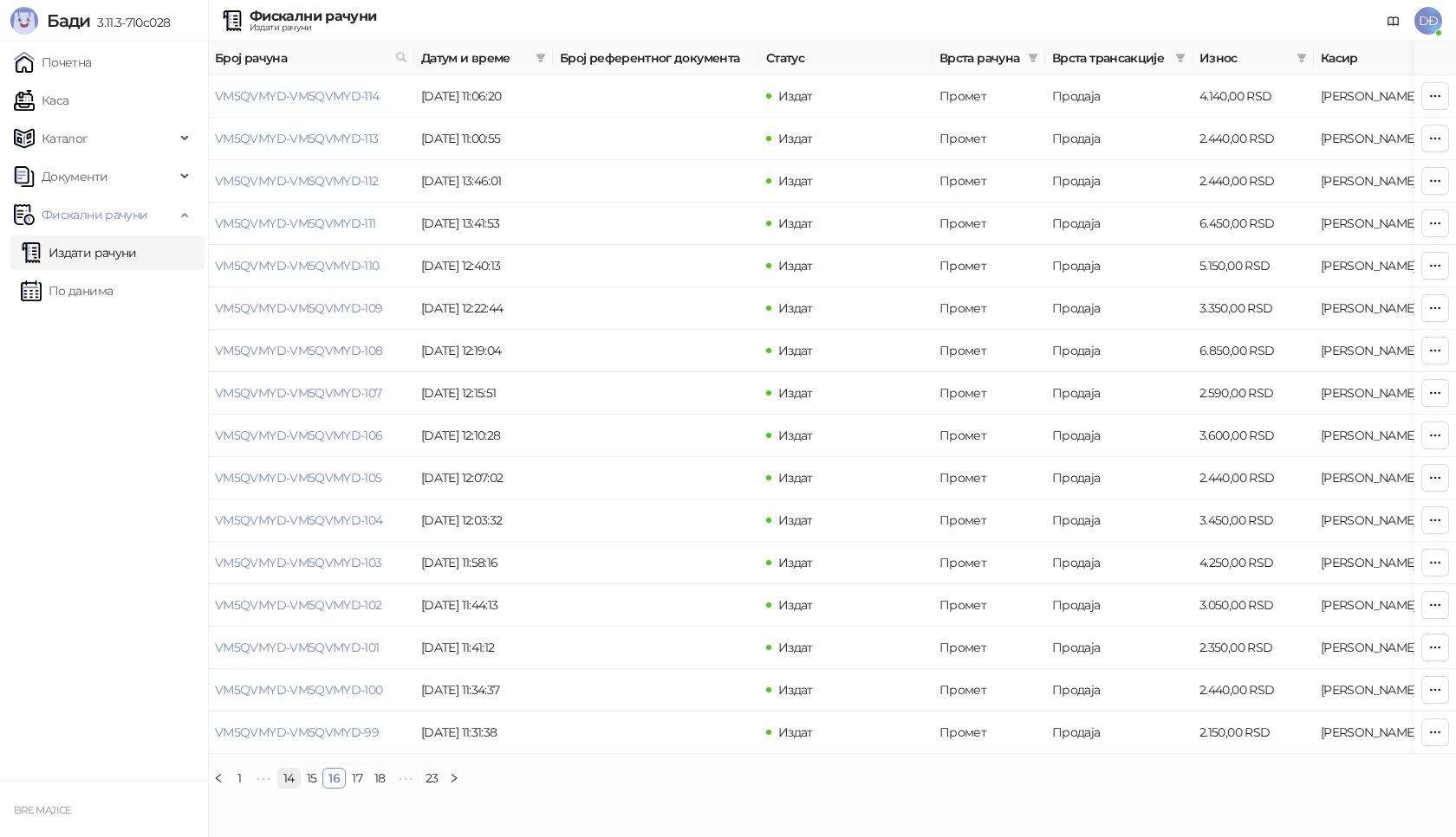
click at [293, 788] on link "14" at bounding box center [289, 778] width 22 height 19
click at [313, 788] on link "13" at bounding box center [311, 778] width 21 height 19
click at [313, 788] on link "12" at bounding box center [309, 778] width 21 height 19
click at [322, 176] on link "VM5QVMYD-VM5QVMYD-176" at bounding box center [298, 181] width 167 height 16
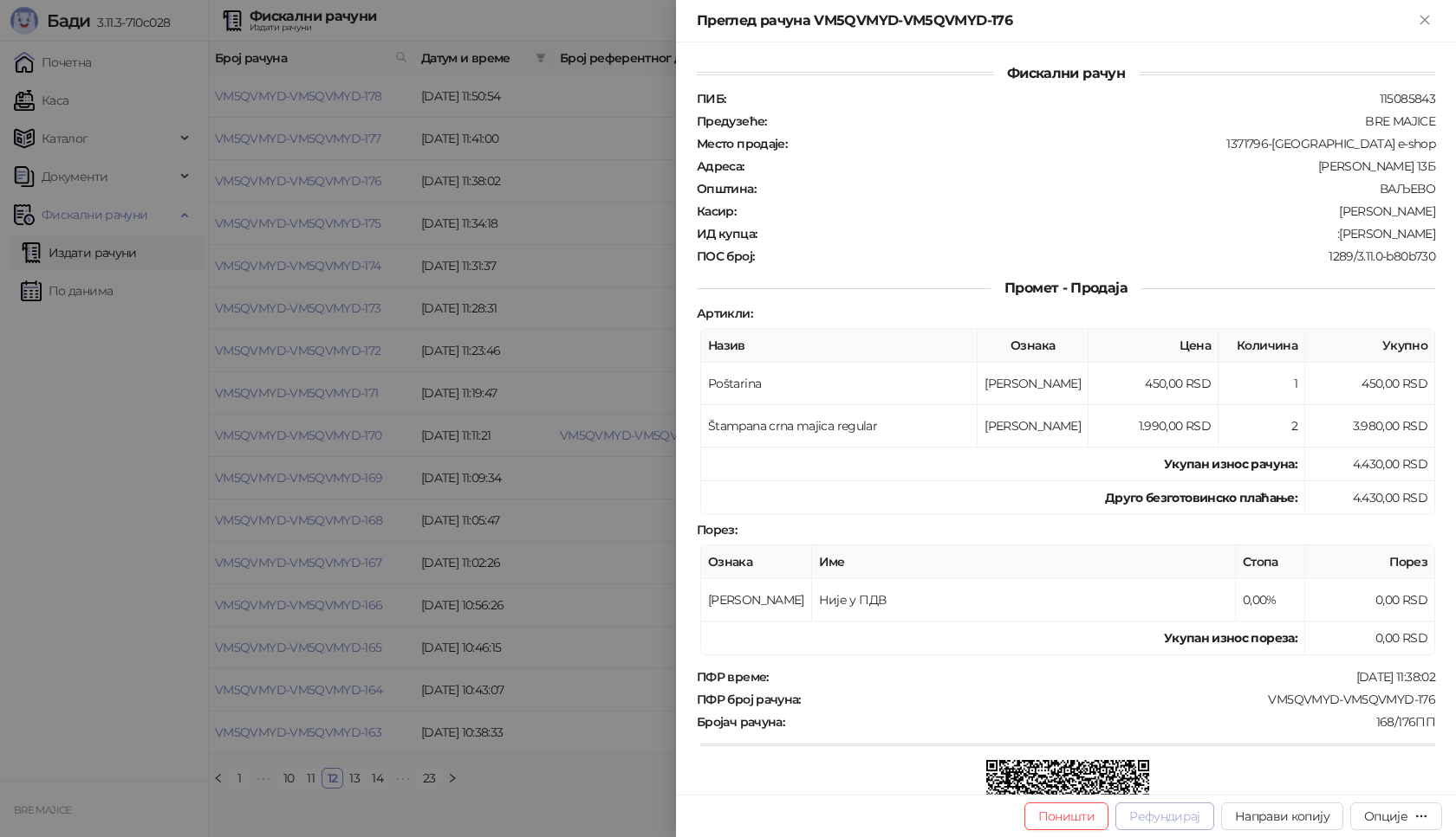
click at [1153, 816] on button "Рефундирај" at bounding box center [1164, 817] width 99 height 27
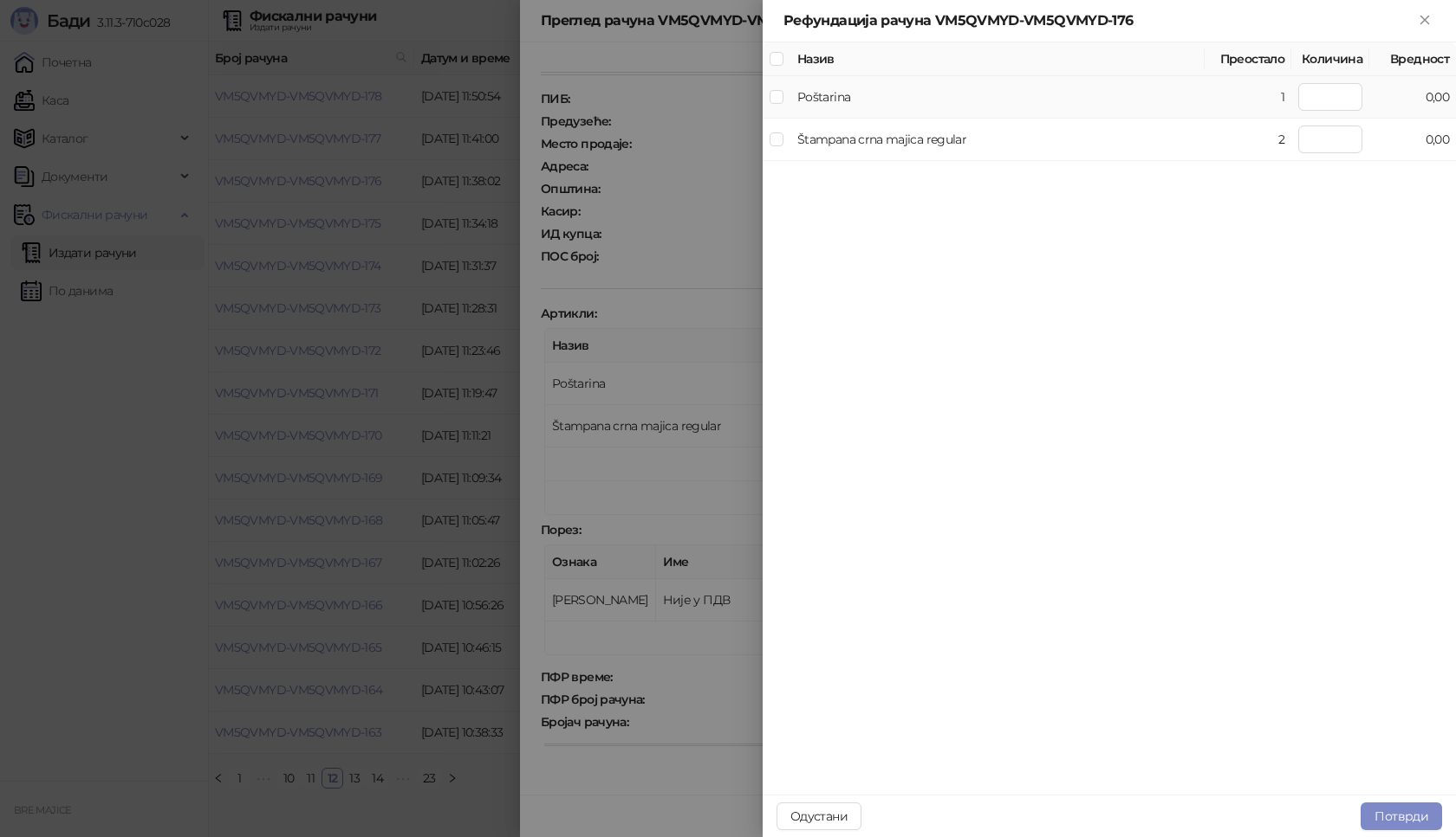
type input "*"
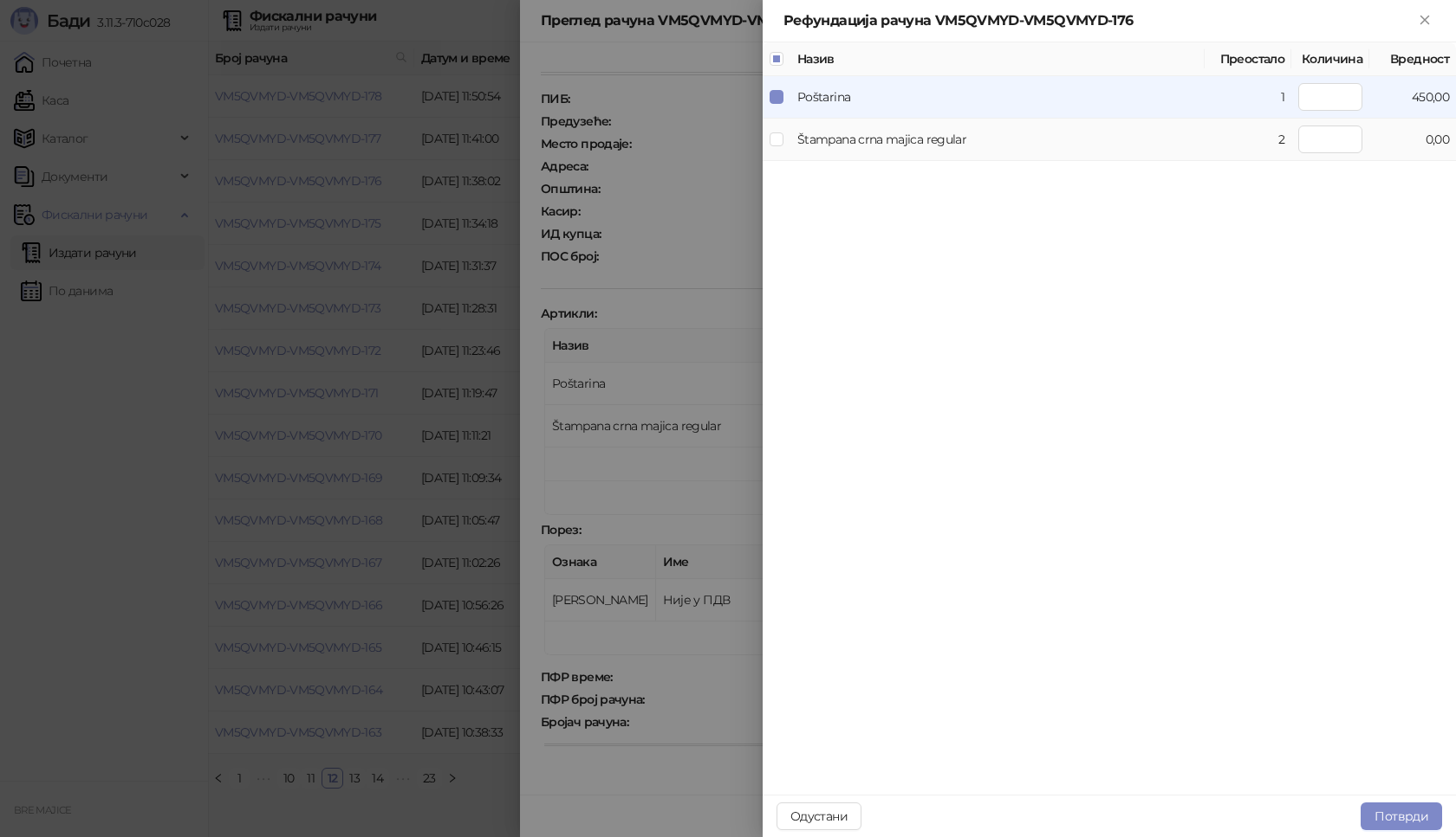
type input "*"
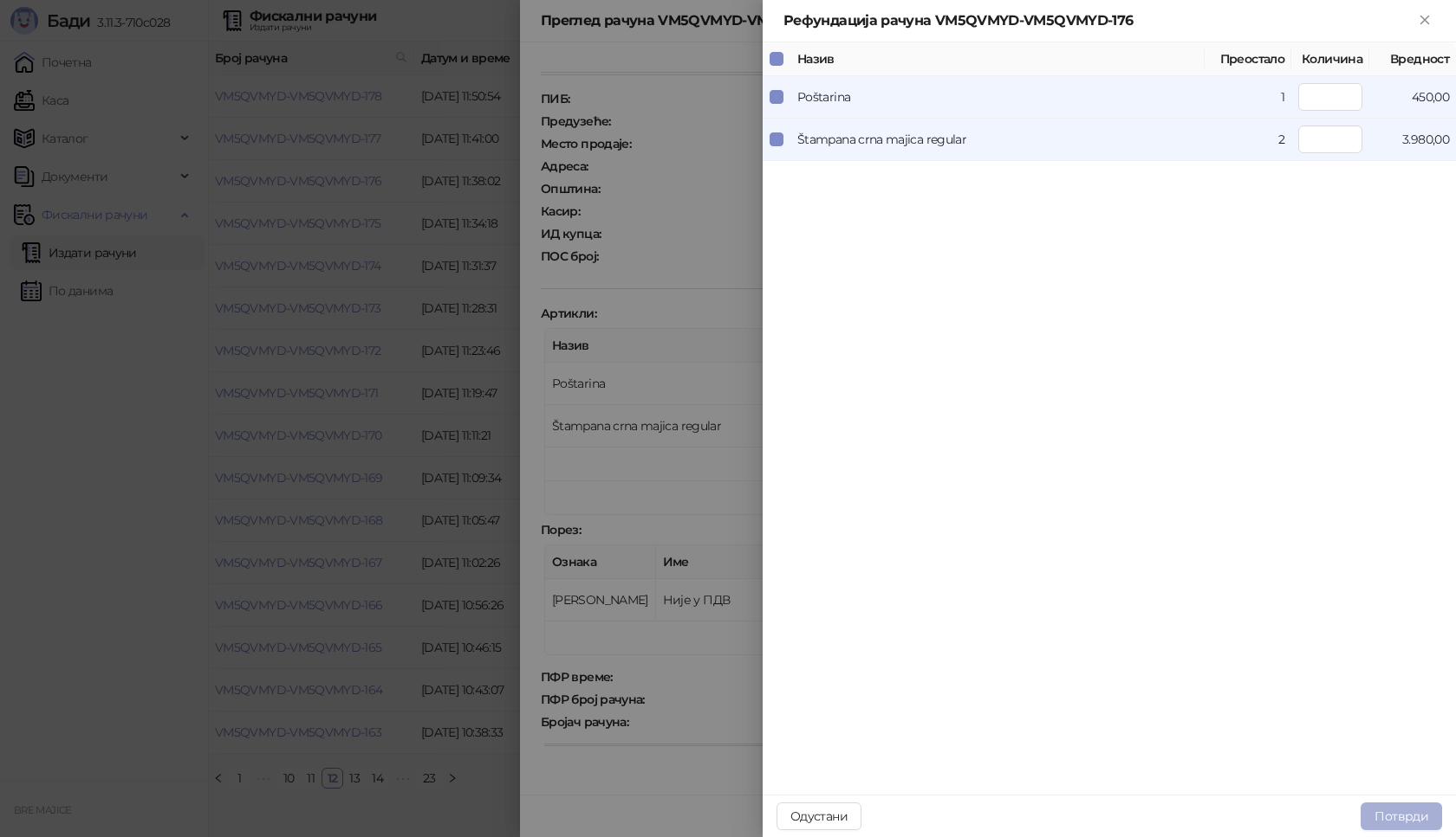
click at [1397, 819] on button "Потврди" at bounding box center [1400, 817] width 81 height 27
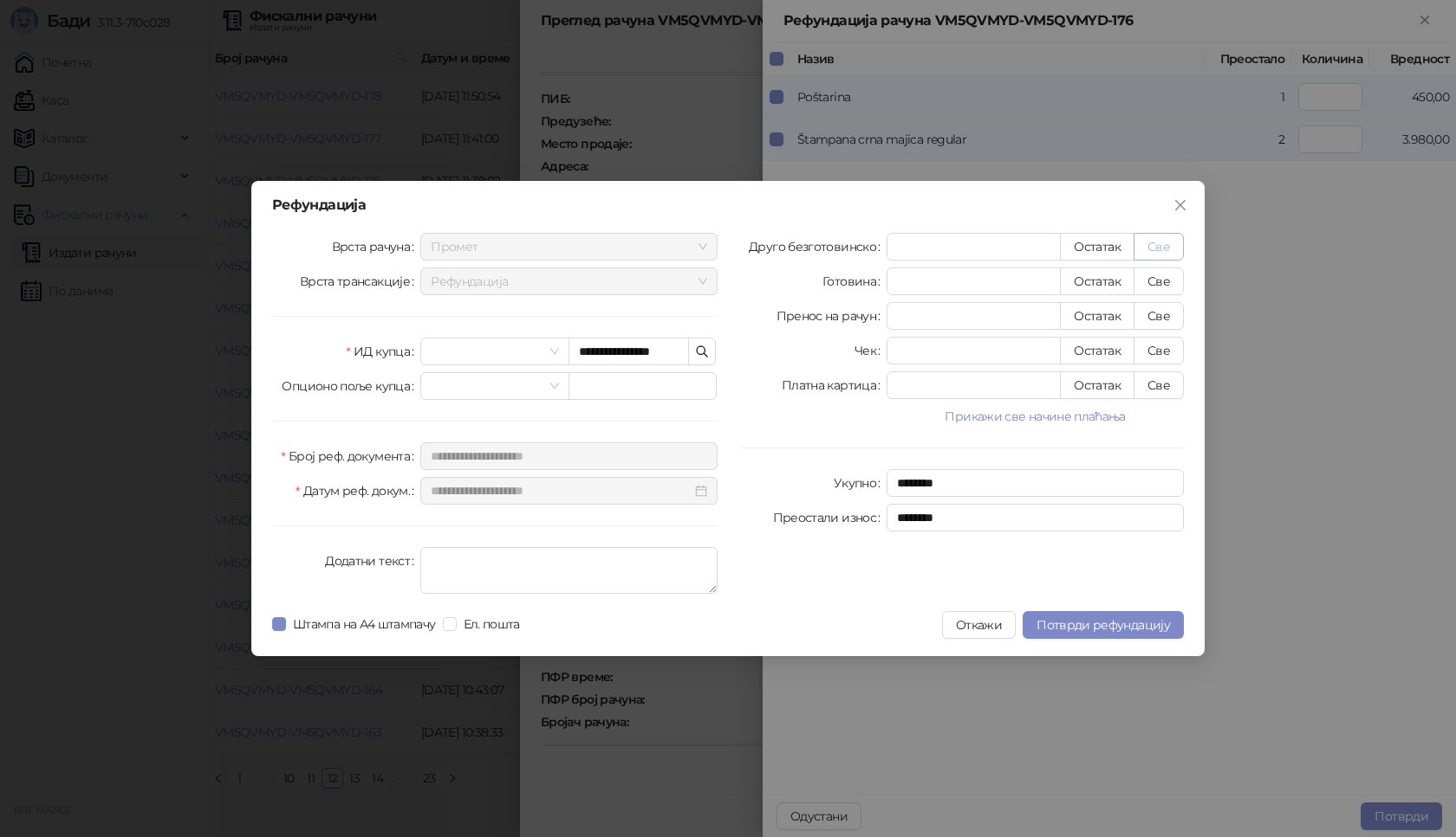
click at [1170, 251] on button "Све" at bounding box center [1158, 247] width 50 height 27
type input "****"
click at [1087, 625] on span "Потврди рефундацију" at bounding box center [1103, 625] width 133 height 16
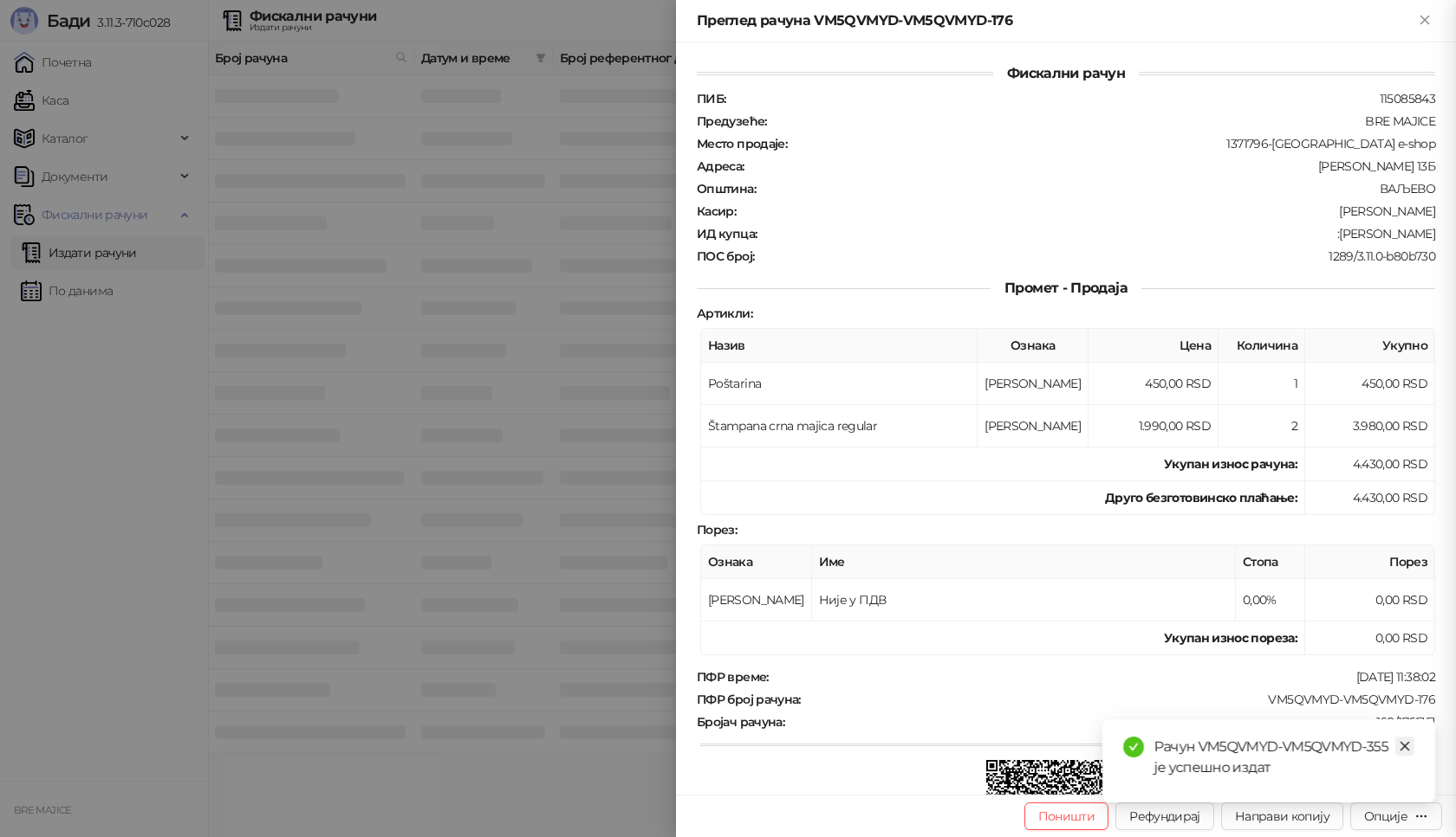
click at [1401, 741] on icon "close" at bounding box center [1404, 746] width 12 height 12
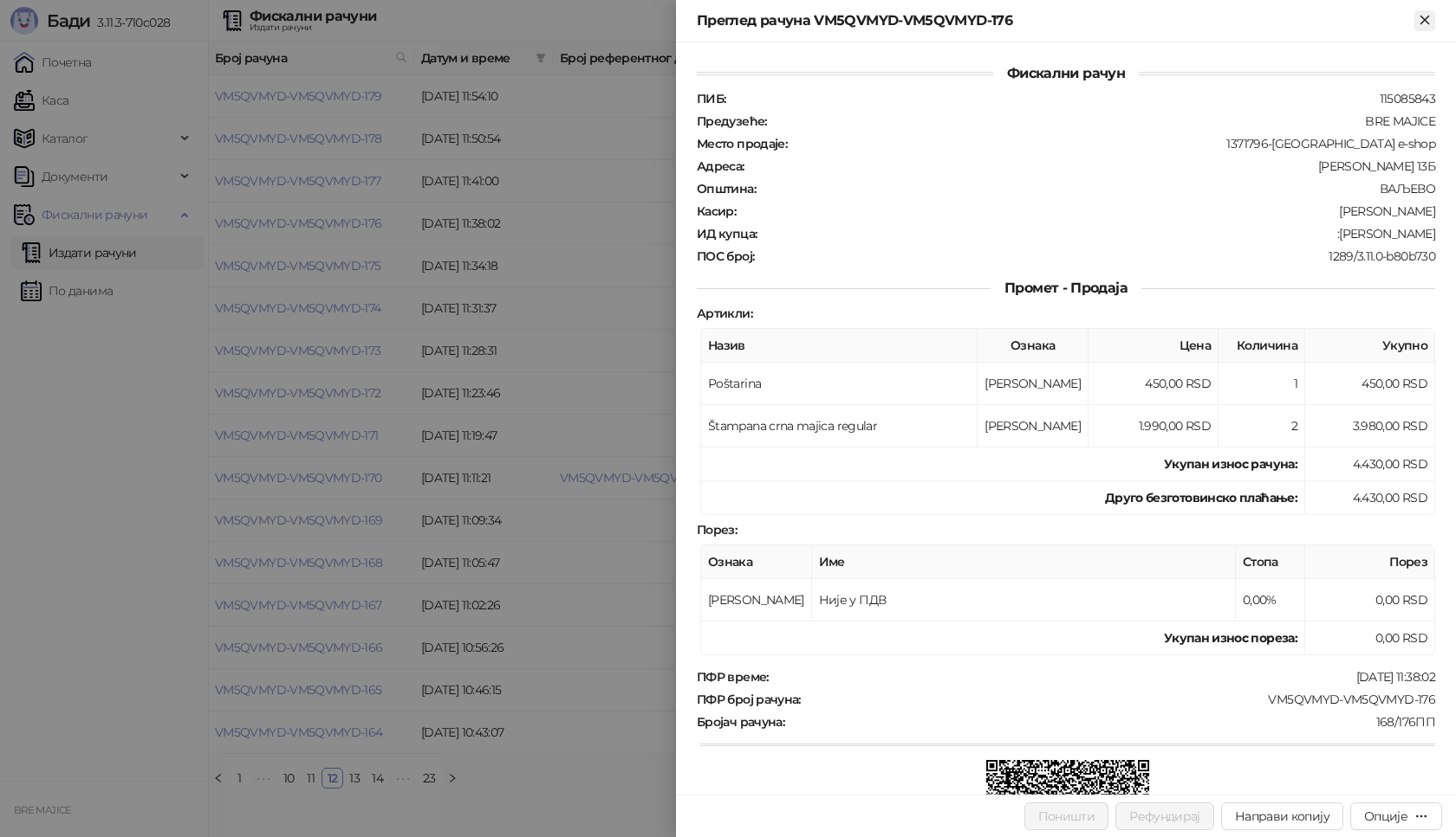
click at [1425, 16] on icon "Close" at bounding box center [1424, 19] width 16 height 16
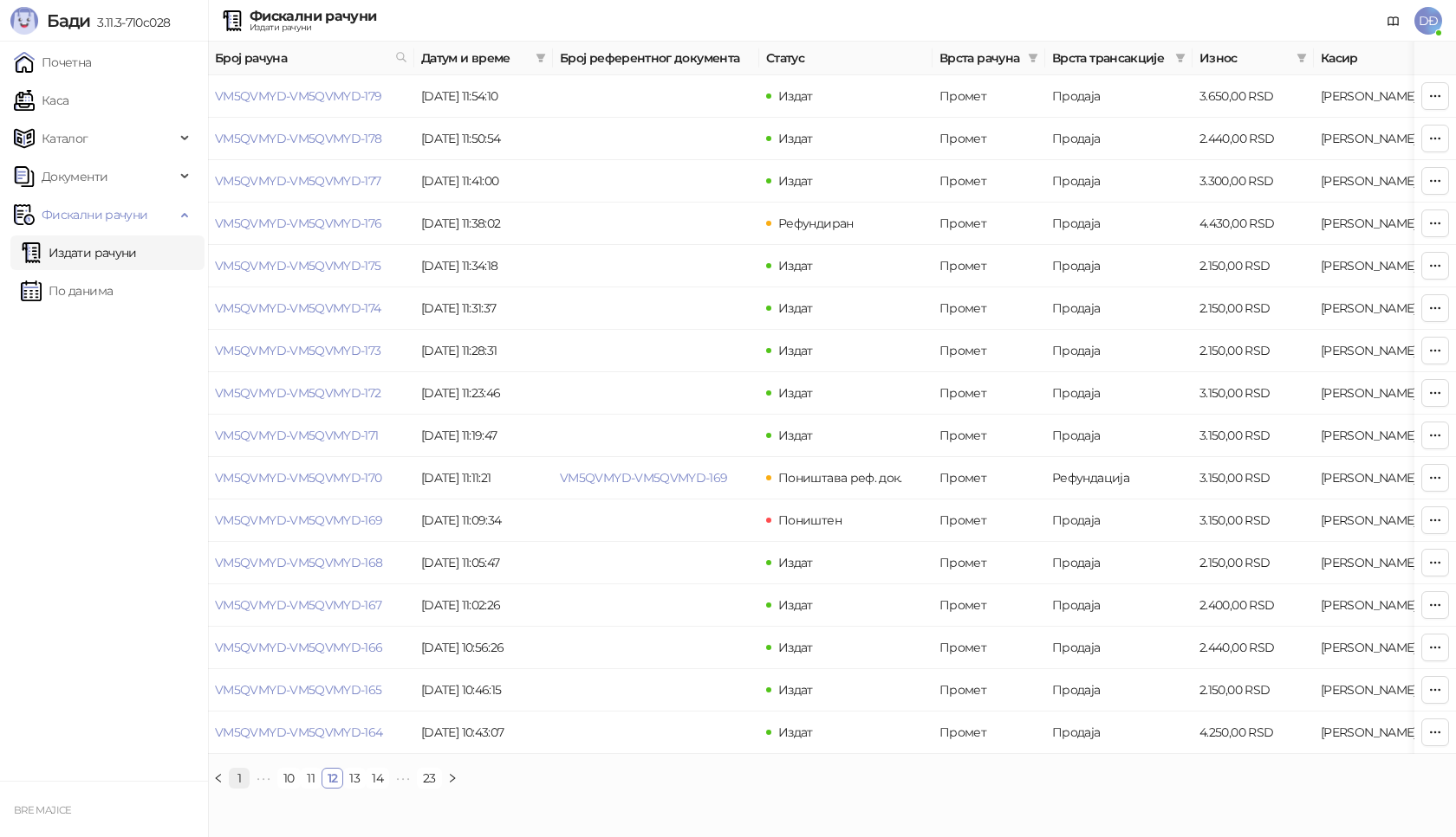
click at [237, 784] on link "1" at bounding box center [239, 778] width 19 height 19
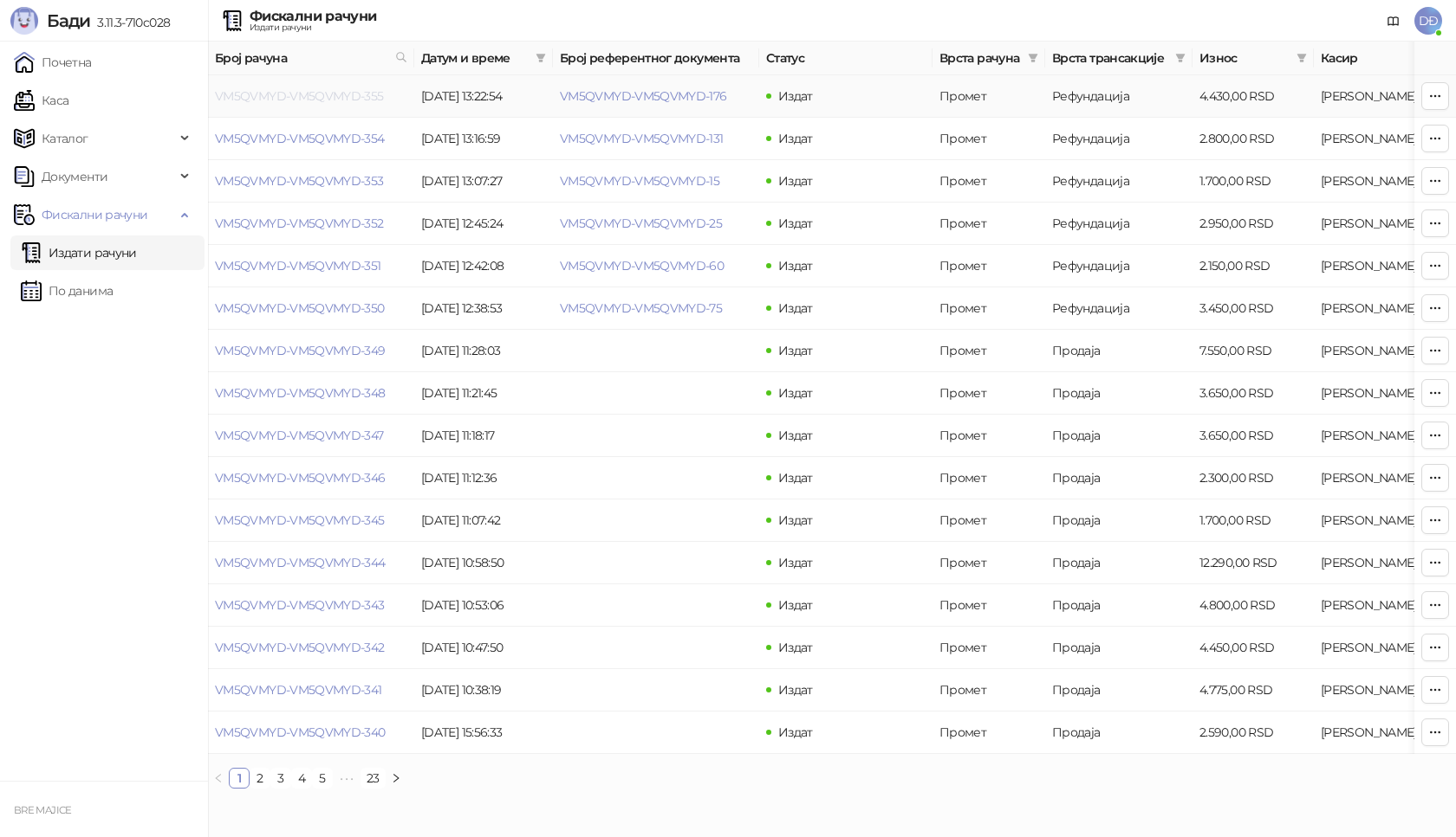
click at [330, 96] on link "VM5QVMYD-VM5QVMYD-355" at bounding box center [299, 96] width 169 height 16
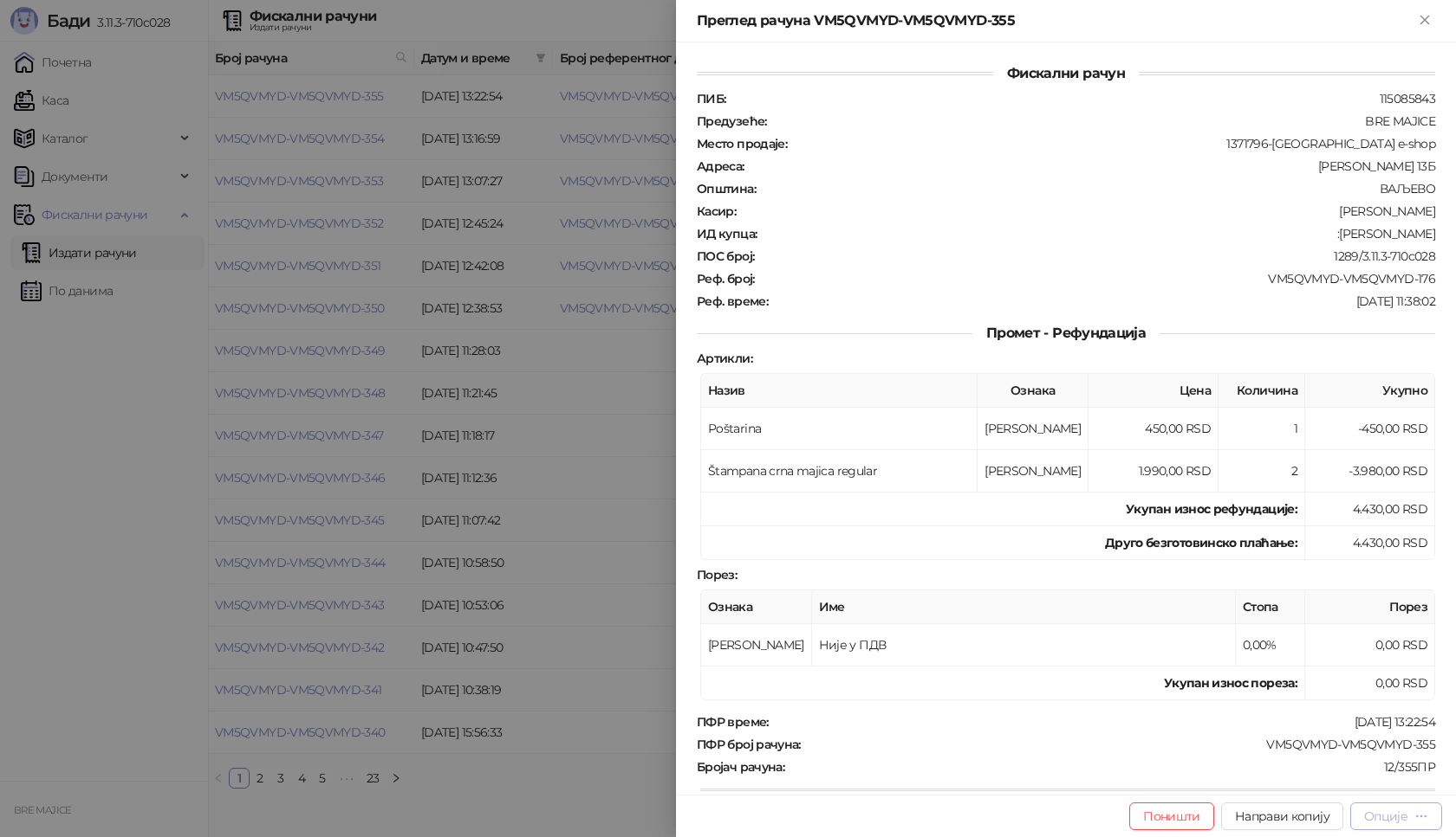
click at [1384, 821] on div "Опције" at bounding box center [1385, 816] width 43 height 16
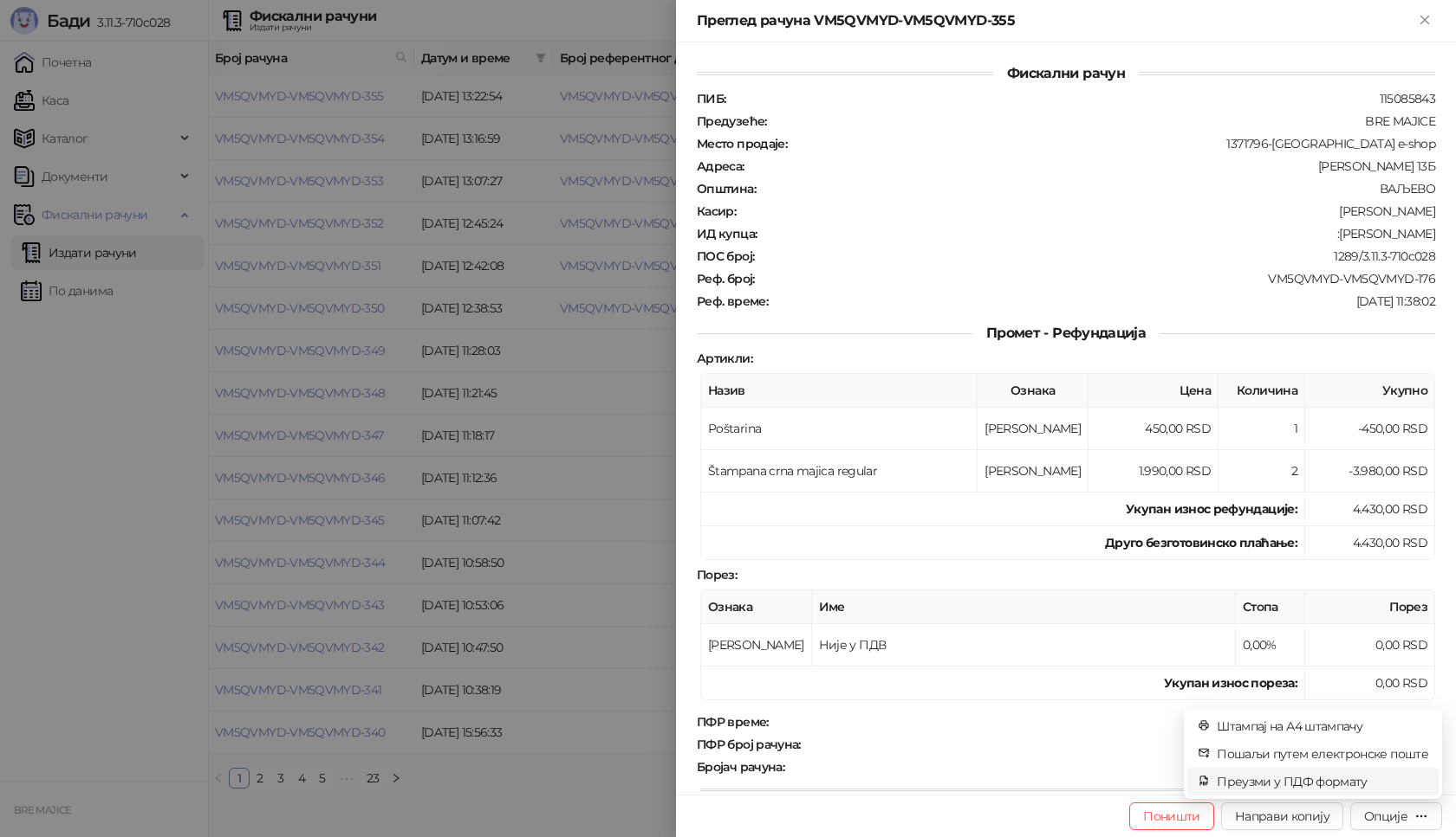
click at [1298, 783] on span "Преузми у ПДФ формату" at bounding box center [1323, 781] width 212 height 19
click at [1400, 744] on icon "close" at bounding box center [1404, 746] width 12 height 12
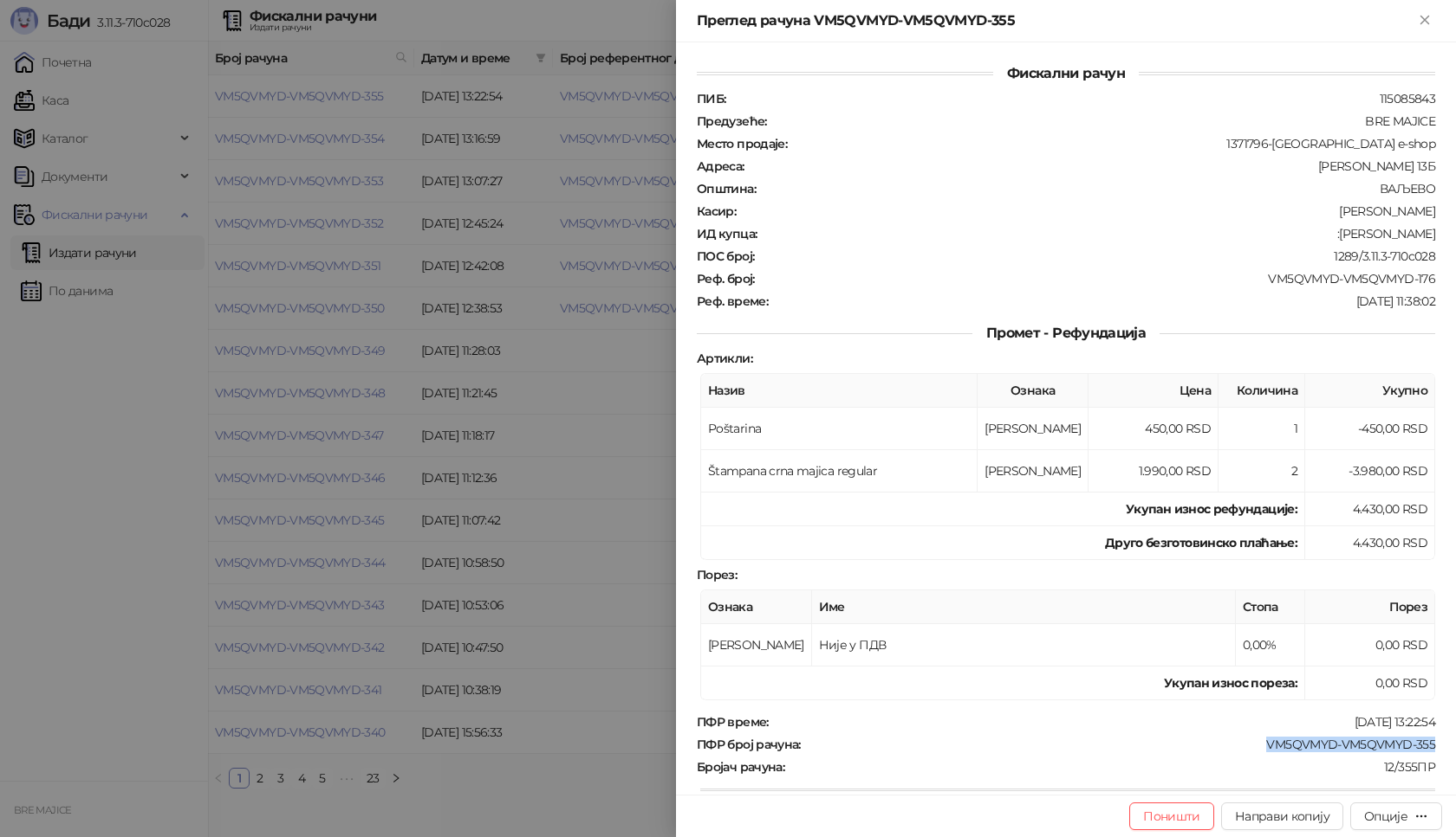
drag, startPoint x: 1427, startPoint y: 749, endPoint x: 1255, endPoint y: 751, distance: 172.0
click at [1255, 751] on div "Фискални рачун ПИБ : 115085843 Предузеће : BRE MAJICE Место продаје : 1371796-B…" at bounding box center [1066, 418] width 780 height 752
copy div "VM5QVMYD-VM5QVMYD-355"
drag, startPoint x: 1426, startPoint y: 279, endPoint x: 1330, endPoint y: 279, distance: 96.0
click at [1330, 279] on div "Фискални рачун ПИБ : 115085843 Предузеће : BRE MAJICE Место продаје : 1371796-B…" at bounding box center [1066, 418] width 780 height 752
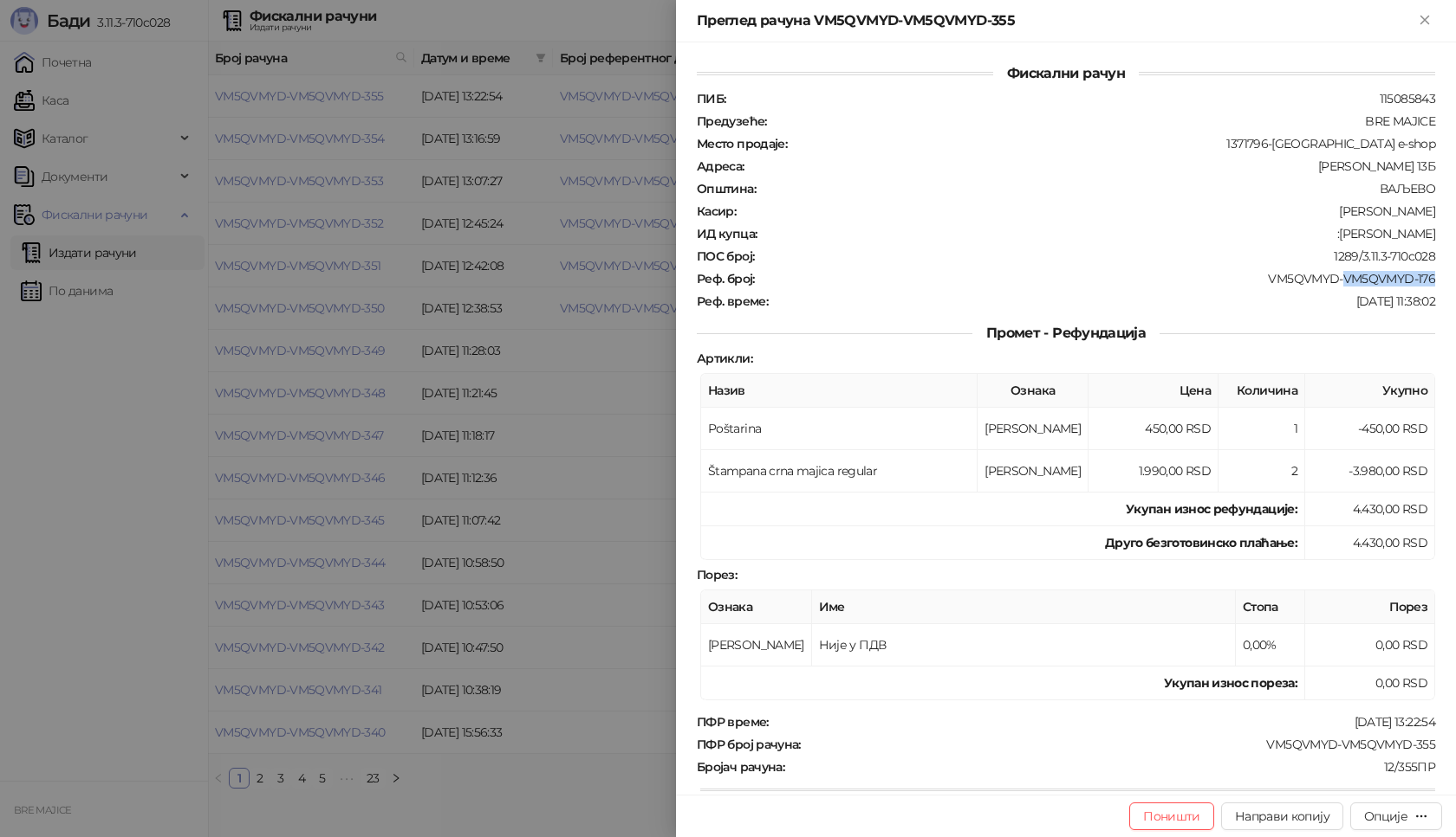
click at [1330, 279] on div "VM5QVMYD-VM5QVMYD-176" at bounding box center [1097, 278] width 681 height 16
drag, startPoint x: 1425, startPoint y: 234, endPoint x: 1337, endPoint y: 237, distance: 88.1
click at [1337, 237] on div "Фискални рачун ПИБ : 115085843 Предузеће : BRE MAJICE Место продаје : 1371796-B…" at bounding box center [1066, 418] width 780 height 752
copy div "[PERSON_NAME]"
click at [1428, 24] on icon "Close" at bounding box center [1424, 19] width 8 height 8
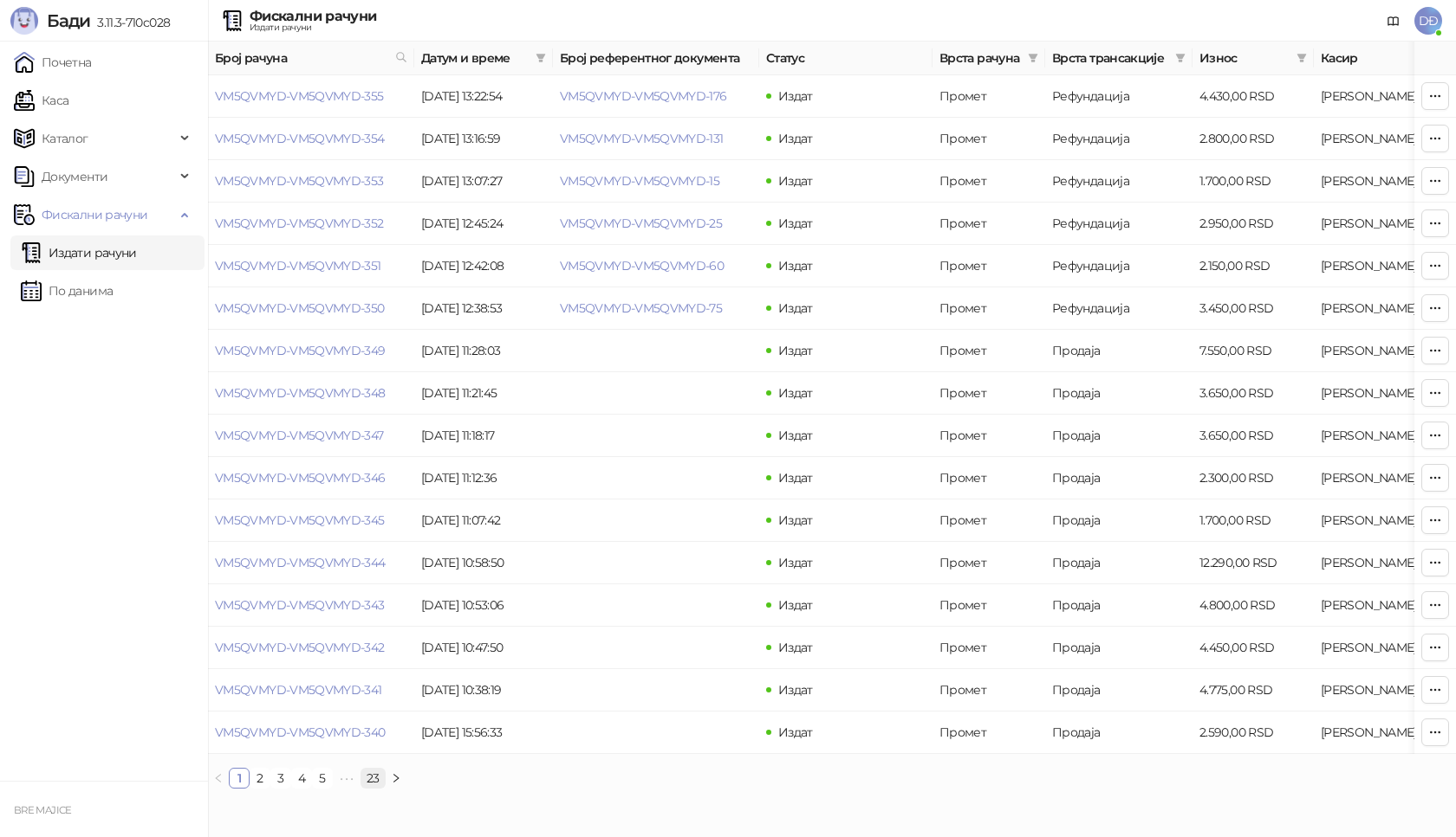
click at [373, 788] on link "23" at bounding box center [373, 778] width 24 height 19
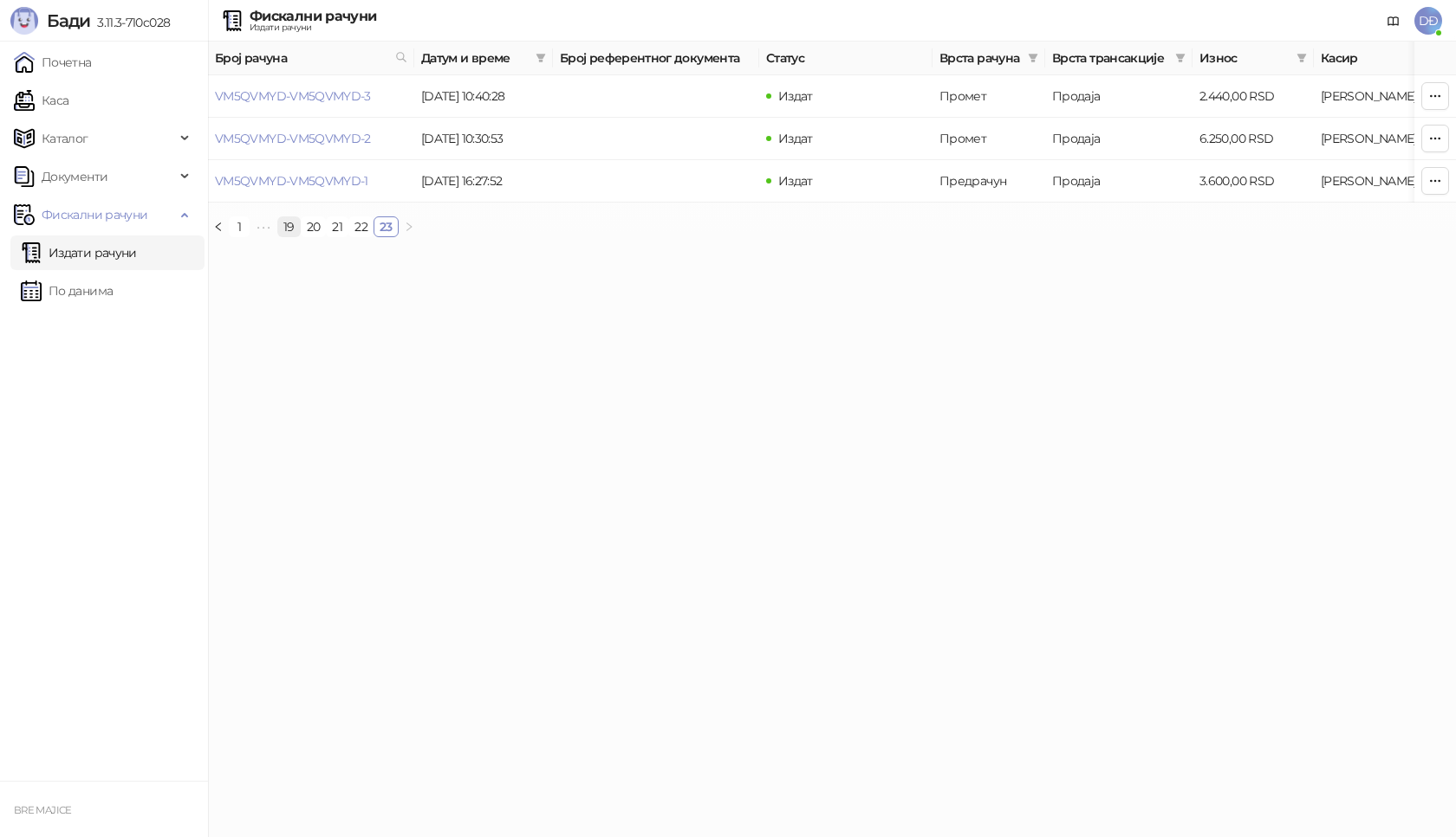
click at [293, 236] on link "19" at bounding box center [289, 226] width 22 height 19
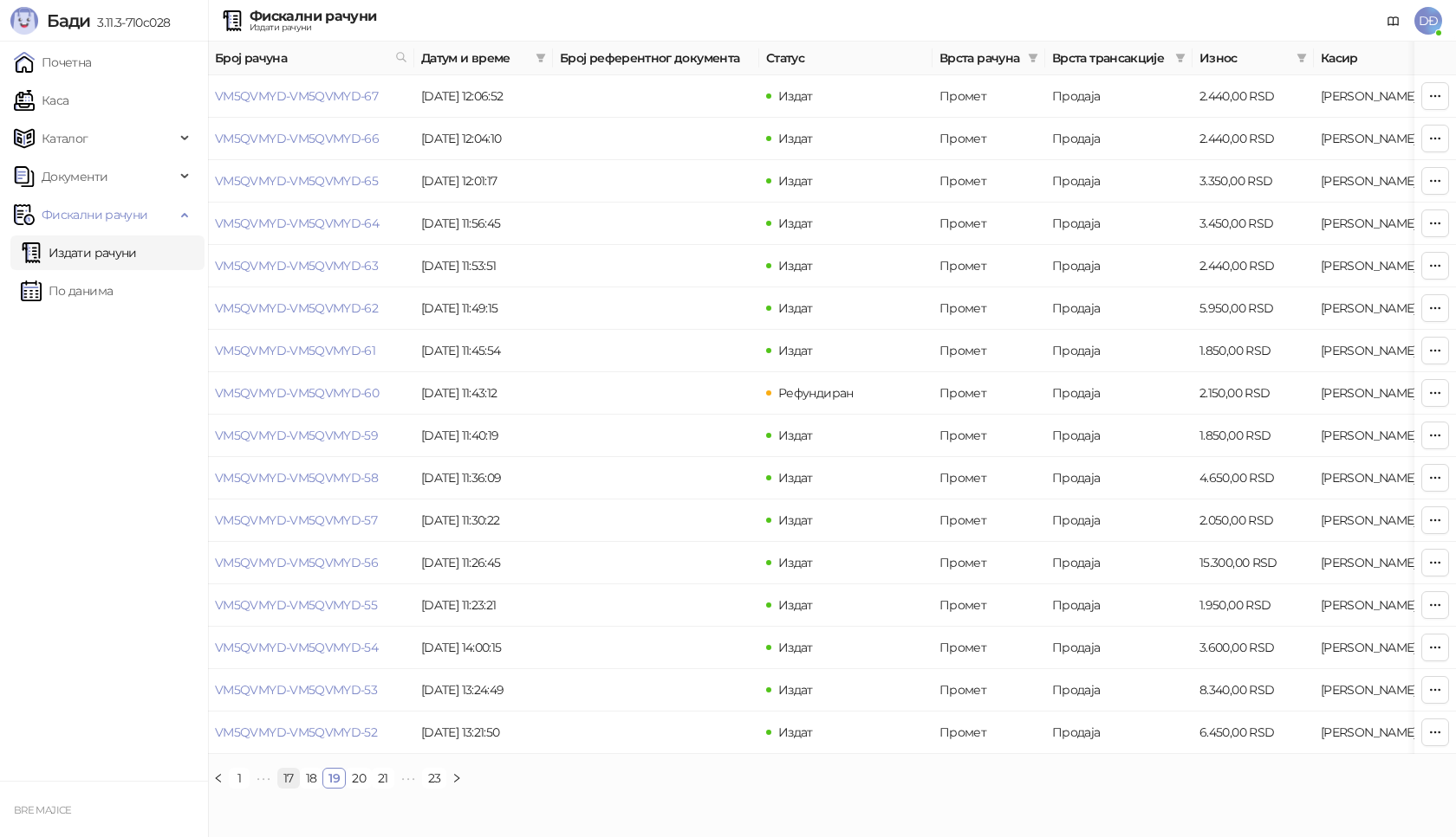
click at [287, 788] on link "17" at bounding box center [288, 778] width 21 height 19
click at [287, 788] on link "15" at bounding box center [288, 778] width 21 height 19
click at [287, 788] on link "13" at bounding box center [288, 778] width 21 height 19
click at [311, 788] on link "12" at bounding box center [309, 778] width 21 height 19
click at [351, 788] on link "13" at bounding box center [354, 778] width 21 height 19
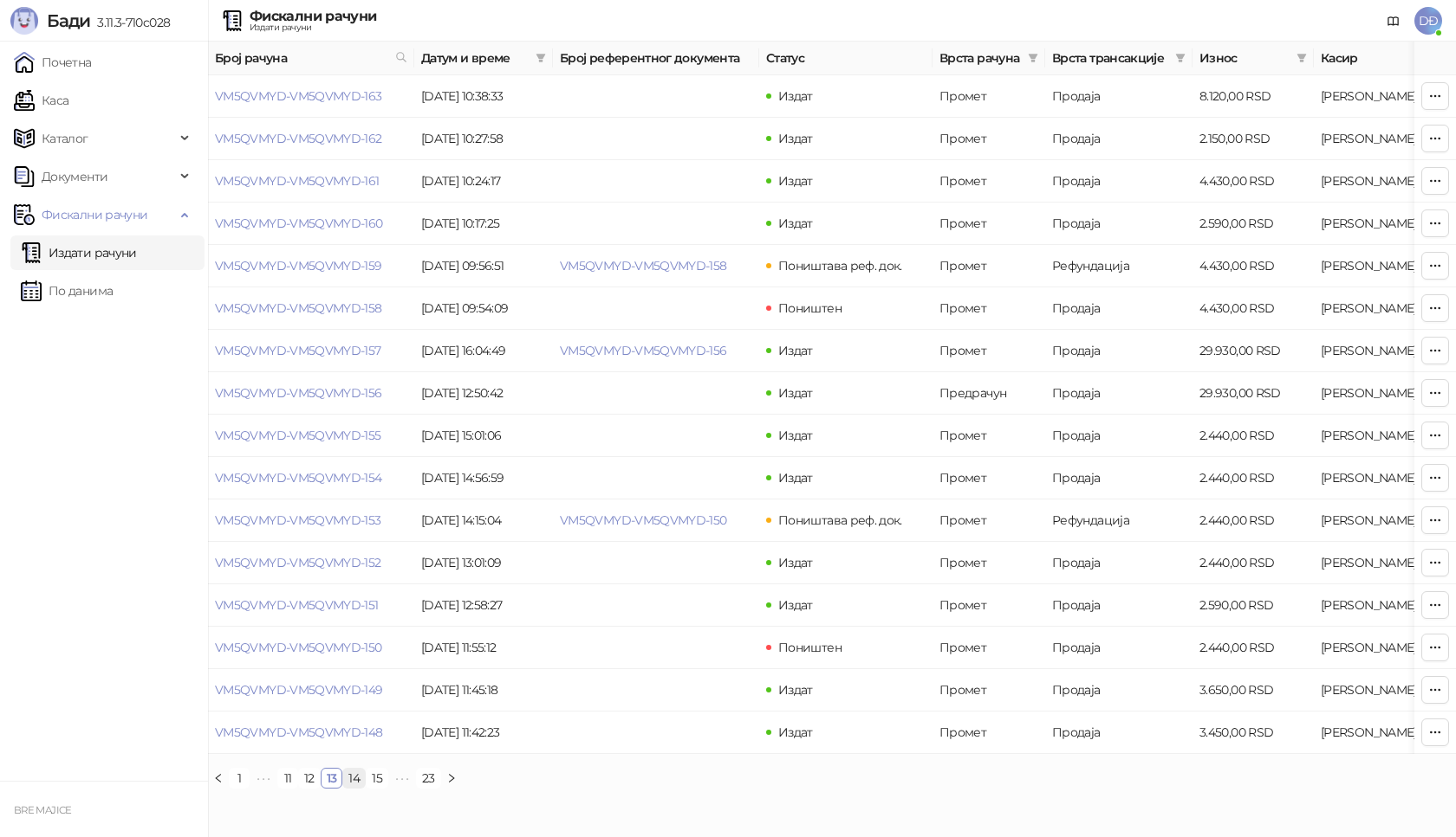
click at [360, 788] on link "14" at bounding box center [354, 778] width 22 height 19
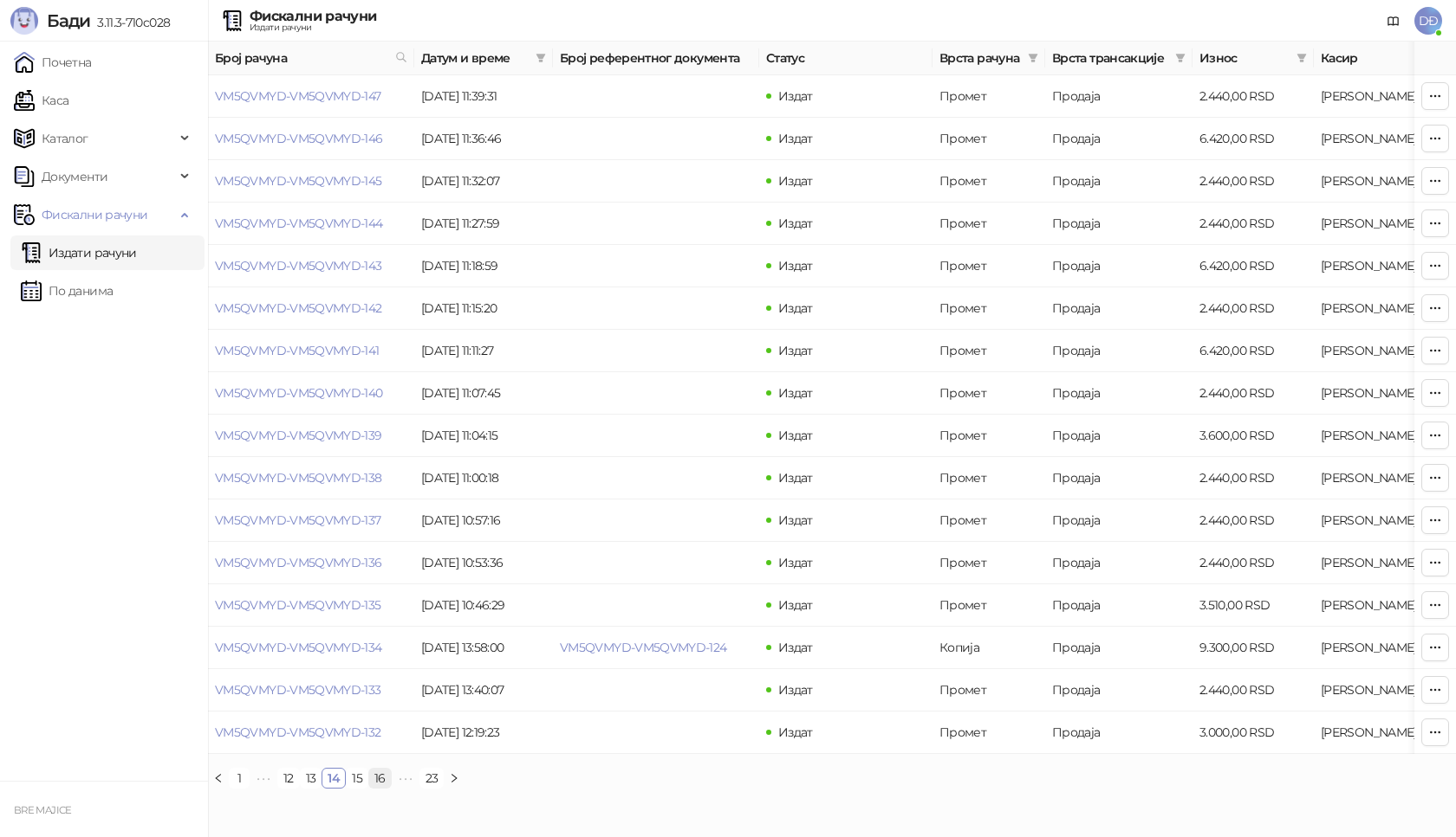
click at [378, 788] on link "16" at bounding box center [380, 778] width 22 height 19
click at [288, 788] on link "14" at bounding box center [289, 778] width 22 height 19
click at [287, 788] on link "12" at bounding box center [288, 778] width 21 height 19
click at [287, 788] on link "10" at bounding box center [289, 778] width 22 height 19
click at [287, 788] on link "8" at bounding box center [287, 778] width 19 height 19
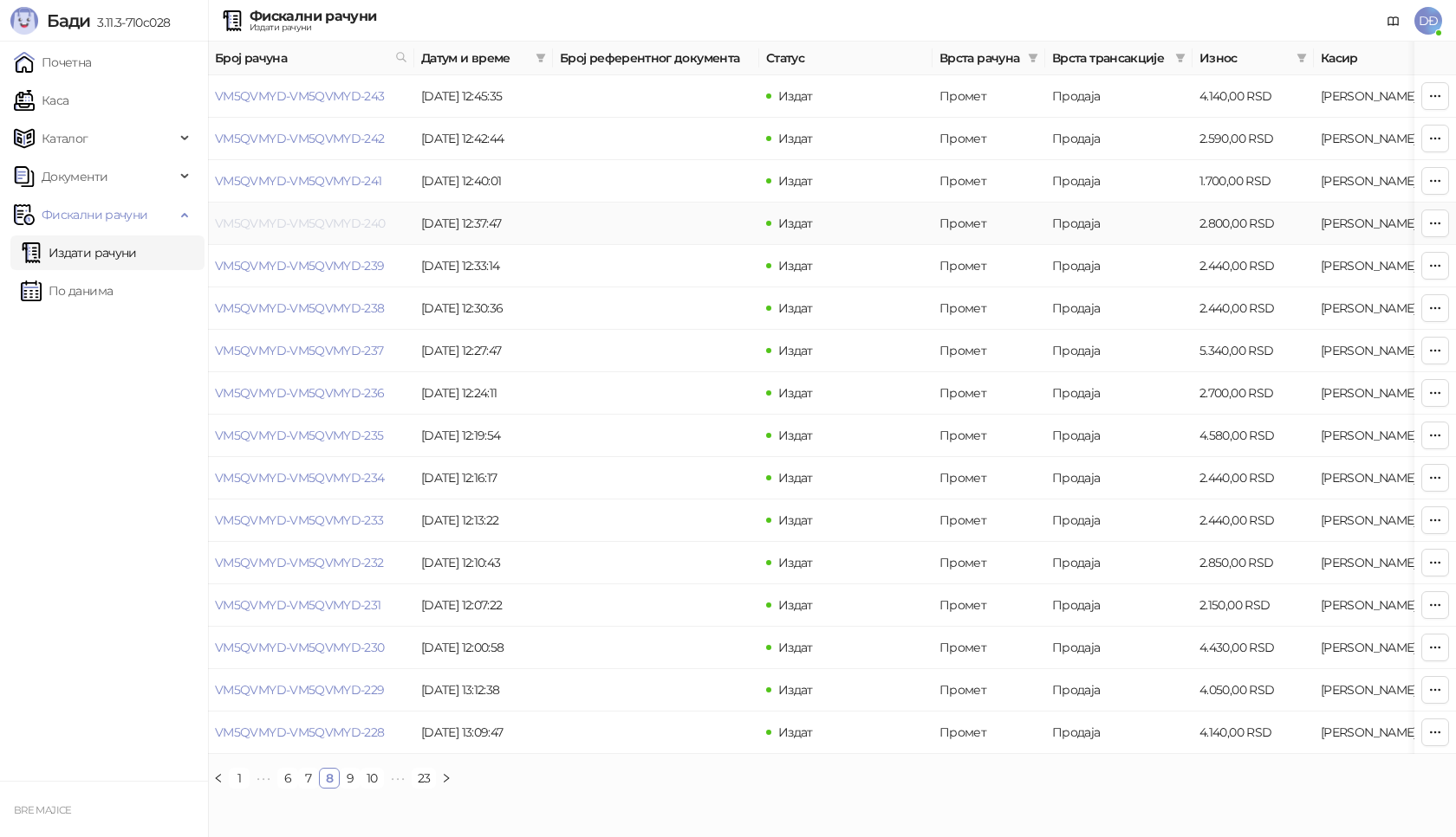
click at [323, 221] on link "VM5QVMYD-VM5QVMYD-240" at bounding box center [300, 223] width 171 height 16
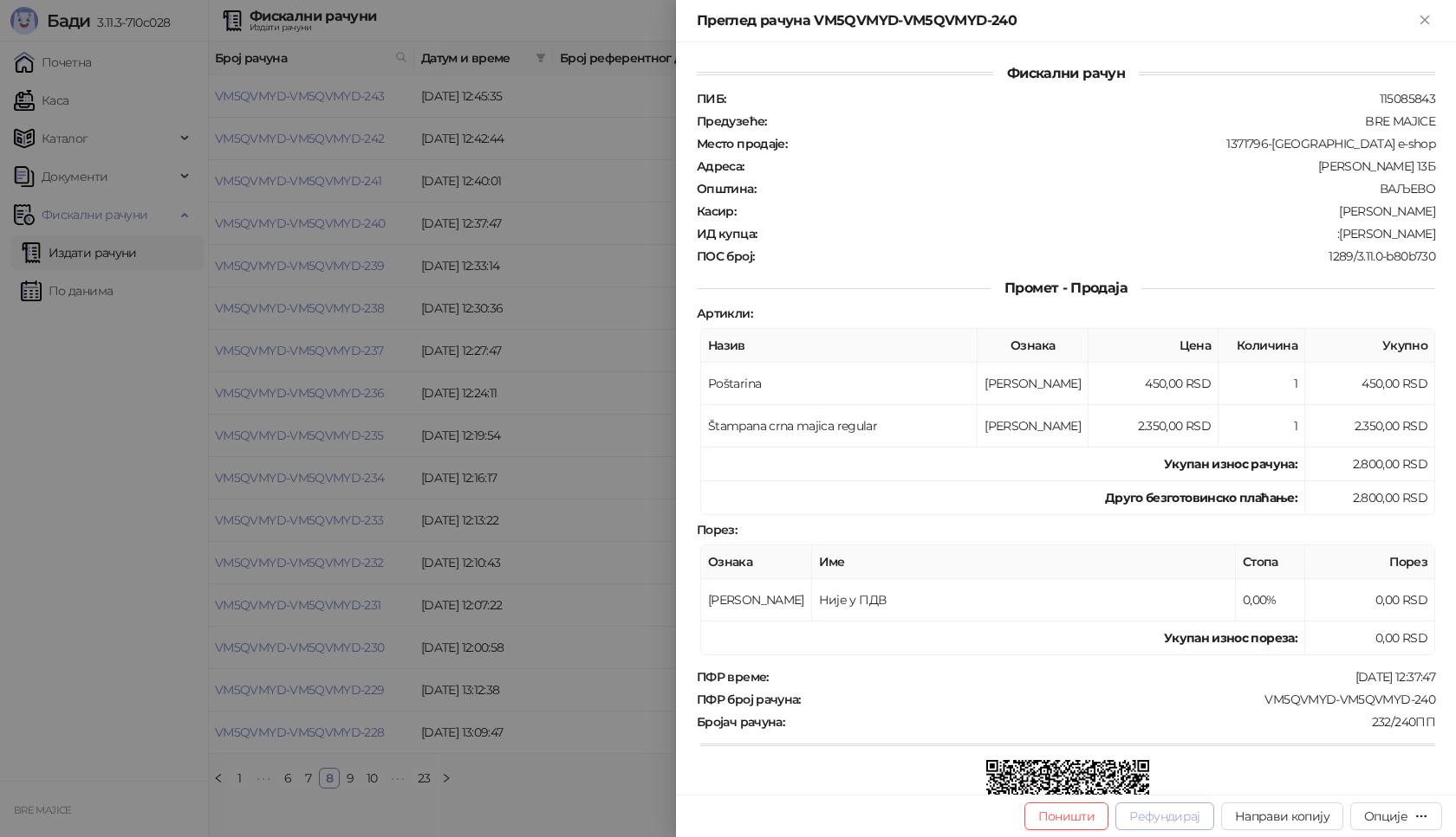
click at [1185, 817] on button "Рефундирај" at bounding box center [1164, 817] width 99 height 27
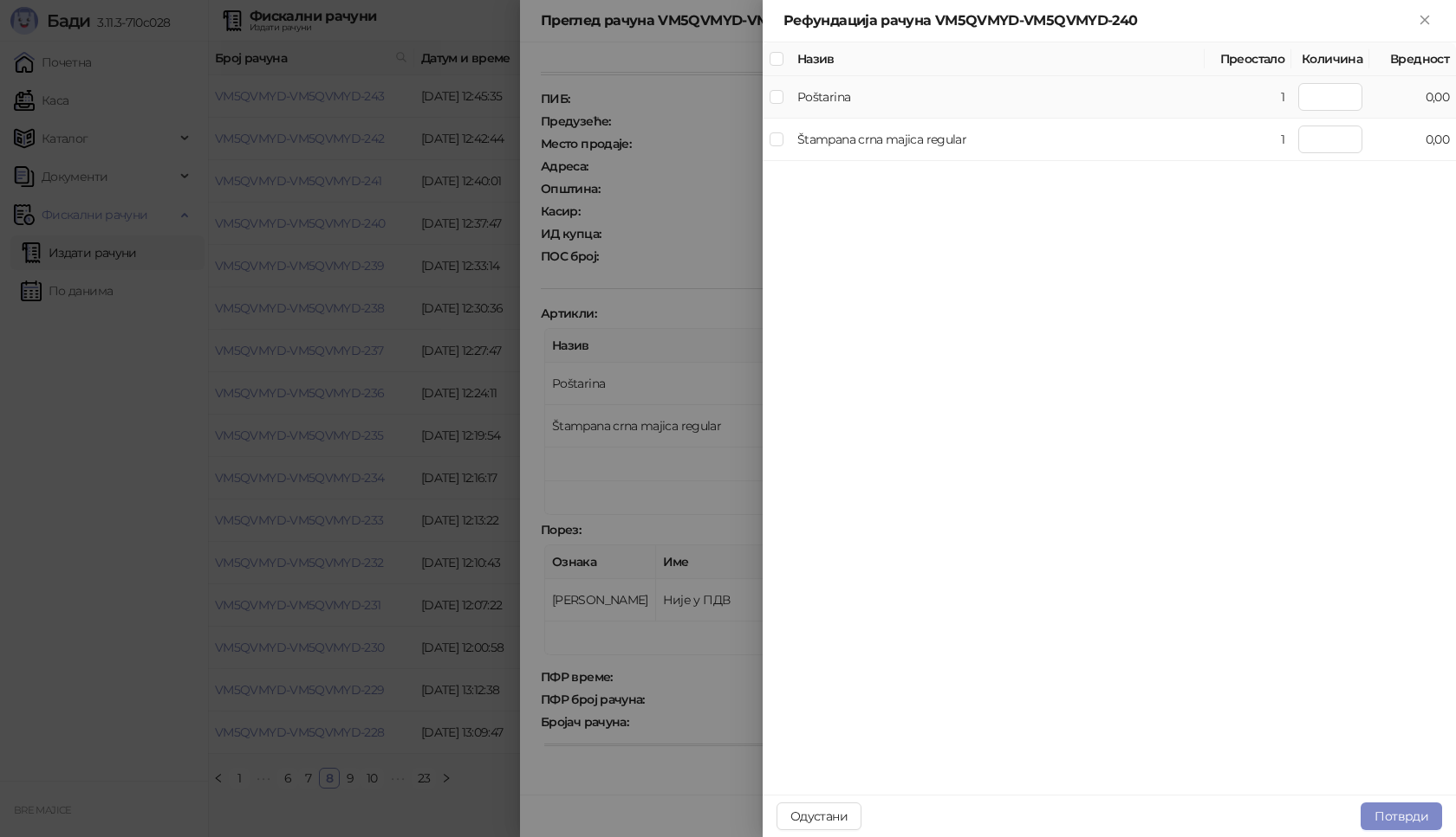
type input "*"
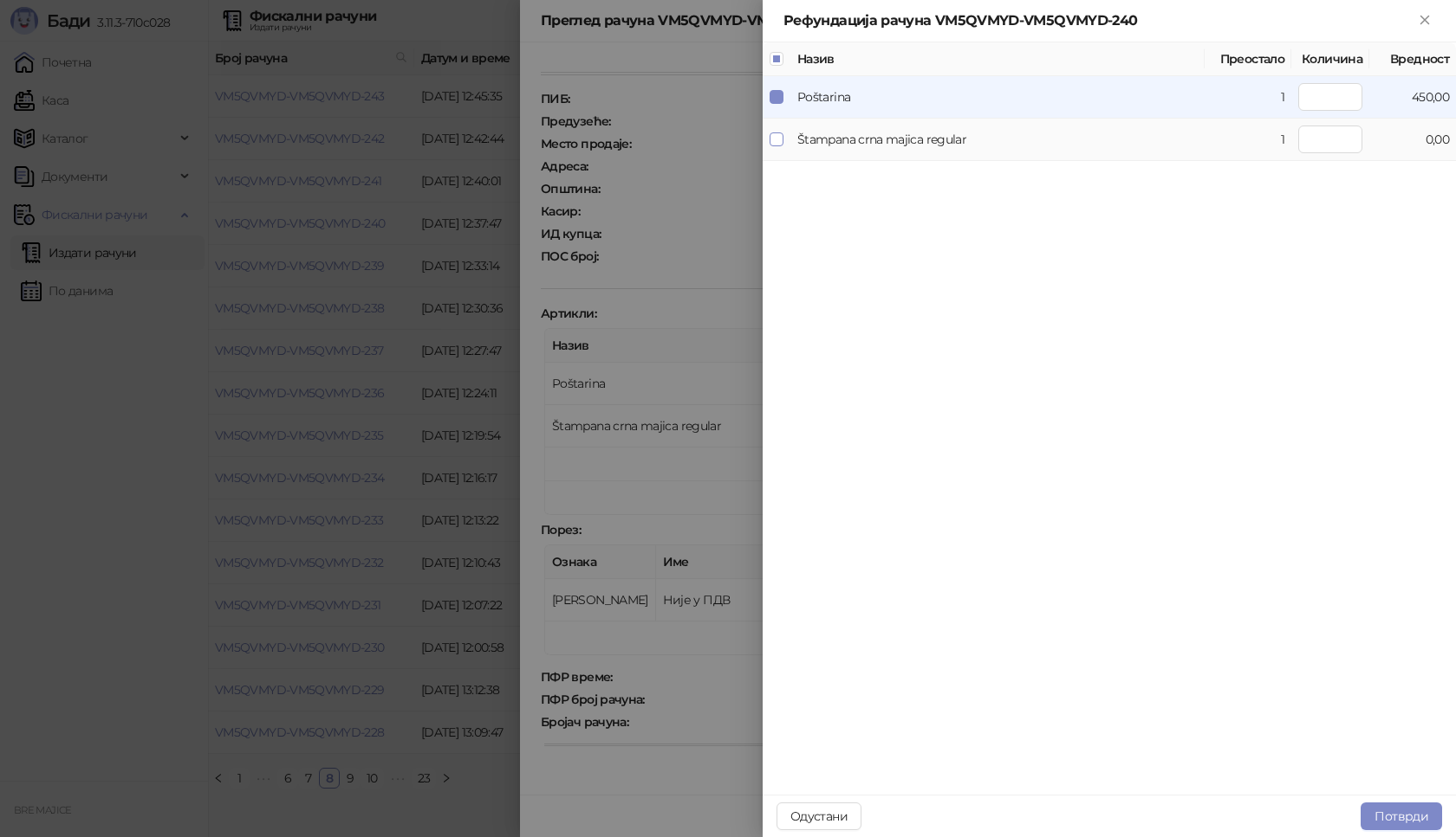
type input "*"
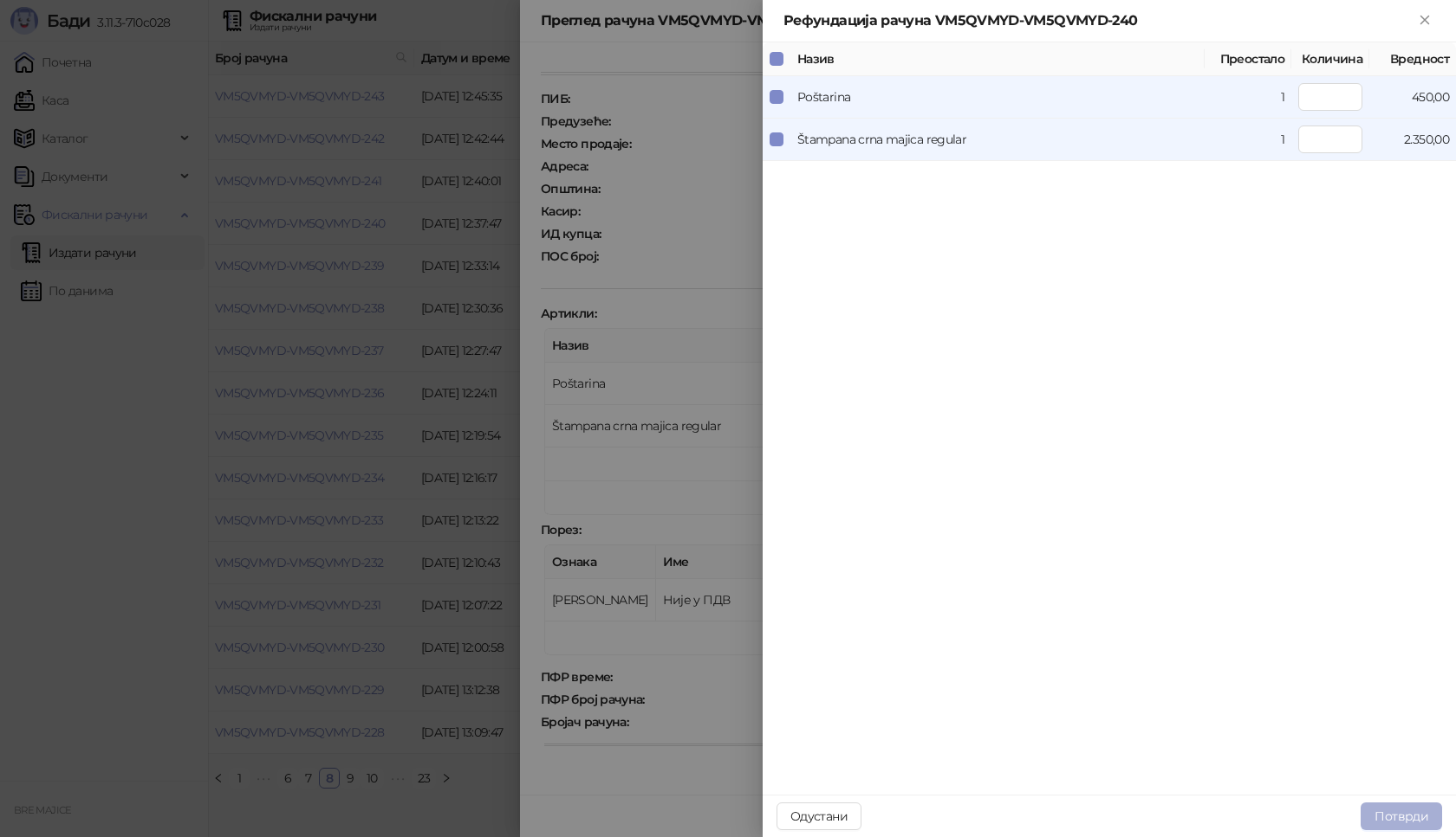
click at [1415, 825] on button "Потврди" at bounding box center [1400, 817] width 81 height 27
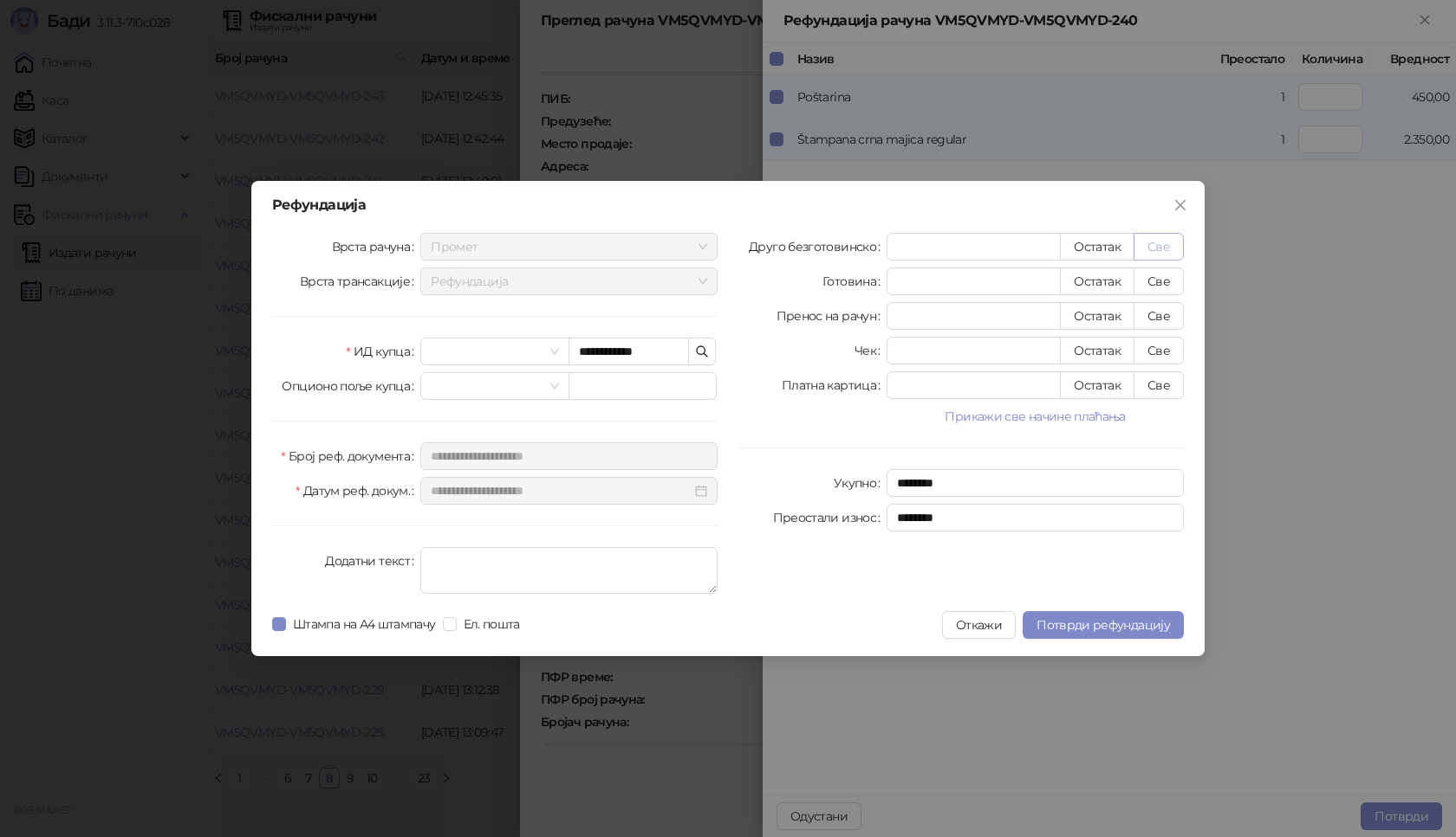
click at [1154, 245] on button "Све" at bounding box center [1158, 247] width 50 height 27
type input "****"
click at [1108, 624] on span "Потврди рефундацију" at bounding box center [1103, 625] width 133 height 16
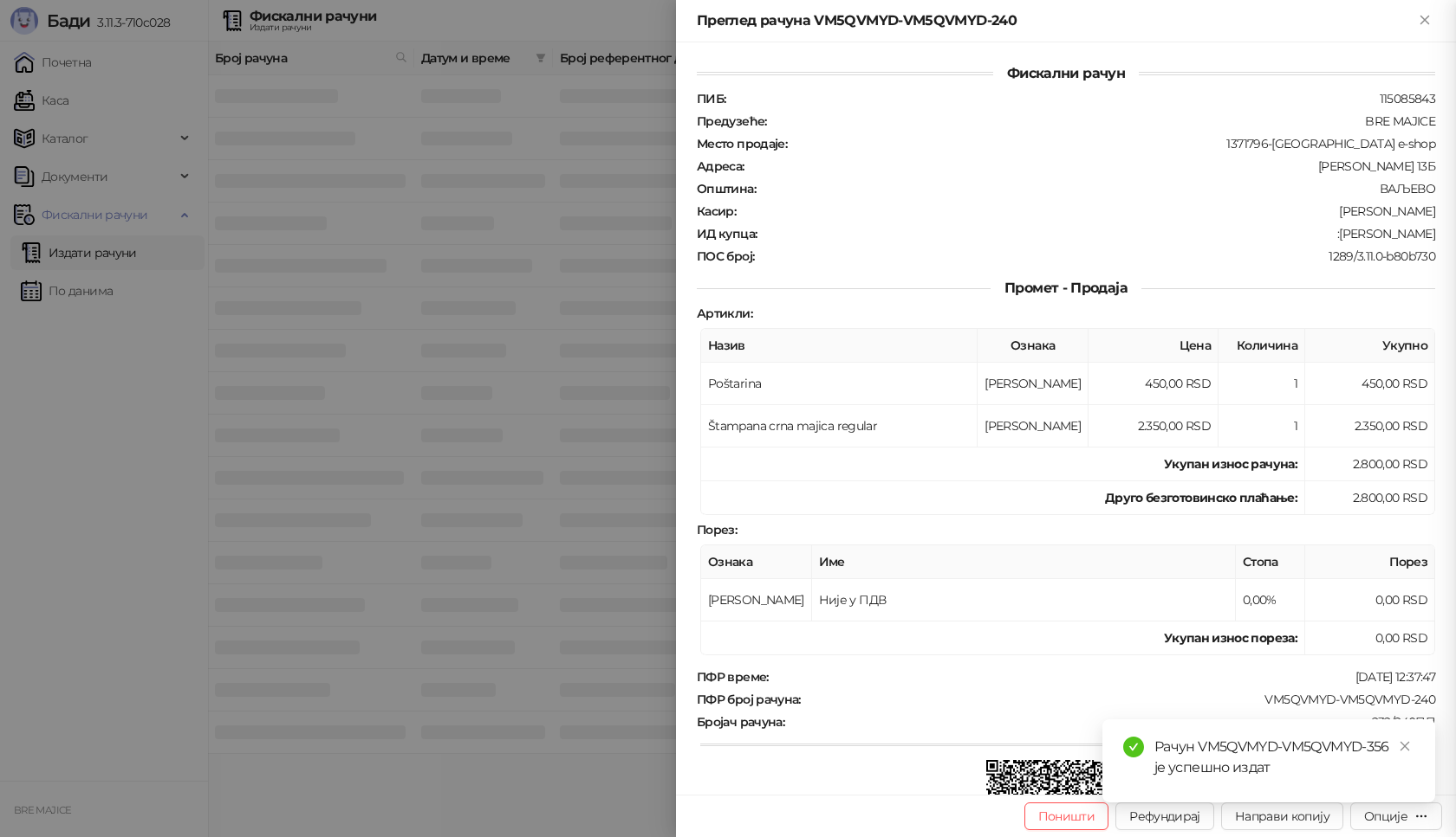
click at [1409, 743] on icon "close" at bounding box center [1404, 746] width 12 height 12
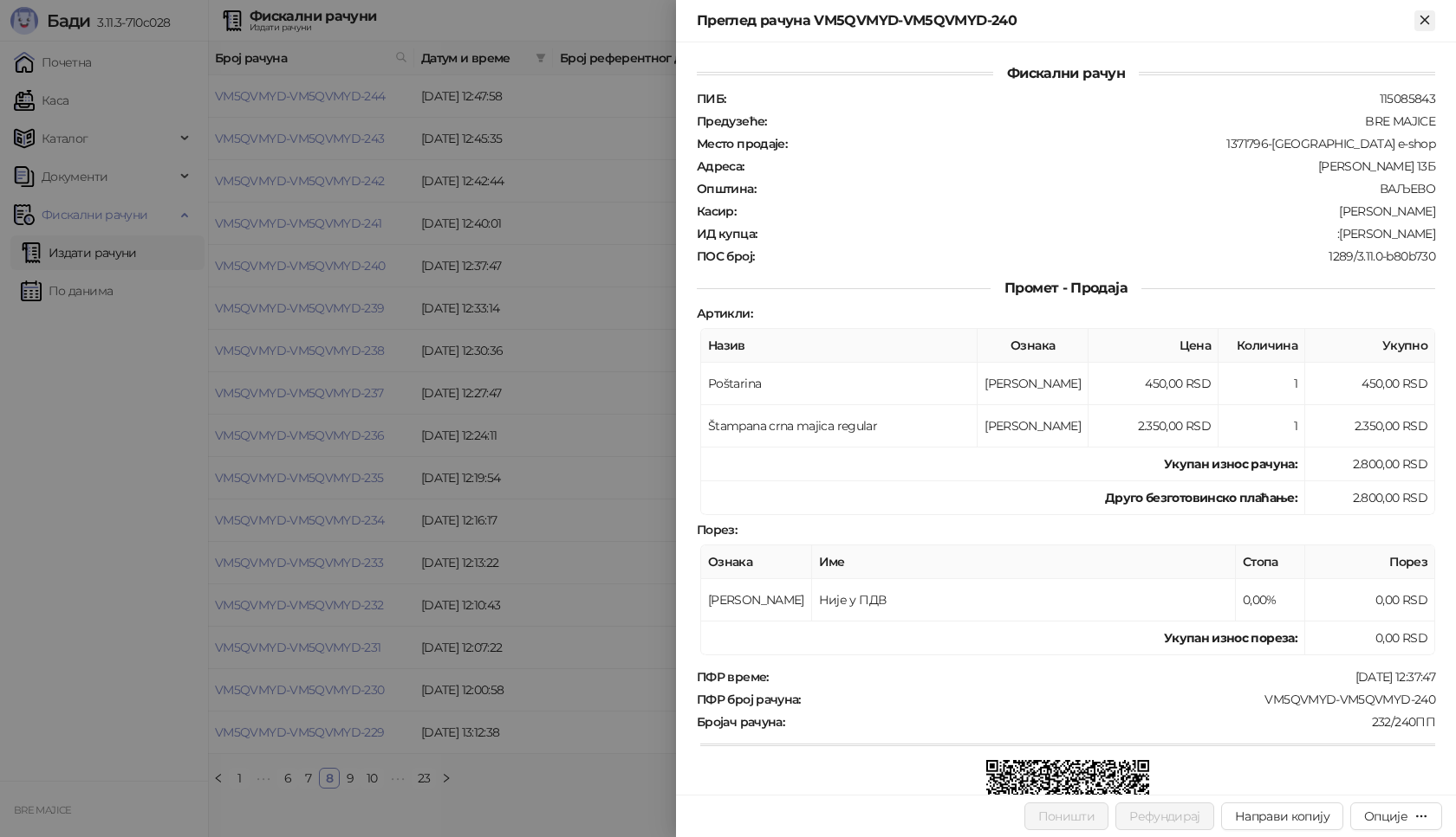
click at [1424, 20] on icon "Close" at bounding box center [1424, 19] width 8 height 8
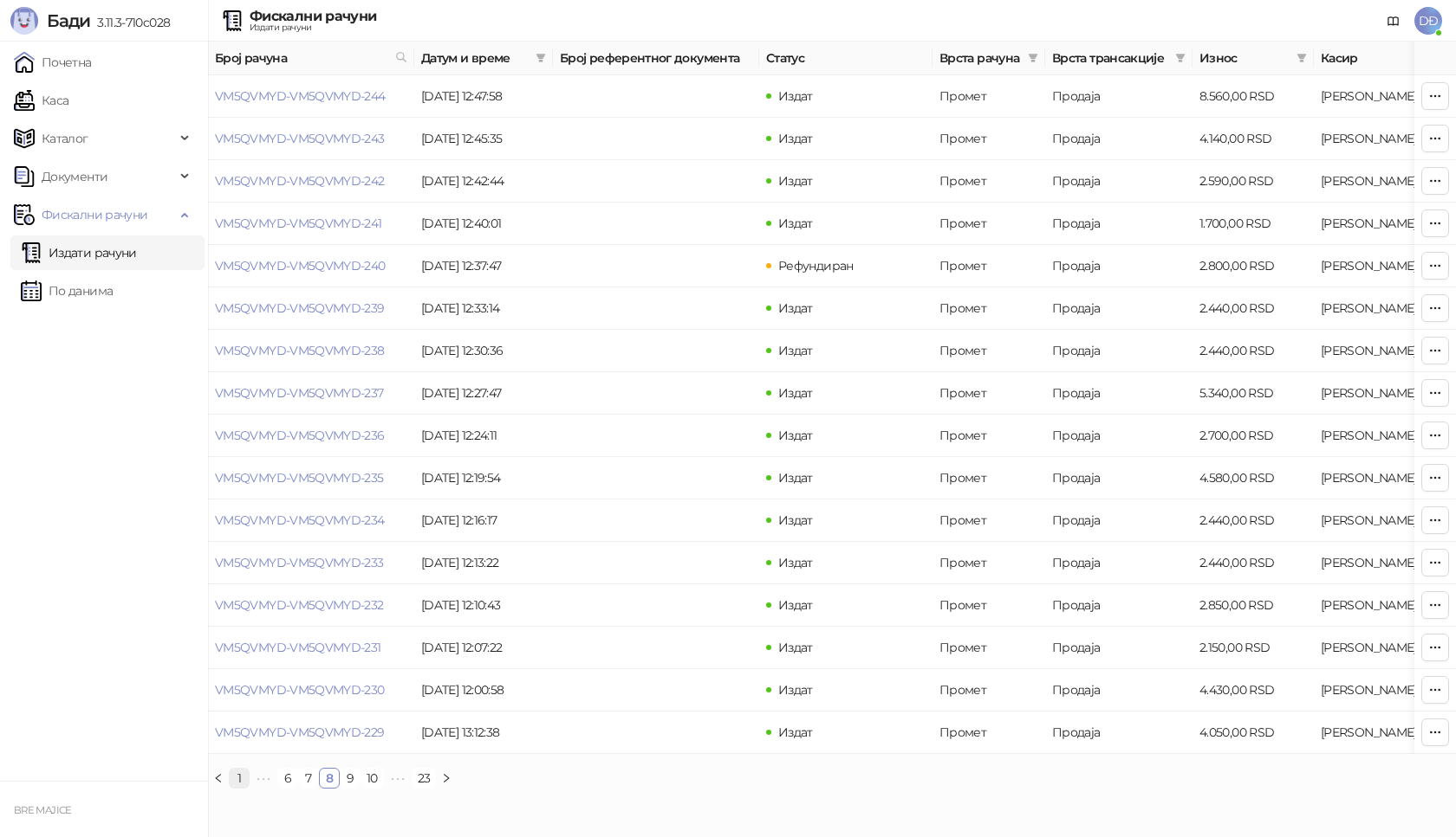
click at [240, 788] on link "1" at bounding box center [239, 778] width 19 height 19
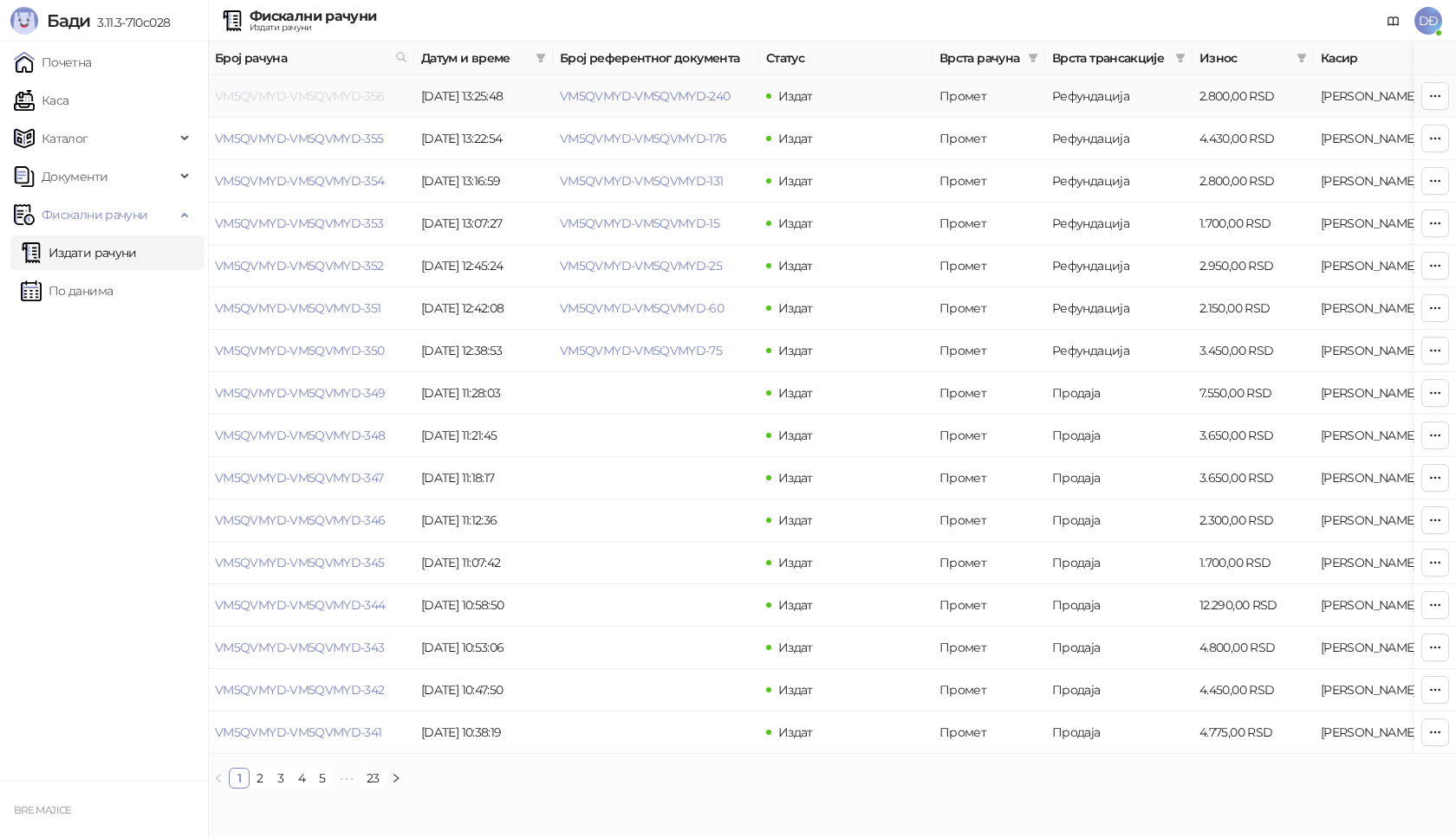
click at [353, 93] on link "VM5QVMYD-VM5QVMYD-356" at bounding box center [300, 96] width 170 height 16
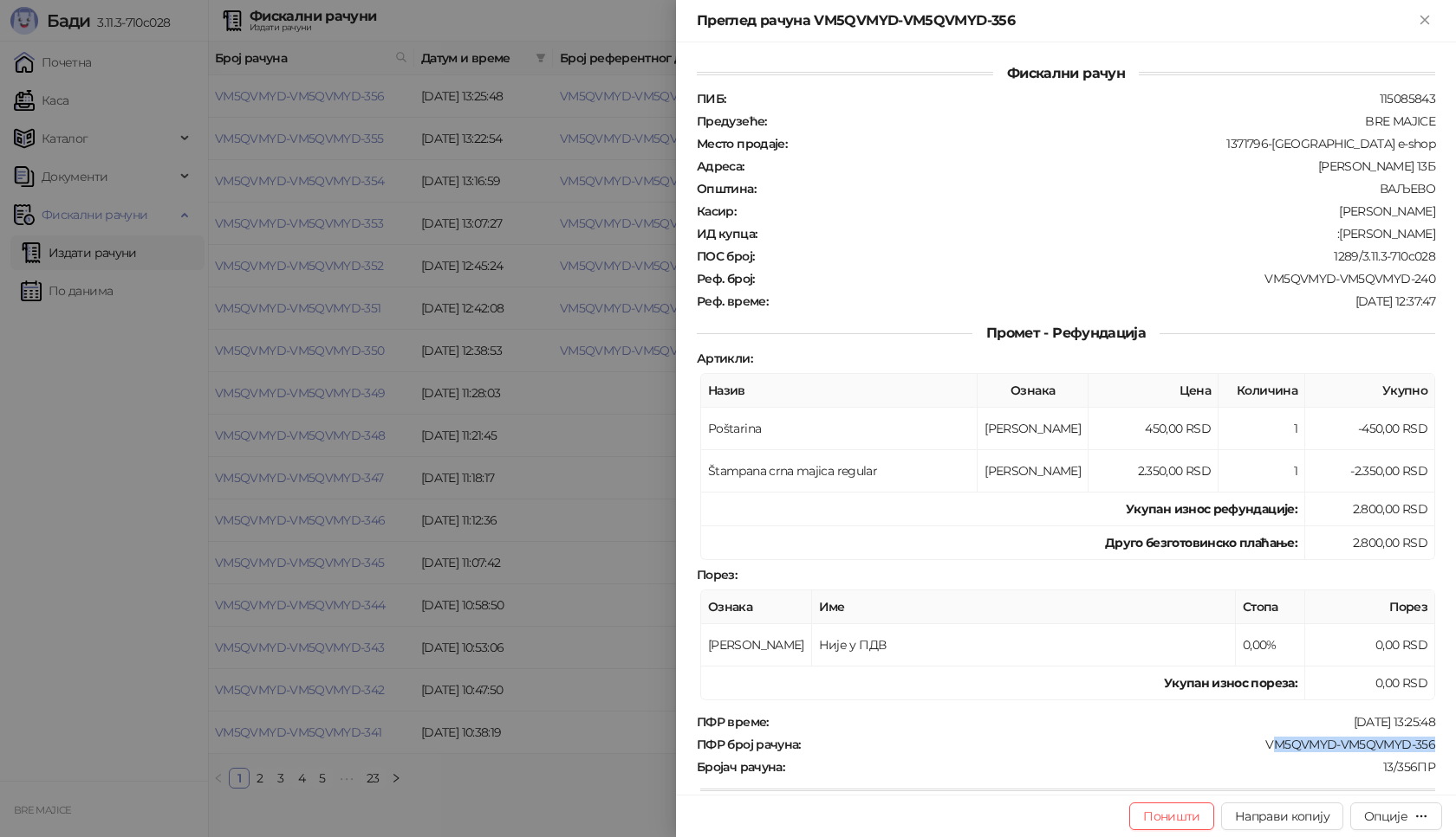
drag, startPoint x: 1433, startPoint y: 740, endPoint x: 1259, endPoint y: 746, distance: 174.1
click at [1259, 746] on div "Фискални рачун ПИБ : 115085843 Предузеће : BRE MAJICE Место продаје : 1371796-B…" at bounding box center [1066, 418] width 780 height 752
copy div "M5QVMYD-VM5QVMYD-356"
drag, startPoint x: 1411, startPoint y: 233, endPoint x: 1359, endPoint y: 238, distance: 52.2
click at [1359, 238] on div "Фискални рачун ПИБ : 115085843 Предузеће : BRE MAJICE Место продаје : 1371796-B…" at bounding box center [1066, 418] width 780 height 752
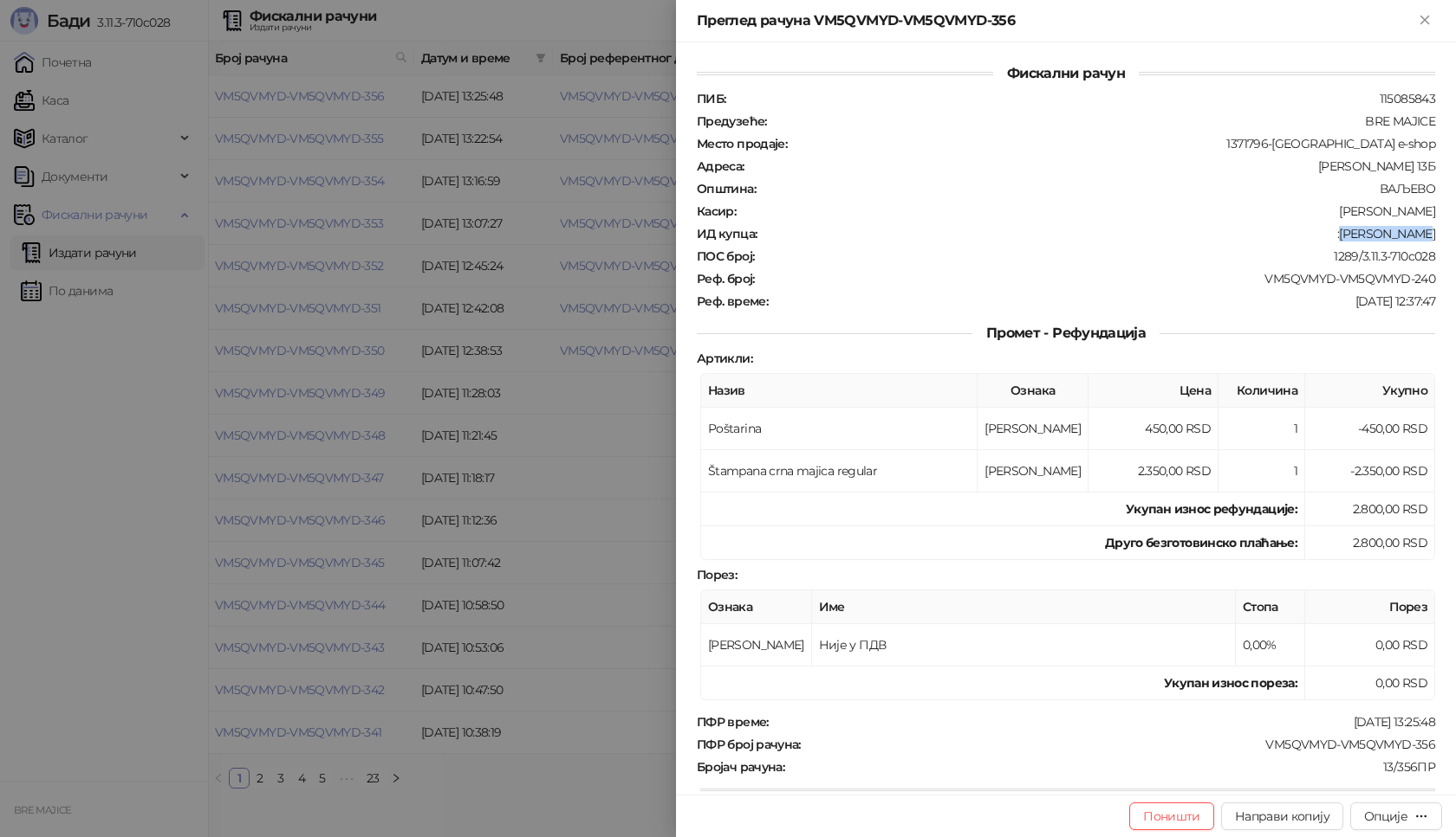
copy div "[PERSON_NAME]"
click at [1421, 17] on icon "Close" at bounding box center [1424, 19] width 8 height 8
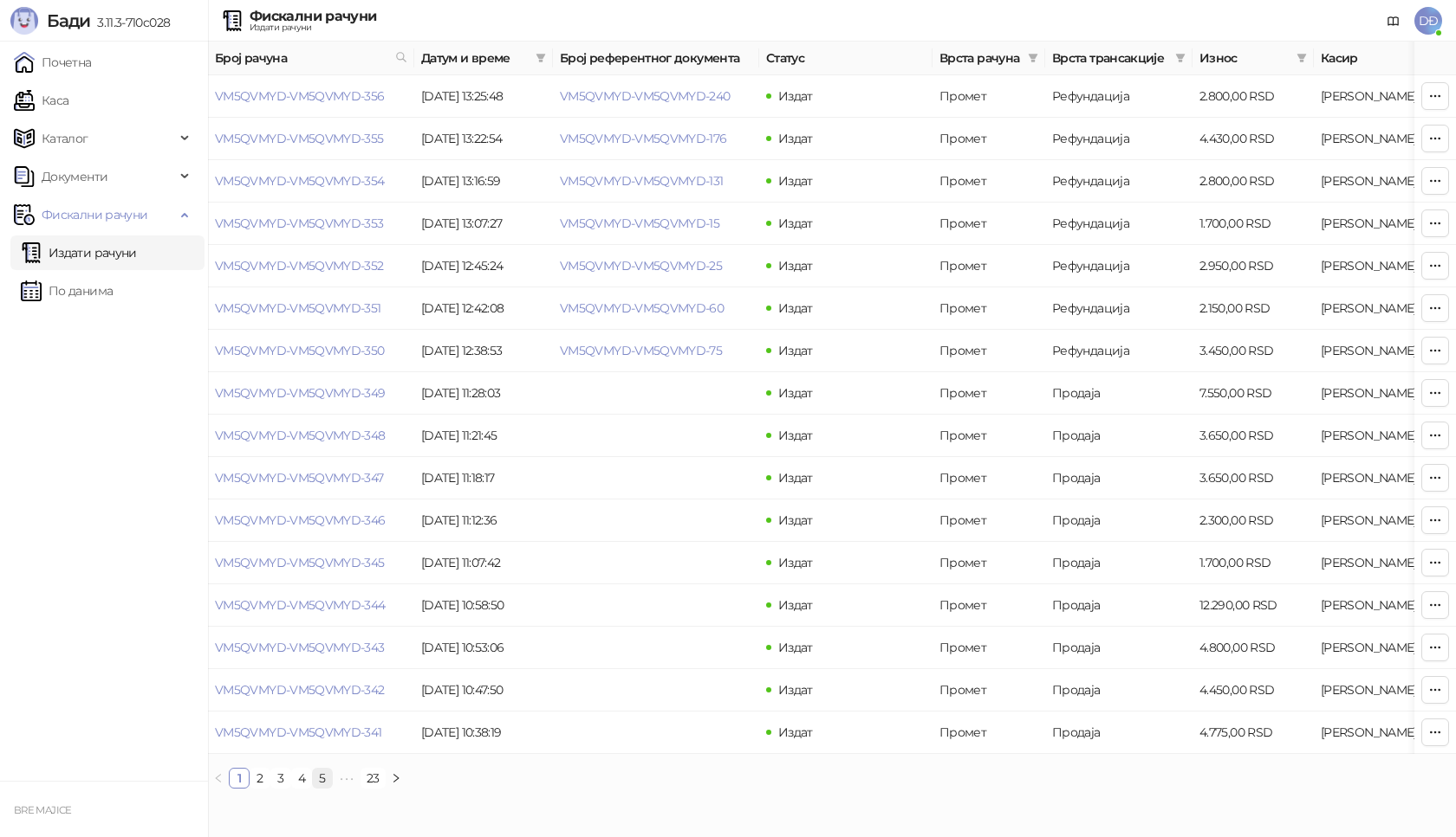
click at [330, 788] on link "5" at bounding box center [322, 778] width 19 height 19
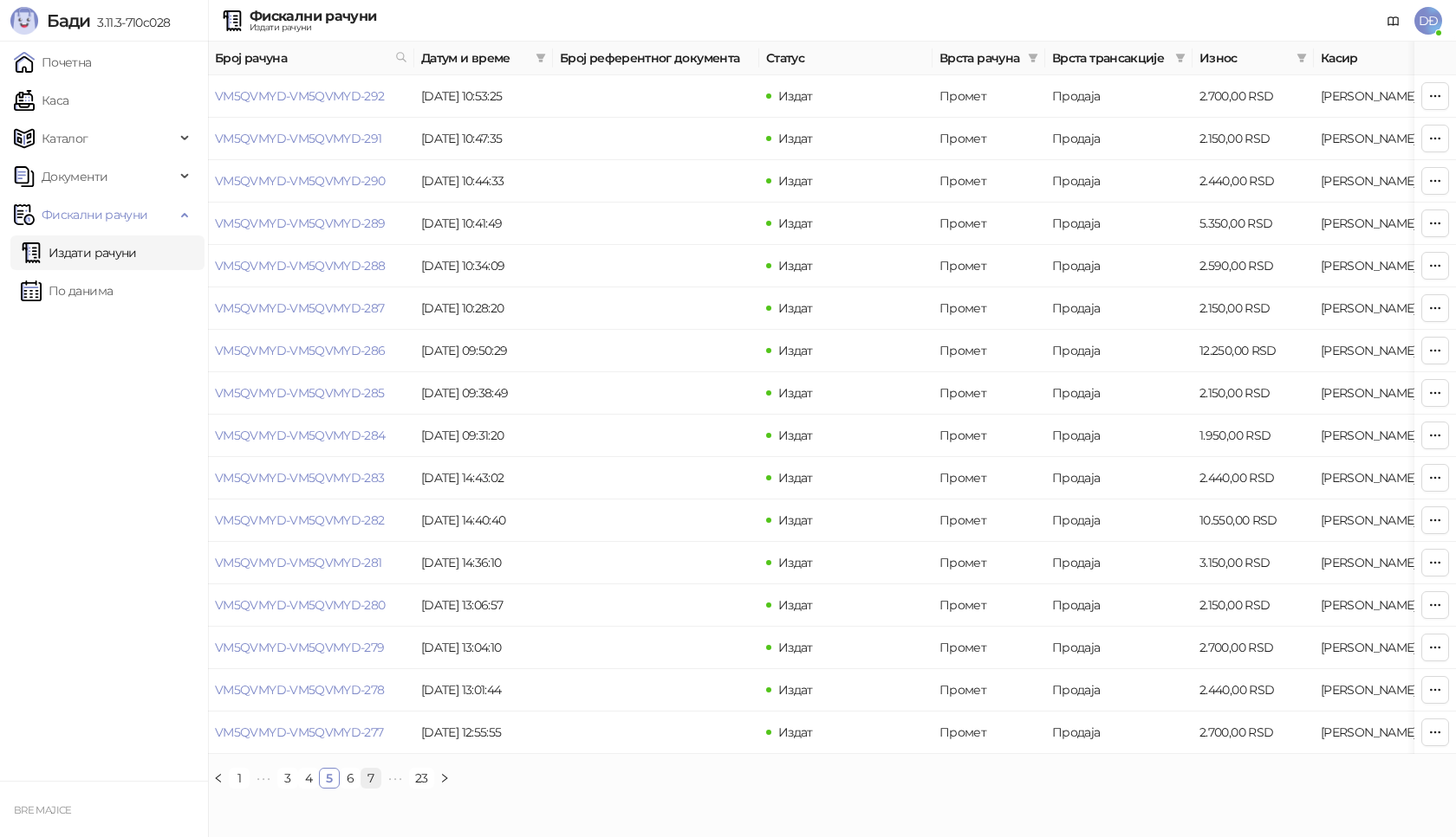
click at [373, 788] on link "7" at bounding box center [370, 778] width 19 height 19
click at [378, 788] on link "9" at bounding box center [370, 778] width 19 height 19
click at [358, 788] on link "10" at bounding box center [351, 778] width 22 height 19
click at [379, 788] on link "12" at bounding box center [374, 778] width 21 height 19
click at [349, 393] on link "VM5QVMYD-VM5QVMYD-173" at bounding box center [298, 393] width 166 height 16
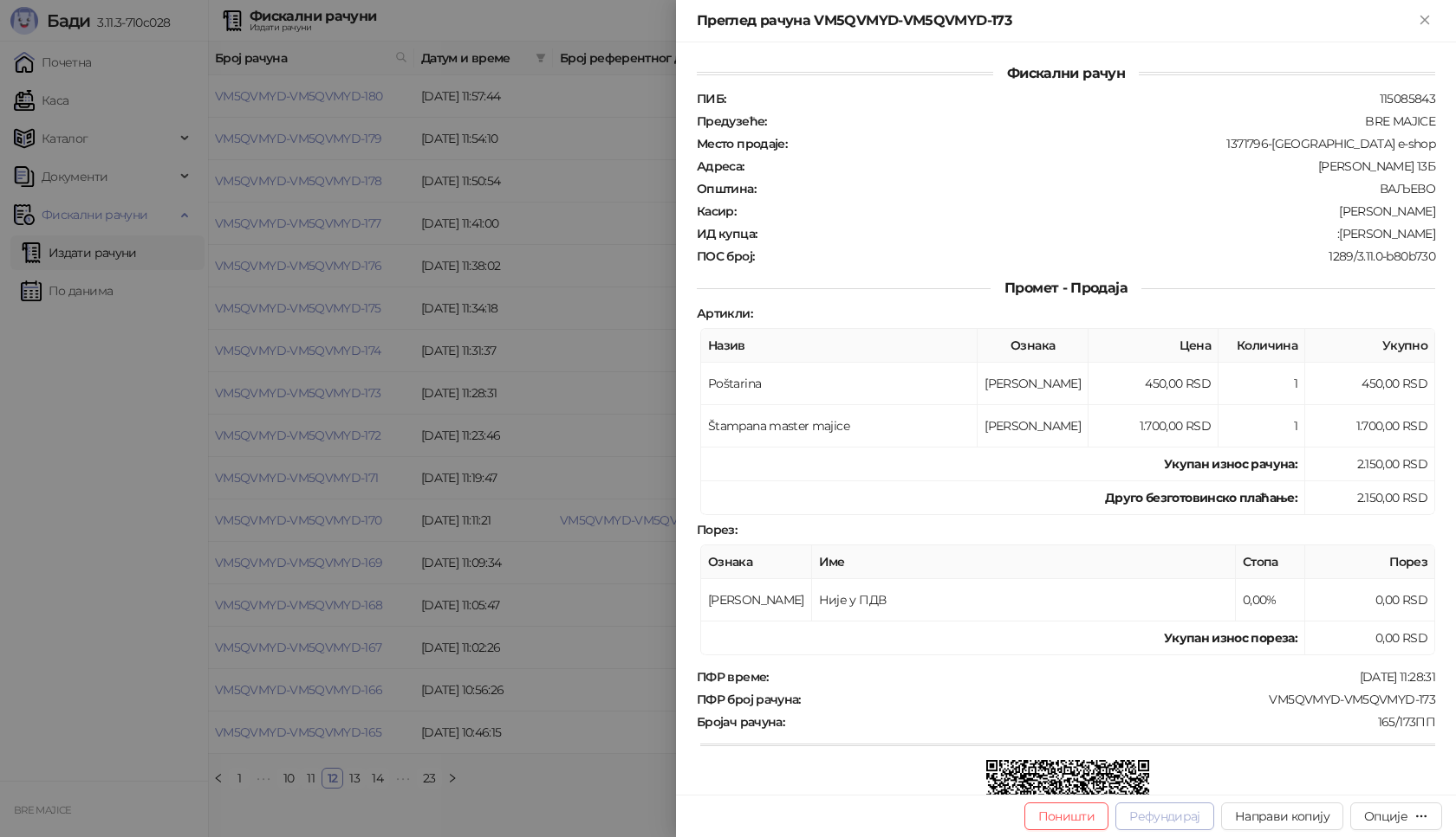
click at [1160, 818] on button "Рефундирај" at bounding box center [1164, 817] width 99 height 27
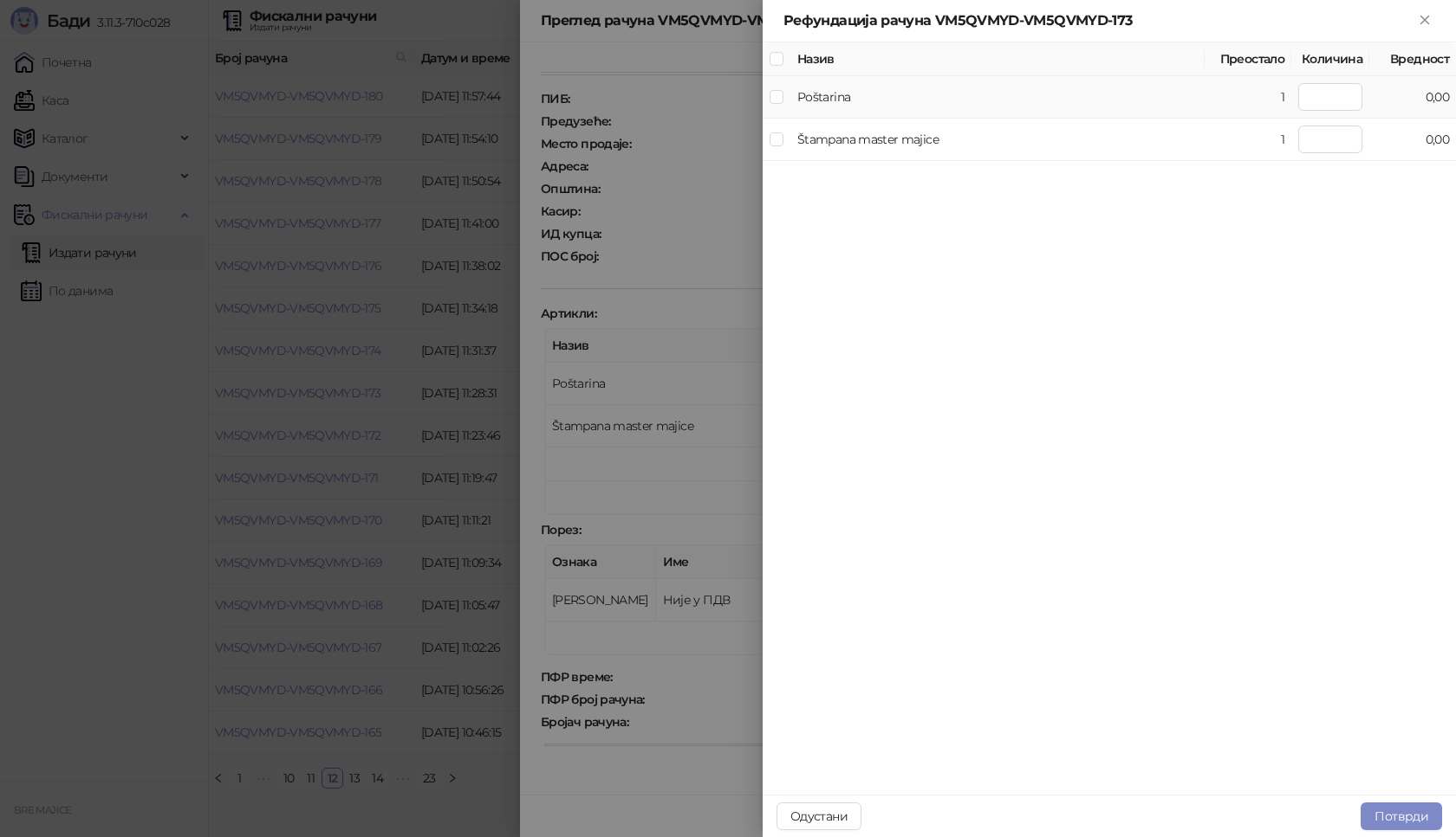
type input "*"
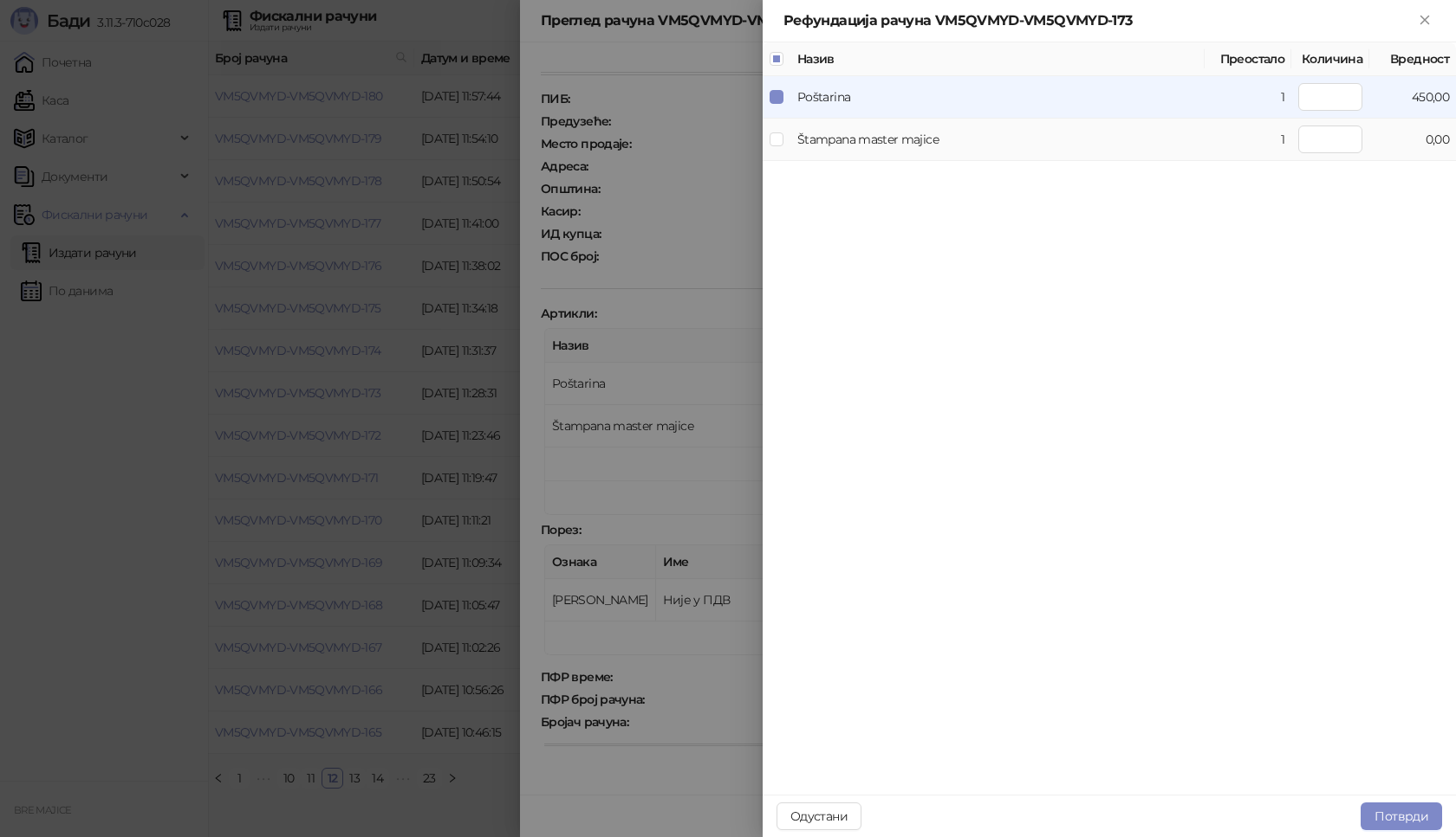
type input "*"
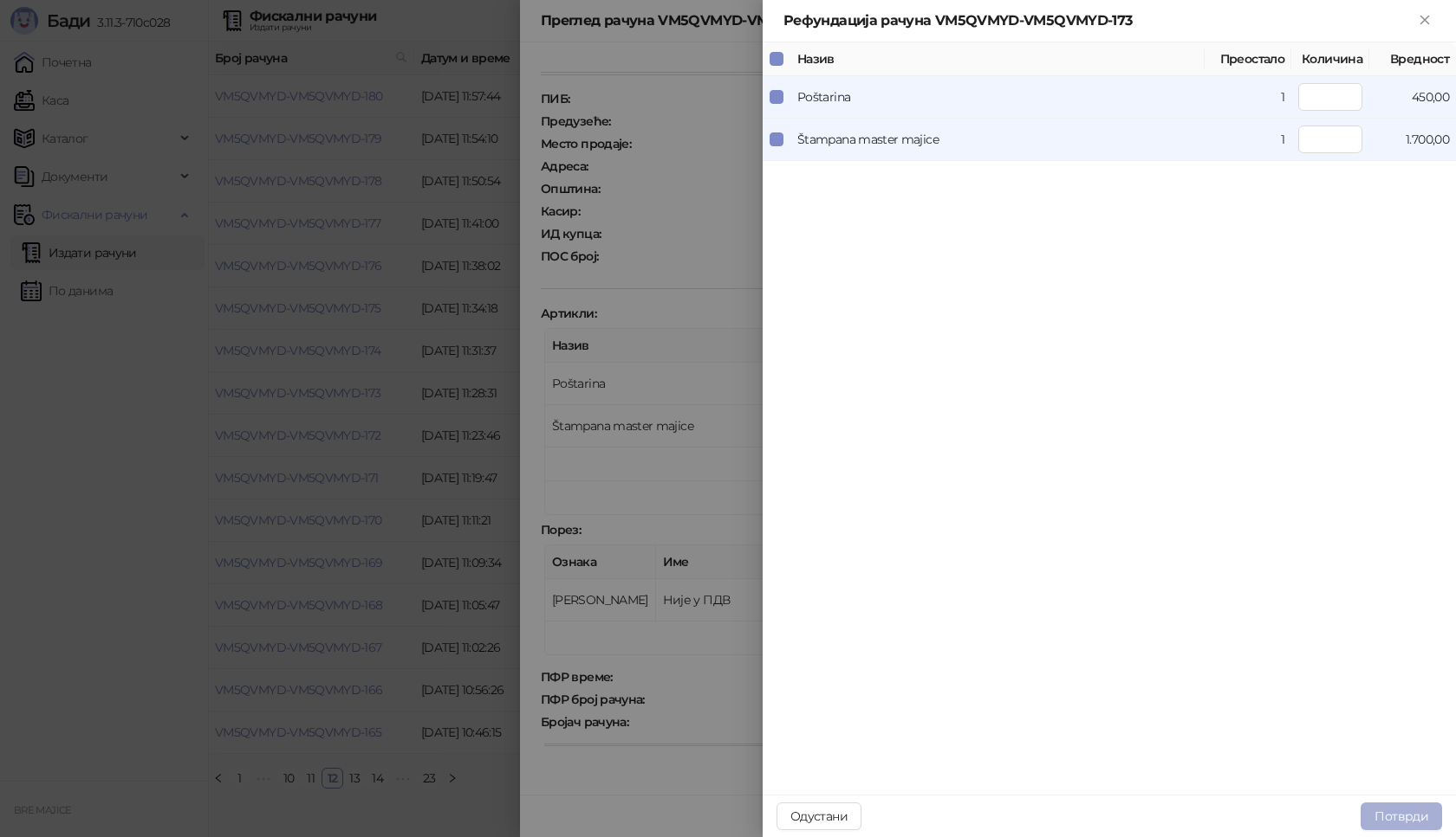
click at [1400, 813] on button "Потврди" at bounding box center [1400, 817] width 81 height 27
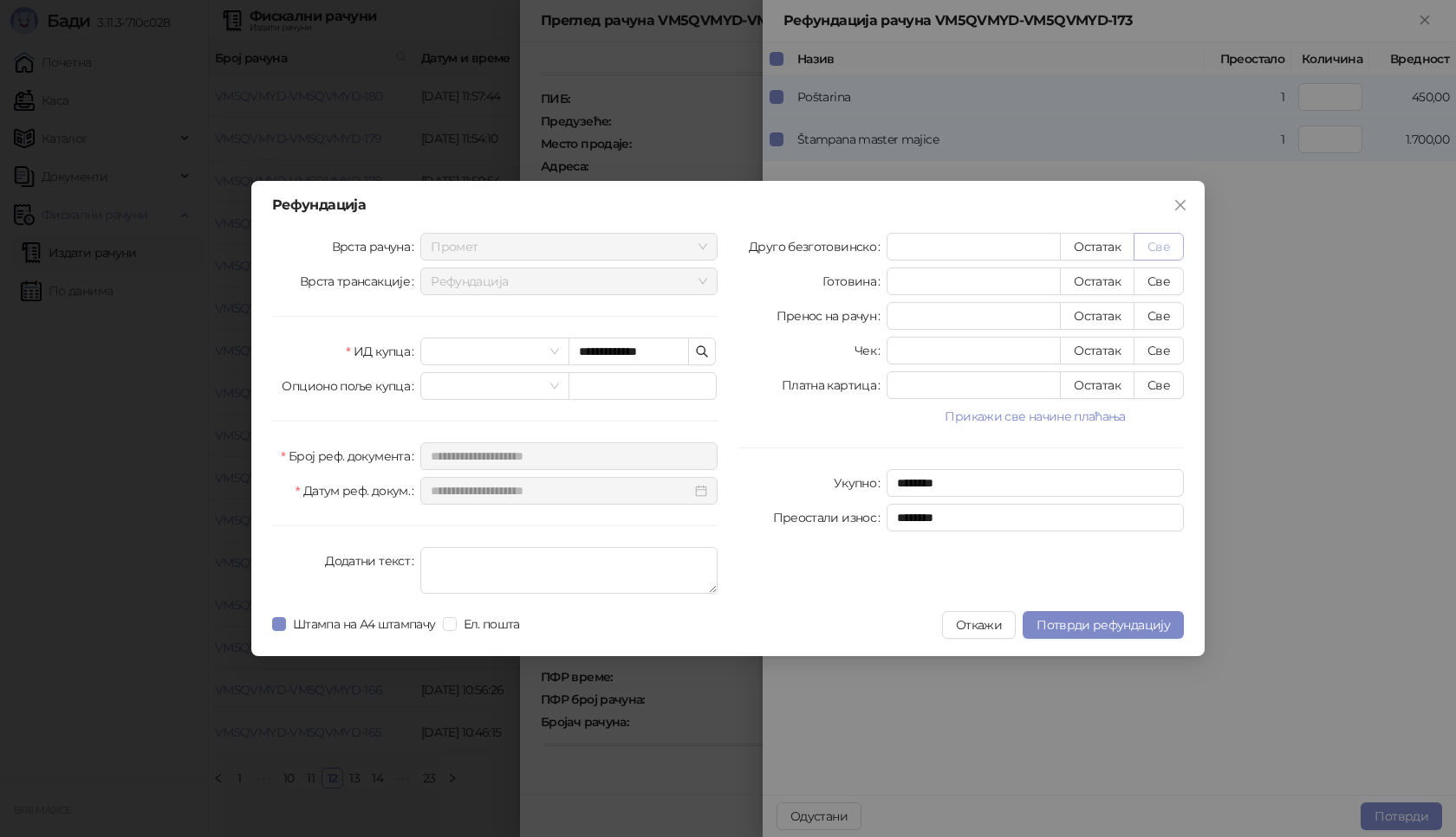
click at [1159, 245] on button "Све" at bounding box center [1158, 247] width 50 height 27
type input "****"
click at [1088, 626] on span "Потврди рефундацију" at bounding box center [1103, 625] width 133 height 16
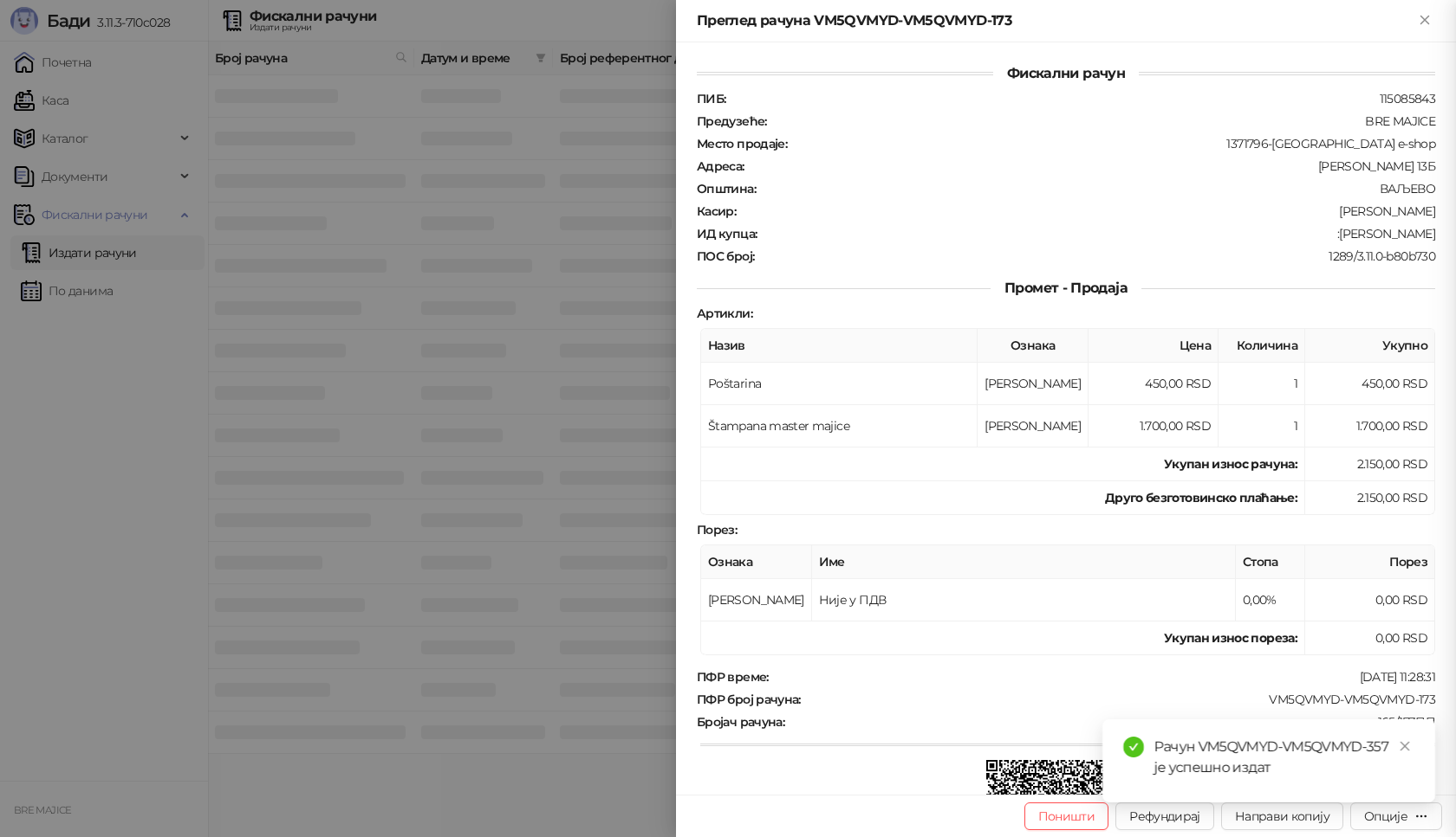
click at [1426, 24] on span "DĐ" at bounding box center [1428, 21] width 27 height 27
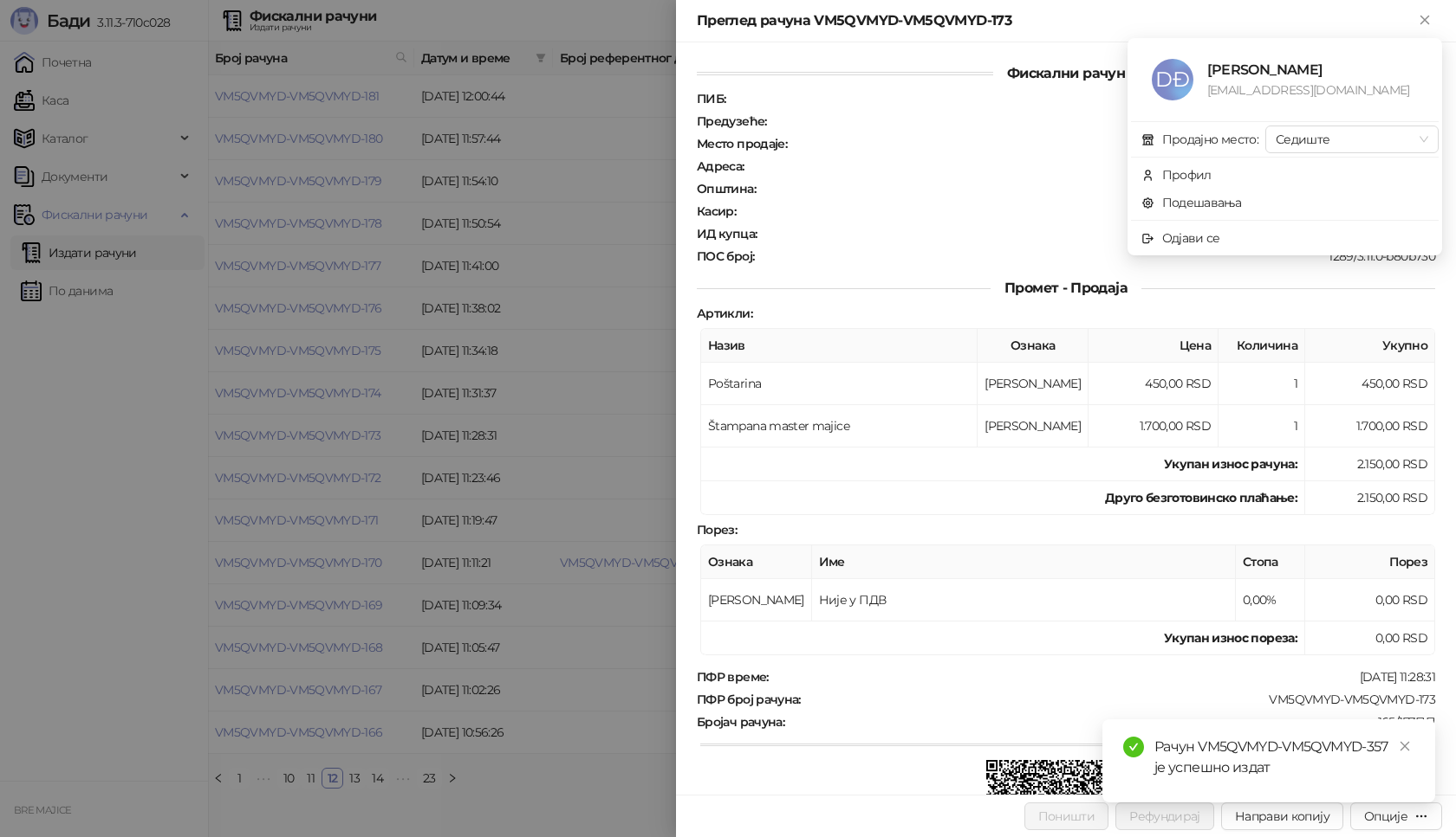
click at [234, 797] on div at bounding box center [728, 418] width 1456 height 837
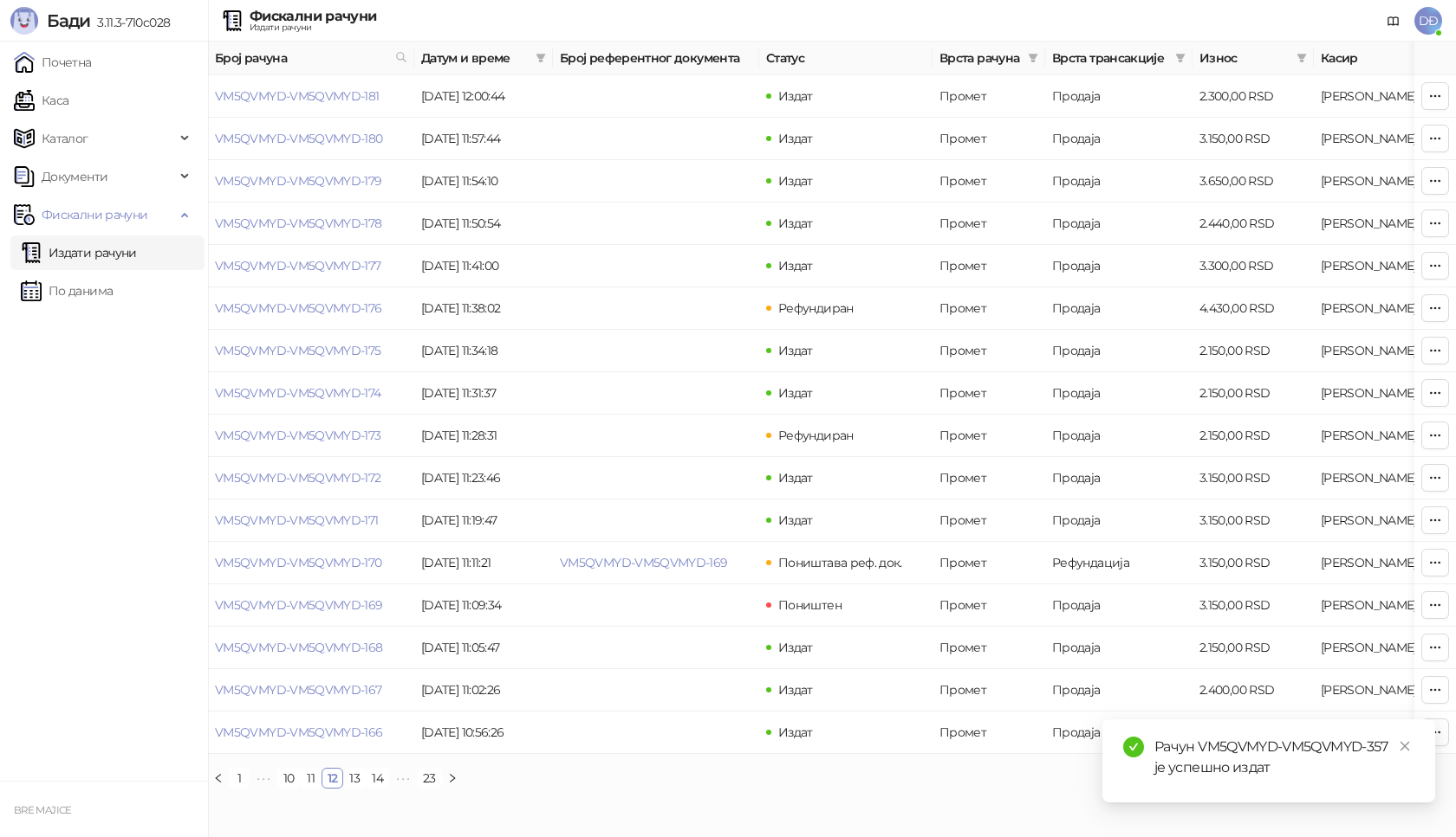
click at [237, 788] on link "1" at bounding box center [239, 778] width 19 height 19
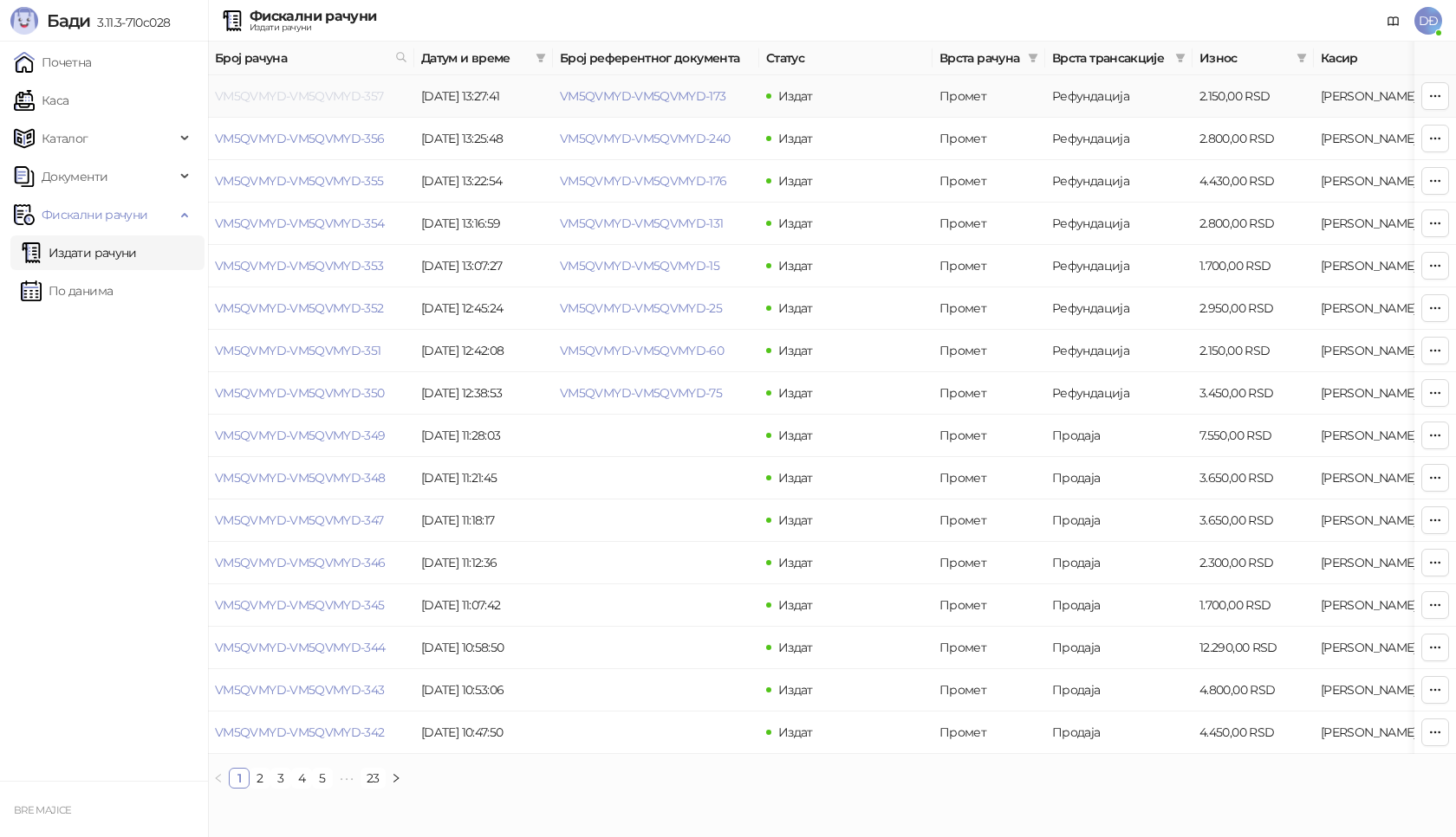
click at [338, 96] on link "VM5QVMYD-VM5QVMYD-357" at bounding box center [299, 96] width 169 height 16
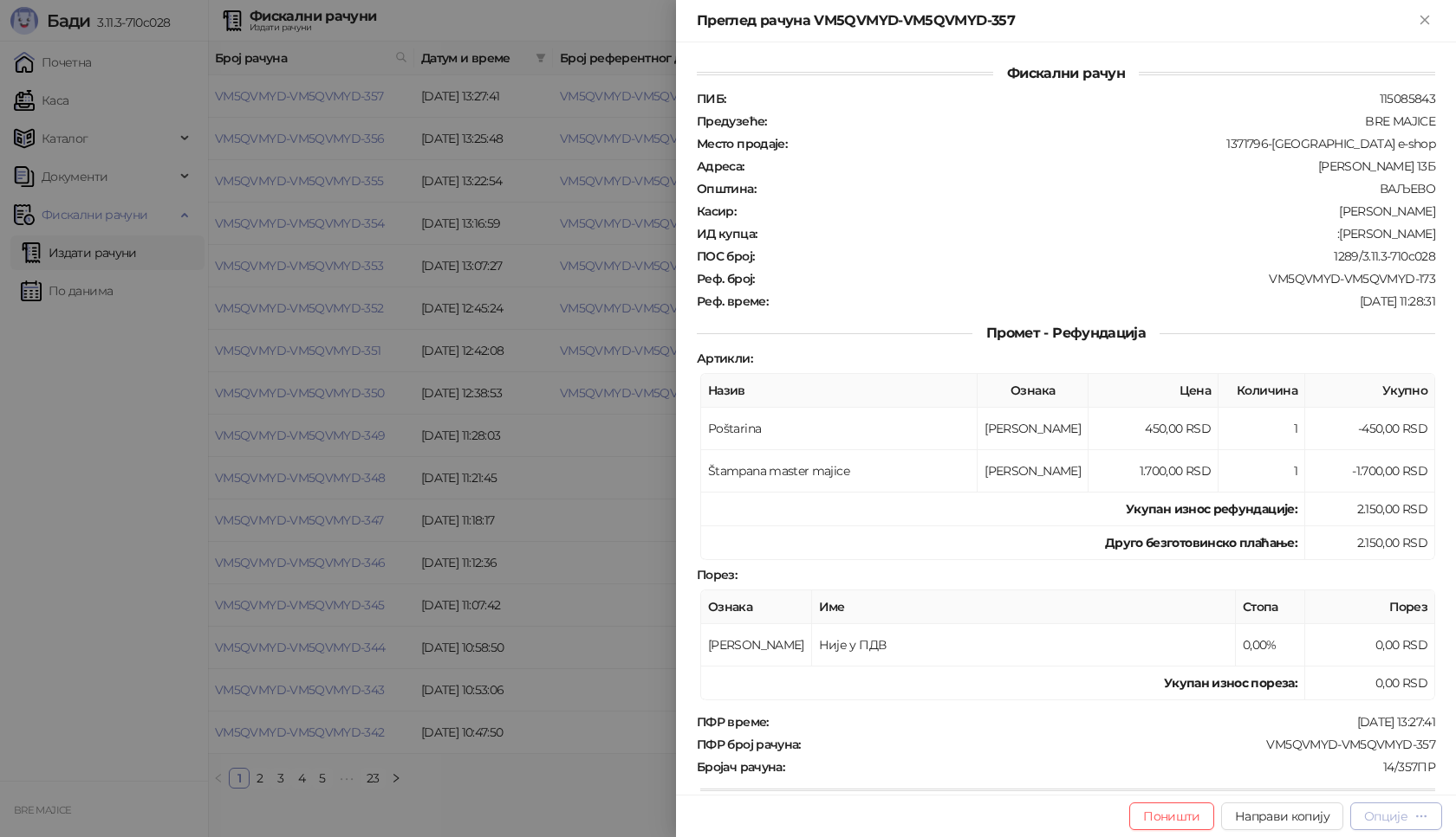
click at [1391, 823] on div "Опције" at bounding box center [1385, 816] width 43 height 16
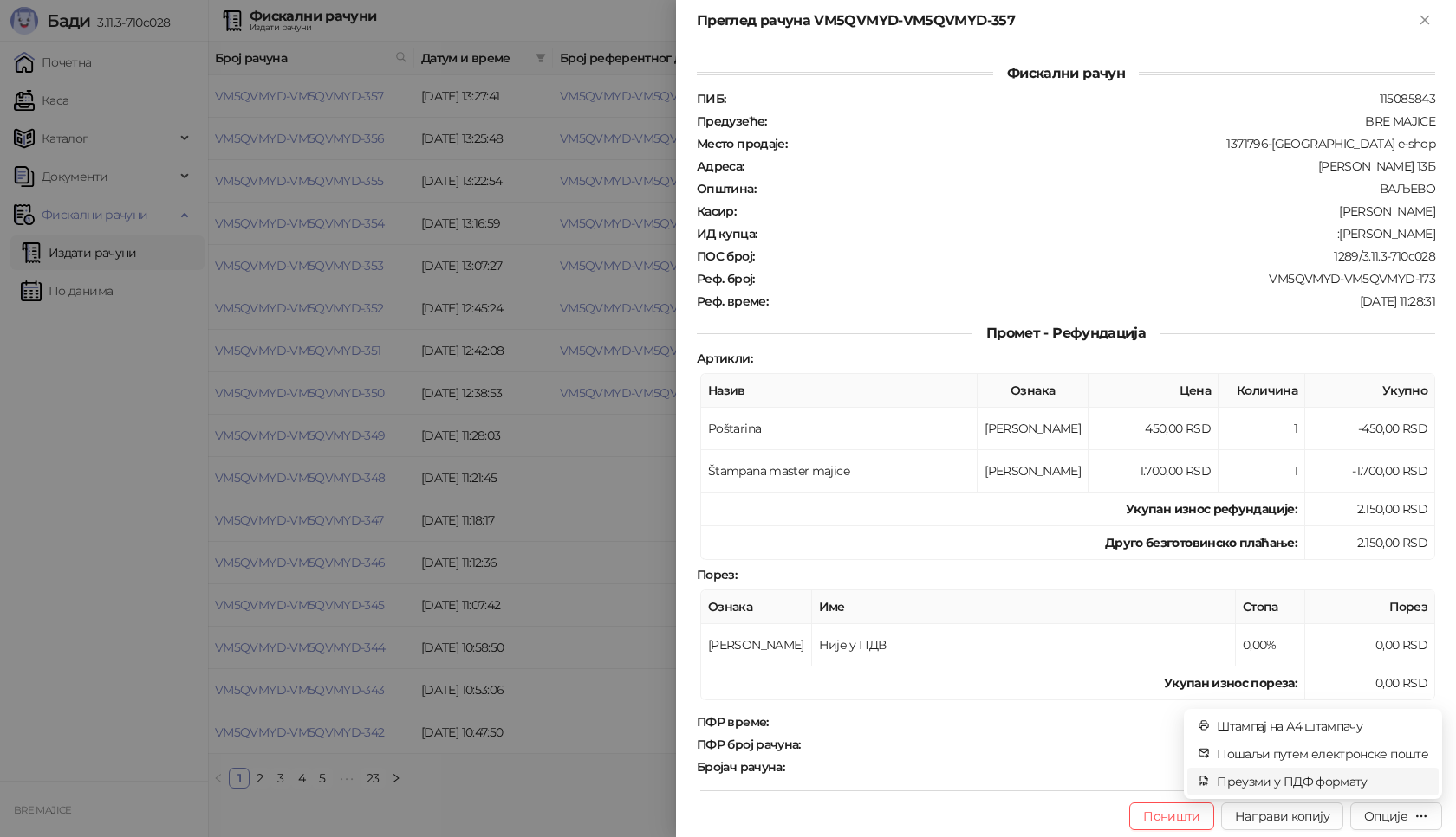
click at [1340, 787] on span "Преузми у ПДФ формату" at bounding box center [1323, 781] width 212 height 19
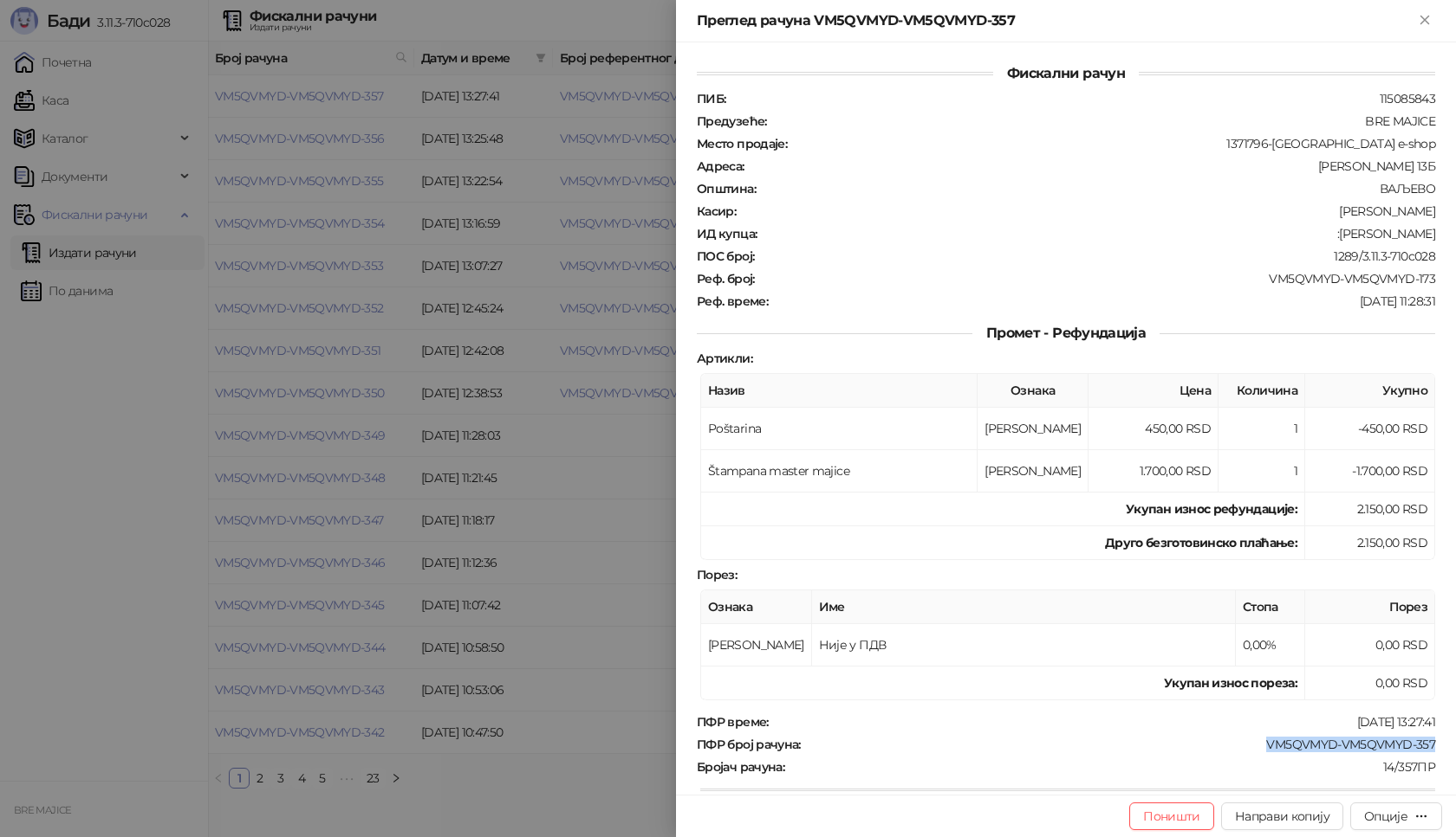
drag, startPoint x: 1434, startPoint y: 740, endPoint x: 1249, endPoint y: 755, distance: 185.6
click at [1251, 755] on div "Фискални рачун ПИБ : 115085843 Предузеће : BRE MAJICE Место продаје : 1371796-B…" at bounding box center [1066, 418] width 780 height 752
copy div "VM5QVMYD-VM5QVMYD-357"
drag, startPoint x: 1433, startPoint y: 233, endPoint x: 1351, endPoint y: 237, distance: 82.1
click at [1351, 237] on div "Фискални рачун ПИБ : 115085843 Предузеће : BRE MAJICE Место продаје : 1371796-B…" at bounding box center [1066, 418] width 780 height 752
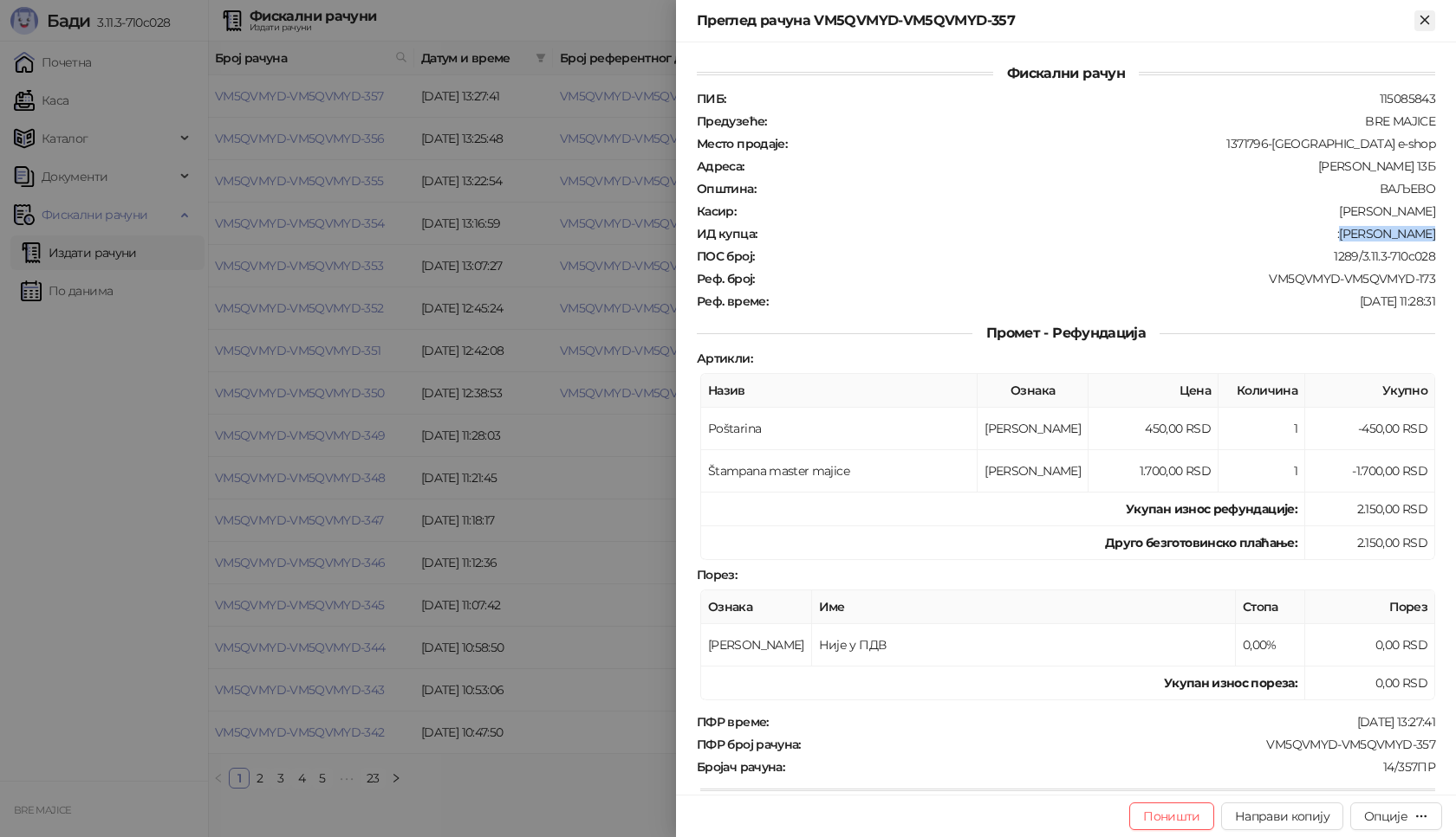
click at [1426, 20] on icon "Close" at bounding box center [1424, 19] width 16 height 16
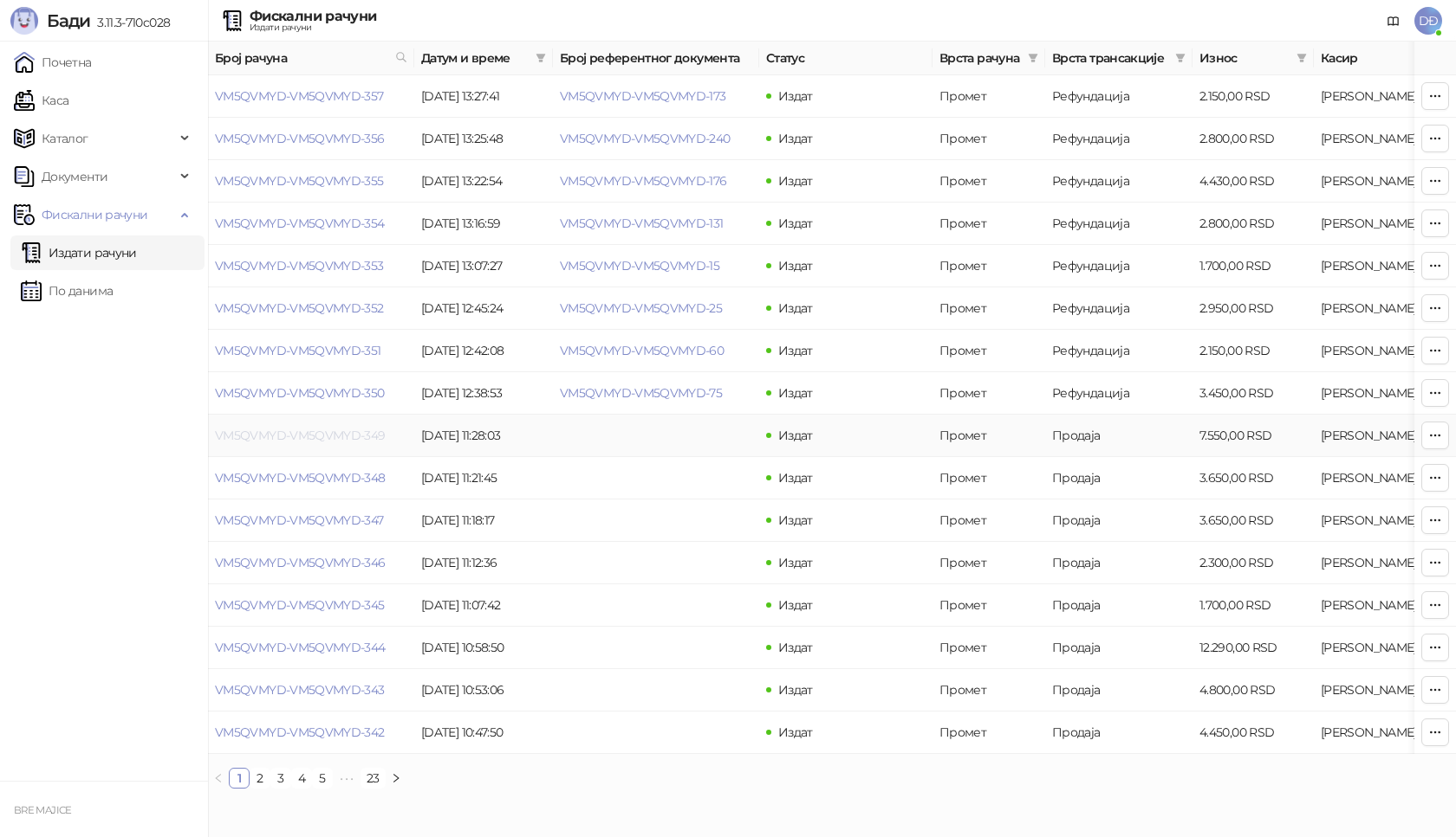
click at [348, 437] on link "VM5QVMYD-VM5QVMYD-349" at bounding box center [300, 435] width 171 height 16
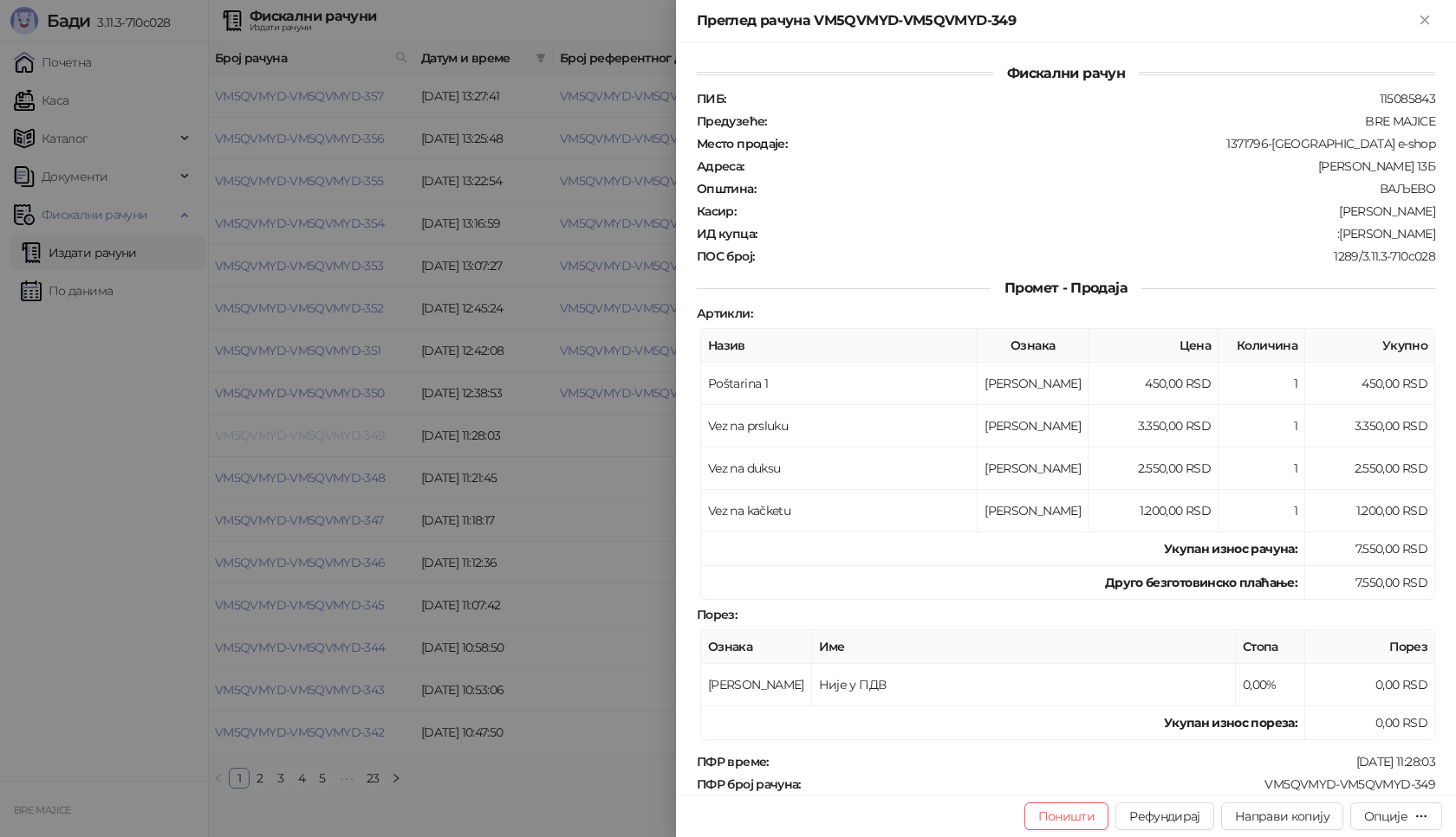
click at [348, 437] on div at bounding box center [728, 418] width 1456 height 837
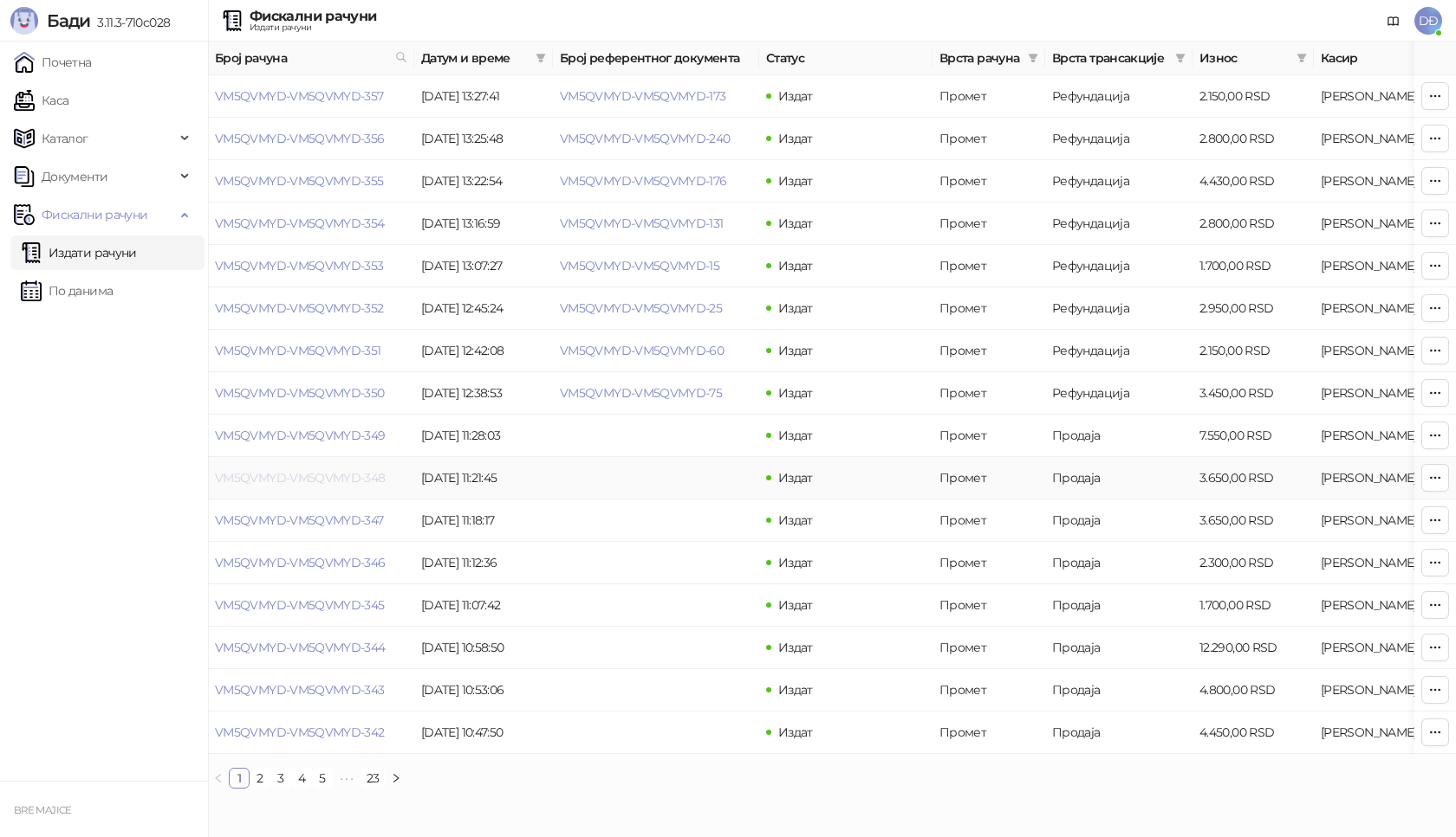
click at [338, 476] on link "VM5QVMYD-VM5QVMYD-348" at bounding box center [300, 478] width 171 height 16
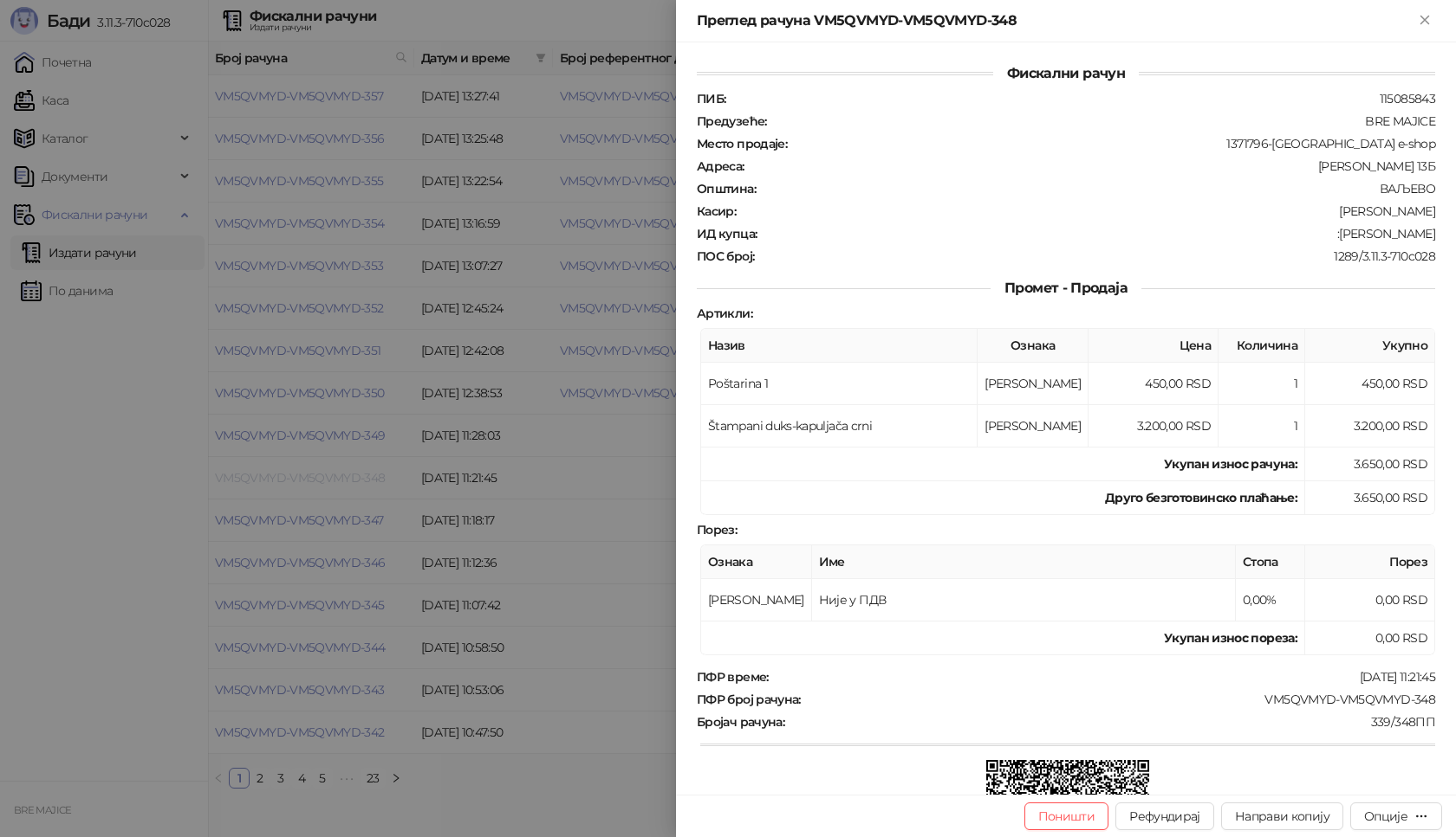
click at [338, 476] on div at bounding box center [728, 418] width 1456 height 837
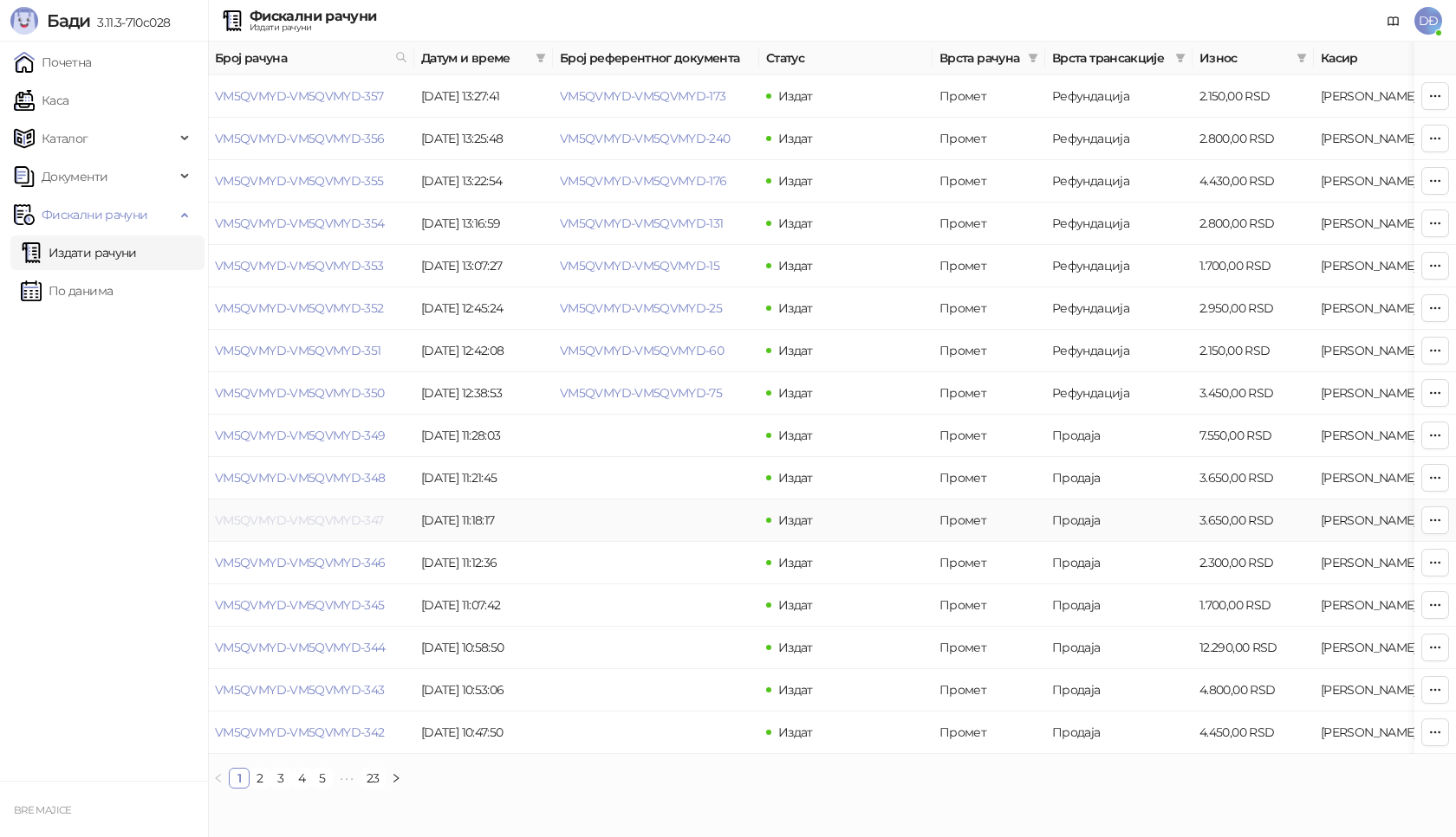
click at [323, 516] on link "VM5QVMYD-VM5QVMYD-347" at bounding box center [299, 520] width 169 height 16
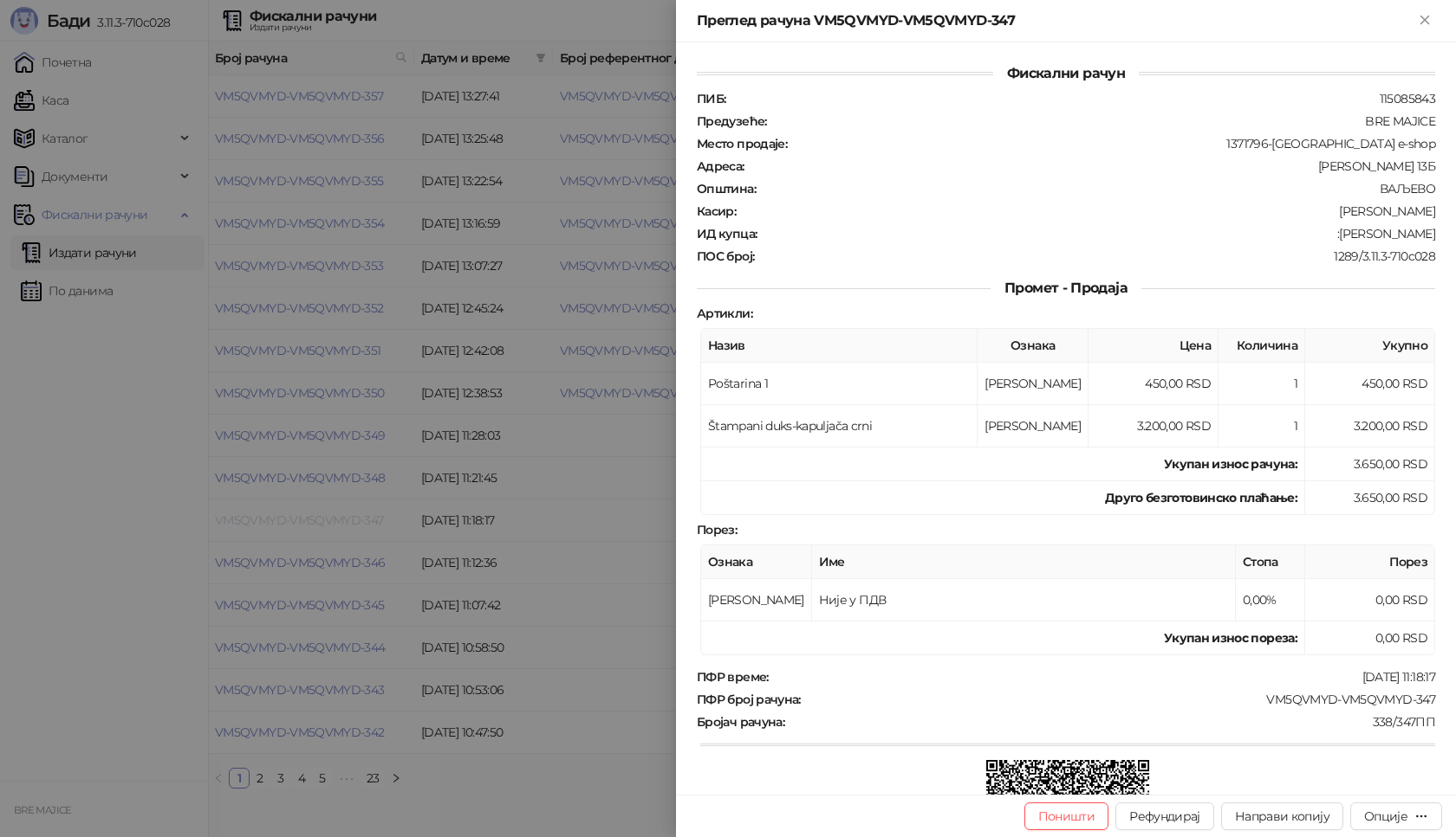
click at [322, 516] on div at bounding box center [728, 418] width 1456 height 837
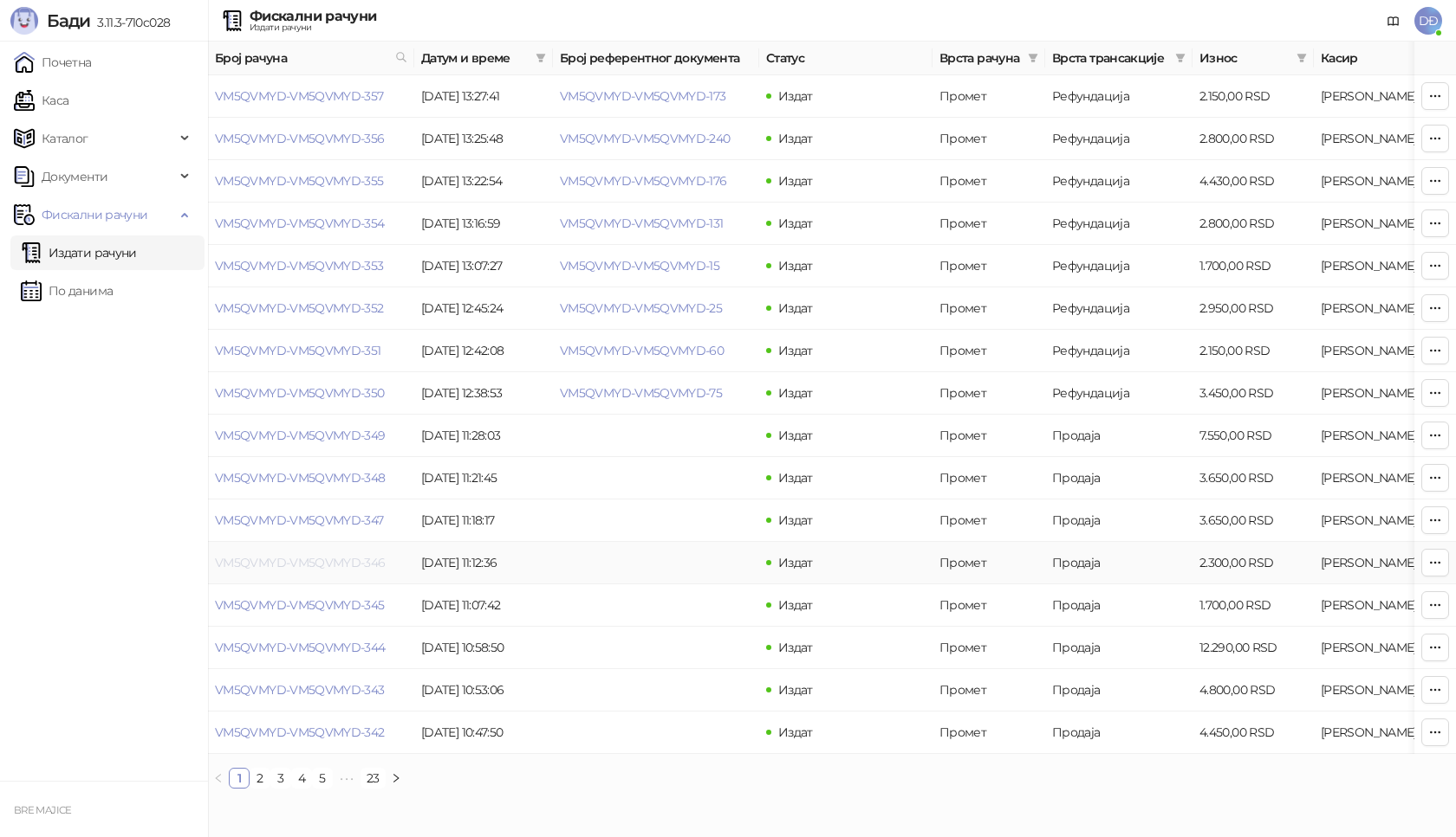
click at [326, 560] on link "VM5QVMYD-VM5QVMYD-346" at bounding box center [300, 563] width 171 height 16
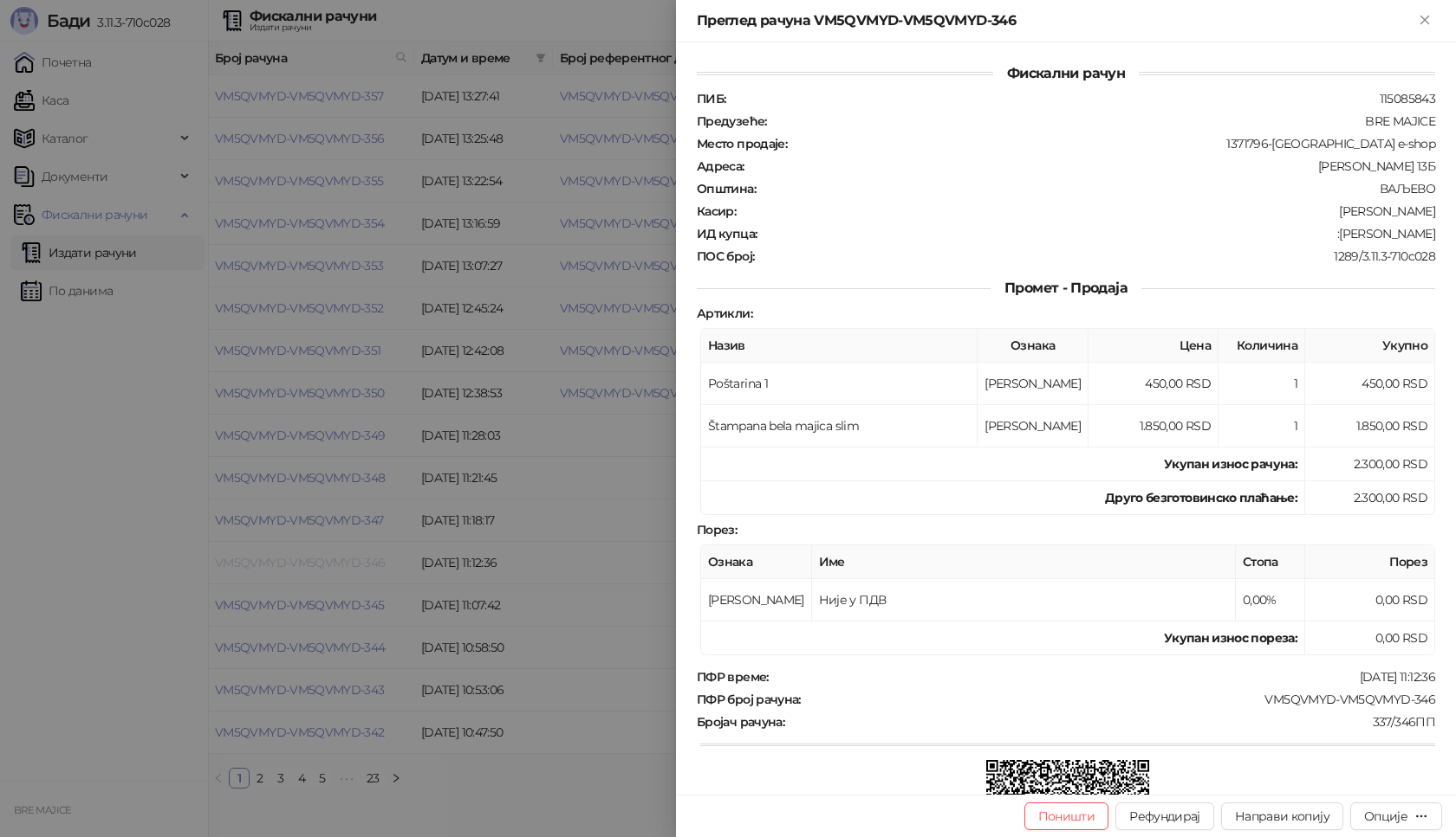
click at [326, 561] on div at bounding box center [728, 418] width 1456 height 837
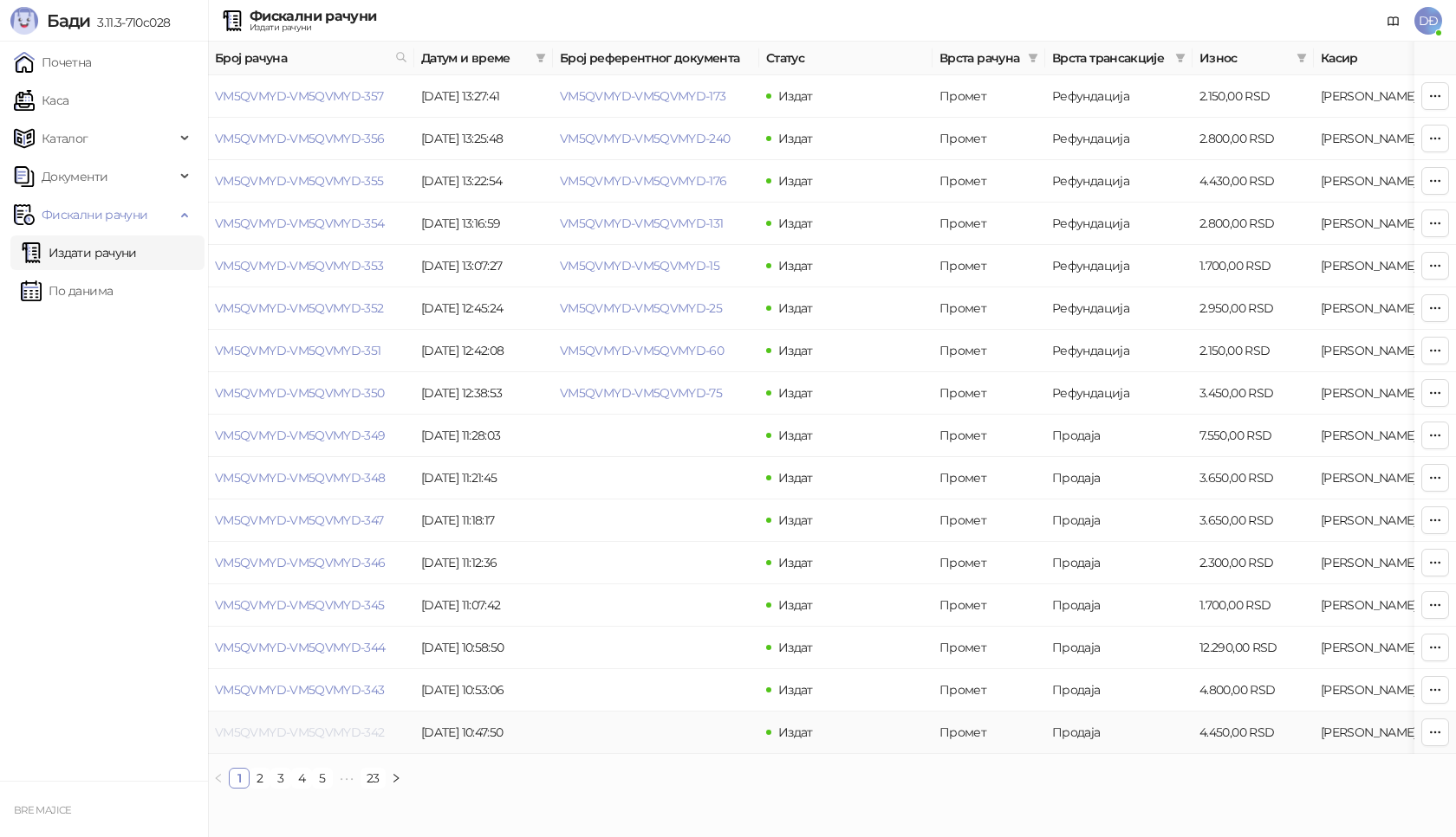
click at [329, 734] on link "VM5QVMYD-VM5QVMYD-342" at bounding box center [300, 732] width 170 height 16
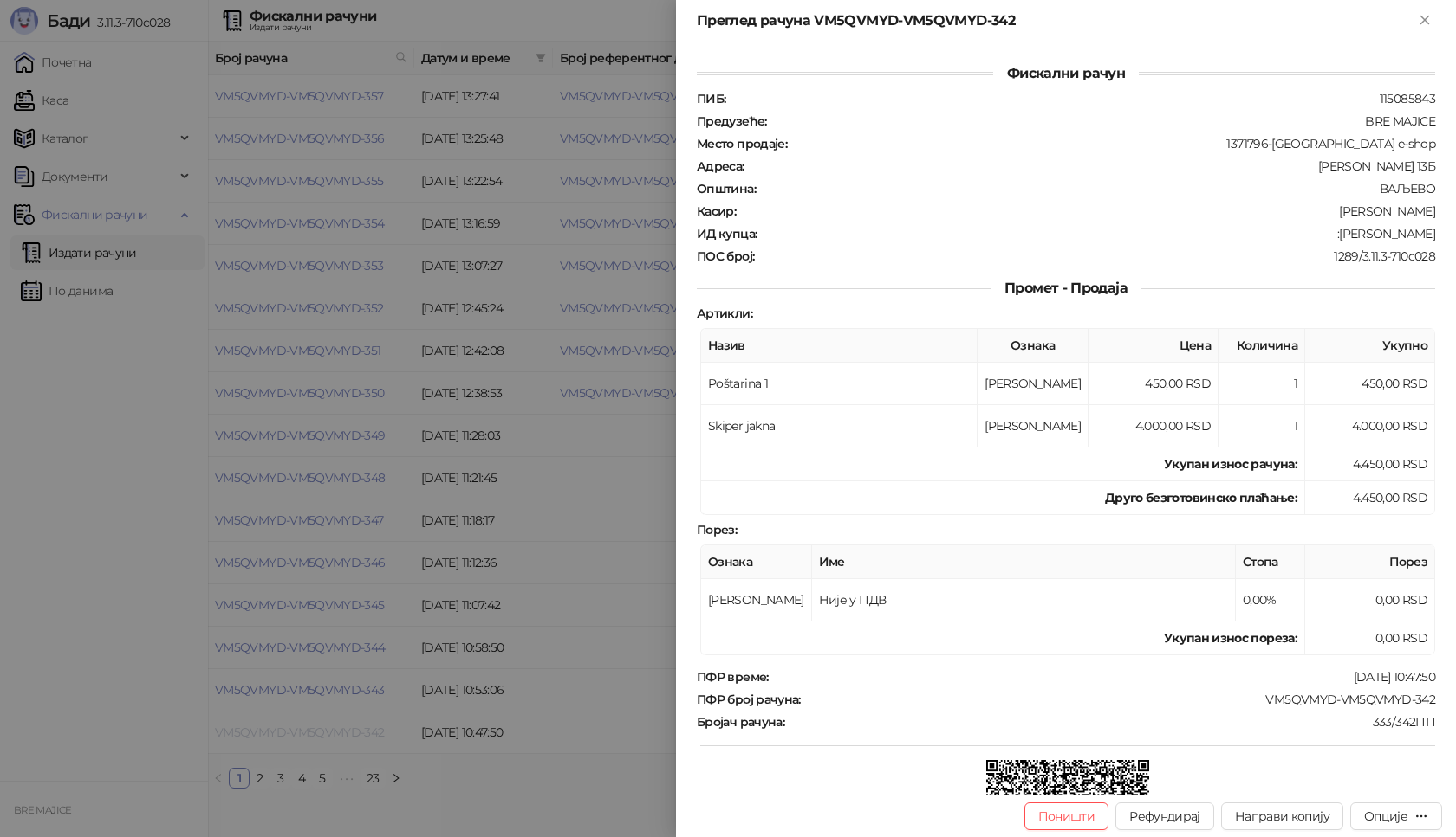
click at [329, 734] on div at bounding box center [728, 418] width 1456 height 837
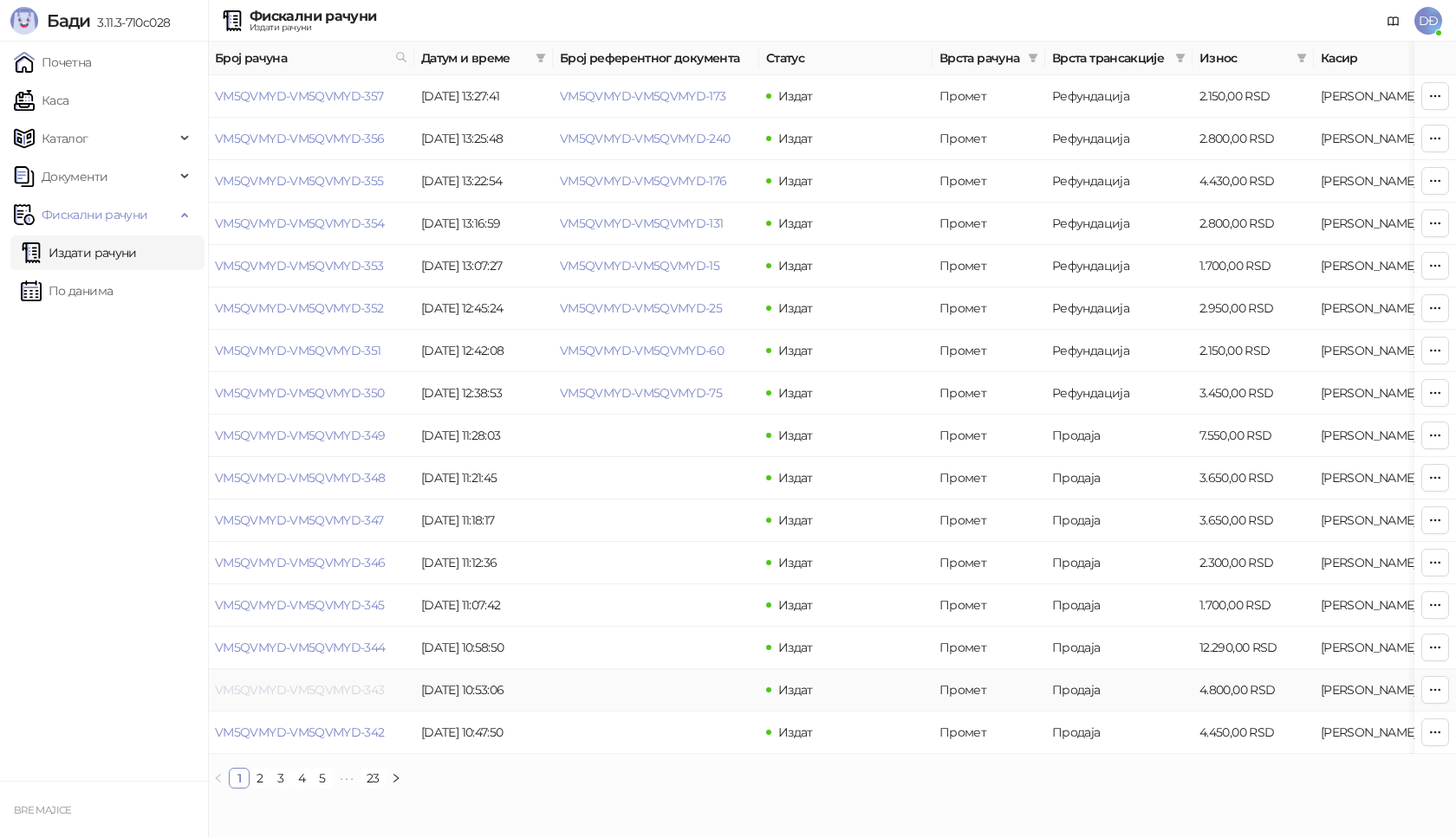
click at [329, 689] on link "VM5QVMYD-VM5QVMYD-343" at bounding box center [300, 689] width 170 height 16
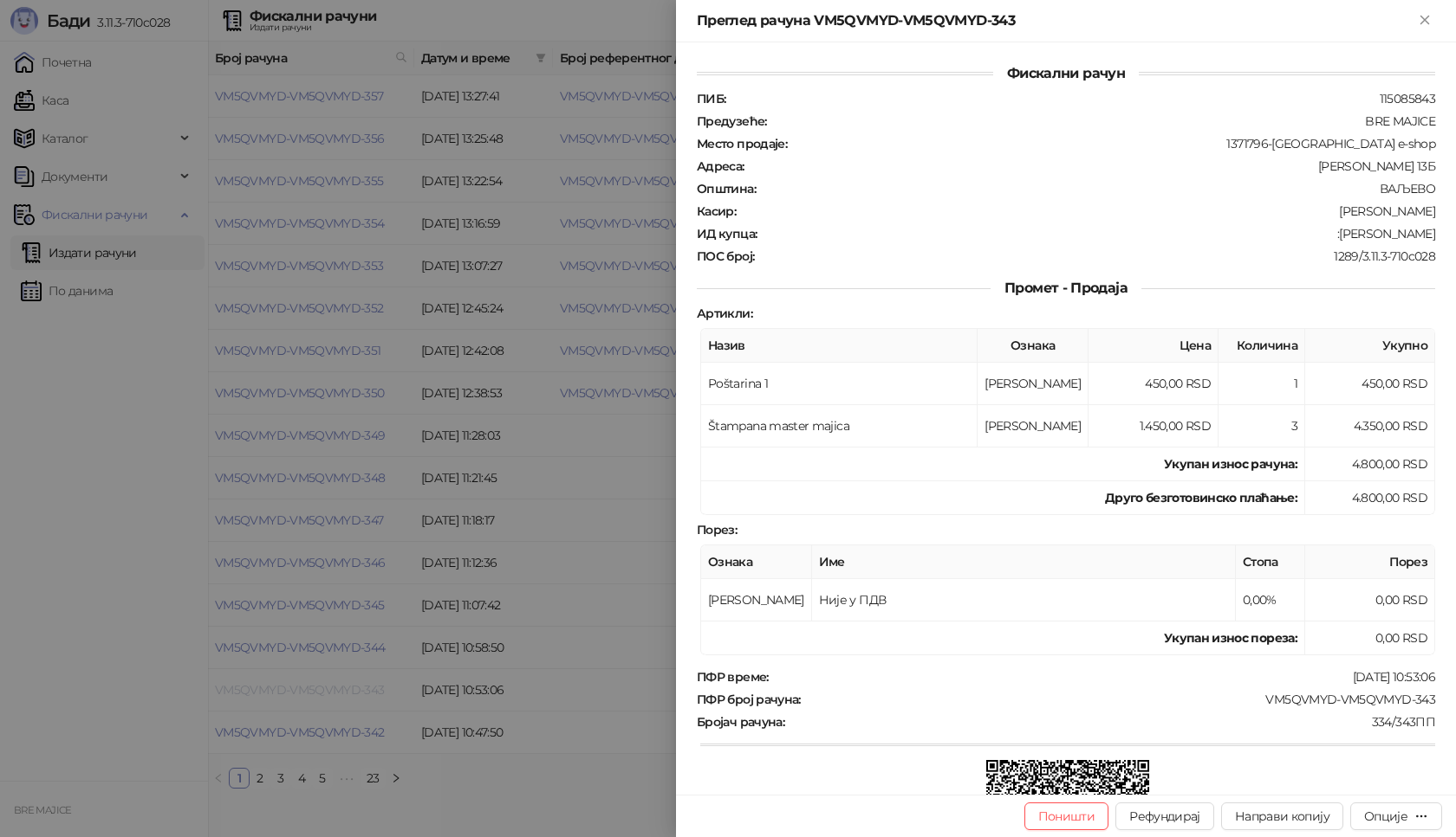
click at [329, 689] on div at bounding box center [728, 418] width 1456 height 837
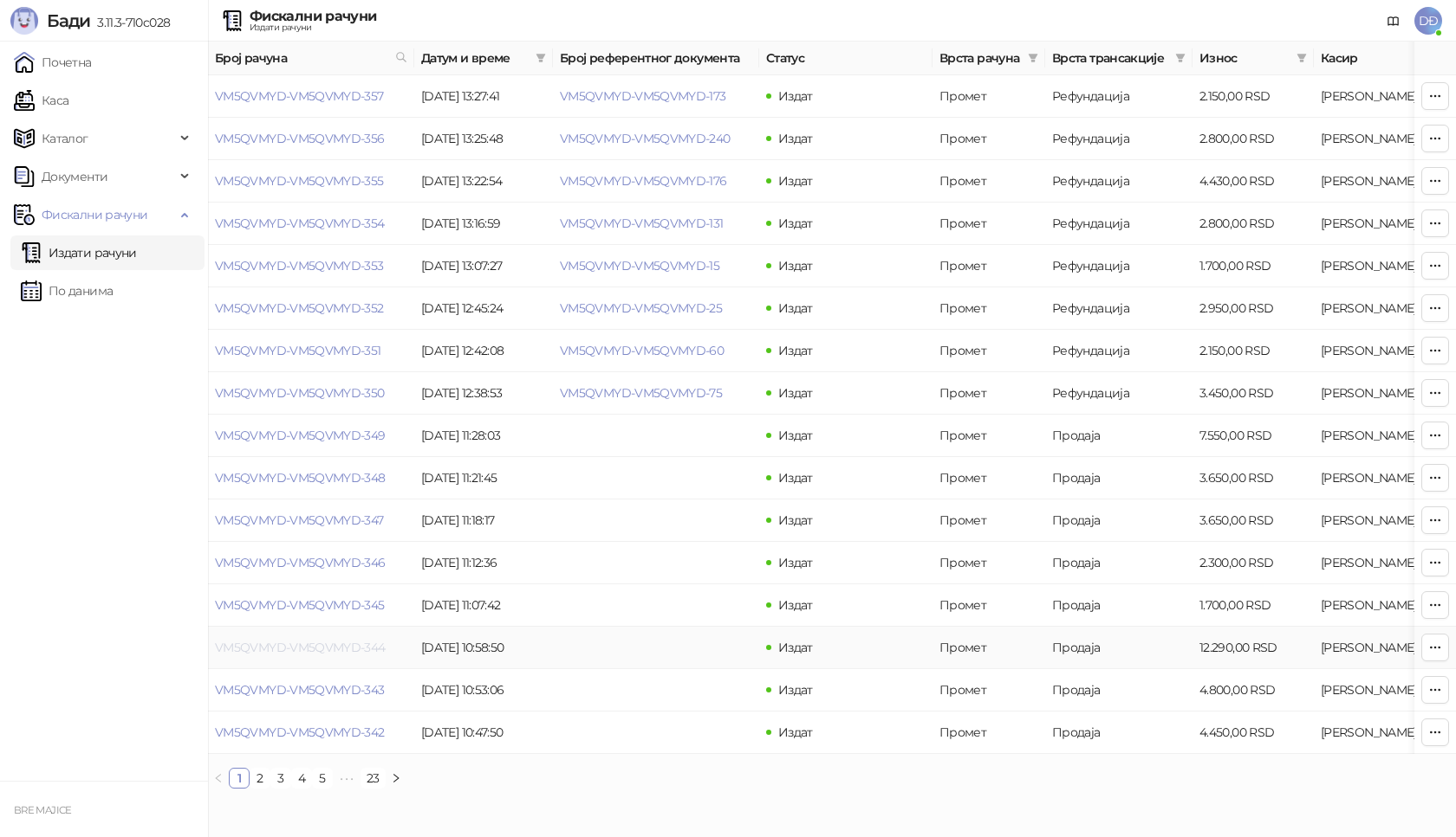
click at [337, 647] on link "VM5QVMYD-VM5QVMYD-344" at bounding box center [300, 647] width 171 height 16
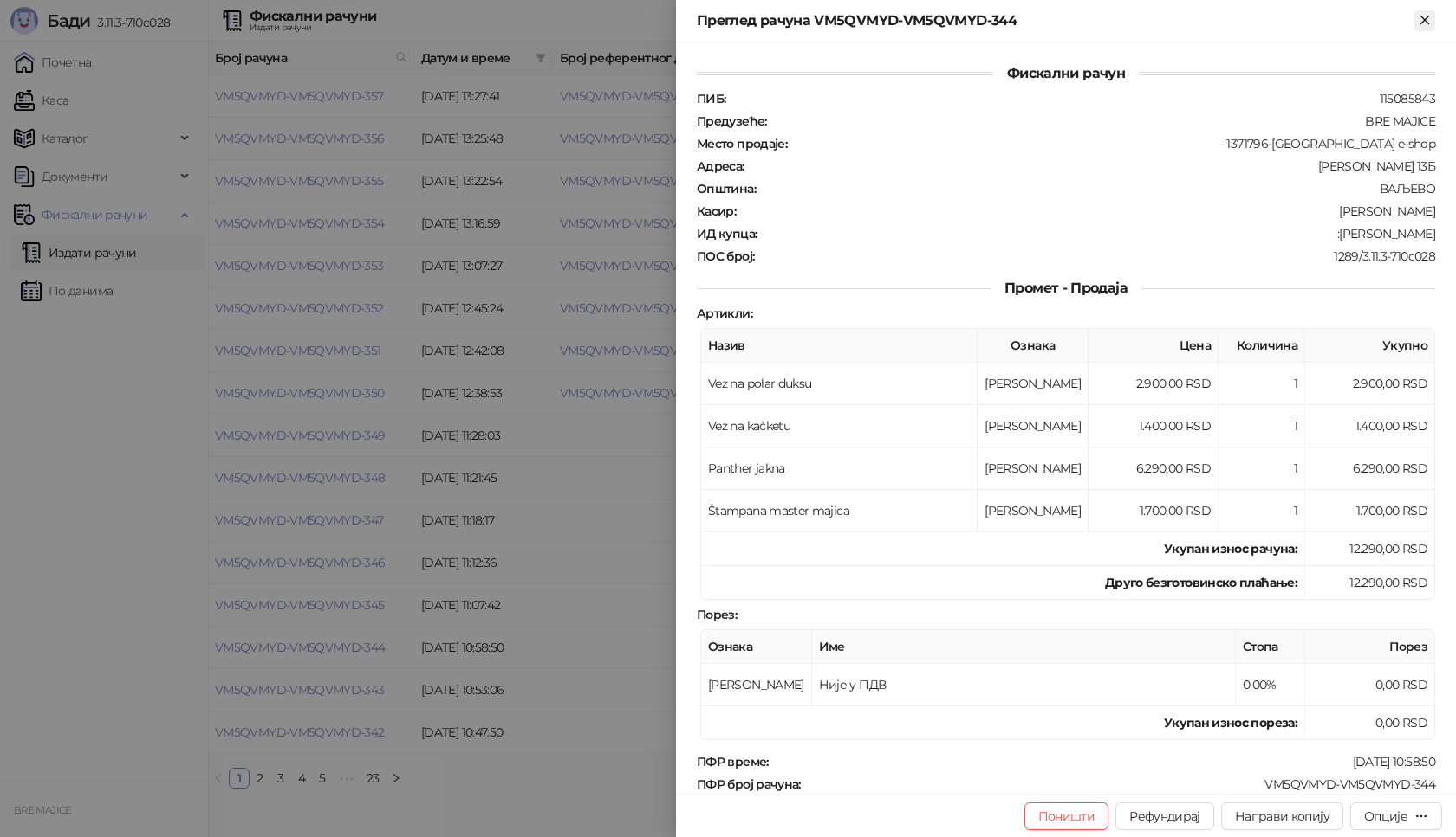
click at [1420, 17] on icon "Close" at bounding box center [1424, 19] width 16 height 16
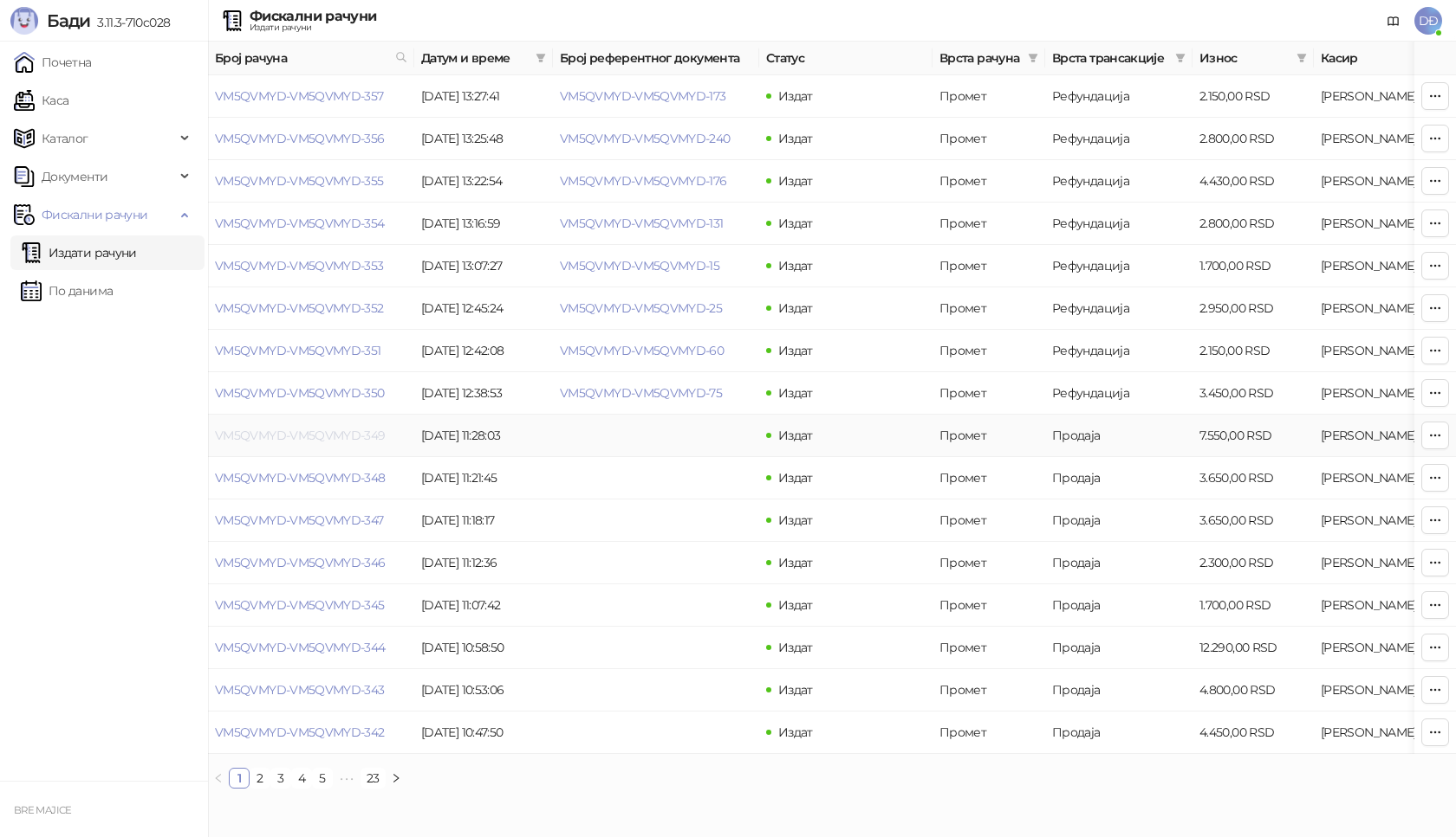
click at [338, 432] on link "VM5QVMYD-VM5QVMYD-349" at bounding box center [300, 435] width 171 height 16
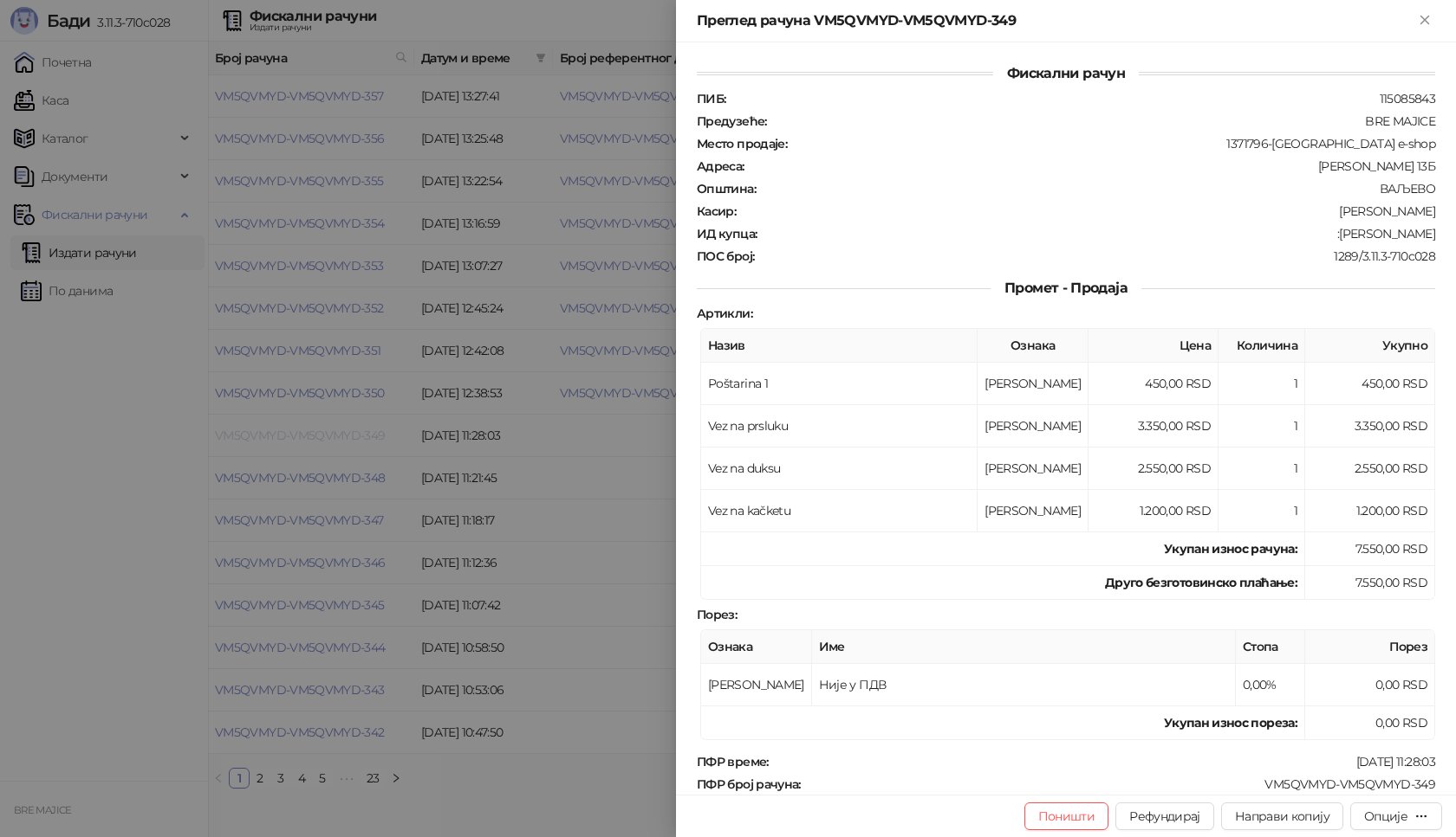
click at [338, 432] on div at bounding box center [728, 418] width 1456 height 837
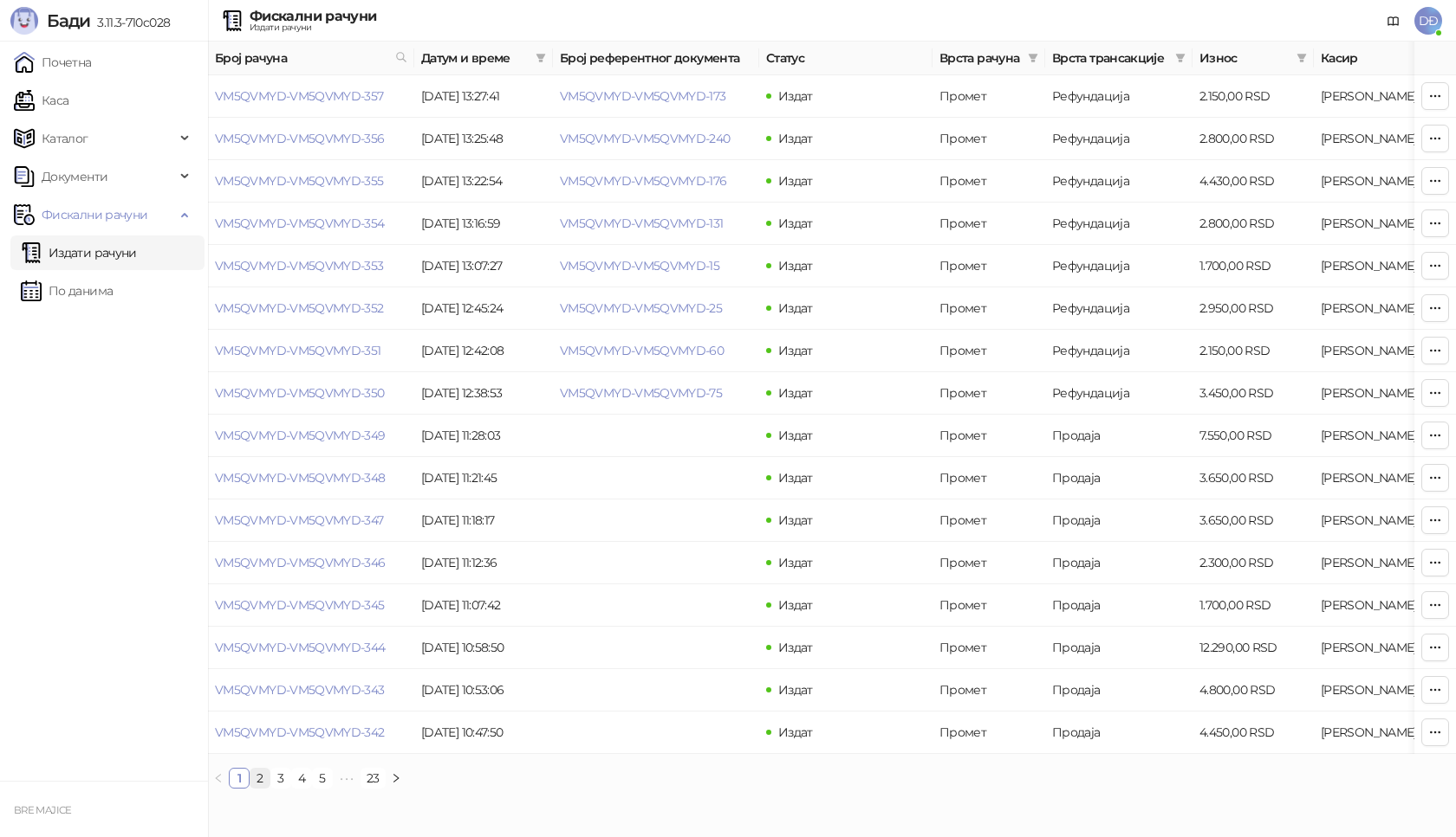
click at [256, 788] on link "2" at bounding box center [260, 778] width 19 height 19
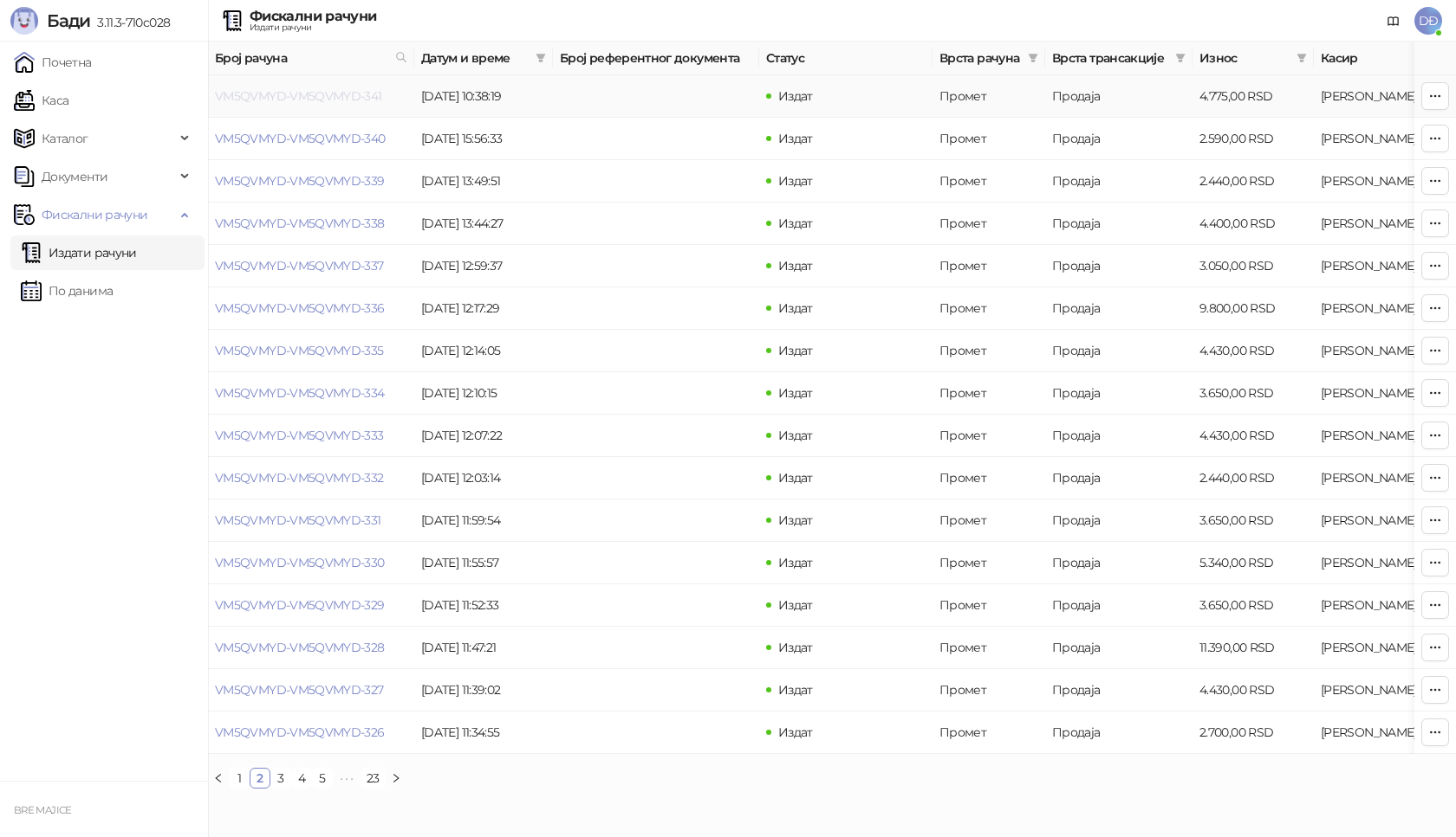
click at [347, 97] on link "VM5QVMYD-VM5QVMYD-341" at bounding box center [298, 96] width 167 height 16
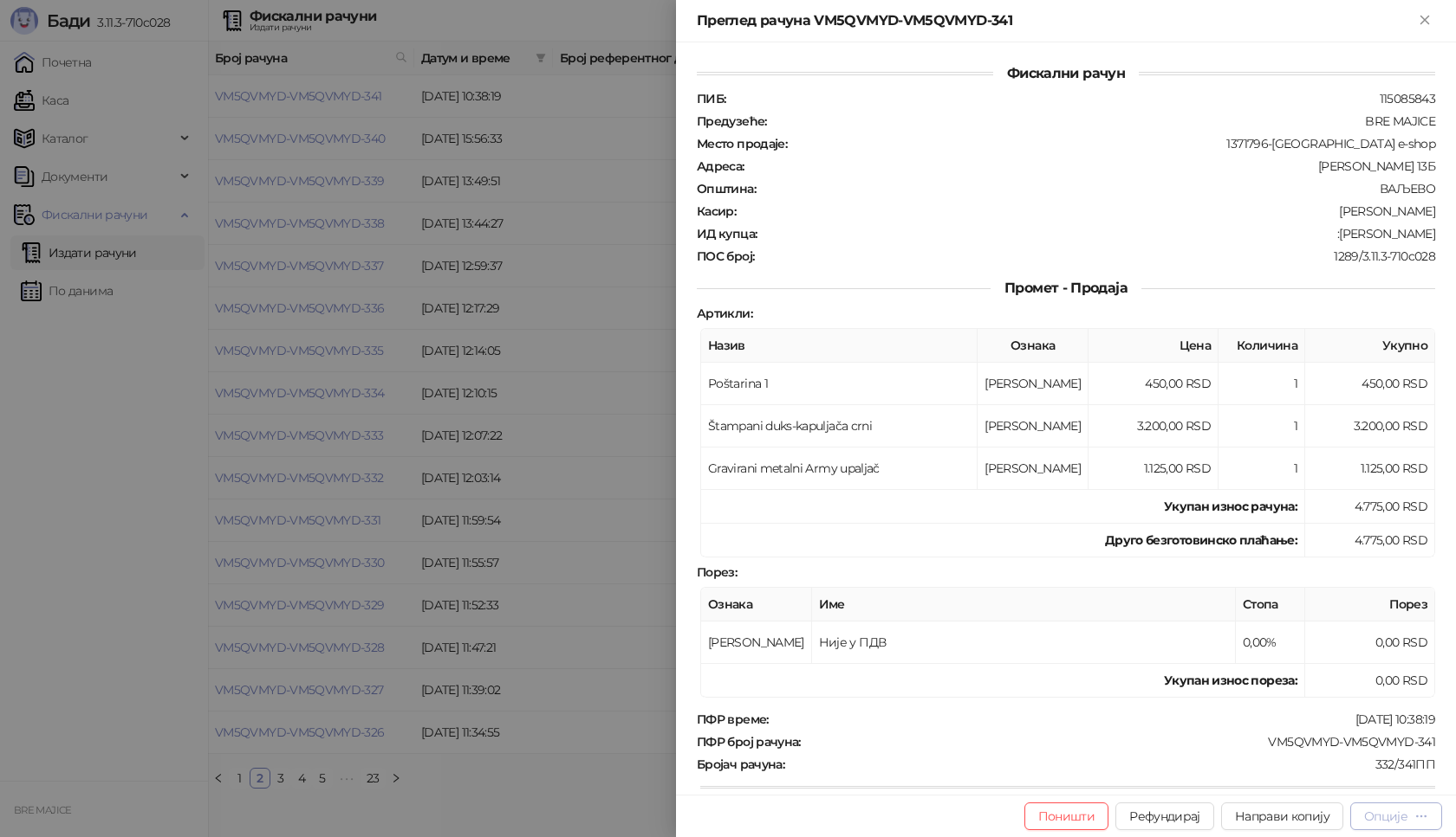
click at [1396, 809] on div "Опције" at bounding box center [1385, 816] width 43 height 16
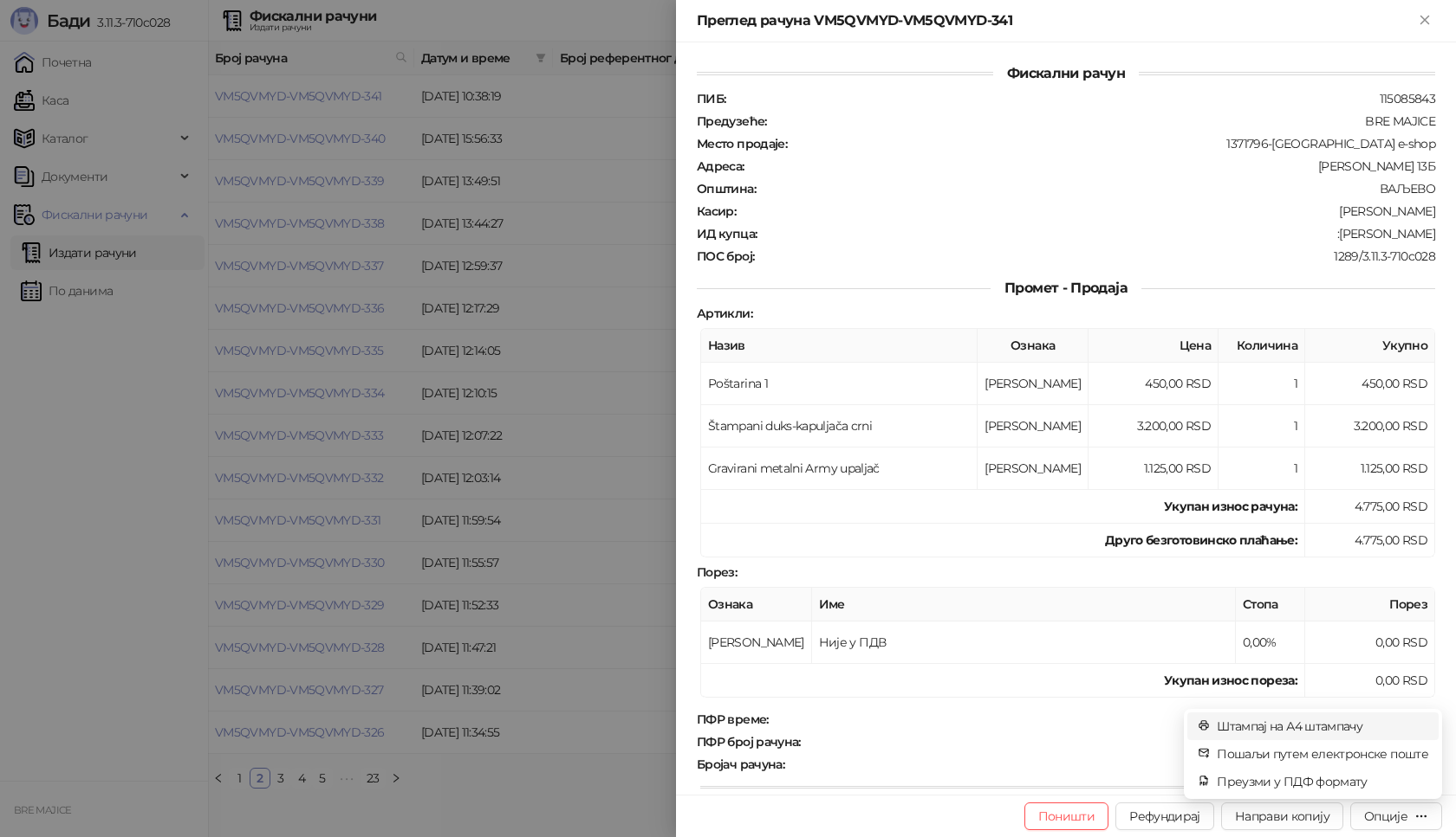
click at [1302, 725] on span "Штампај на А4 штампачу" at bounding box center [1323, 726] width 212 height 19
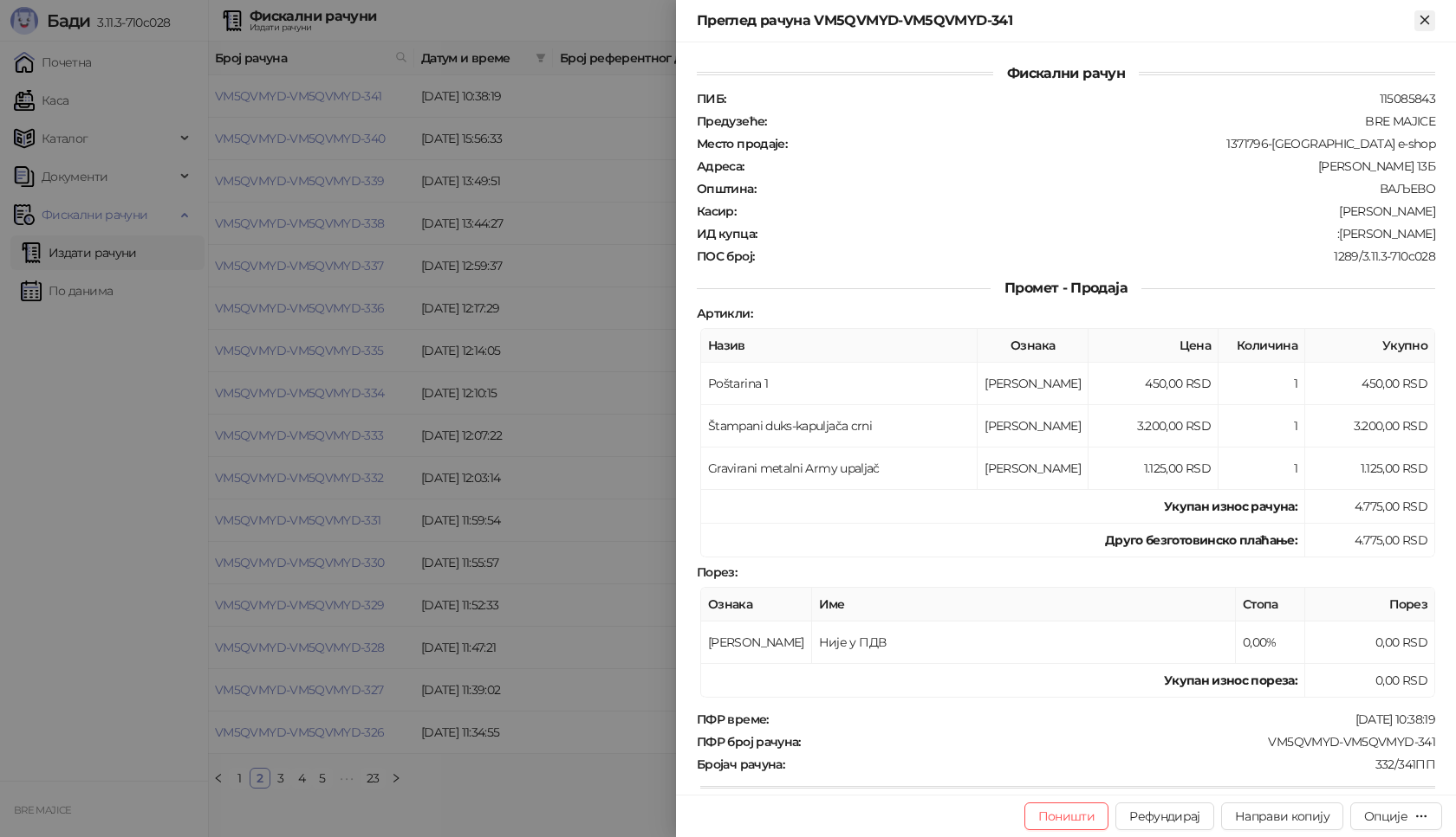
click at [1430, 20] on icon "Close" at bounding box center [1424, 19] width 16 height 16
